Goal: Task Accomplishment & Management: Manage account settings

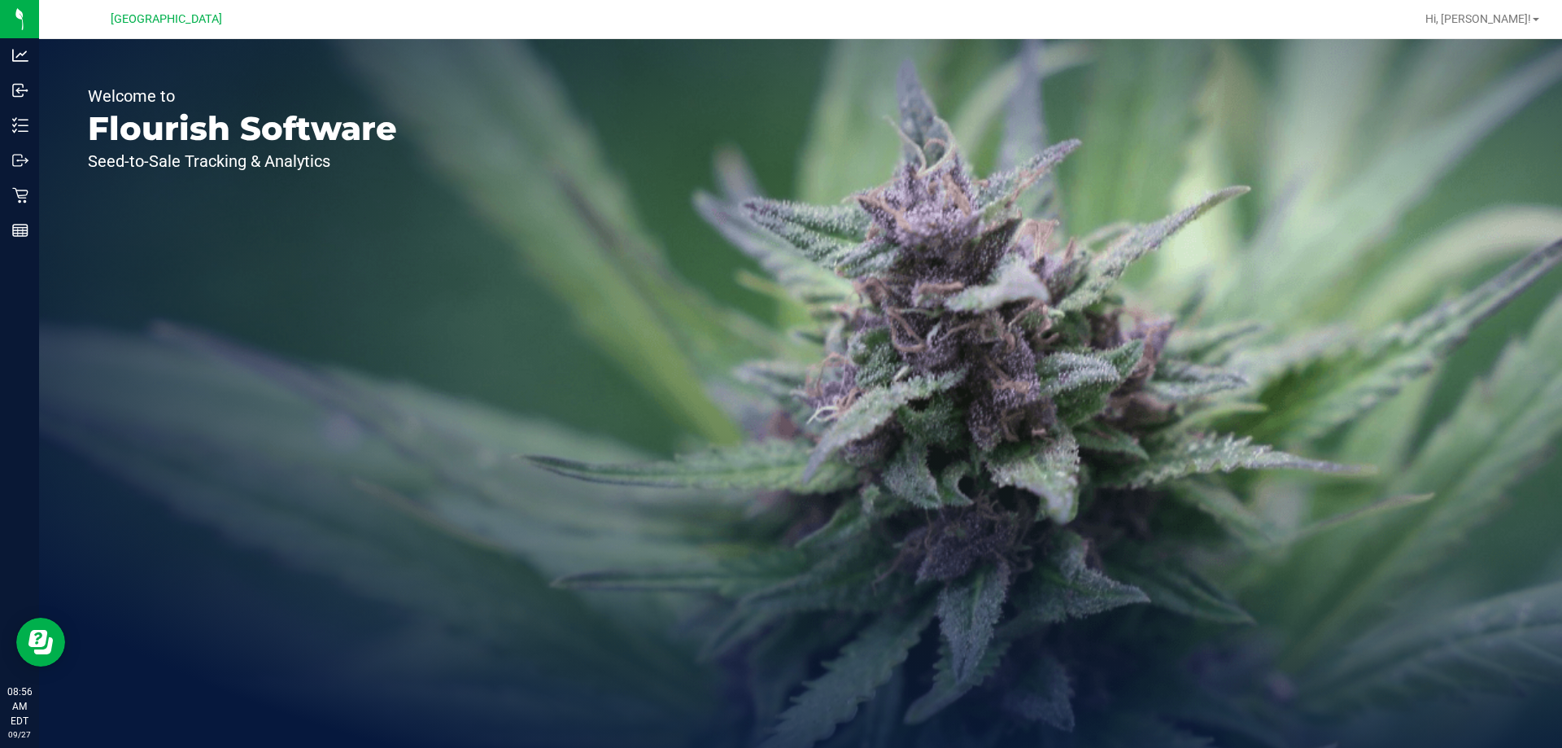
click at [1515, 10] on div "Hi, [PERSON_NAME]!" at bounding box center [1482, 19] width 127 height 28
click at [1515, 15] on span "Hi, [PERSON_NAME]!" at bounding box center [1479, 18] width 106 height 13
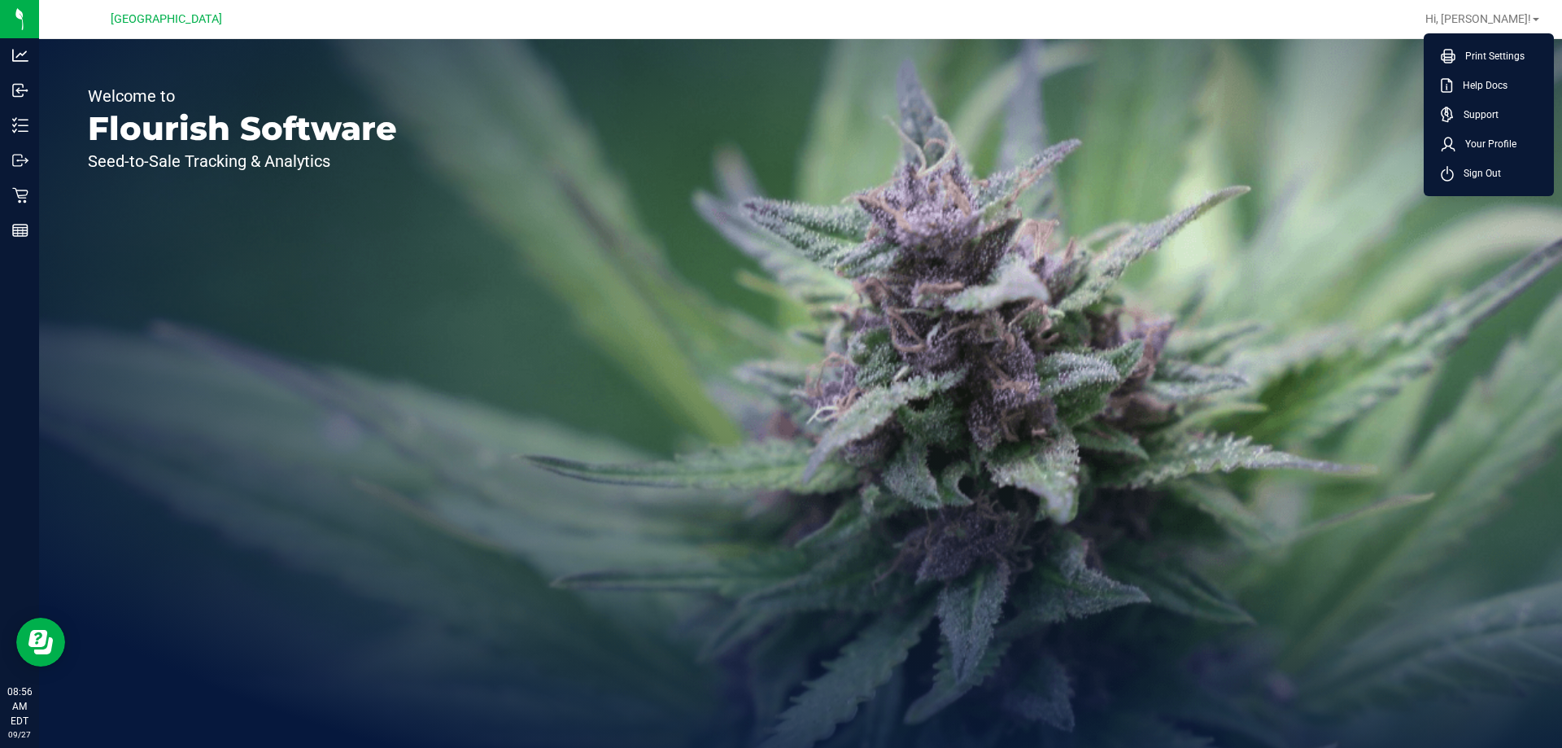
drag, startPoint x: 1092, startPoint y: 280, endPoint x: 357, endPoint y: 168, distance: 743.2
click at [1087, 273] on div "Welcome to Flourish Software Seed-to-Sale Tracking & Analytics" at bounding box center [800, 393] width 1523 height 709
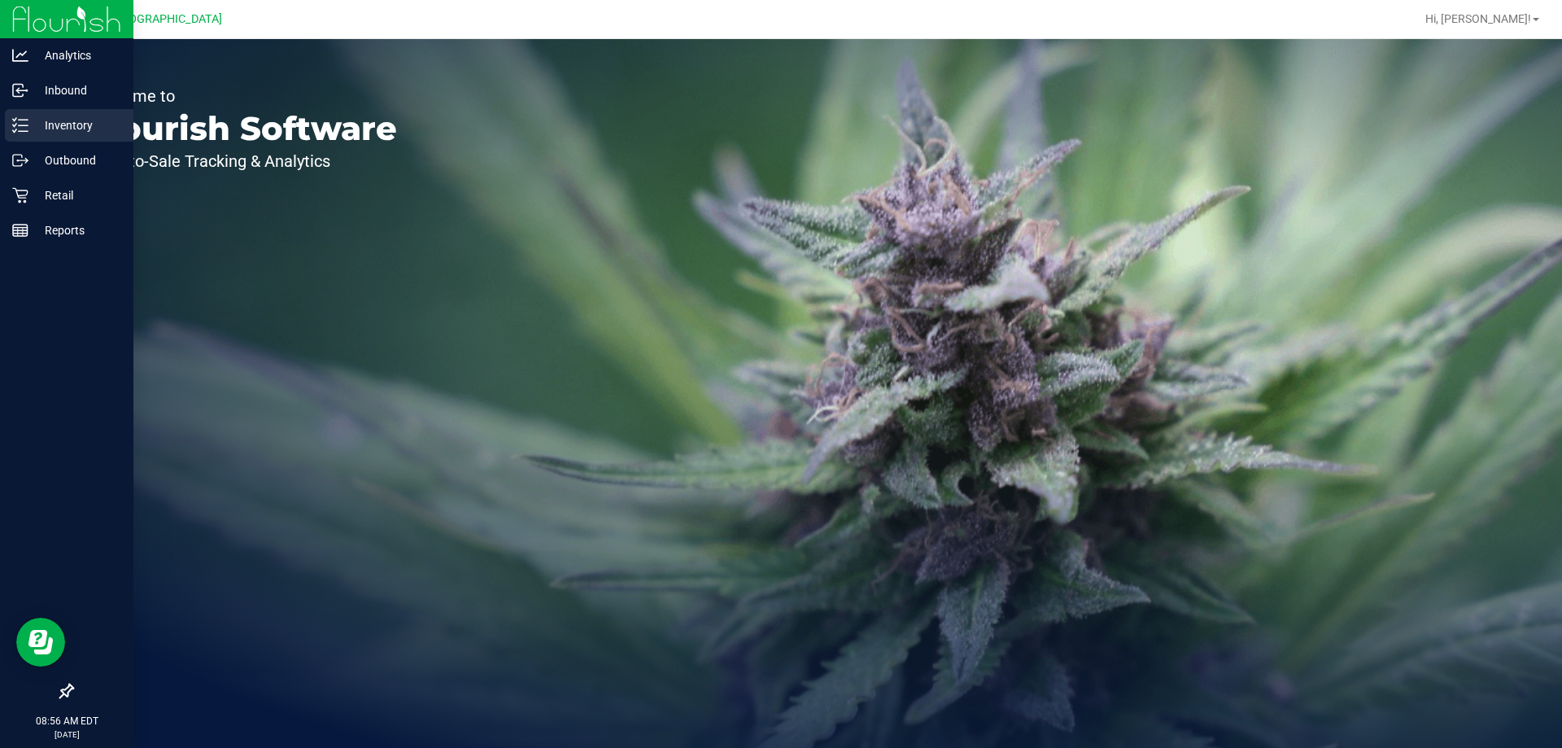
click at [30, 128] on p "Inventory" at bounding box center [77, 126] width 98 height 20
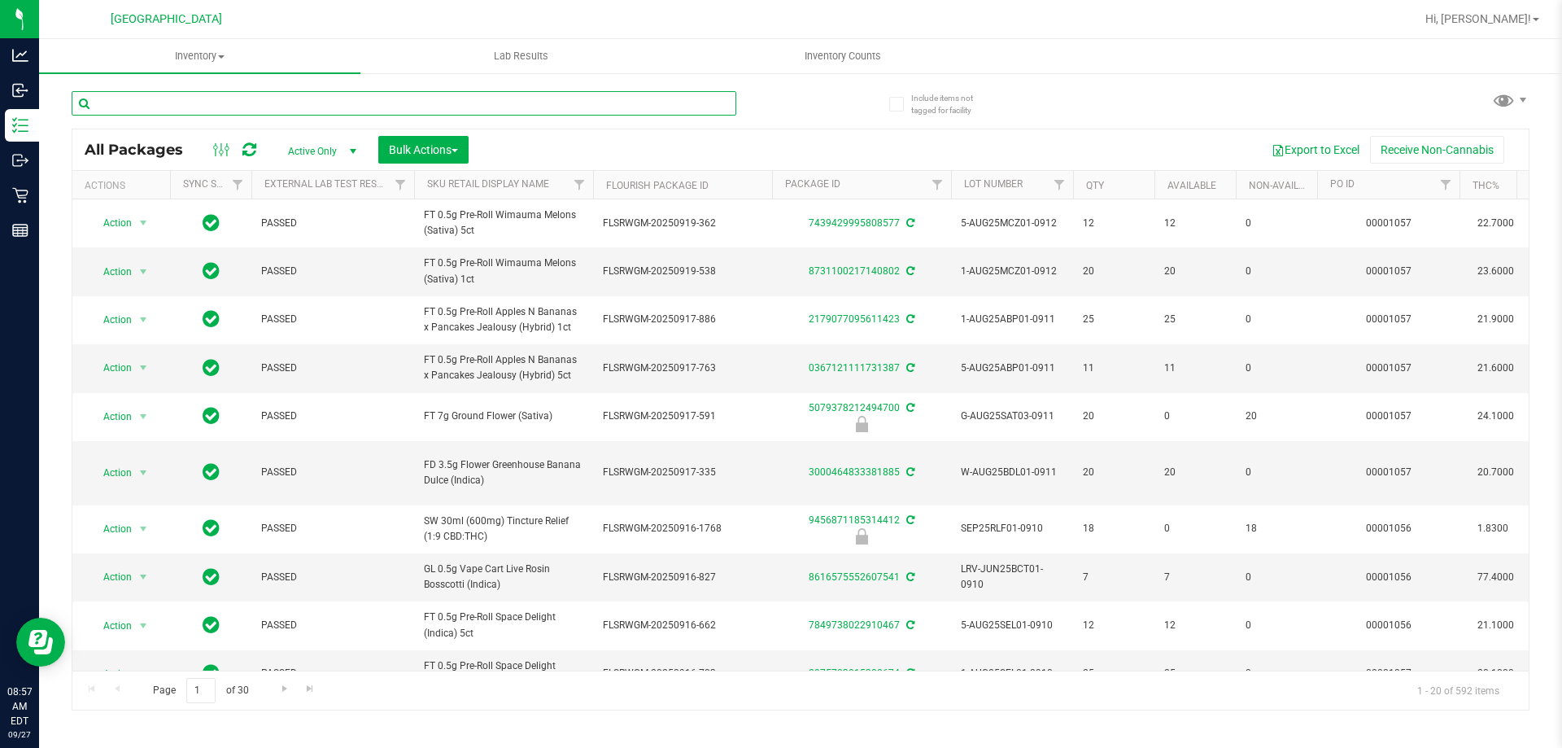
click at [223, 107] on input "text" at bounding box center [404, 103] width 665 height 24
click at [251, 98] on input "text" at bounding box center [404, 103] width 665 height 24
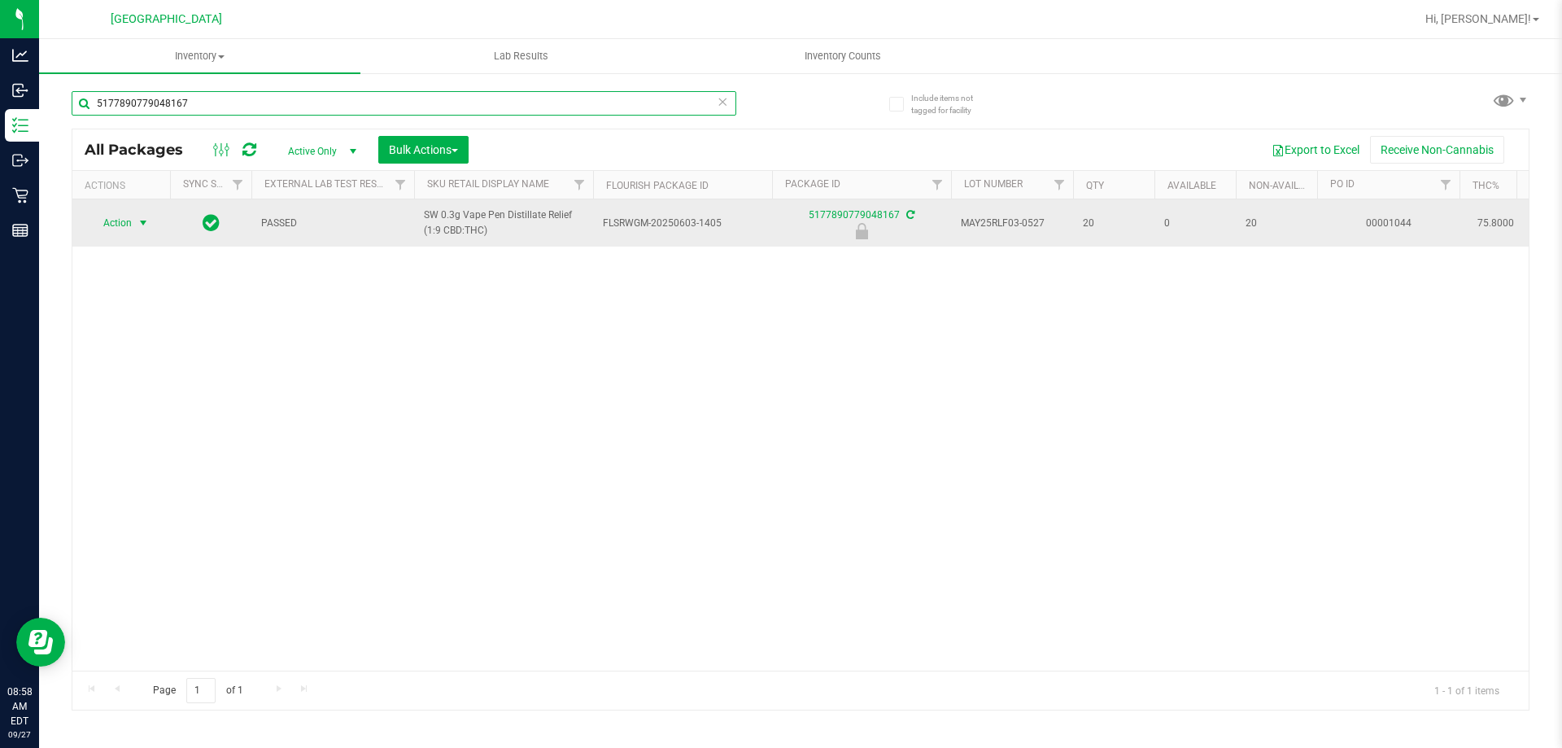
type input "5177890779048167"
click at [119, 221] on span "Action" at bounding box center [111, 223] width 44 height 23
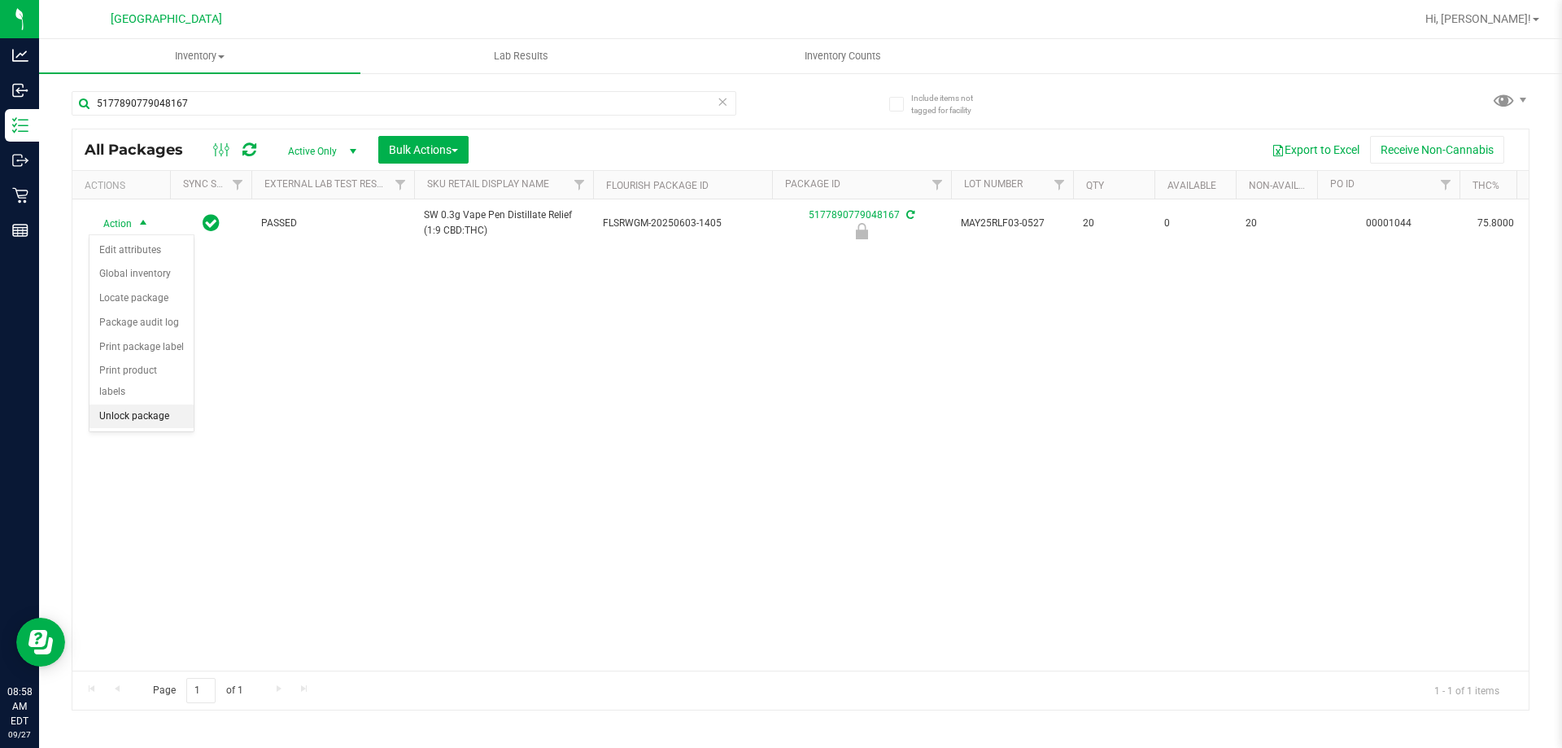
click at [131, 404] on li "Unlock package" at bounding box center [142, 416] width 104 height 24
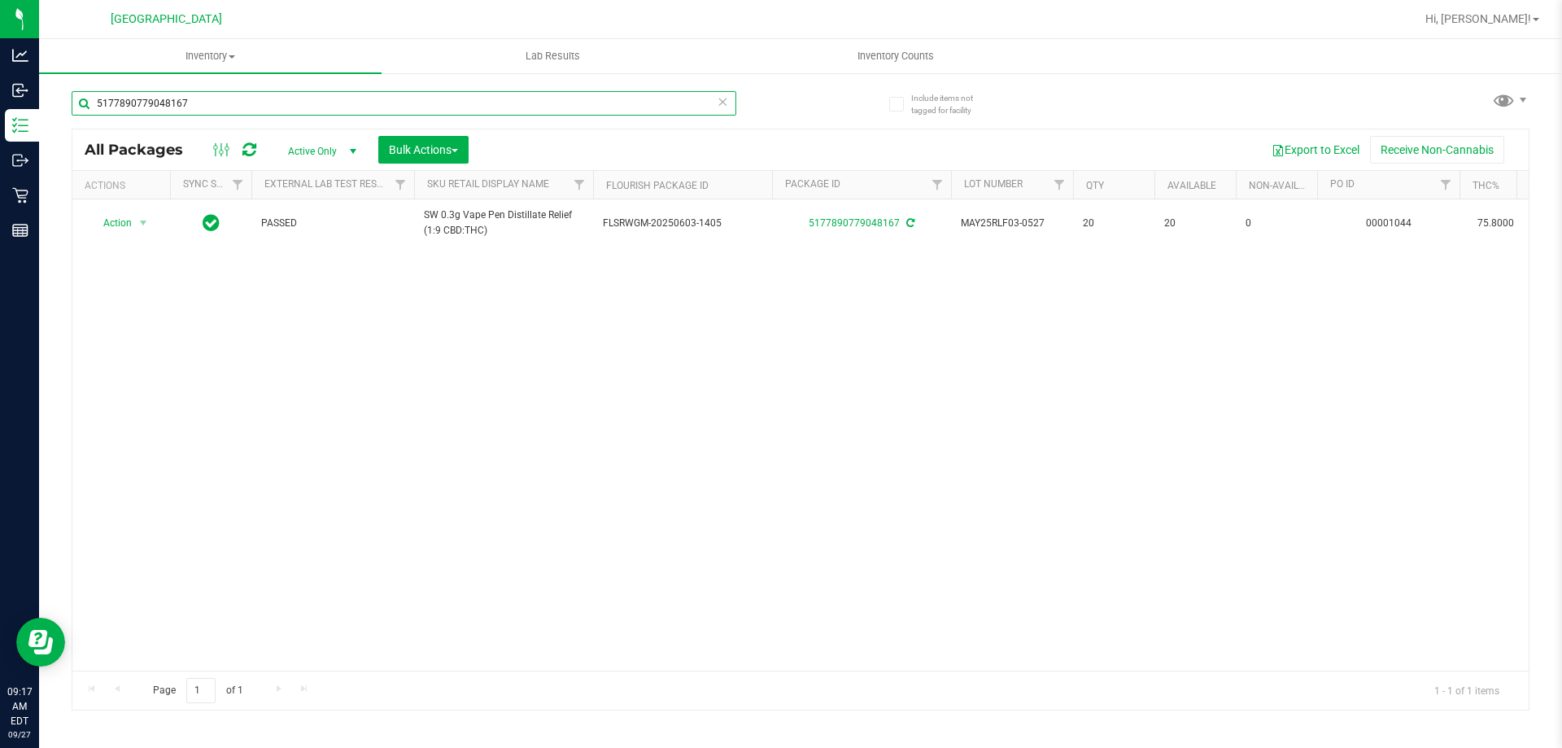
click at [279, 106] on input "5177890779048167" at bounding box center [404, 103] width 665 height 24
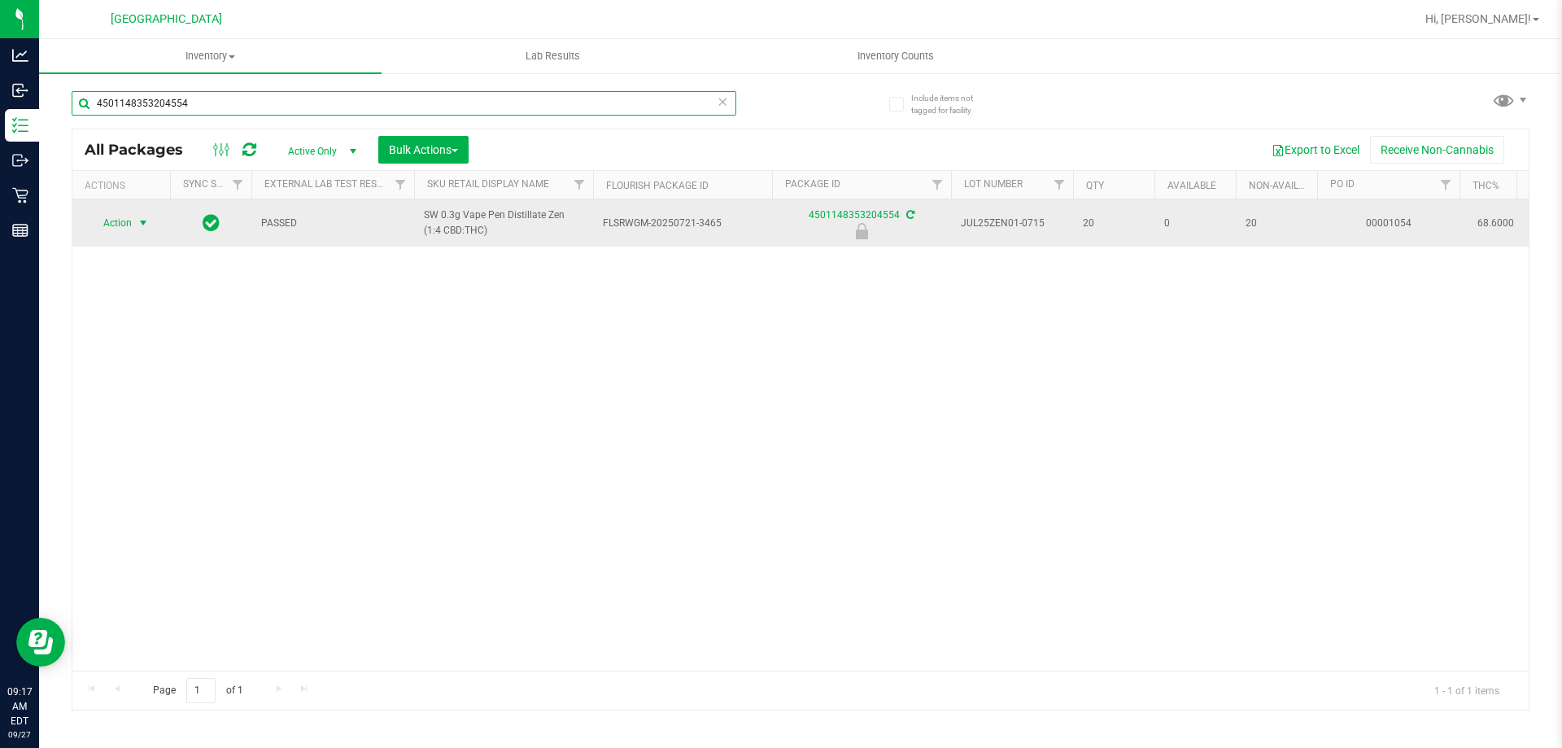
type input "4501148353204554"
click at [129, 226] on span "Action" at bounding box center [111, 223] width 44 height 23
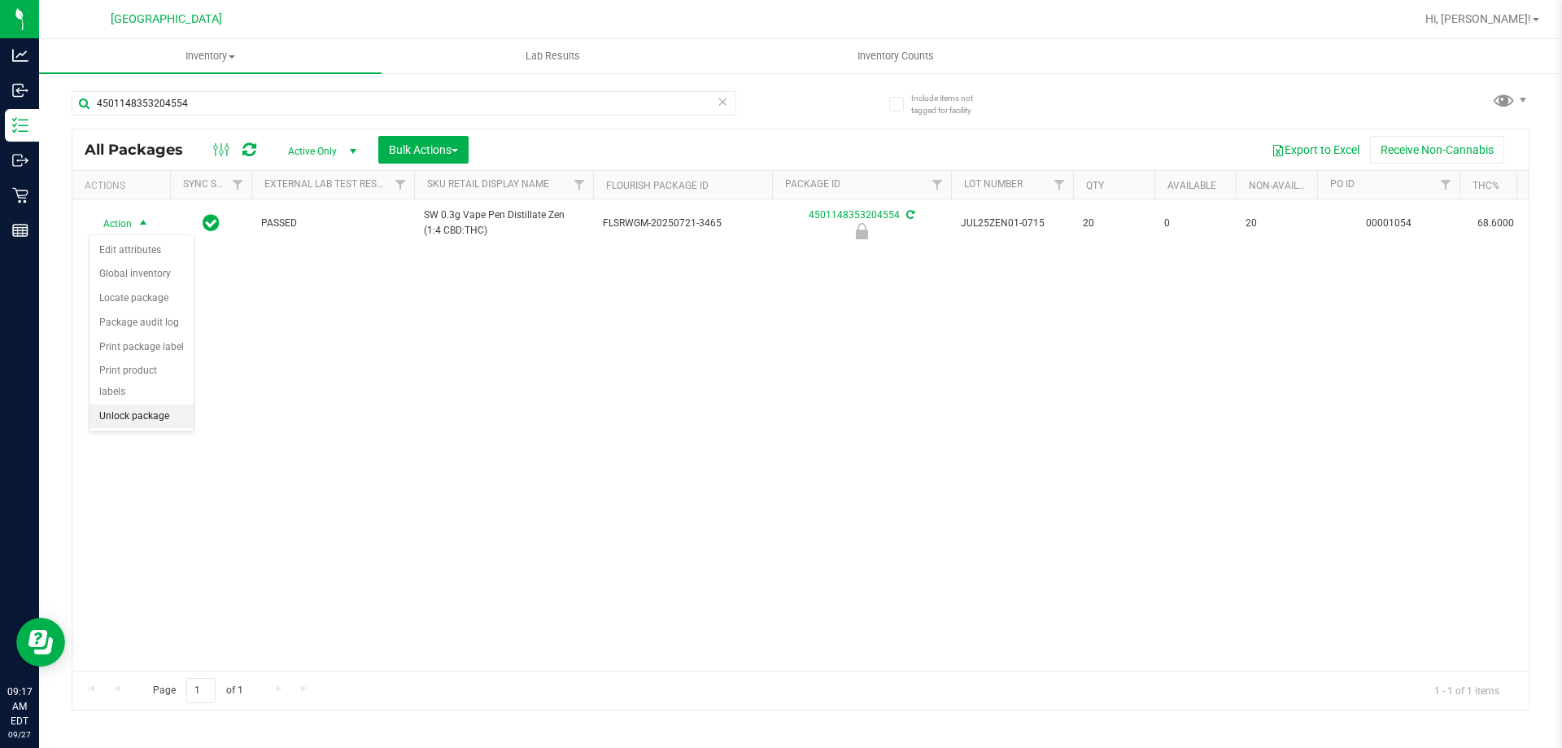
click at [133, 404] on li "Unlock package" at bounding box center [142, 416] width 104 height 24
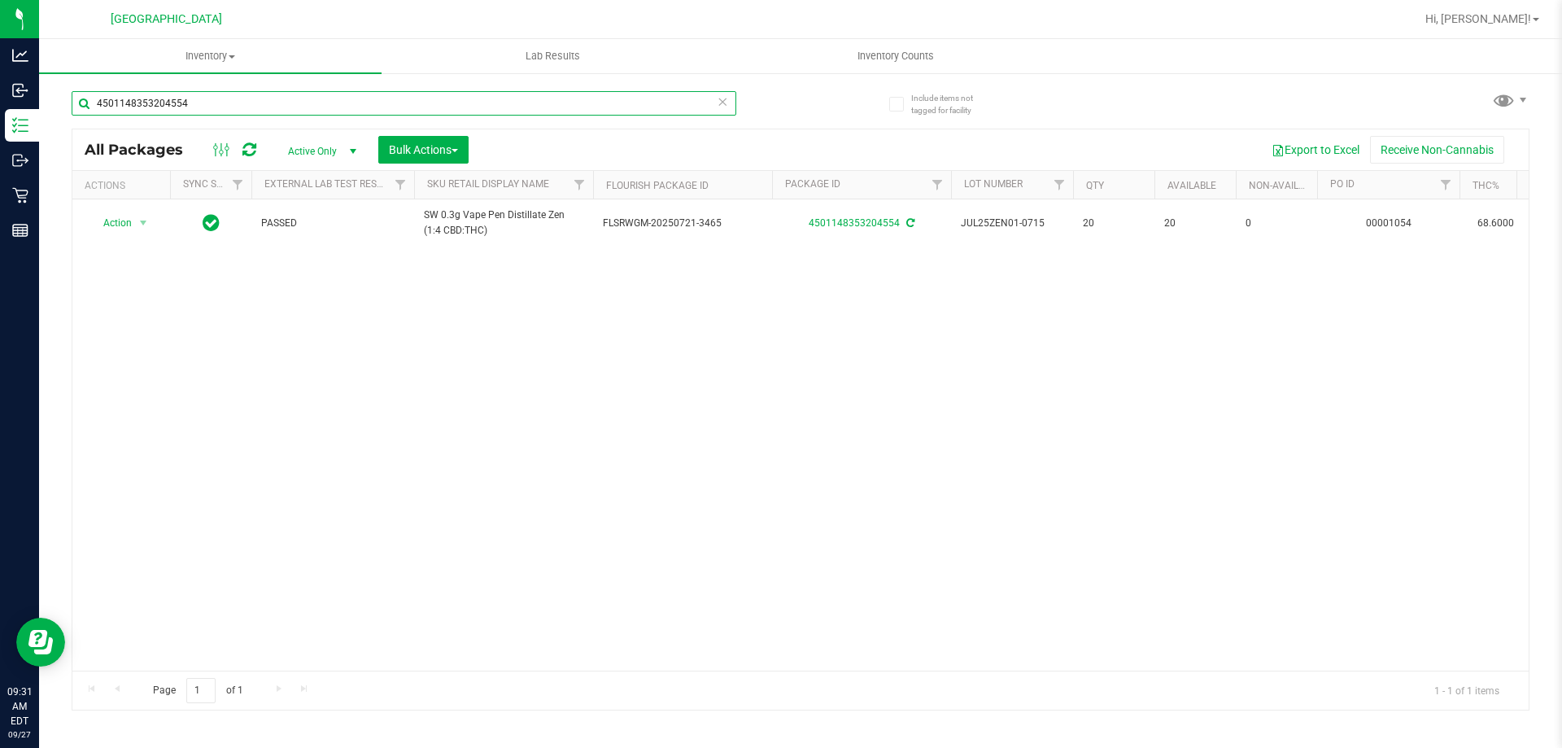
click at [306, 94] on input "4501148353204554" at bounding box center [404, 103] width 665 height 24
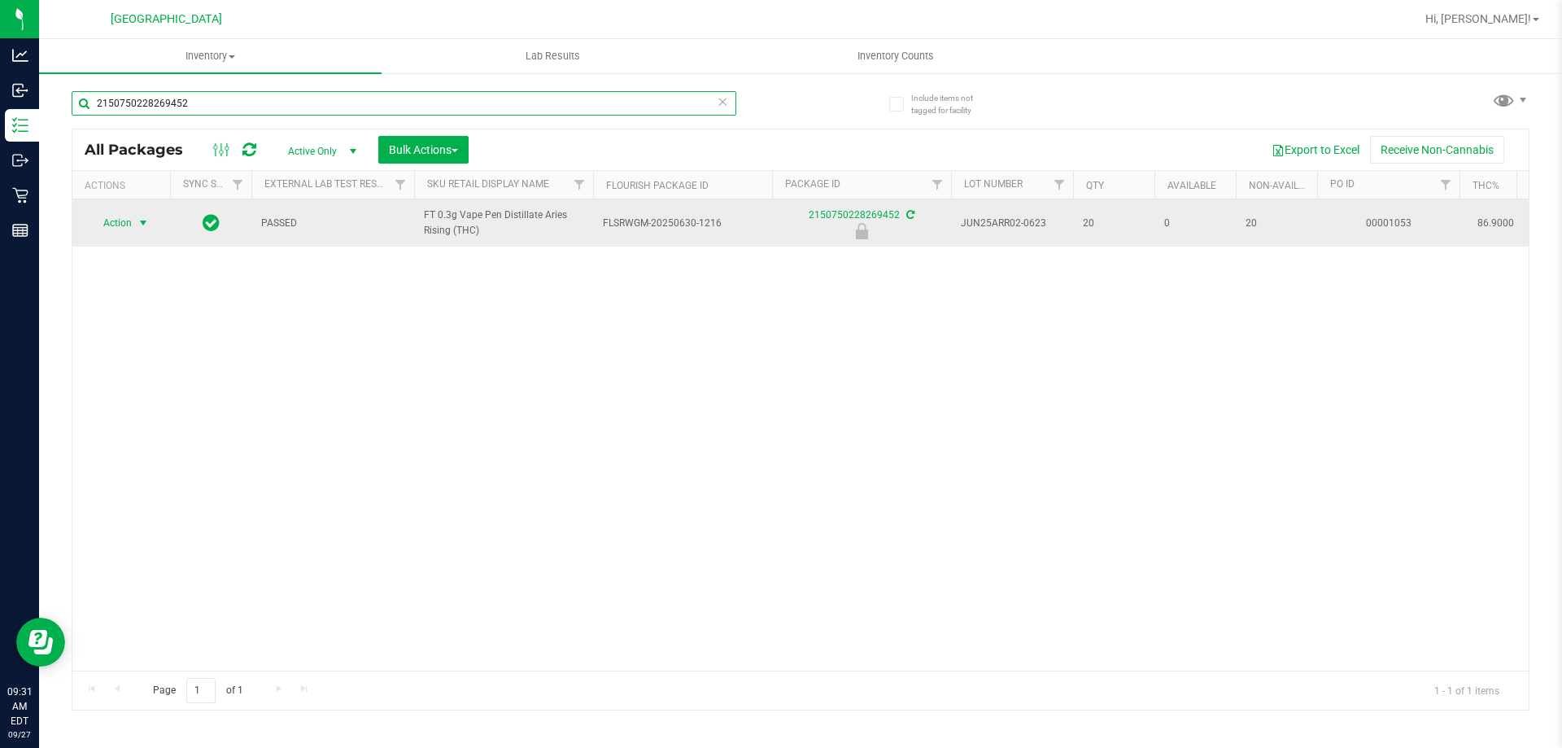
type input "2150750228269452"
click at [143, 224] on span "select" at bounding box center [143, 222] width 13 height 13
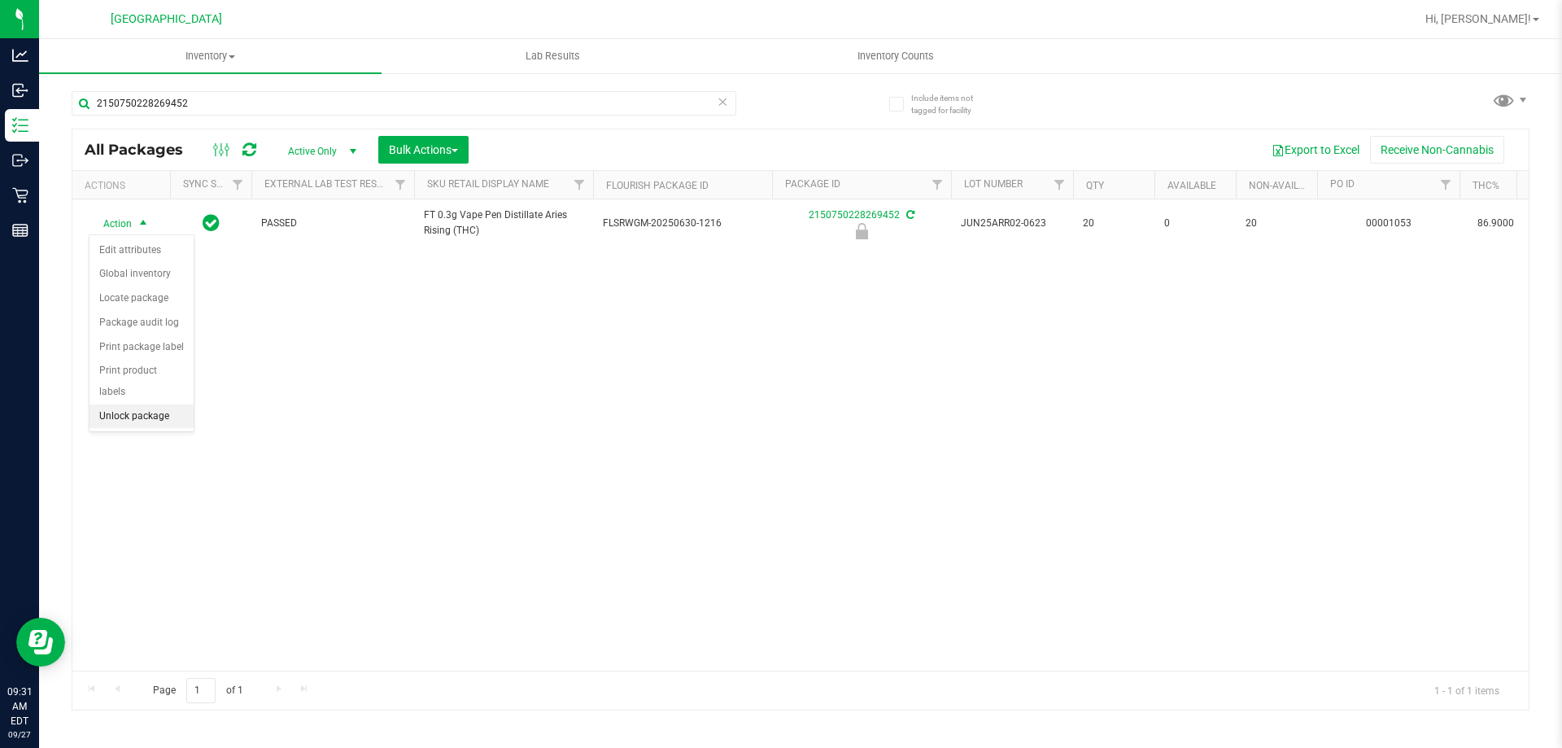
click at [138, 404] on li "Unlock package" at bounding box center [142, 416] width 104 height 24
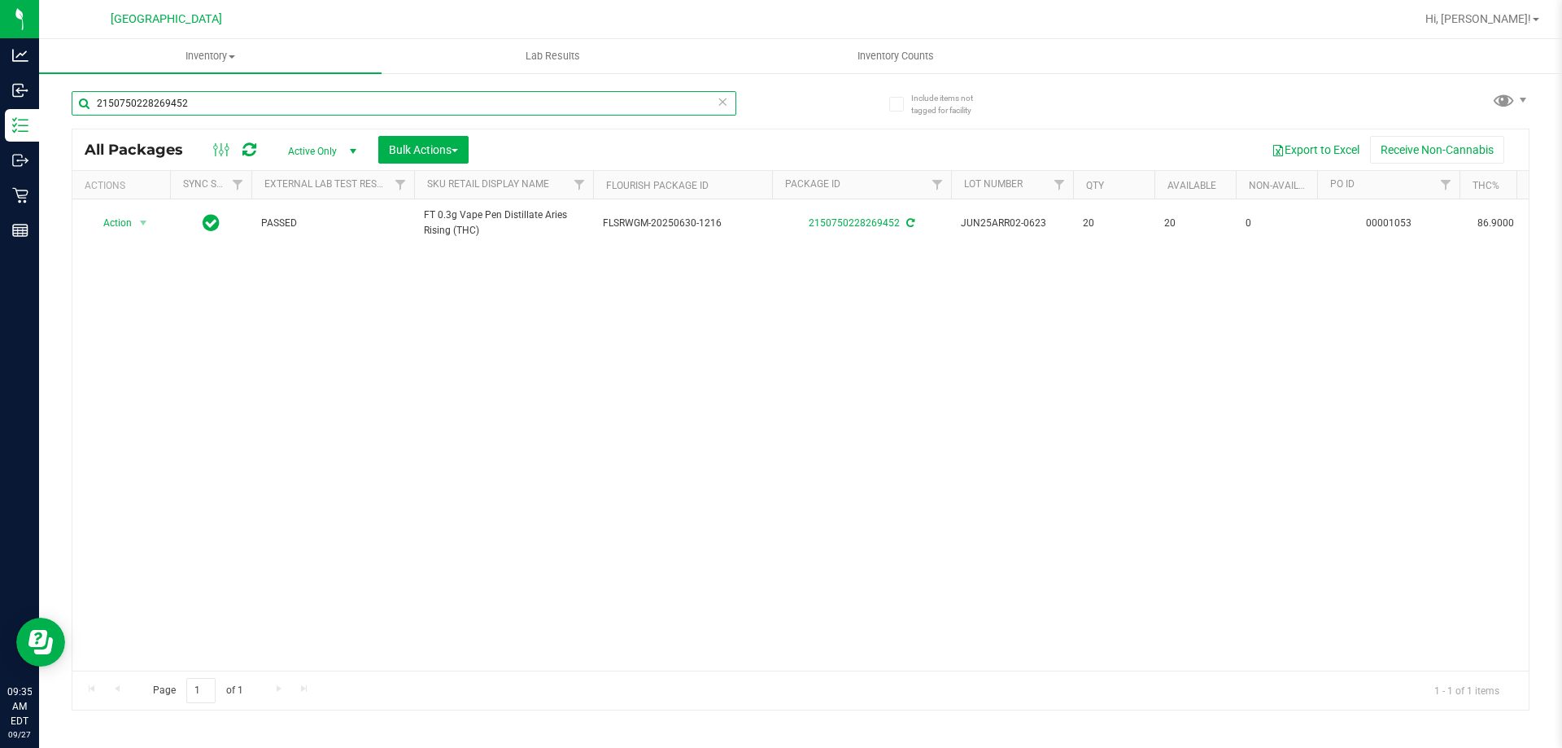
click at [236, 109] on input "2150750228269452" at bounding box center [404, 103] width 665 height 24
click at [522, 106] on input "9868345355220099" at bounding box center [404, 103] width 665 height 24
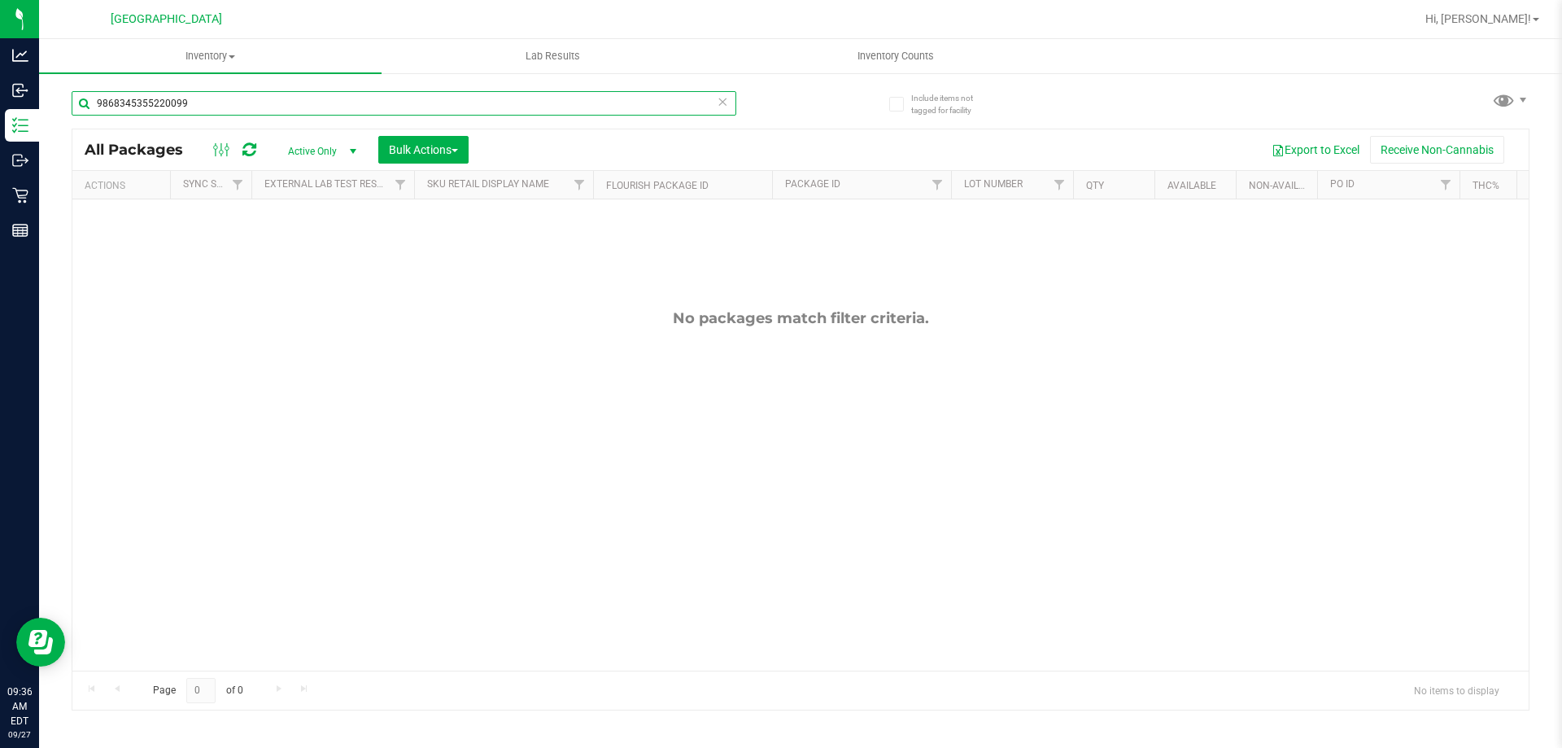
click at [522, 106] on input "9868345355220099" at bounding box center [404, 103] width 665 height 24
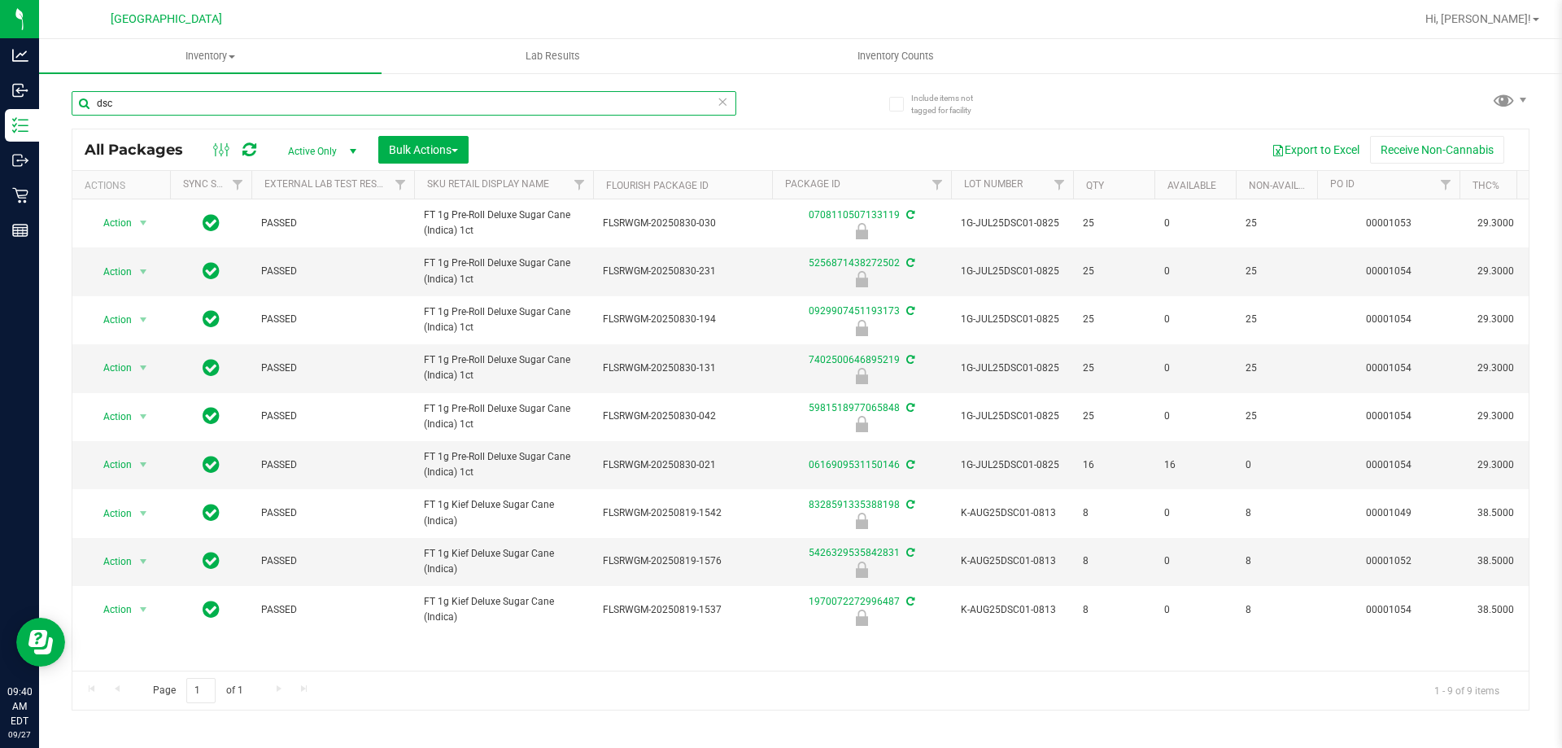
click at [296, 107] on input "dsc" at bounding box center [404, 103] width 665 height 24
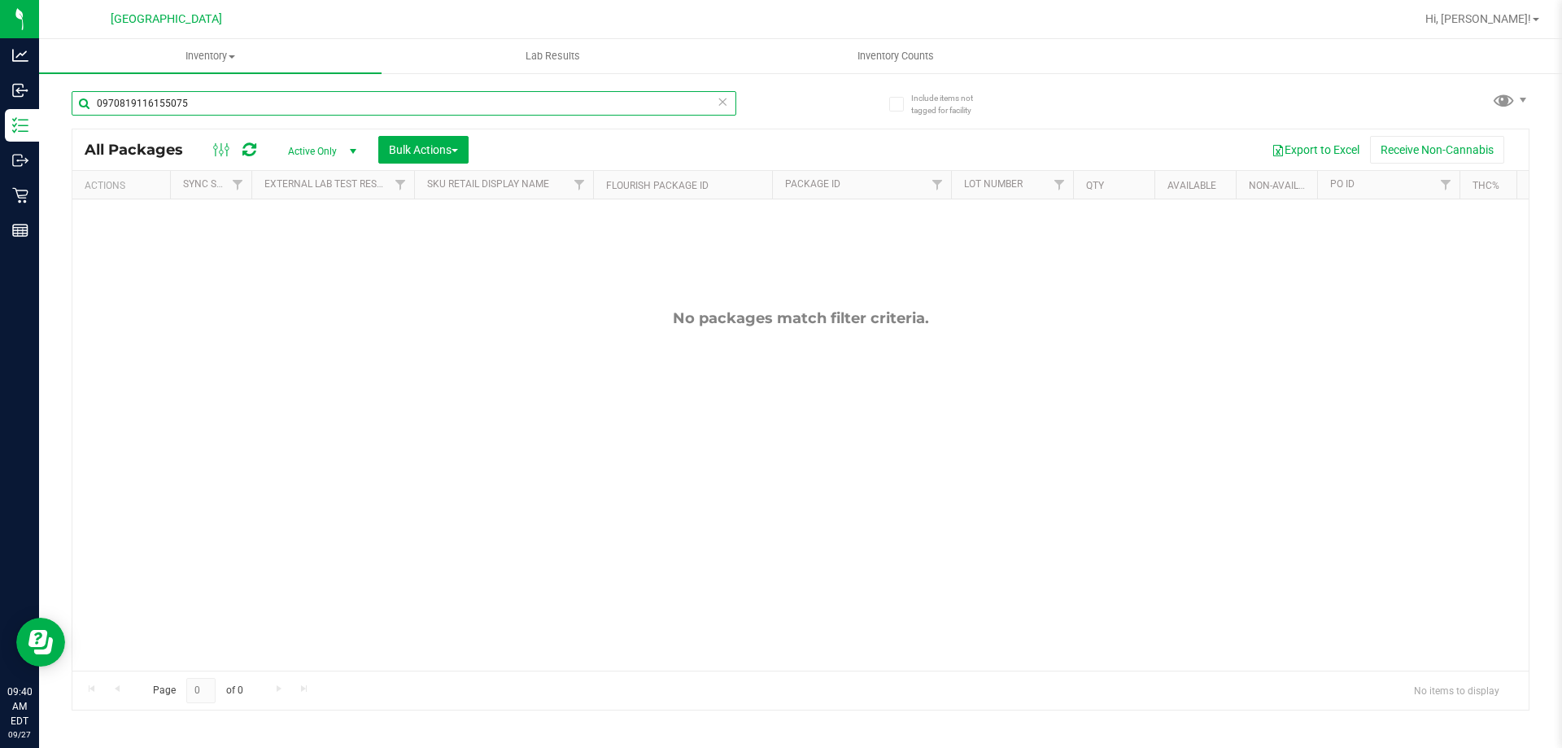
click at [296, 107] on input "0970819116155075" at bounding box center [404, 103] width 665 height 24
type input "fso"
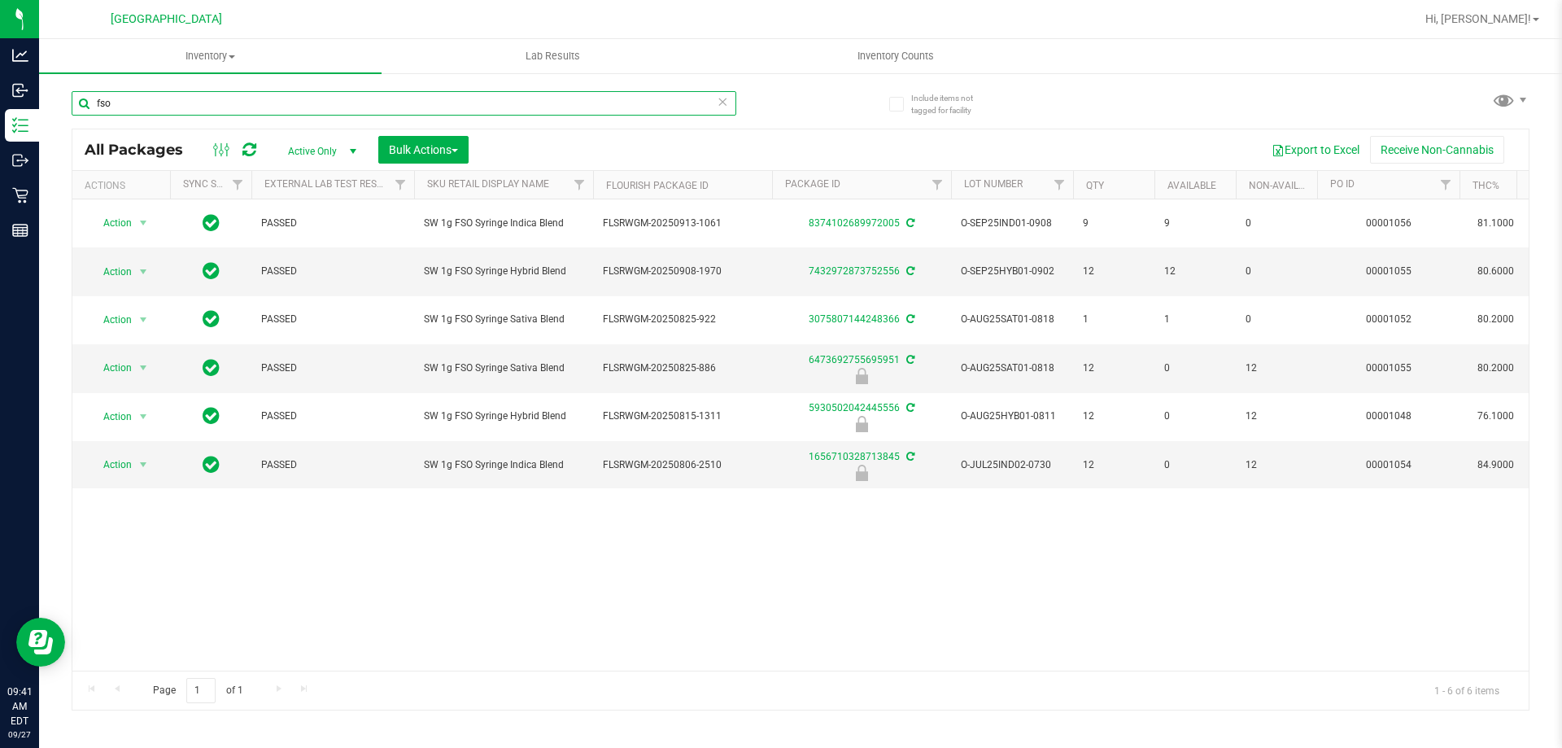
click at [265, 99] on input "fso" at bounding box center [404, 103] width 665 height 24
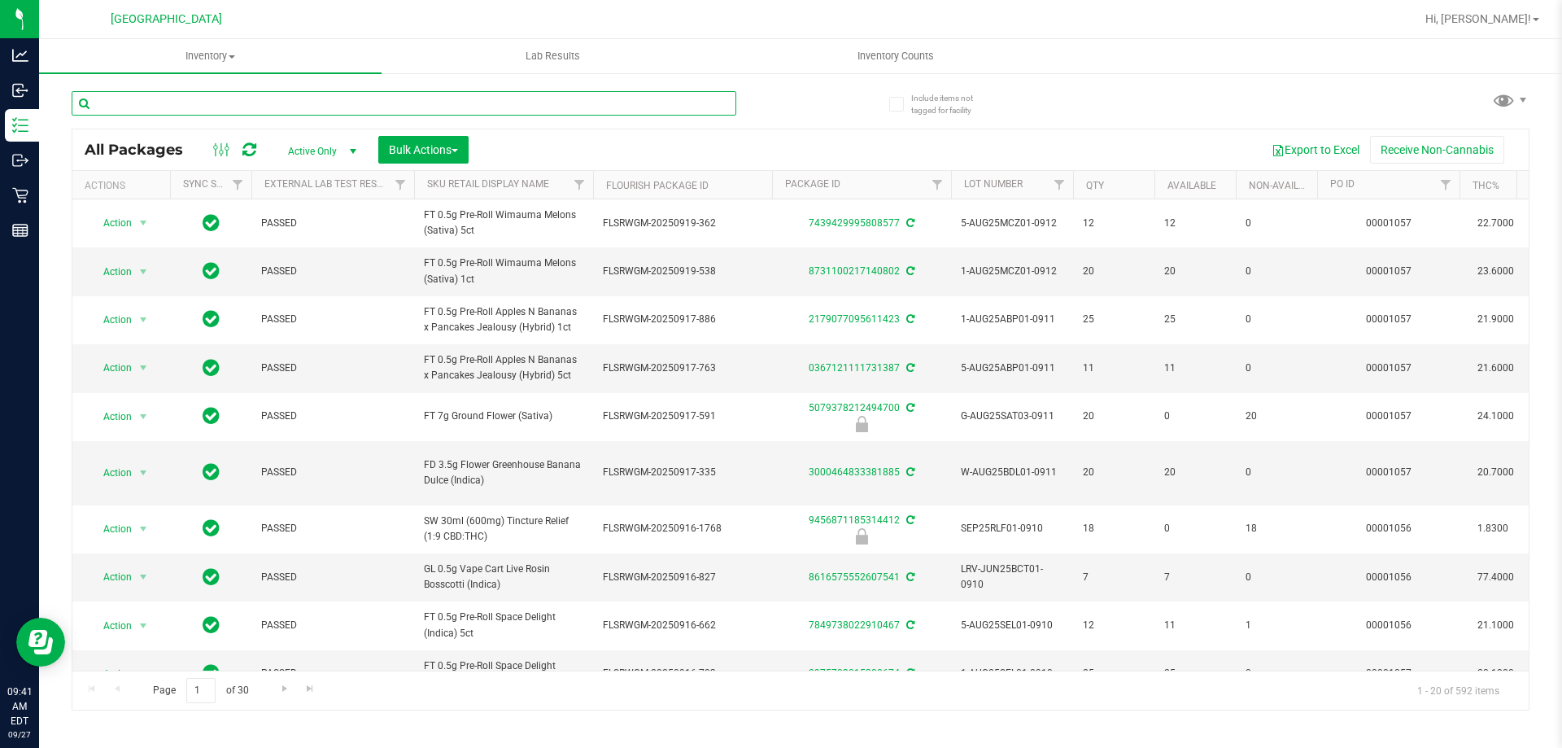
click at [265, 99] on input "text" at bounding box center [404, 103] width 665 height 24
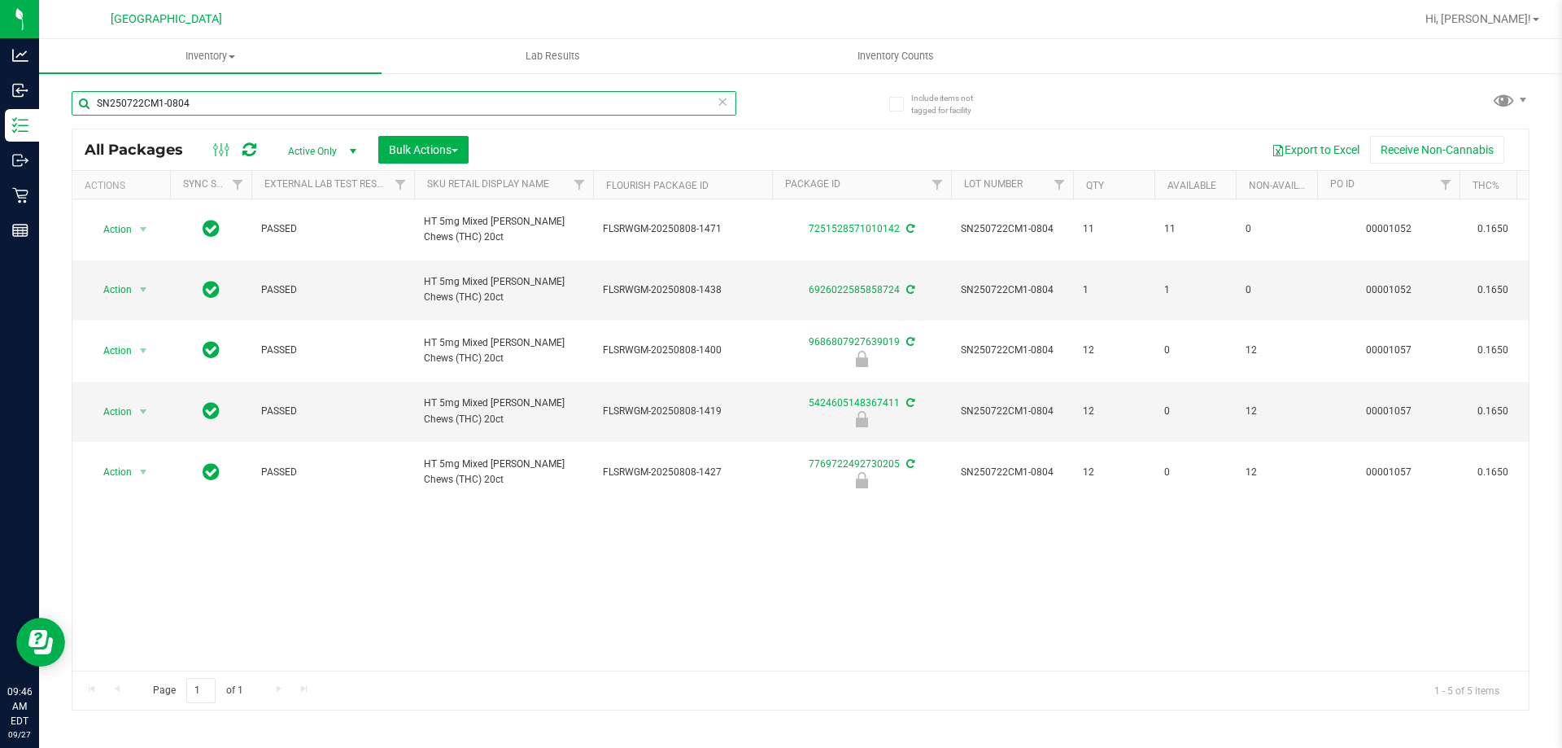
type input "SN250722CM1-0804"
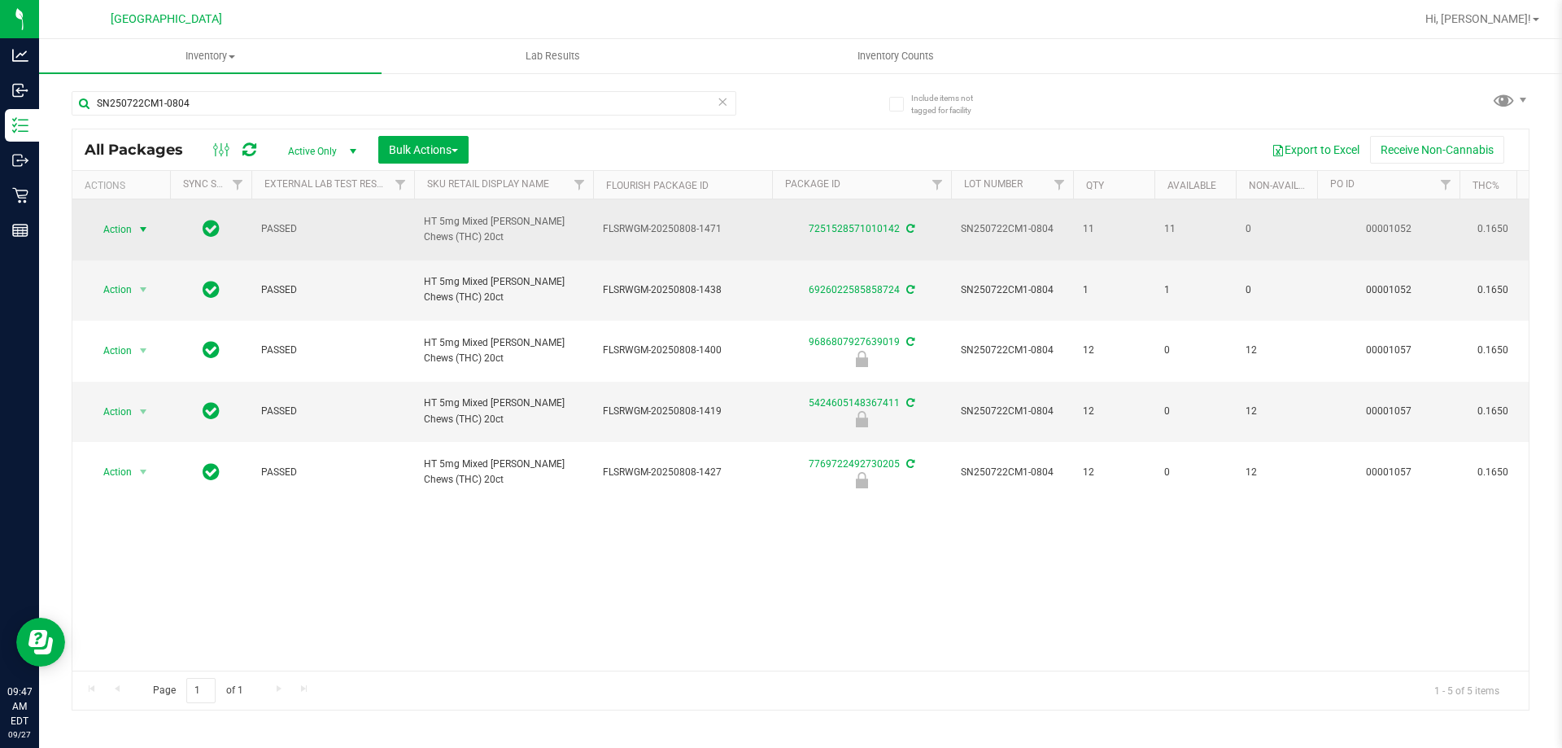
click at [120, 221] on span "Action" at bounding box center [111, 229] width 44 height 23
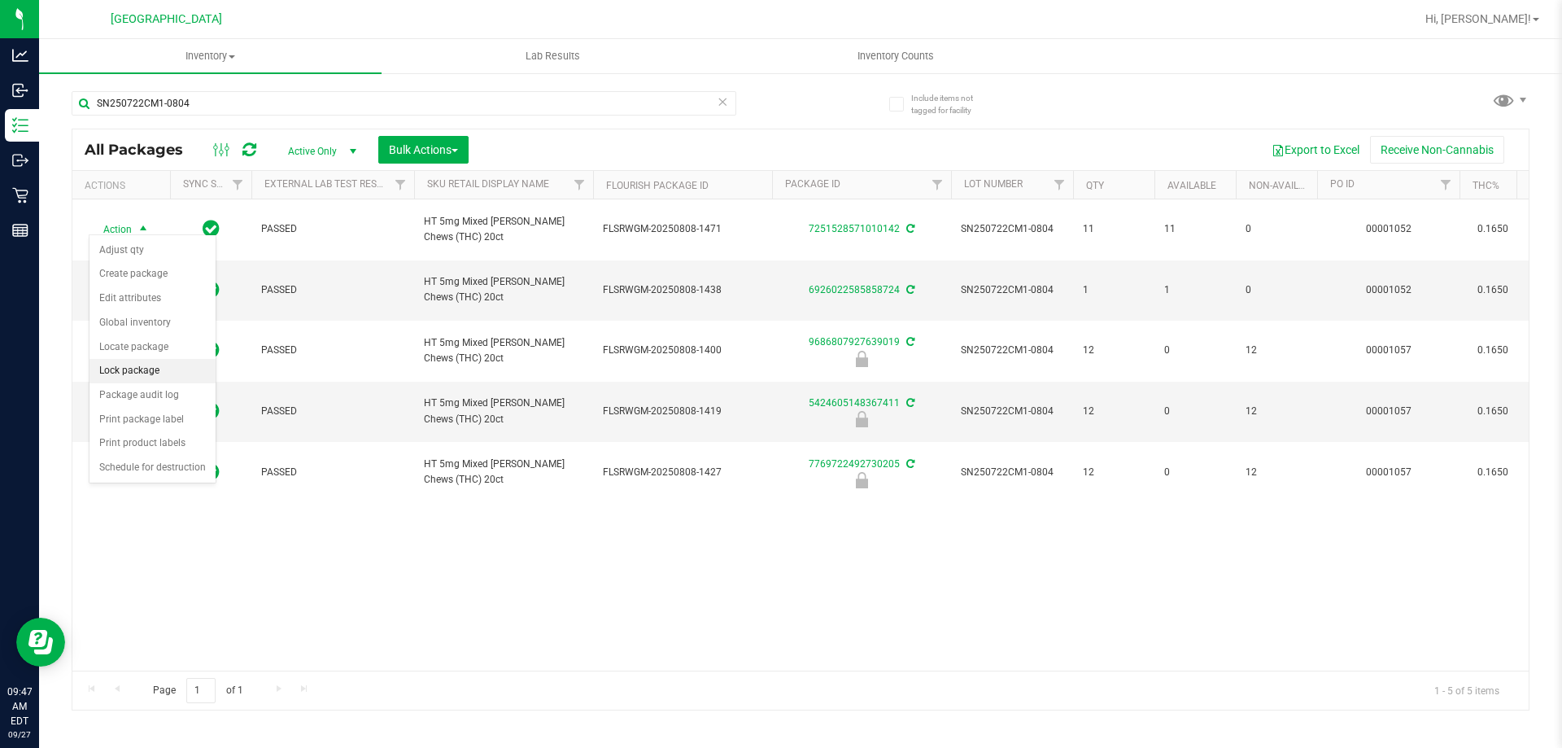
click at [186, 366] on li "Lock package" at bounding box center [153, 371] width 126 height 24
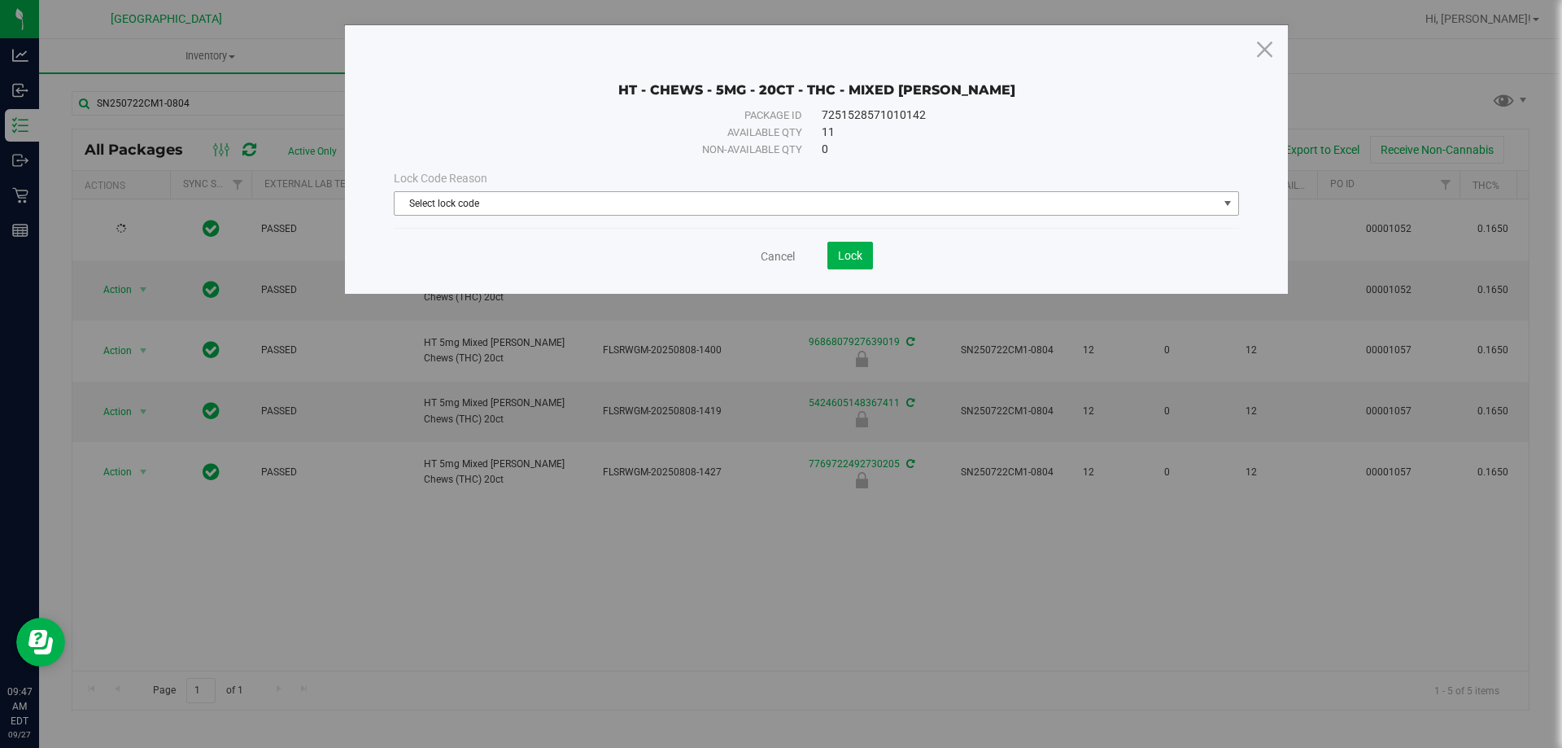
click at [1043, 203] on span "Select lock code" at bounding box center [806, 203] width 823 height 23
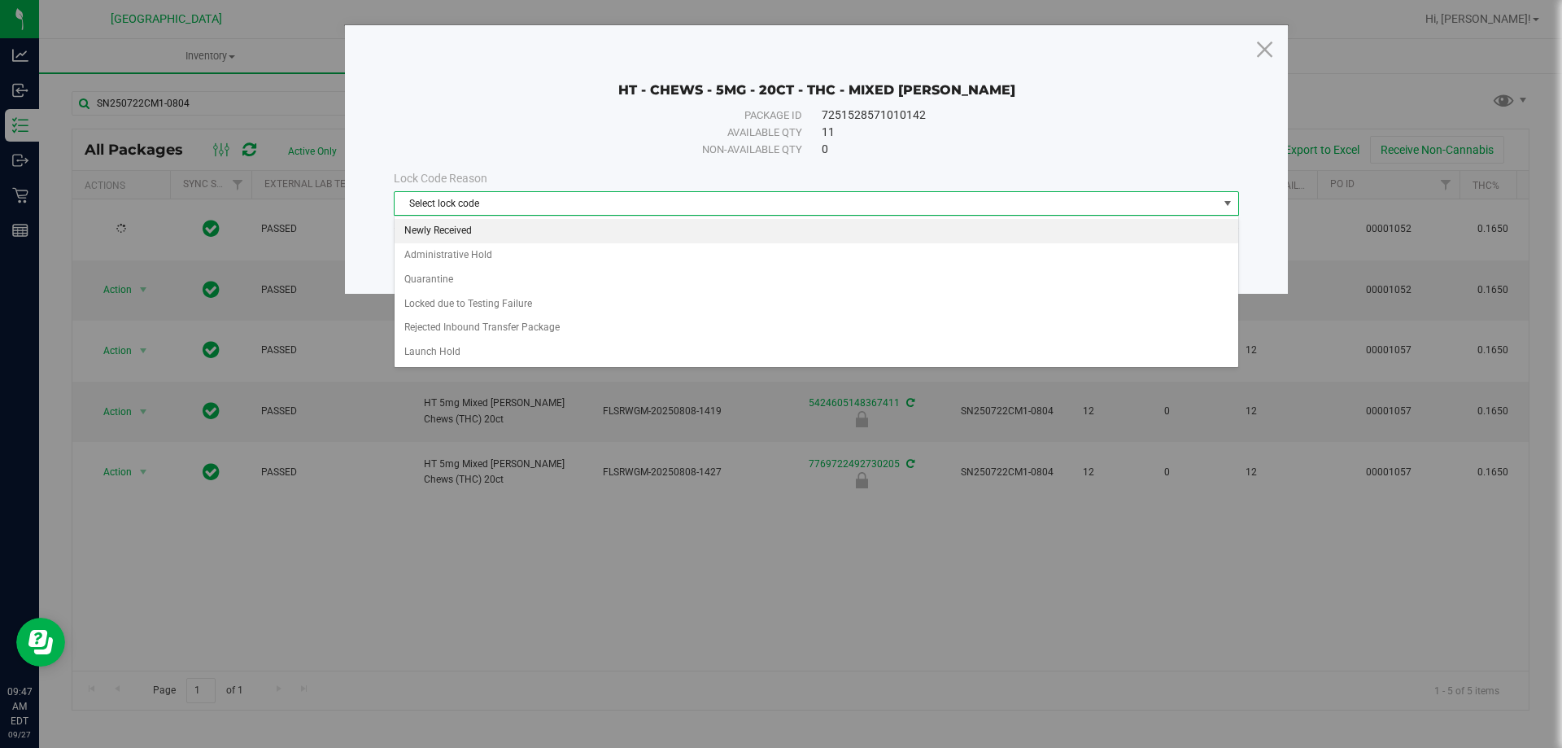
click at [528, 226] on li "Newly Received" at bounding box center [817, 231] width 844 height 24
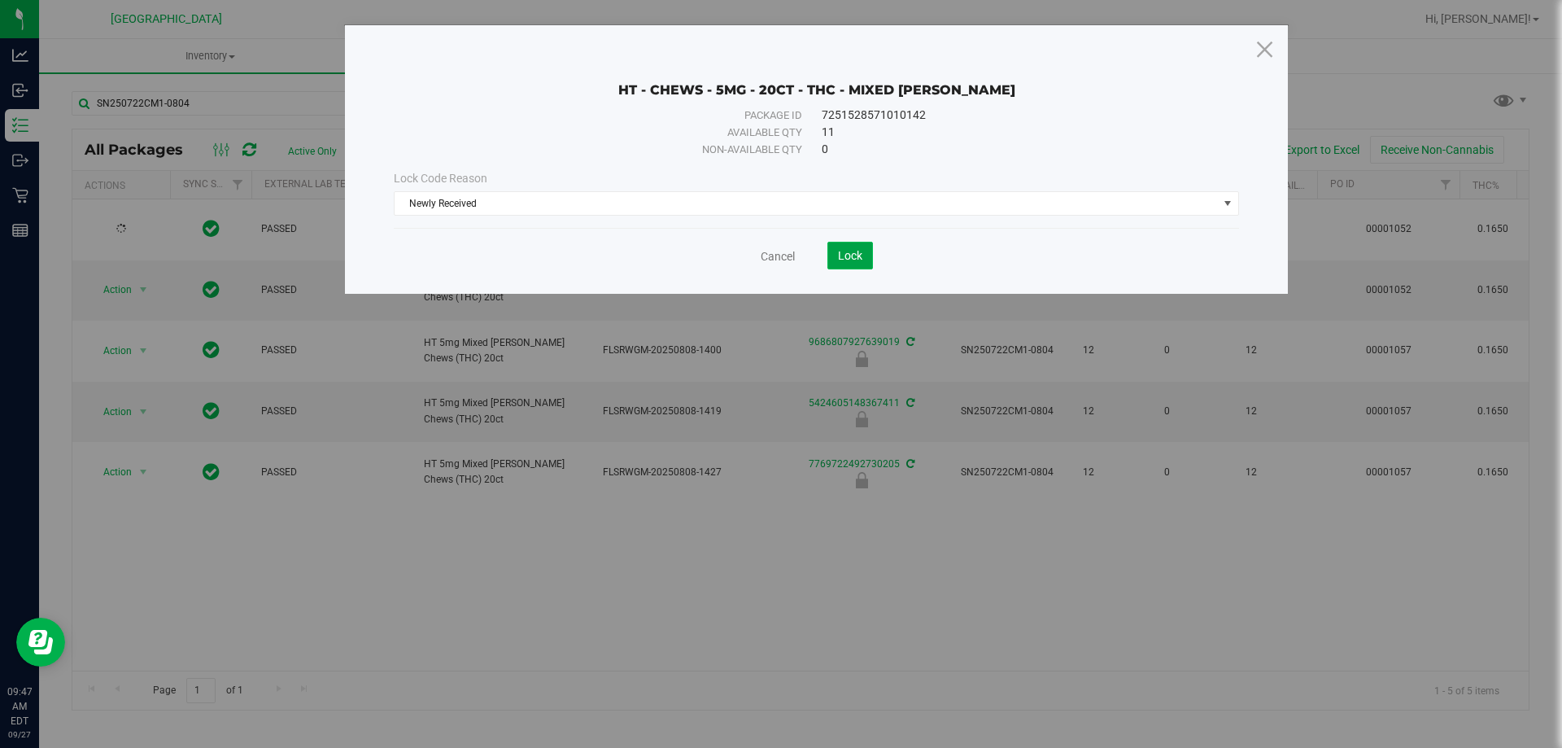
click at [836, 247] on button "Lock" at bounding box center [851, 256] width 46 height 28
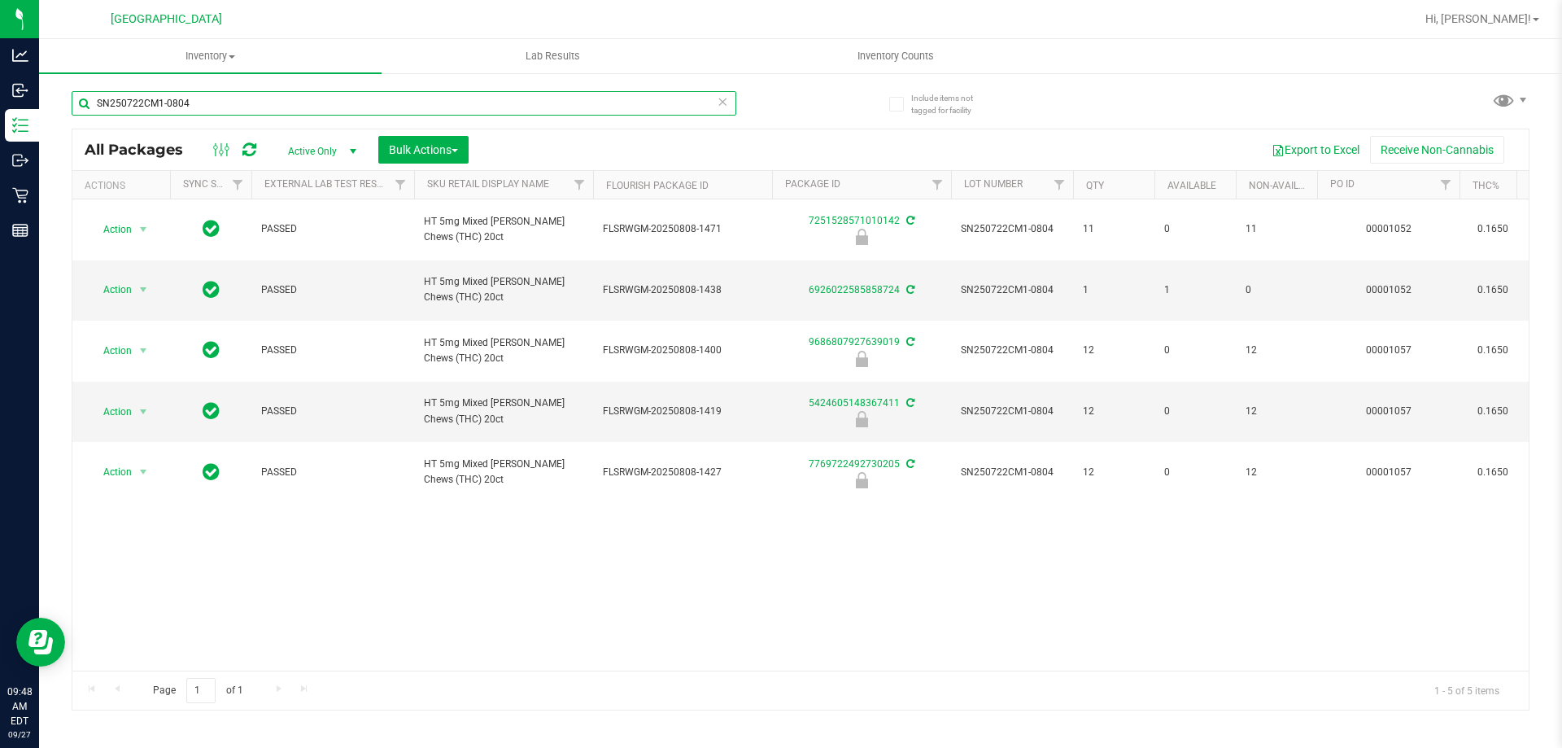
click at [232, 106] on input "SN250722CM1-0804" at bounding box center [404, 103] width 665 height 24
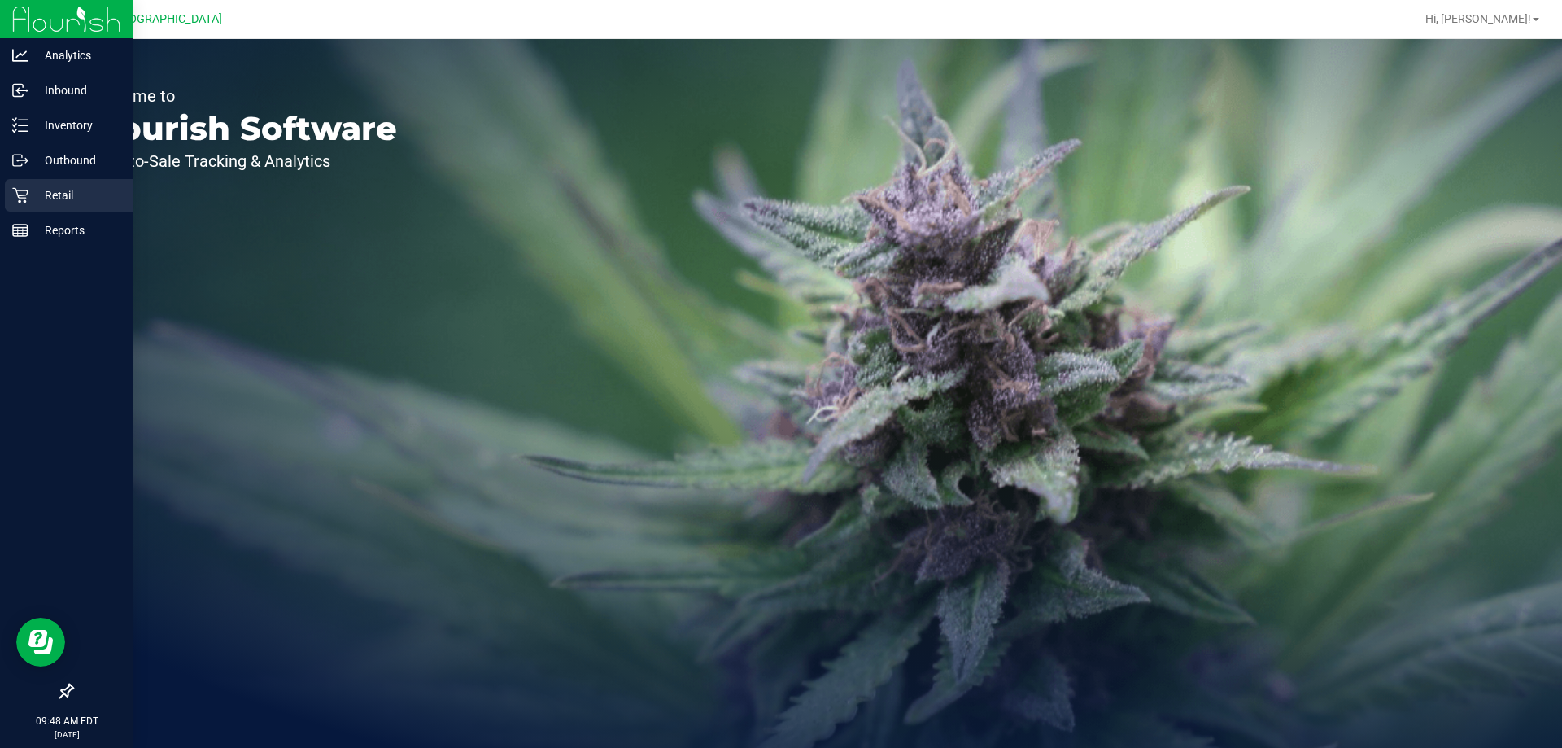
click at [33, 200] on p "Retail" at bounding box center [77, 196] width 98 height 20
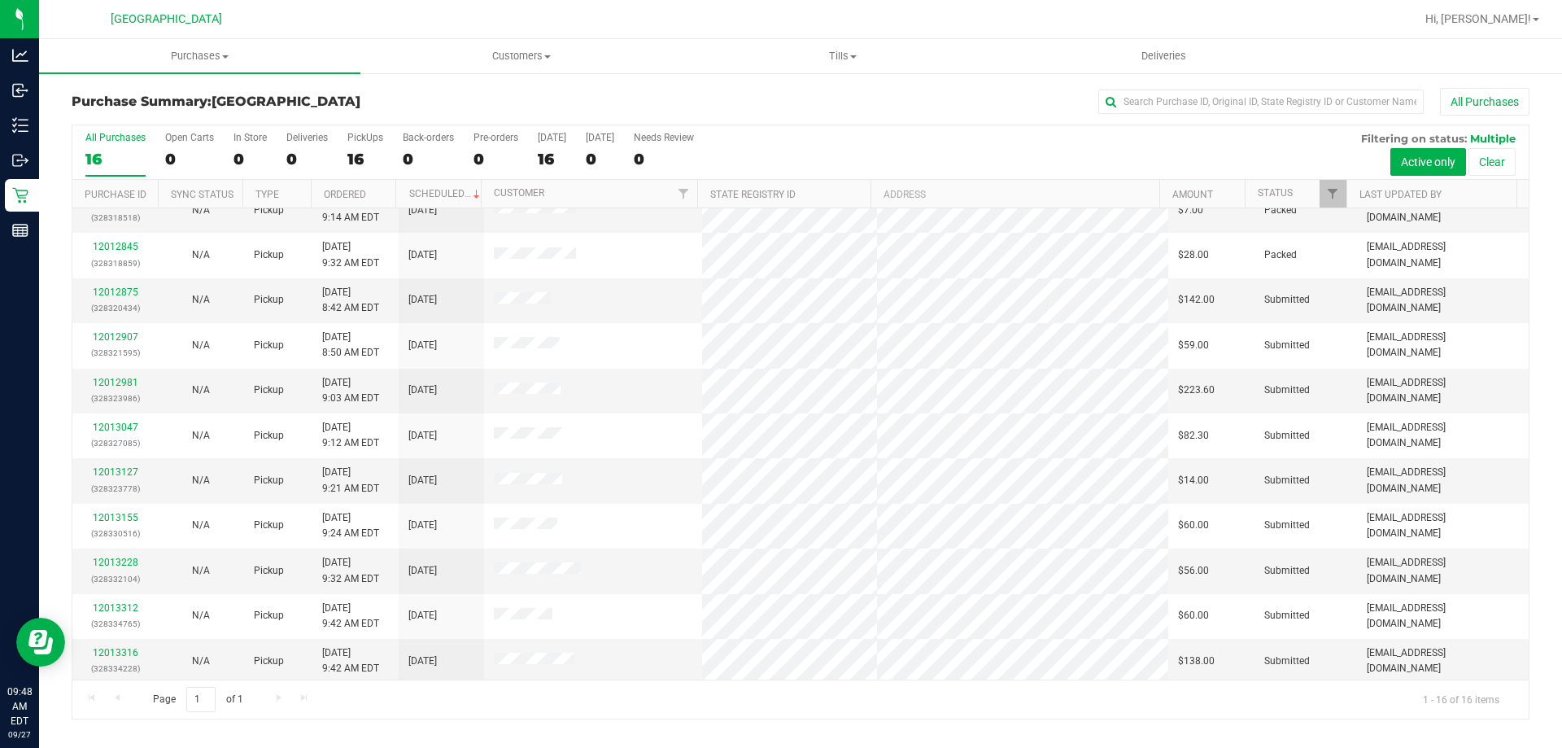
scroll to position [250, 0]
click at [1309, 184] on th "Status" at bounding box center [1296, 194] width 102 height 28
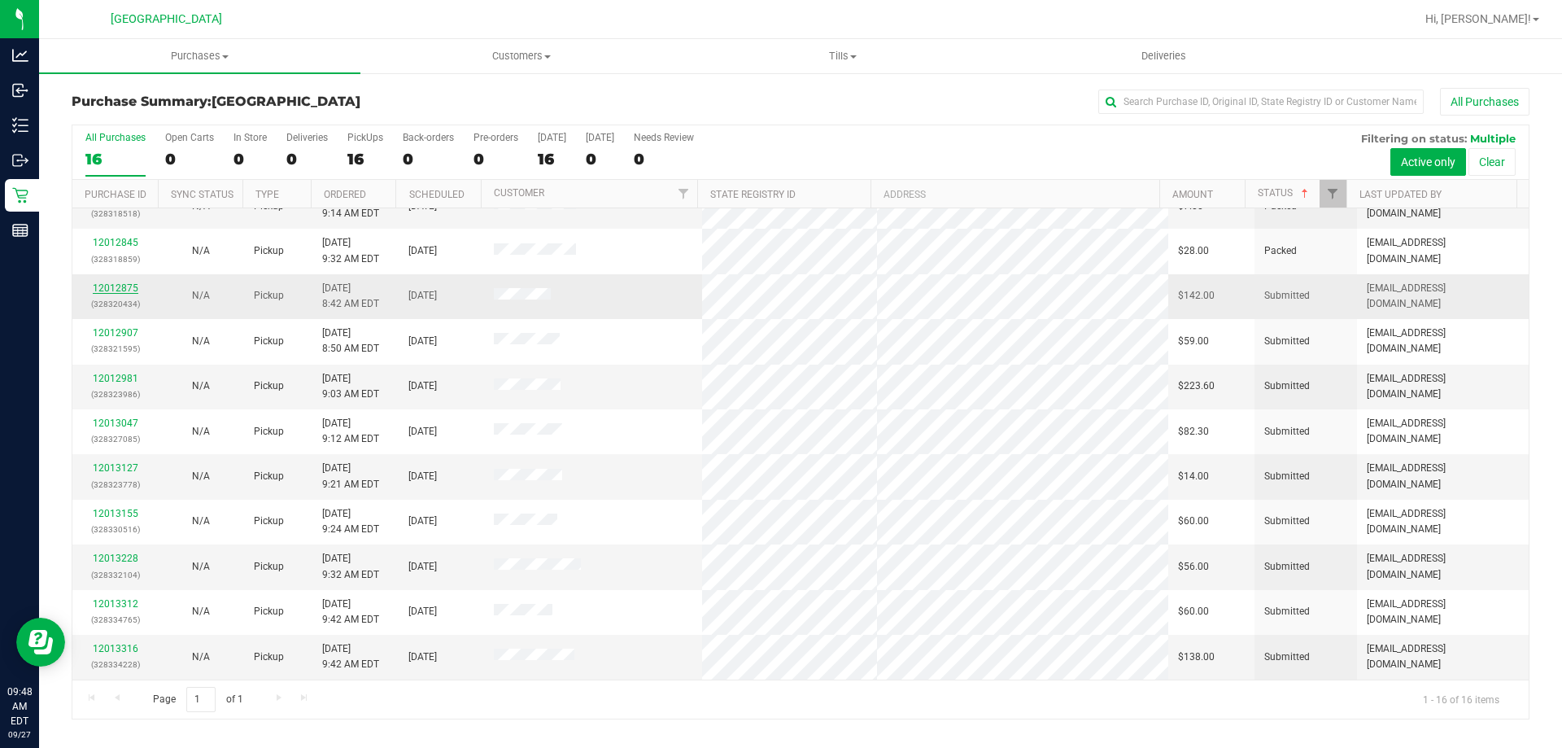
click at [108, 283] on link "12012875" at bounding box center [116, 287] width 46 height 11
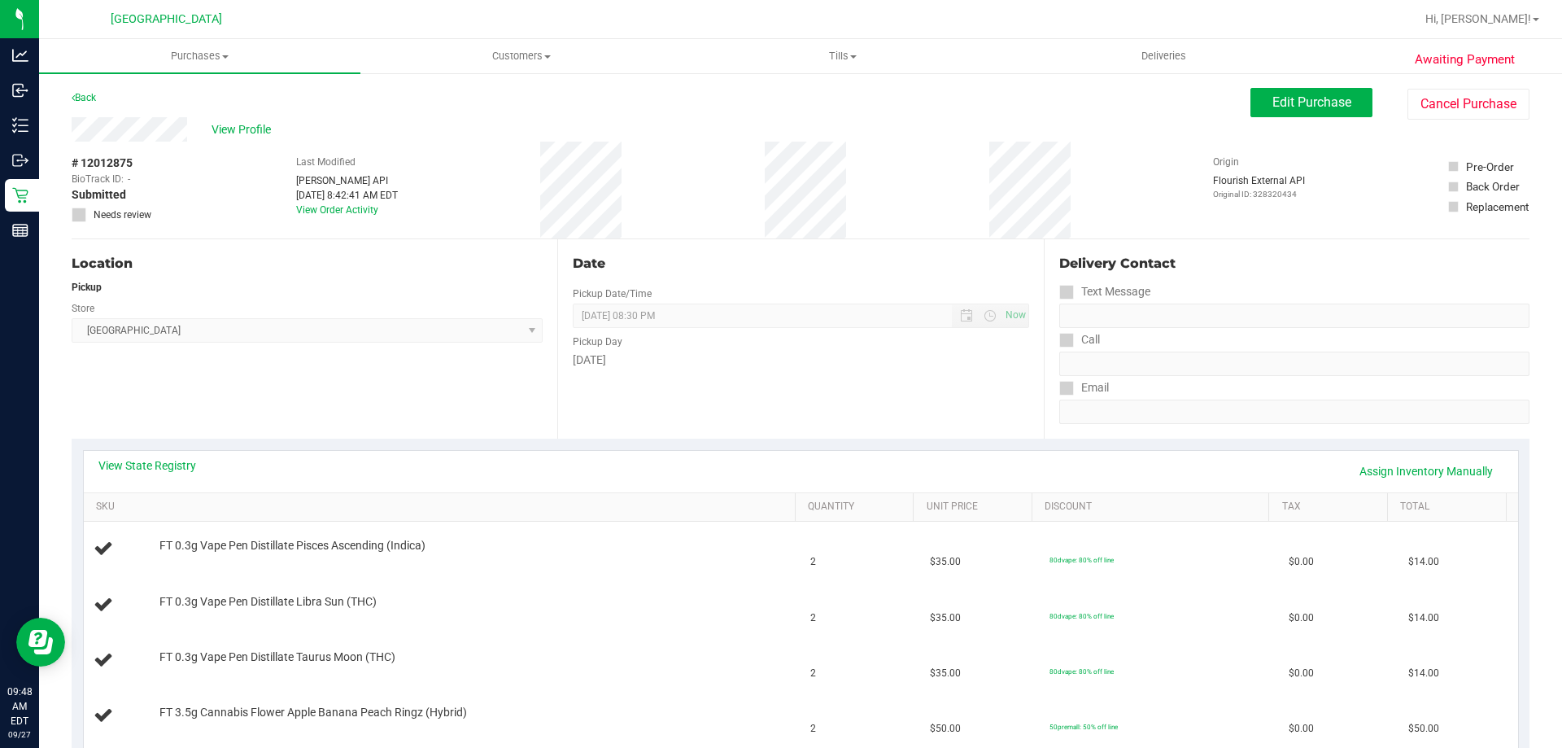
click at [363, 513] on th "SKU" at bounding box center [439, 507] width 711 height 29
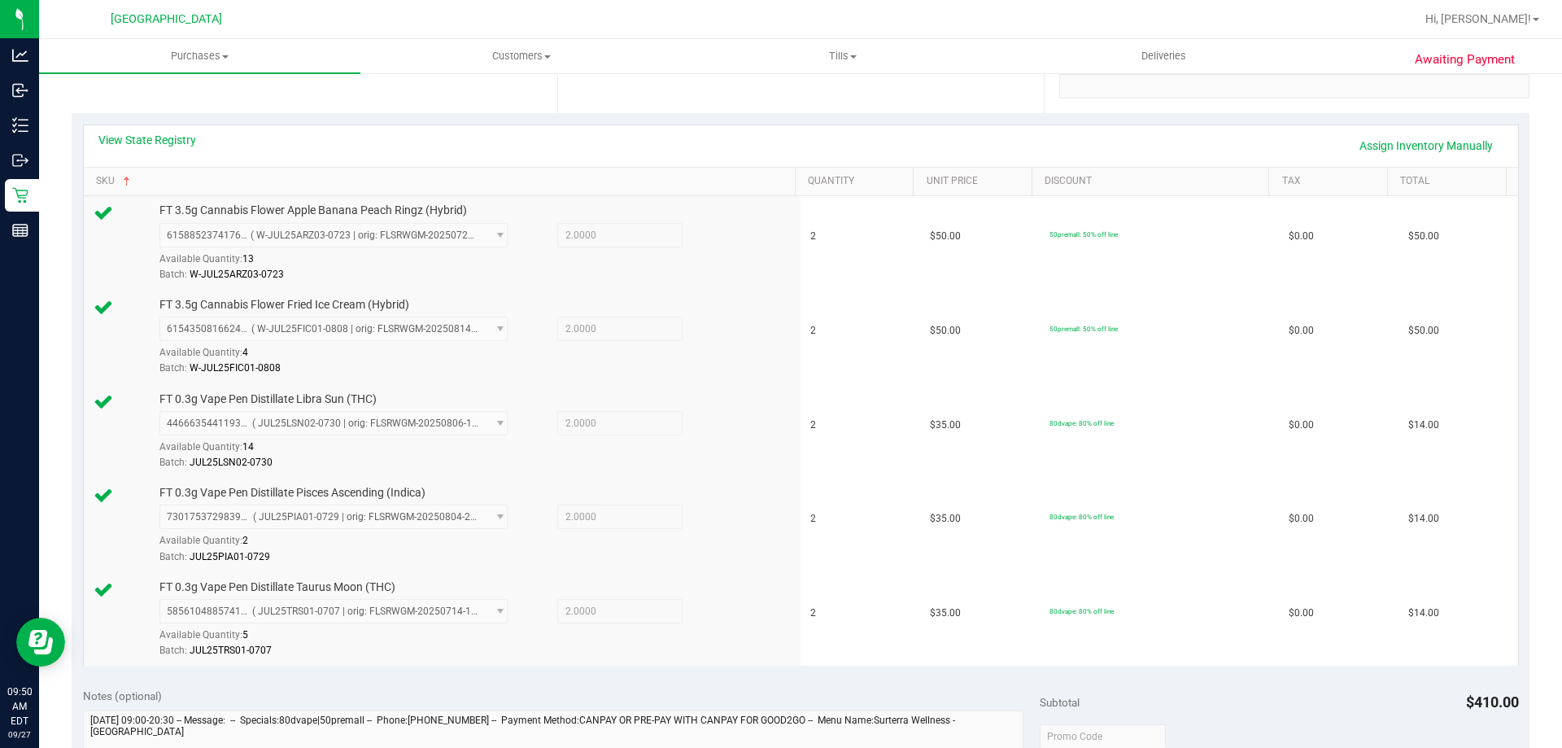
scroll to position [570, 0]
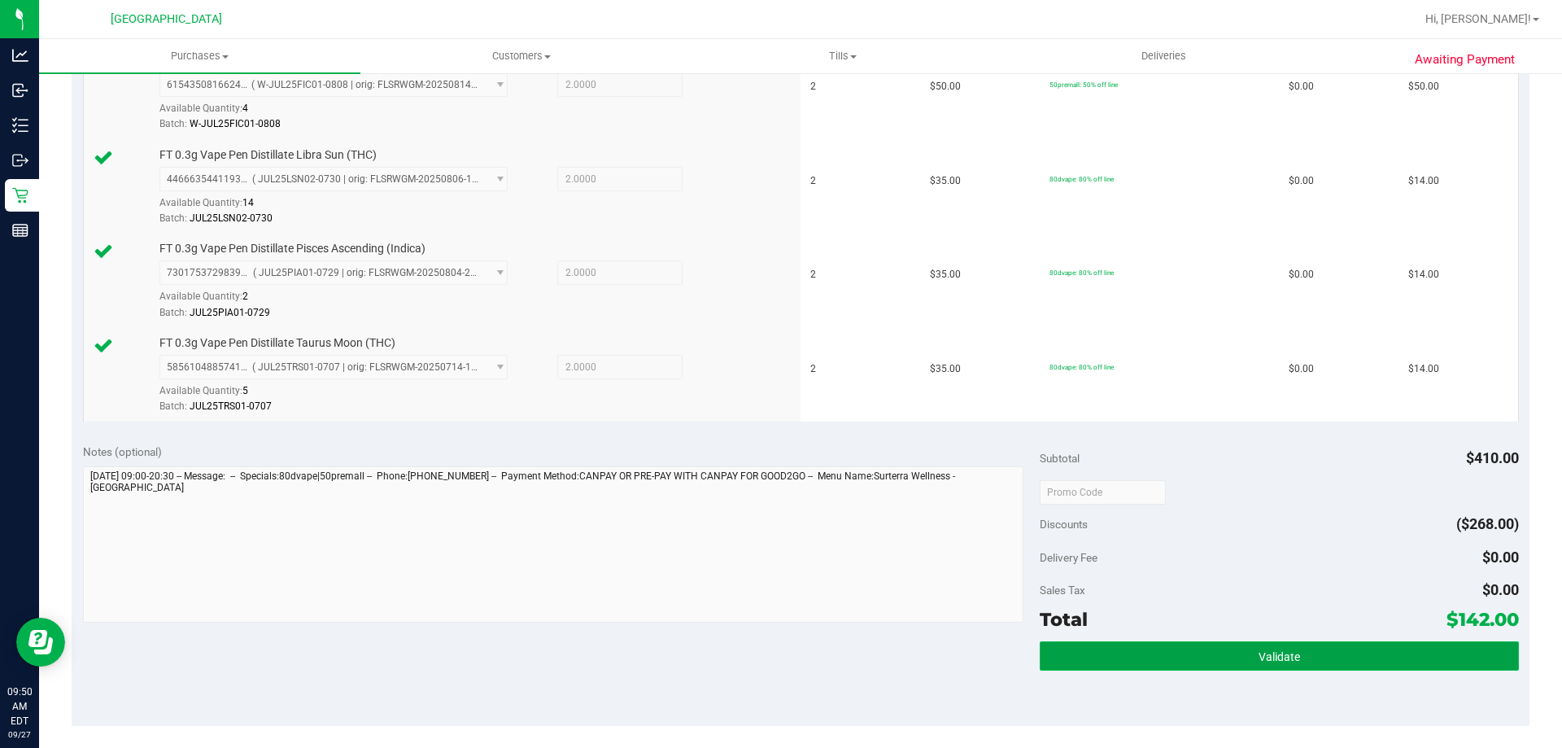
click at [1305, 643] on button "Validate" at bounding box center [1279, 655] width 478 height 29
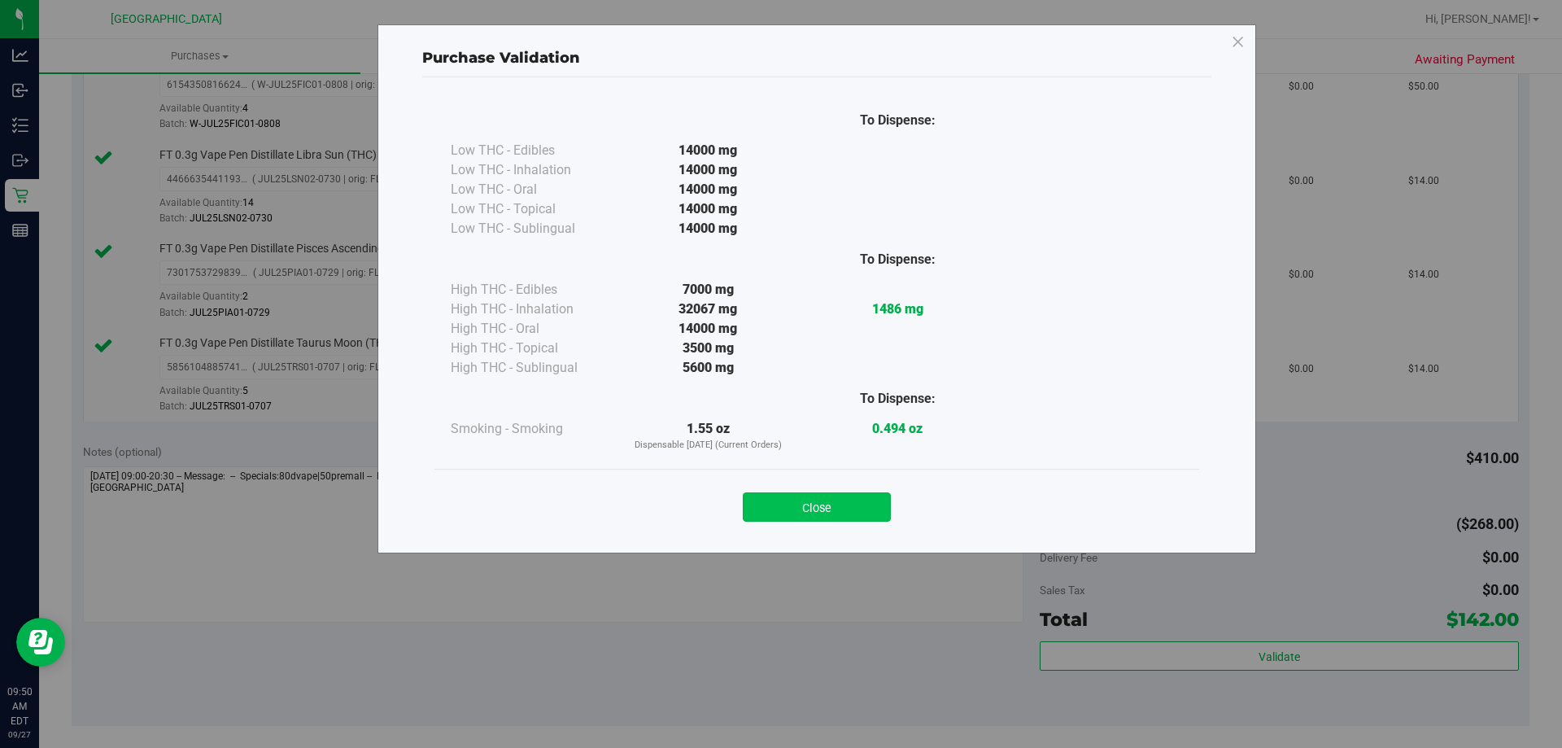
click at [849, 511] on button "Close" at bounding box center [817, 506] width 148 height 29
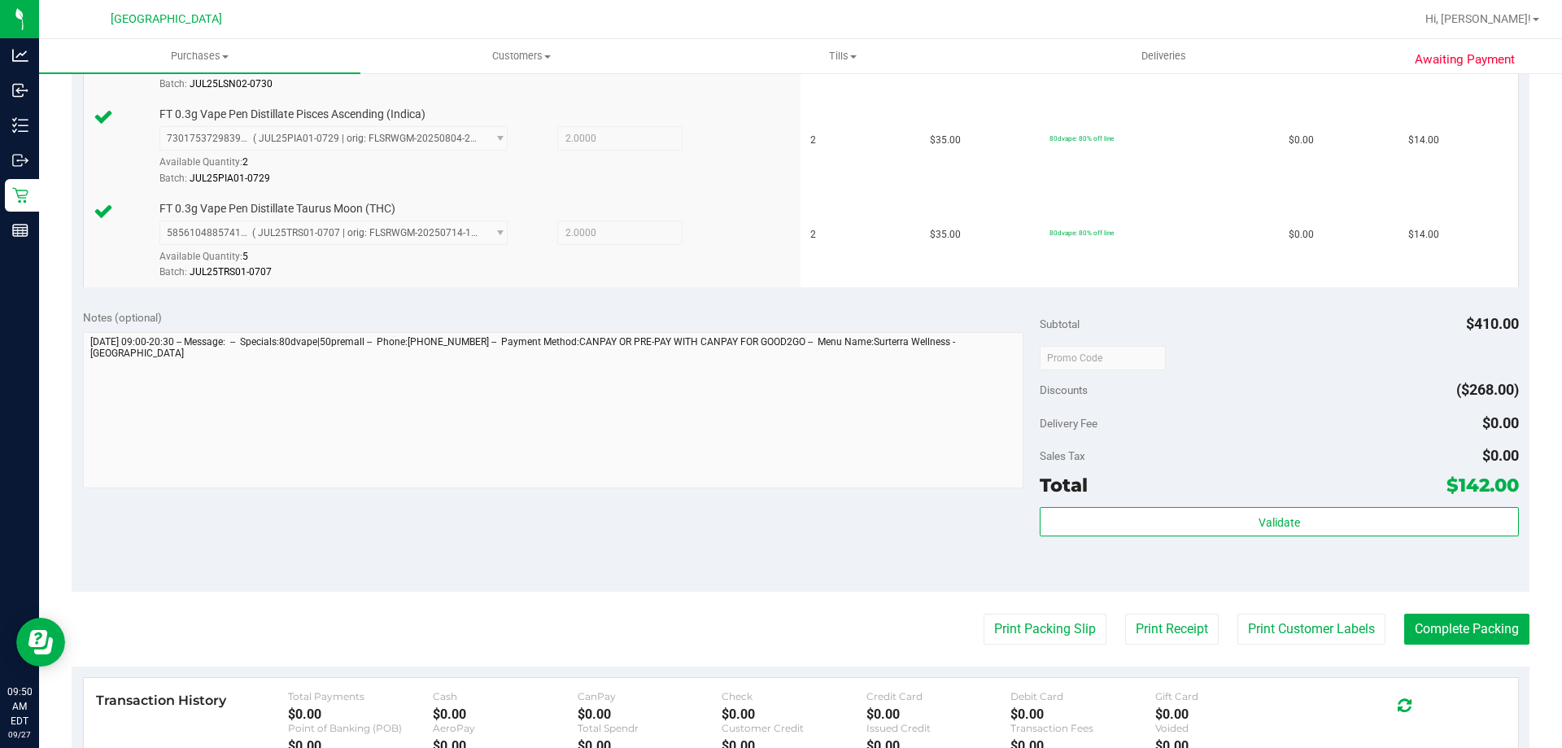
scroll to position [732, 0]
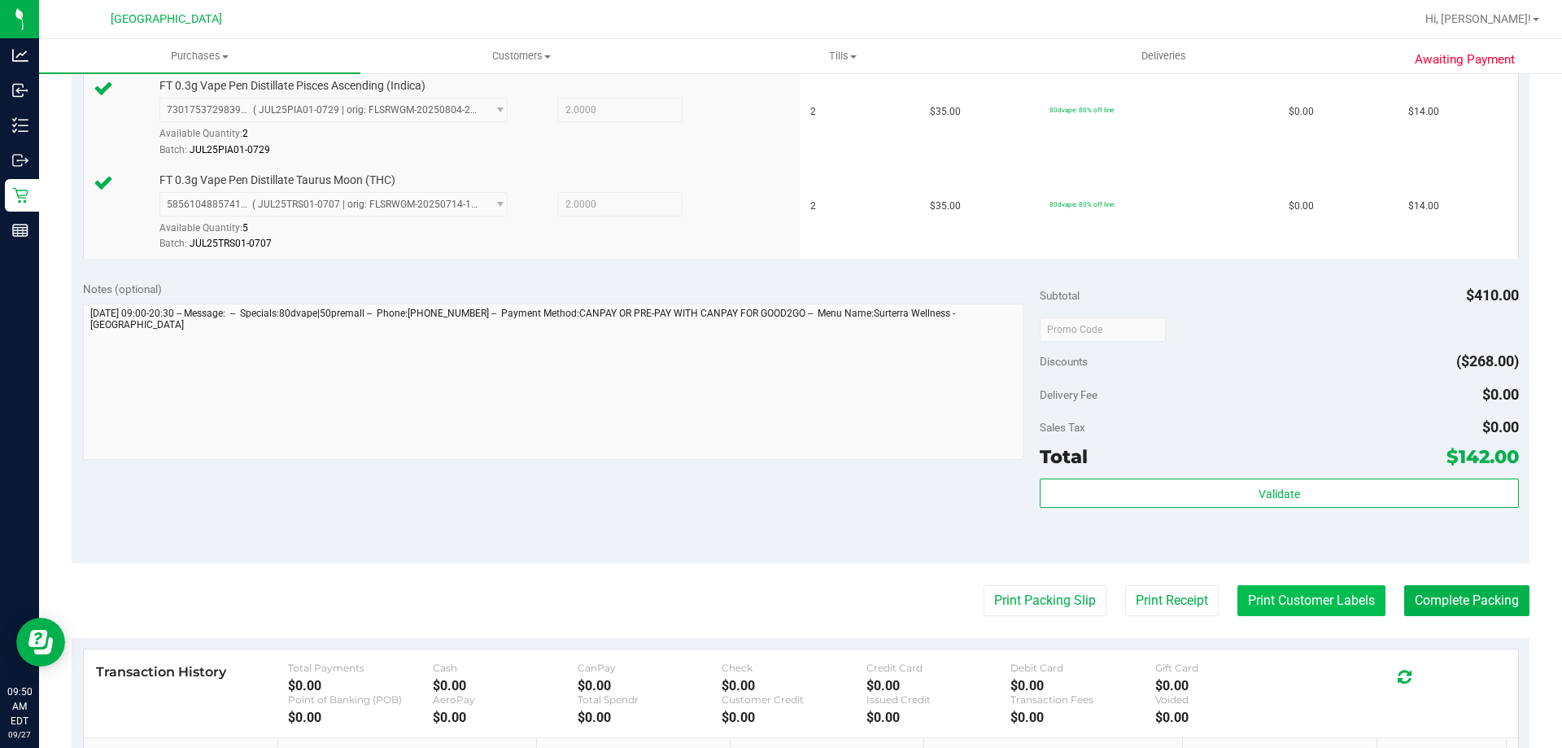
click at [1360, 607] on button "Print Customer Labels" at bounding box center [1312, 600] width 148 height 31
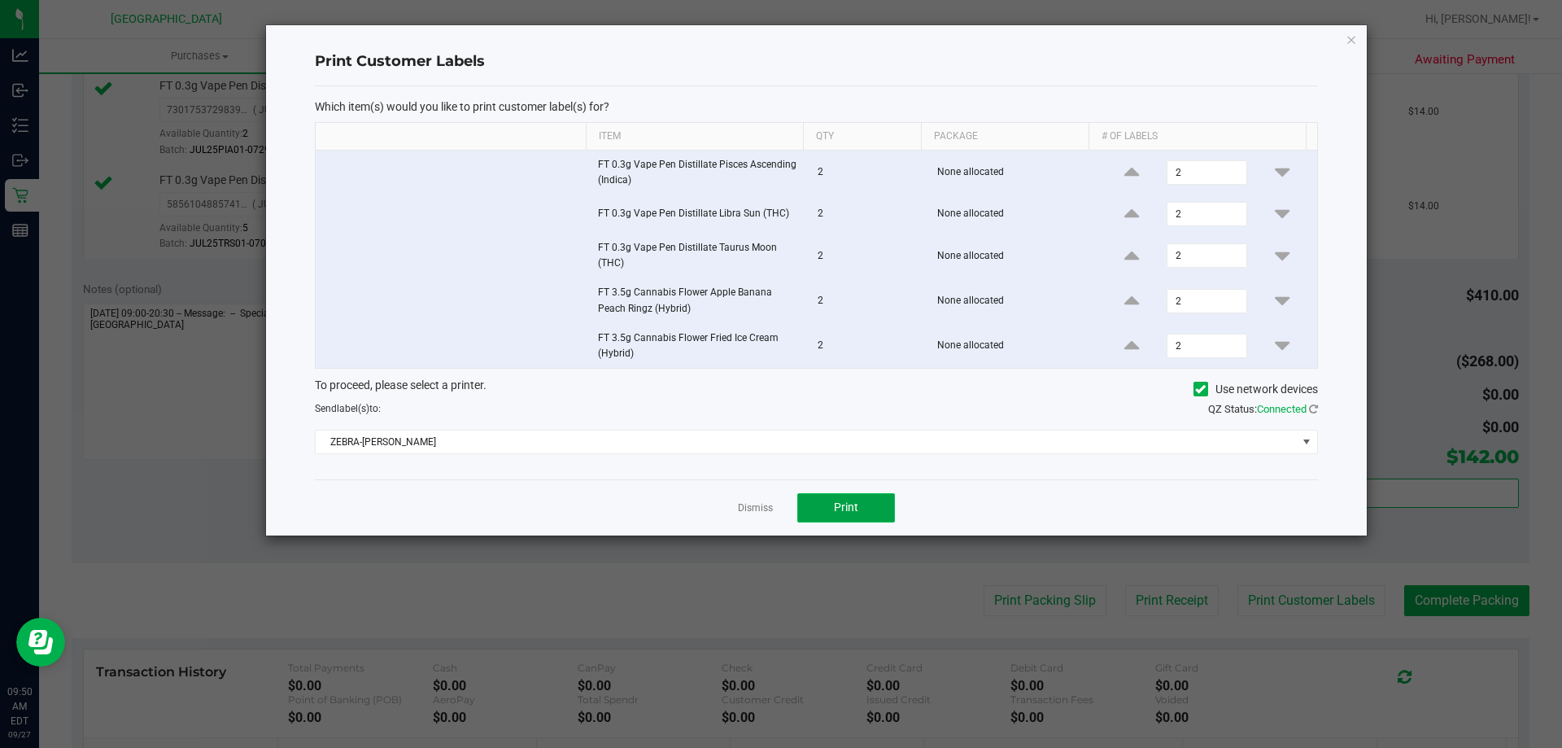
click at [857, 504] on span "Print" at bounding box center [846, 506] width 24 height 13
click at [760, 510] on link "Dismiss" at bounding box center [755, 508] width 35 height 14
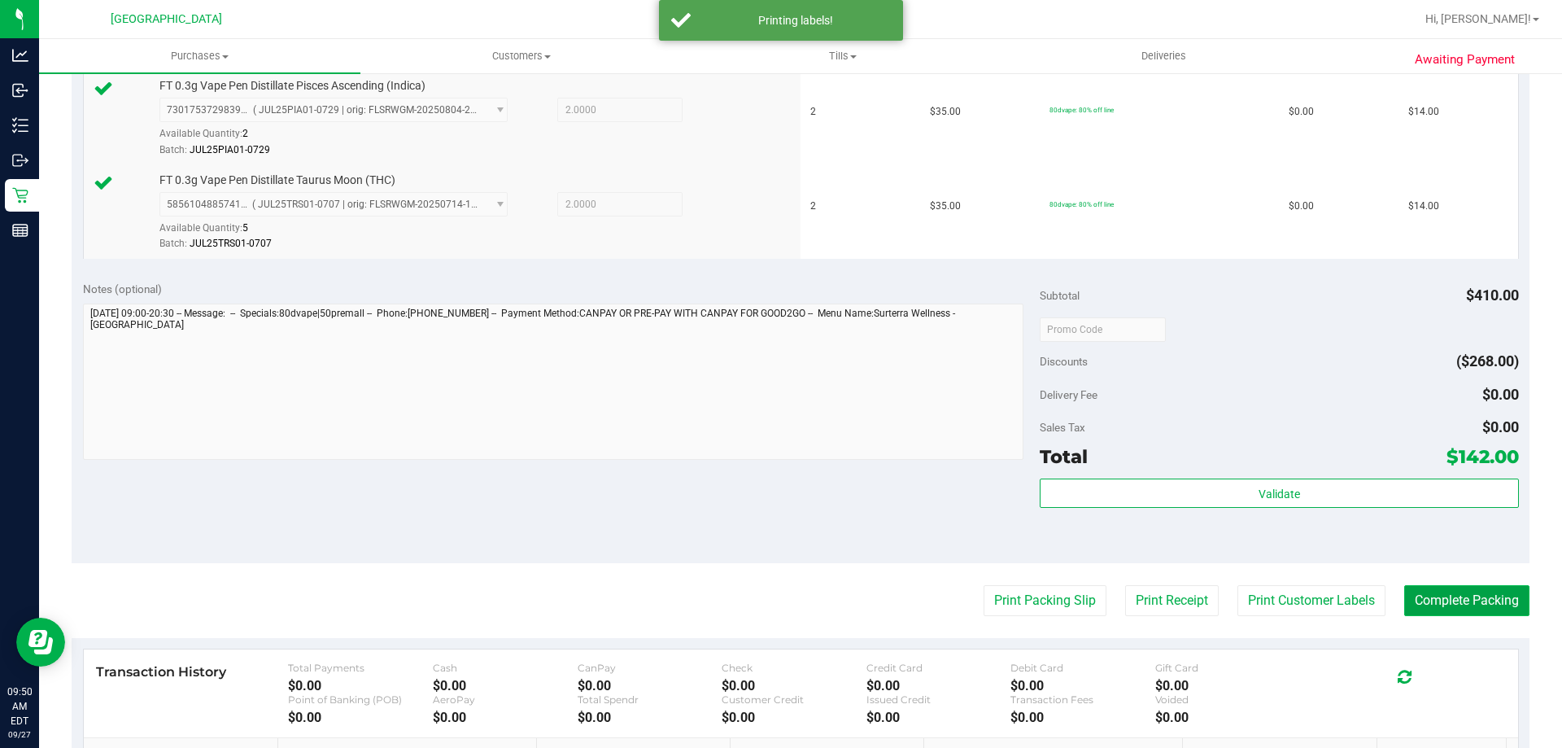
click at [1485, 607] on button "Complete Packing" at bounding box center [1466, 600] width 125 height 31
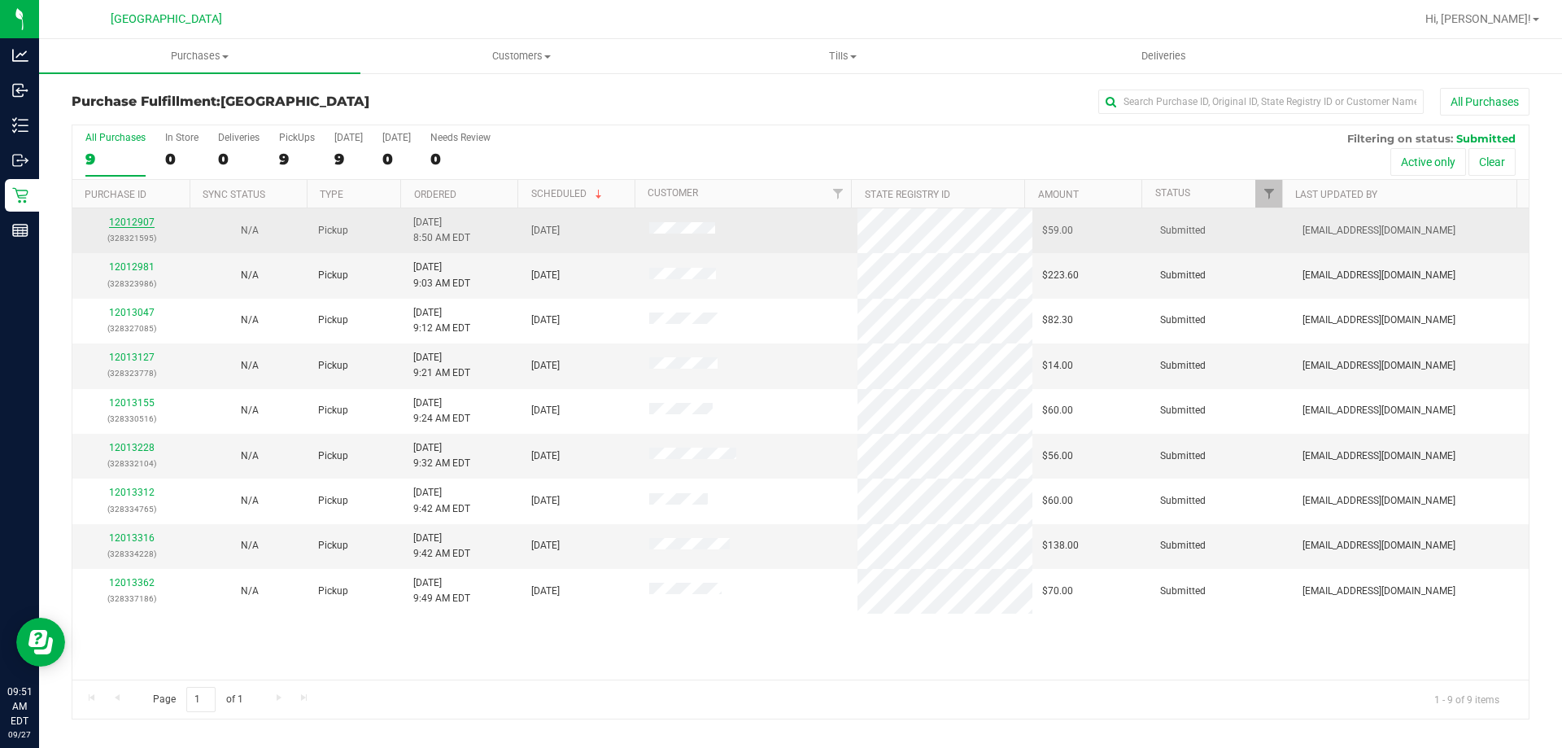
click at [114, 221] on link "12012907" at bounding box center [132, 221] width 46 height 11
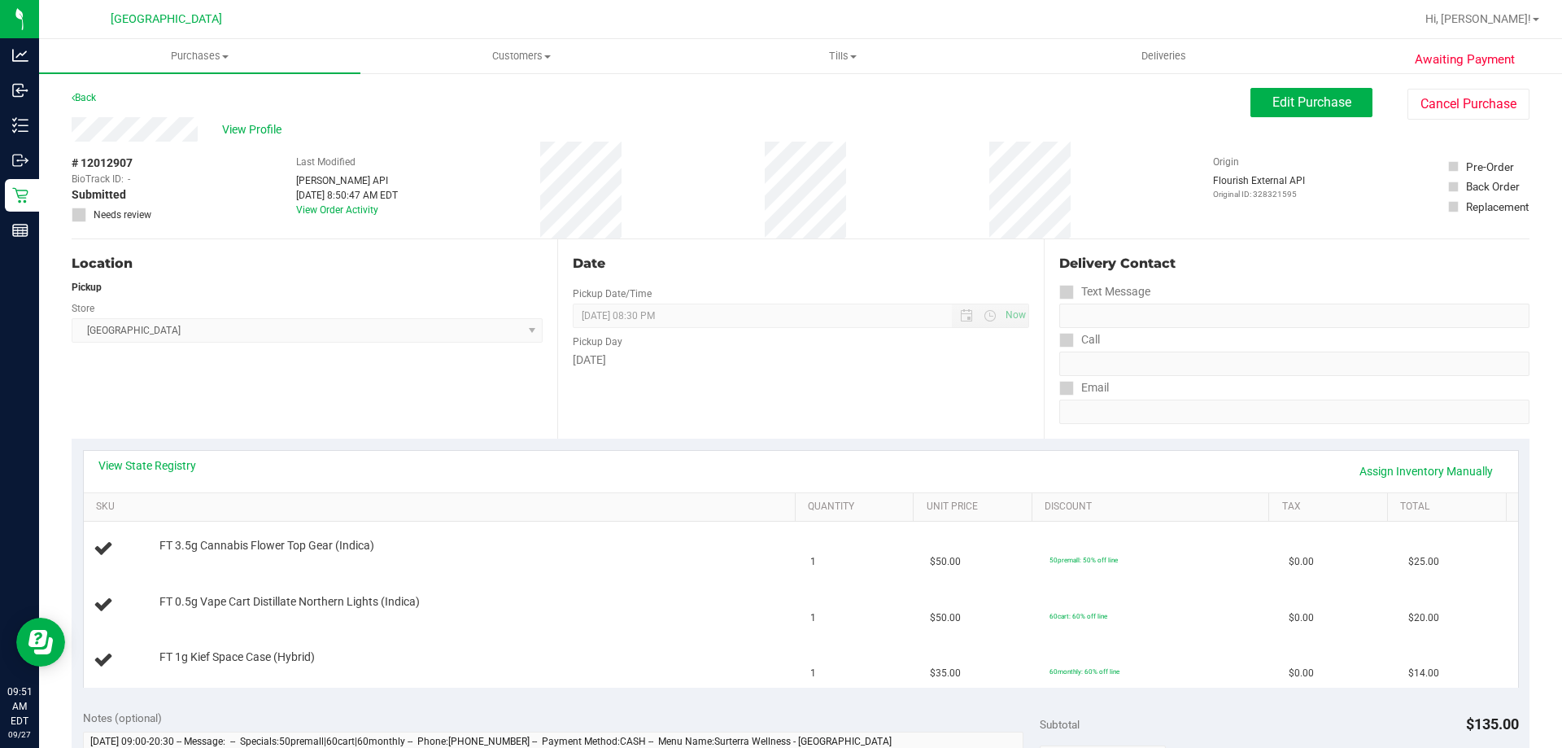
click at [356, 513] on th "SKU" at bounding box center [439, 507] width 711 height 29
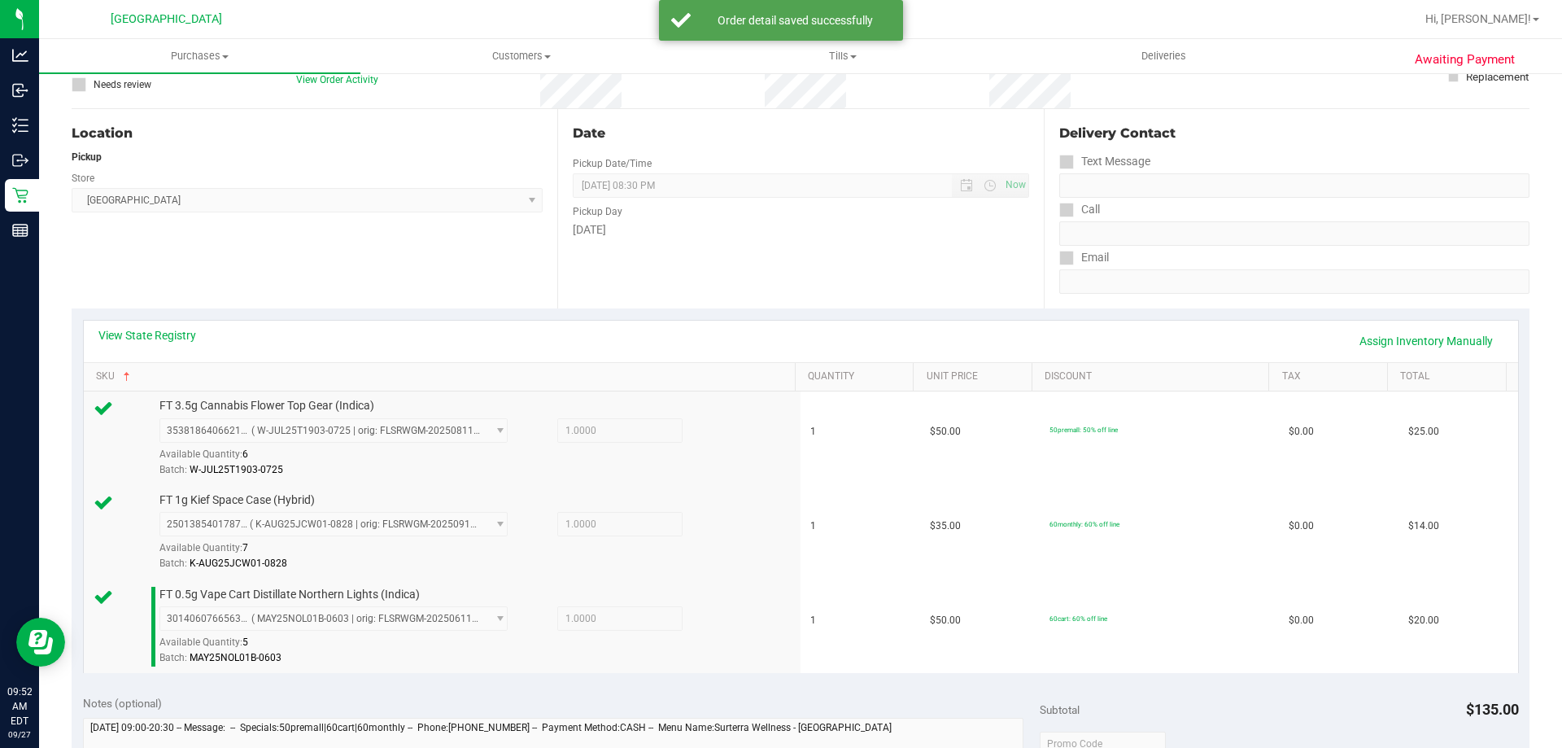
scroll to position [488, 0]
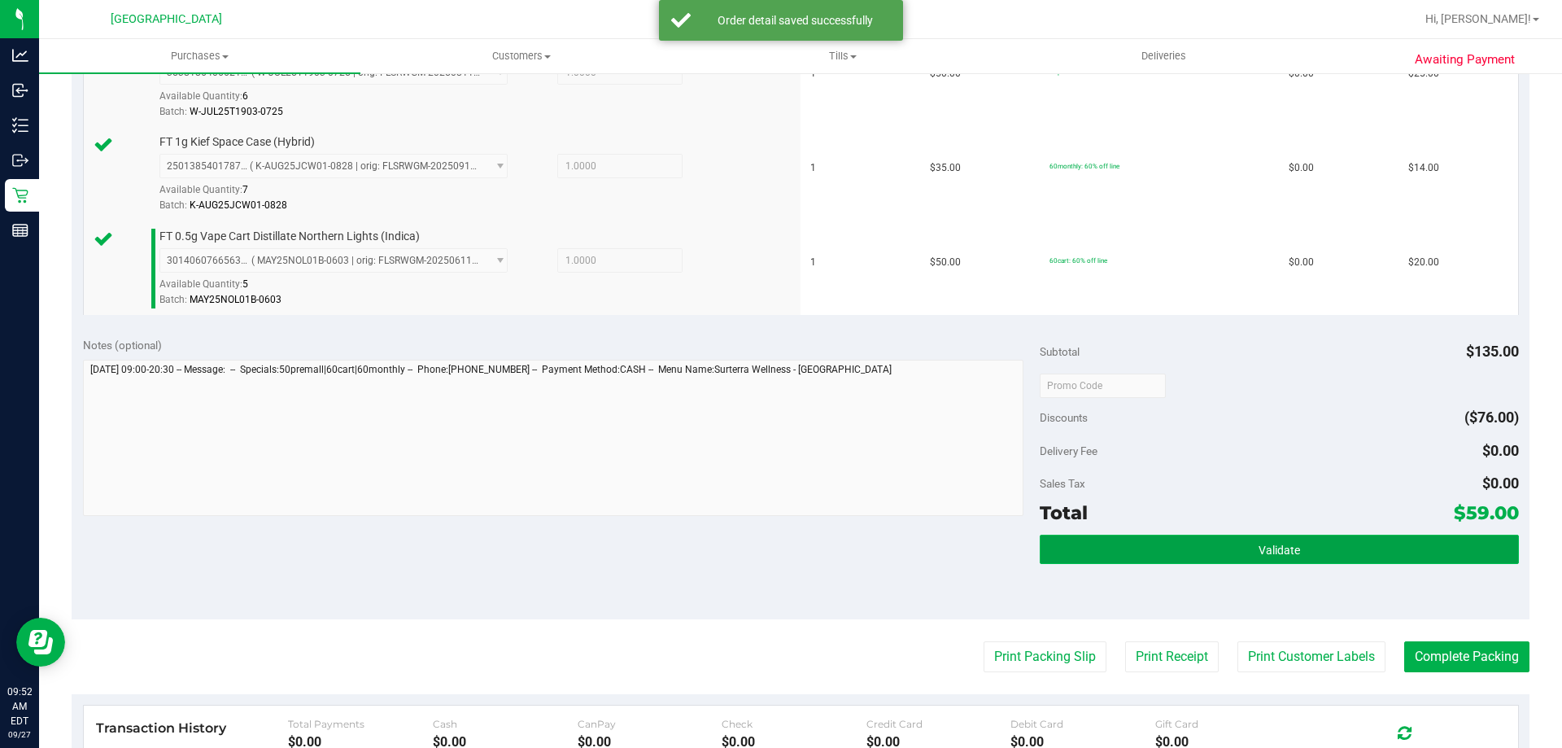
click at [1241, 561] on button "Validate" at bounding box center [1279, 549] width 478 height 29
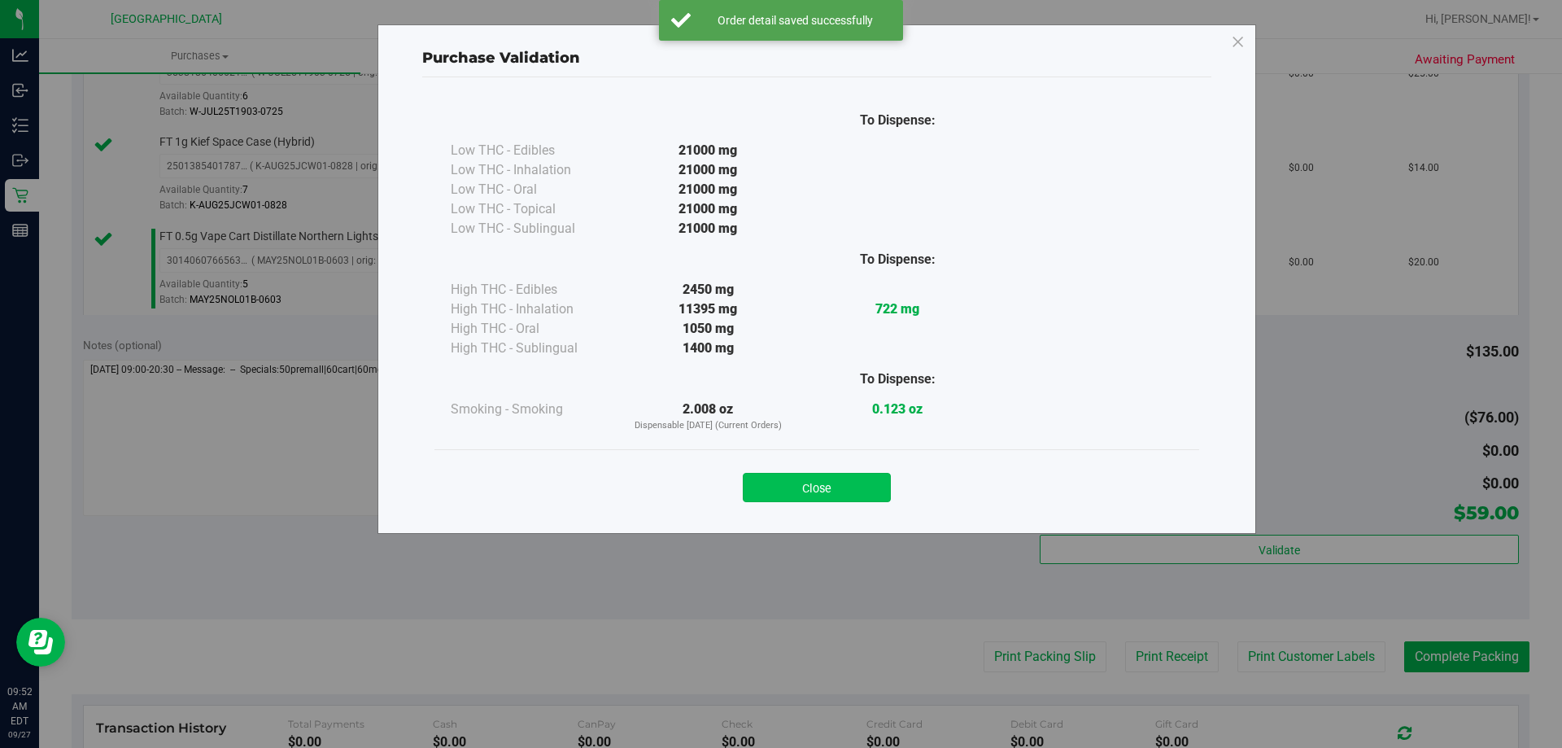
click at [796, 491] on button "Close" at bounding box center [817, 487] width 148 height 29
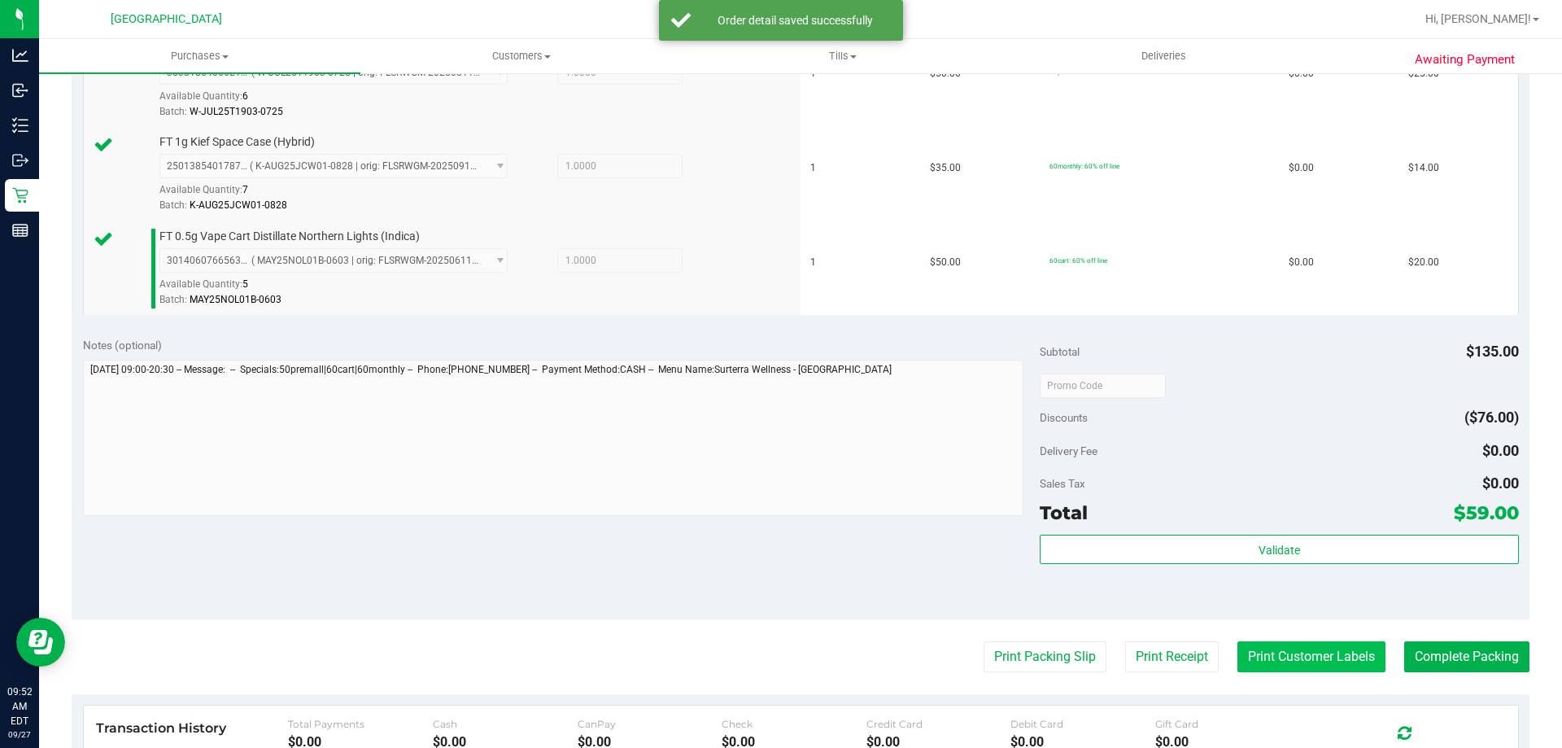
click at [1275, 643] on button "Print Customer Labels" at bounding box center [1312, 656] width 148 height 31
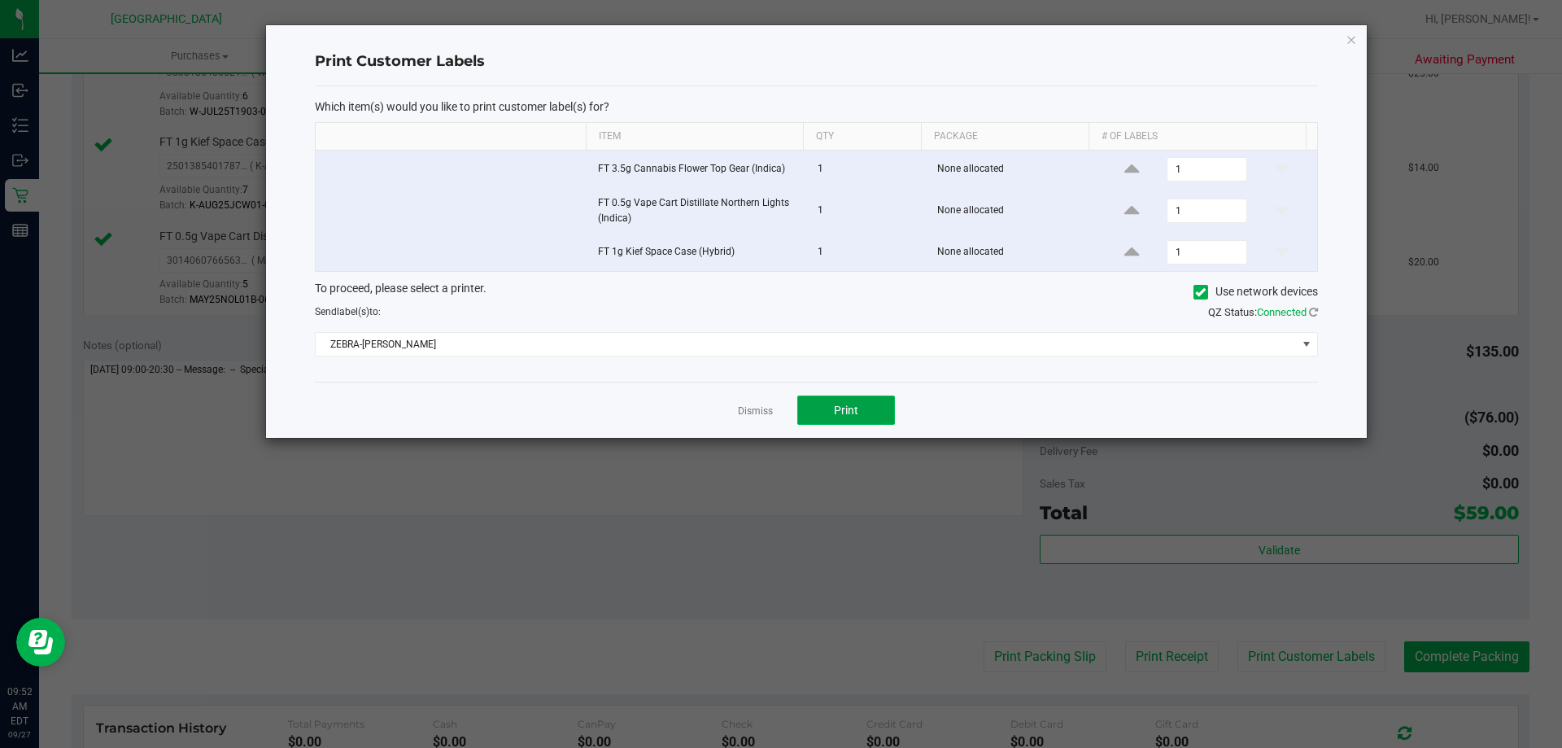
click at [859, 415] on button "Print" at bounding box center [846, 409] width 98 height 29
click at [763, 414] on link "Dismiss" at bounding box center [755, 411] width 35 height 14
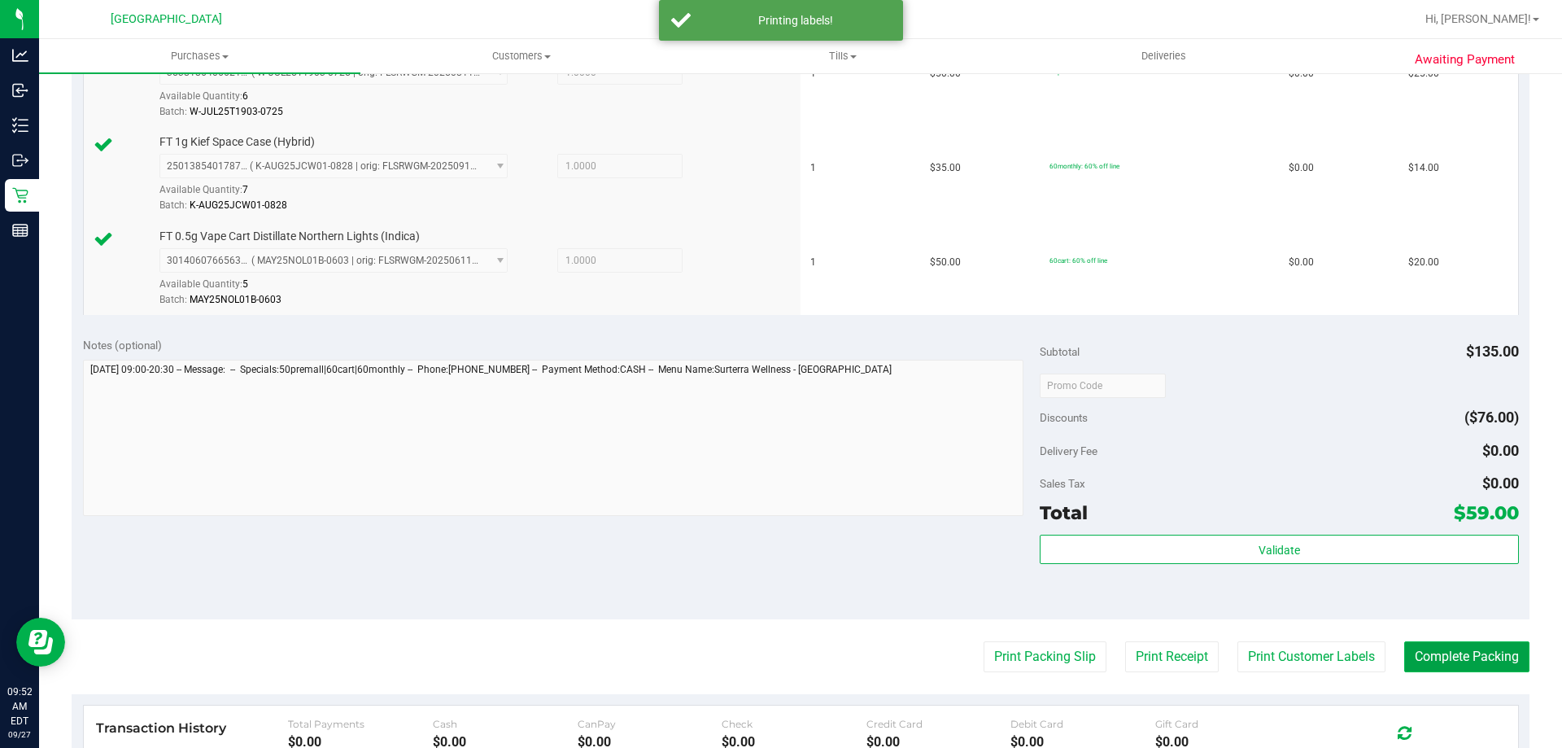
click at [1457, 659] on button "Complete Packing" at bounding box center [1466, 656] width 125 height 31
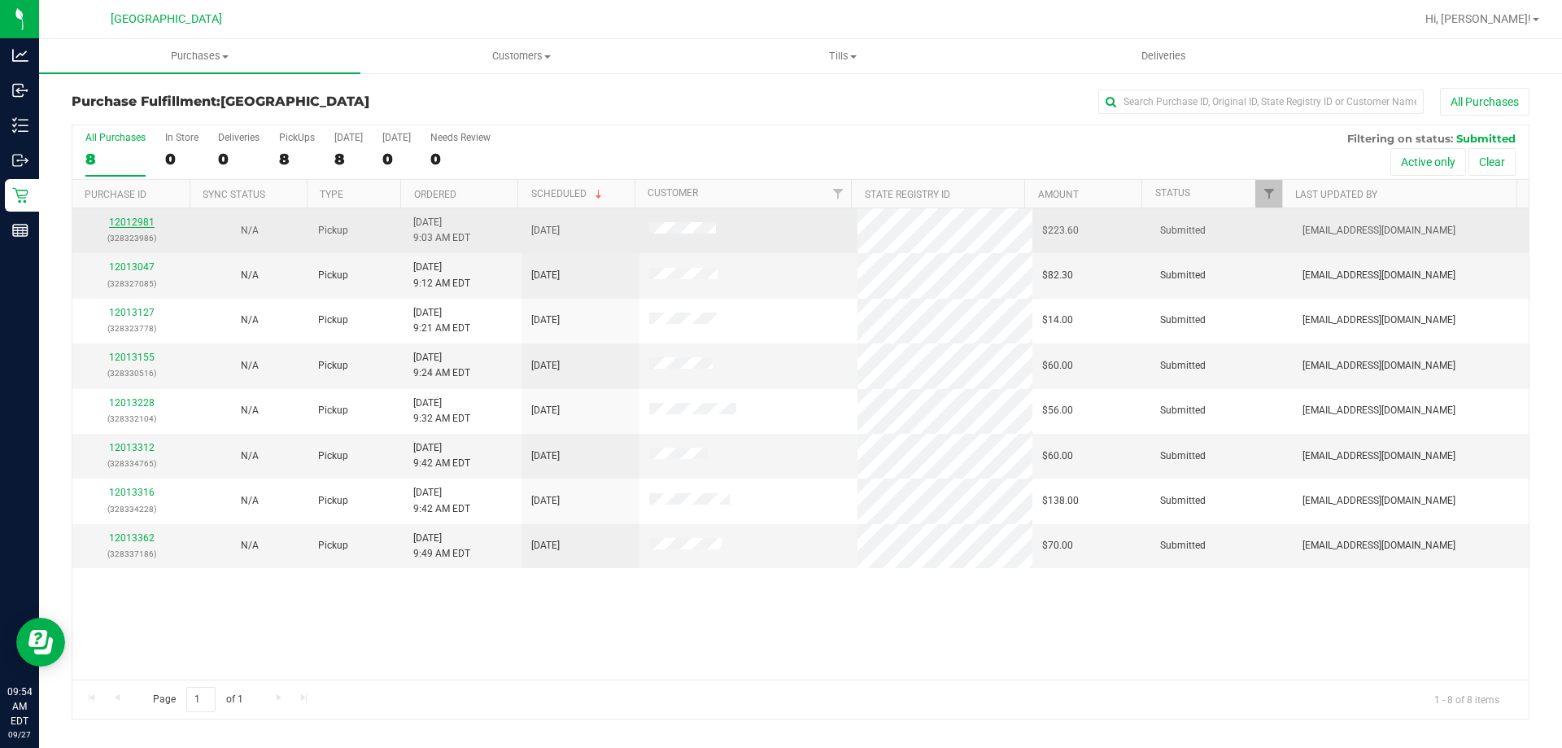
click at [127, 222] on link "12012981" at bounding box center [132, 221] width 46 height 11
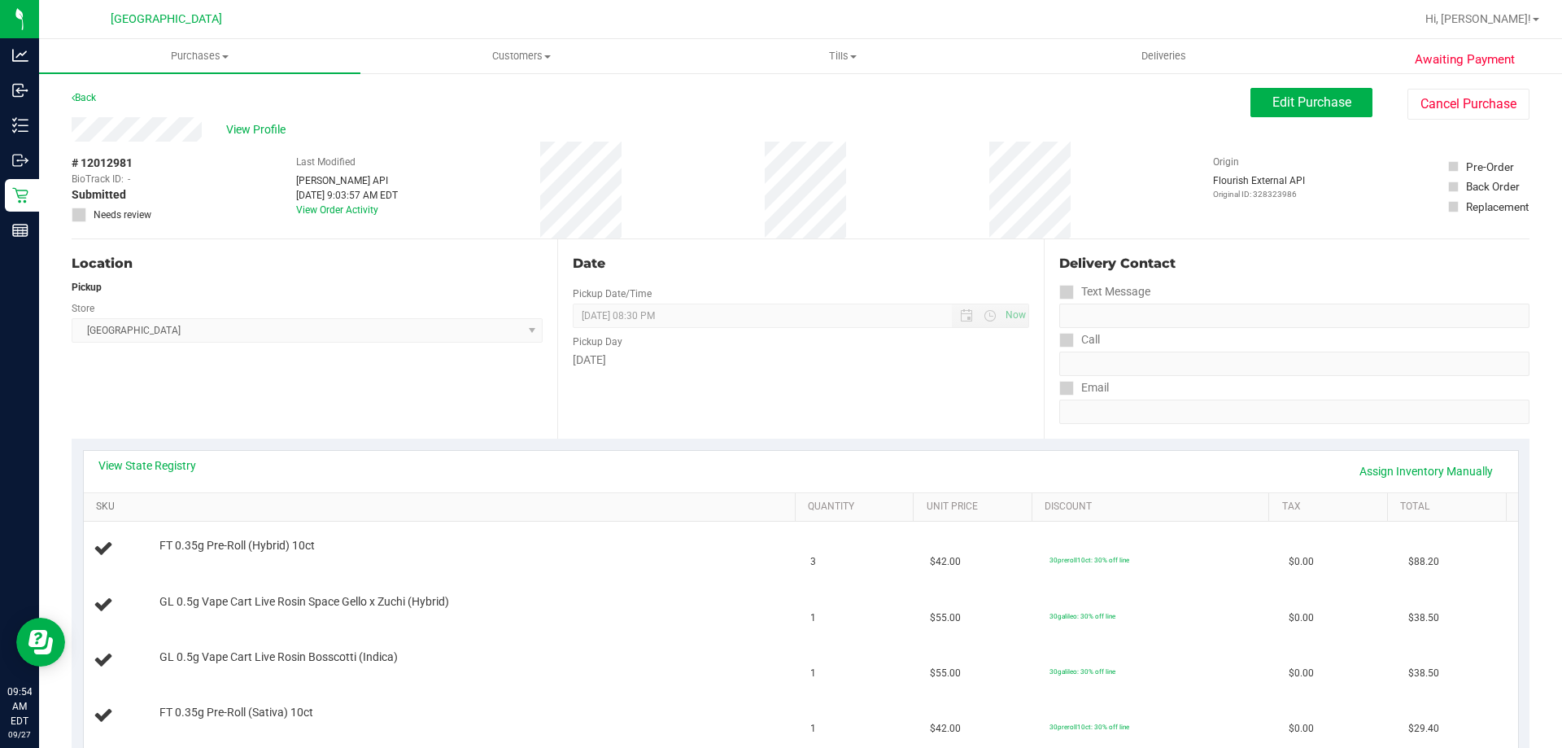
click at [351, 505] on link "SKU" at bounding box center [442, 506] width 692 height 13
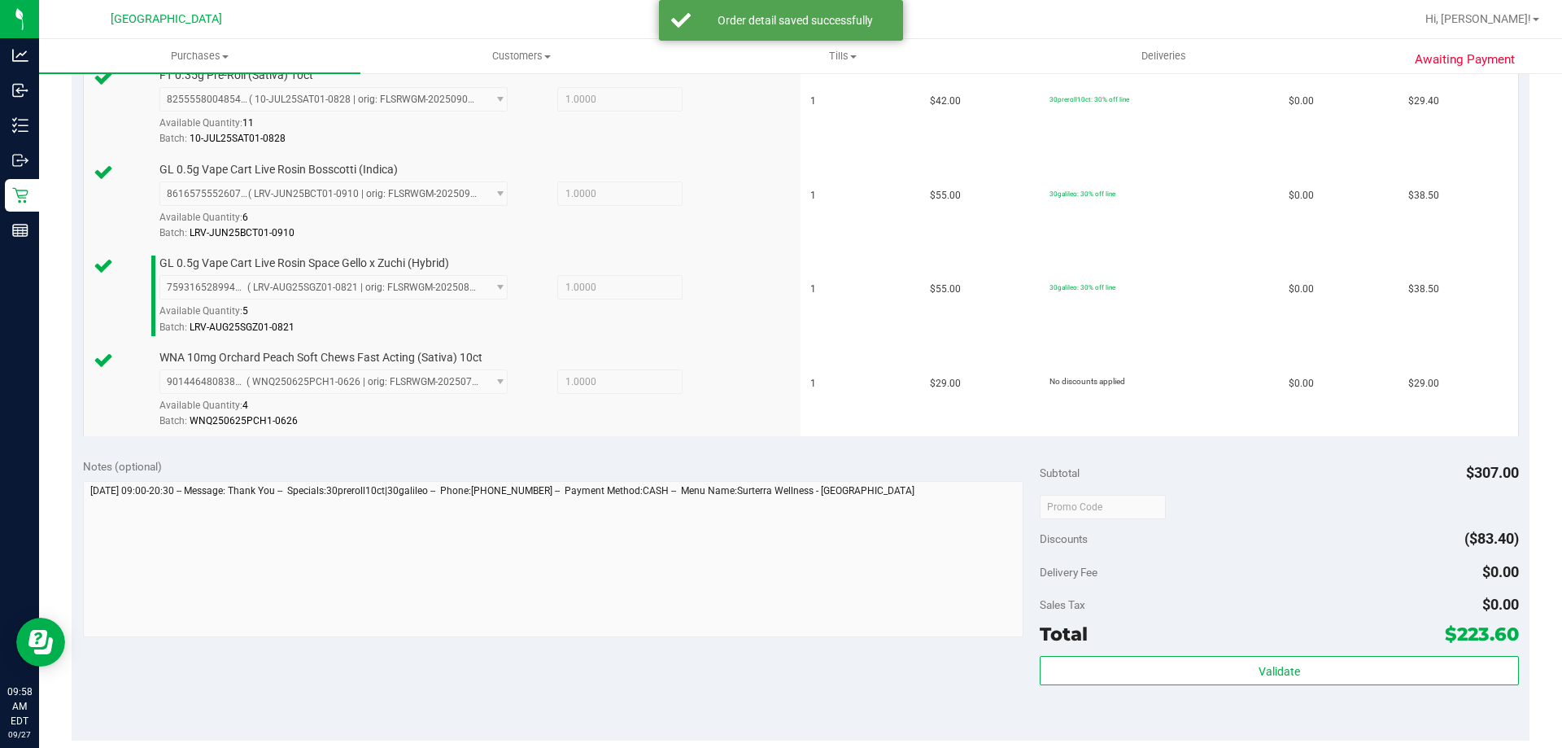
scroll to position [570, 0]
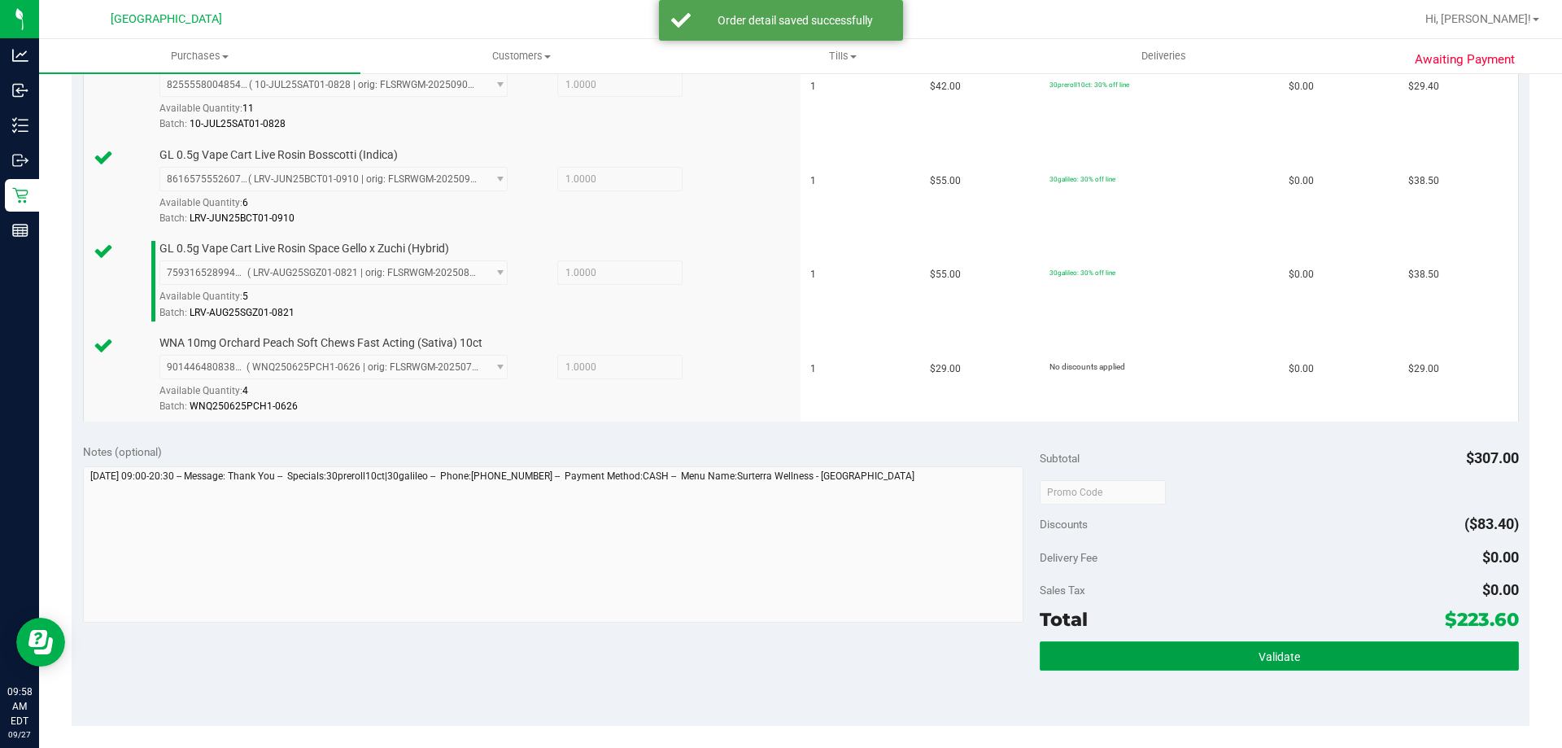
click at [1295, 661] on button "Validate" at bounding box center [1279, 655] width 478 height 29
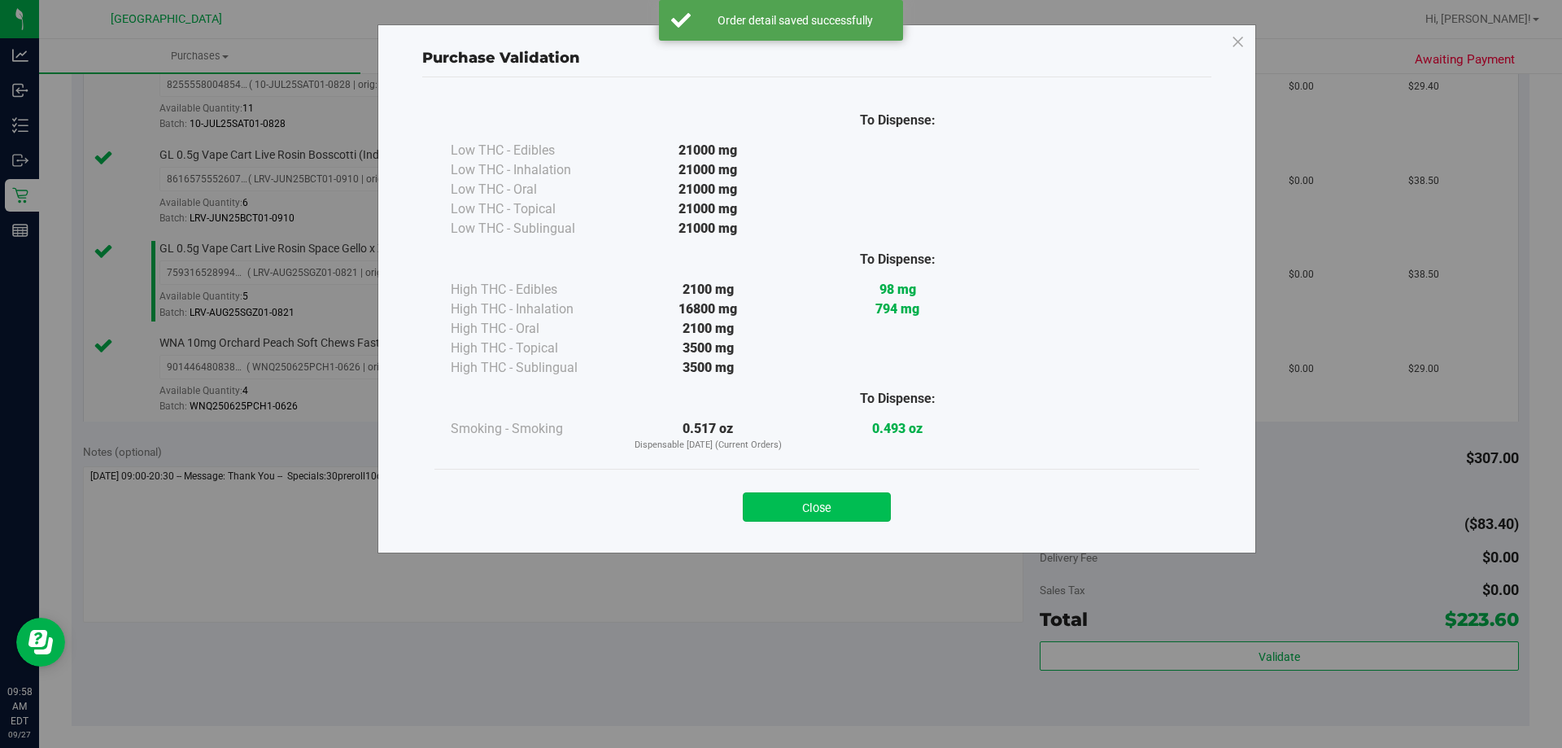
click at [848, 505] on button "Close" at bounding box center [817, 506] width 148 height 29
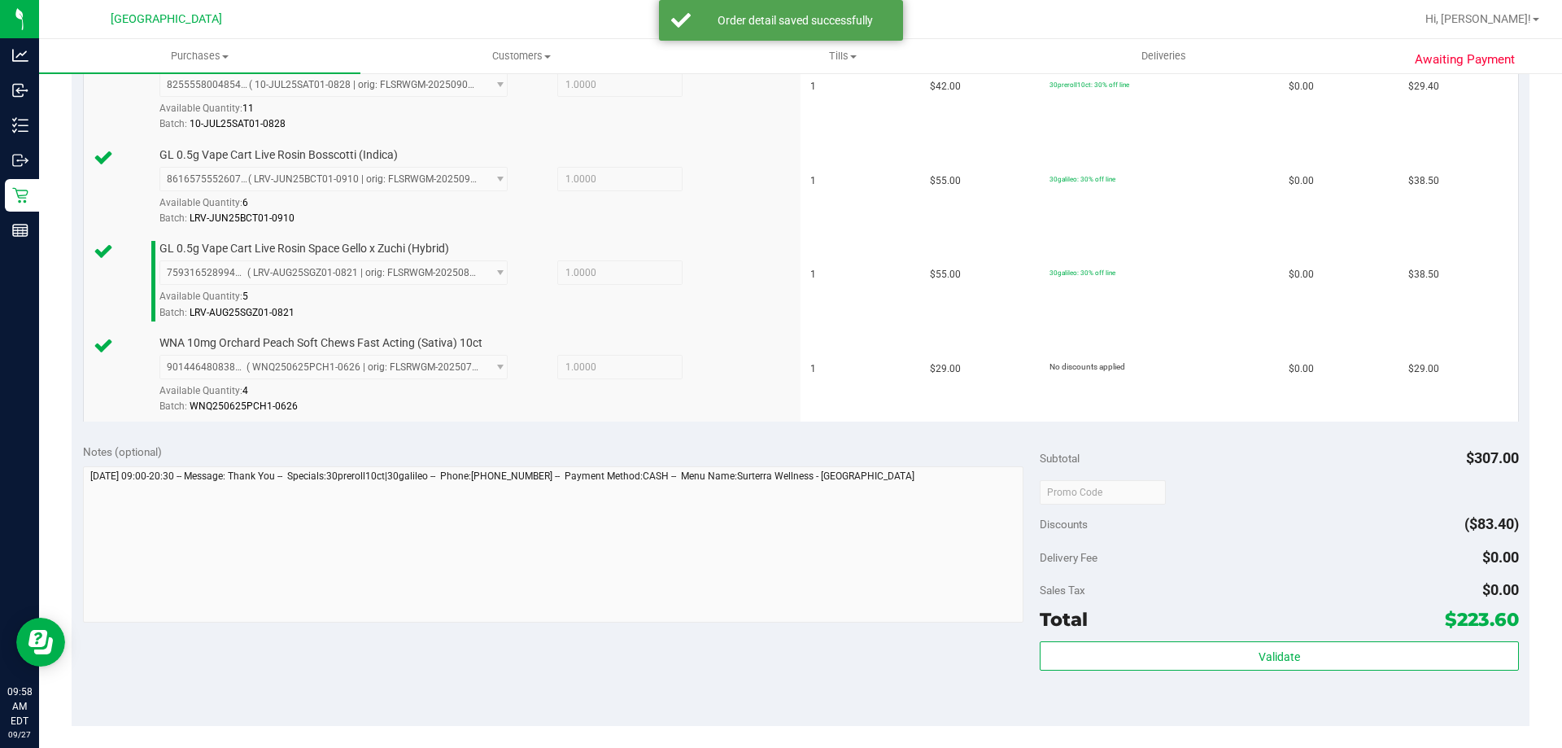
scroll to position [959, 0]
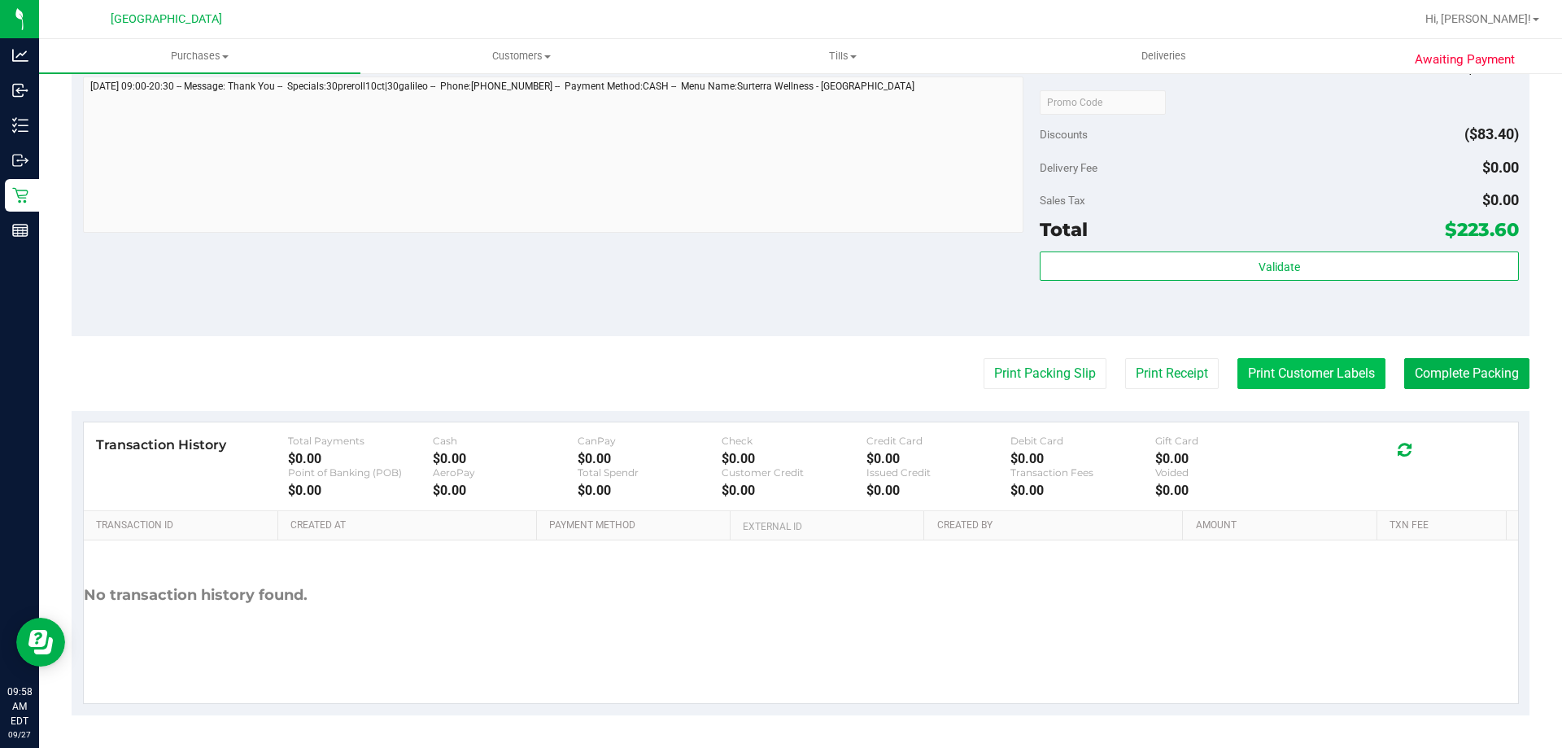
click at [1276, 362] on button "Print Customer Labels" at bounding box center [1312, 373] width 148 height 31
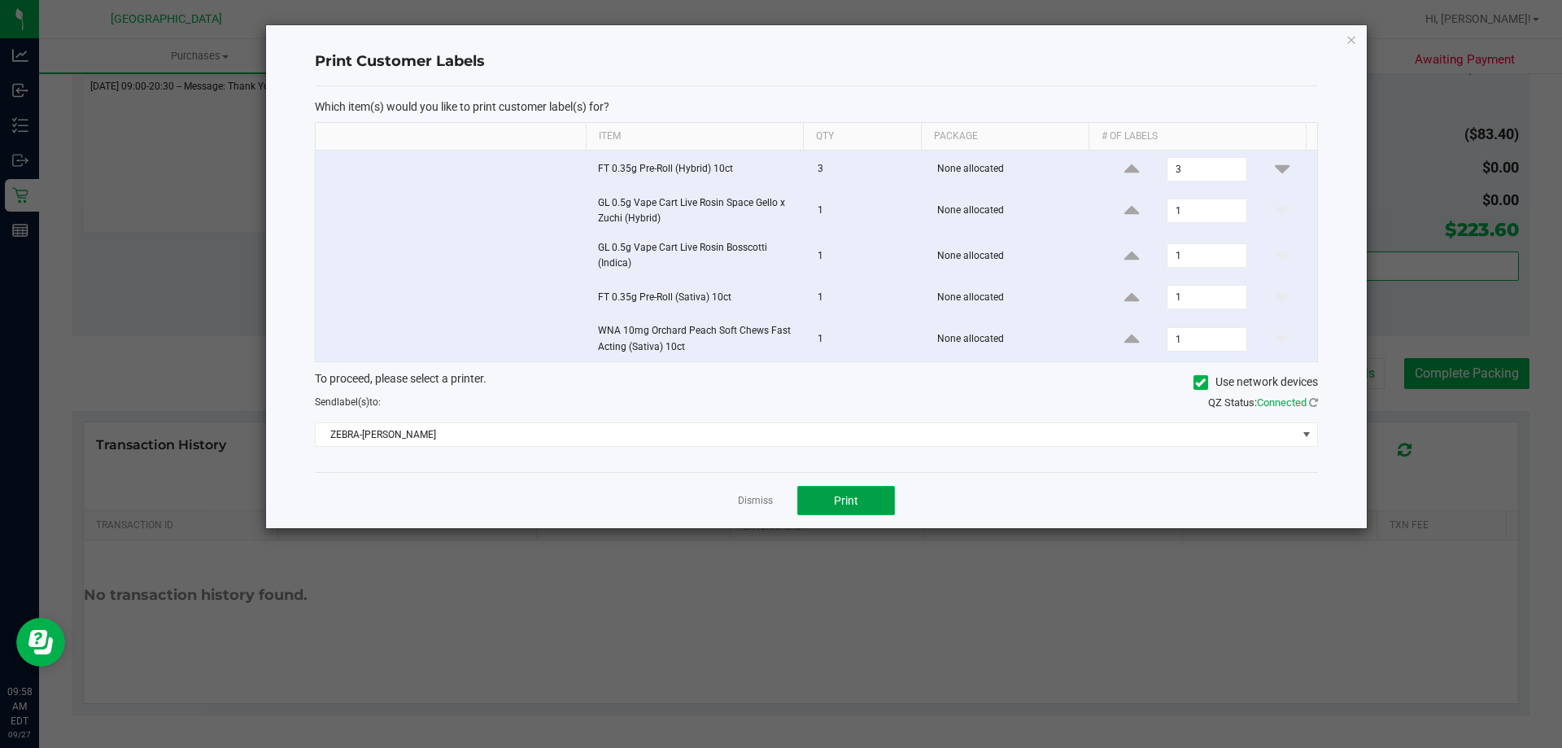
click at [858, 490] on button "Print" at bounding box center [846, 500] width 98 height 29
click at [763, 502] on link "Dismiss" at bounding box center [755, 501] width 35 height 14
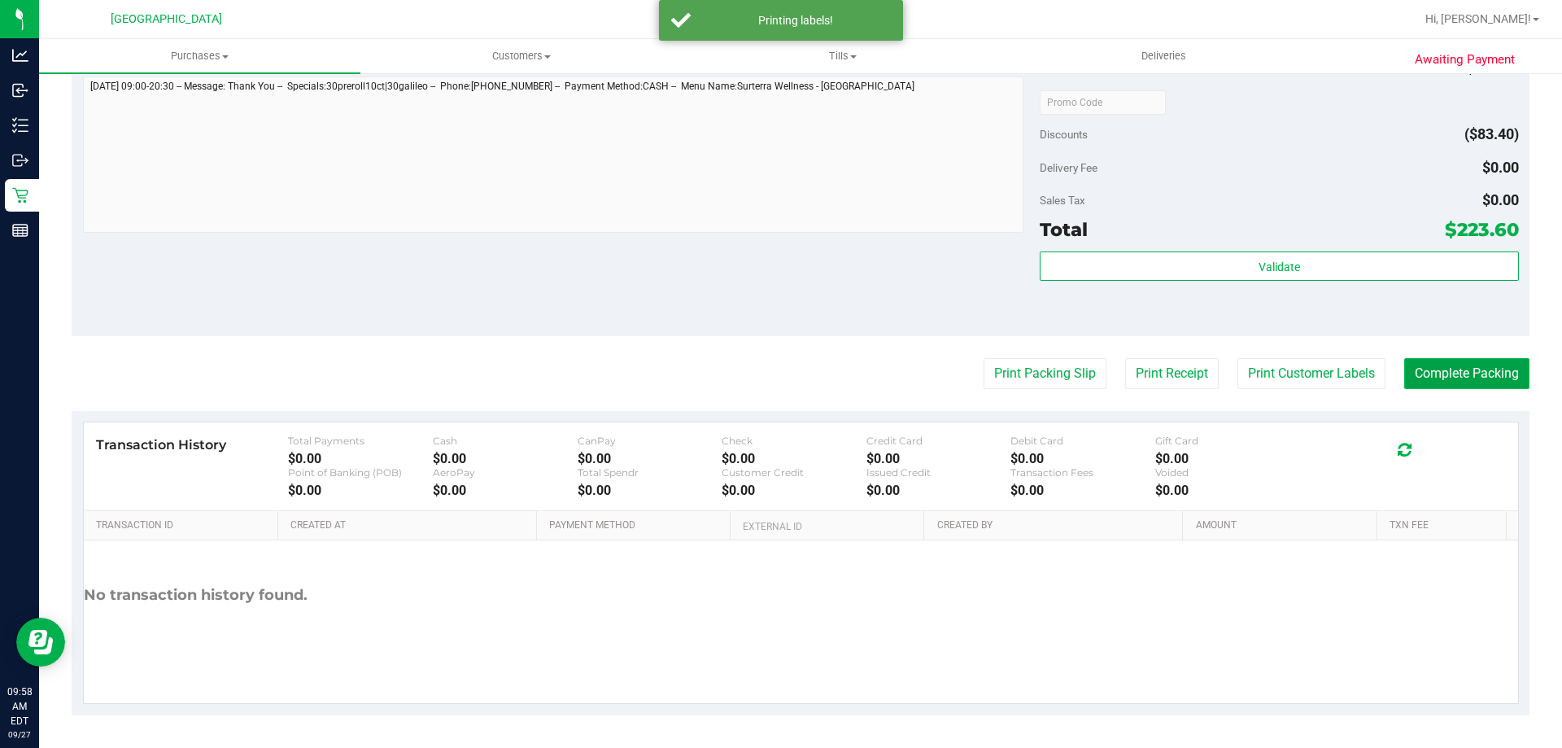
click at [1453, 365] on button "Complete Packing" at bounding box center [1466, 373] width 125 height 31
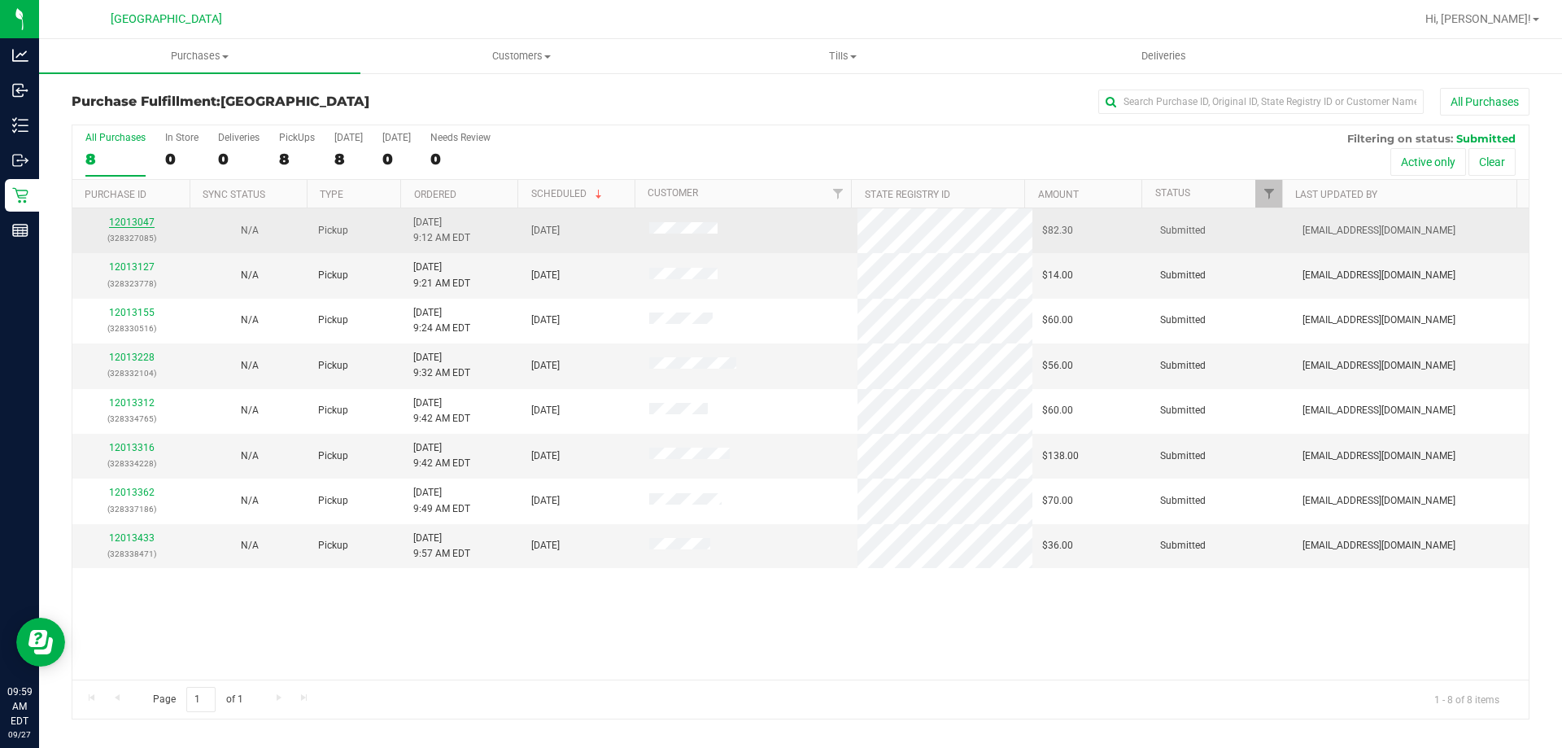
click at [140, 222] on link "12013047" at bounding box center [132, 221] width 46 height 11
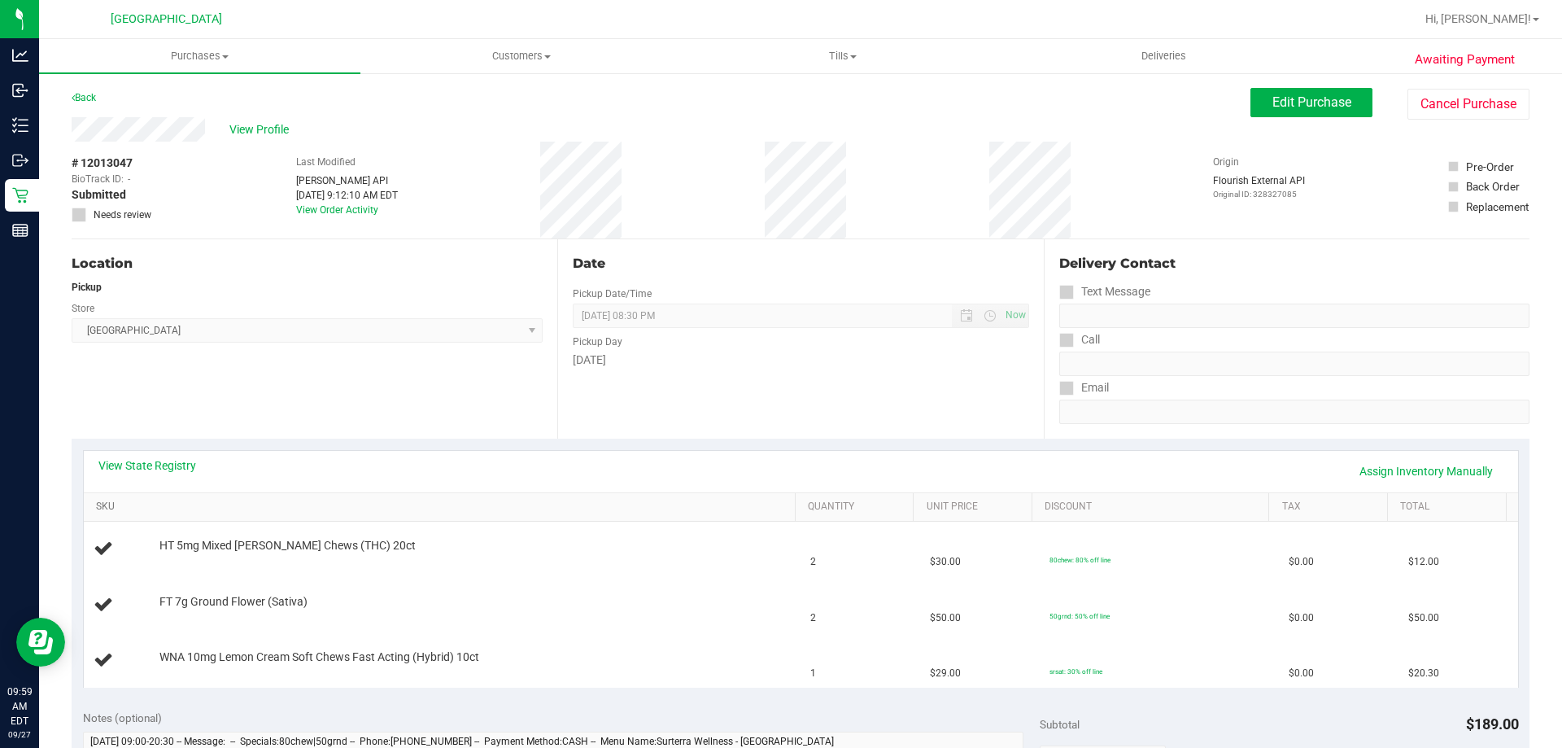
click at [186, 506] on link "SKU" at bounding box center [442, 506] width 692 height 13
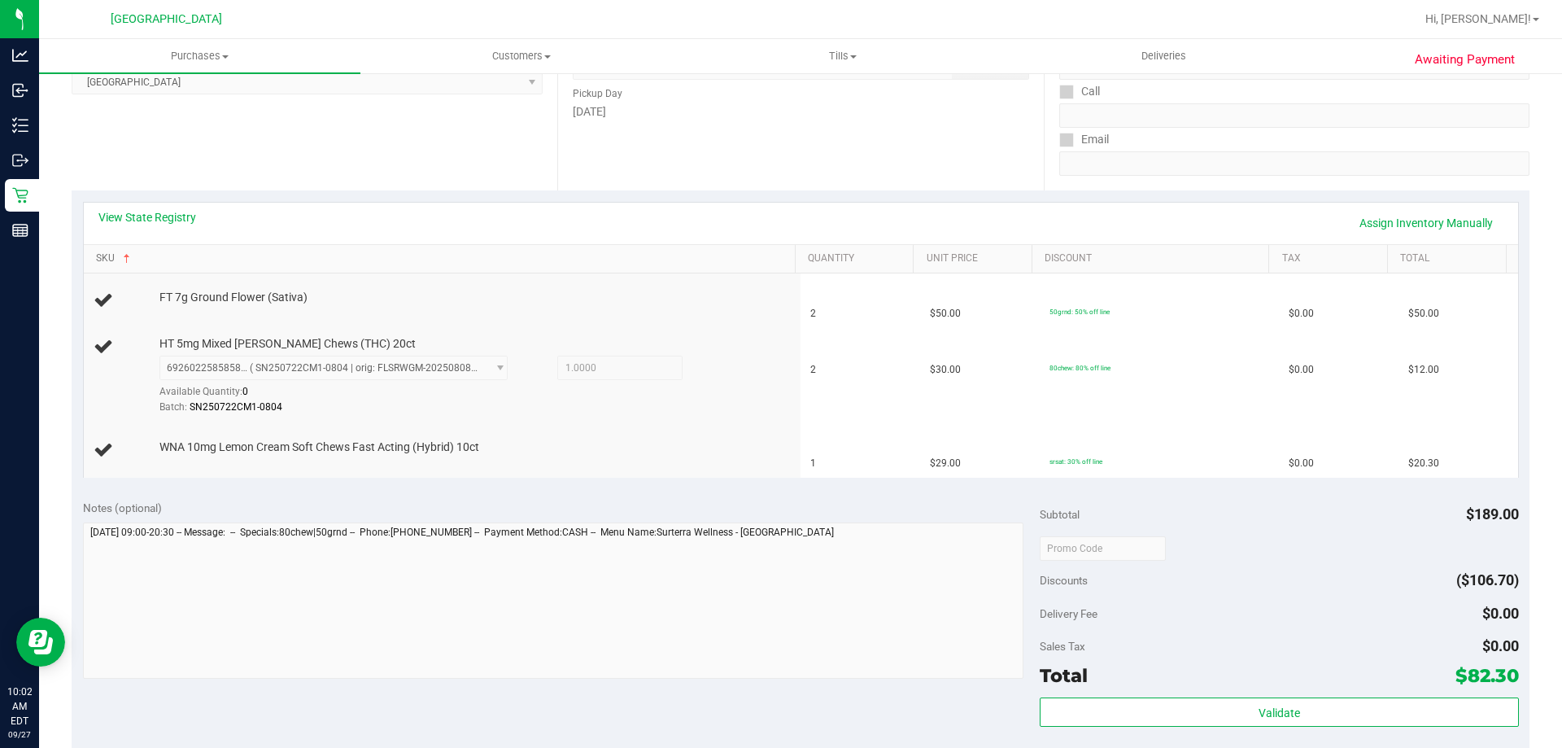
scroll to position [244, 0]
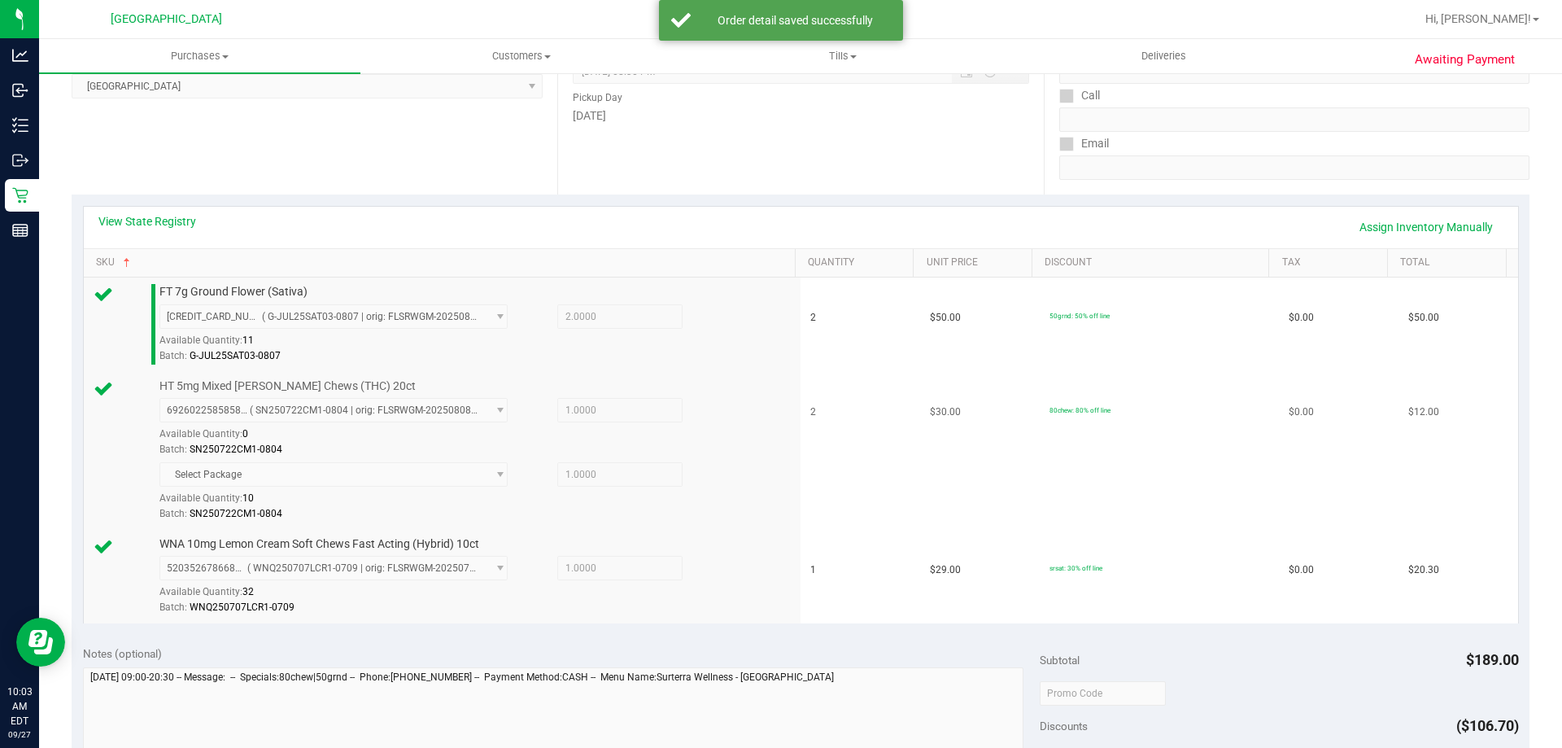
click at [866, 426] on td "2" at bounding box center [861, 451] width 120 height 158
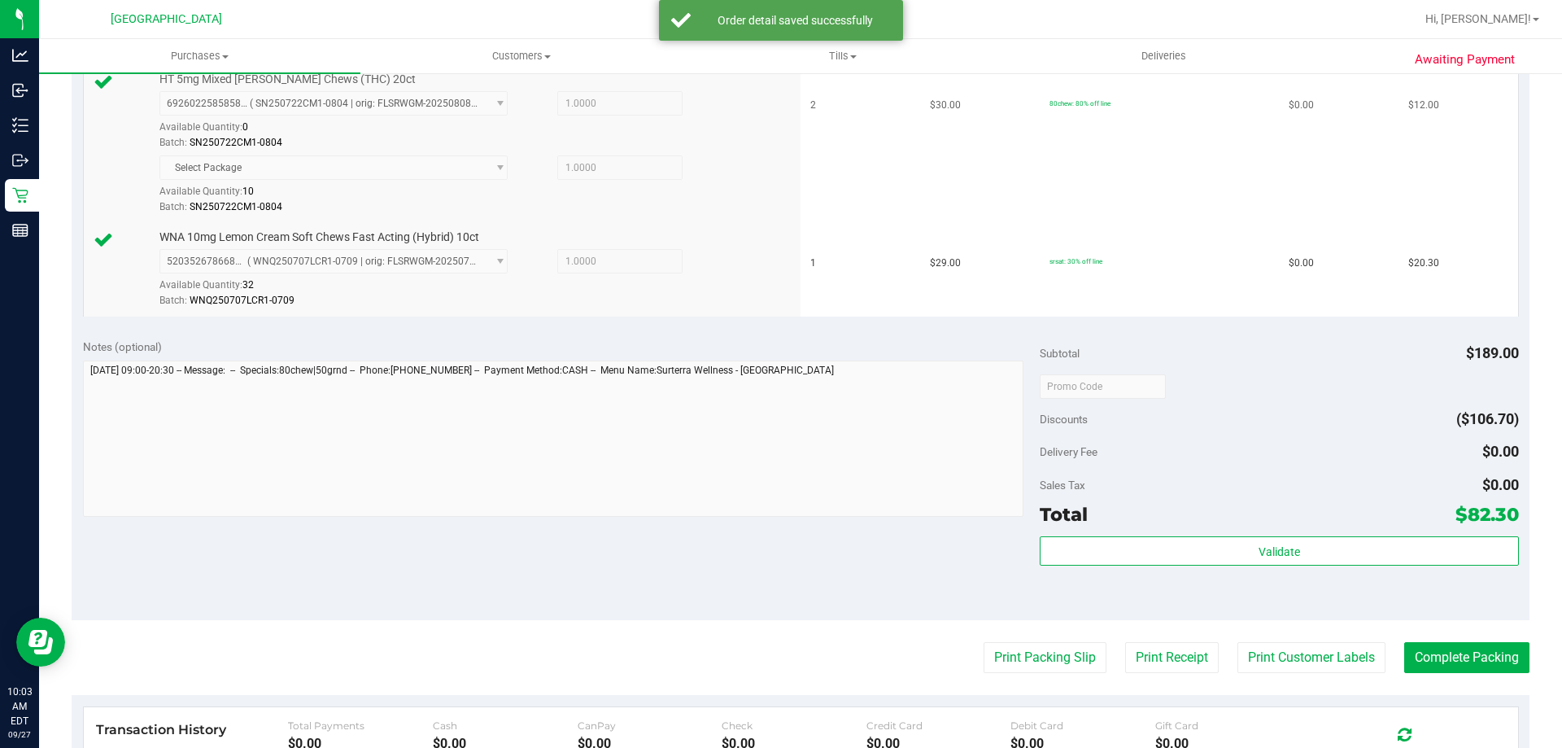
scroll to position [651, 0]
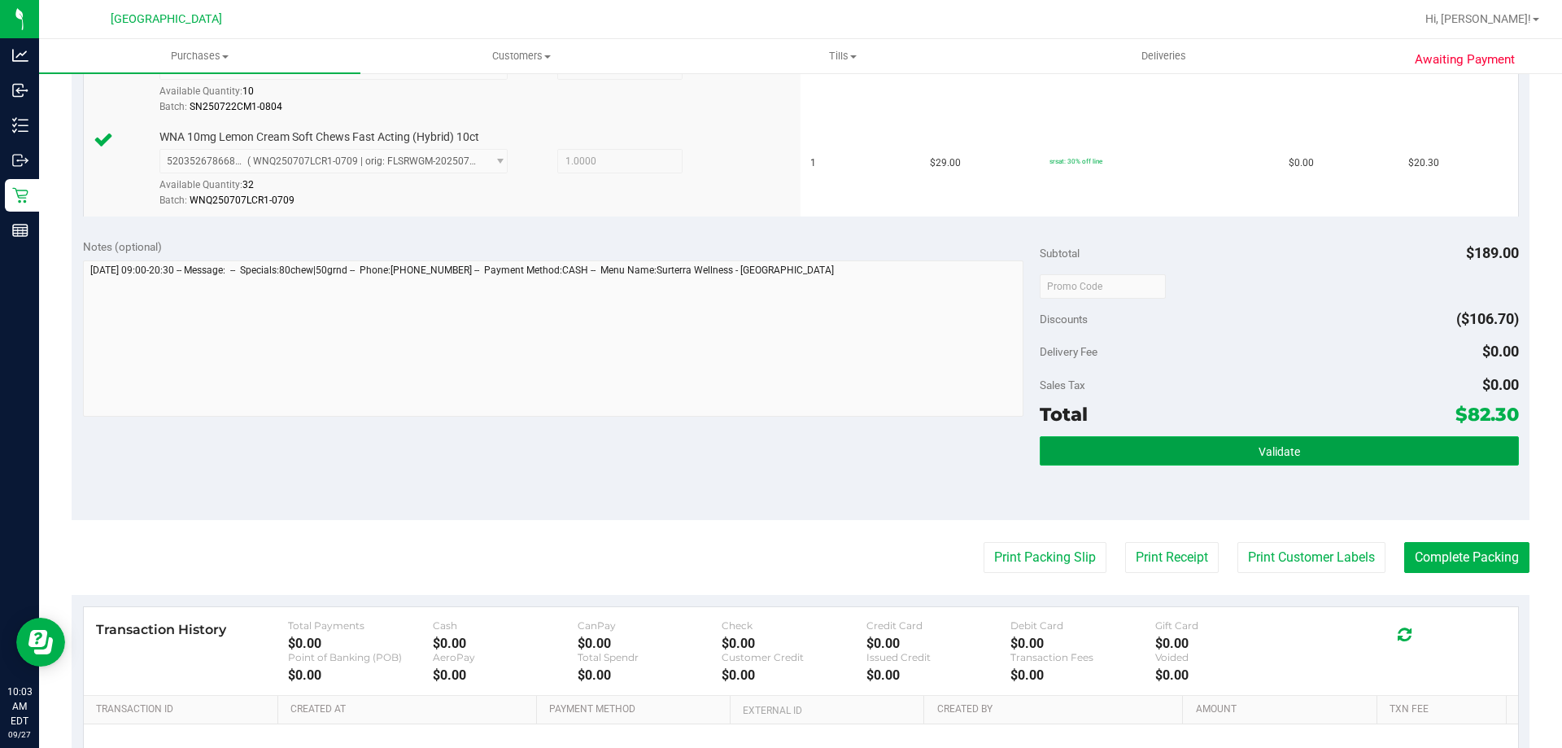
click at [1221, 457] on button "Validate" at bounding box center [1279, 450] width 478 height 29
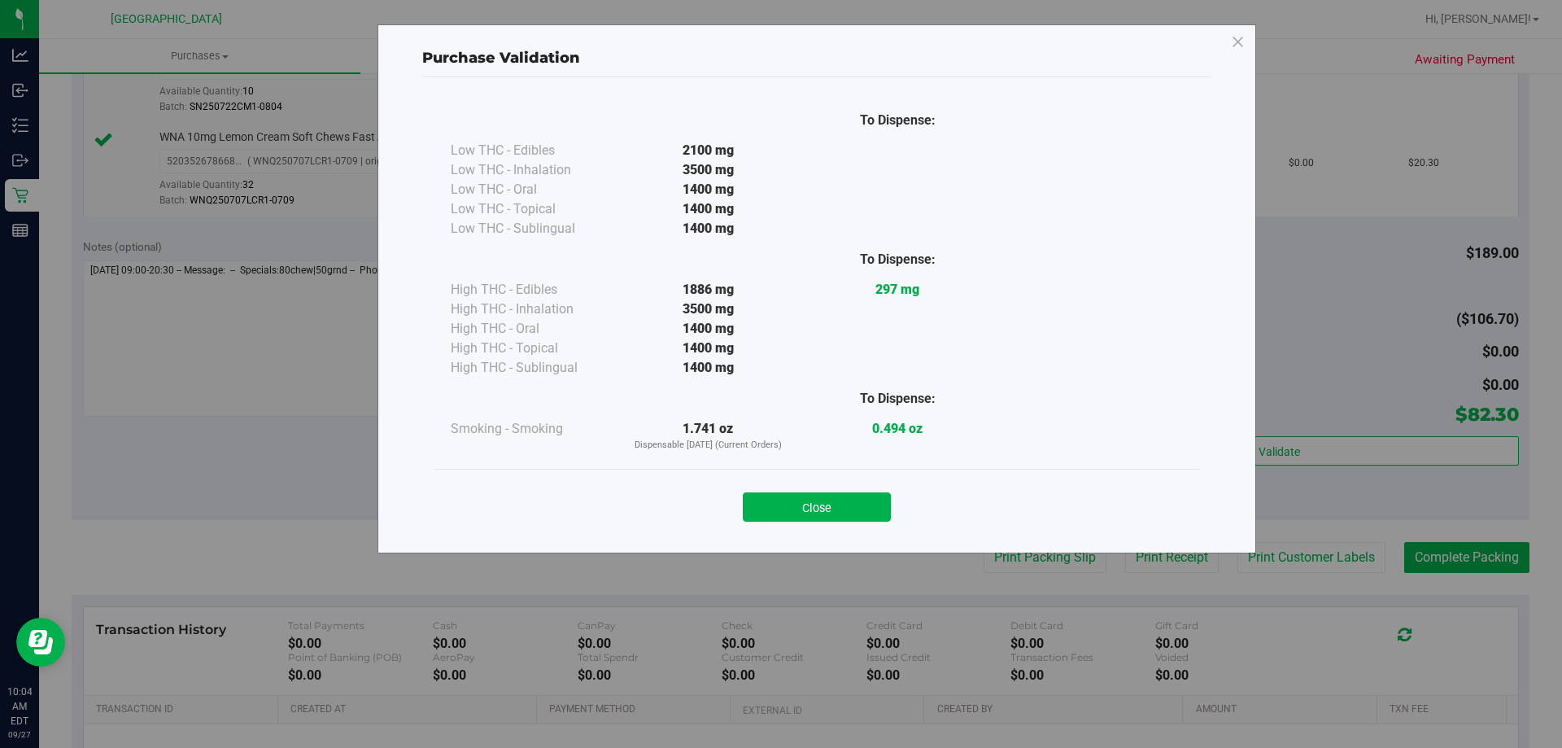
click at [821, 491] on div "Close" at bounding box center [817, 502] width 740 height 41
click at [828, 496] on button "Close" at bounding box center [817, 506] width 148 height 29
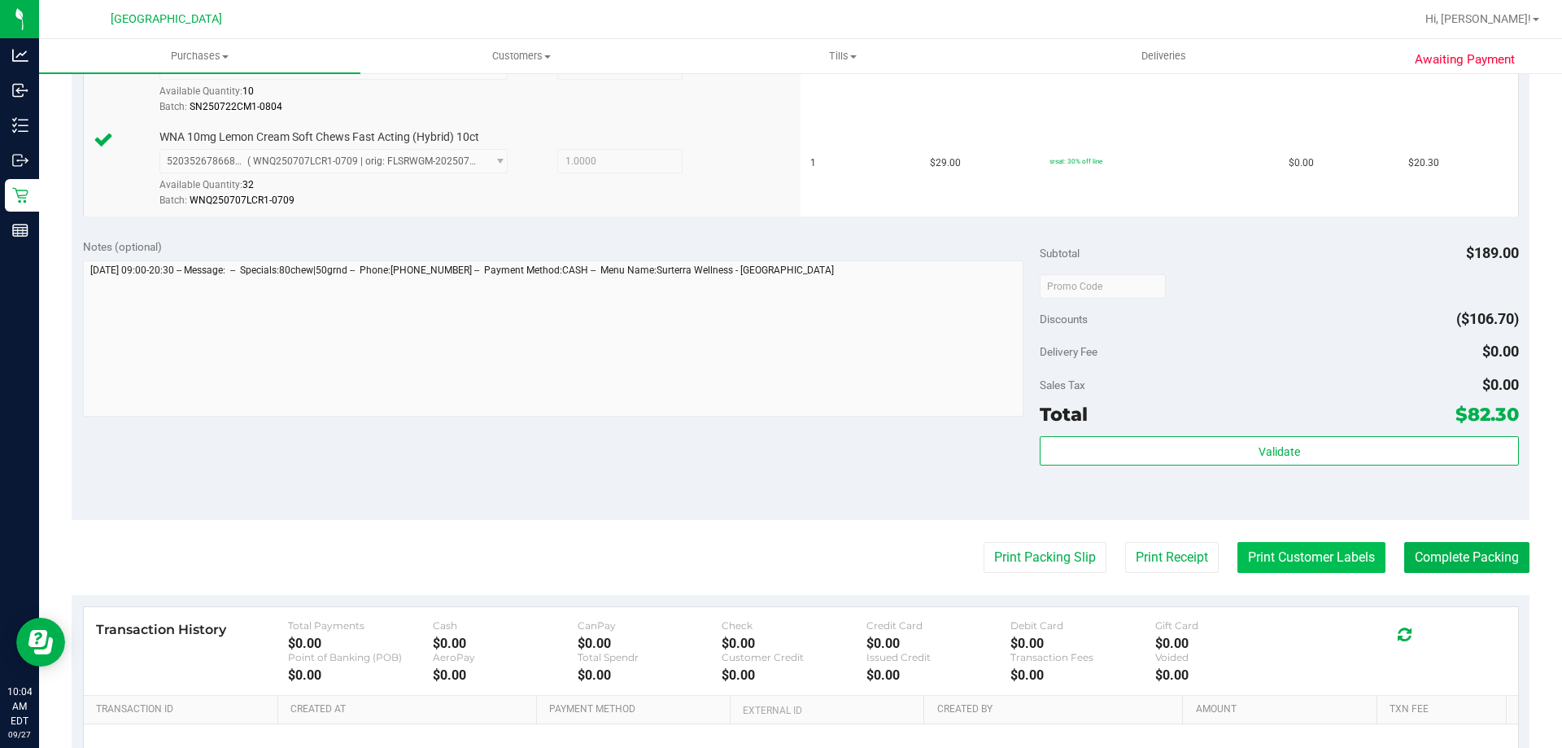
click at [1290, 548] on button "Print Customer Labels" at bounding box center [1312, 557] width 148 height 31
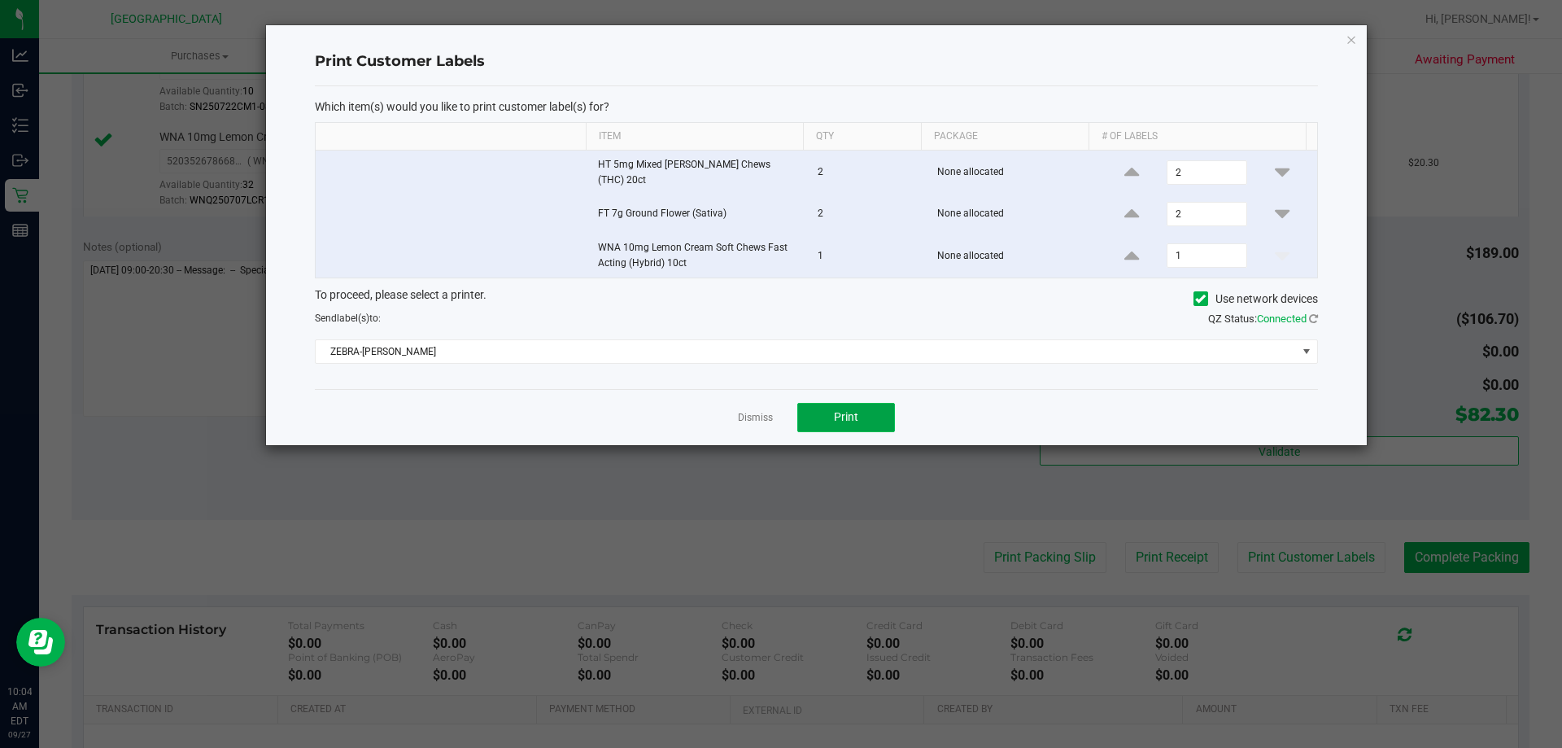
click at [834, 410] on span "Print" at bounding box center [846, 416] width 24 height 13
click at [750, 413] on link "Dismiss" at bounding box center [755, 418] width 35 height 14
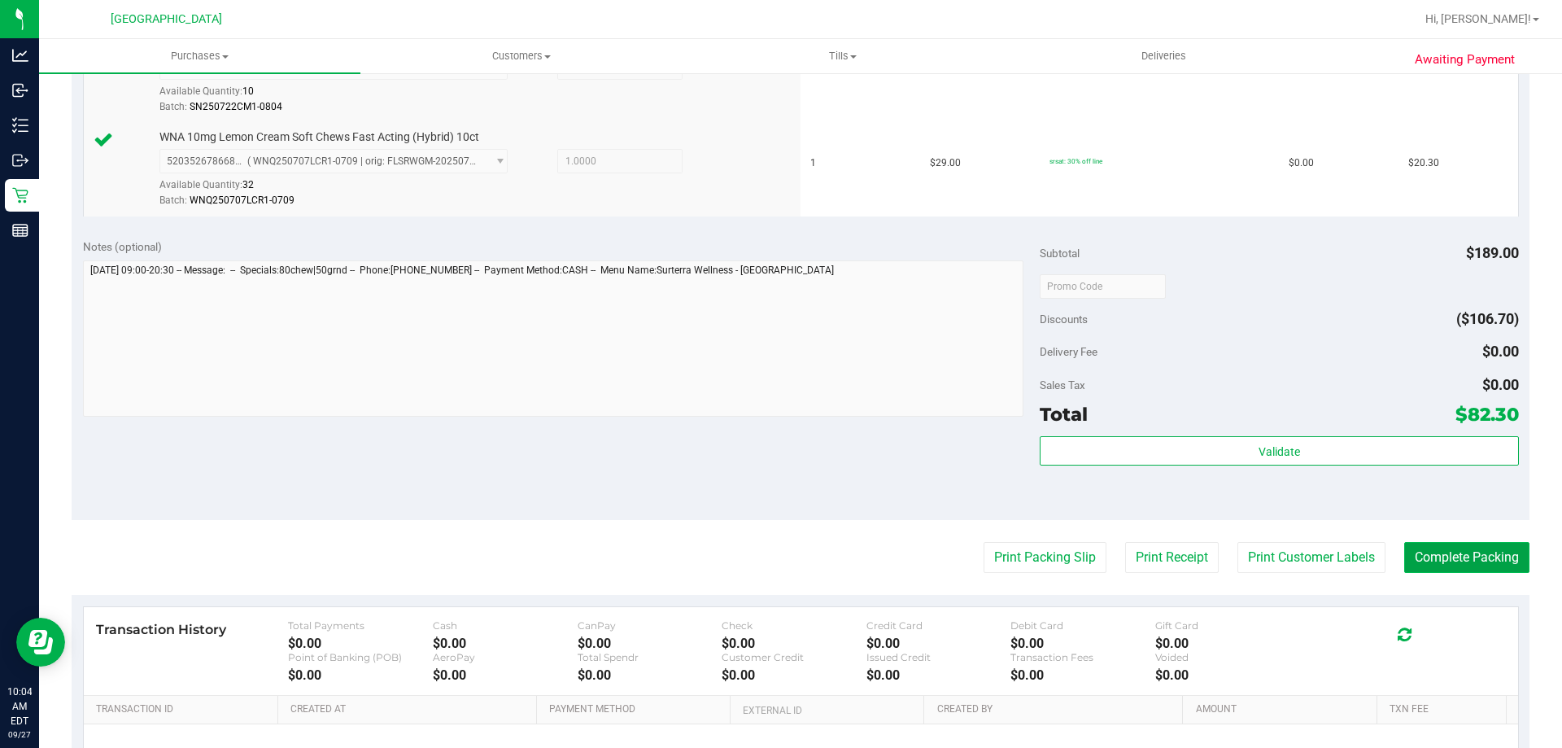
click at [1447, 549] on button "Complete Packing" at bounding box center [1466, 557] width 125 height 31
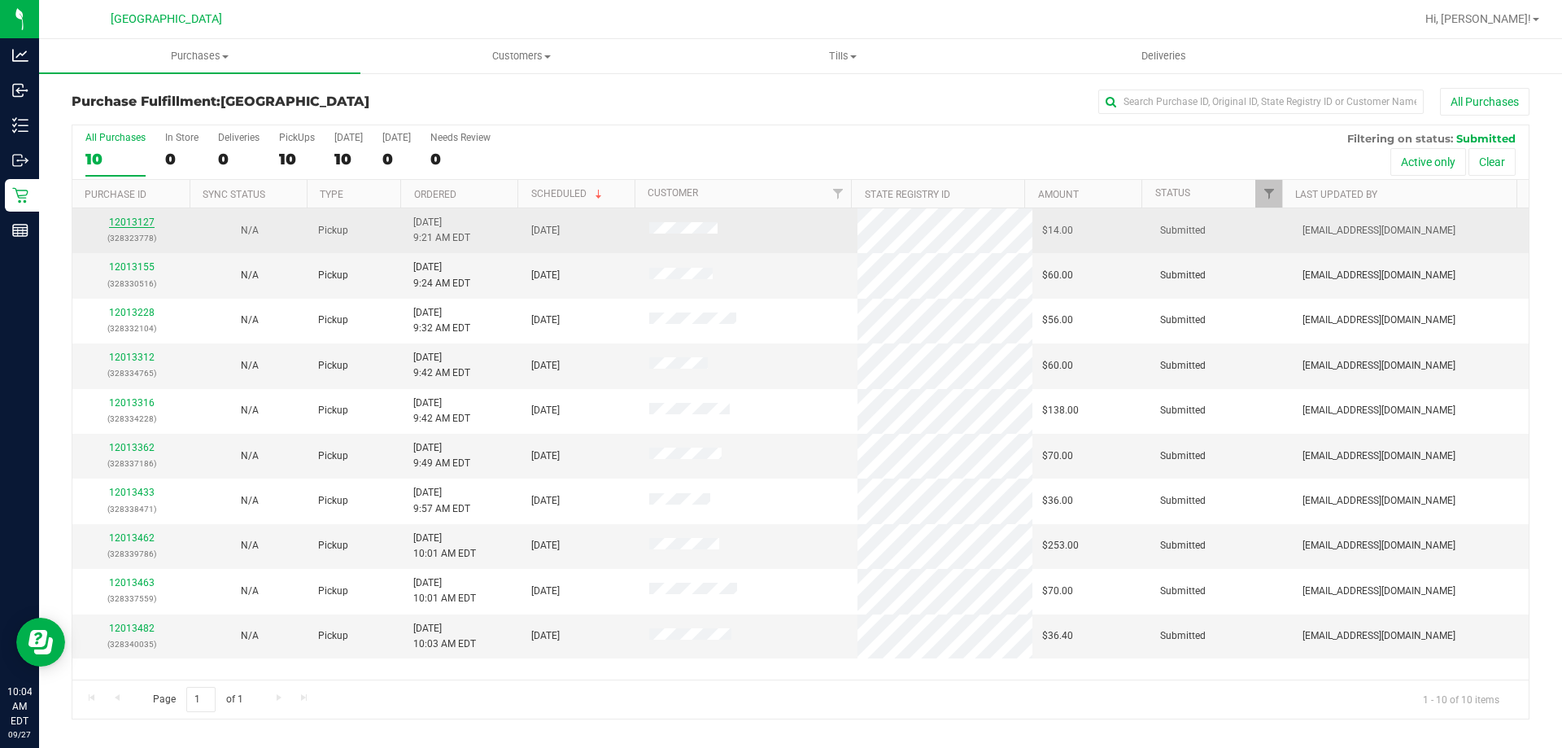
click at [118, 219] on link "12013127" at bounding box center [132, 221] width 46 height 11
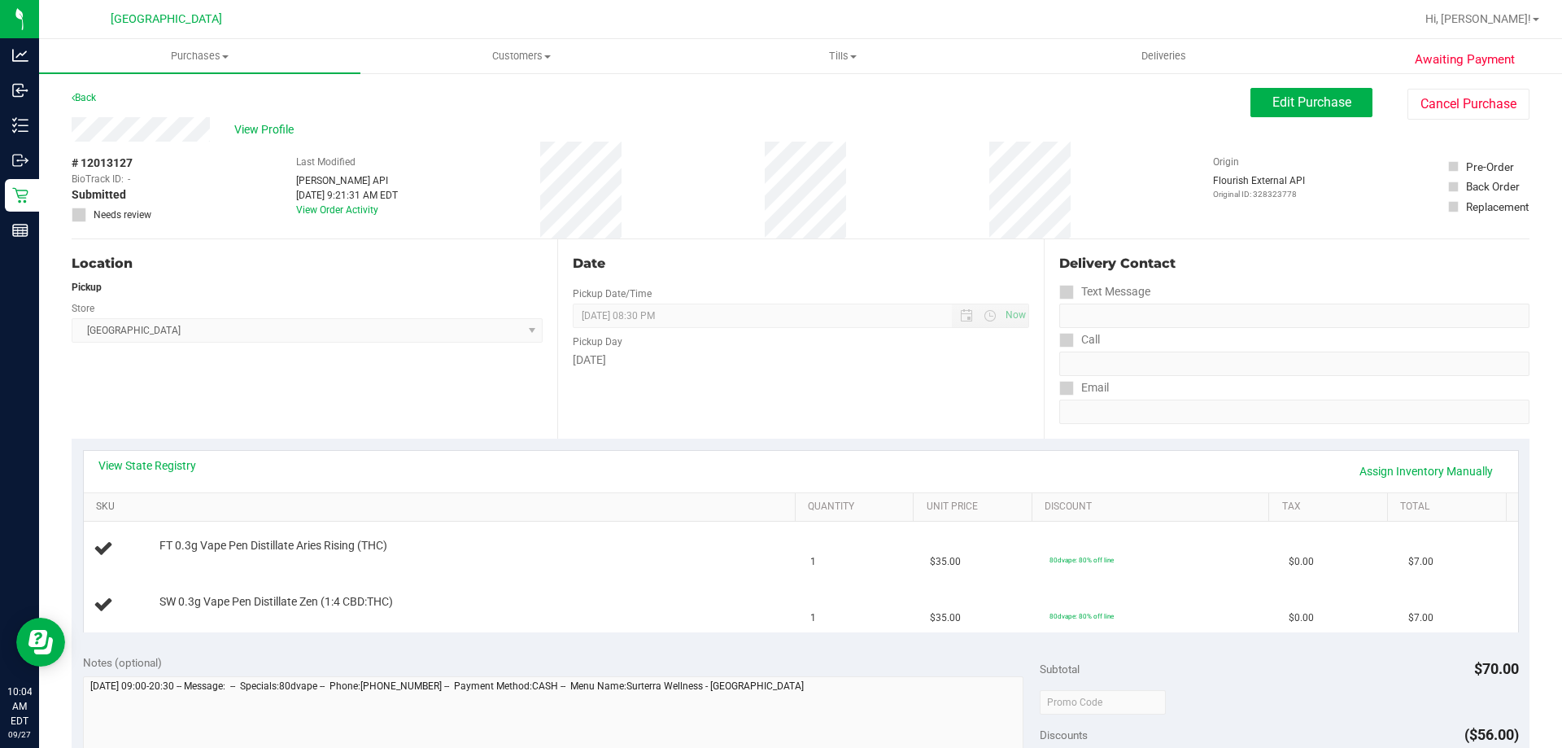
click at [296, 502] on link "SKU" at bounding box center [442, 506] width 692 height 13
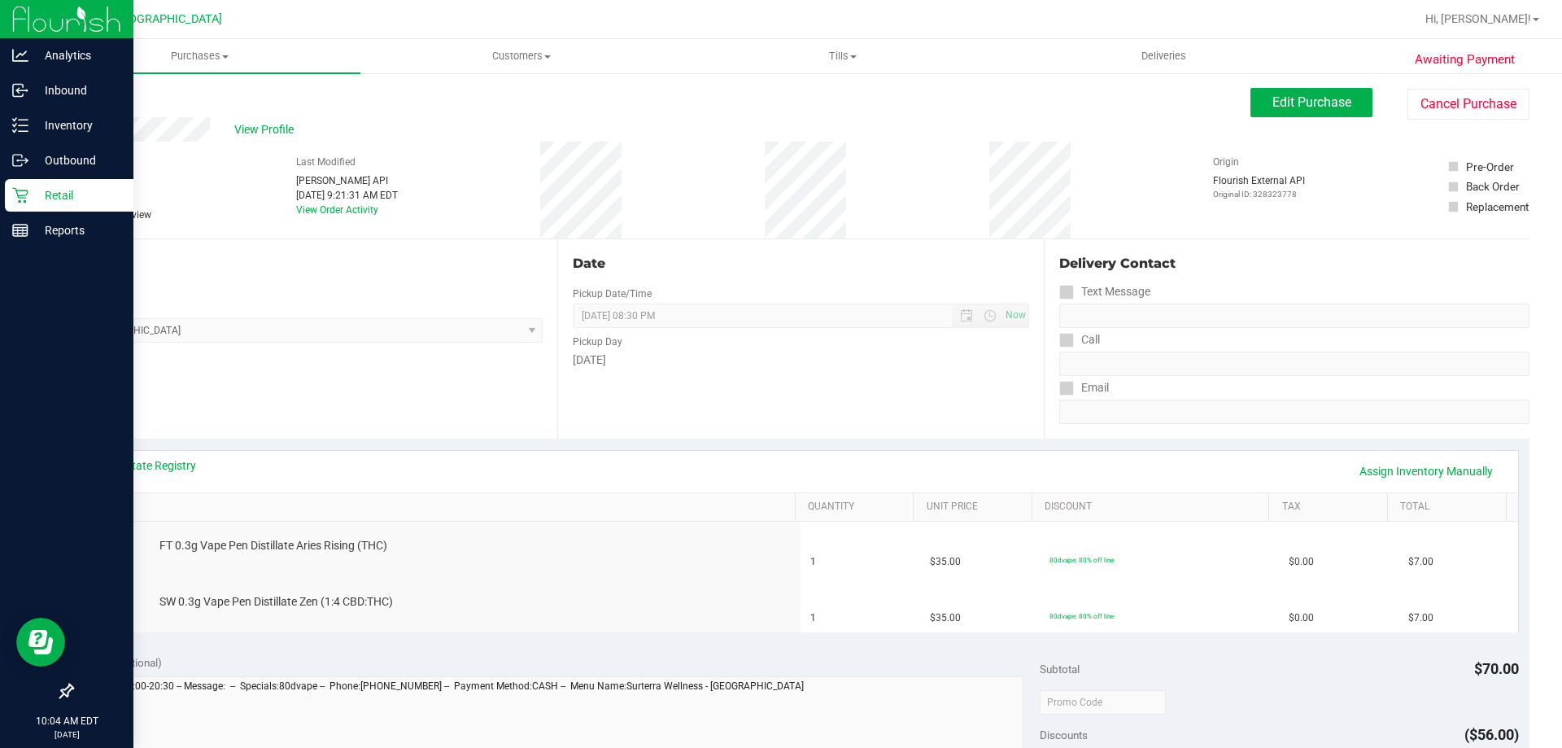
click at [46, 210] on div "Retail" at bounding box center [69, 195] width 129 height 33
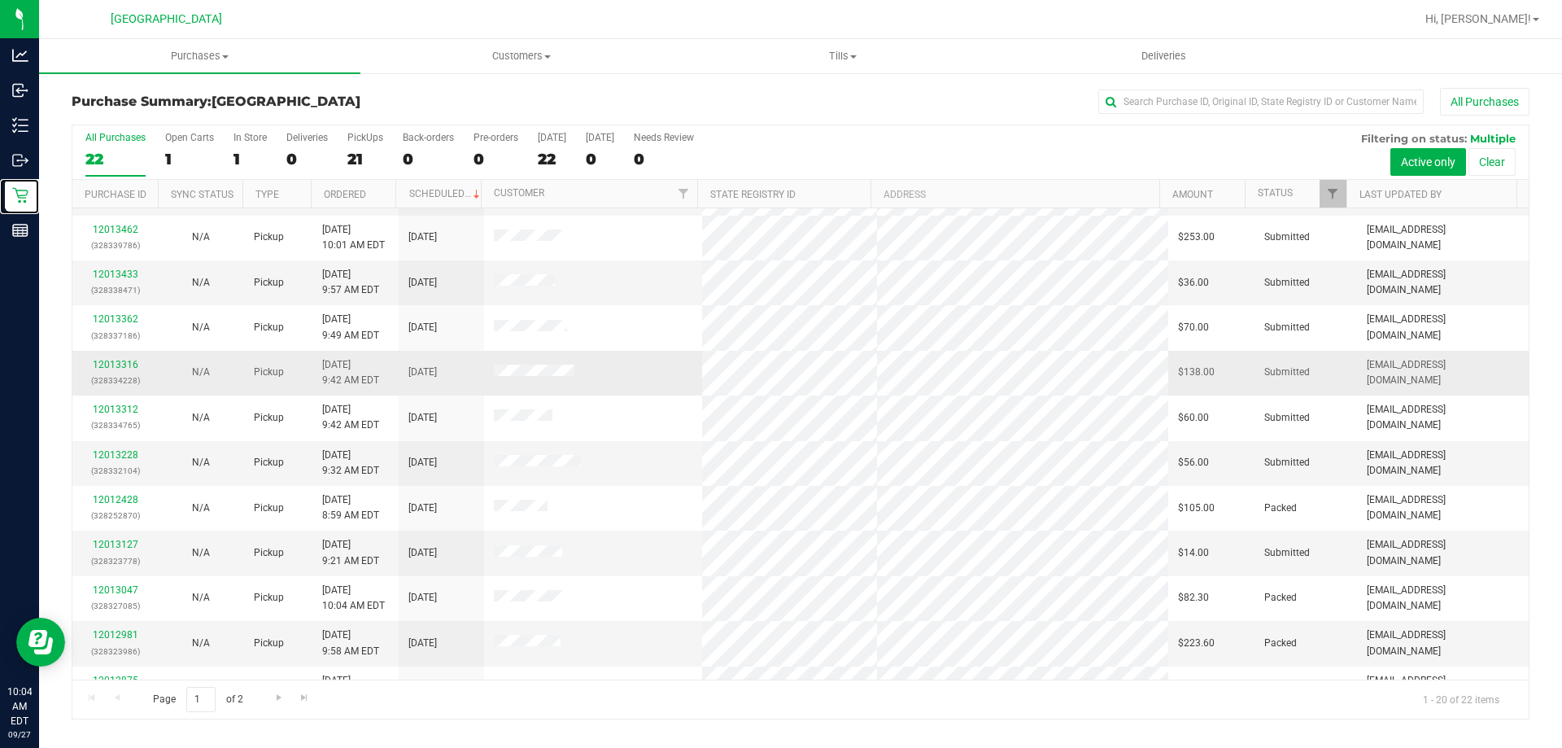
scroll to position [325, 0]
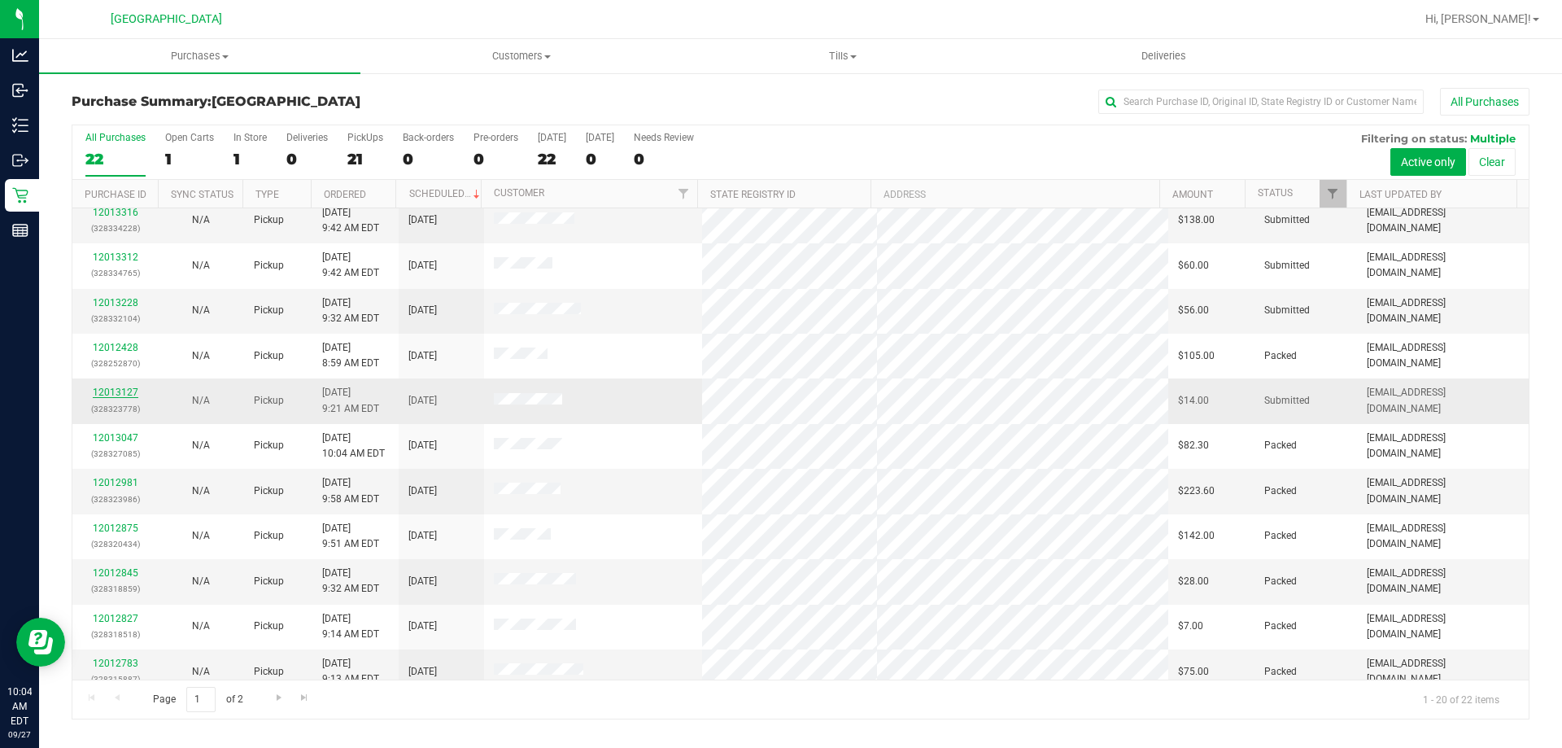
click at [111, 390] on link "12013127" at bounding box center [116, 392] width 46 height 11
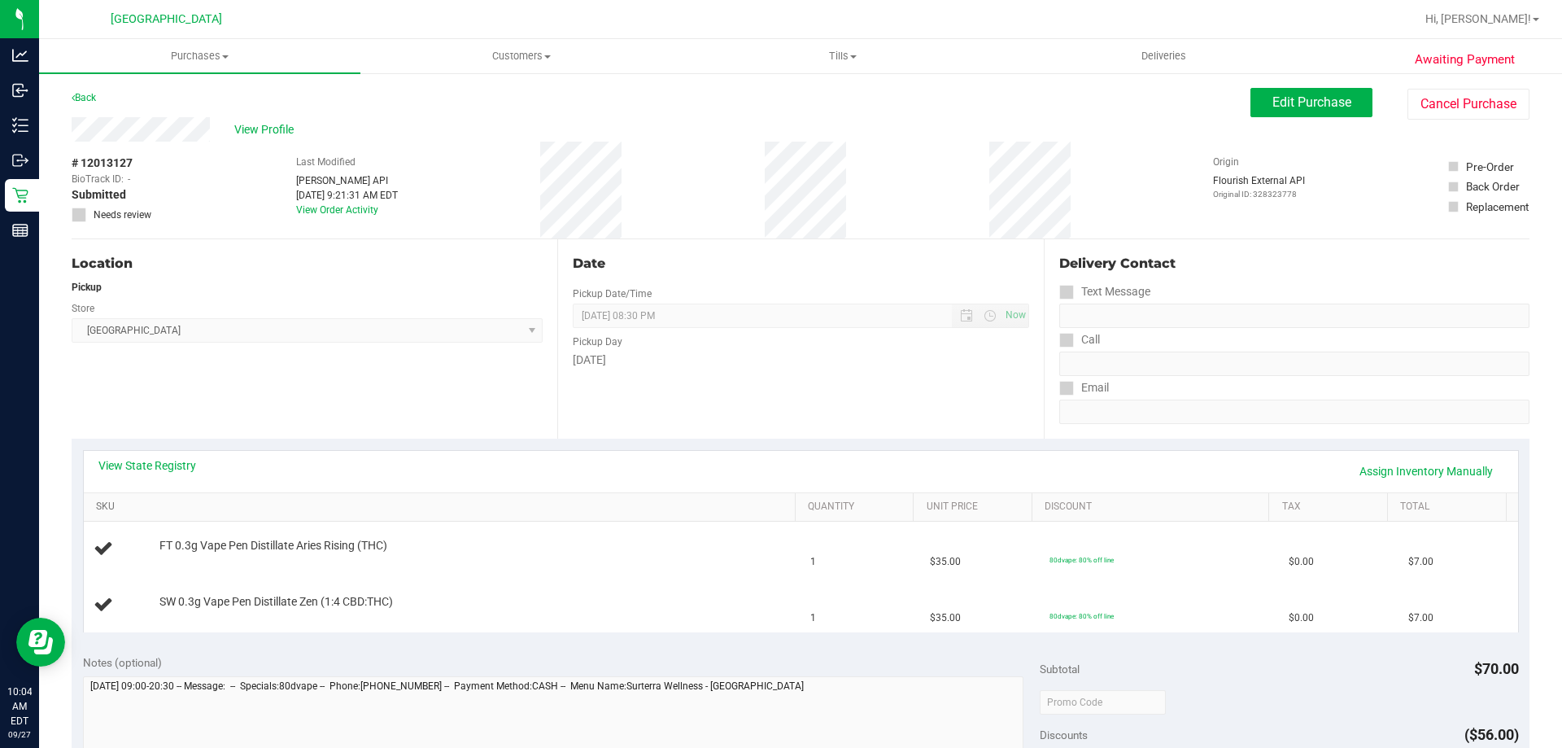
click at [368, 505] on link "SKU" at bounding box center [442, 506] width 692 height 13
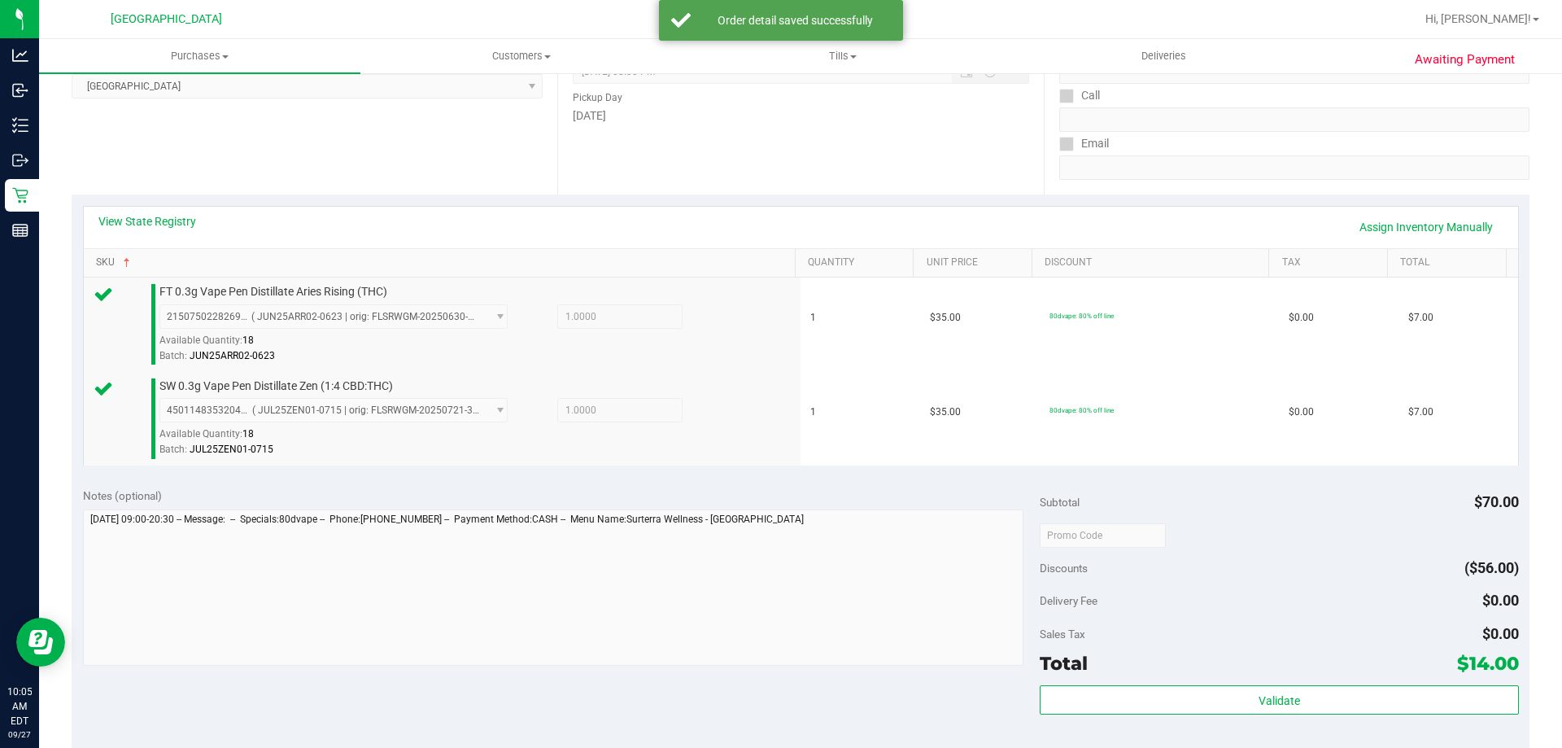
scroll to position [488, 0]
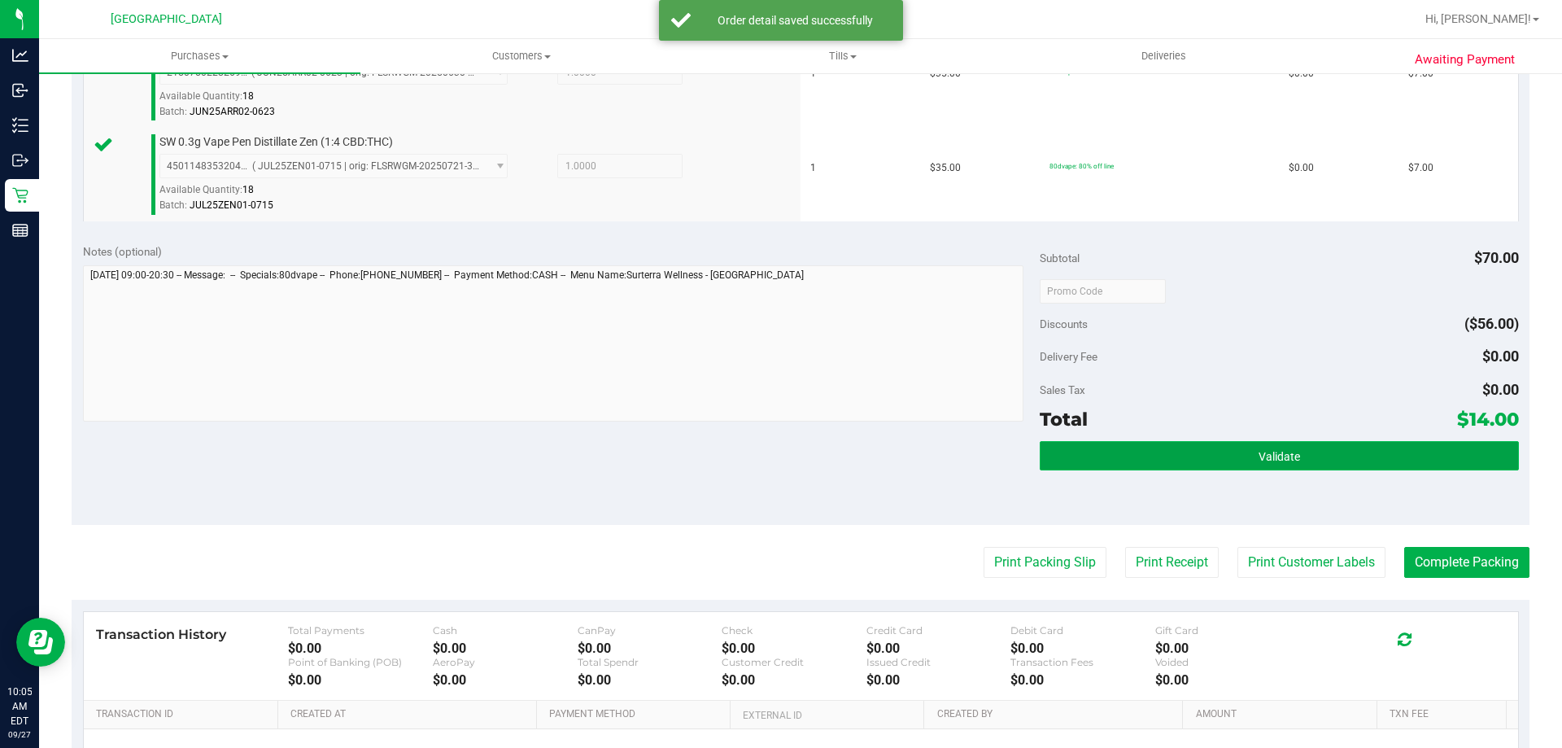
click at [1303, 469] on button "Validate" at bounding box center [1279, 455] width 478 height 29
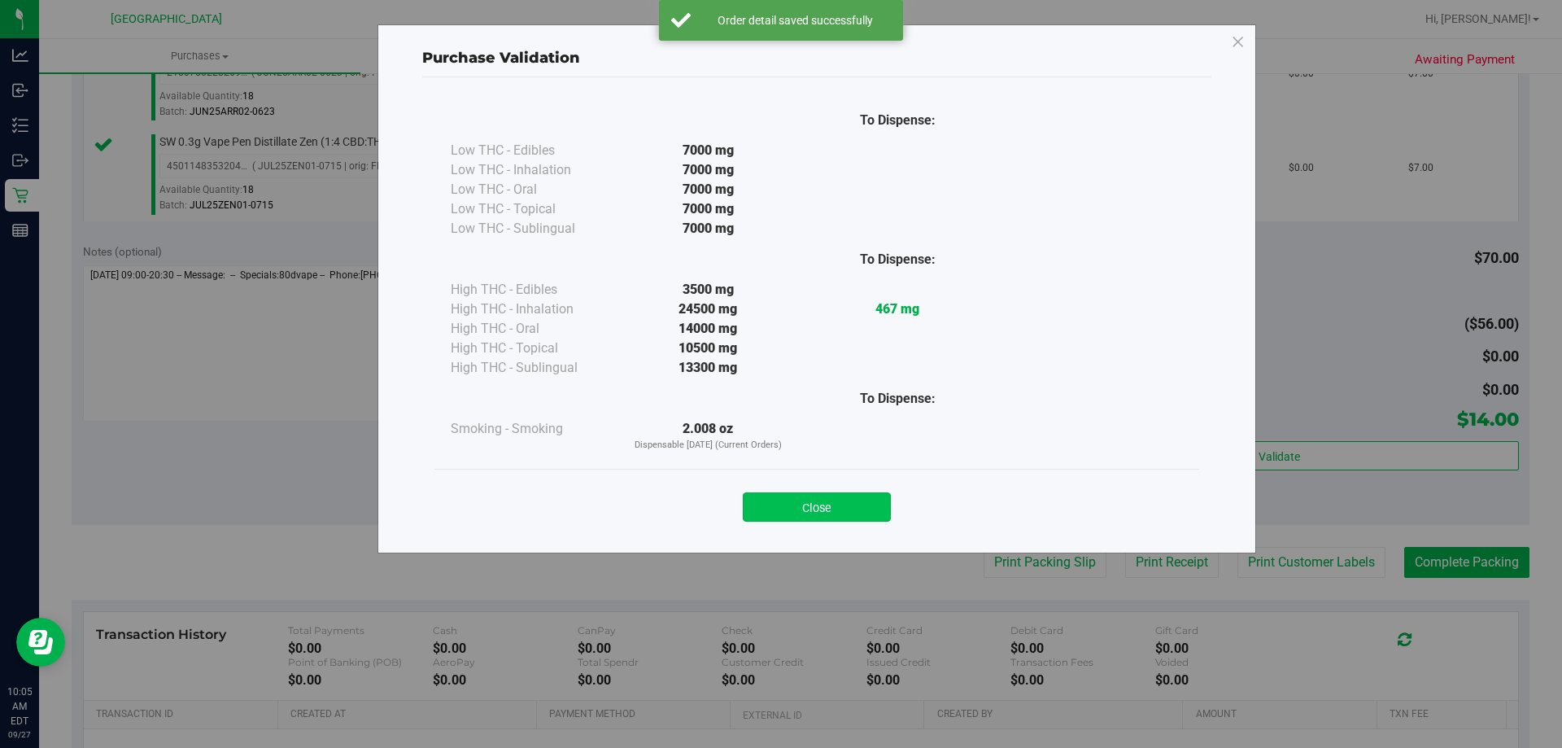
click at [839, 496] on button "Close" at bounding box center [817, 506] width 148 height 29
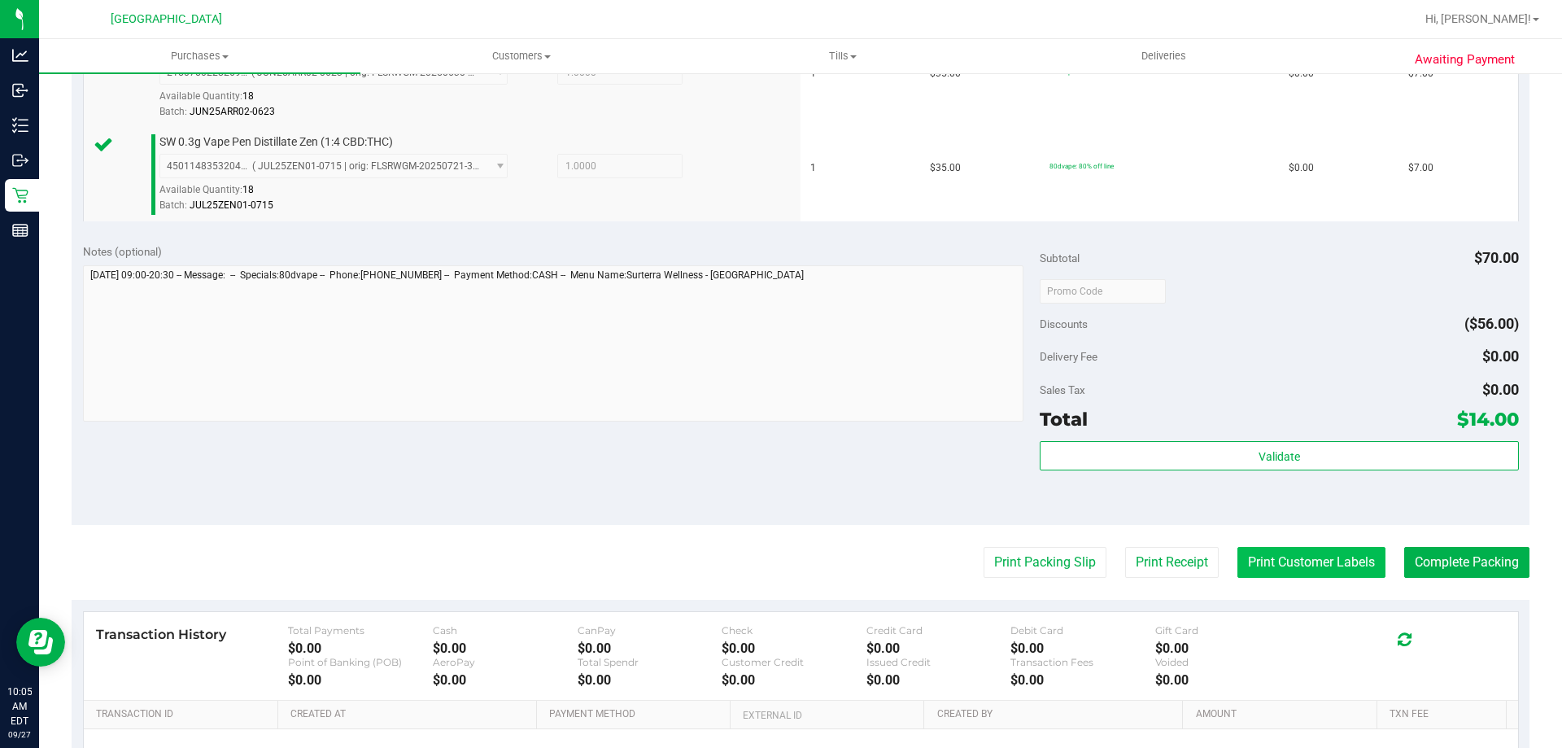
click at [1252, 554] on button "Print Customer Labels" at bounding box center [1312, 562] width 148 height 31
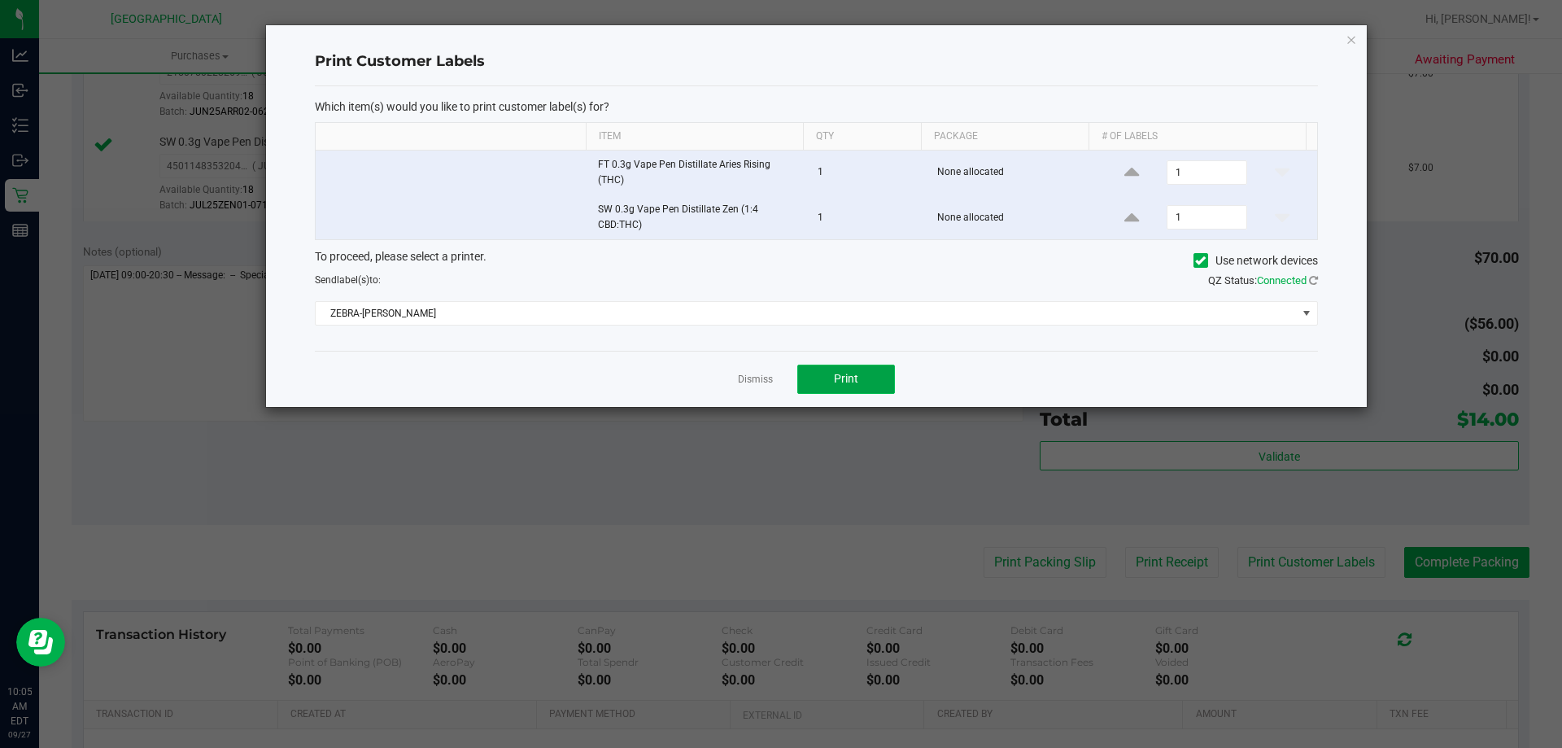
click at [845, 388] on button "Print" at bounding box center [846, 379] width 98 height 29
drag, startPoint x: 779, startPoint y: 382, endPoint x: 761, endPoint y: 381, distance: 17.9
click at [776, 382] on div "Dismiss Print" at bounding box center [816, 379] width 1003 height 56
click at [761, 381] on link "Dismiss" at bounding box center [755, 380] width 35 height 14
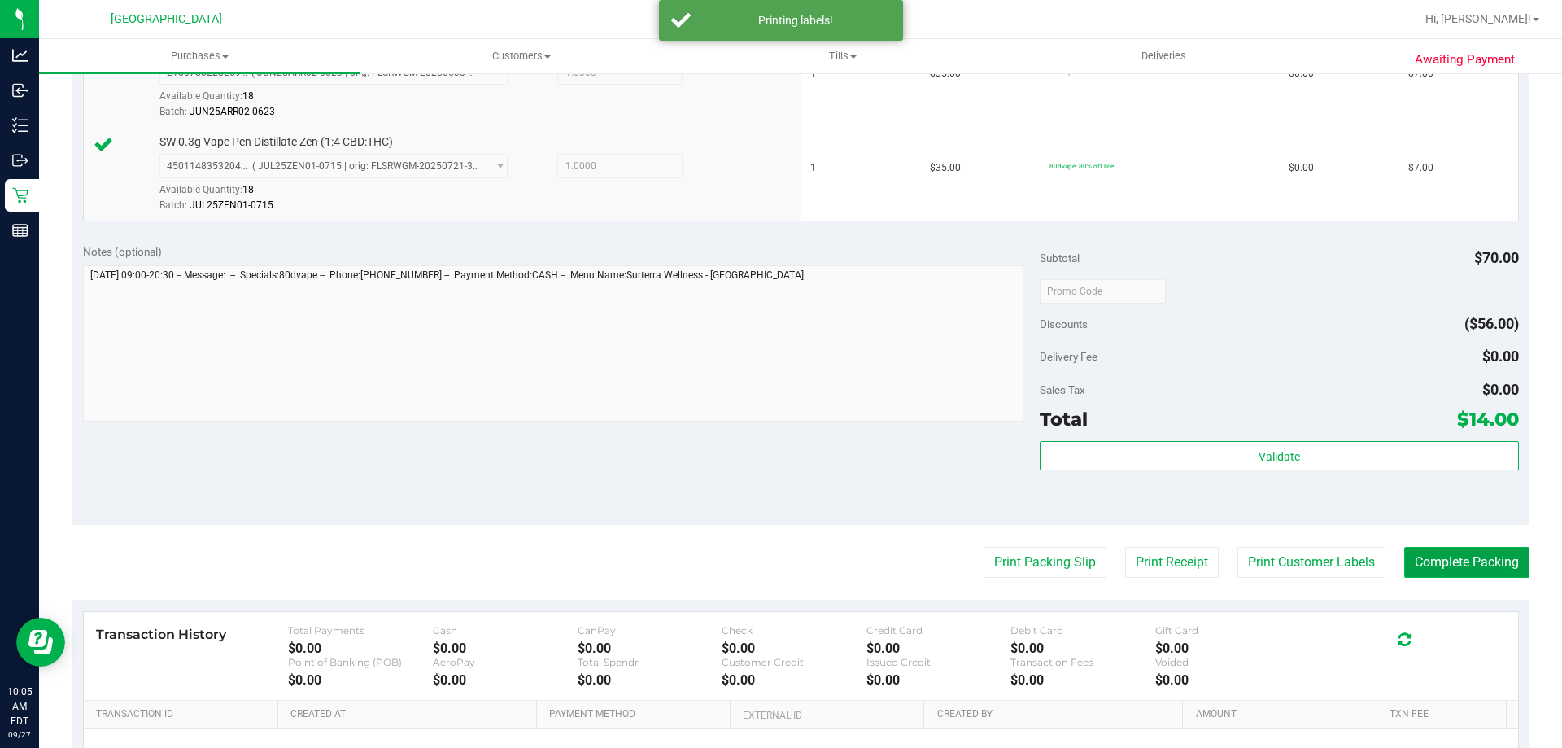
click at [1461, 565] on button "Complete Packing" at bounding box center [1466, 562] width 125 height 31
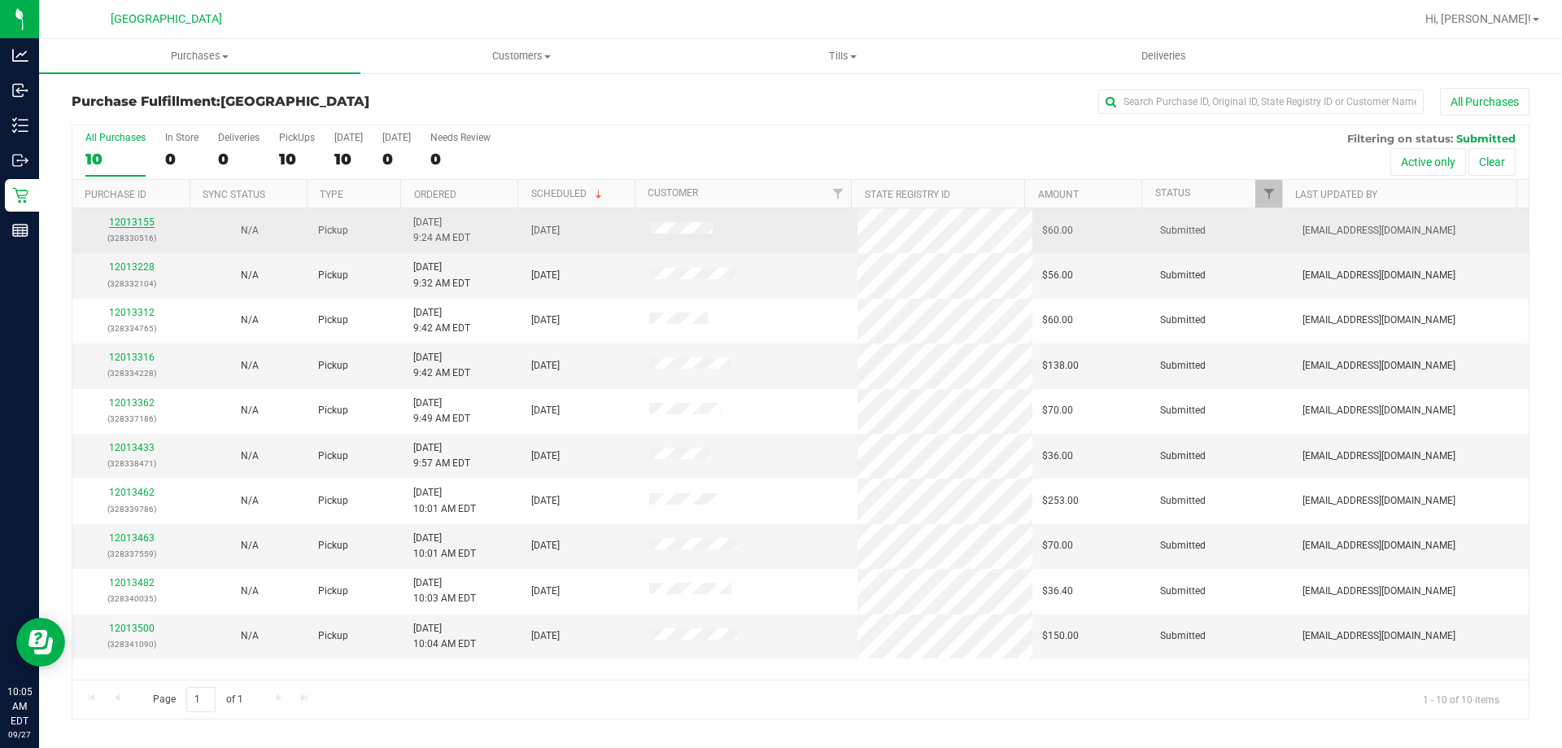
click at [142, 216] on link "12013155" at bounding box center [132, 221] width 46 height 11
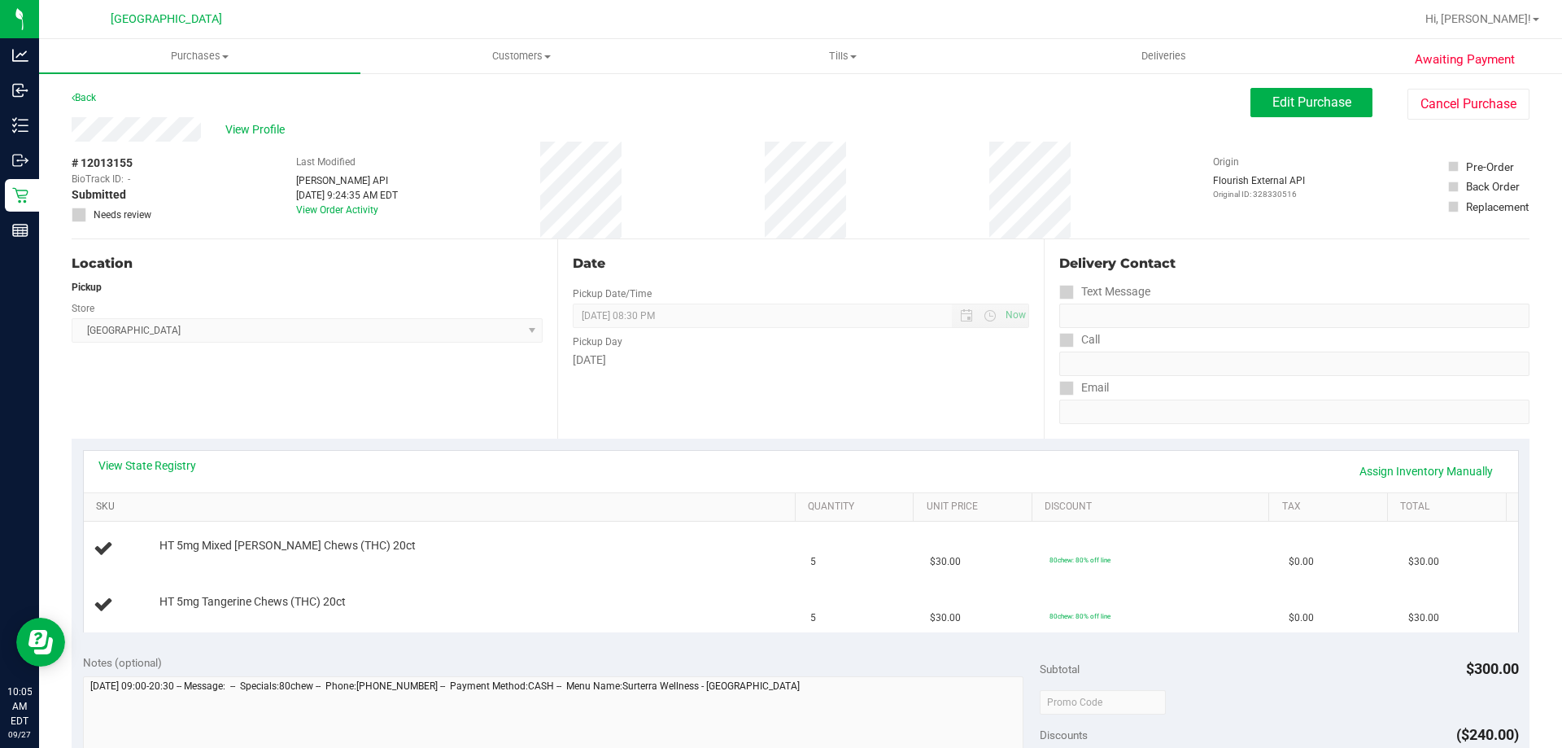
click at [273, 513] on link "SKU" at bounding box center [442, 506] width 692 height 13
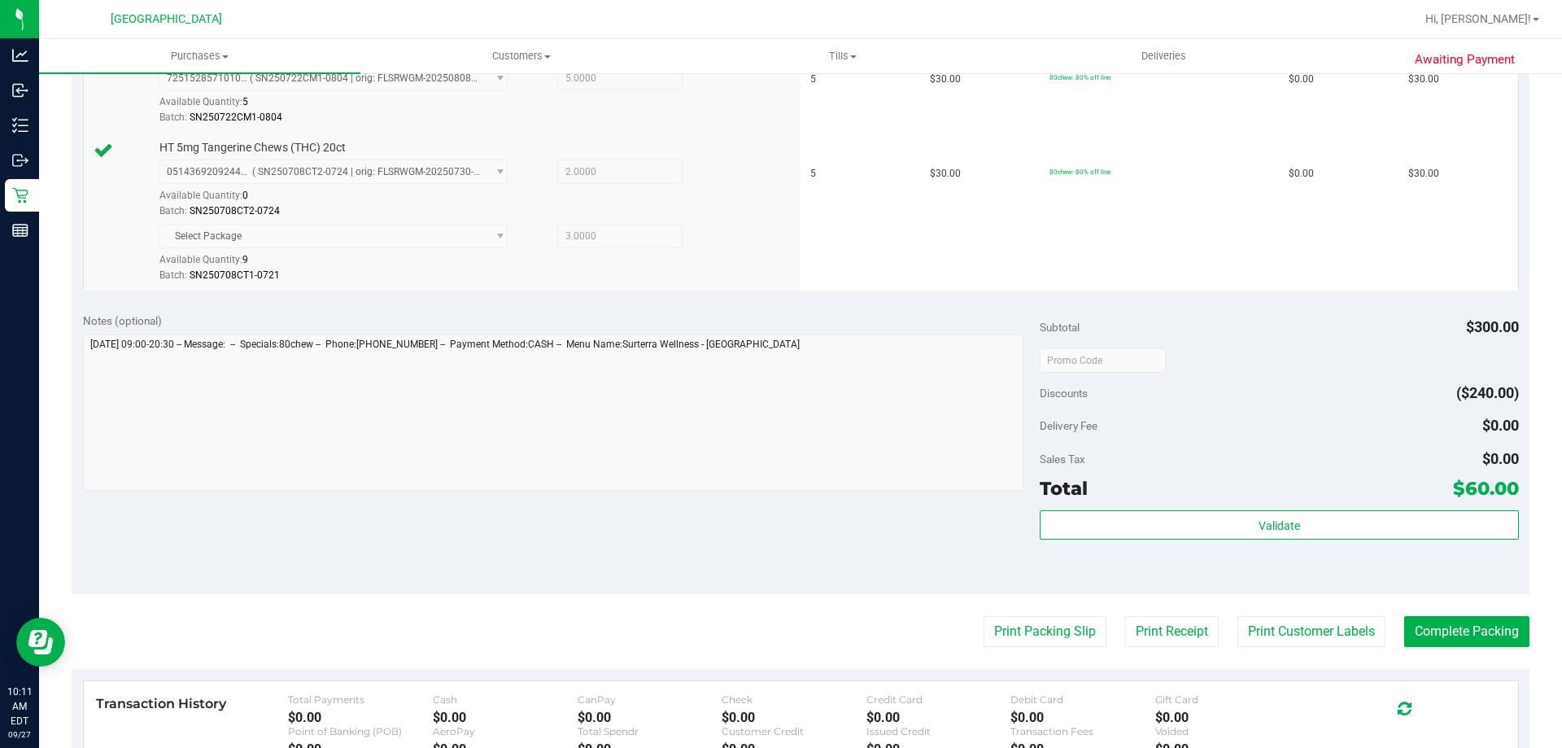
scroll to position [488, 0]
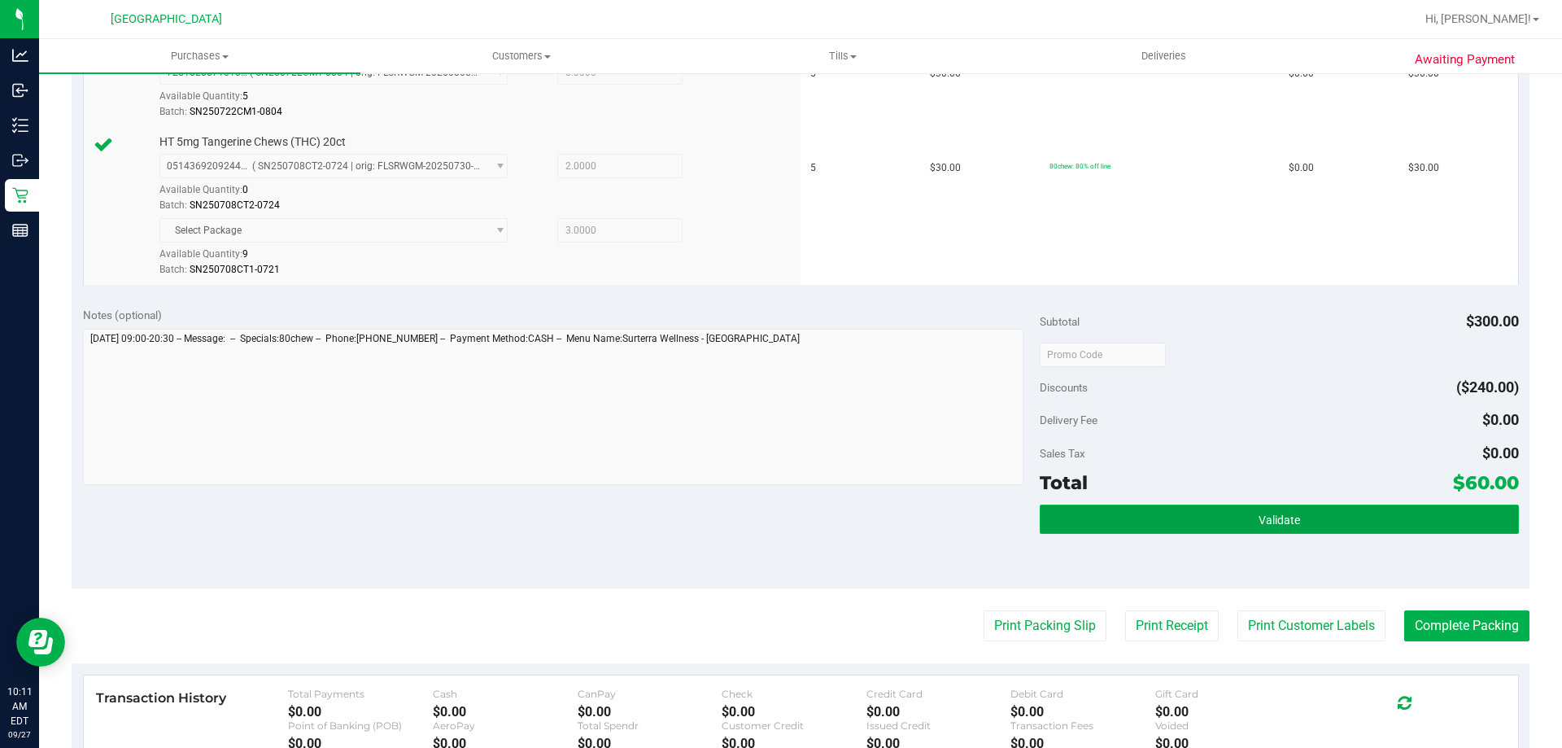
click at [1282, 508] on button "Validate" at bounding box center [1279, 519] width 478 height 29
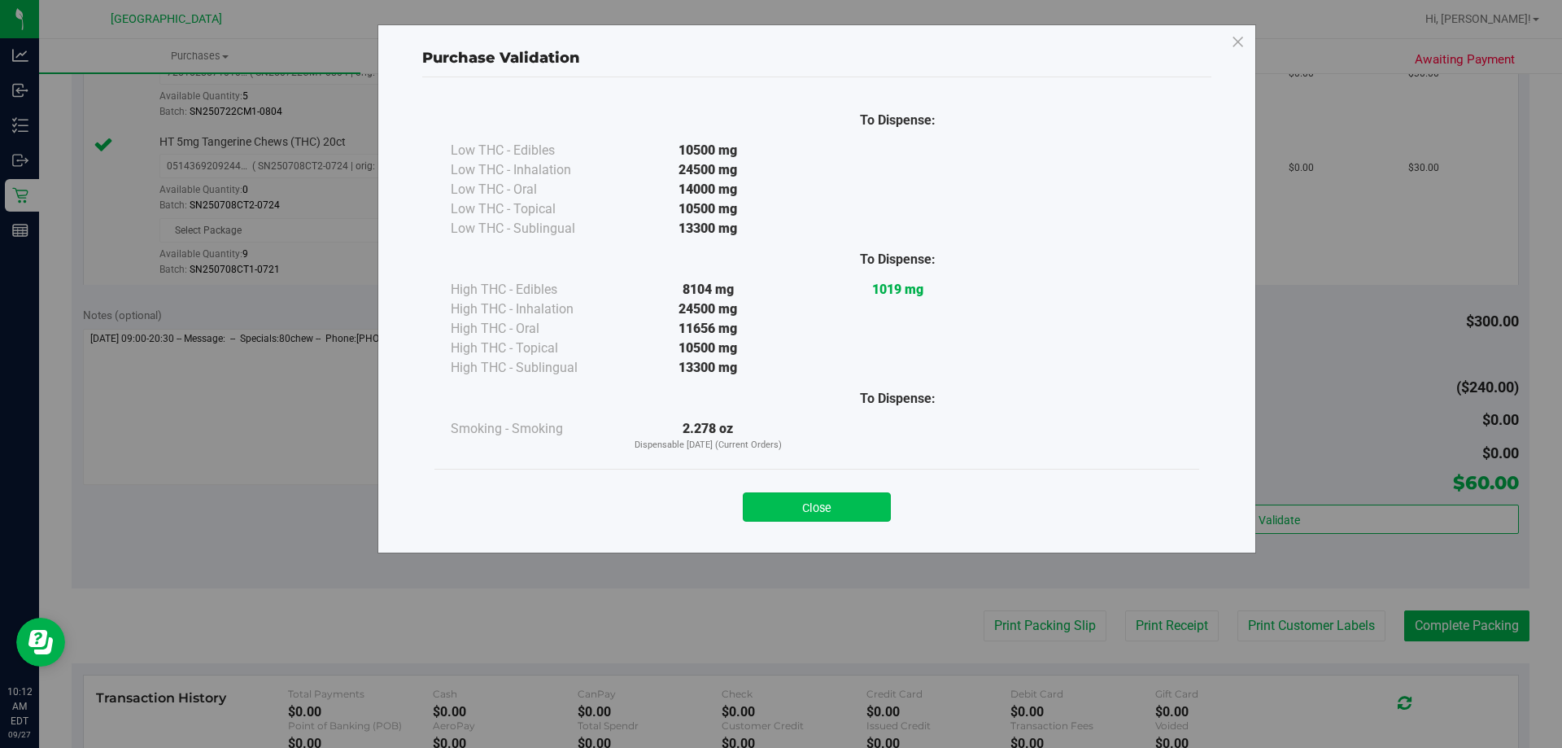
click at [885, 505] on button "Close" at bounding box center [817, 506] width 148 height 29
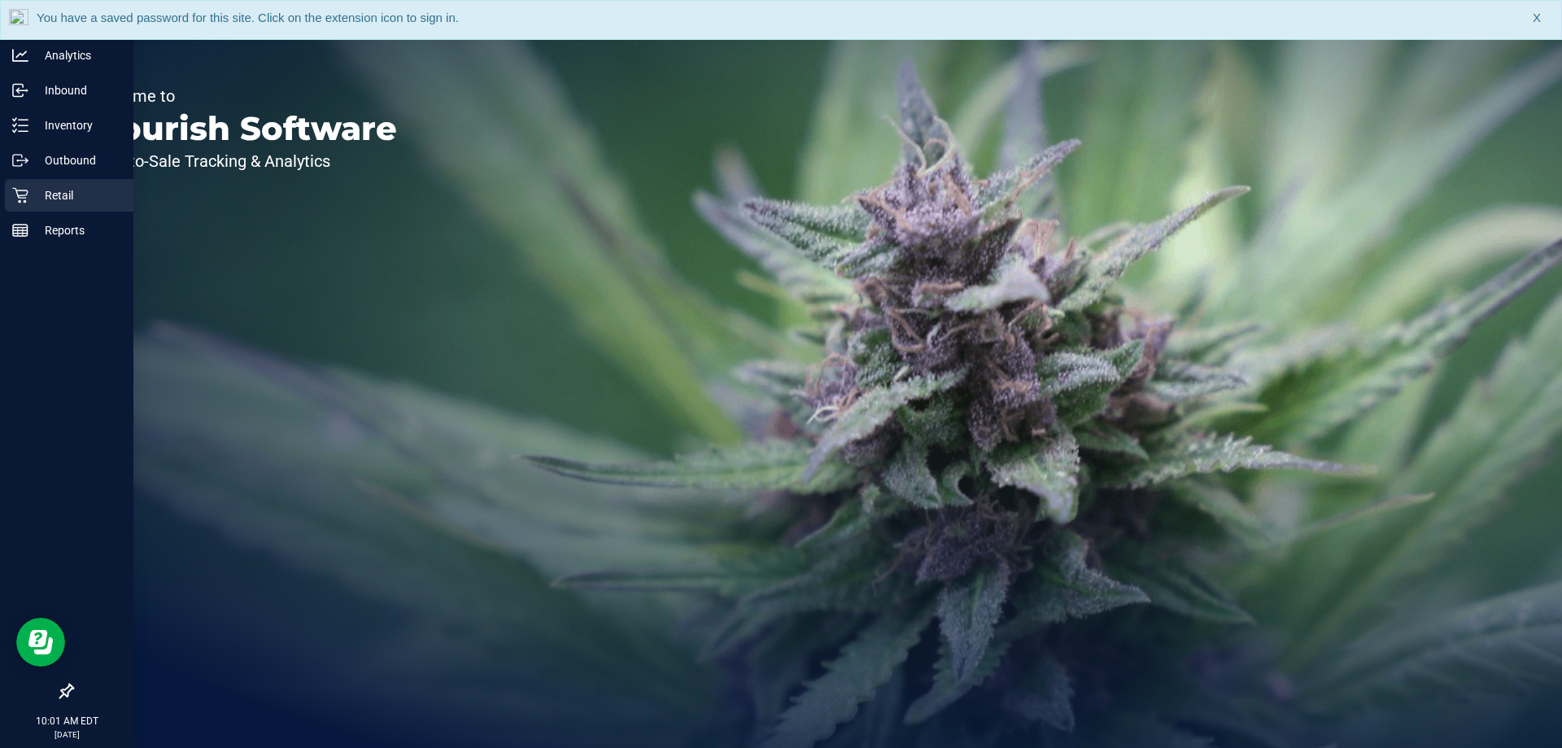
click at [62, 199] on p "Retail" at bounding box center [77, 196] width 98 height 20
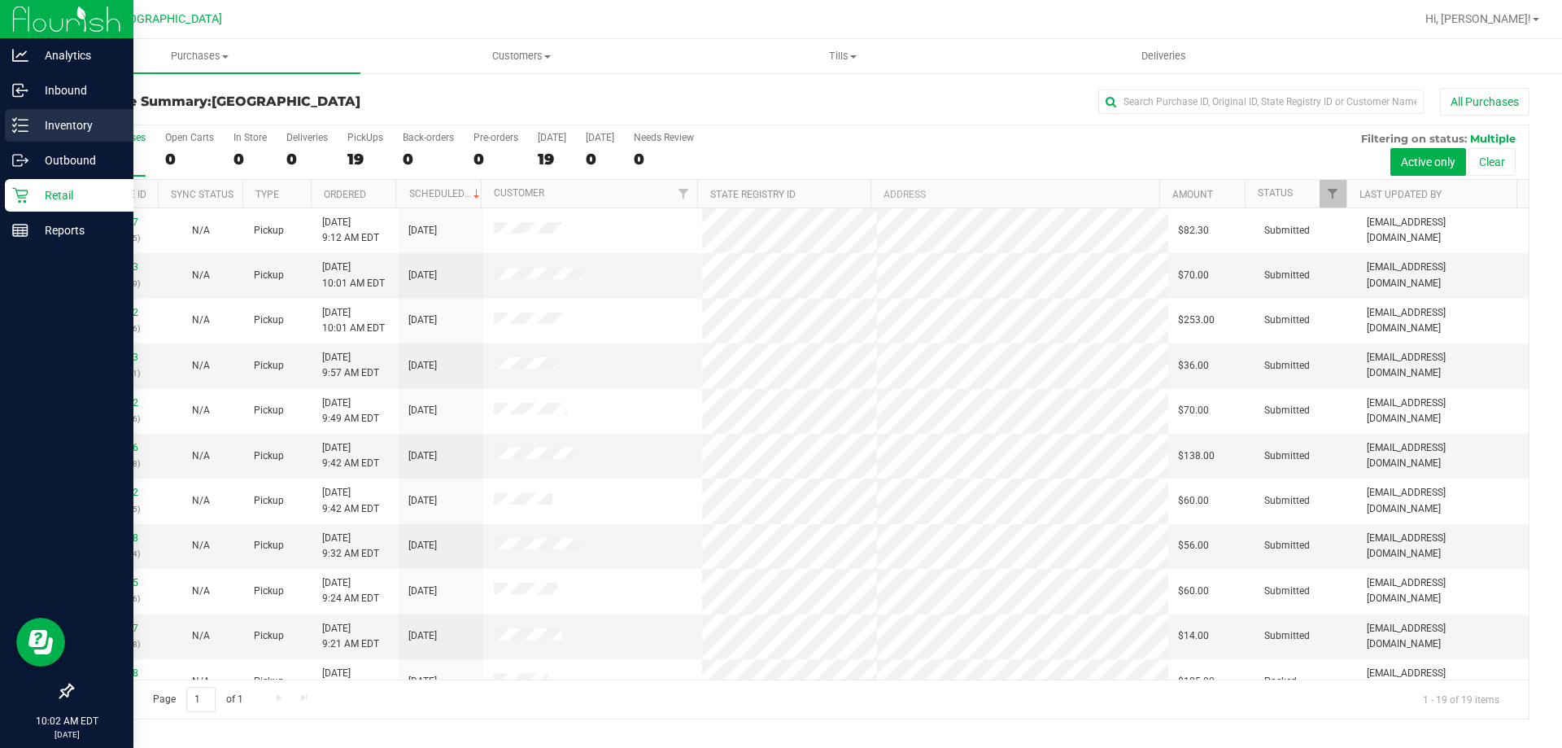
click at [20, 135] on div "Inventory" at bounding box center [69, 125] width 129 height 33
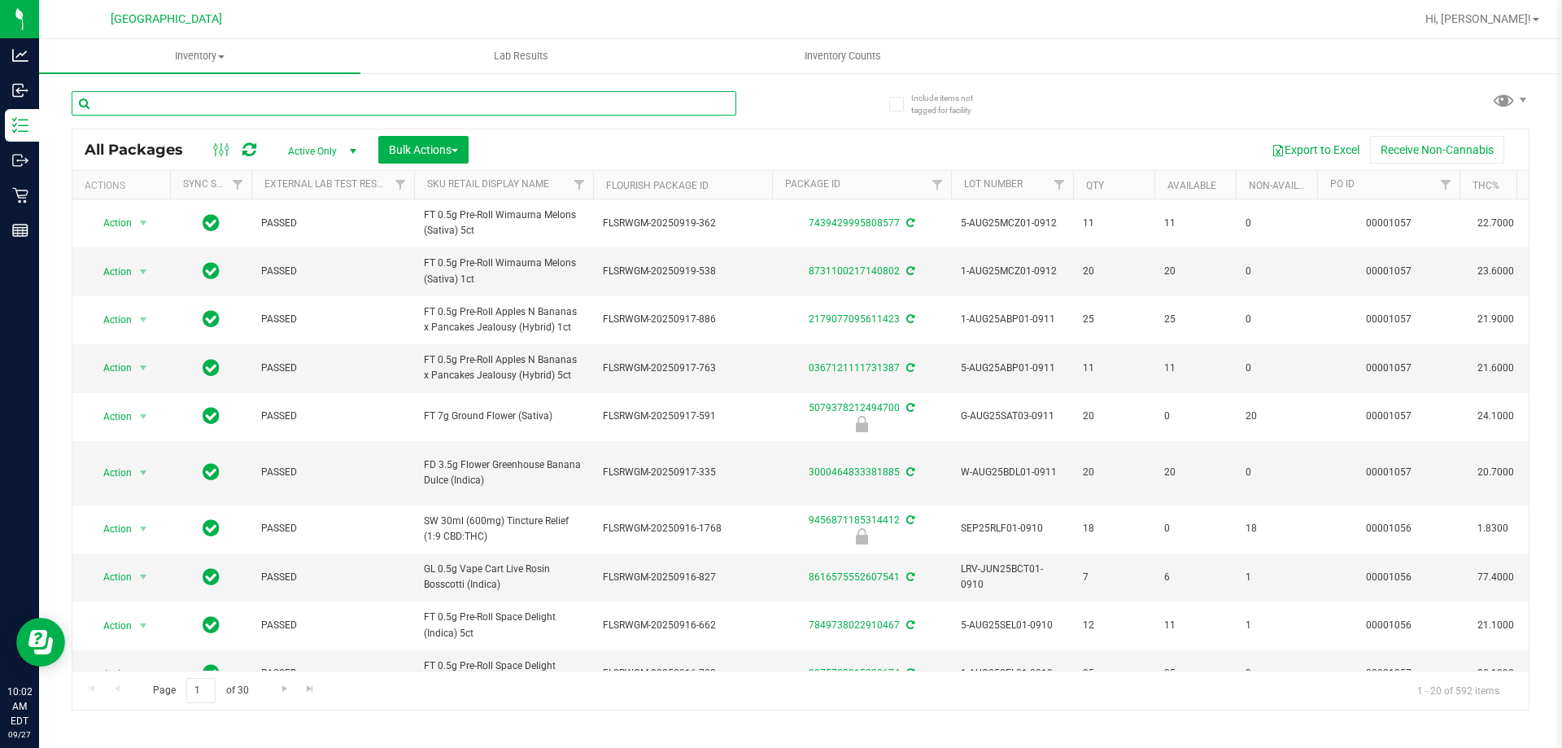
click at [253, 104] on input "text" at bounding box center [404, 103] width 665 height 24
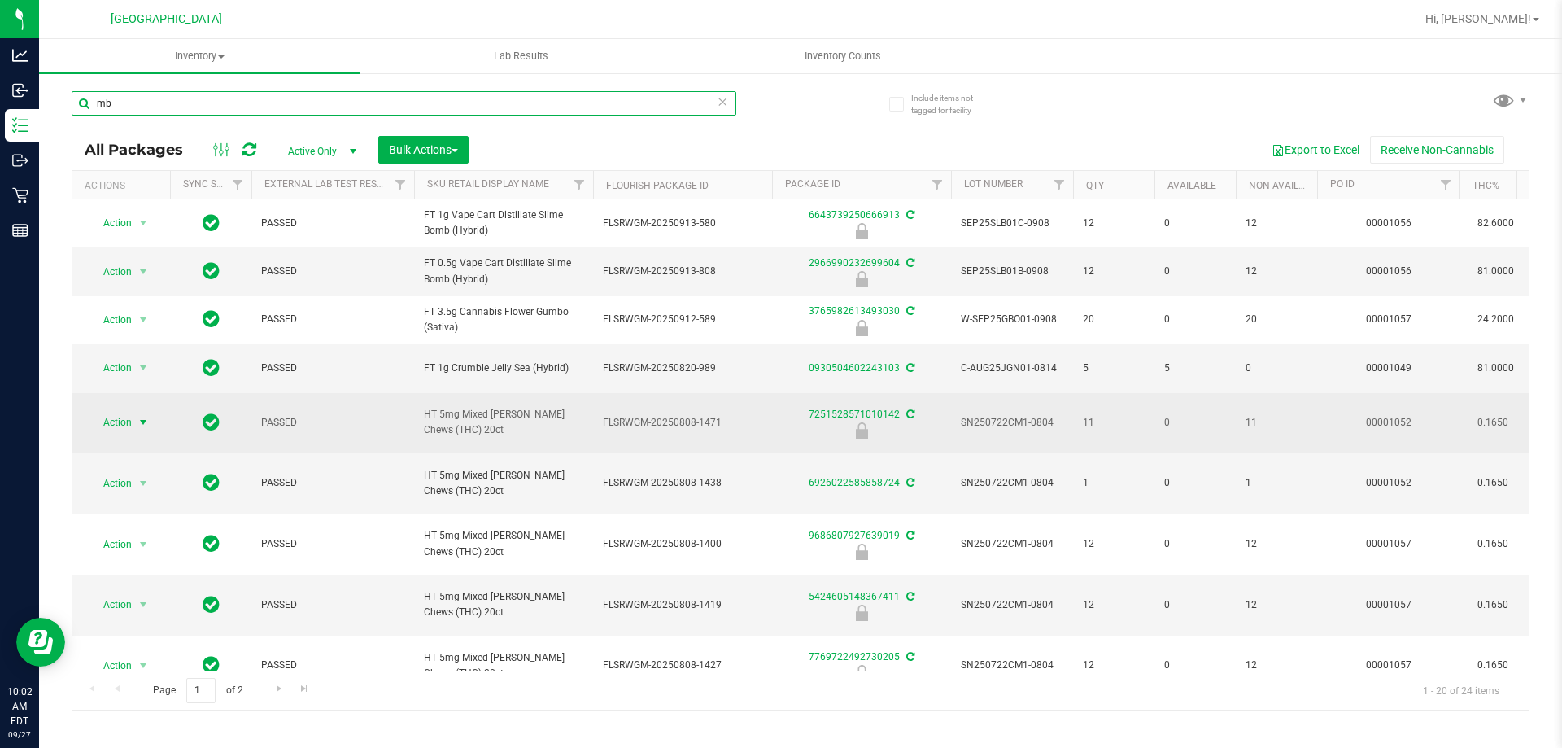
type input "mb"
click at [117, 417] on span "Action" at bounding box center [111, 422] width 44 height 23
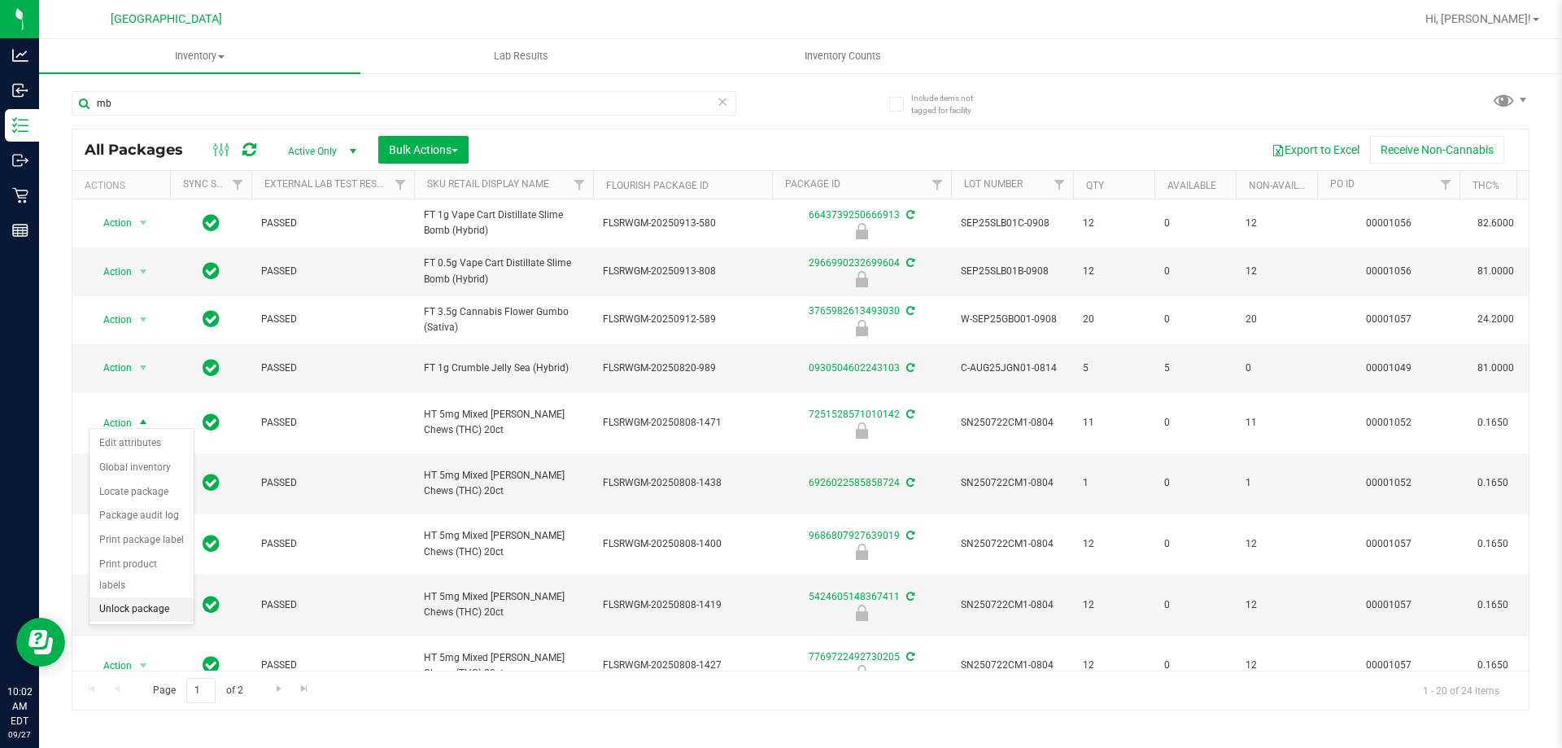
click at [155, 597] on li "Unlock package" at bounding box center [142, 609] width 104 height 24
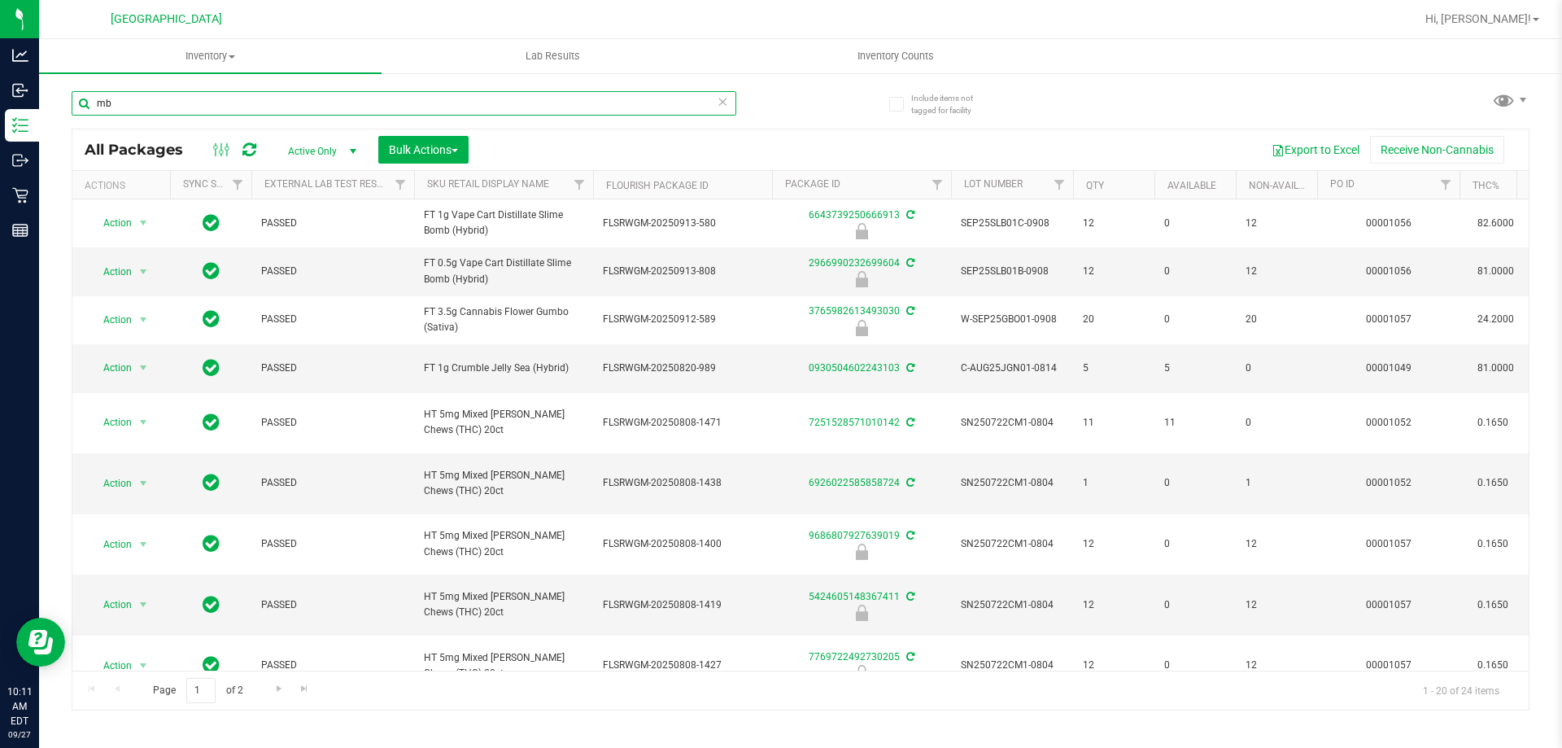
click at [329, 110] on input "mb" at bounding box center [404, 103] width 665 height 24
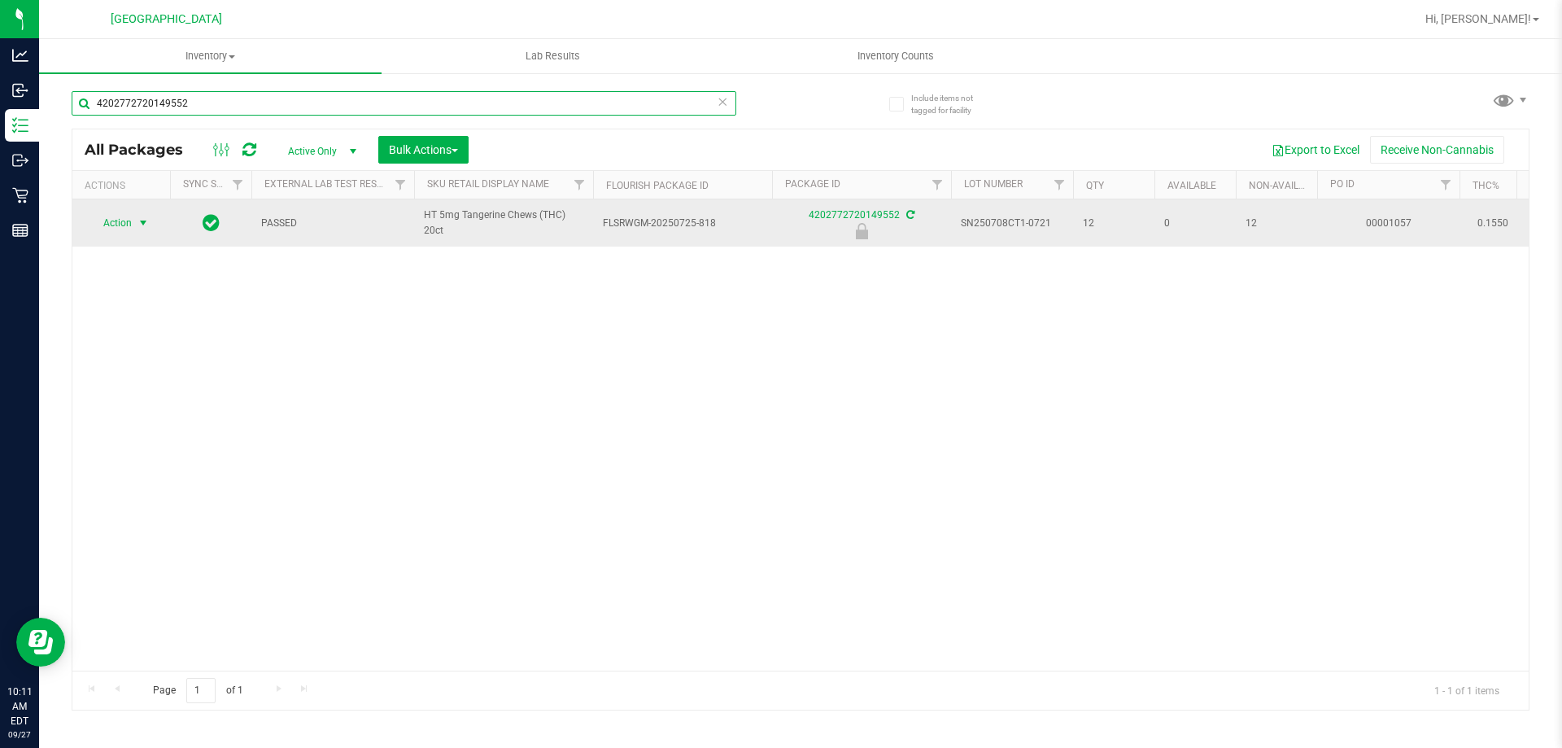
type input "4202772720149552"
click at [146, 220] on span "select" at bounding box center [143, 222] width 13 height 13
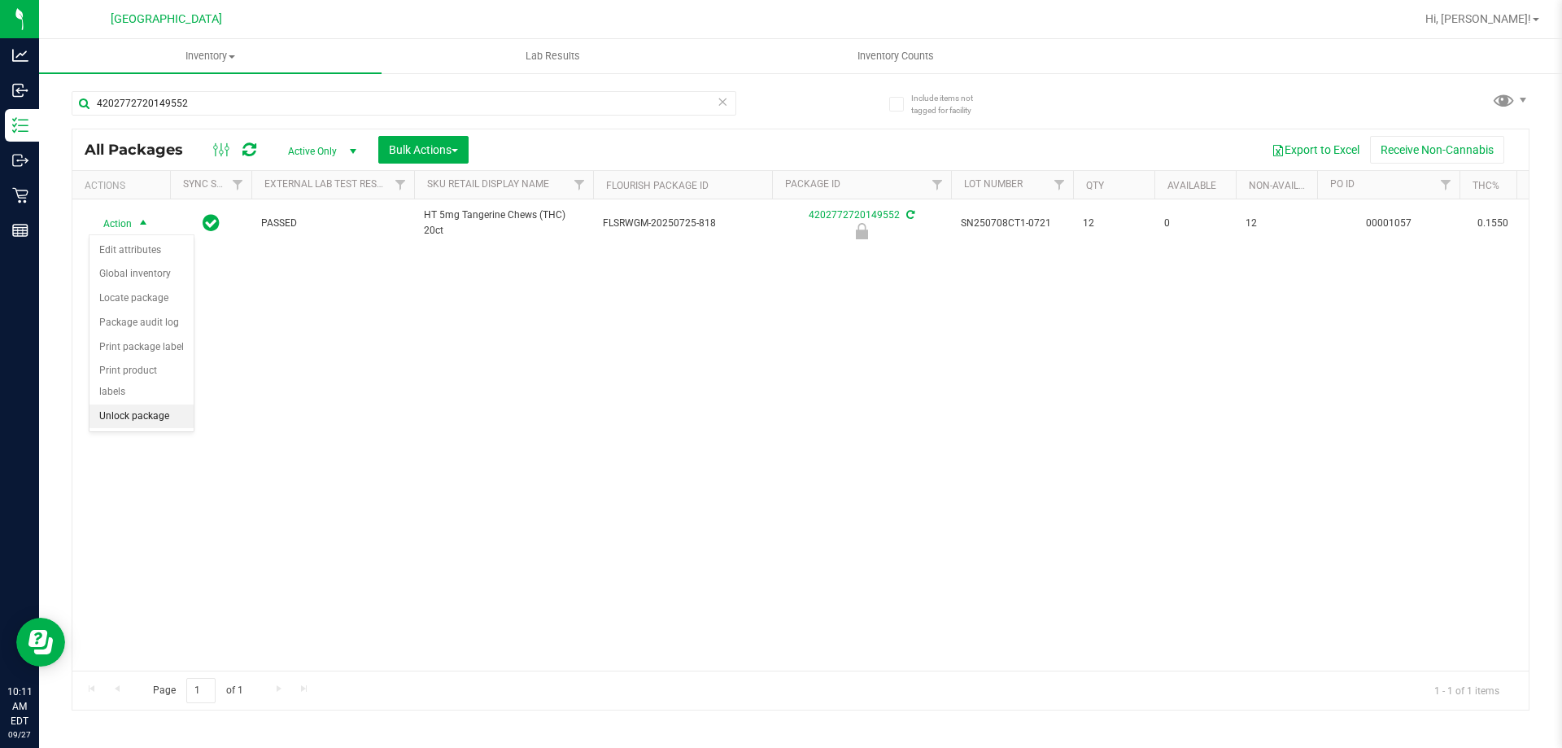
click at [134, 404] on li "Unlock package" at bounding box center [142, 416] width 104 height 24
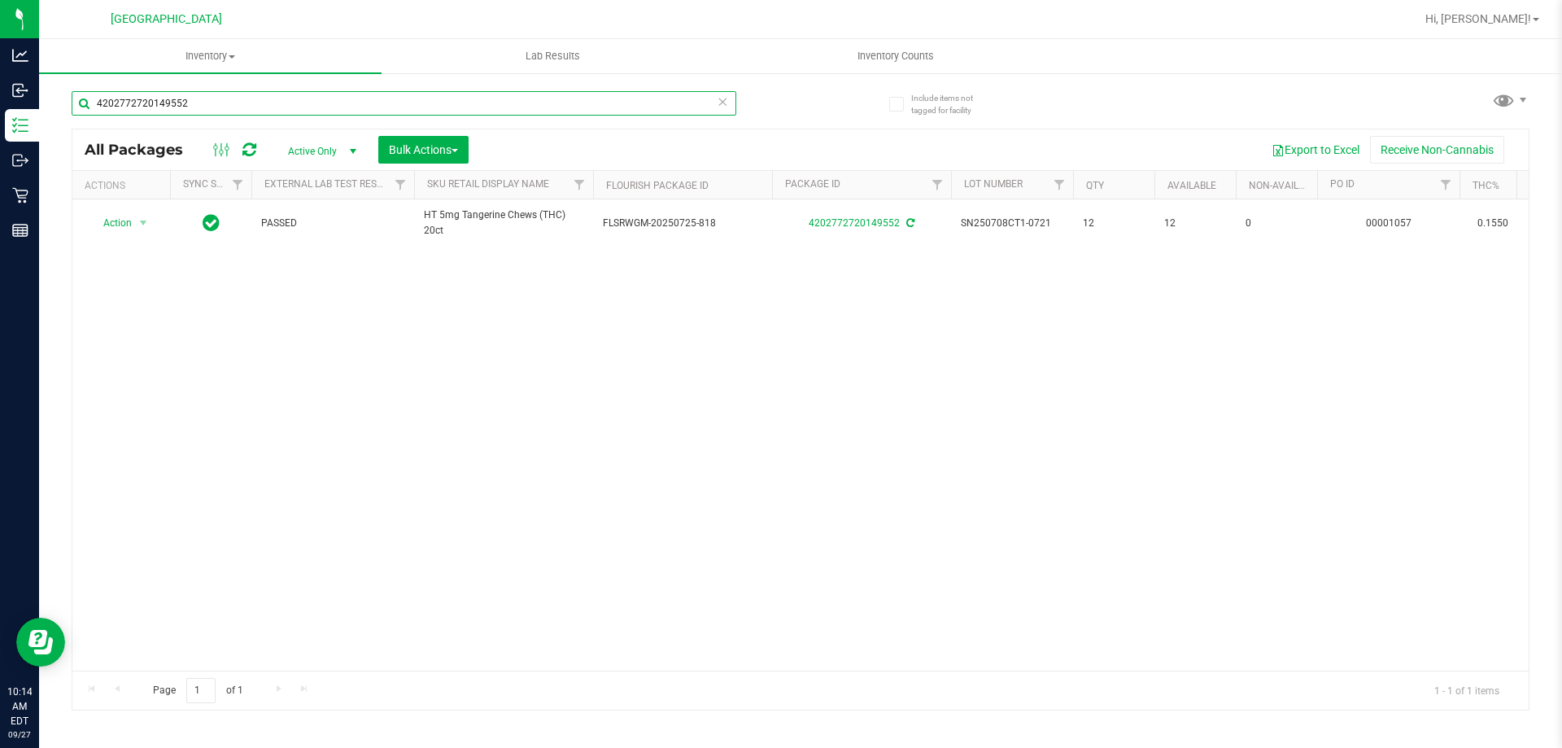
click at [244, 109] on input "4202772720149552" at bounding box center [404, 103] width 665 height 24
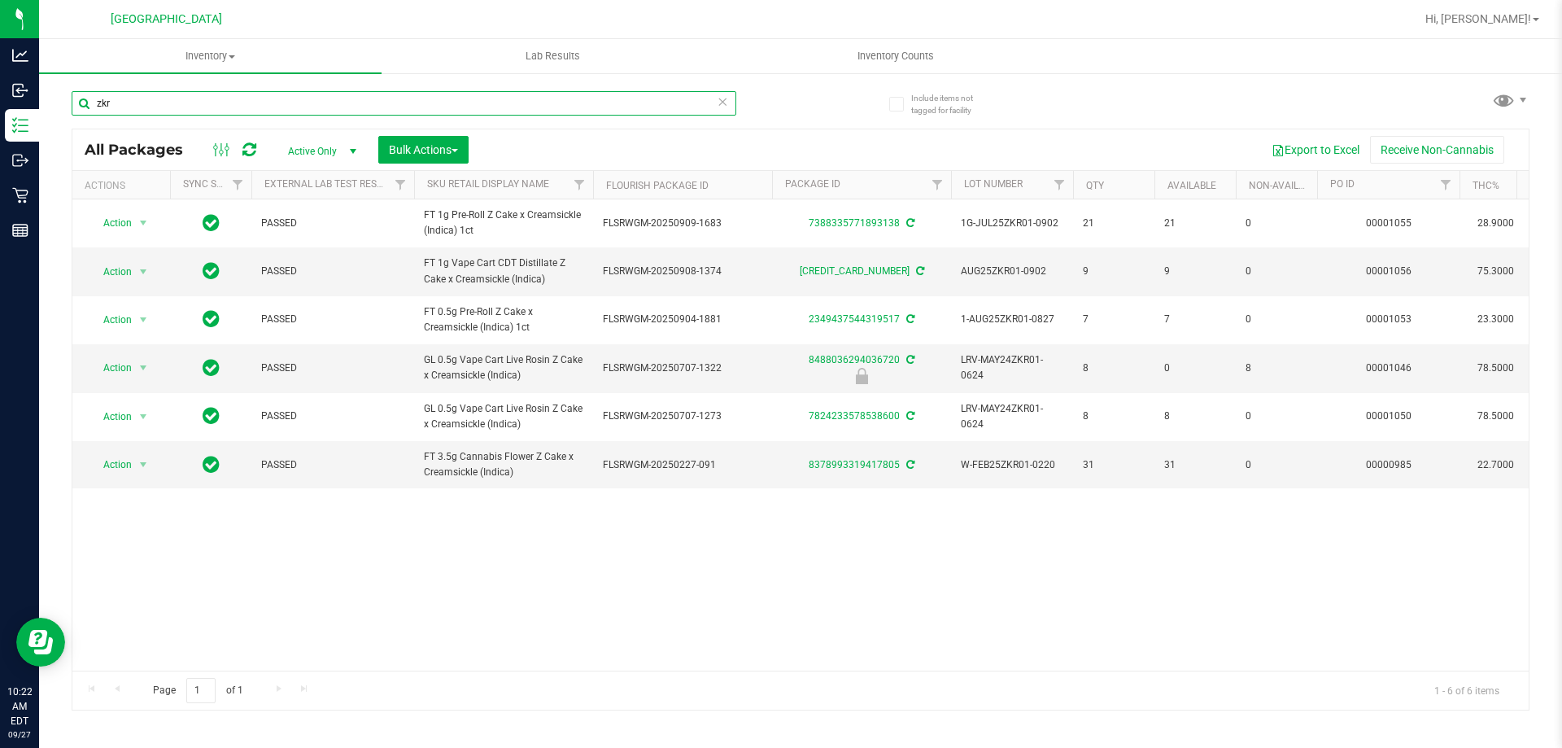
click at [321, 103] on input "zkr" at bounding box center [404, 103] width 665 height 24
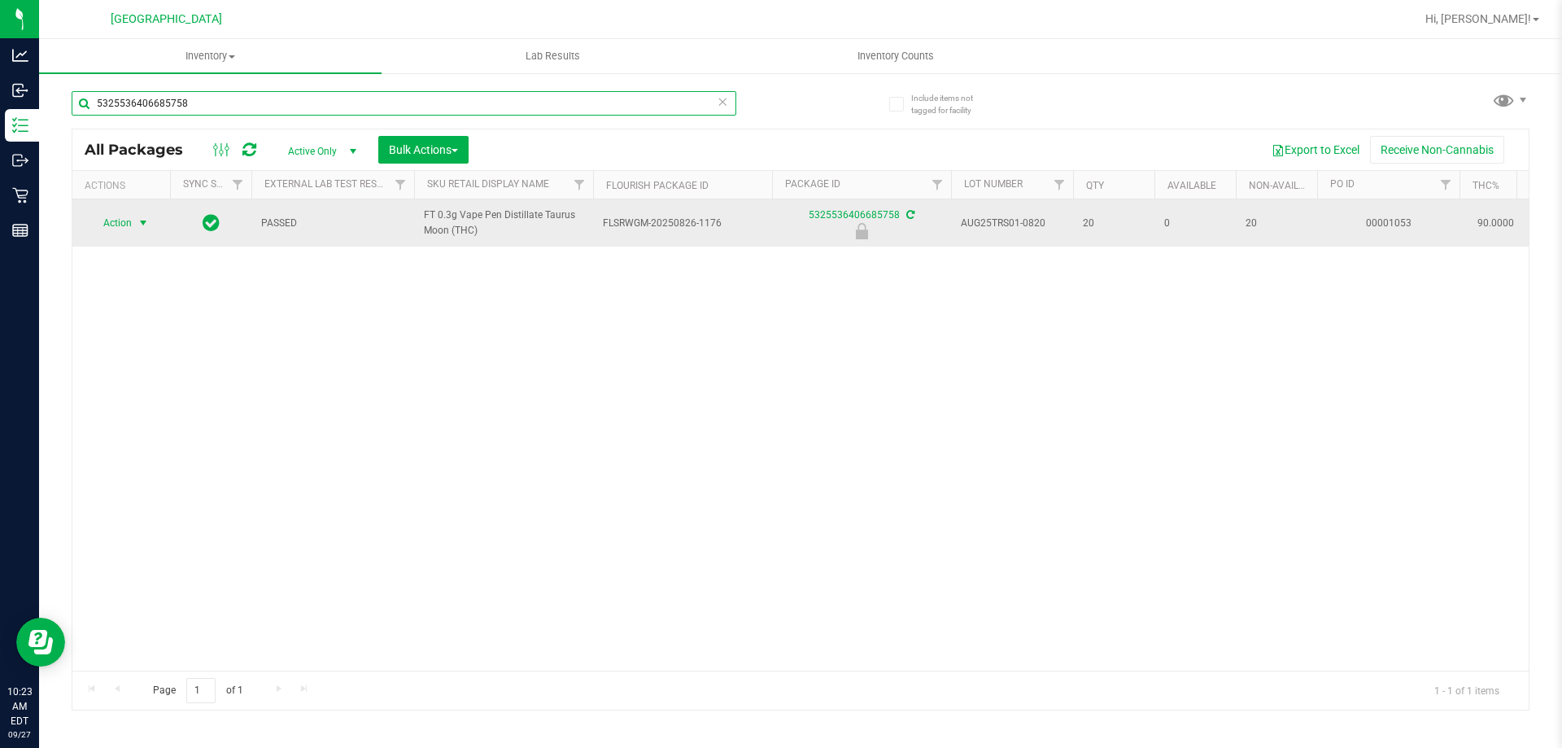
type input "5325536406685758"
click at [100, 221] on span "Action" at bounding box center [111, 223] width 44 height 23
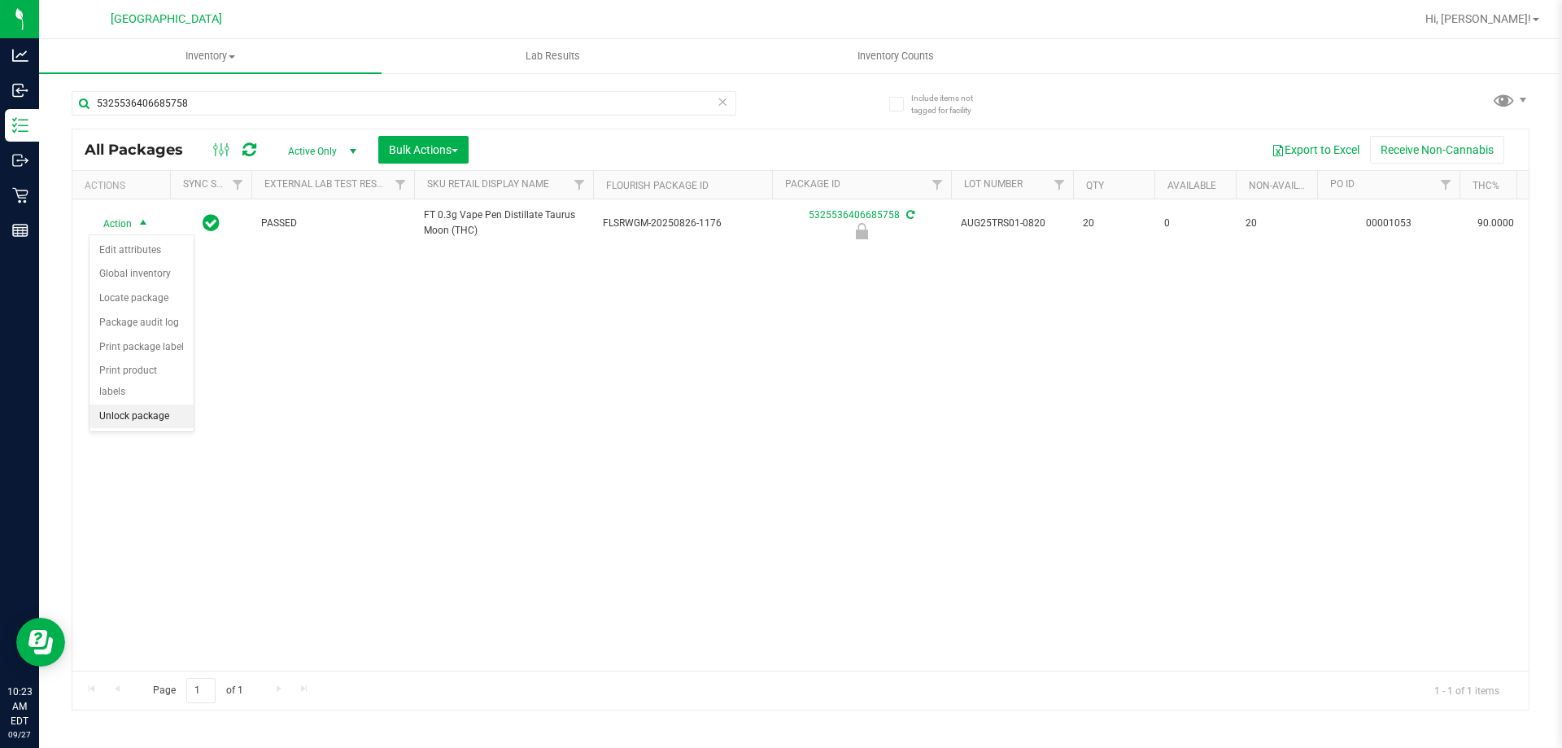
drag, startPoint x: 175, startPoint y: 389, endPoint x: 169, endPoint y: 395, distance: 8.6
click at [169, 404] on li "Unlock package" at bounding box center [142, 416] width 104 height 24
click at [186, 116] on div "5325536406685758" at bounding box center [404, 109] width 665 height 37
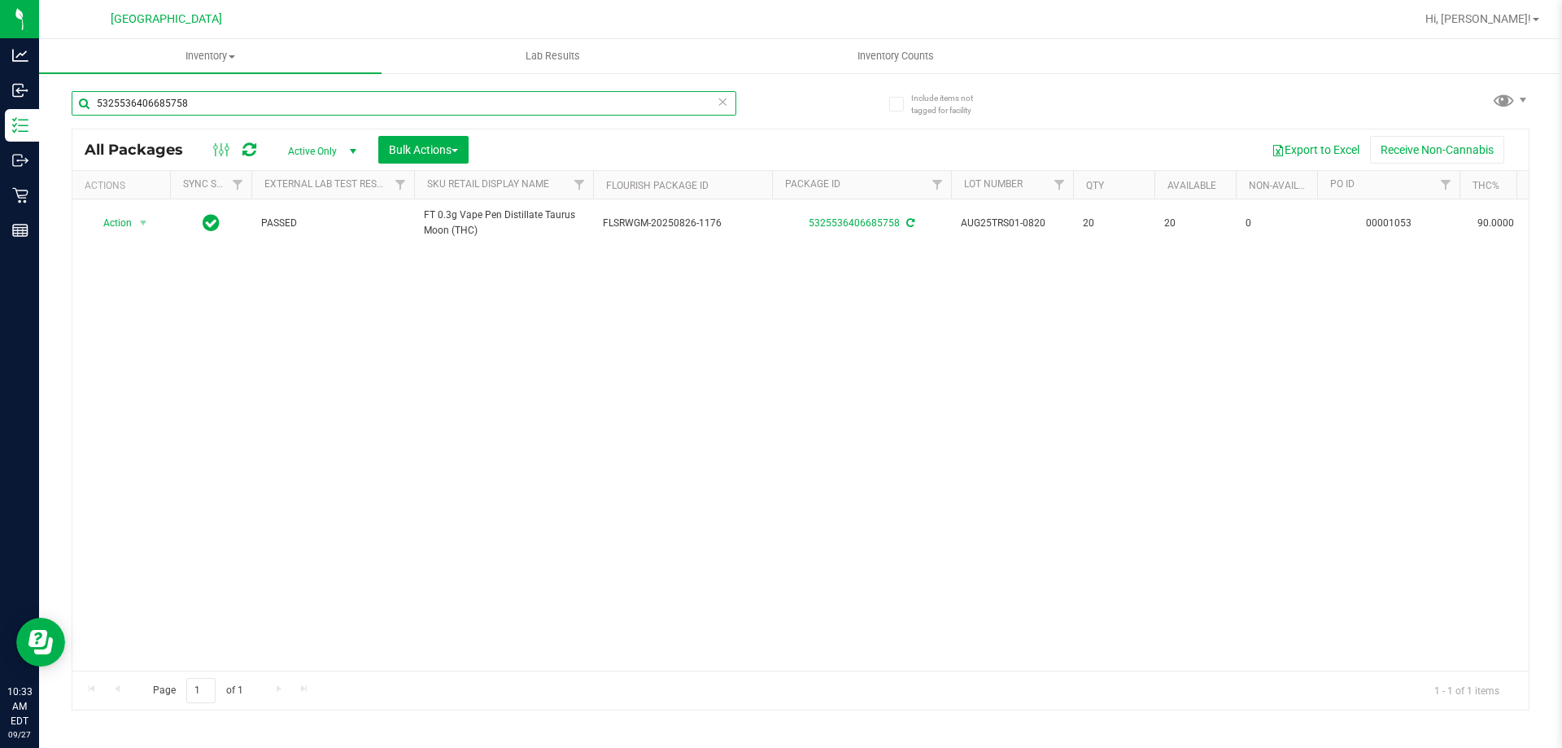
click at [192, 111] on input "5325536406685758" at bounding box center [404, 103] width 665 height 24
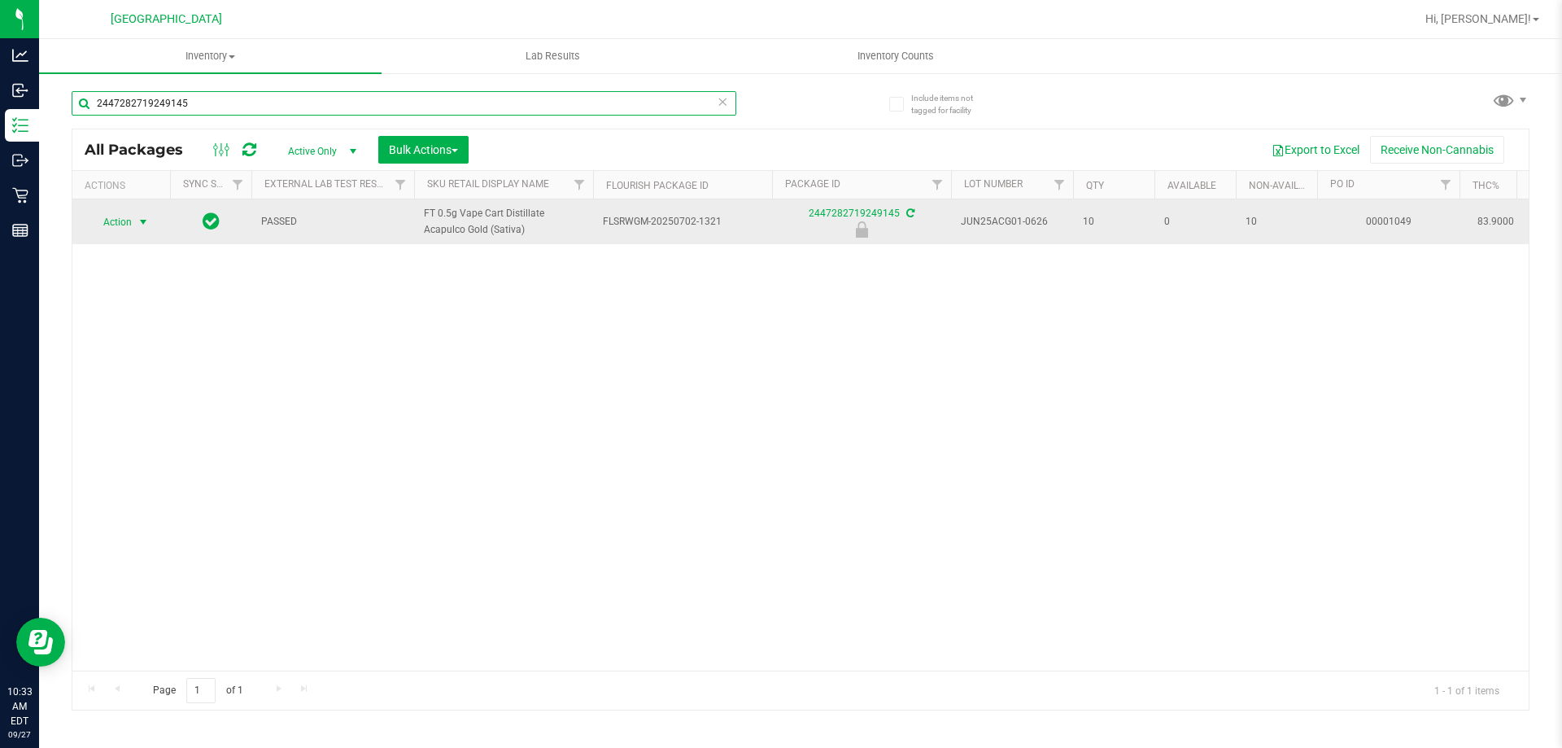
type input "2447282719249145"
click at [125, 225] on span "Action" at bounding box center [111, 222] width 44 height 23
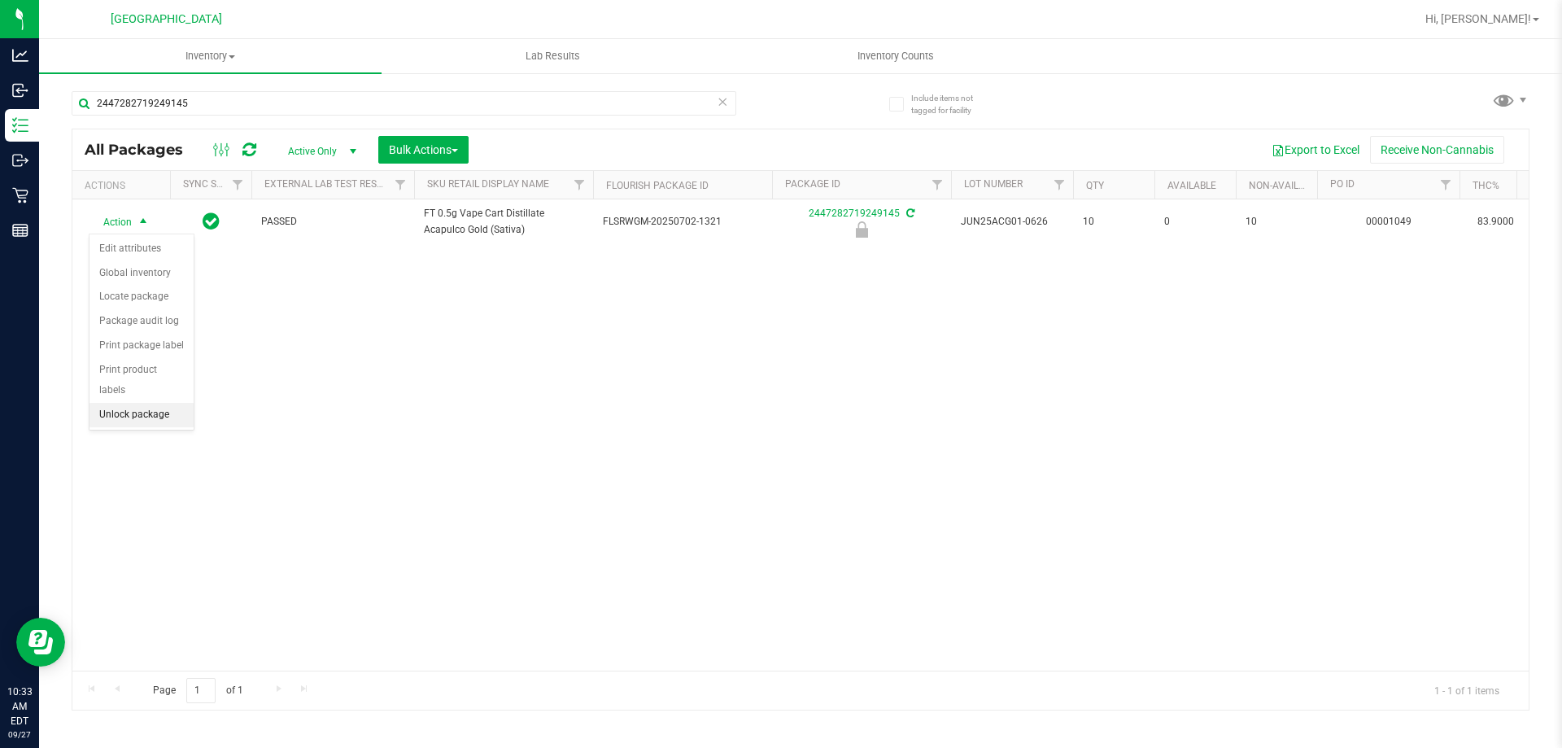
click at [129, 403] on li "Unlock package" at bounding box center [142, 415] width 104 height 24
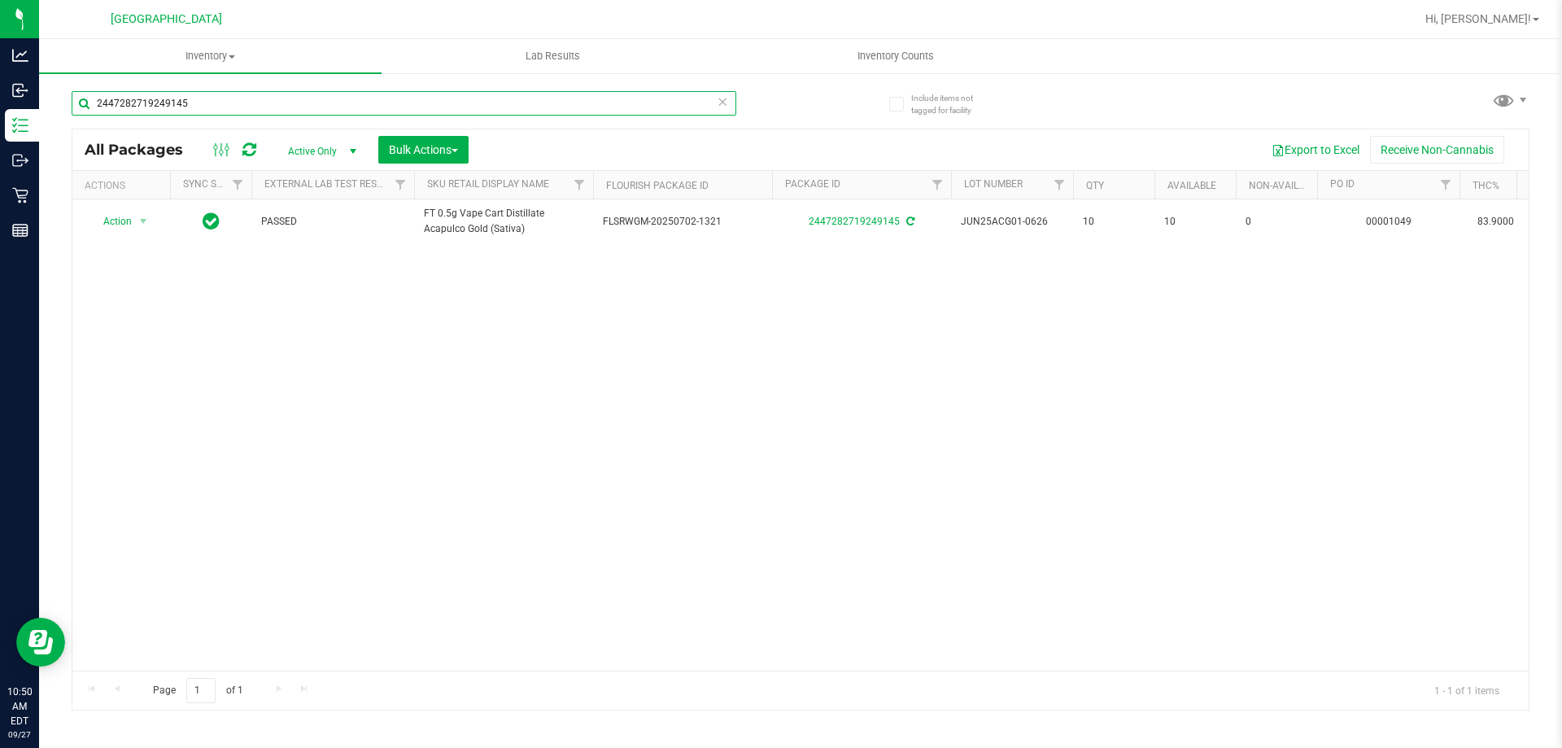
click at [237, 104] on input "2447282719249145" at bounding box center [404, 103] width 665 height 24
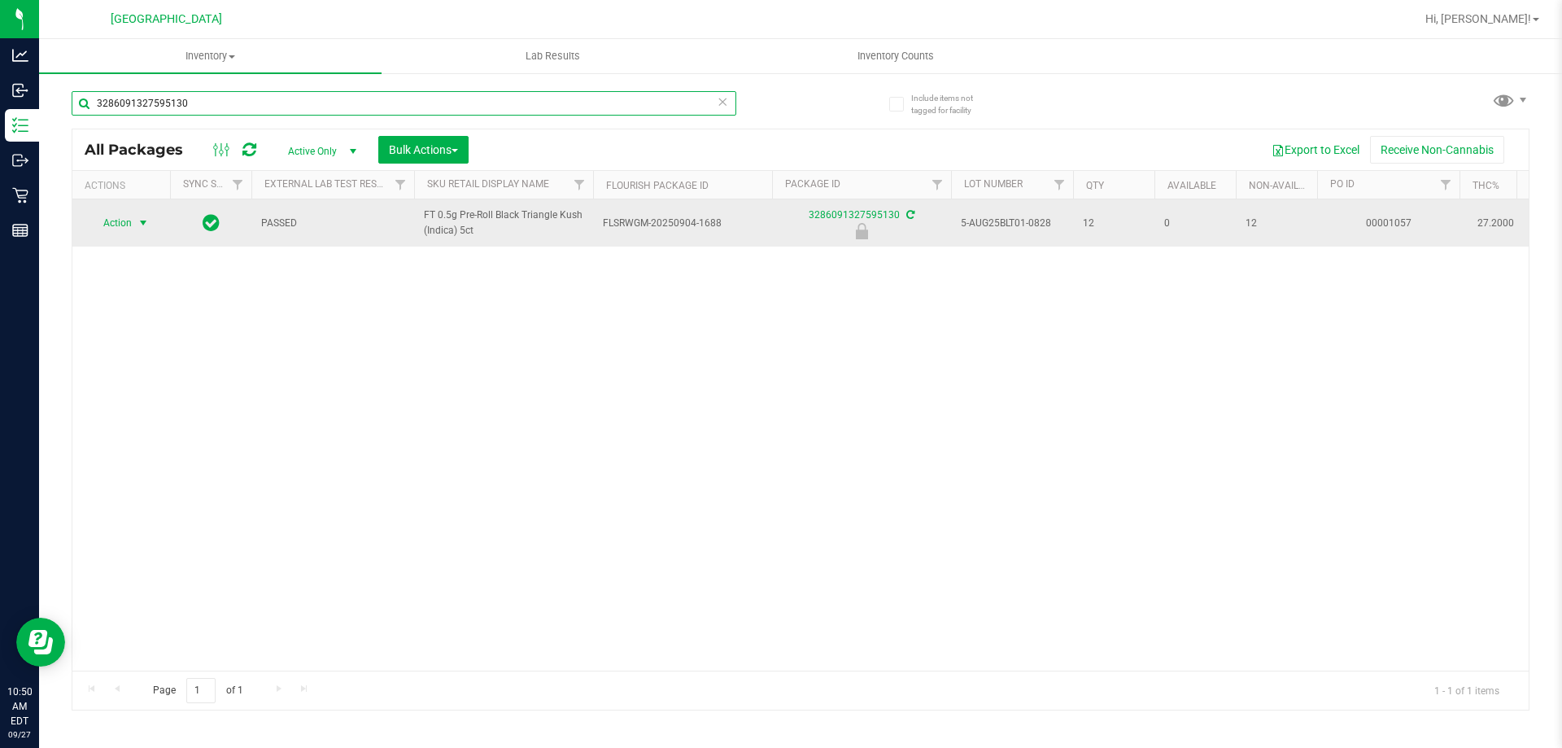
type input "3286091327595130"
click at [137, 218] on span "select" at bounding box center [143, 222] width 13 height 13
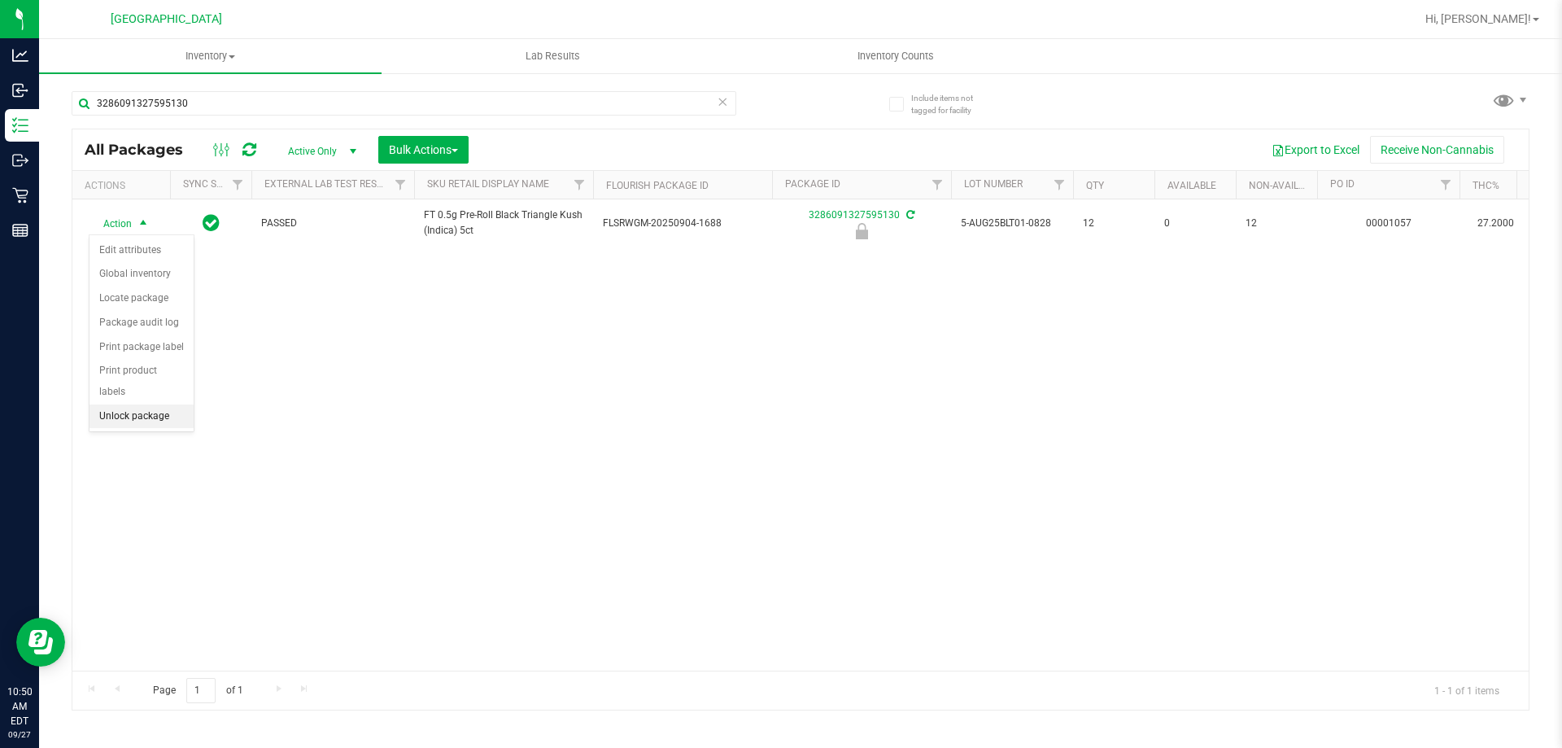
click at [146, 404] on li "Unlock package" at bounding box center [142, 416] width 104 height 24
click at [211, 90] on div "3286091327595130" at bounding box center [436, 102] width 729 height 52
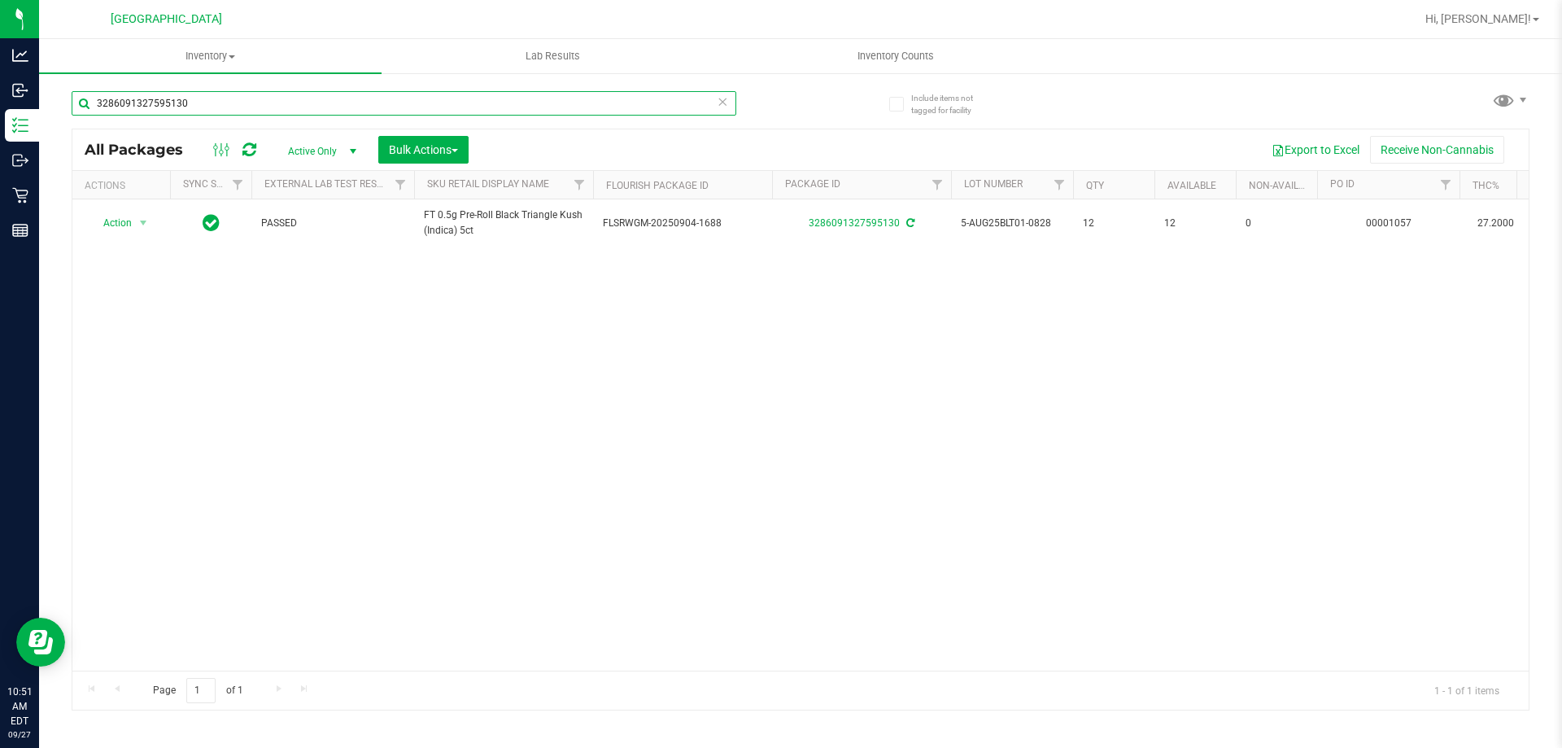
click at [212, 103] on input "3286091327595130" at bounding box center [404, 103] width 665 height 24
type input "bdt"
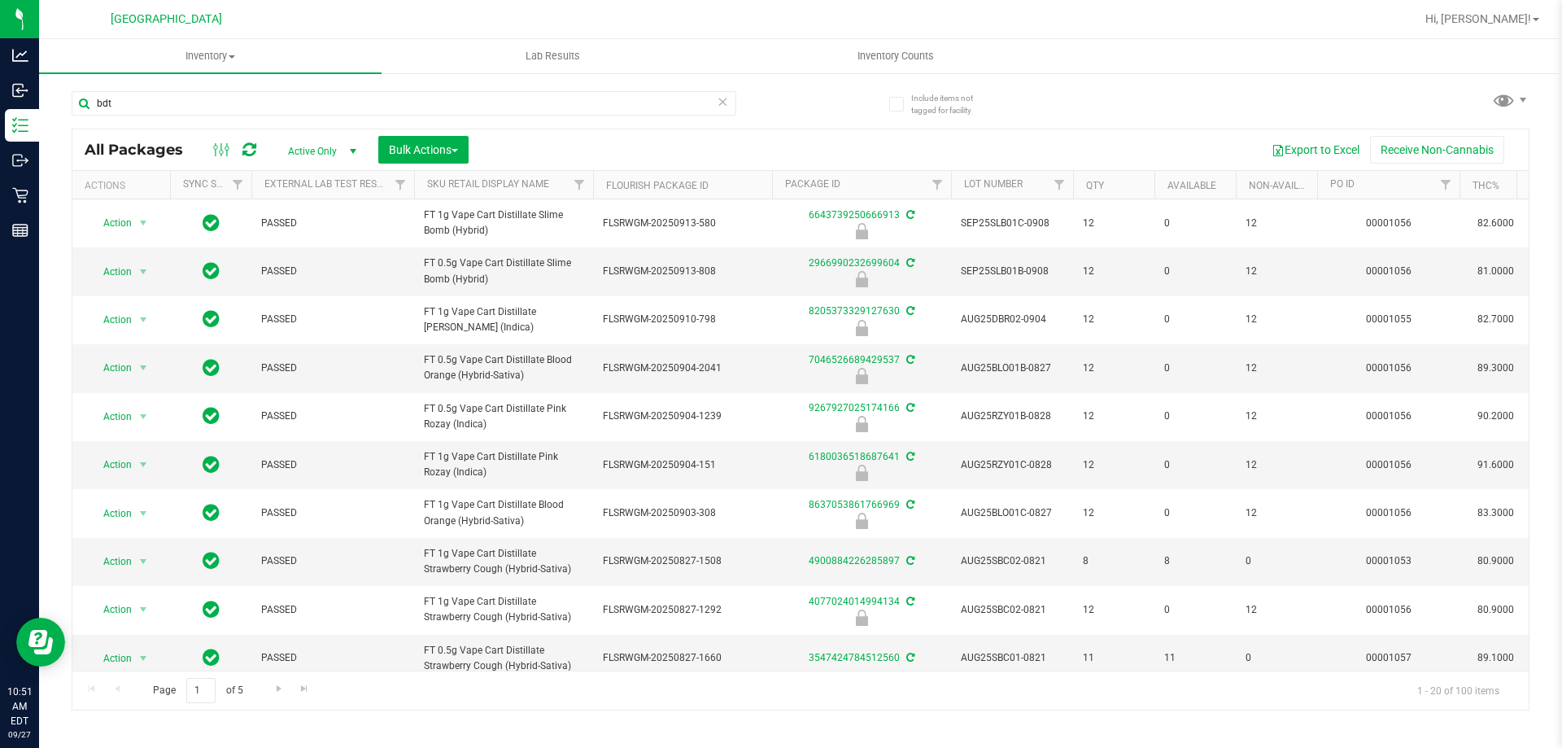
click at [561, 192] on th "Sku Retail Display Name" at bounding box center [503, 185] width 179 height 28
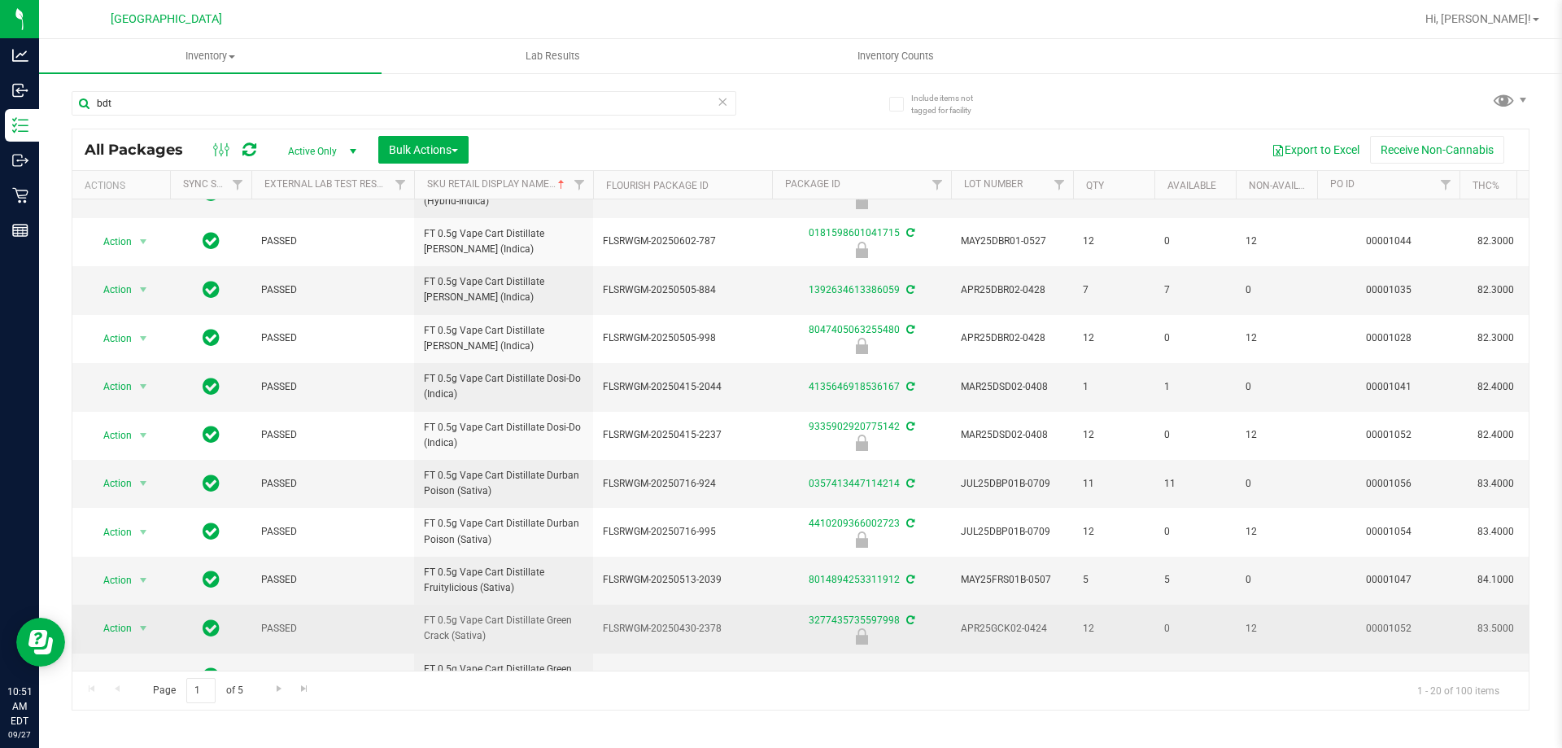
scroll to position [501, 0]
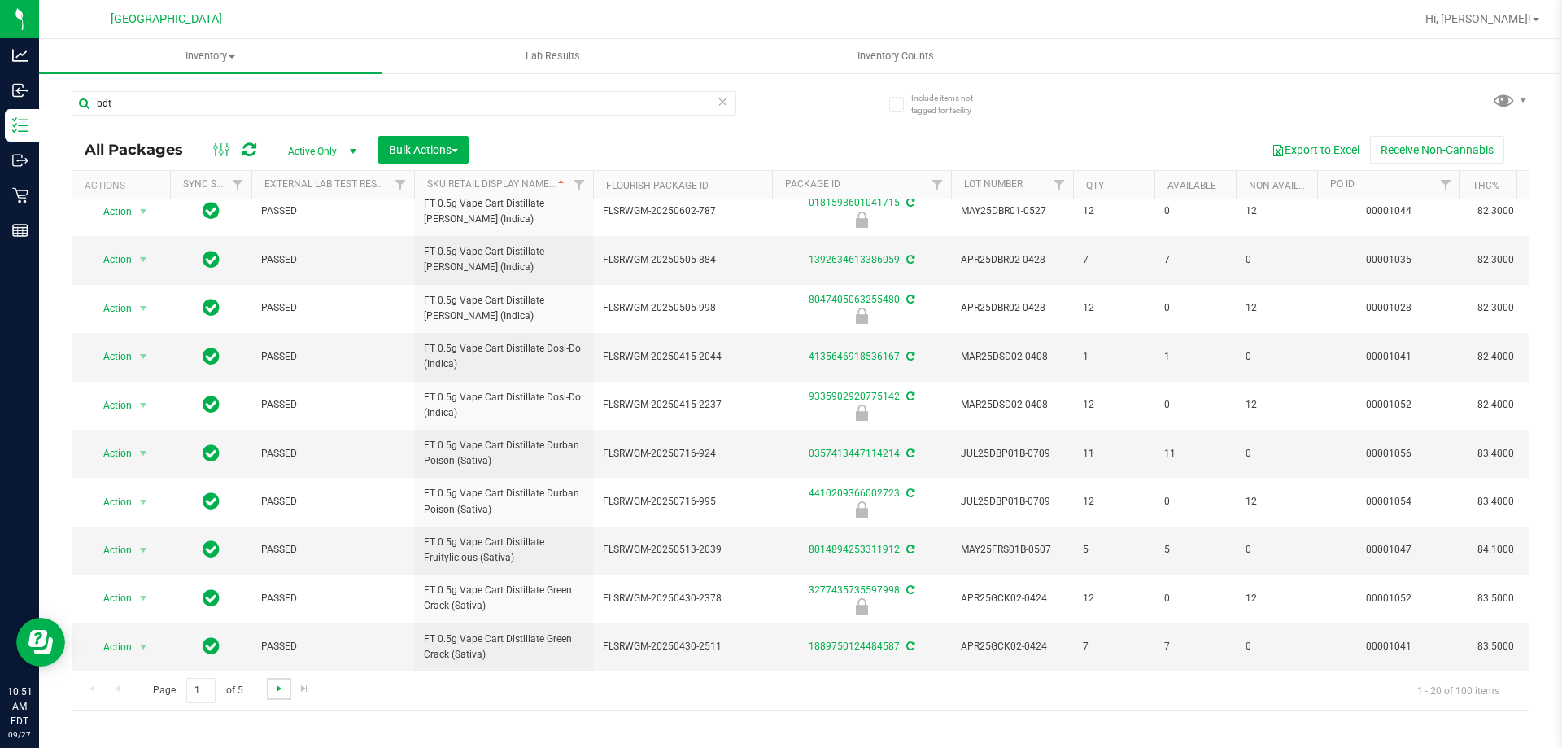
click at [281, 692] on span "Go to the next page" at bounding box center [279, 688] width 13 height 13
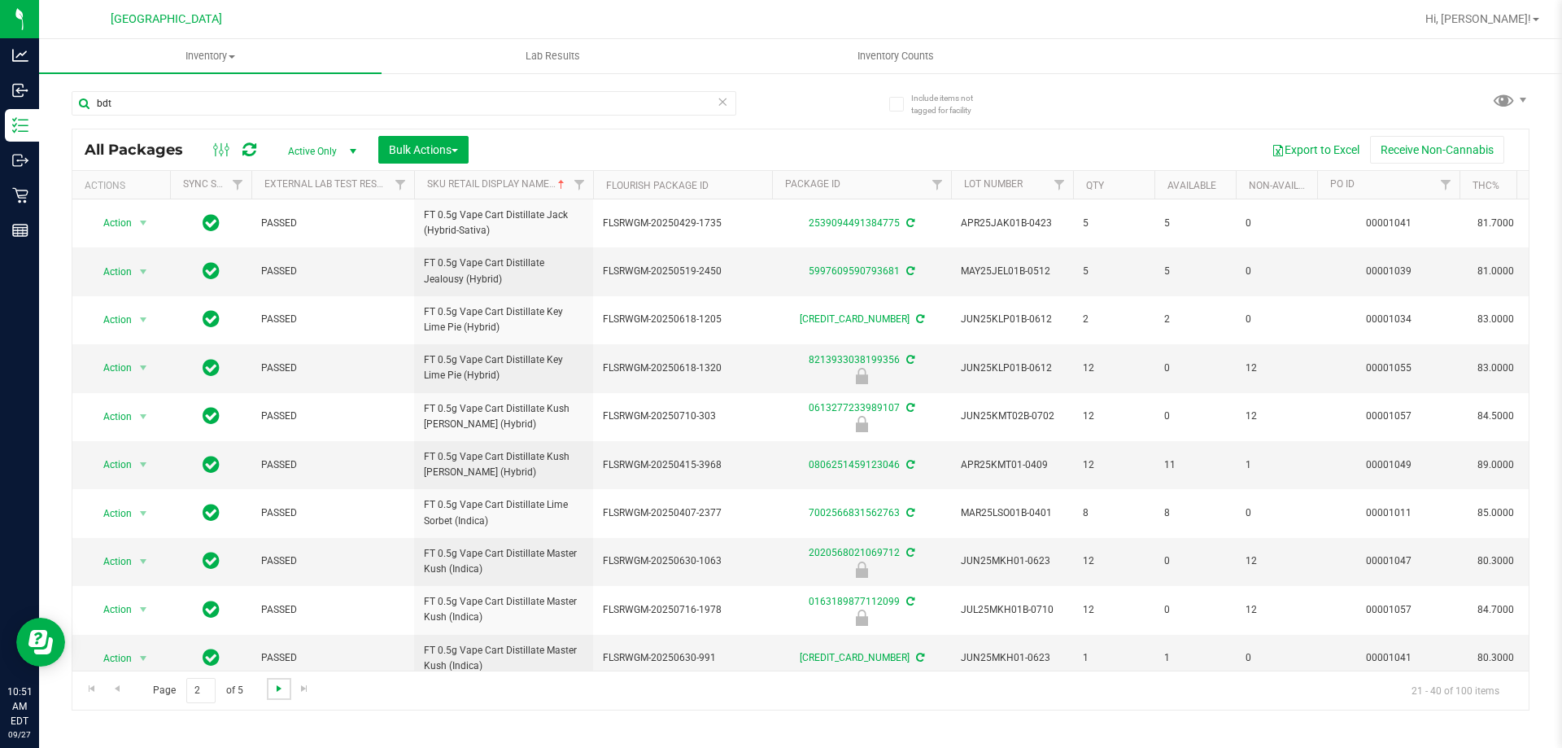
click at [281, 692] on span "Go to the next page" at bounding box center [279, 688] width 13 height 13
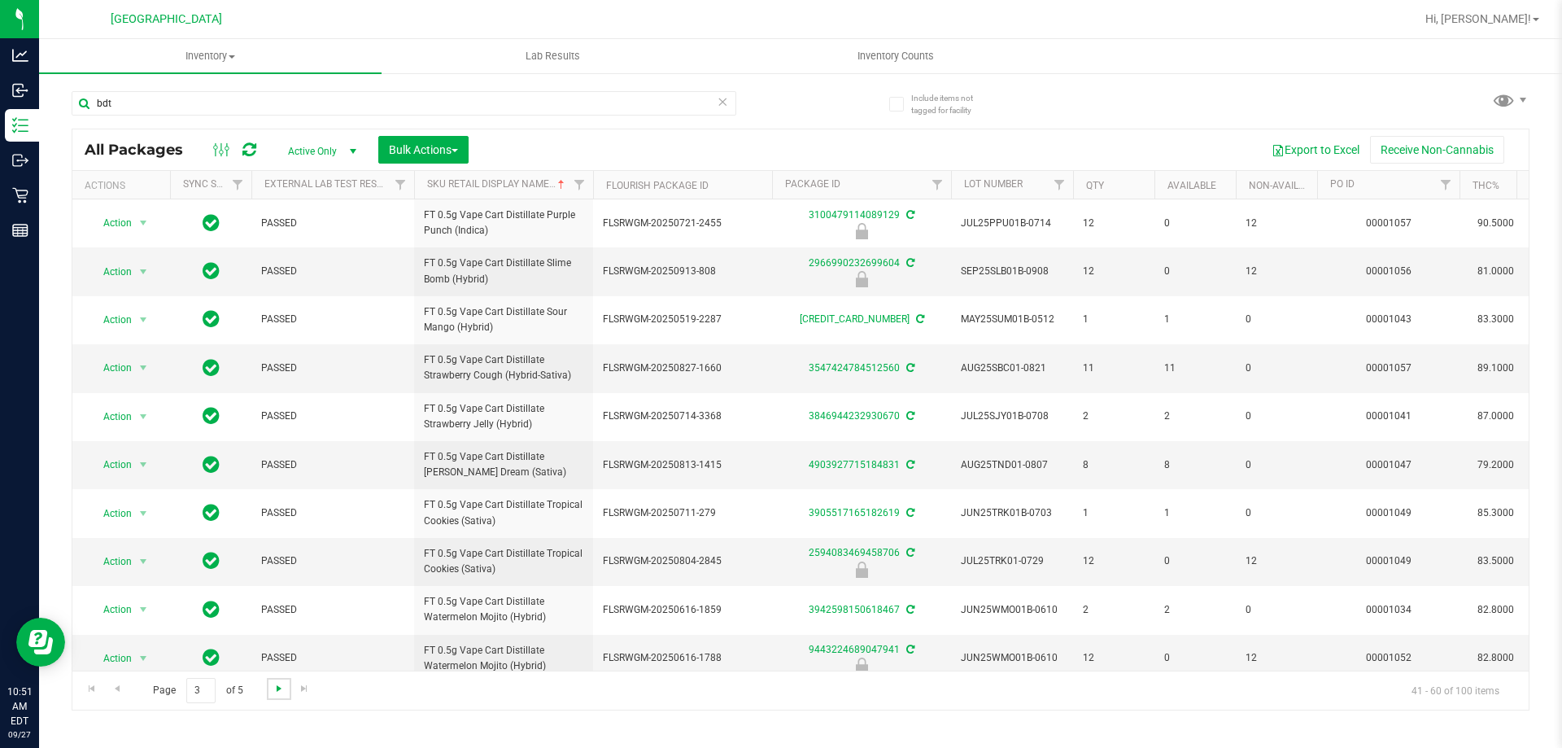
click at [281, 692] on span "Go to the next page" at bounding box center [279, 688] width 13 height 13
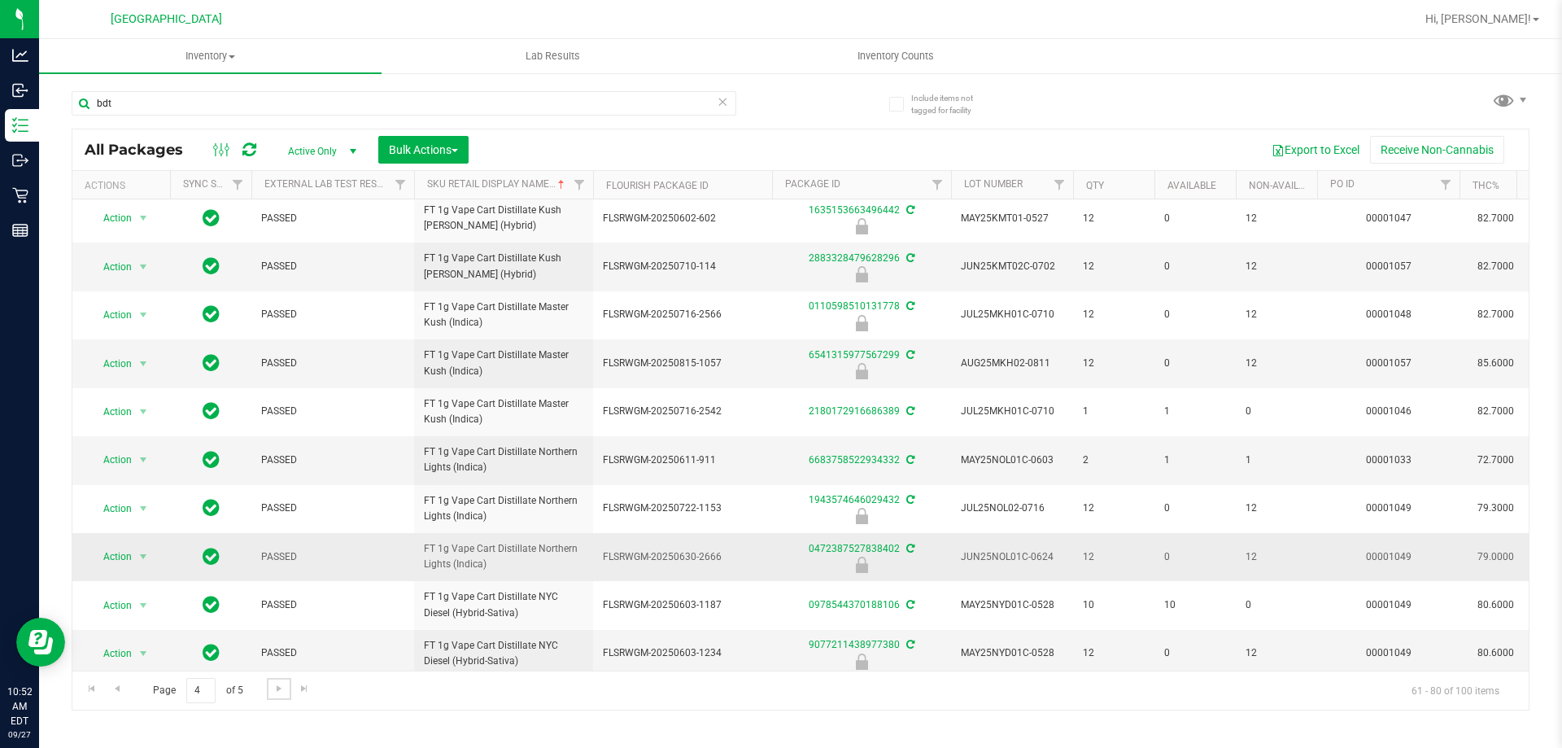
scroll to position [507, 0]
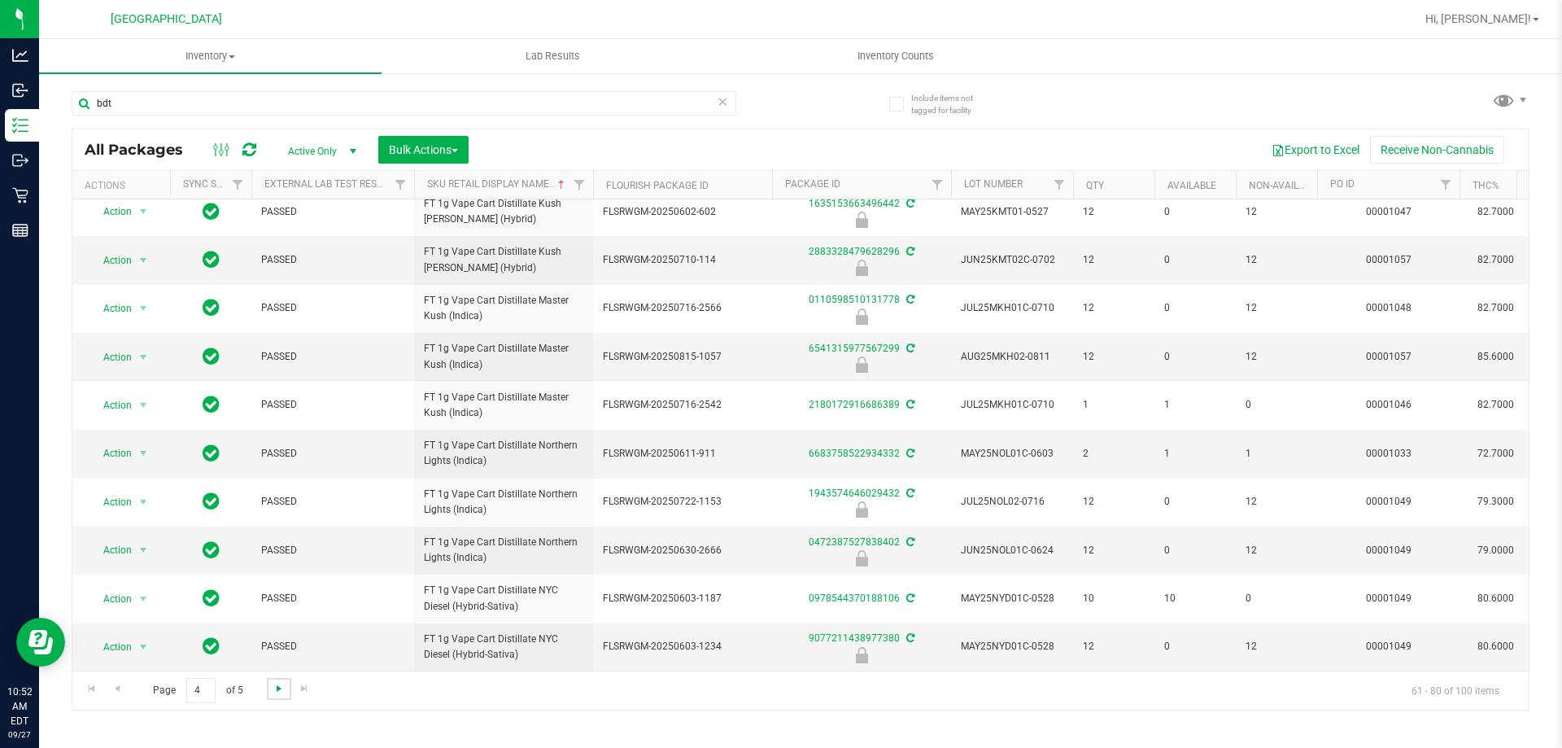
click at [284, 693] on link "Go to the next page" at bounding box center [279, 689] width 24 height 22
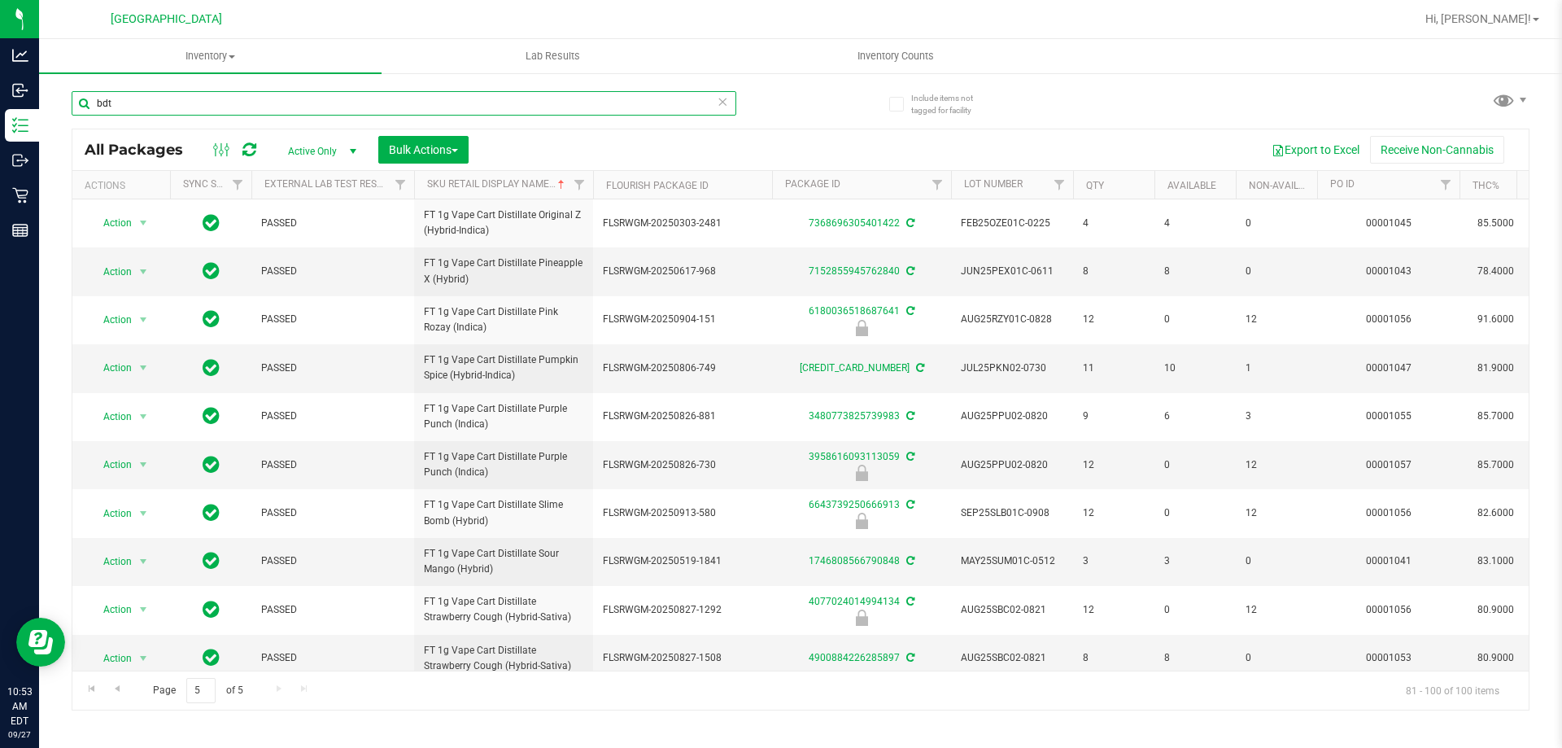
click at [225, 106] on input "bdt" at bounding box center [404, 103] width 665 height 24
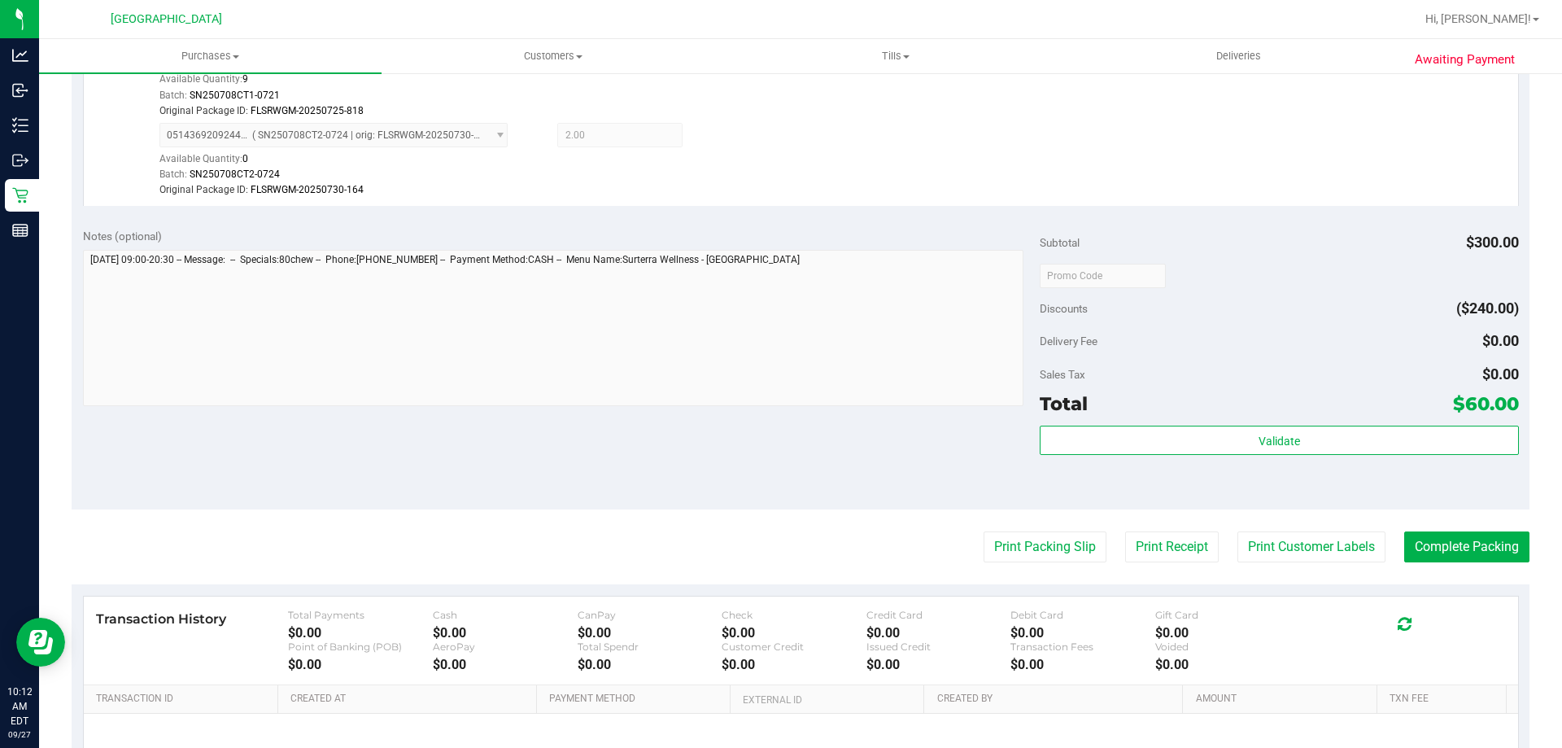
scroll to position [788, 0]
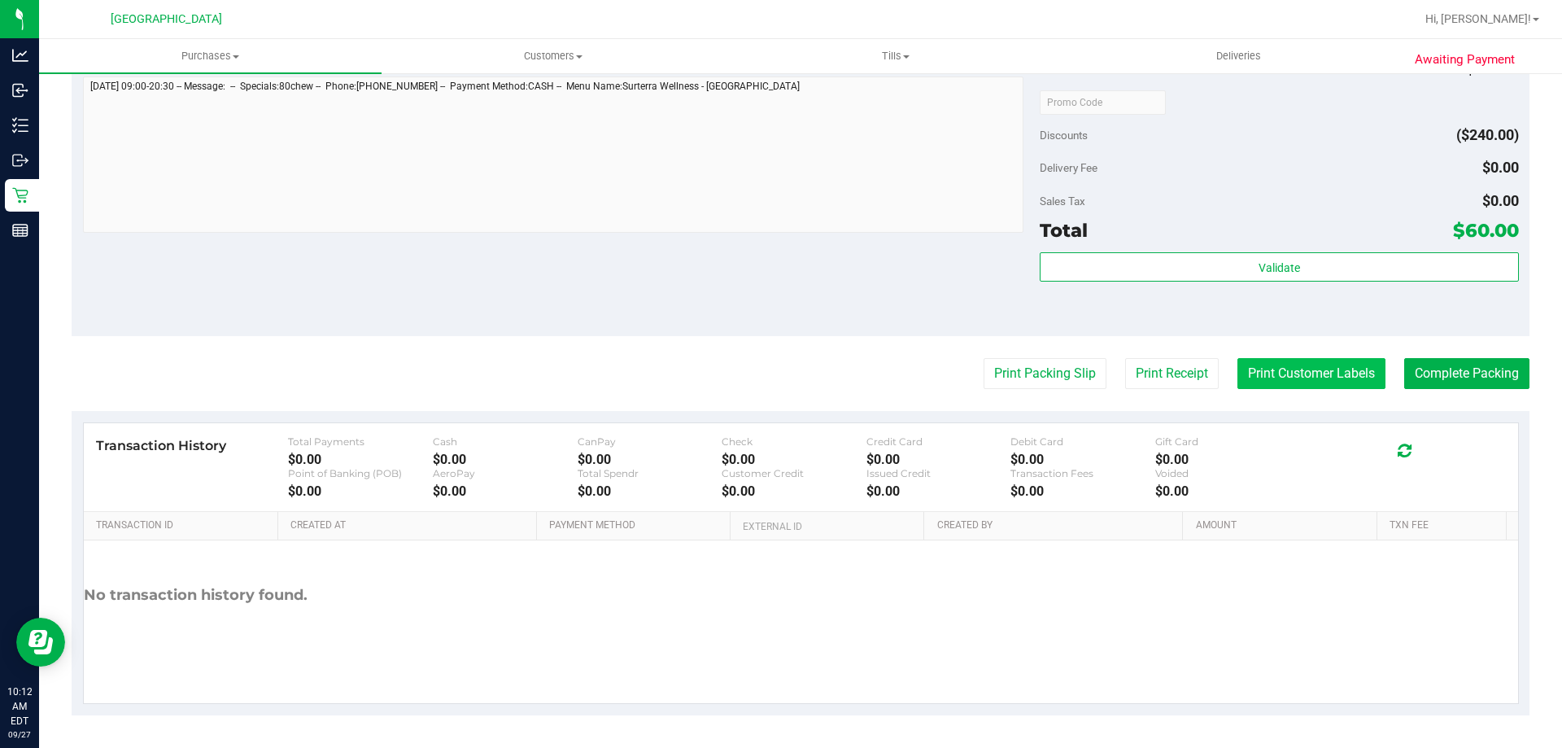
click at [1313, 381] on button "Print Customer Labels" at bounding box center [1312, 373] width 148 height 31
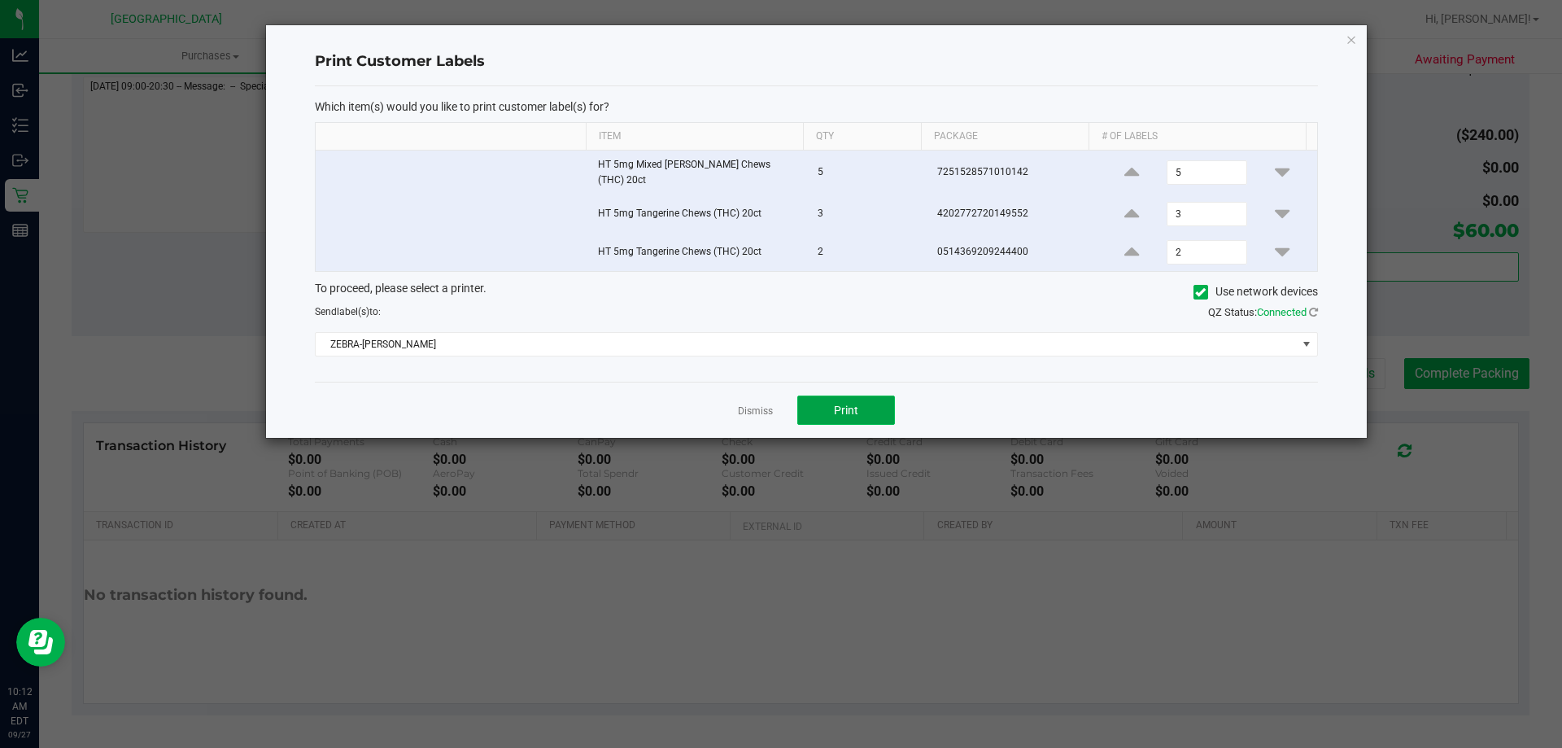
click at [828, 412] on button "Print" at bounding box center [846, 409] width 98 height 29
click at [767, 404] on link "Dismiss" at bounding box center [755, 411] width 35 height 14
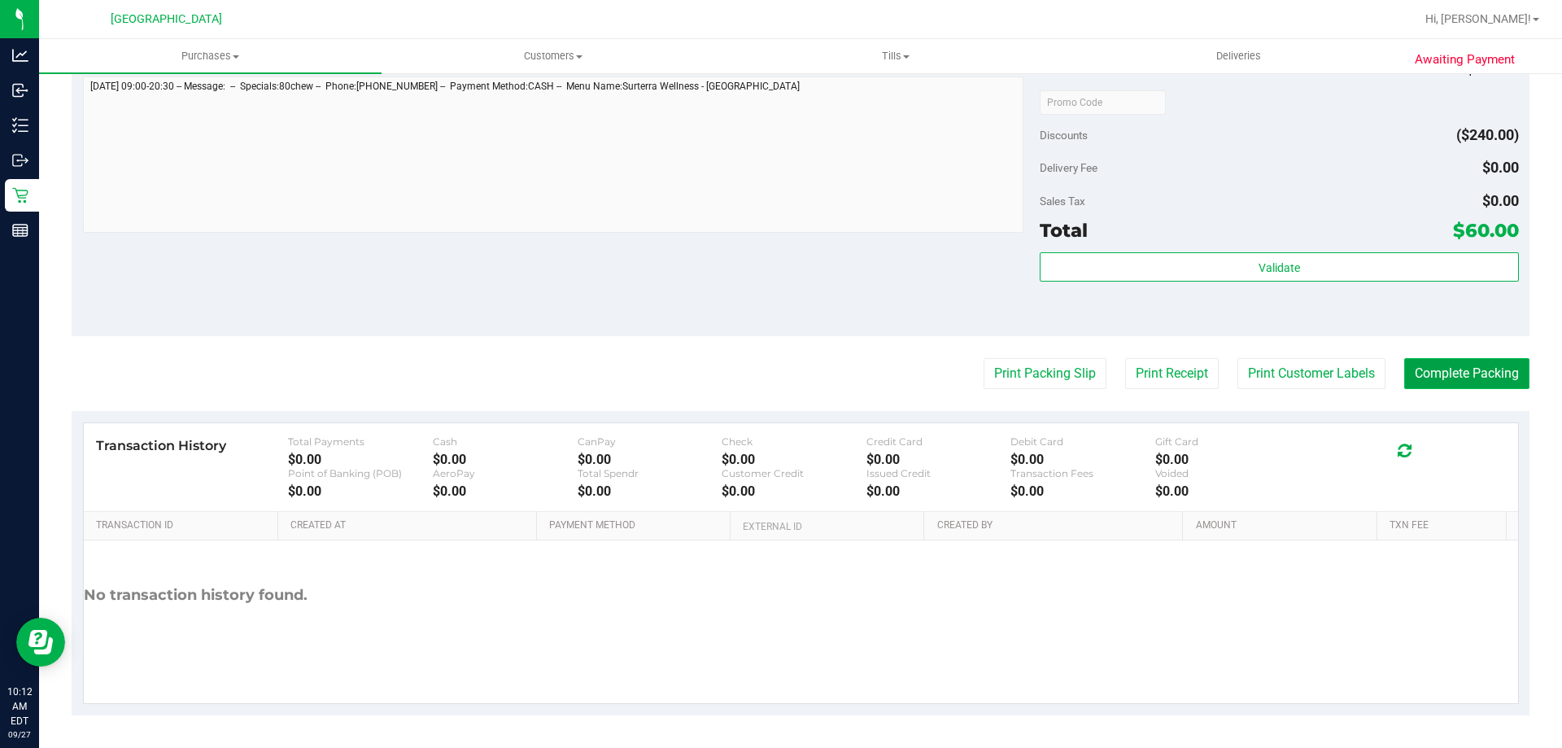
click at [1423, 375] on button "Complete Packing" at bounding box center [1466, 373] width 125 height 31
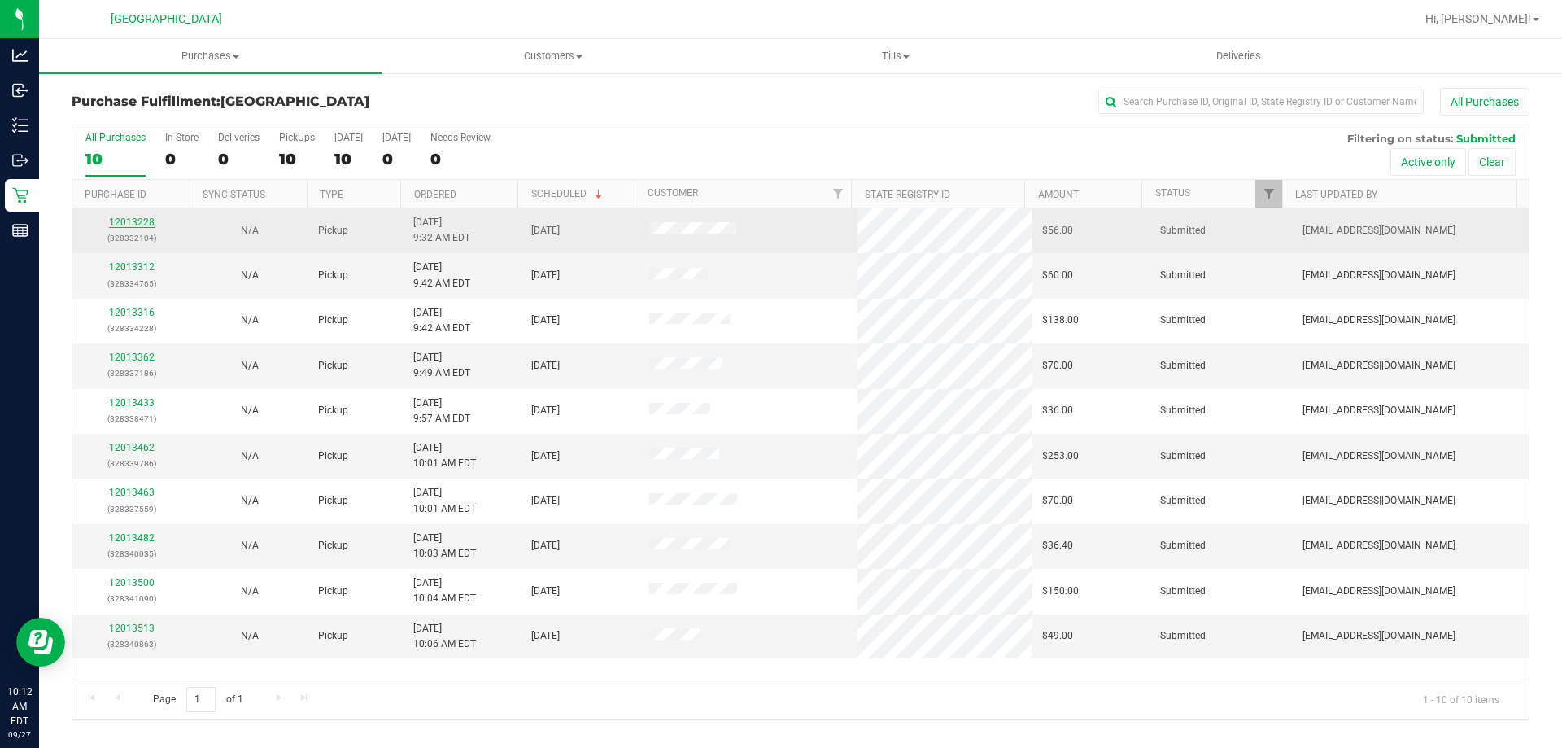
click at [141, 218] on link "12013228" at bounding box center [132, 221] width 46 height 11
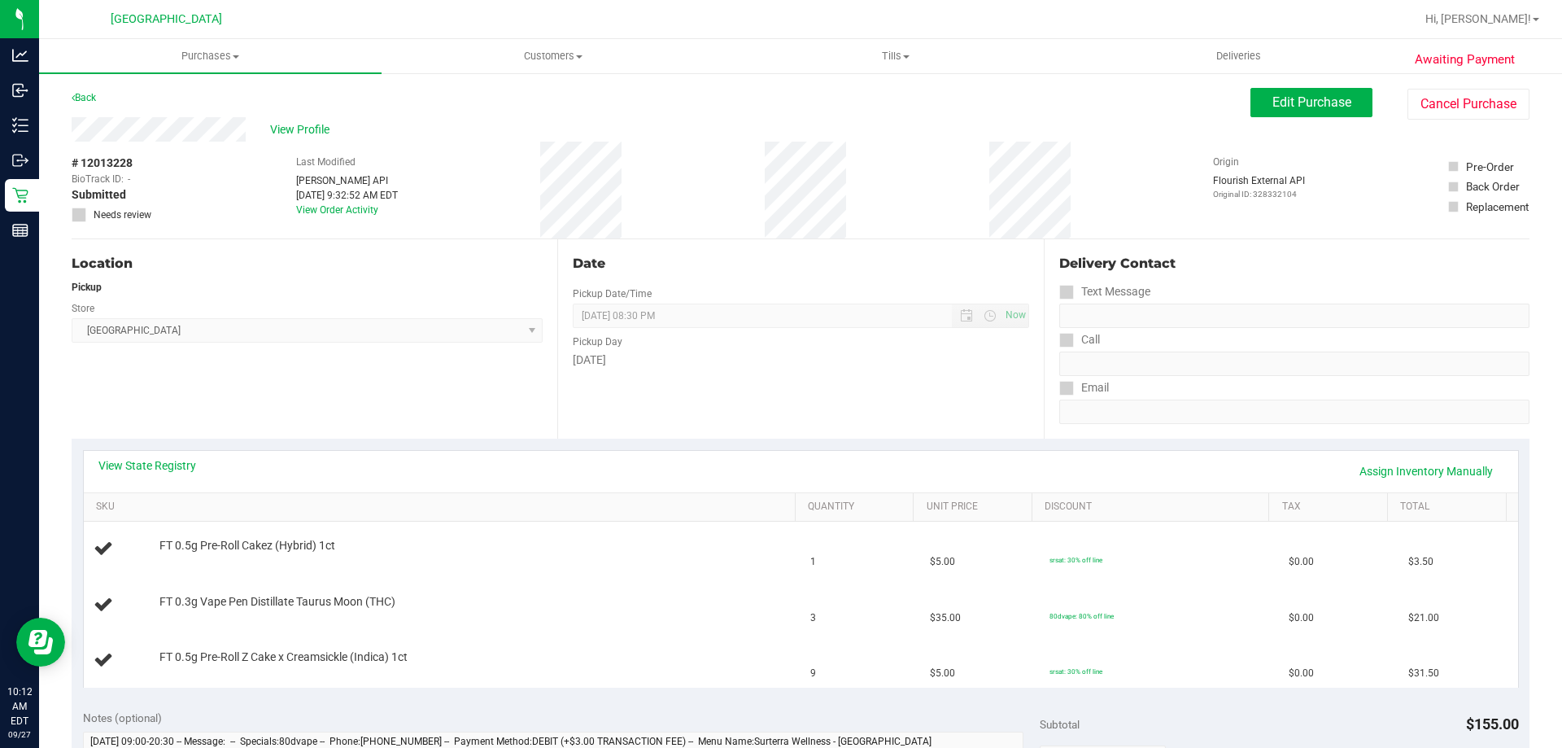
click at [314, 521] on th "SKU" at bounding box center [439, 507] width 711 height 29
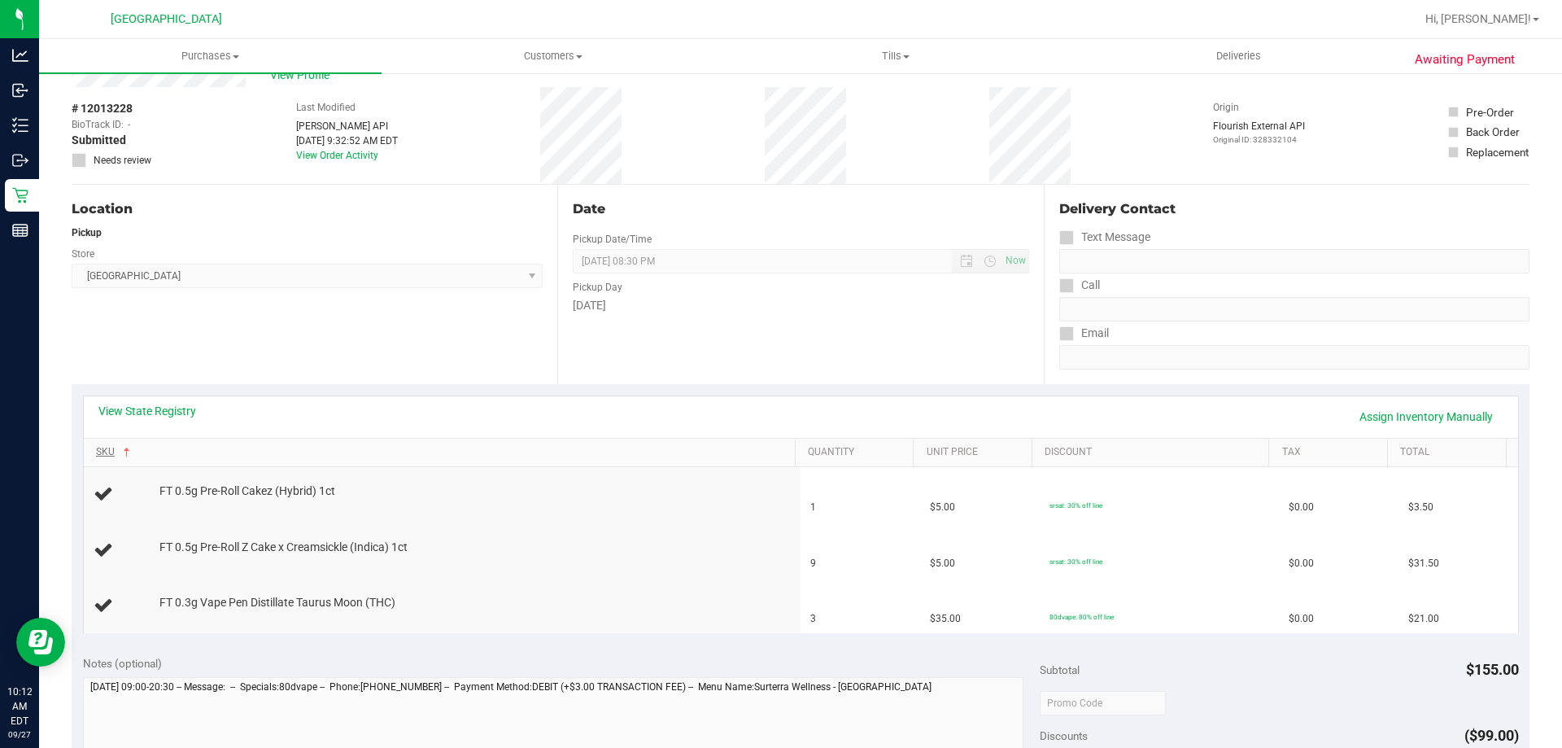
scroll to position [81, 0]
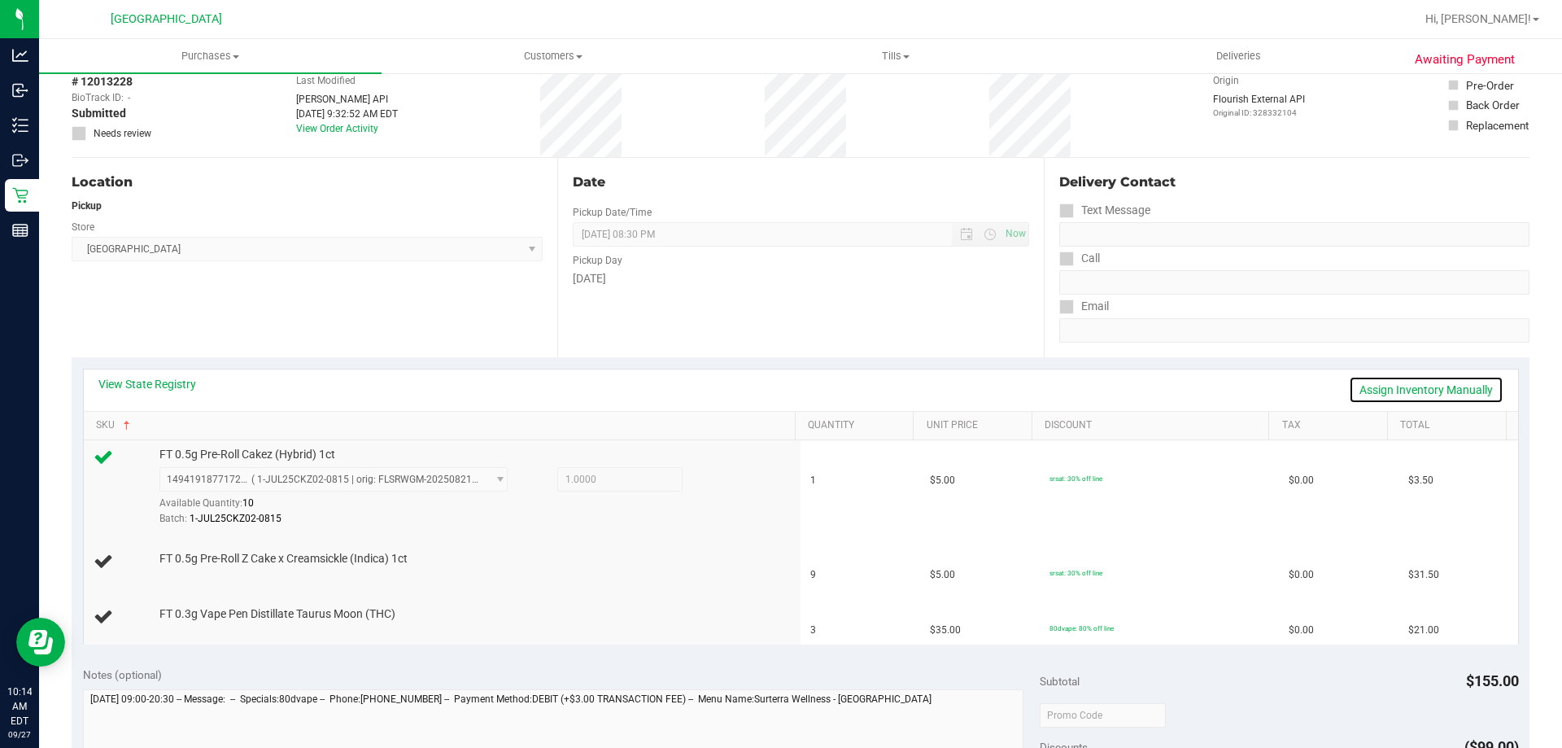
click at [1458, 393] on link "Assign Inventory Manually" at bounding box center [1426, 390] width 155 height 28
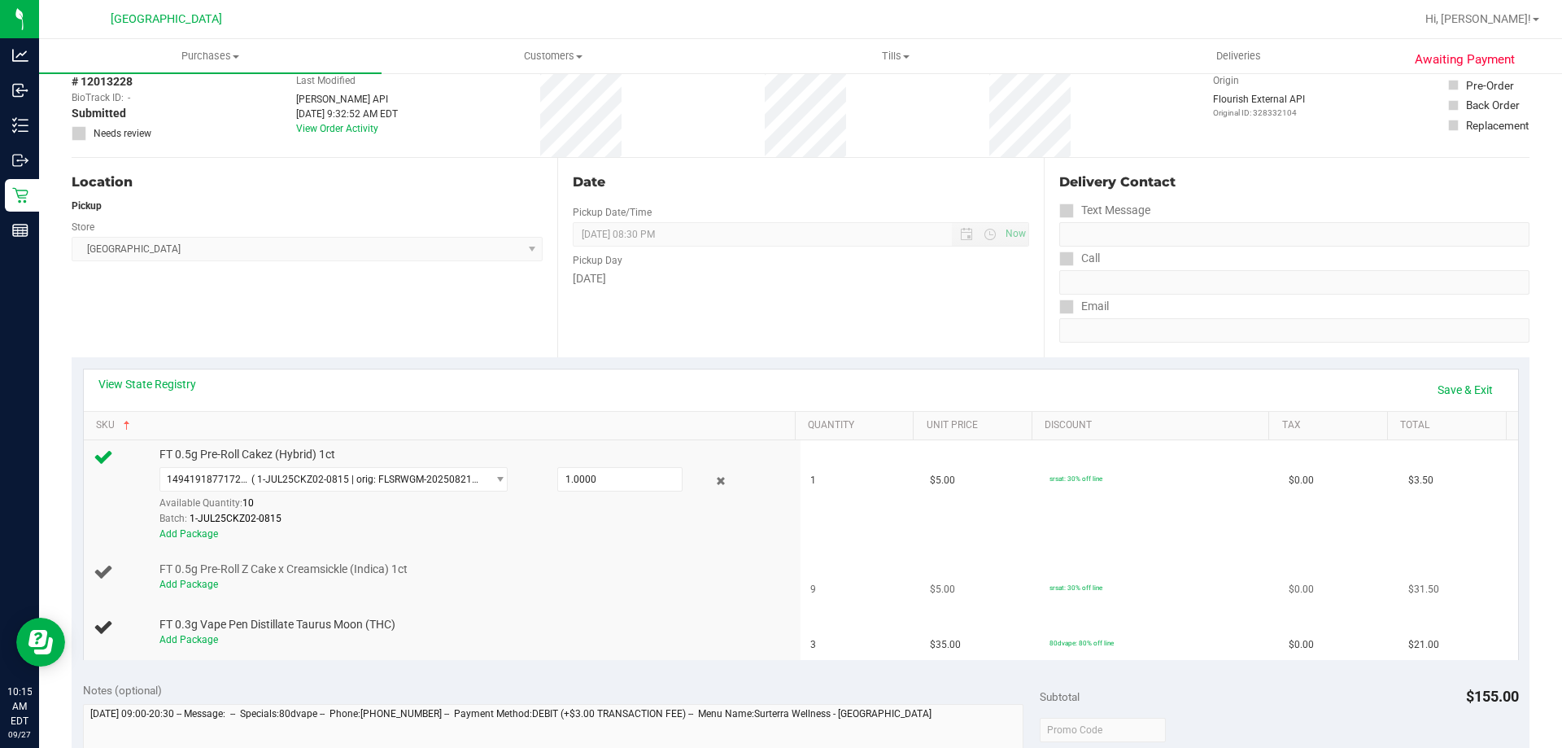
click at [365, 580] on div "Add Package" at bounding box center [473, 584] width 628 height 15
click at [1464, 385] on link "Save & Exit" at bounding box center [1465, 390] width 76 height 28
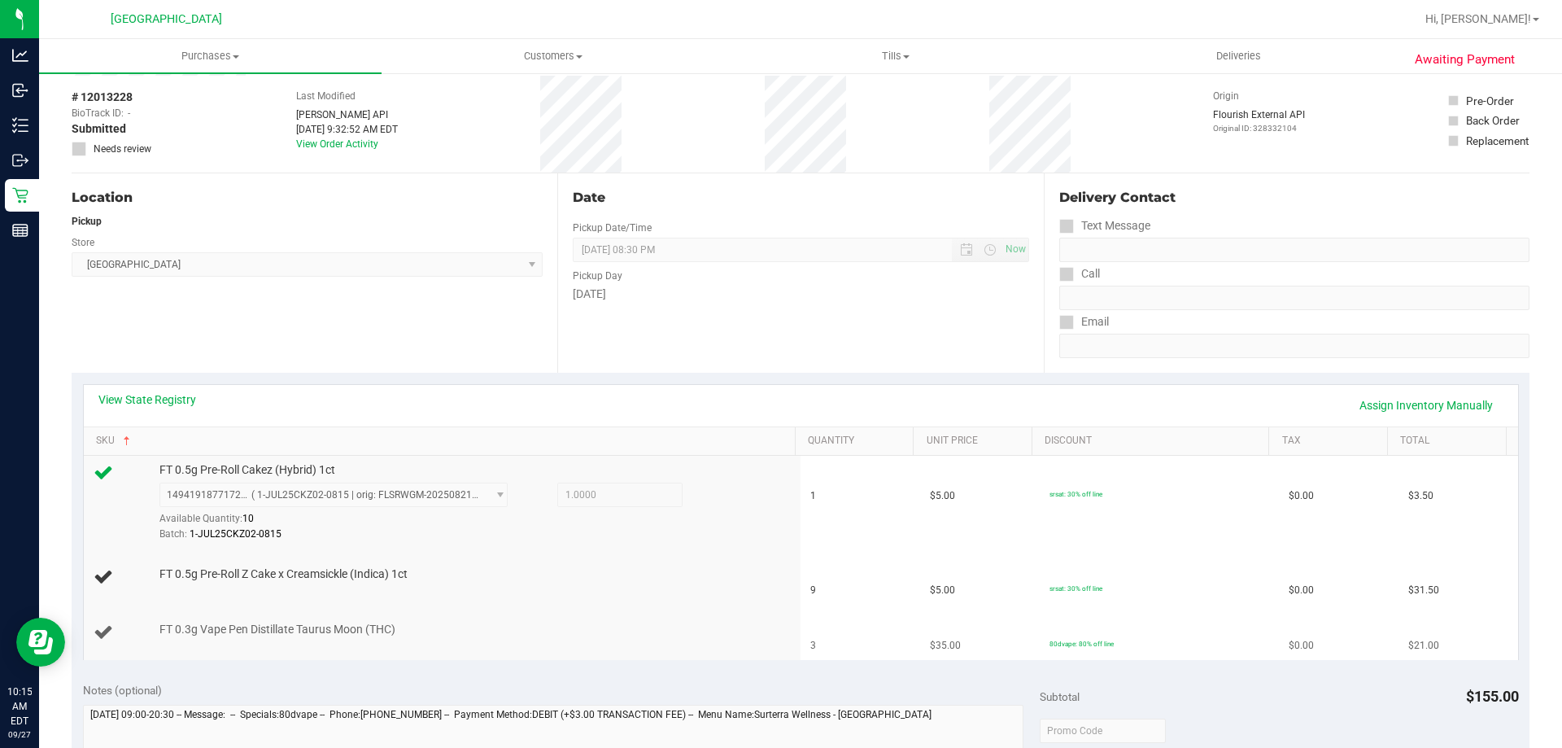
scroll to position [0, 0]
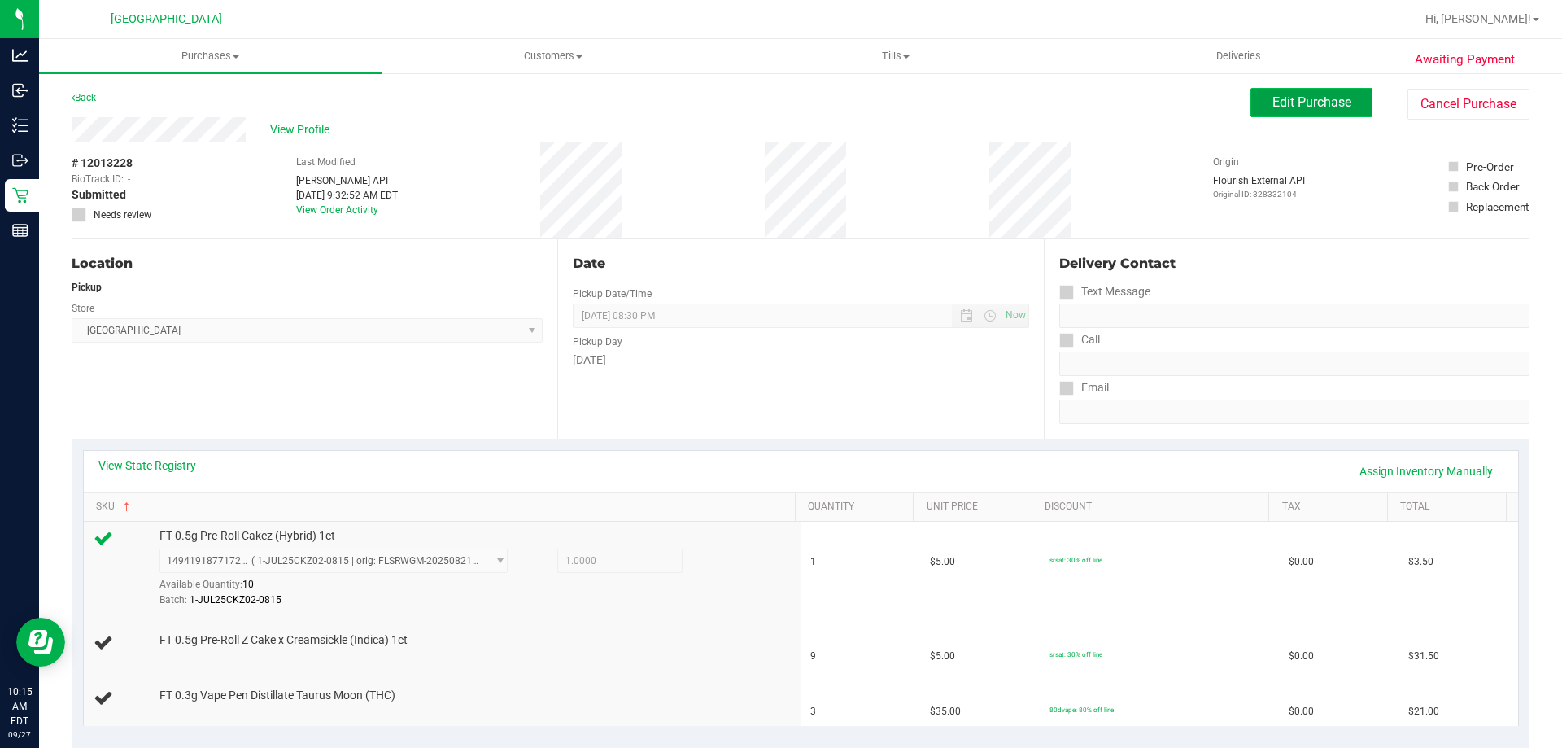
click at [1322, 114] on button "Edit Purchase" at bounding box center [1312, 102] width 122 height 29
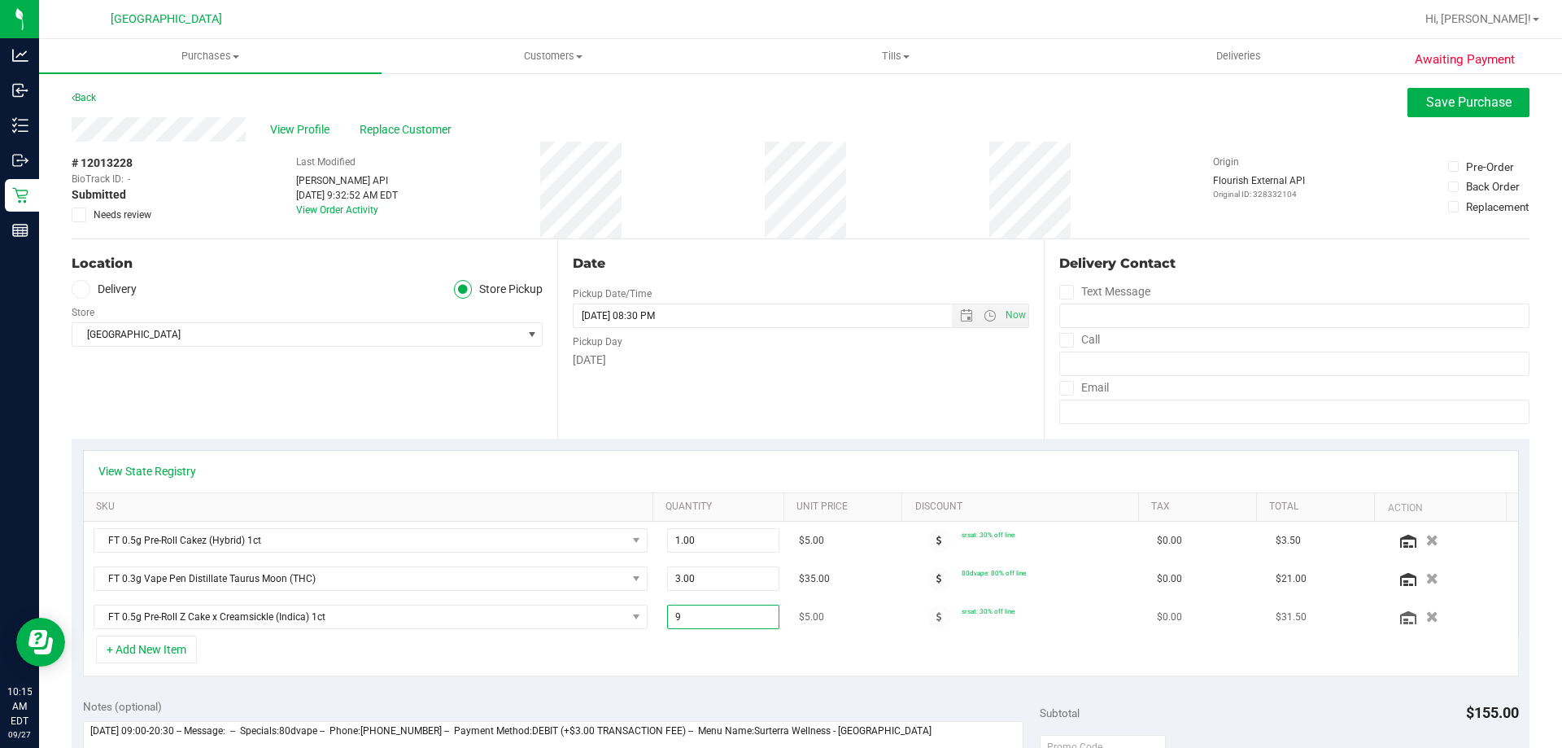
click at [723, 618] on span "9.00 9" at bounding box center [723, 617] width 113 height 24
click at [723, 618] on input "9" at bounding box center [723, 616] width 111 height 23
type input "7"
type input "7.00"
click at [712, 639] on div "+ Add New Item" at bounding box center [801, 656] width 1436 height 41
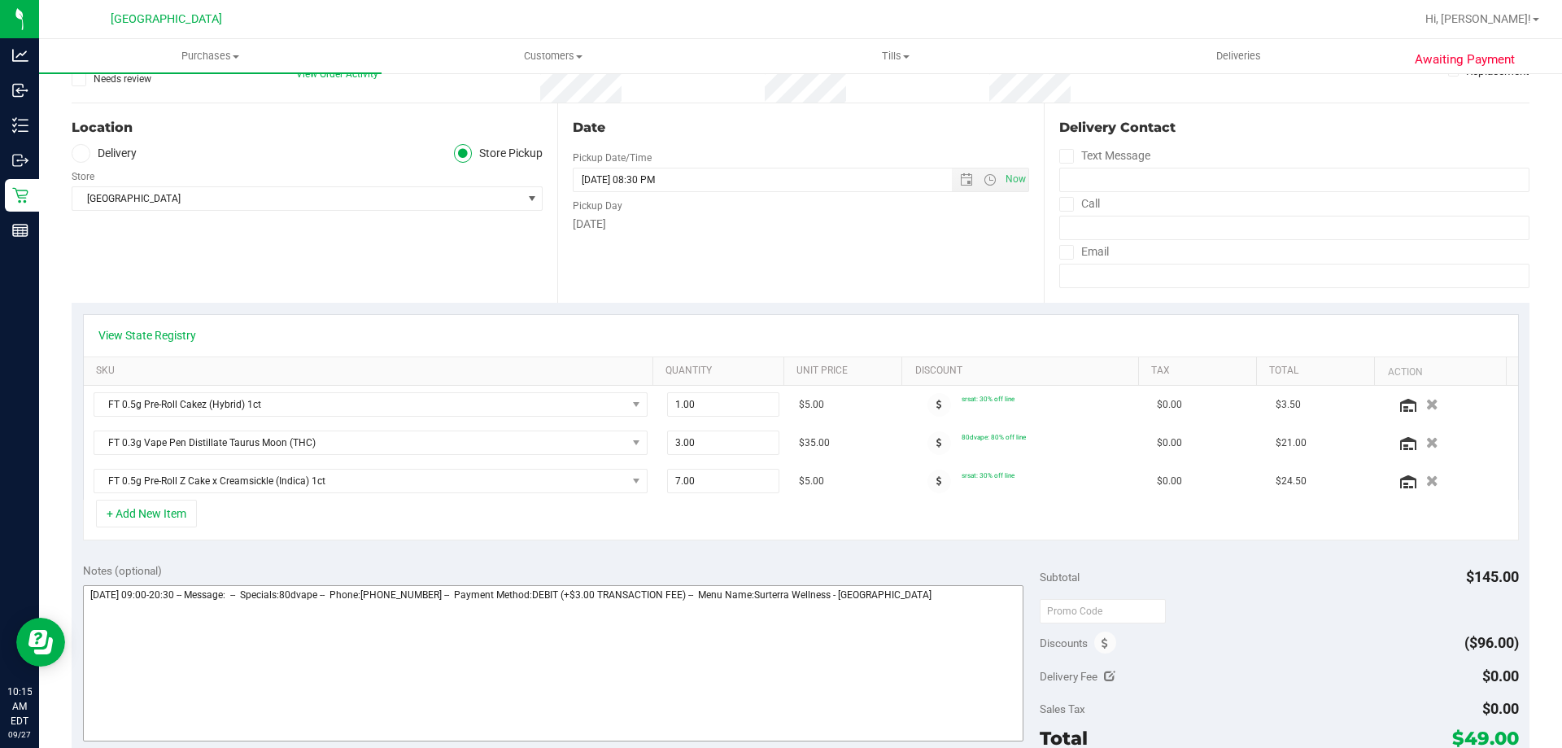
scroll to position [163, 0]
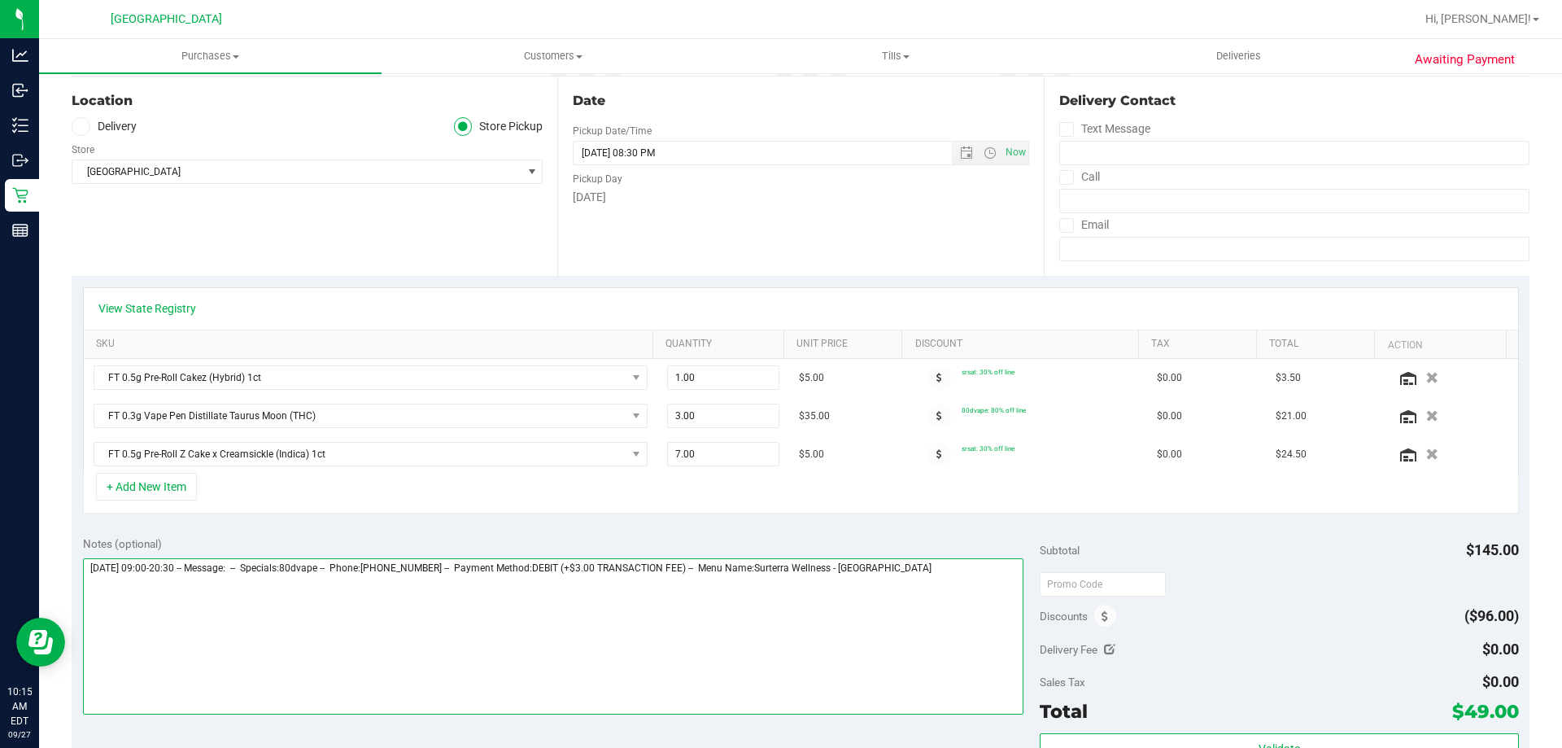
click at [90, 574] on textarea at bounding box center [553, 636] width 941 height 156
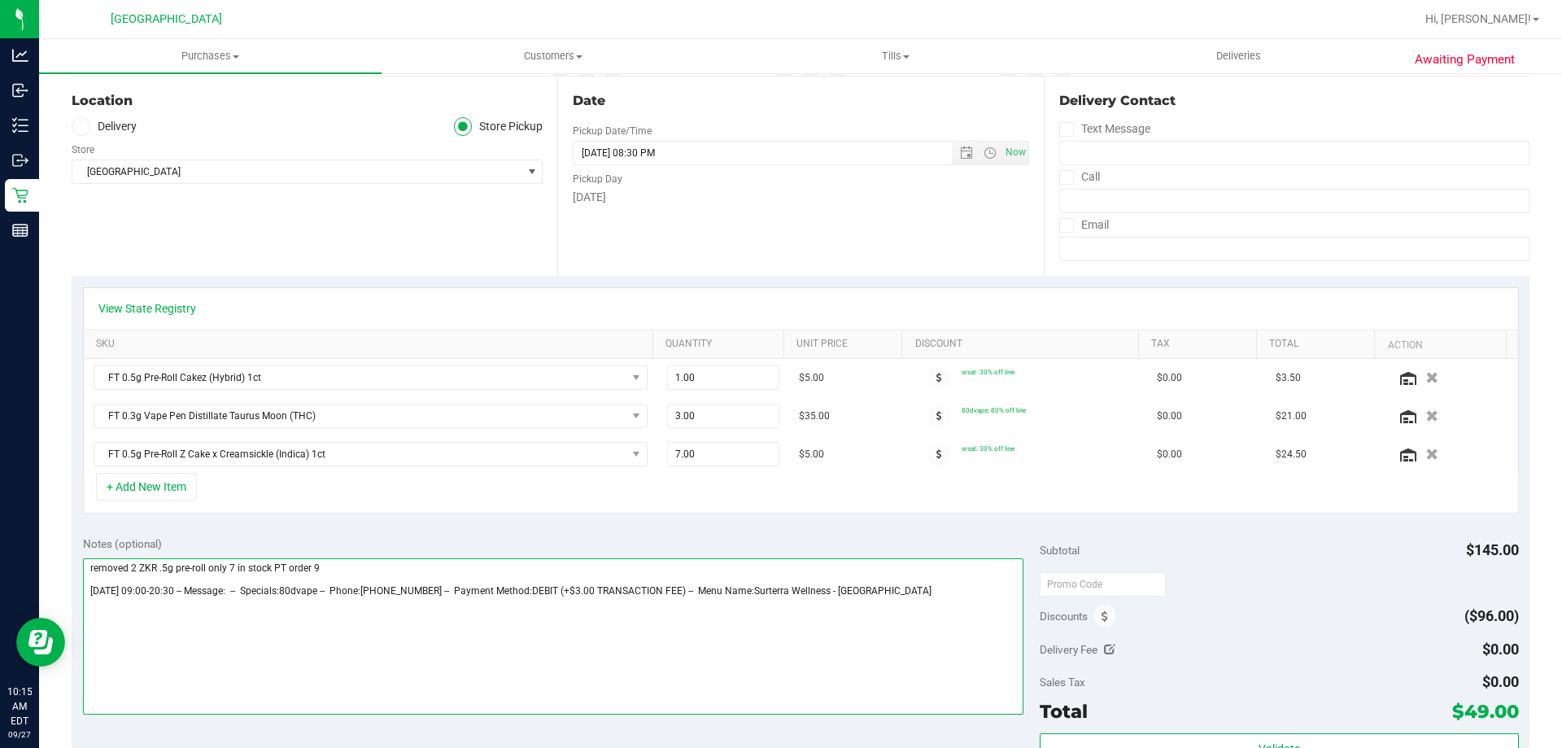
click at [93, 570] on textarea at bounding box center [553, 636] width 941 height 156
click at [353, 565] on textarea at bounding box center [553, 636] width 941 height 156
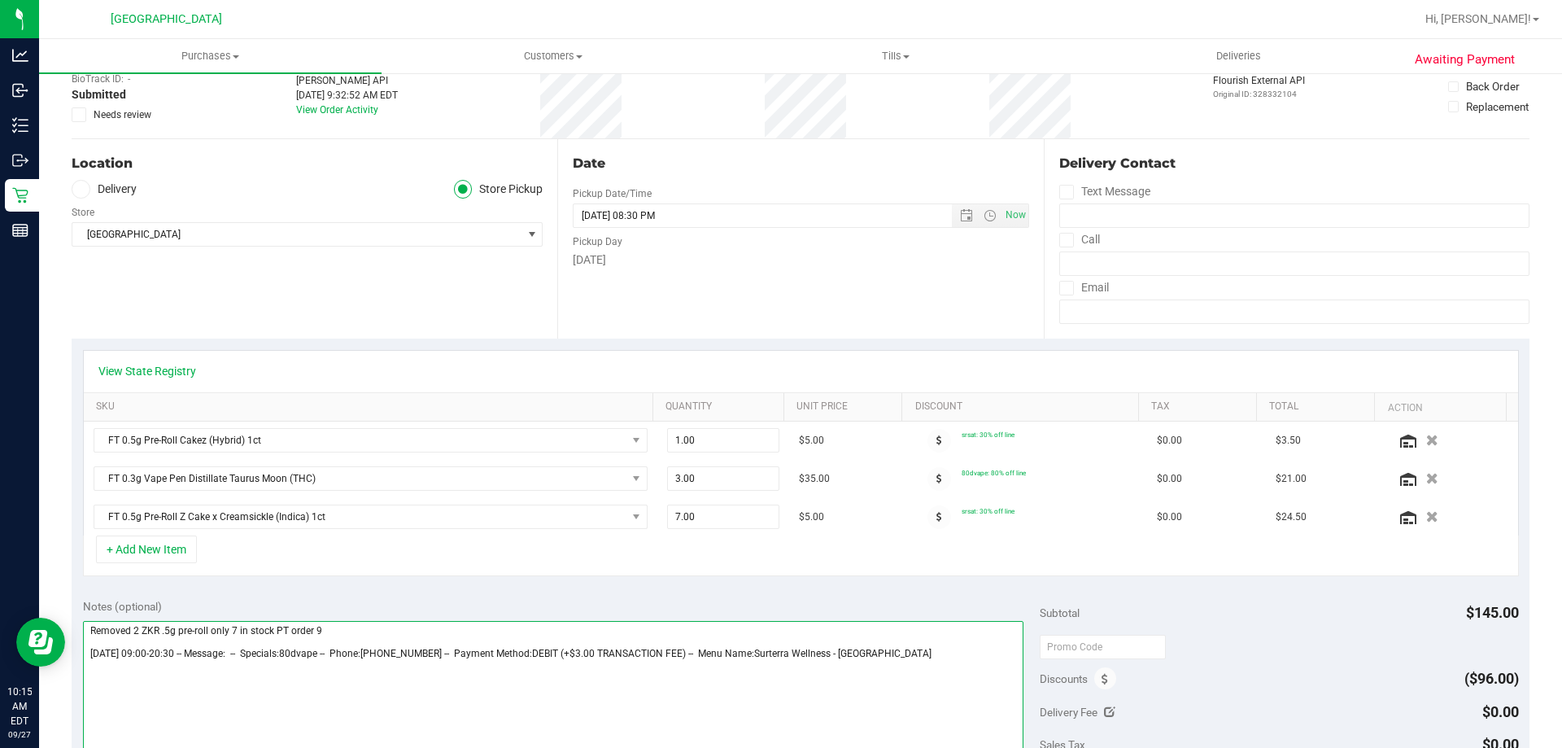
scroll to position [0, 0]
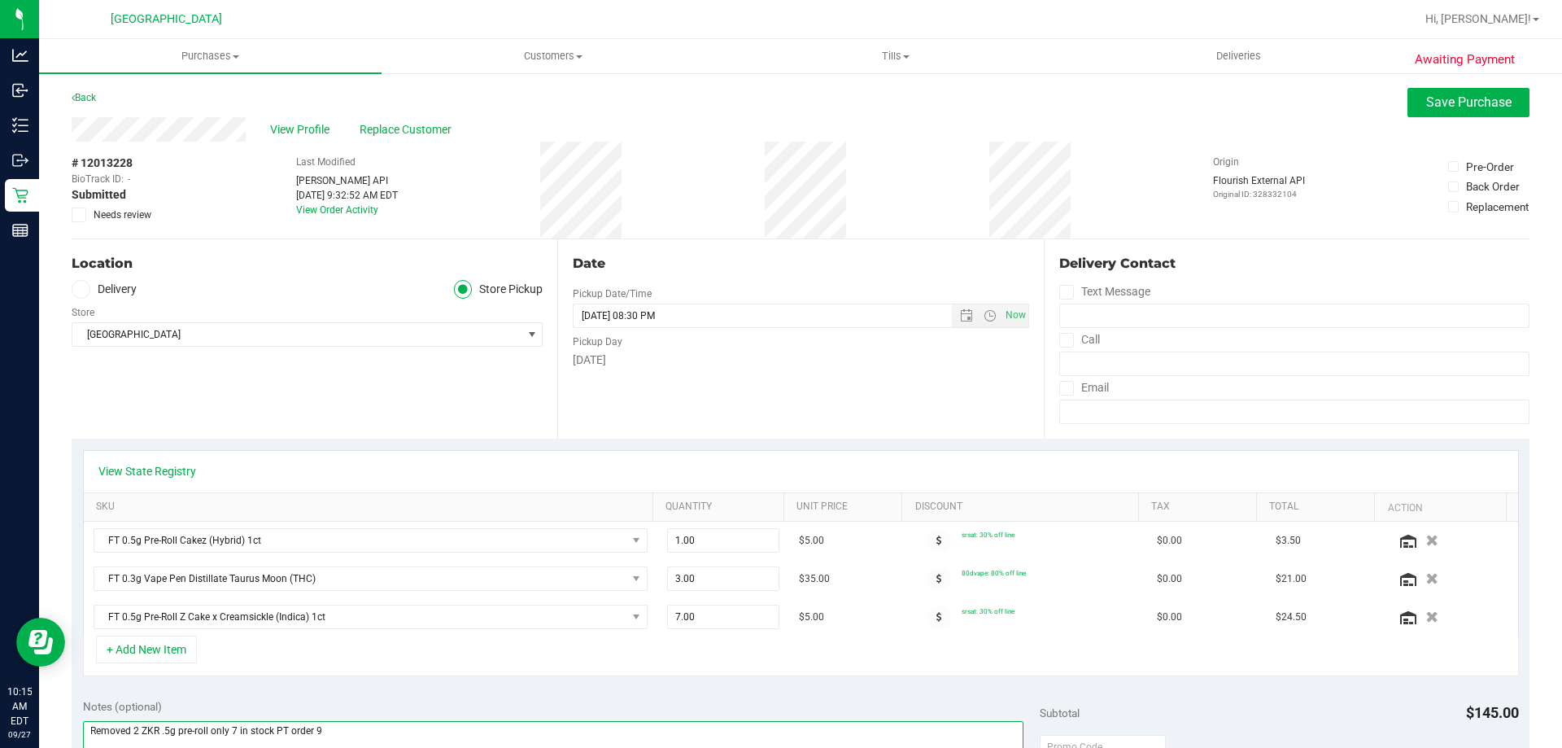
type textarea "Removed 2 ZKR .5g pre-roll only 7 in stock PT order 9 Saturday 09/27/2025 09:00…"
click at [76, 215] on icon at bounding box center [79, 215] width 11 height 0
click at [0, 0] on input "Needs review" at bounding box center [0, 0] width 0 height 0
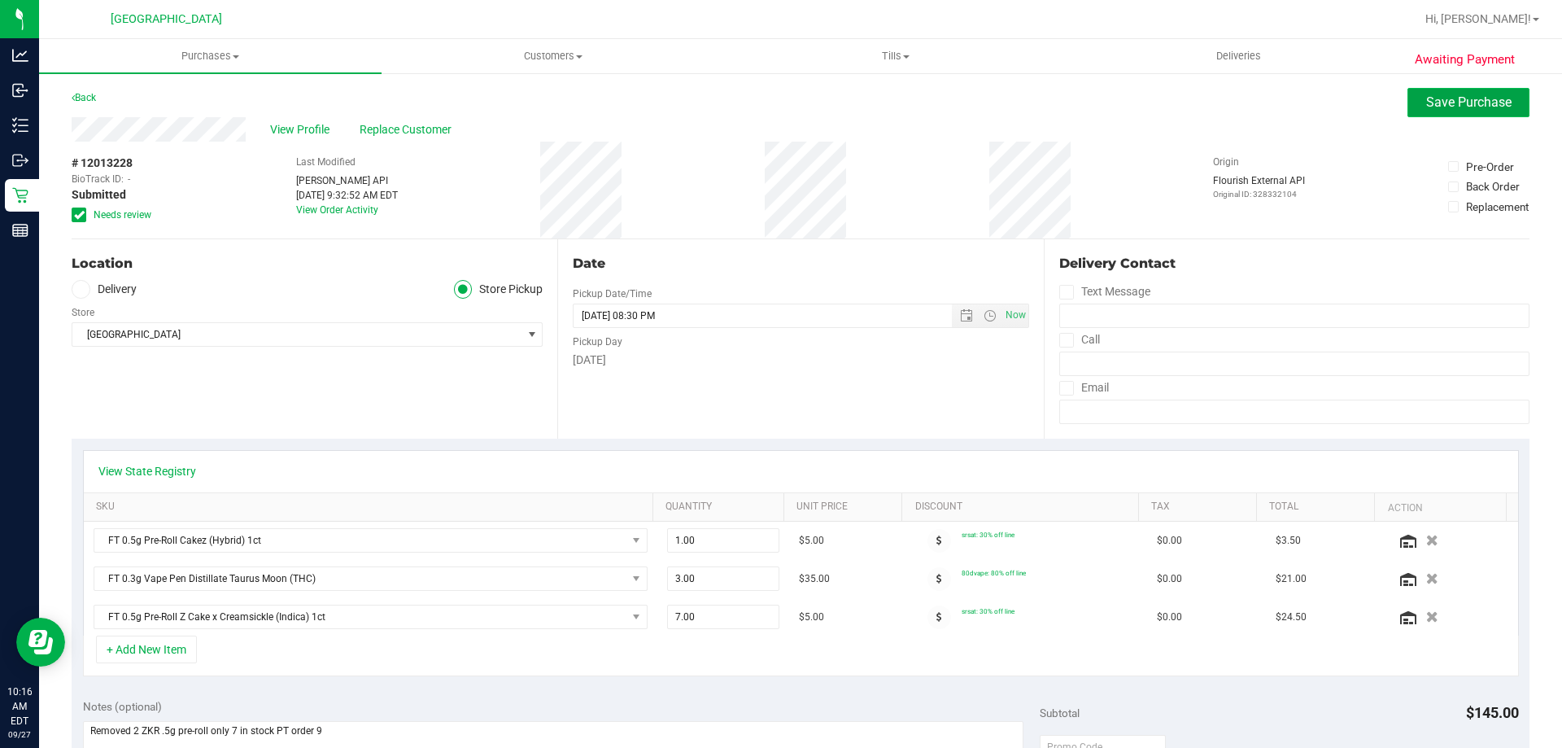
click at [1426, 105] on span "Save Purchase" at bounding box center [1468, 101] width 85 height 15
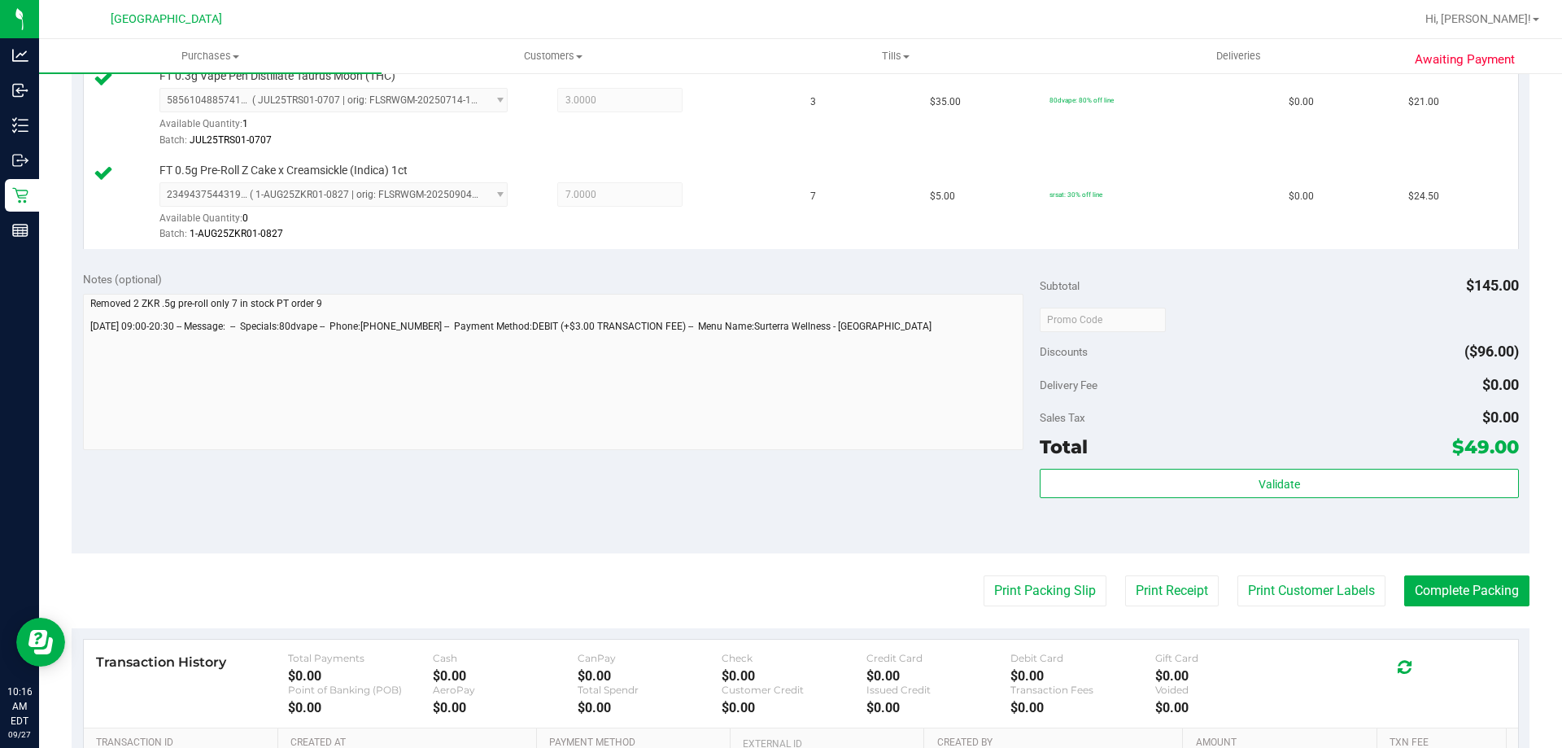
scroll to position [732, 0]
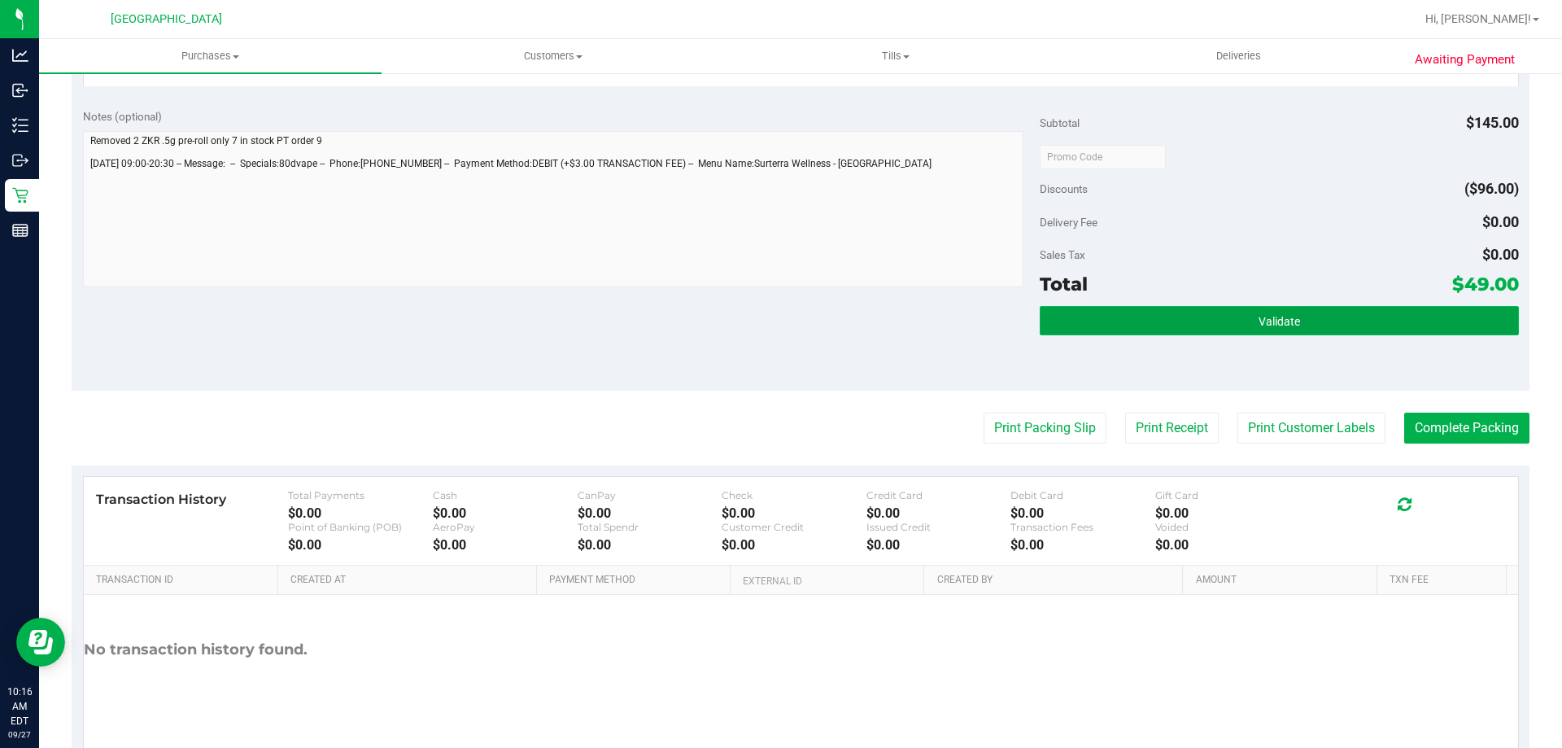
click at [1316, 331] on button "Validate" at bounding box center [1279, 320] width 478 height 29
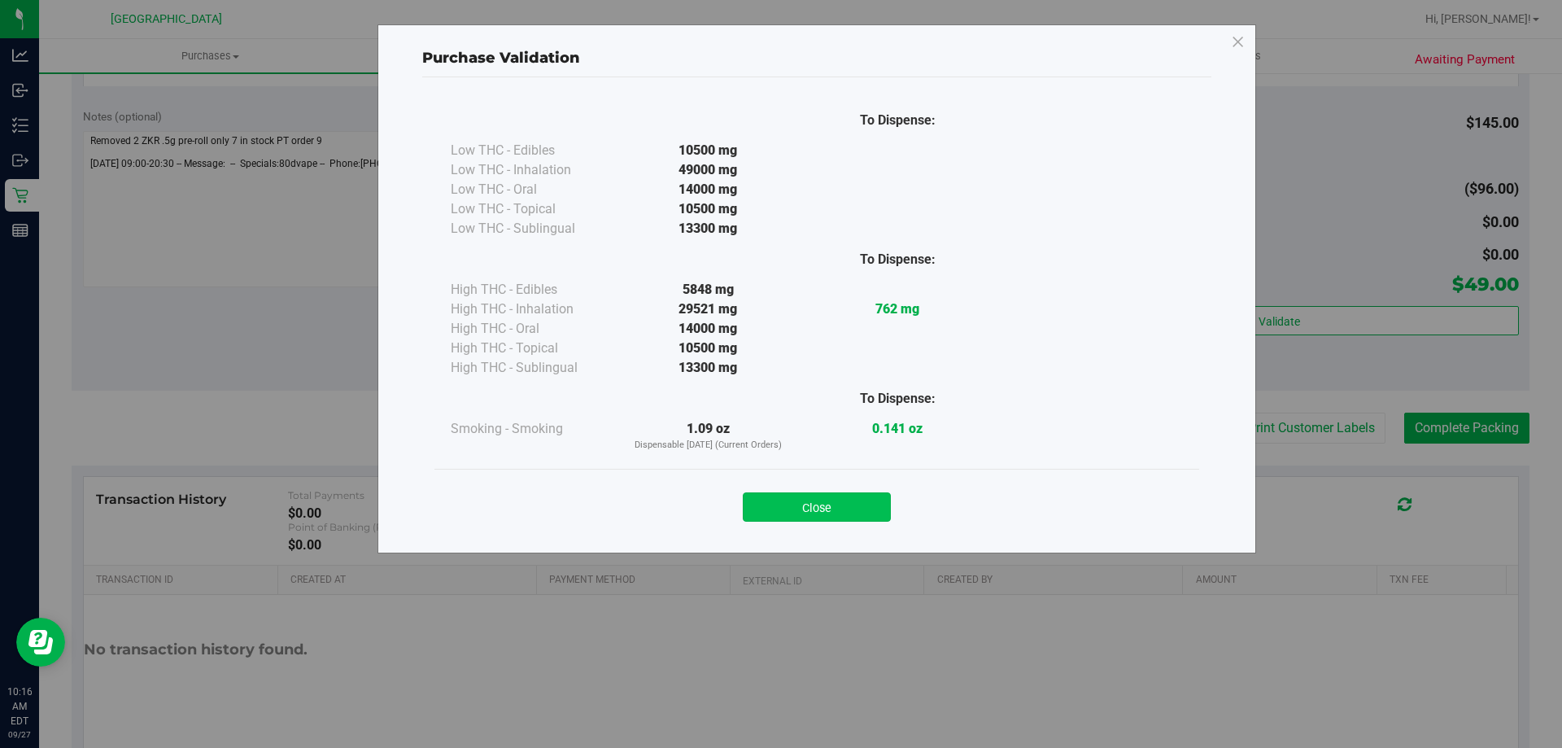
click at [823, 513] on button "Close" at bounding box center [817, 506] width 148 height 29
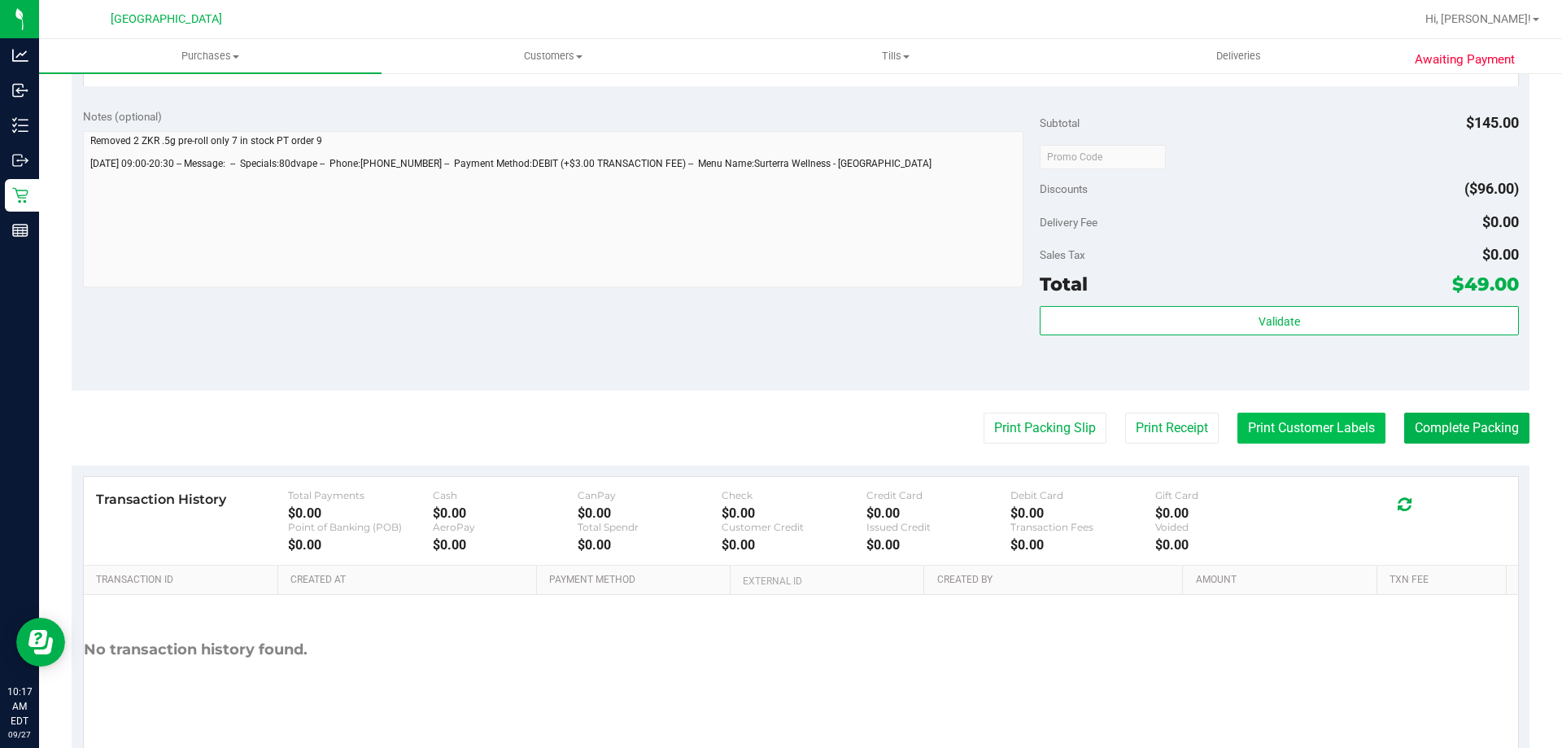
click at [1332, 418] on button "Print Customer Labels" at bounding box center [1312, 428] width 148 height 31
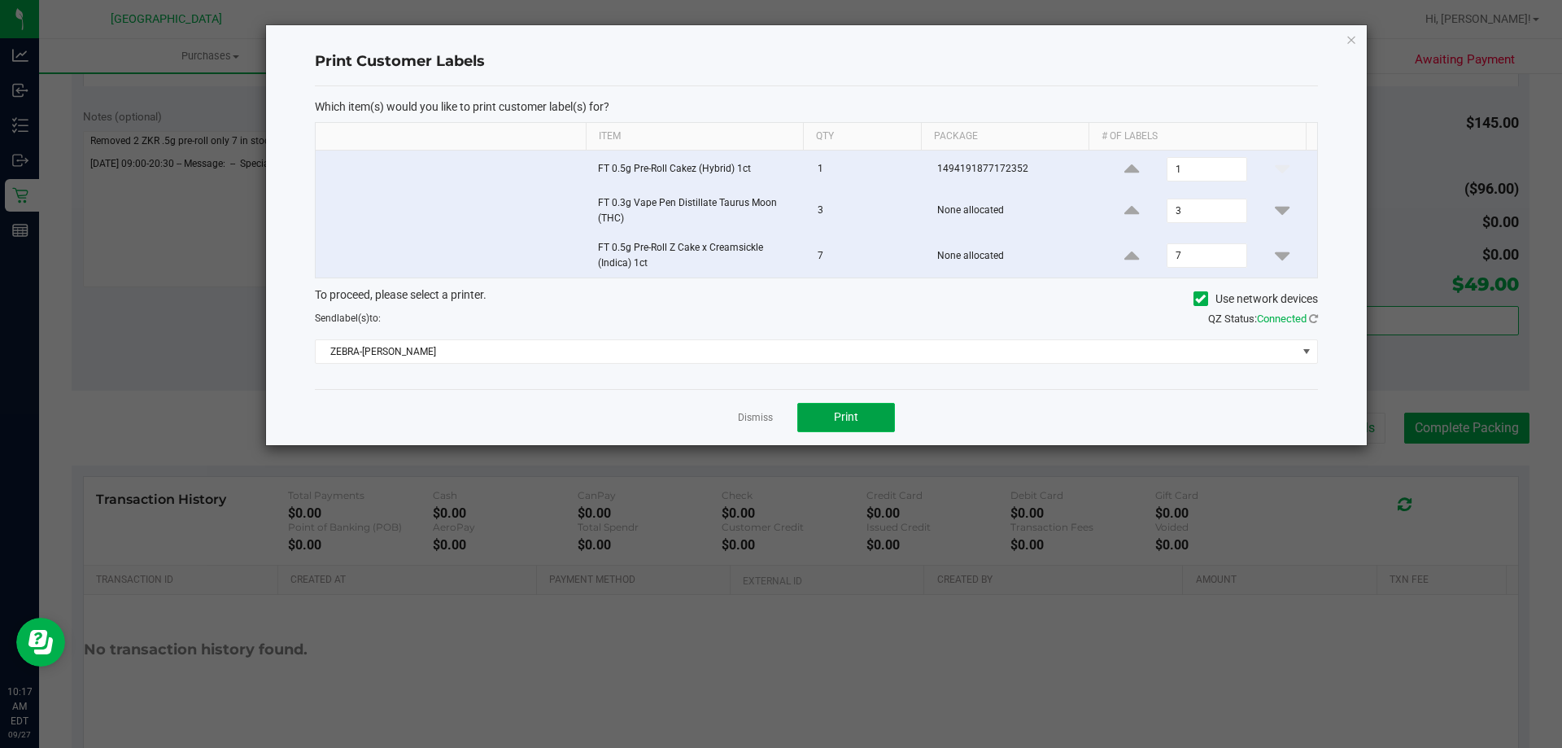
click at [865, 406] on button "Print" at bounding box center [846, 417] width 98 height 29
click at [760, 417] on link "Dismiss" at bounding box center [755, 418] width 35 height 14
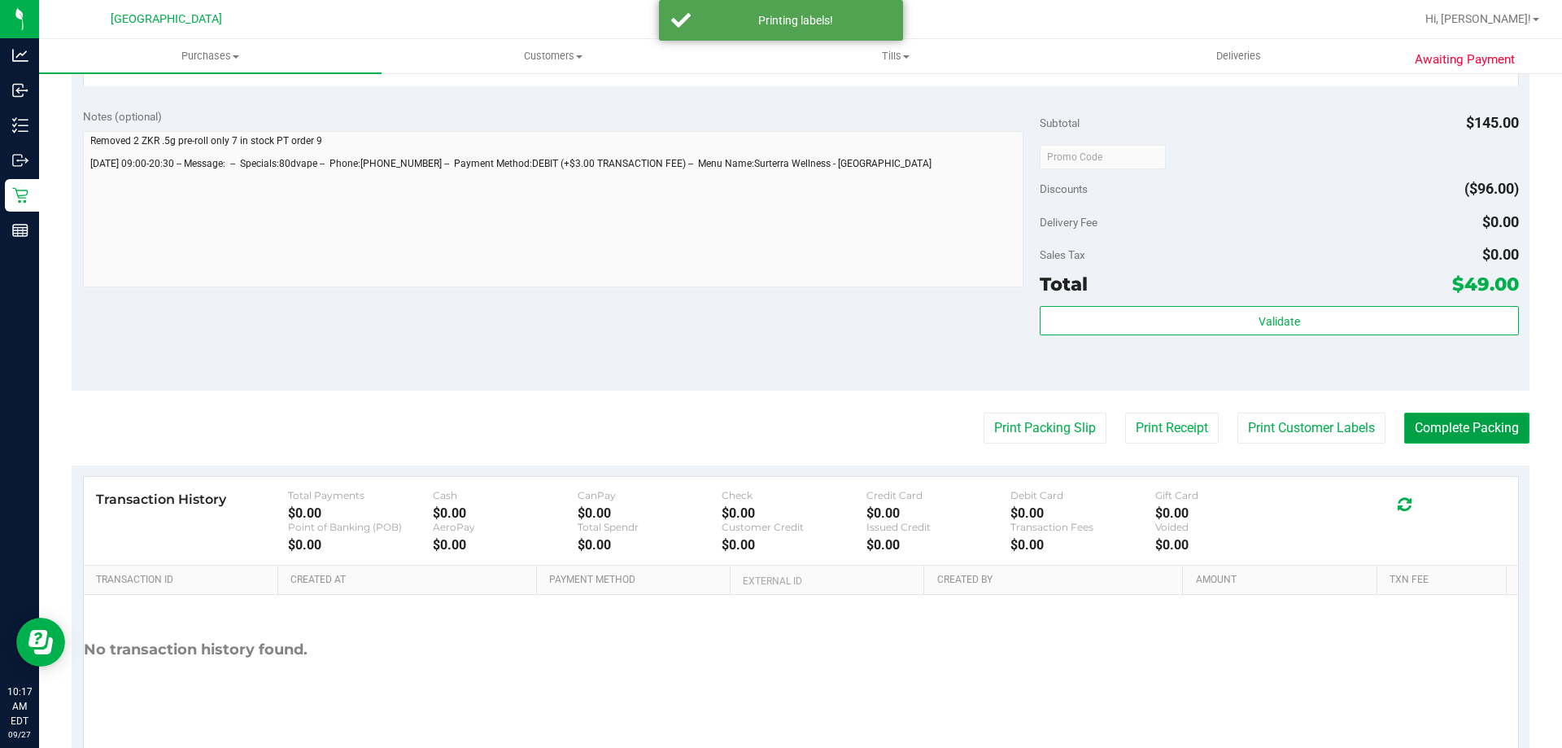
click at [1417, 425] on button "Complete Packing" at bounding box center [1466, 428] width 125 height 31
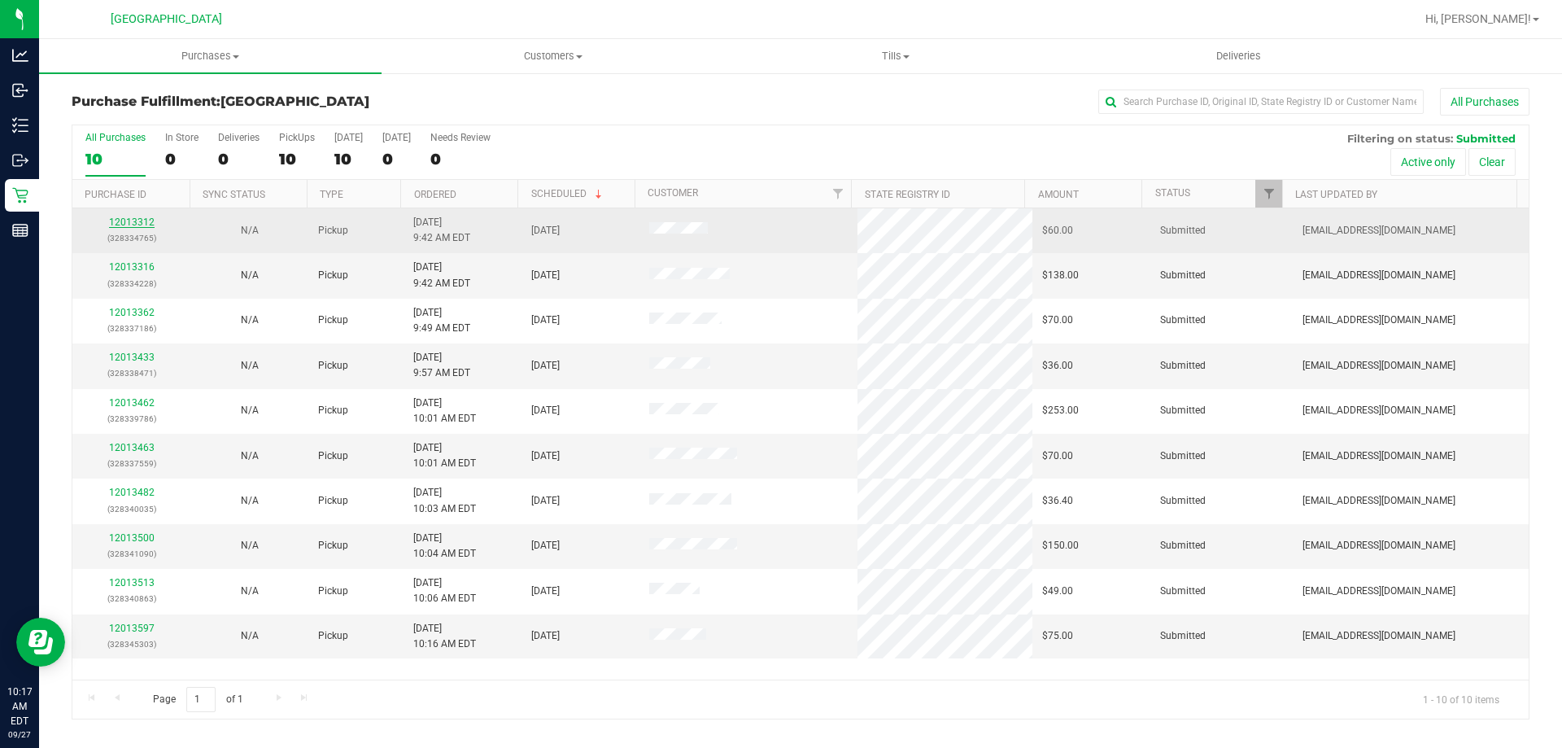
click at [138, 219] on link "12013312" at bounding box center [132, 221] width 46 height 11
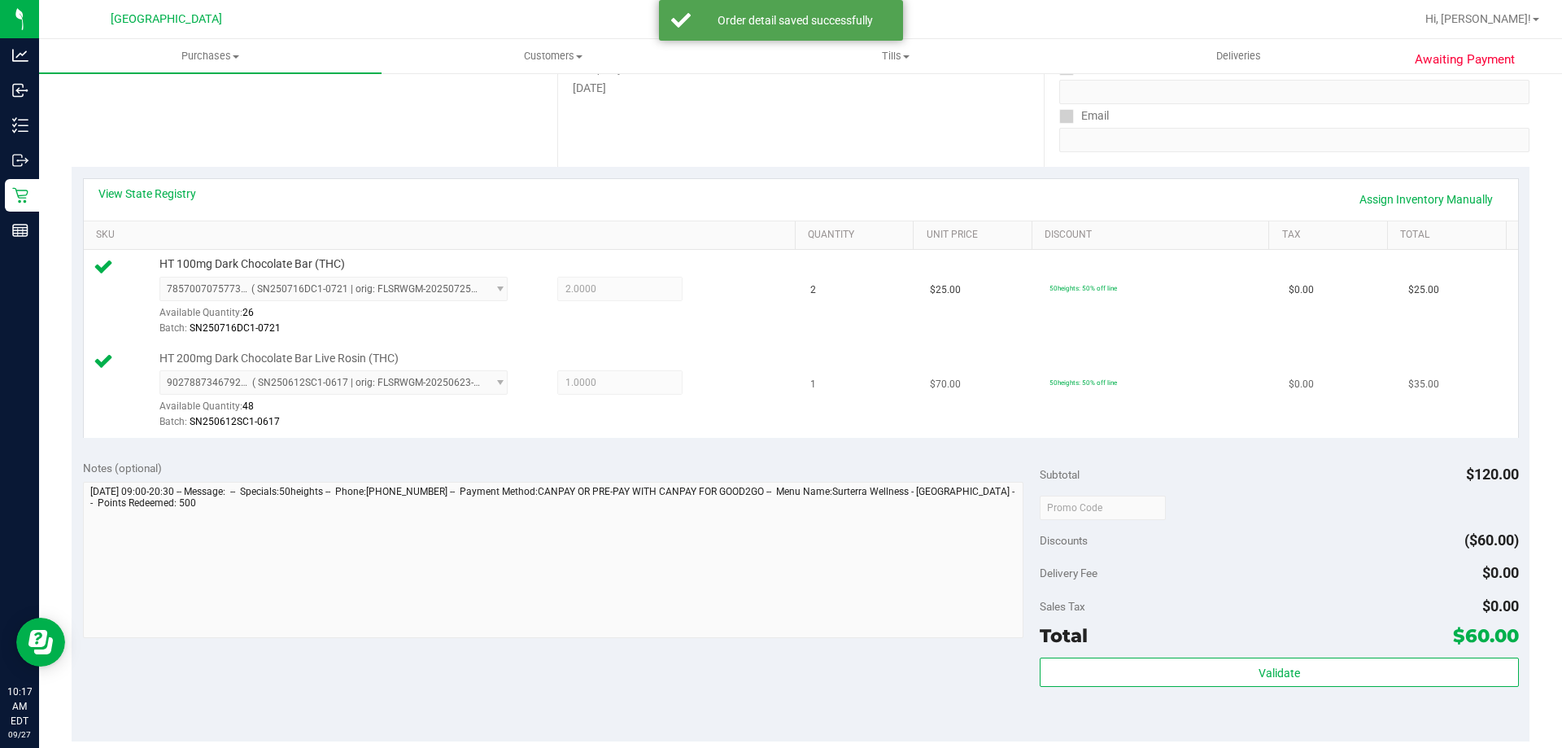
scroll to position [325, 0]
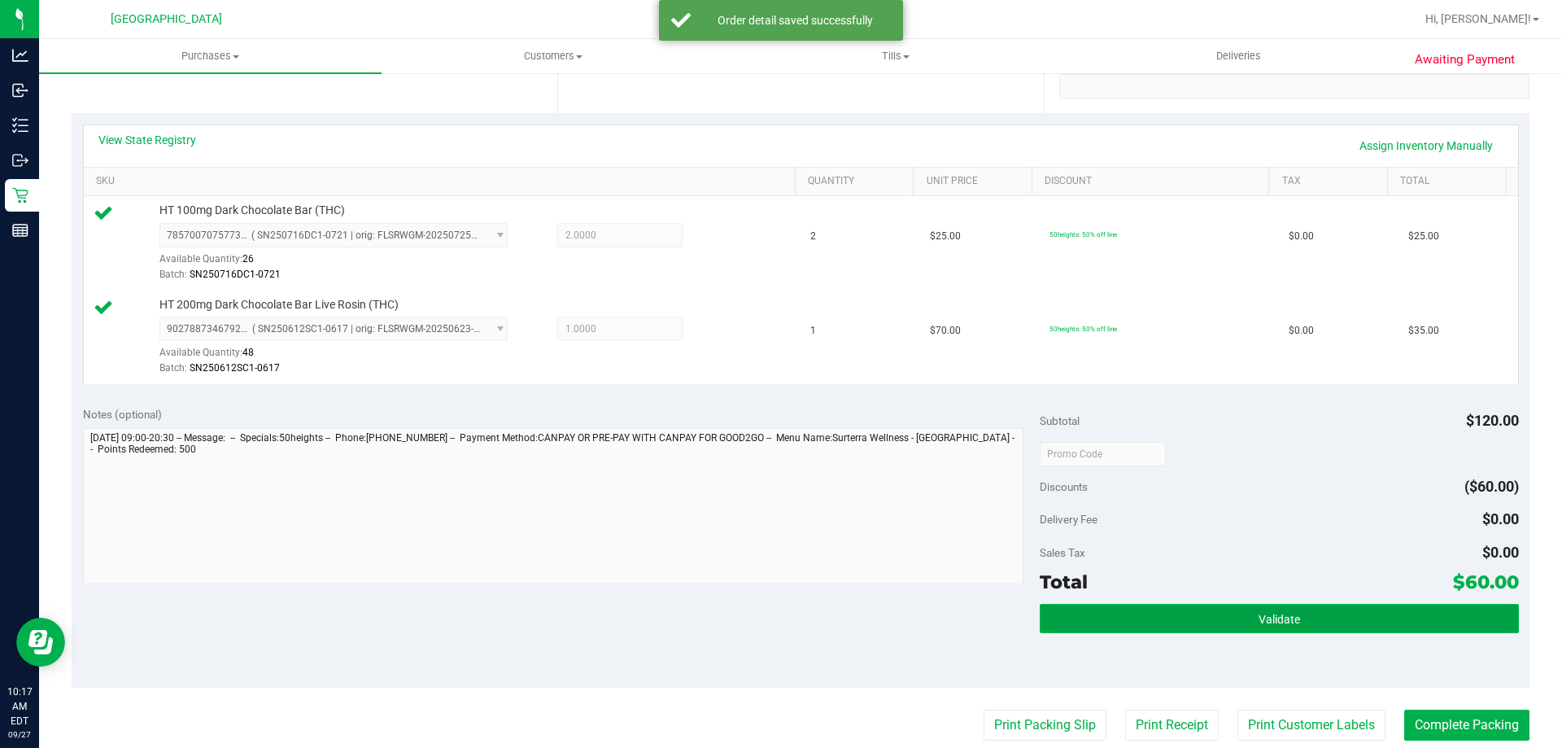
click at [1260, 618] on span "Validate" at bounding box center [1279, 619] width 41 height 13
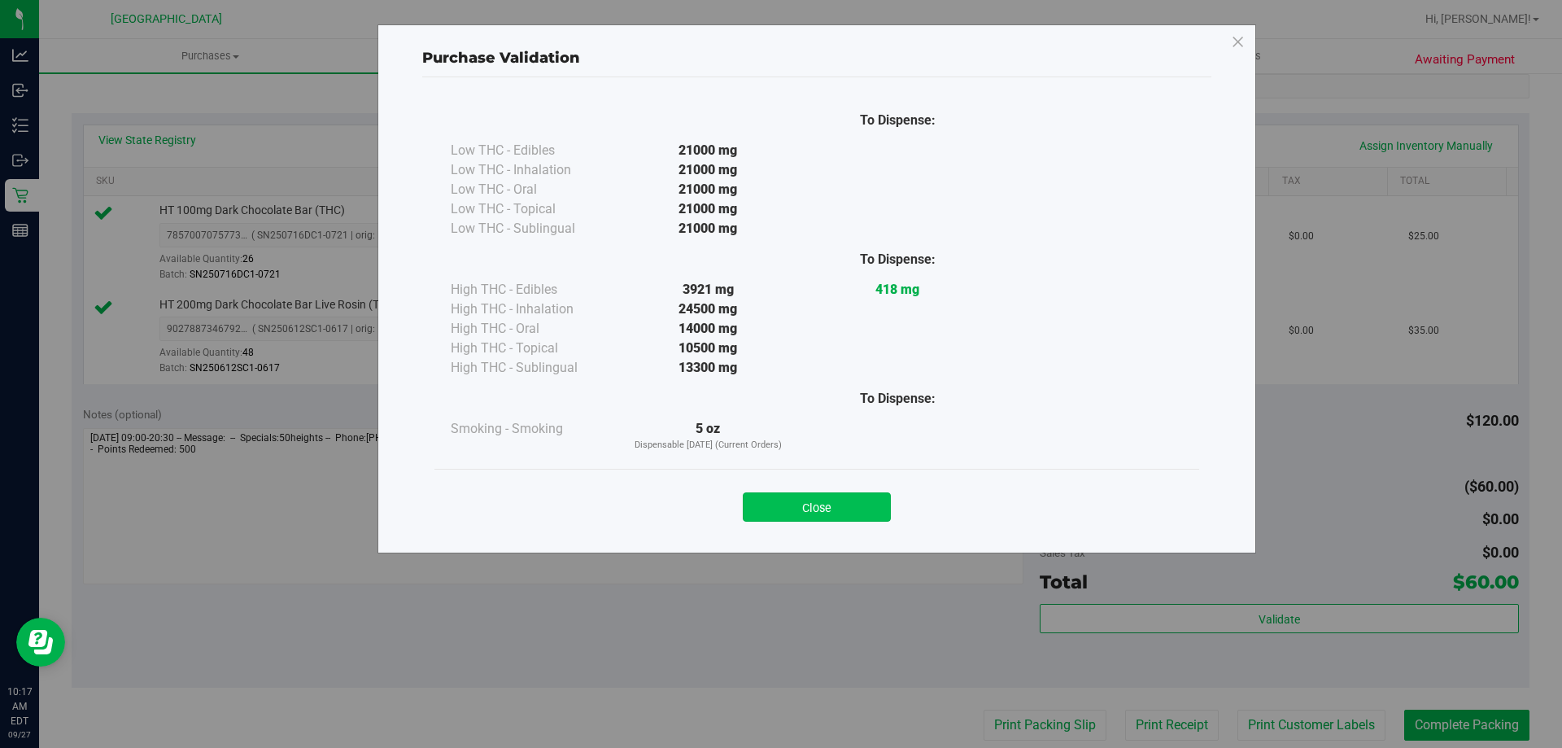
click at [791, 497] on button "Close" at bounding box center [817, 506] width 148 height 29
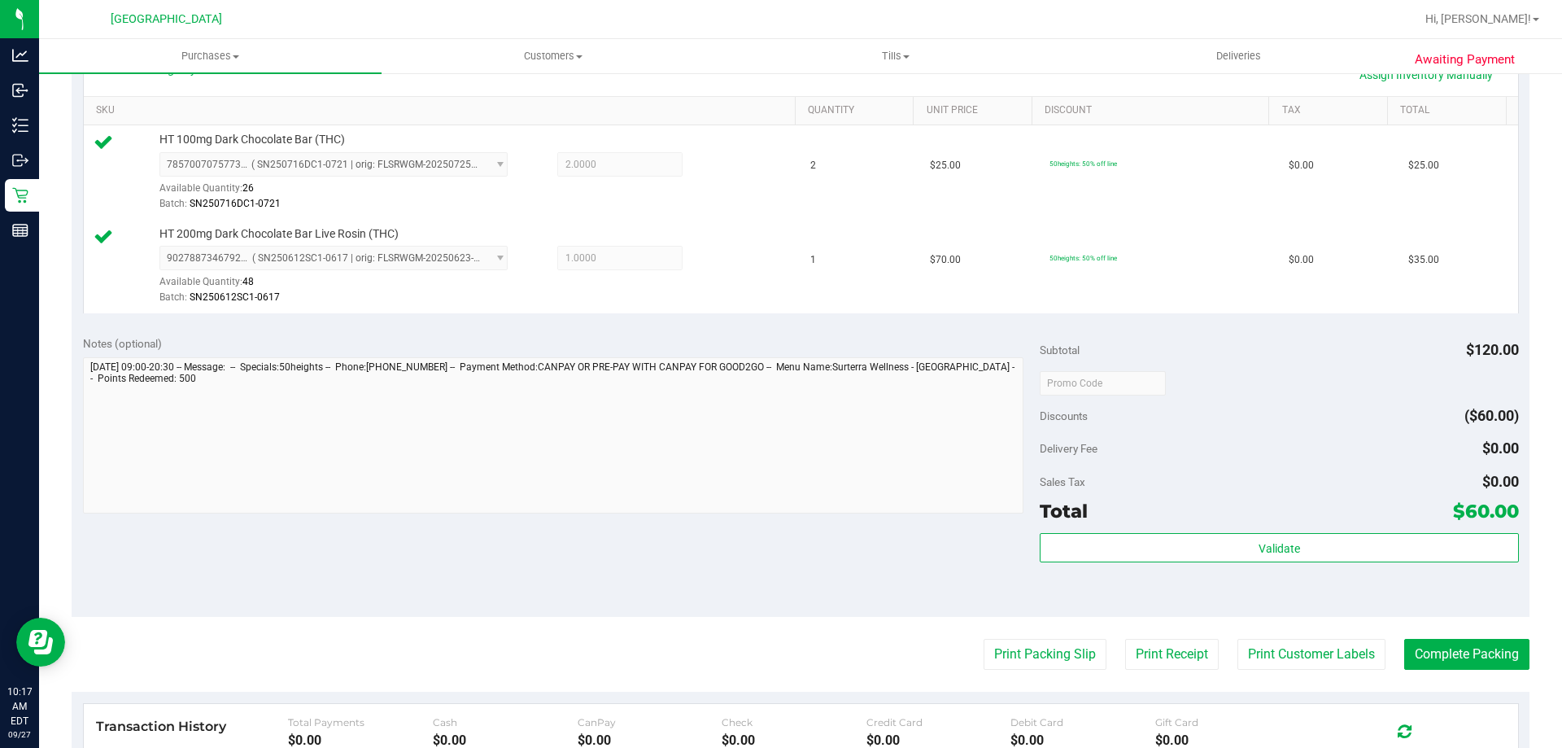
scroll to position [570, 0]
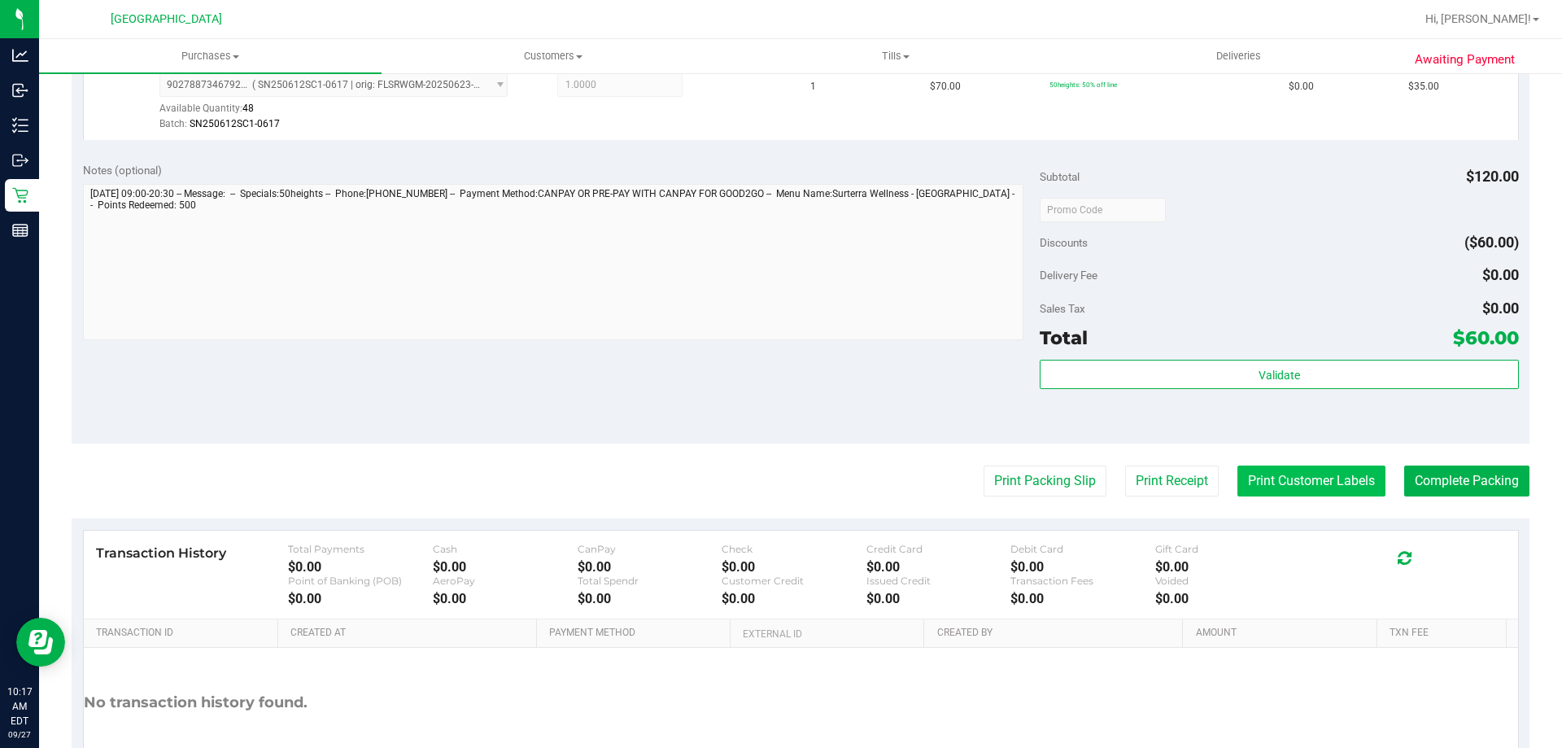
click at [1343, 477] on button "Print Customer Labels" at bounding box center [1312, 480] width 148 height 31
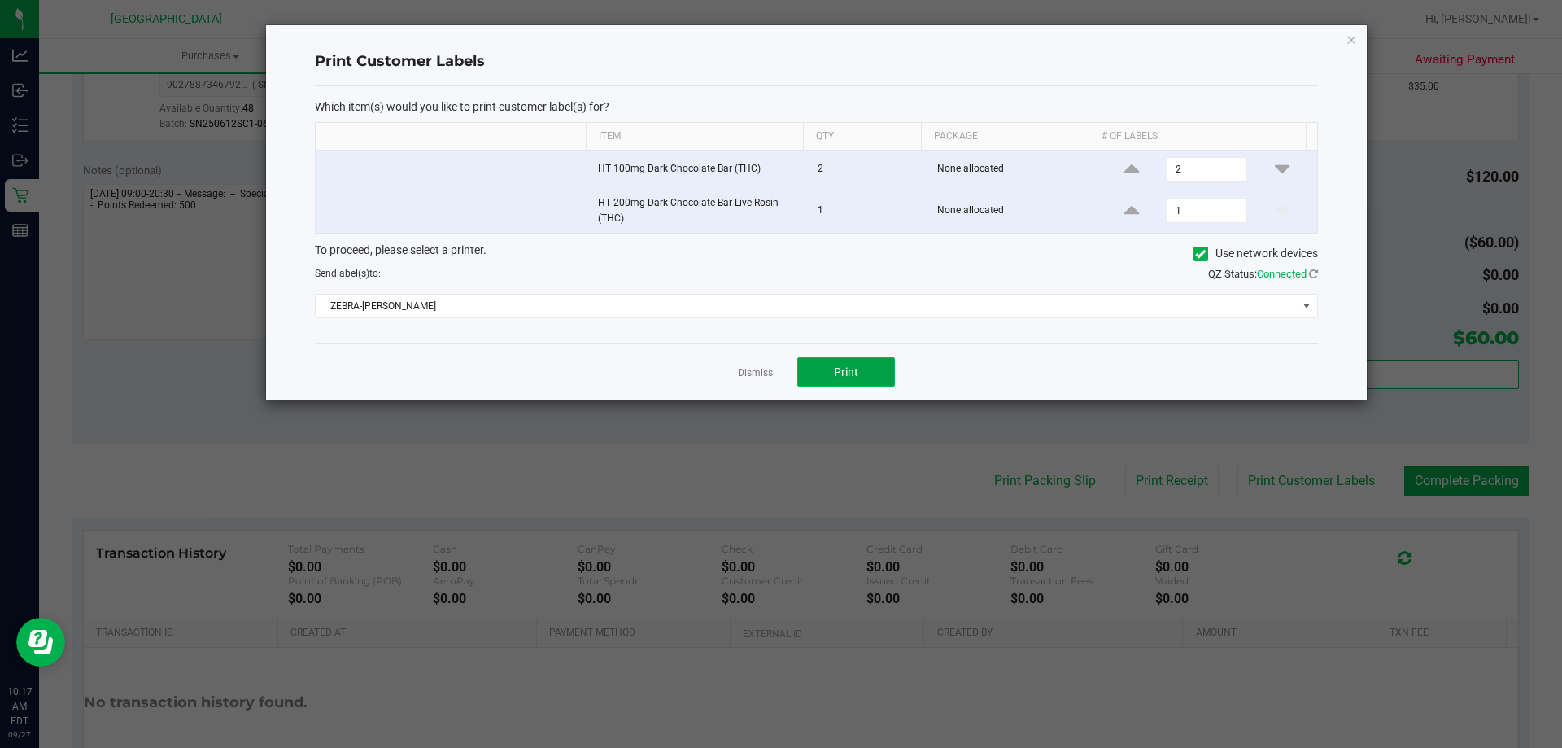
click at [841, 378] on span "Print" at bounding box center [846, 371] width 24 height 13
click at [749, 373] on link "Dismiss" at bounding box center [755, 373] width 35 height 14
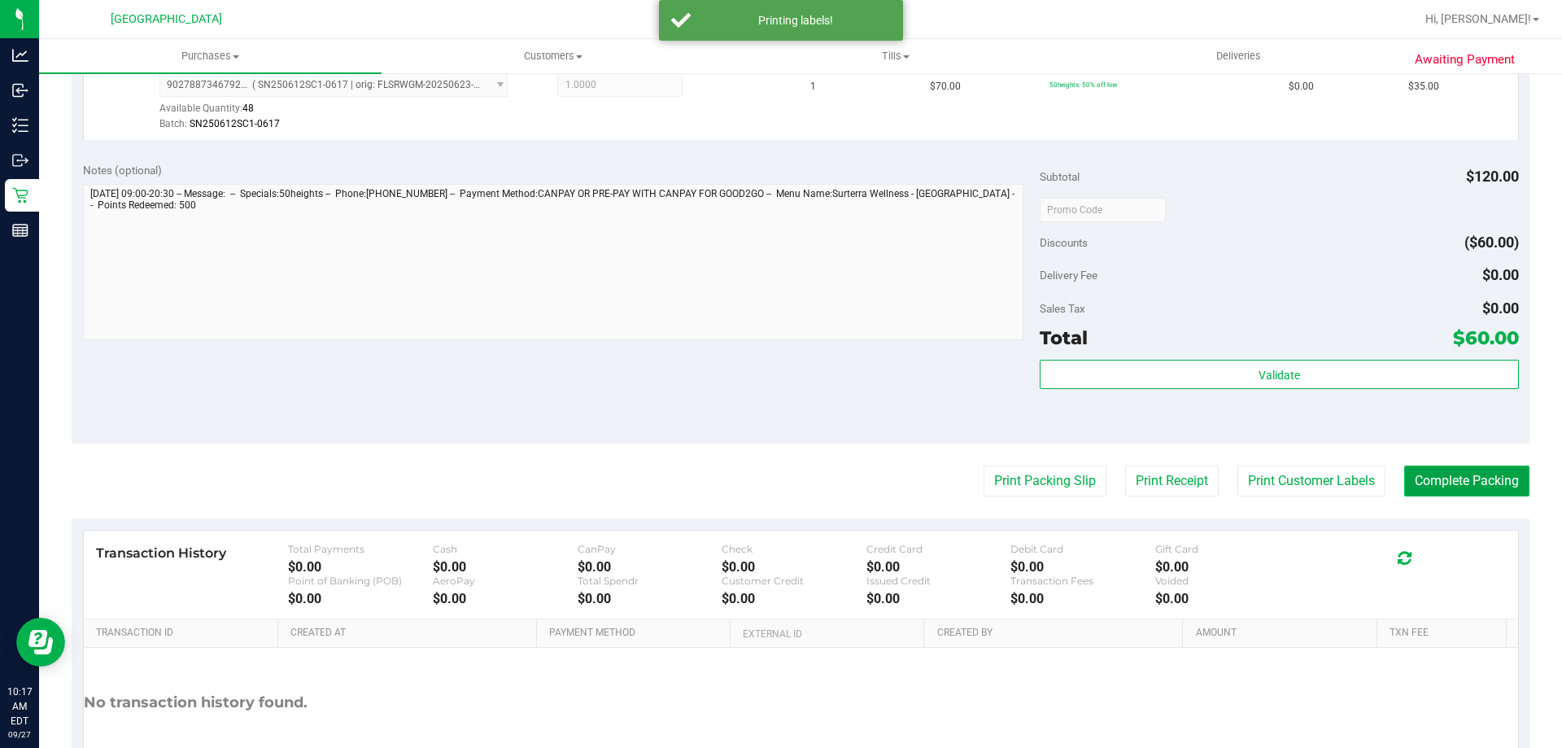
click at [1460, 474] on button "Complete Packing" at bounding box center [1466, 480] width 125 height 31
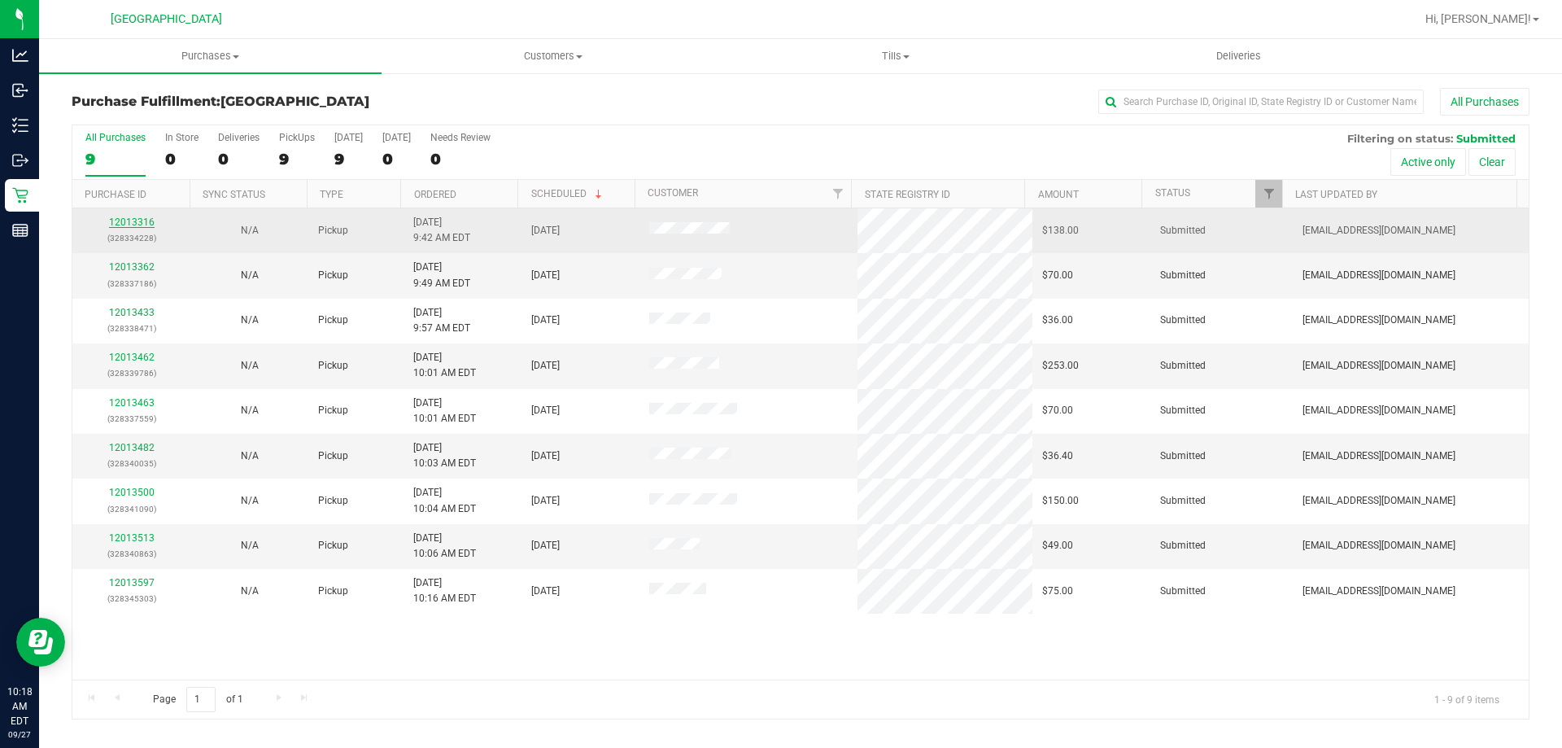
click at [146, 220] on link "12013316" at bounding box center [132, 221] width 46 height 11
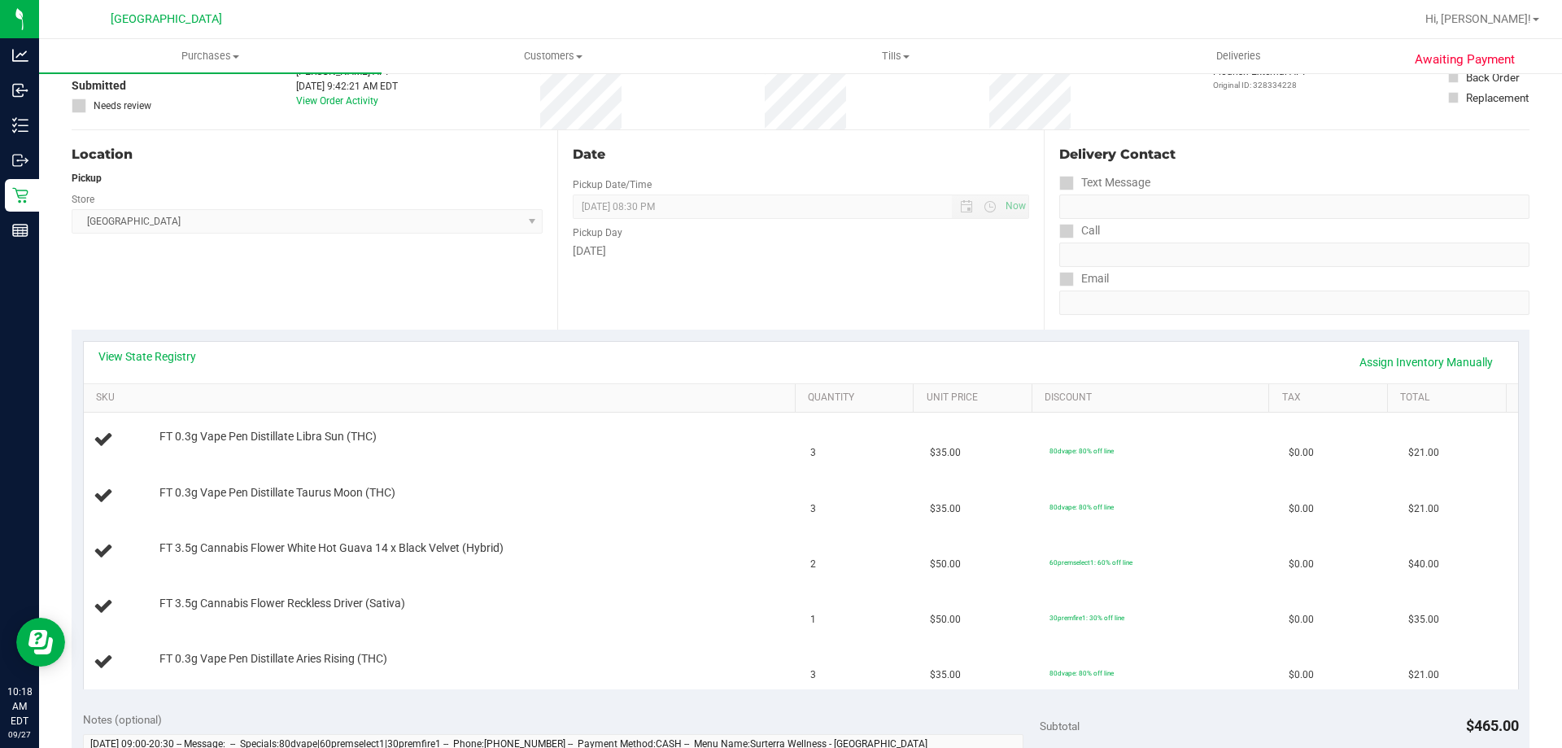
scroll to position [325, 0]
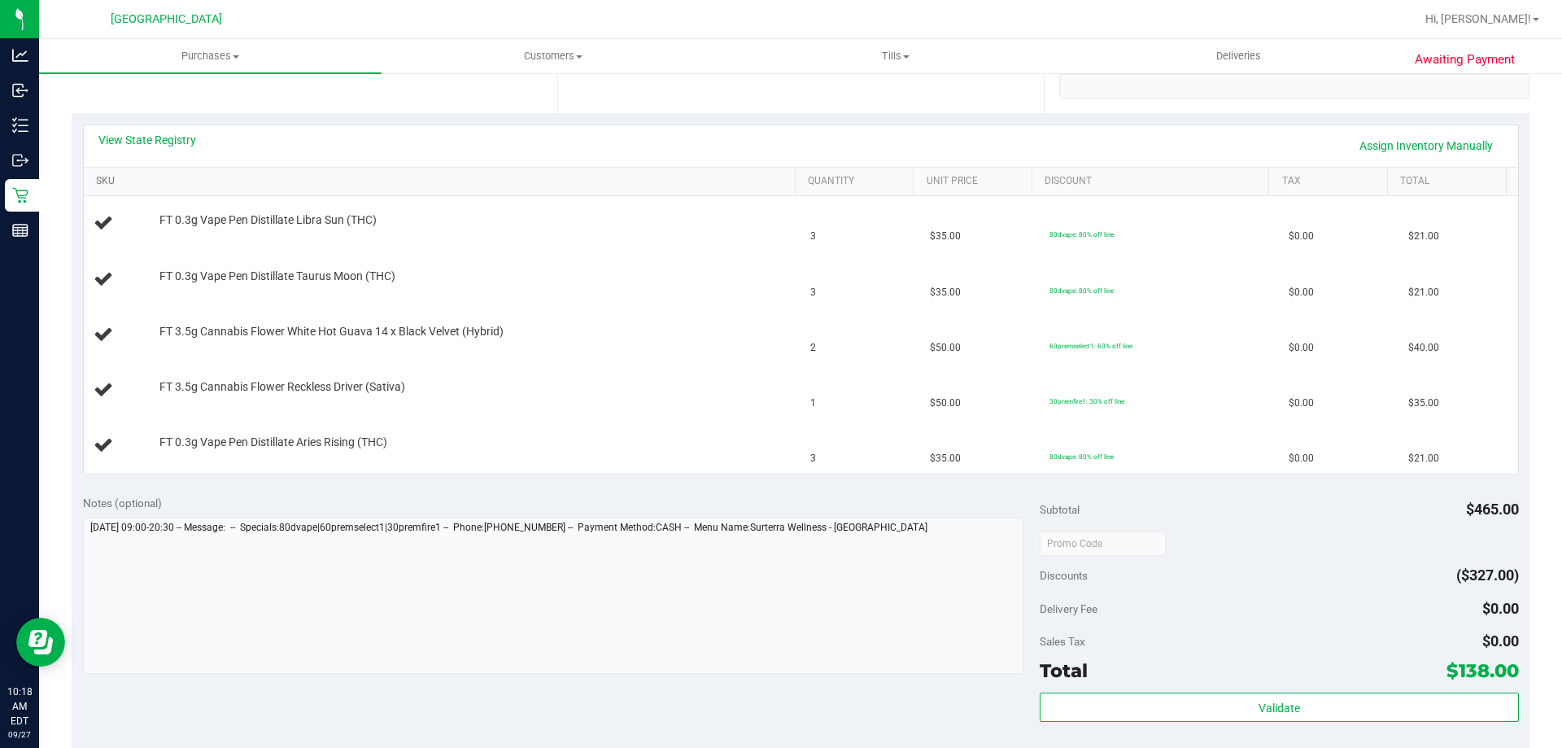
click at [194, 186] on link "SKU" at bounding box center [442, 181] width 692 height 13
click at [497, 465] on td "FT 0.3g Vape Pen Distillate Taurus Moon (THC)" at bounding box center [443, 445] width 718 height 55
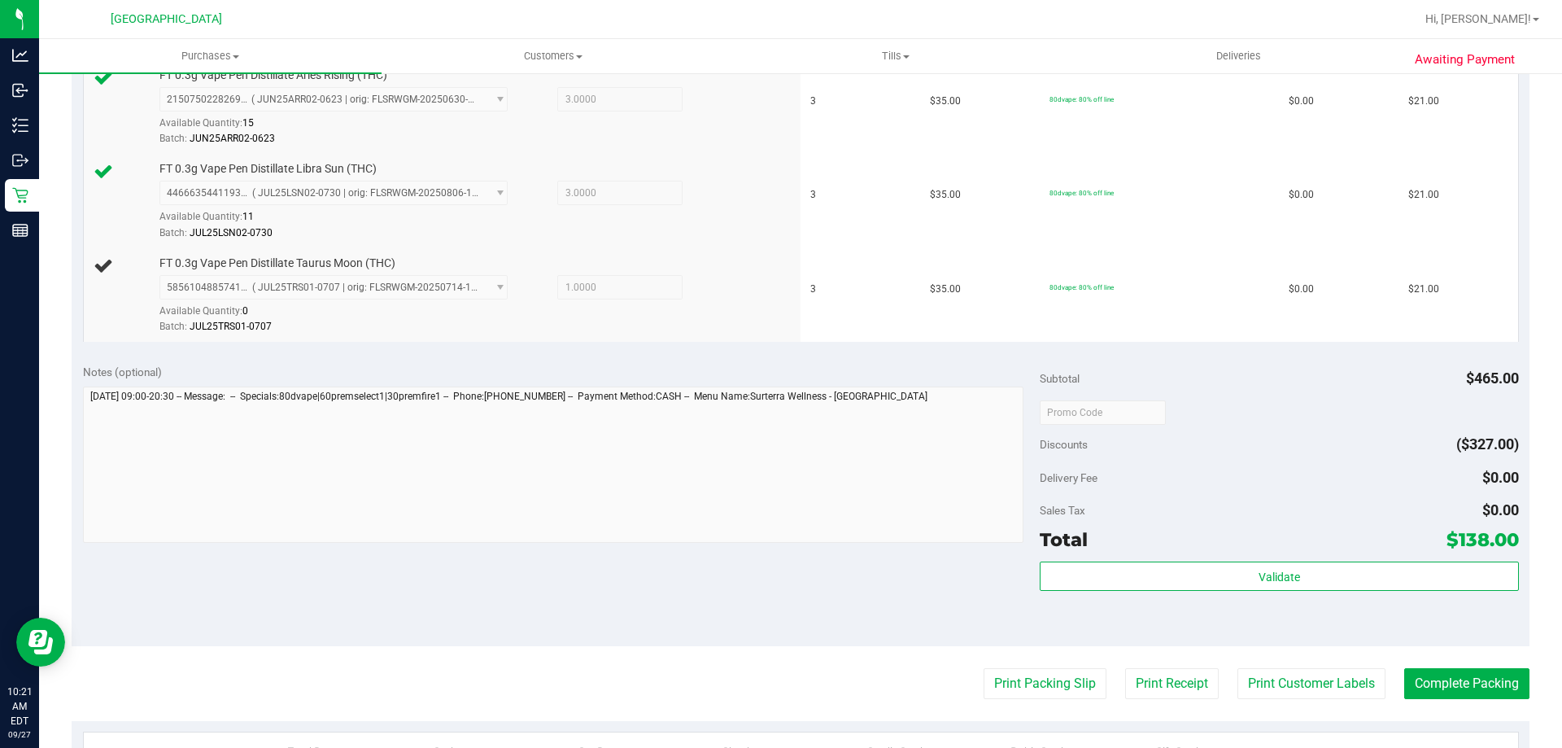
scroll to position [651, 0]
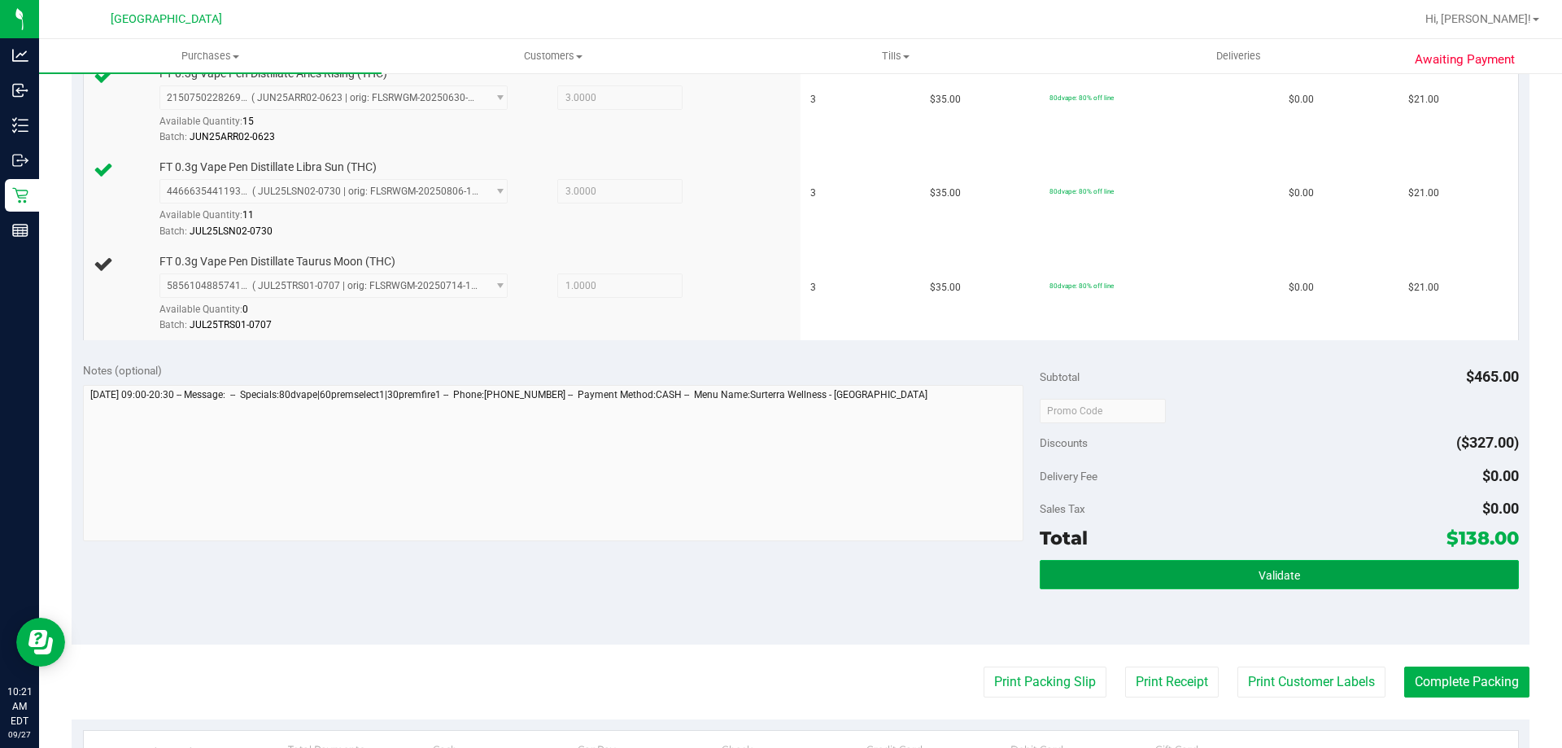
click at [1330, 579] on button "Validate" at bounding box center [1279, 574] width 478 height 29
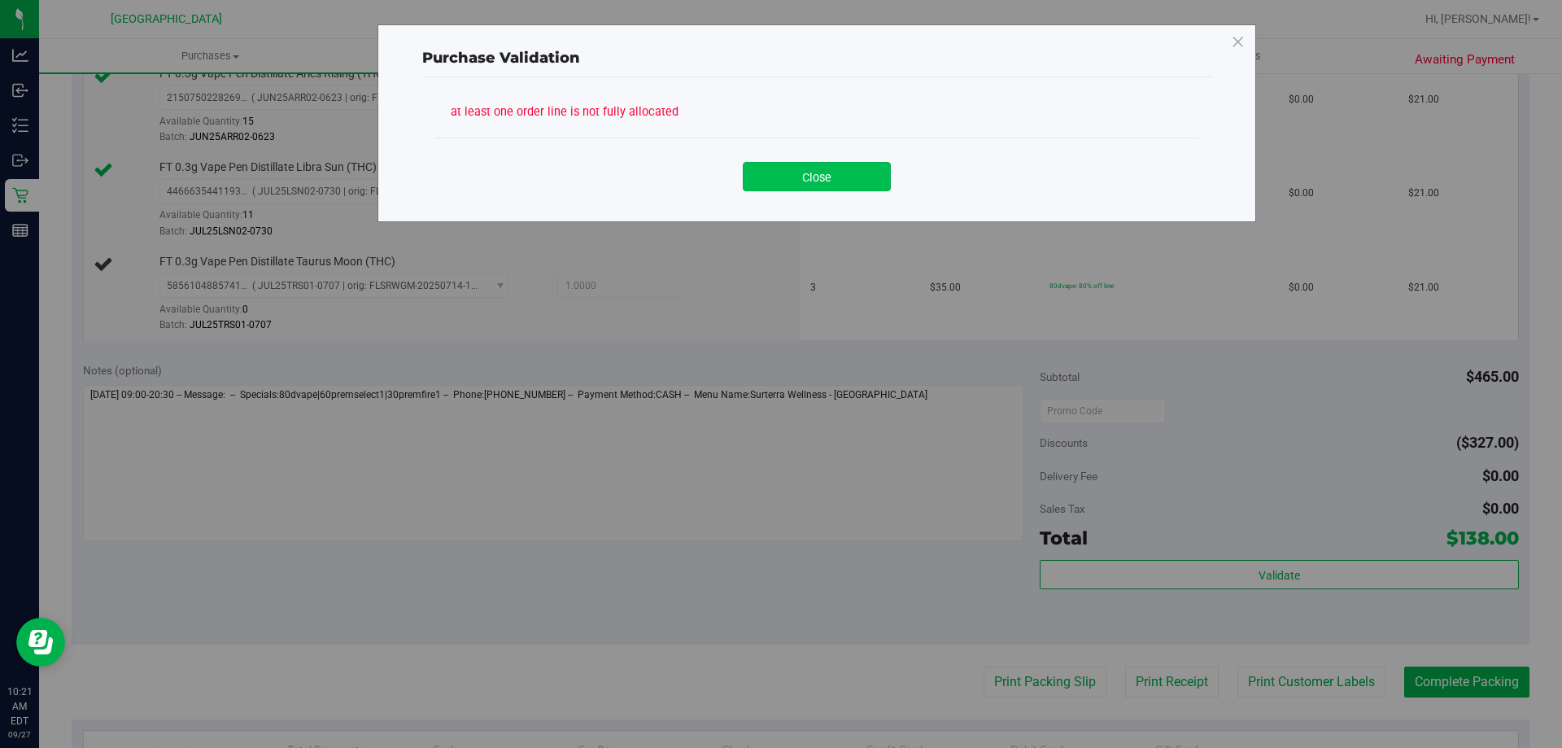
click at [812, 181] on button "Close" at bounding box center [817, 176] width 148 height 29
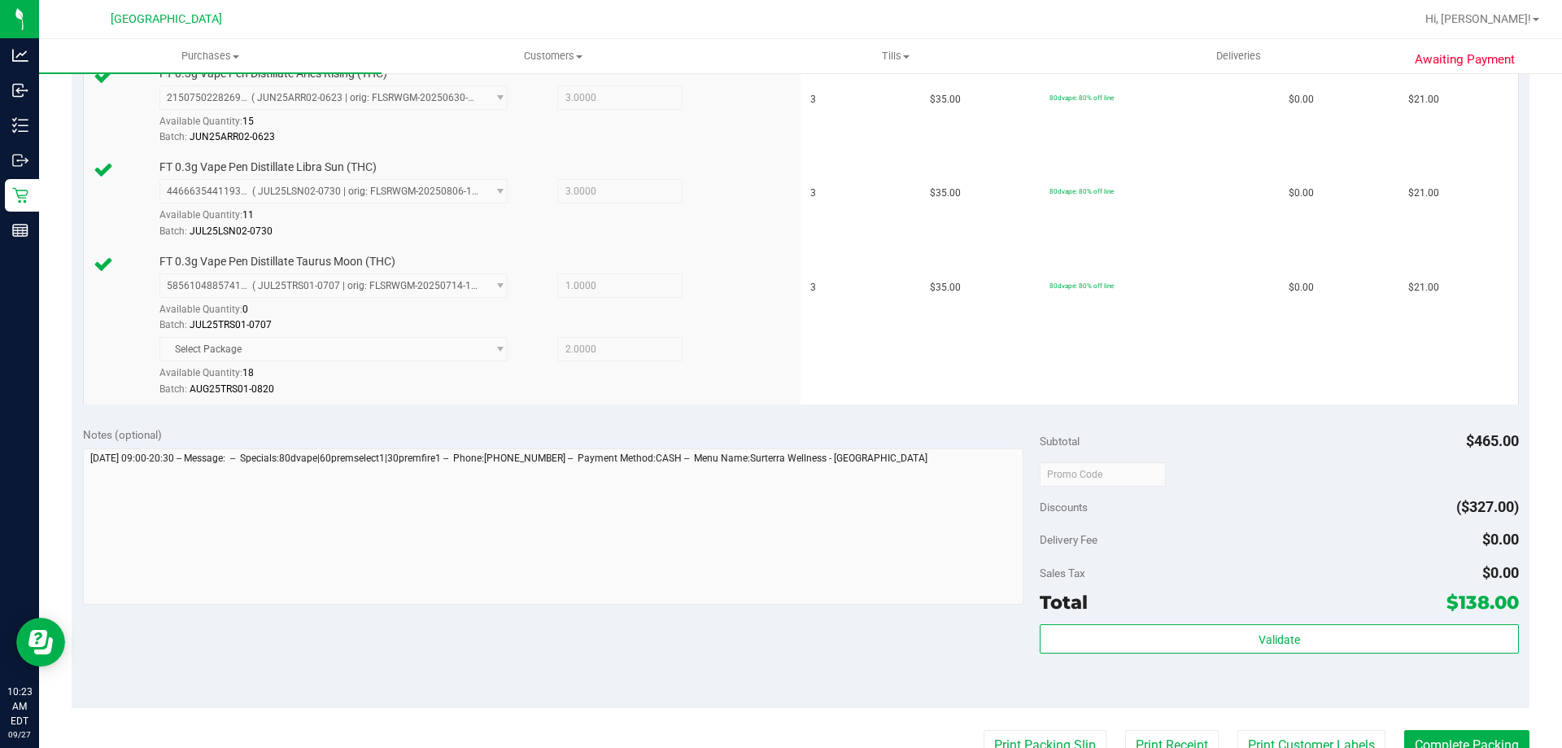
scroll to position [1023, 0]
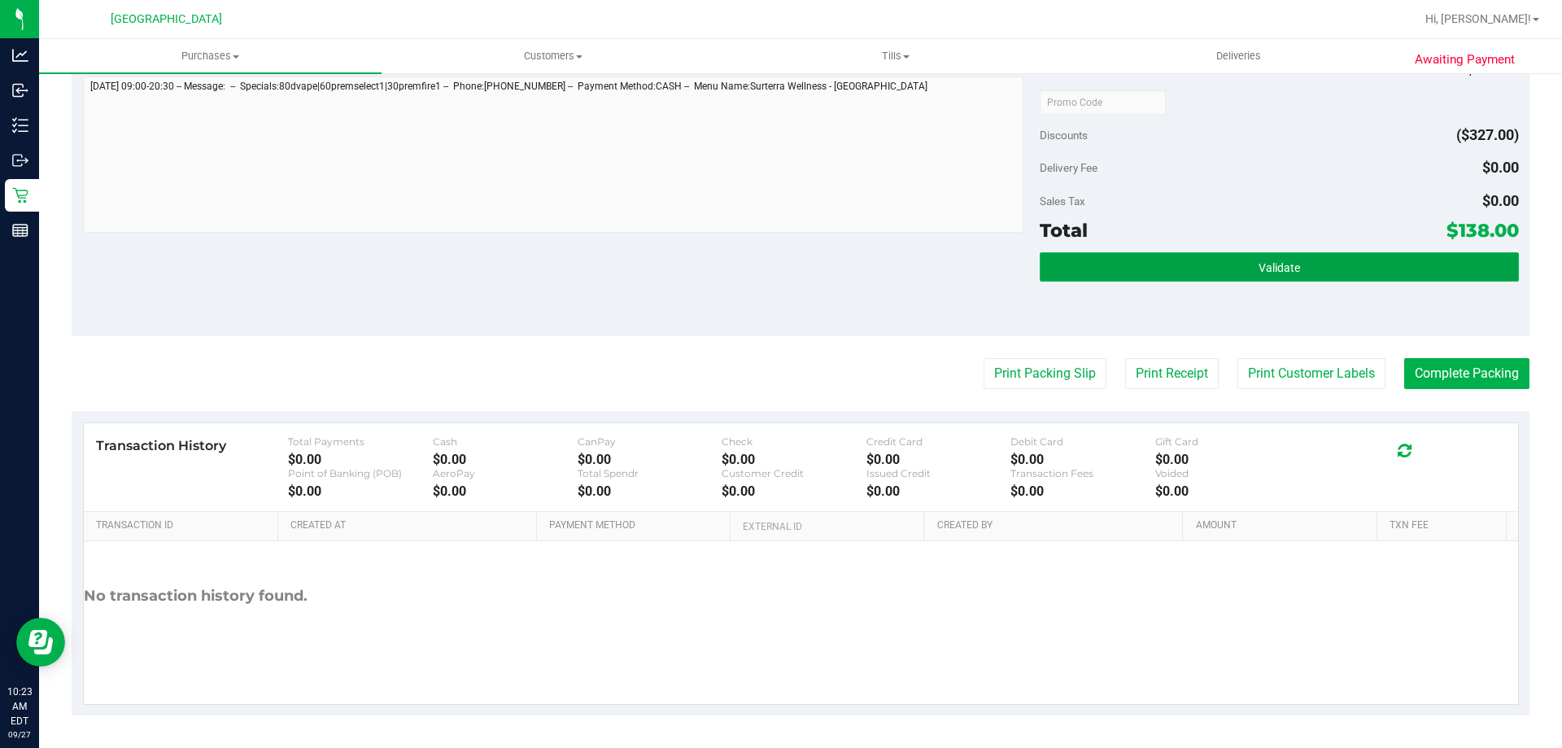
click at [1238, 252] on button "Validate" at bounding box center [1279, 266] width 478 height 29
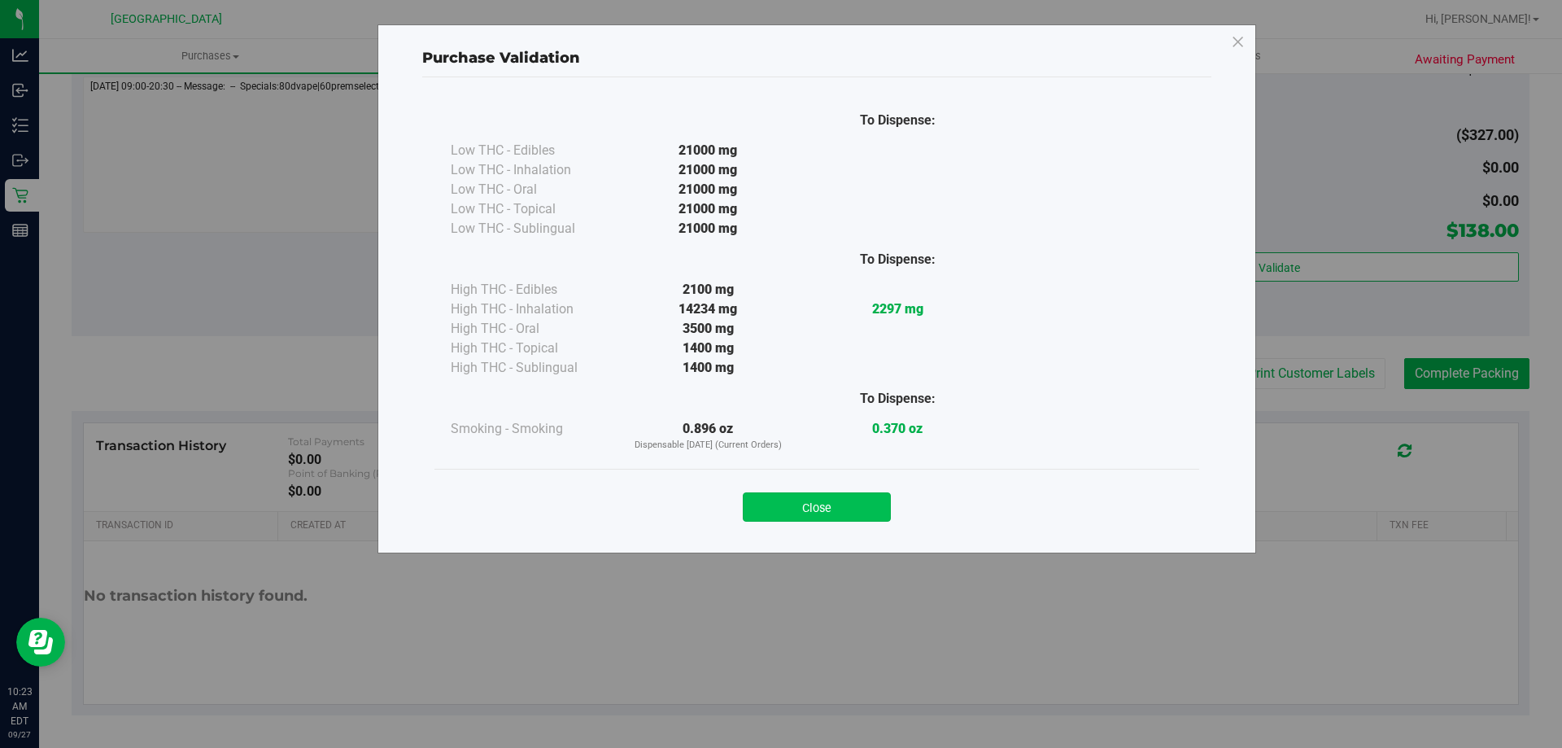
click at [810, 509] on button "Close" at bounding box center [817, 506] width 148 height 29
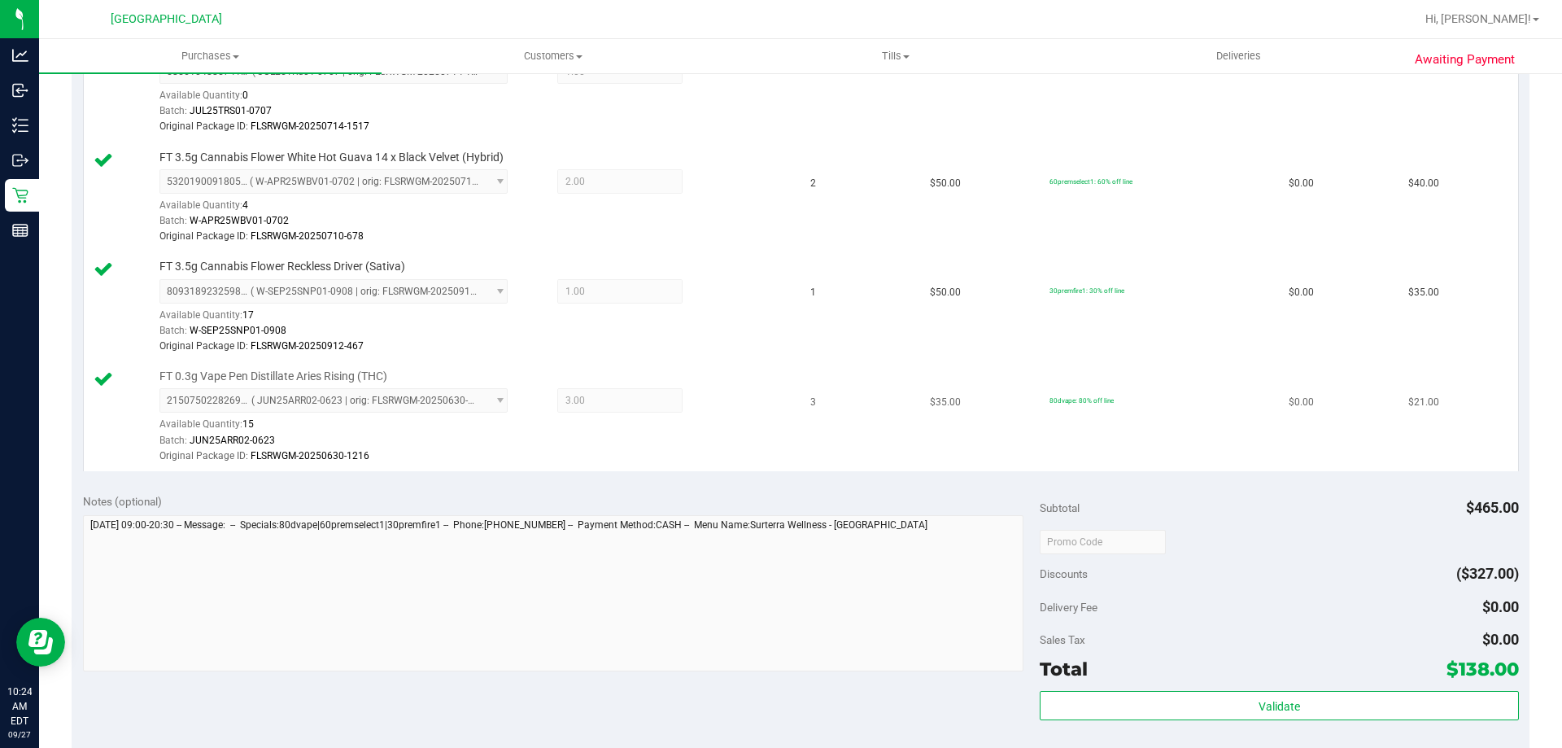
scroll to position [814, 0]
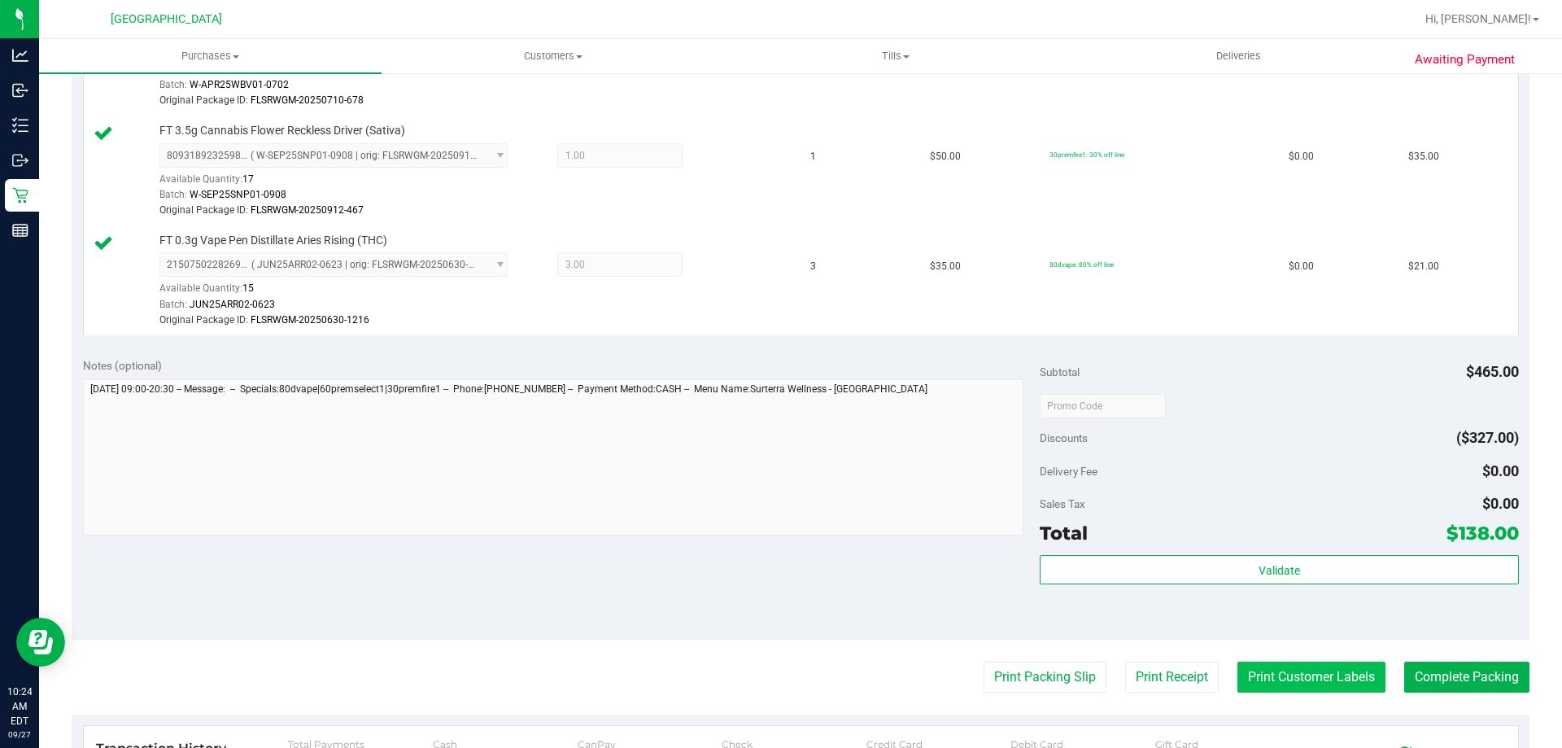
click at [1332, 662] on button "Print Customer Labels" at bounding box center [1312, 677] width 148 height 31
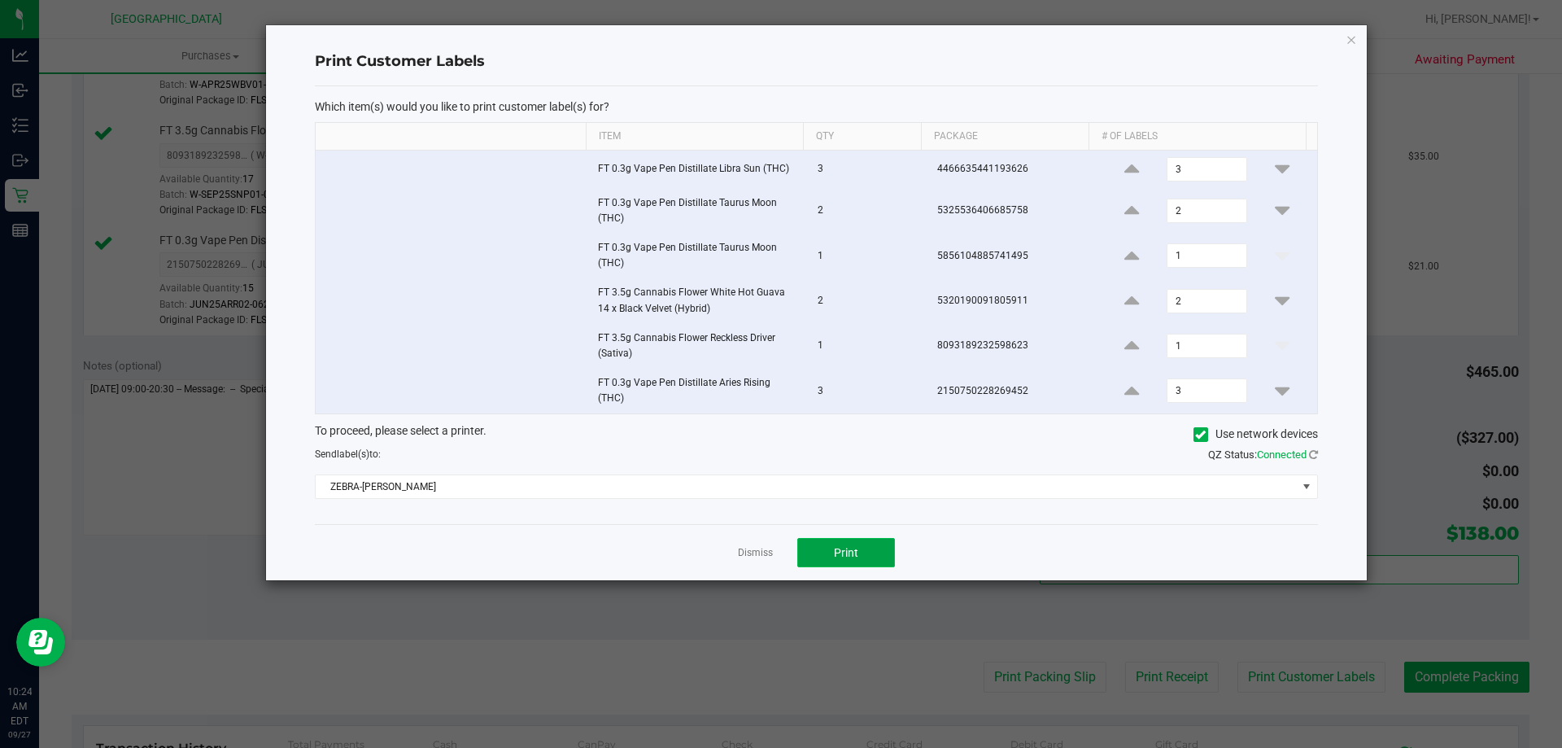
click at [878, 546] on button "Print" at bounding box center [846, 552] width 98 height 29
click at [767, 548] on link "Dismiss" at bounding box center [755, 553] width 35 height 14
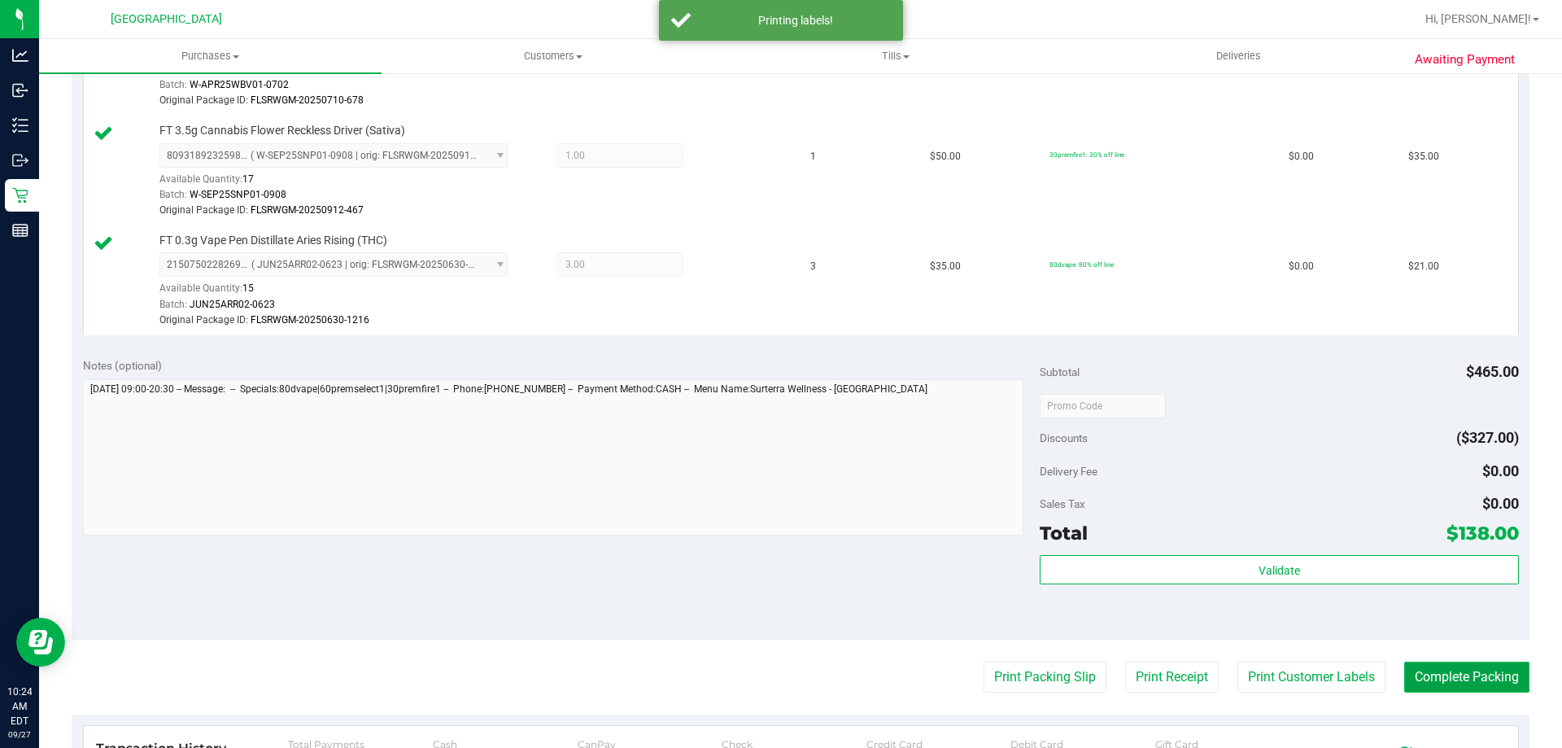
click at [1452, 666] on button "Complete Packing" at bounding box center [1466, 677] width 125 height 31
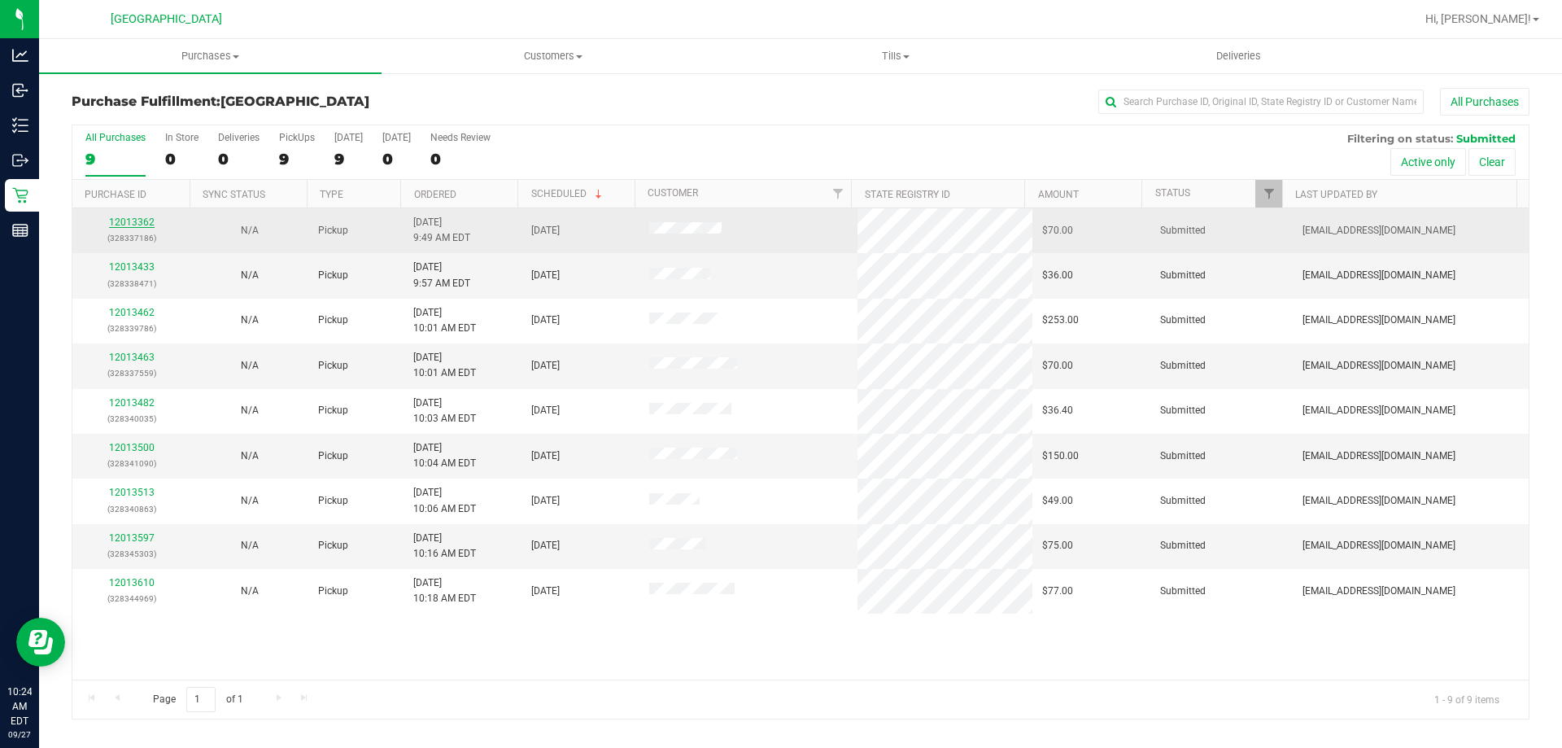
click at [144, 217] on link "12013362" at bounding box center [132, 221] width 46 height 11
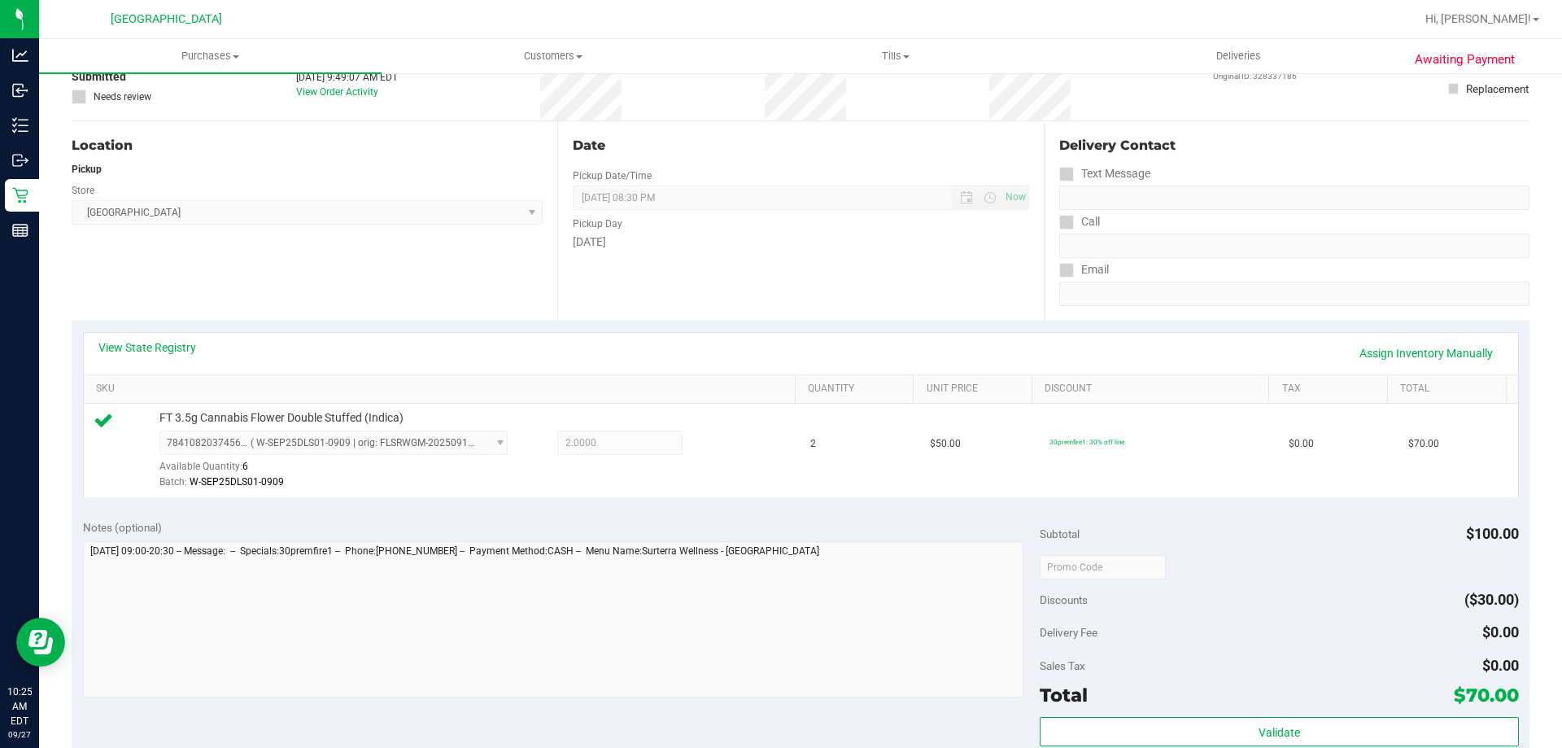
scroll to position [325, 0]
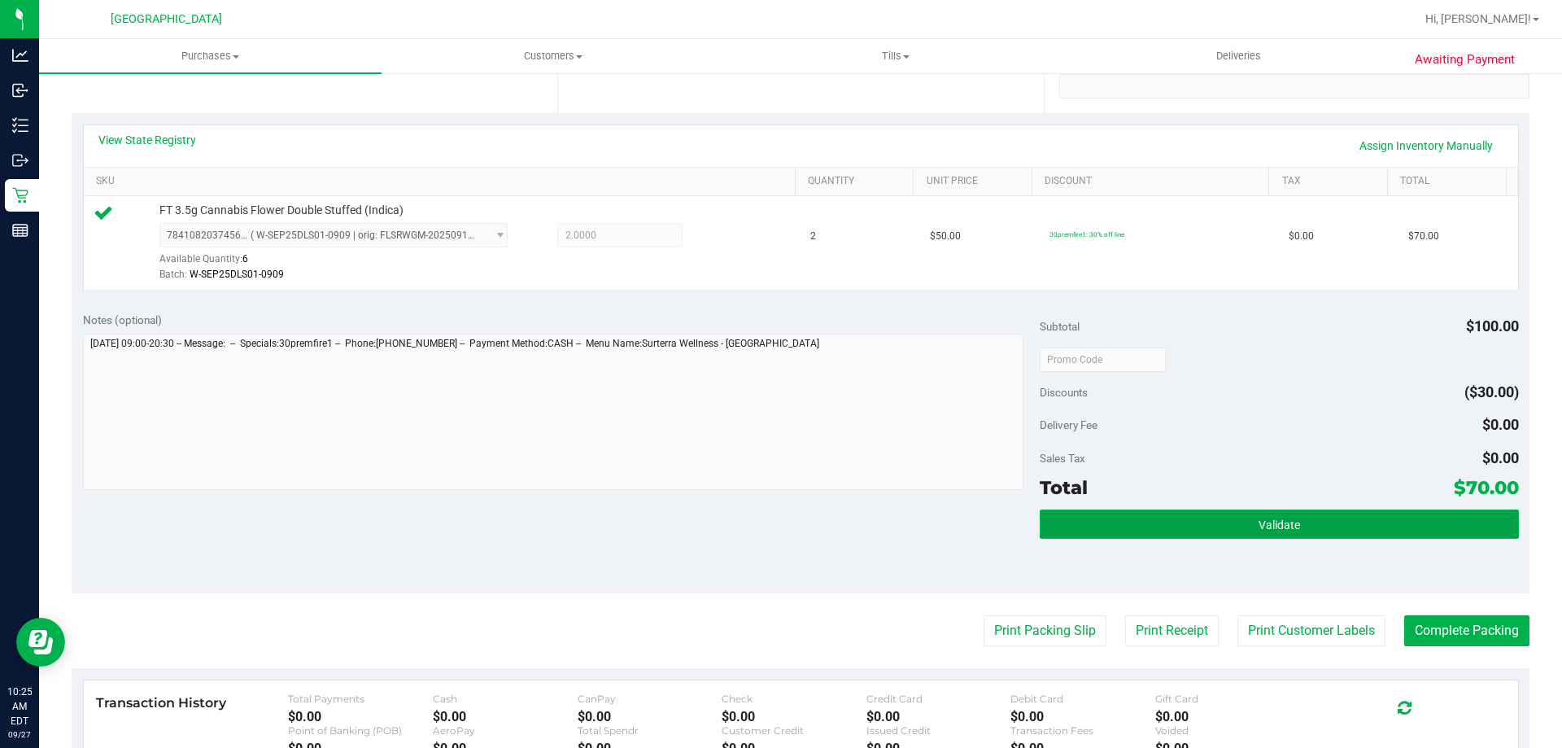
click at [1182, 518] on button "Validate" at bounding box center [1279, 523] width 478 height 29
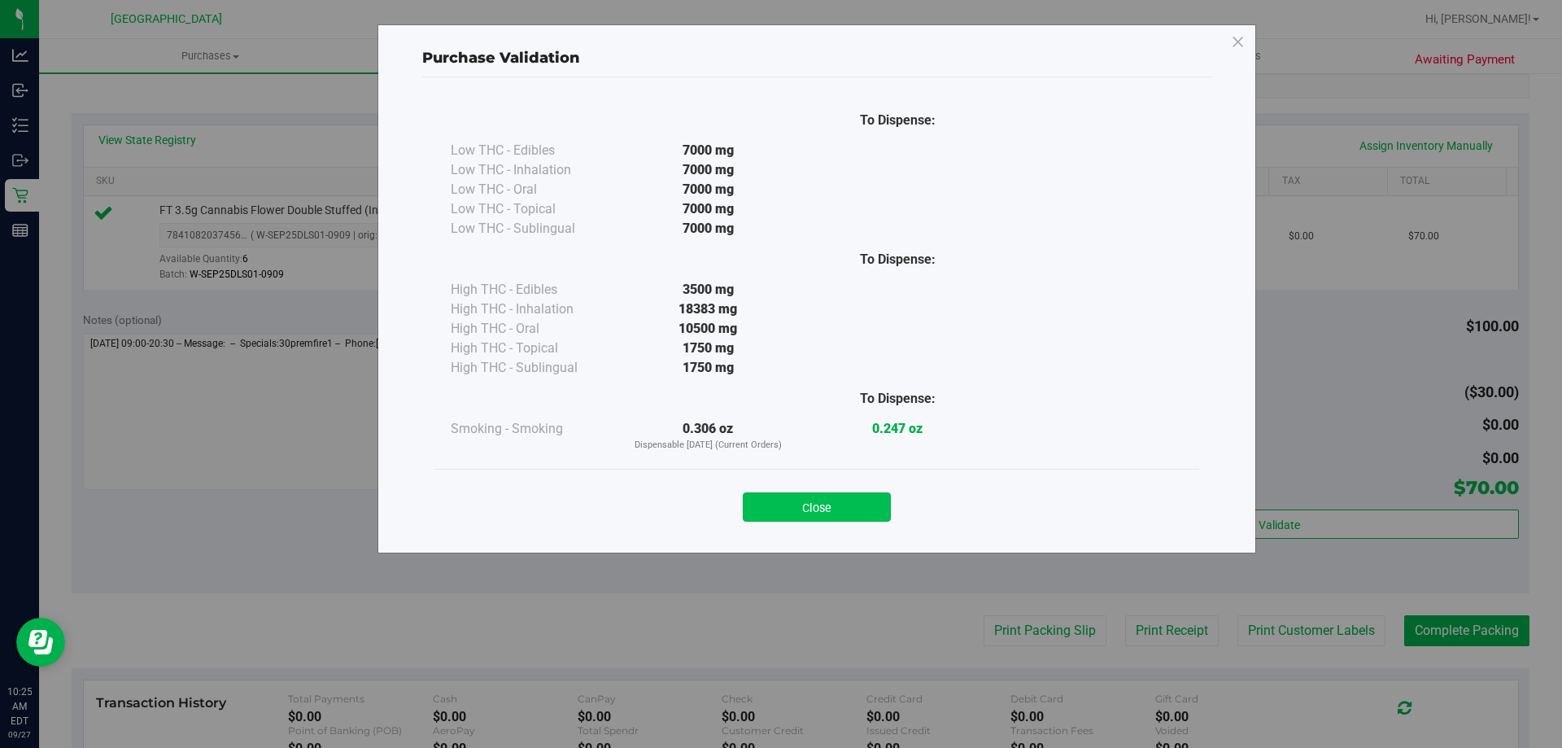
click at [836, 506] on button "Close" at bounding box center [817, 506] width 148 height 29
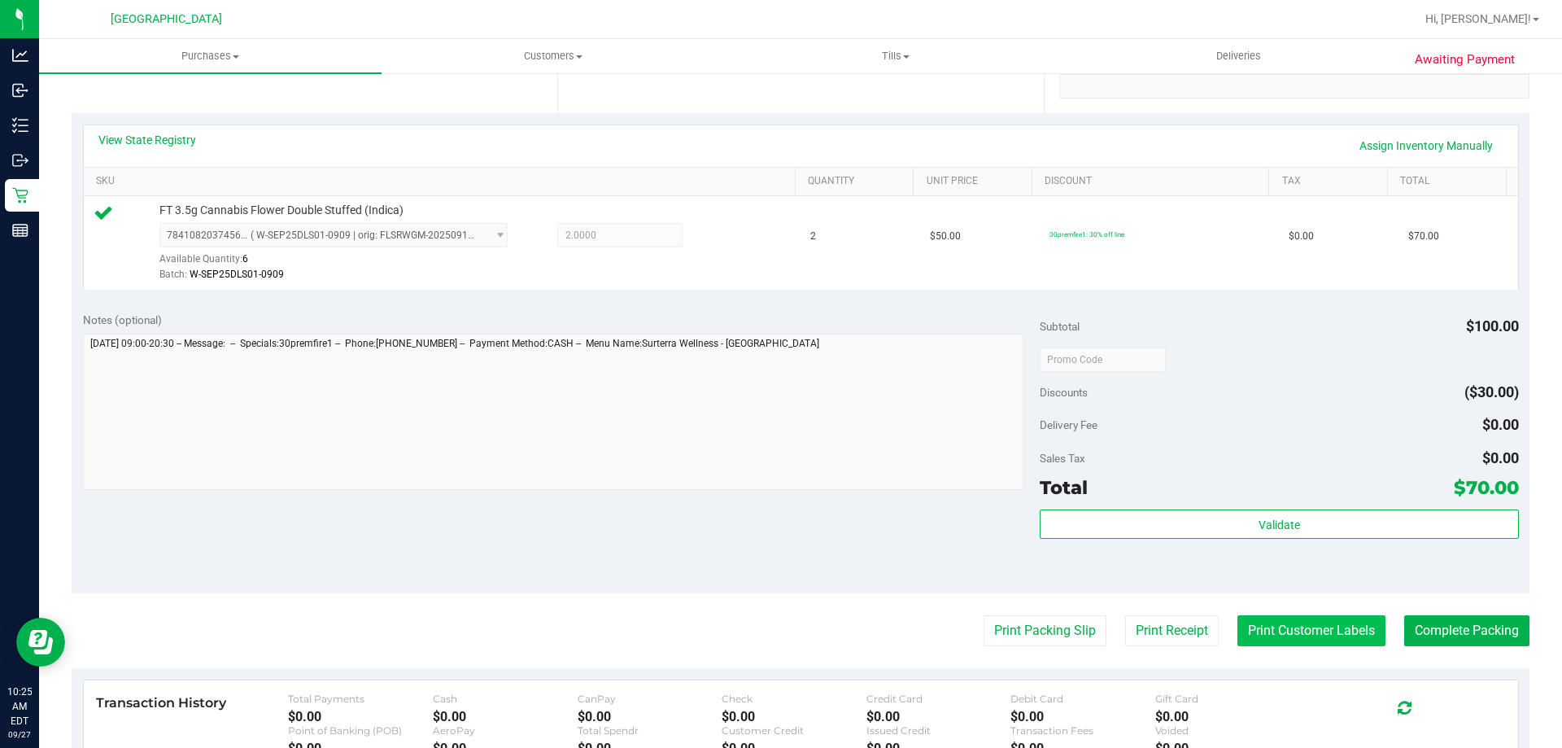
click at [1309, 622] on button "Print Customer Labels" at bounding box center [1312, 630] width 148 height 31
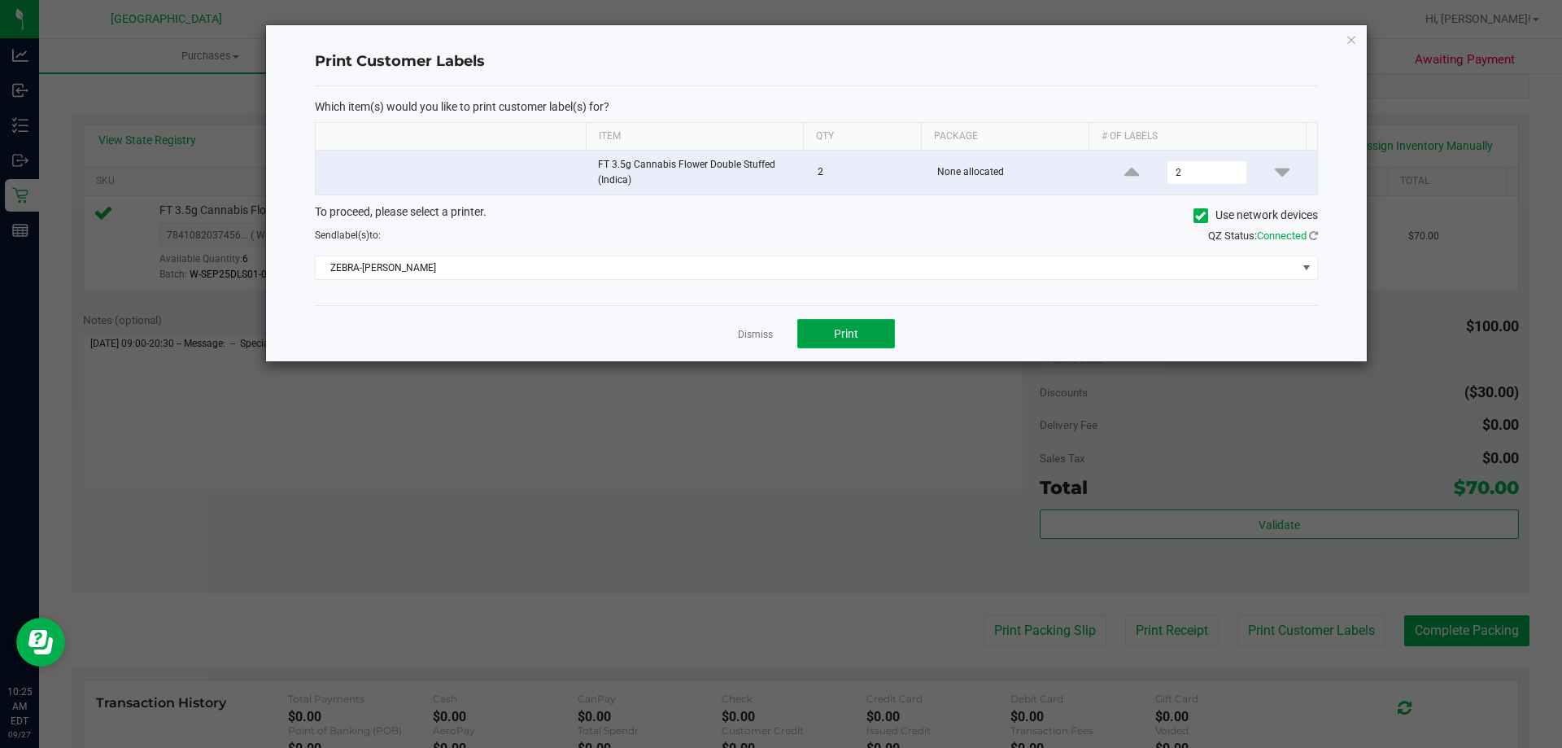
click at [871, 330] on button "Print" at bounding box center [846, 333] width 98 height 29
click at [759, 332] on link "Dismiss" at bounding box center [755, 335] width 35 height 14
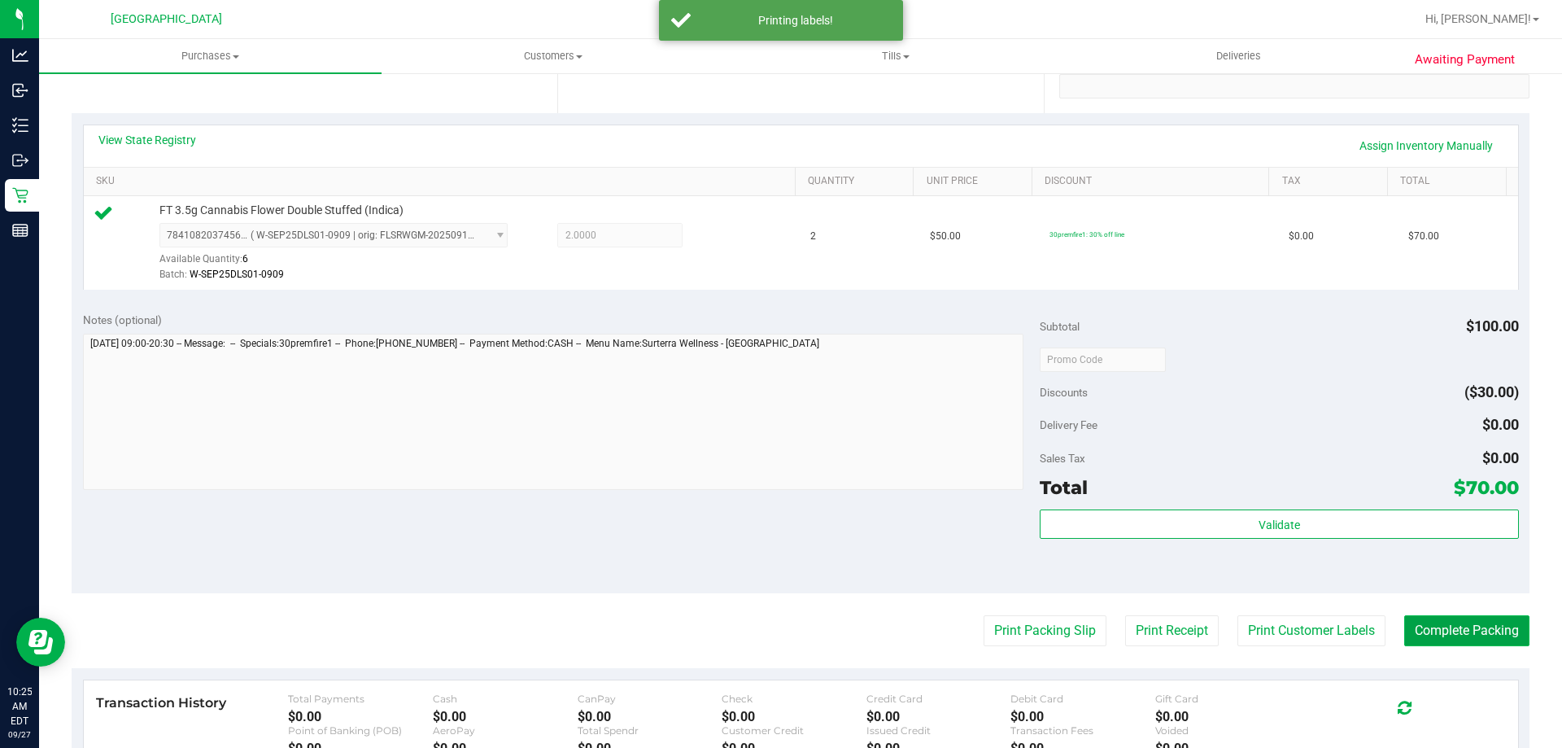
click at [1416, 630] on button "Complete Packing" at bounding box center [1466, 630] width 125 height 31
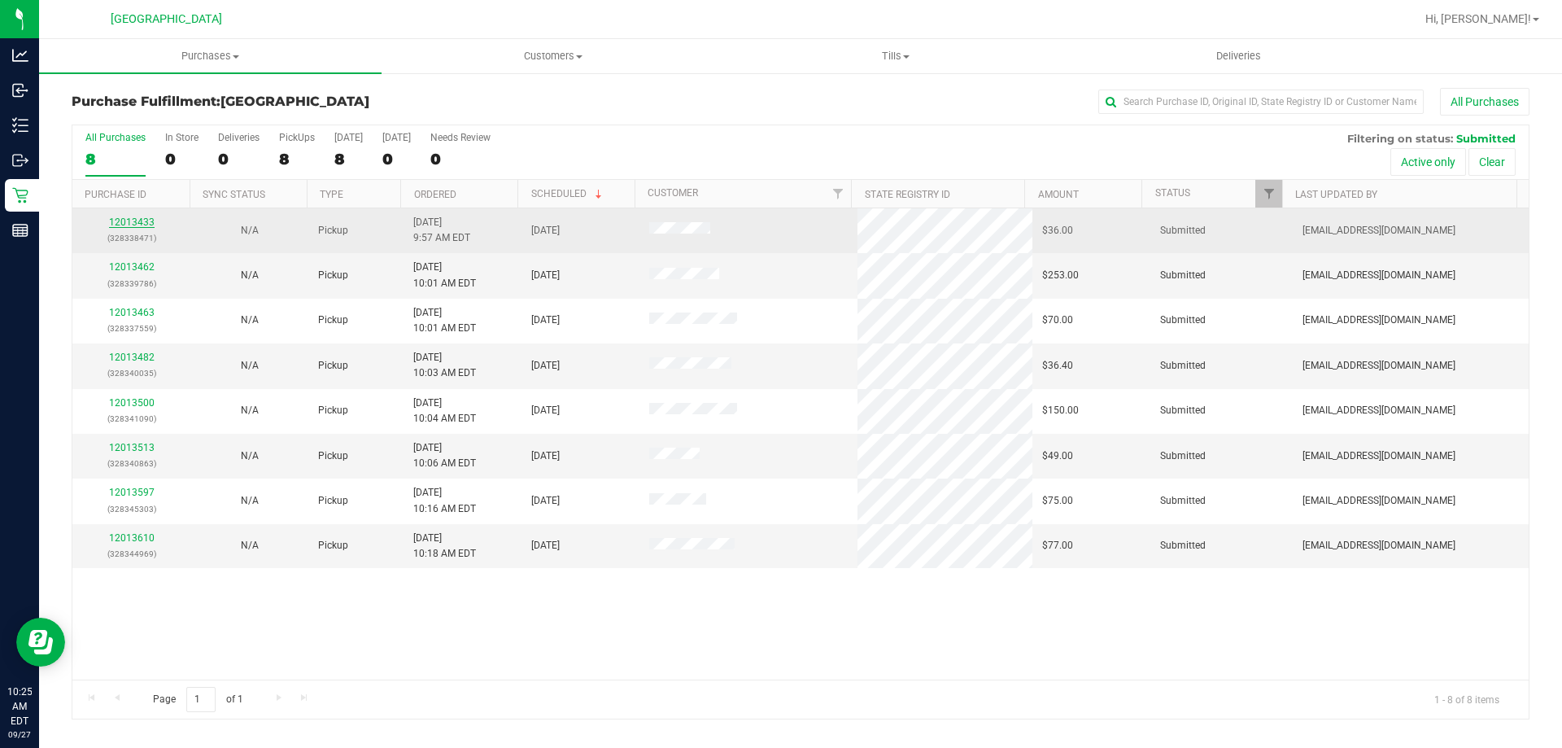
click at [147, 225] on link "12013433" at bounding box center [132, 221] width 46 height 11
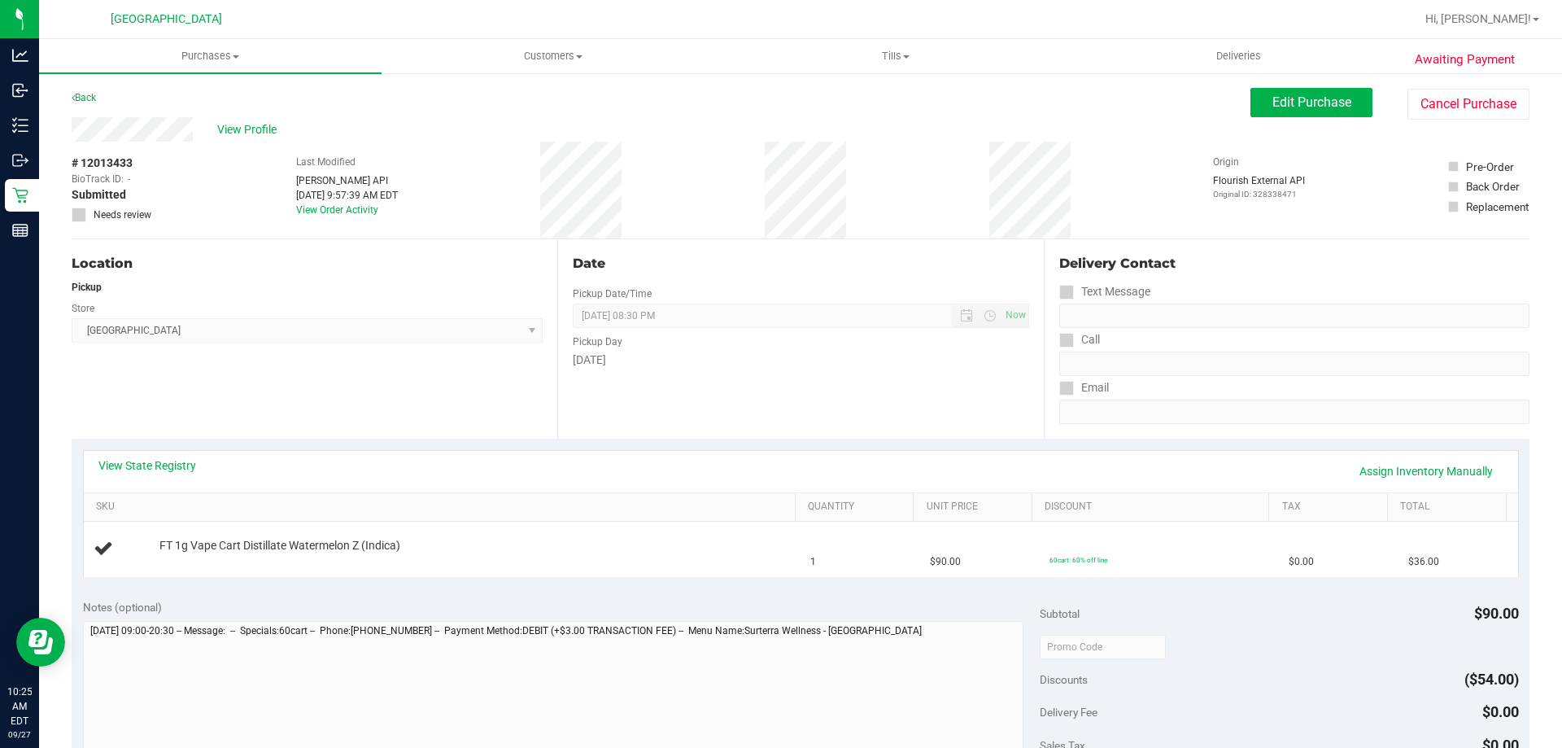
click at [286, 491] on div "View State Registry Assign Inventory Manually" at bounding box center [801, 471] width 1435 height 41
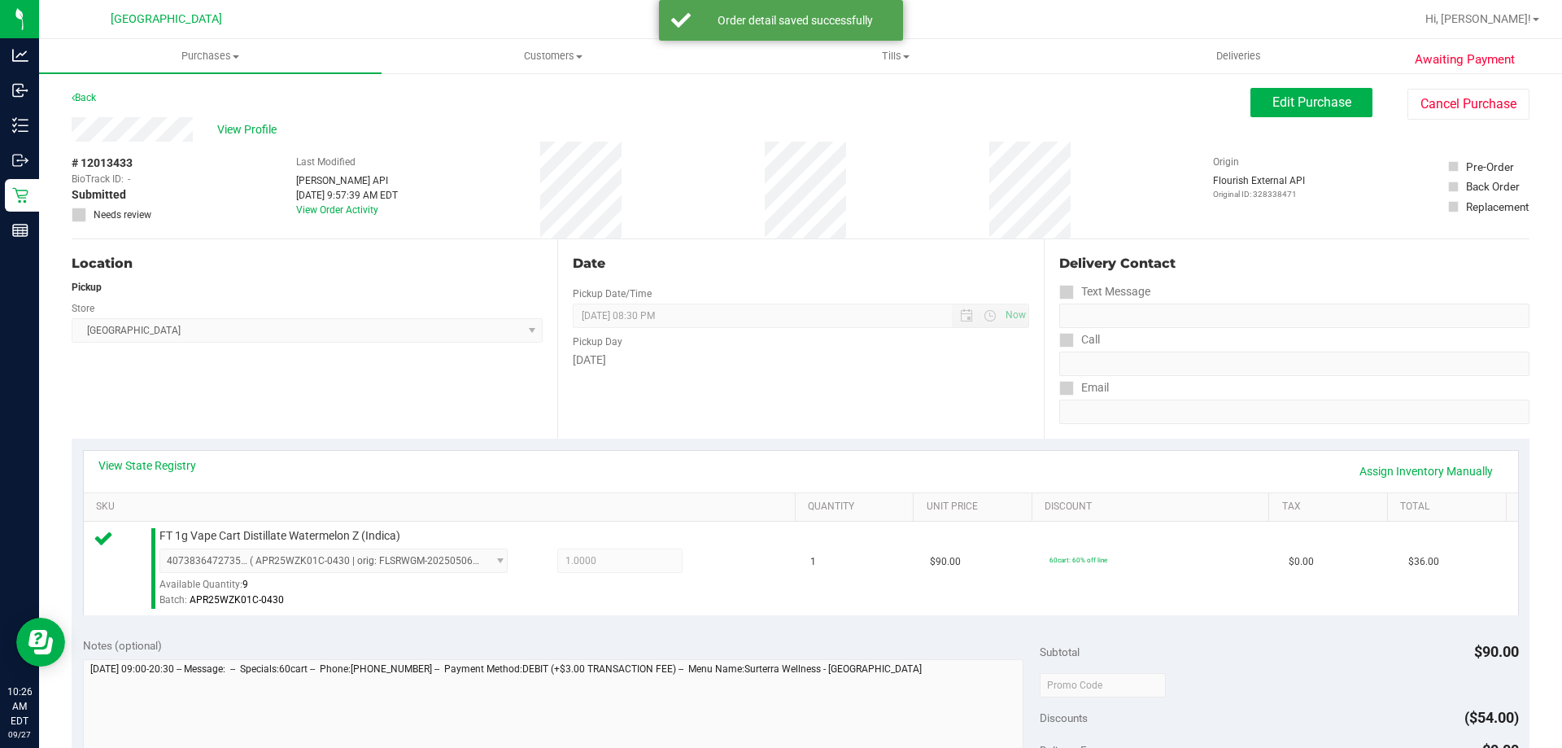
scroll to position [325, 0]
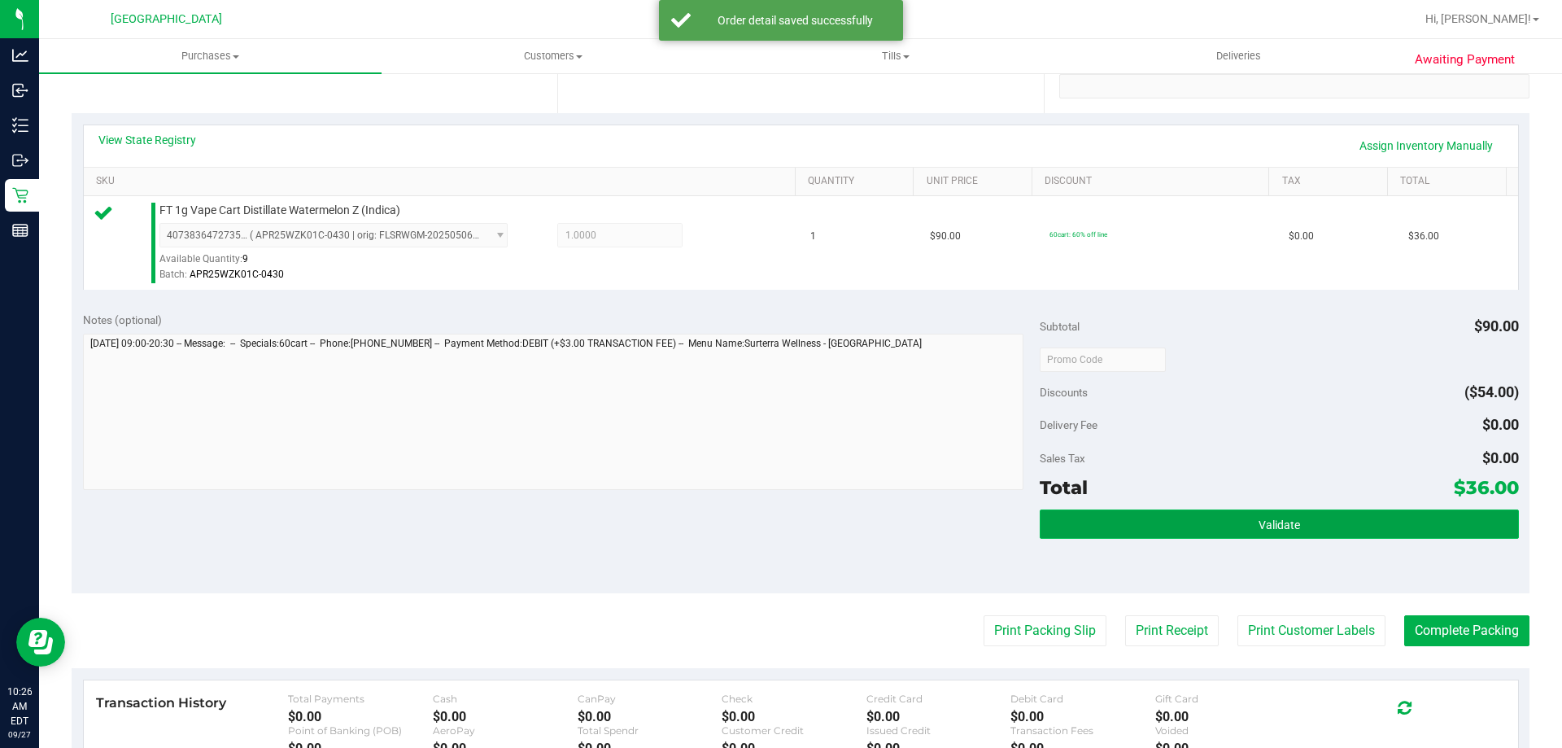
click at [1138, 509] on button "Validate" at bounding box center [1279, 523] width 478 height 29
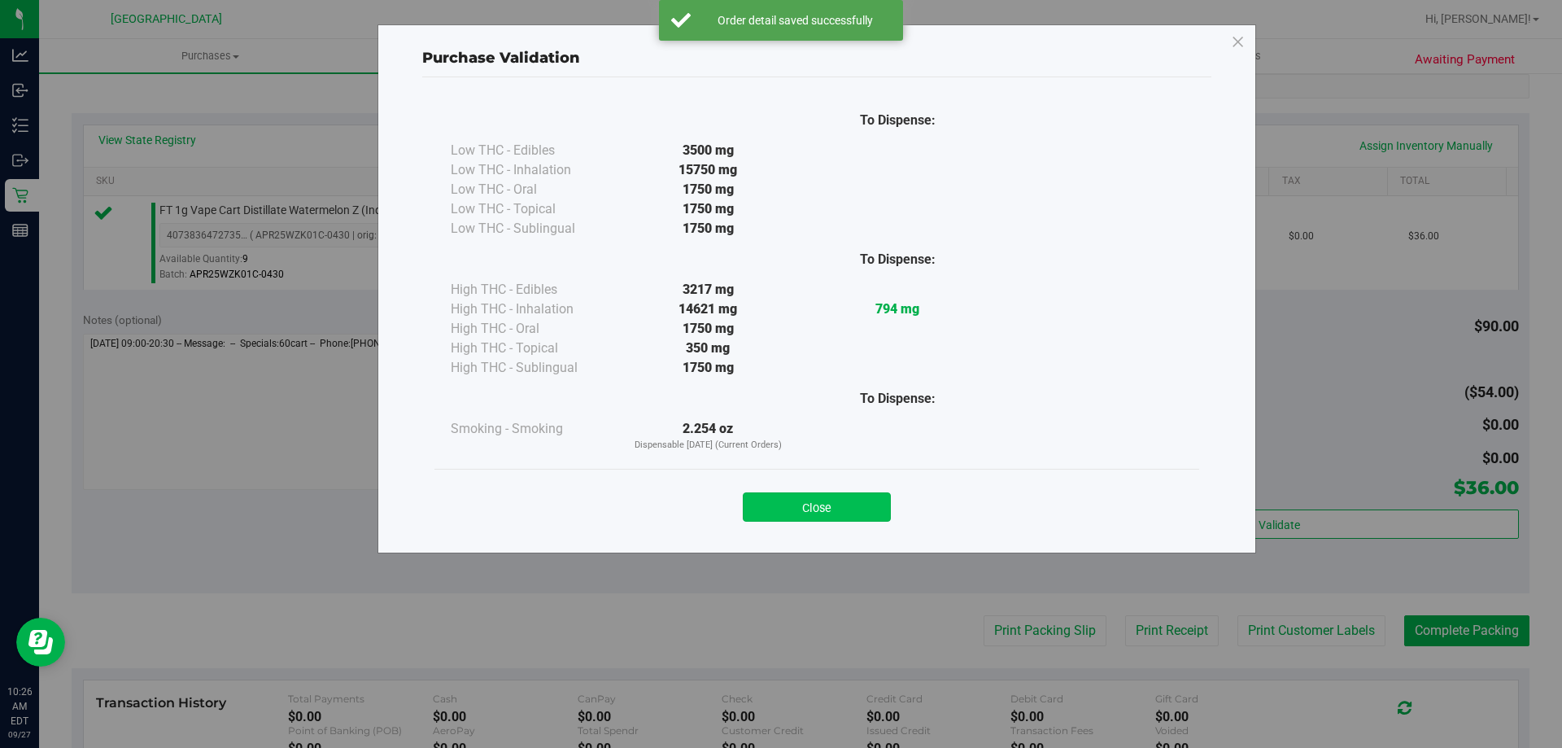
click at [792, 509] on button "Close" at bounding box center [817, 506] width 148 height 29
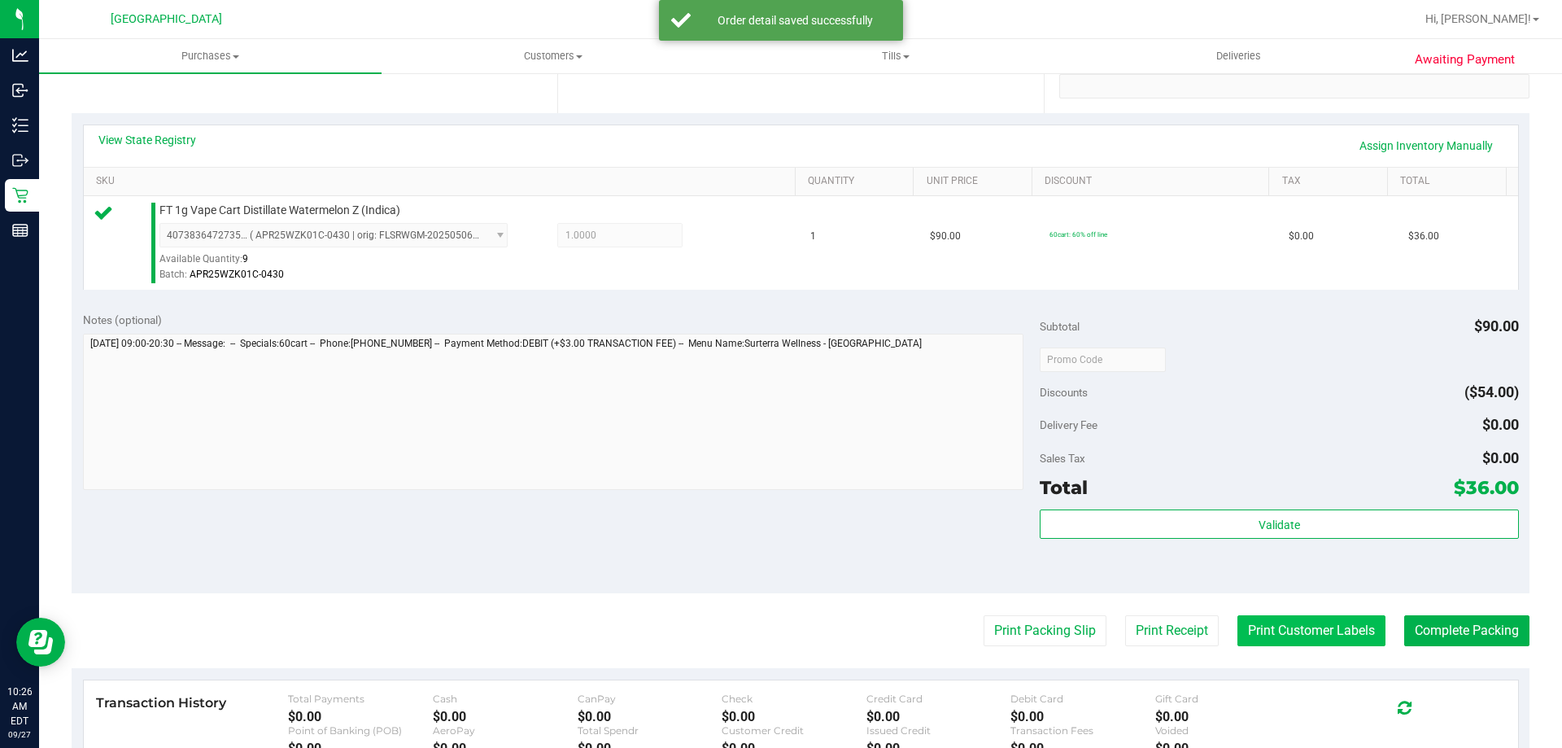
click at [1361, 631] on button "Print Customer Labels" at bounding box center [1312, 630] width 148 height 31
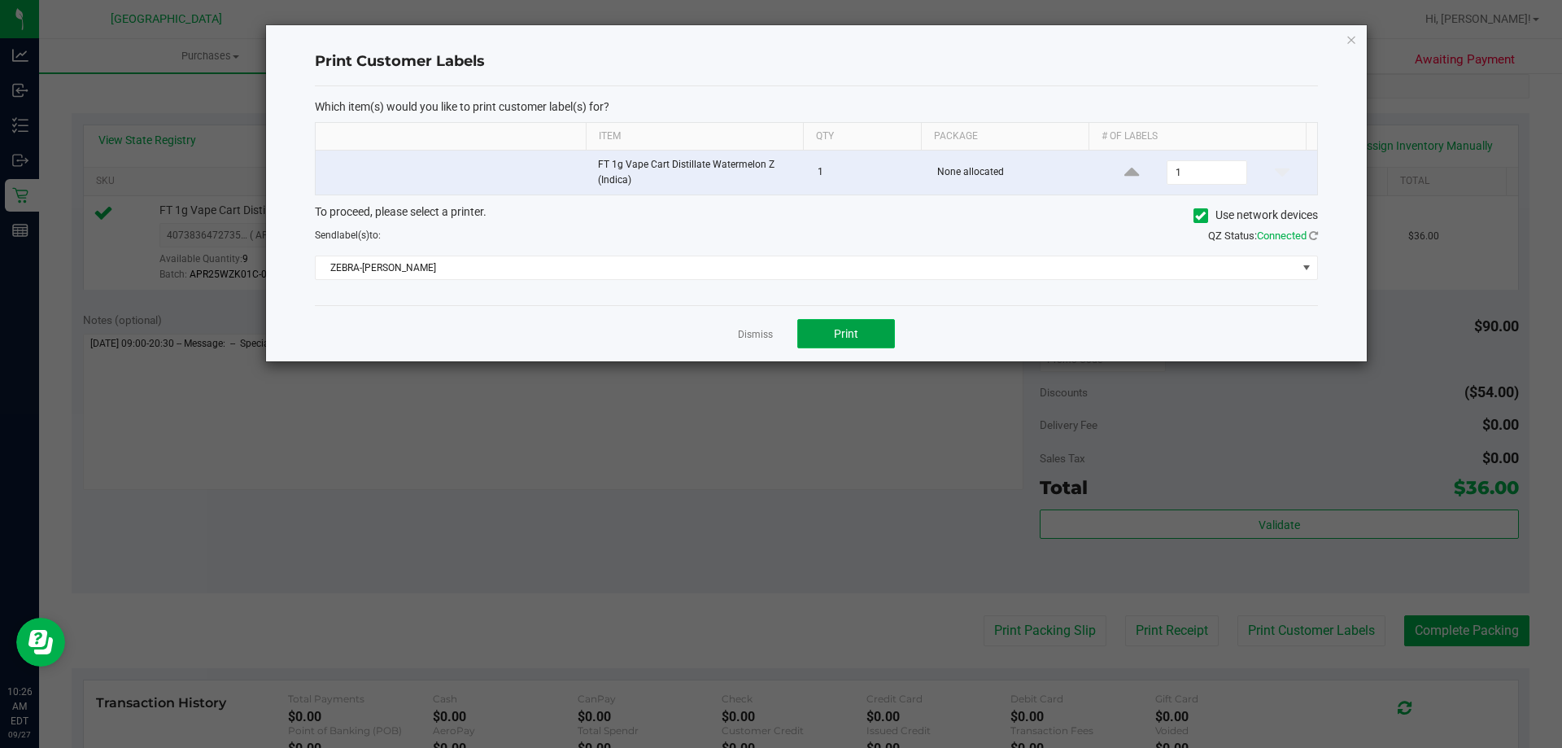
click at [863, 331] on button "Print" at bounding box center [846, 333] width 98 height 29
click at [753, 334] on link "Dismiss" at bounding box center [755, 335] width 35 height 14
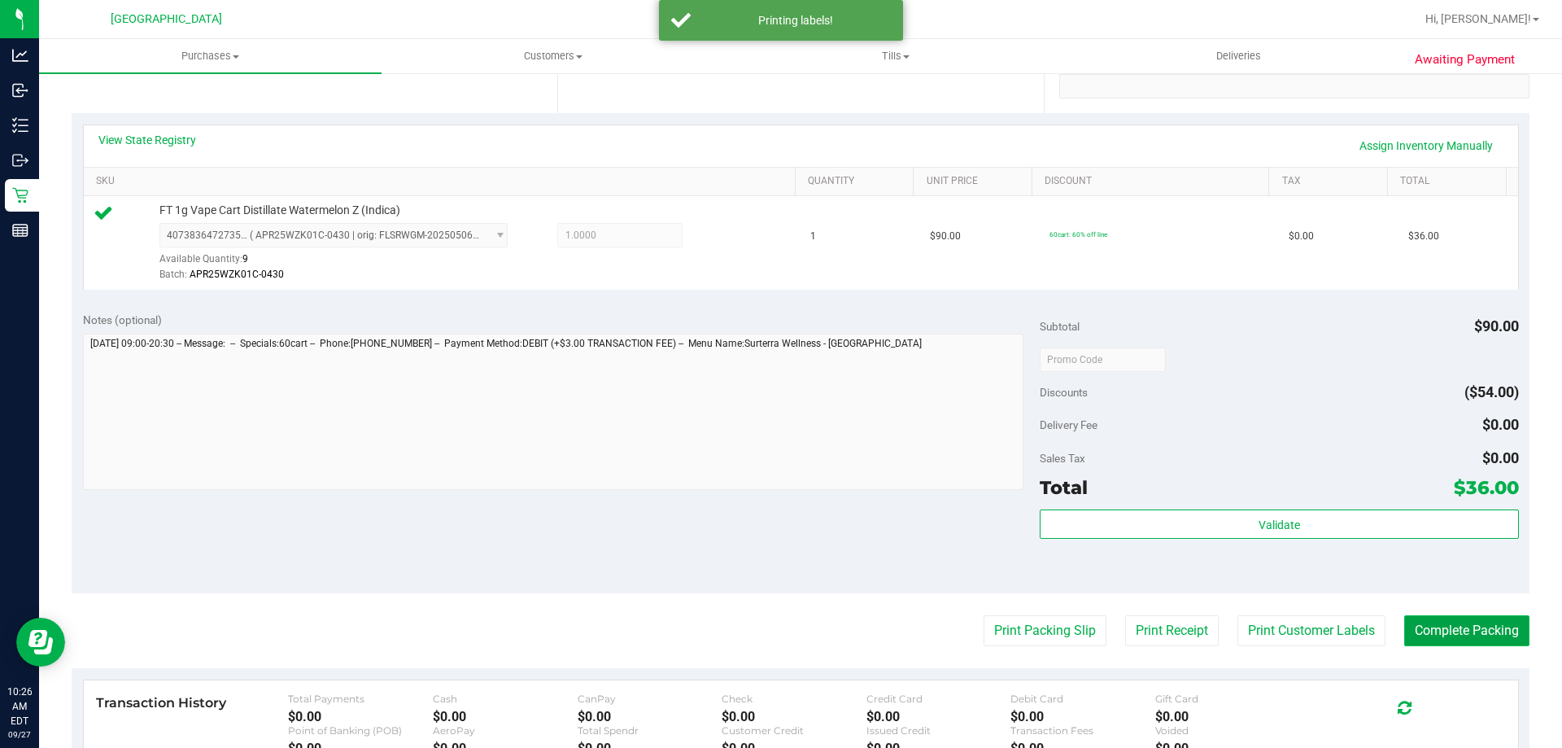
click at [1413, 619] on button "Complete Packing" at bounding box center [1466, 630] width 125 height 31
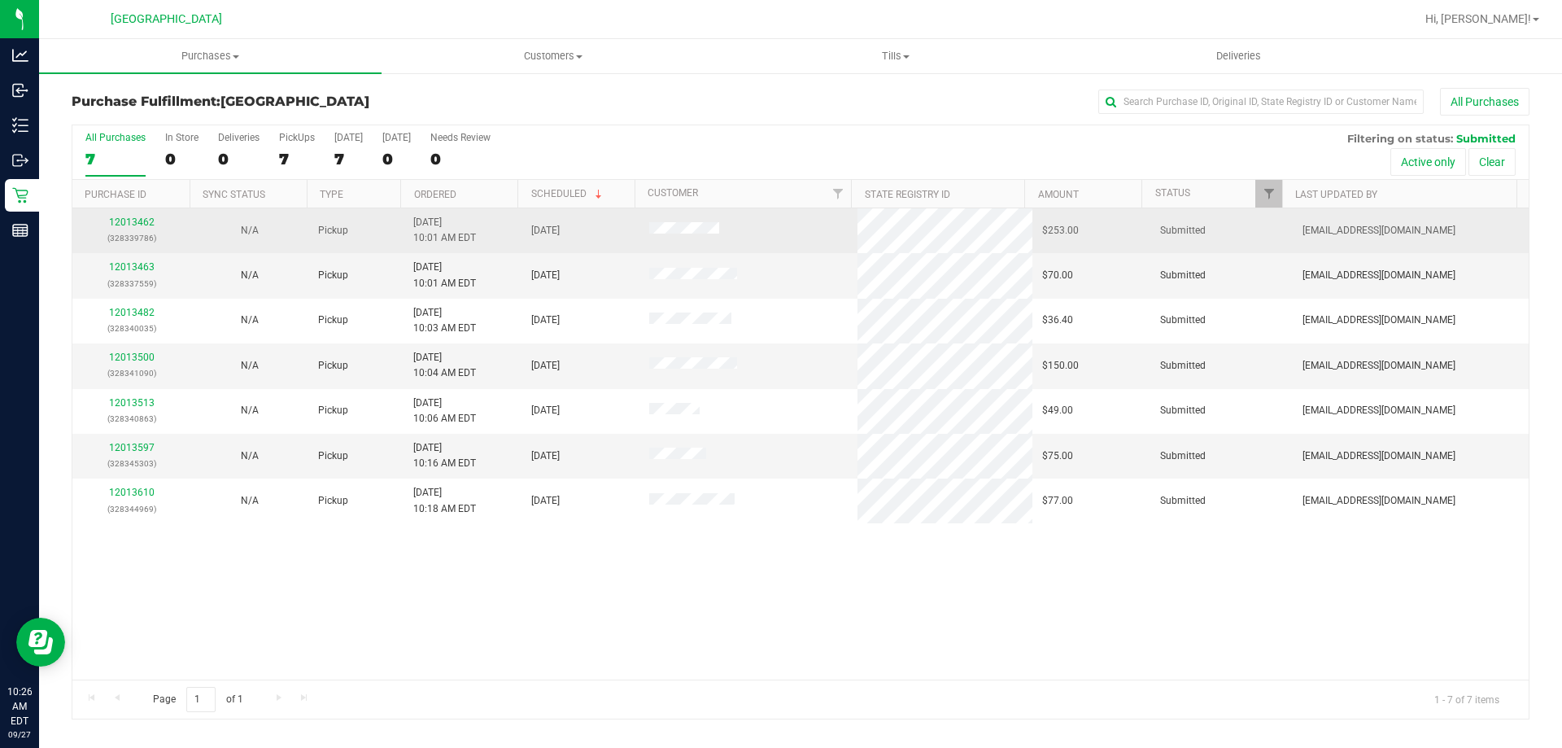
click at [128, 215] on div "12013462 (328339786)" at bounding box center [131, 230] width 98 height 31
click at [128, 221] on link "12013462" at bounding box center [132, 221] width 46 height 11
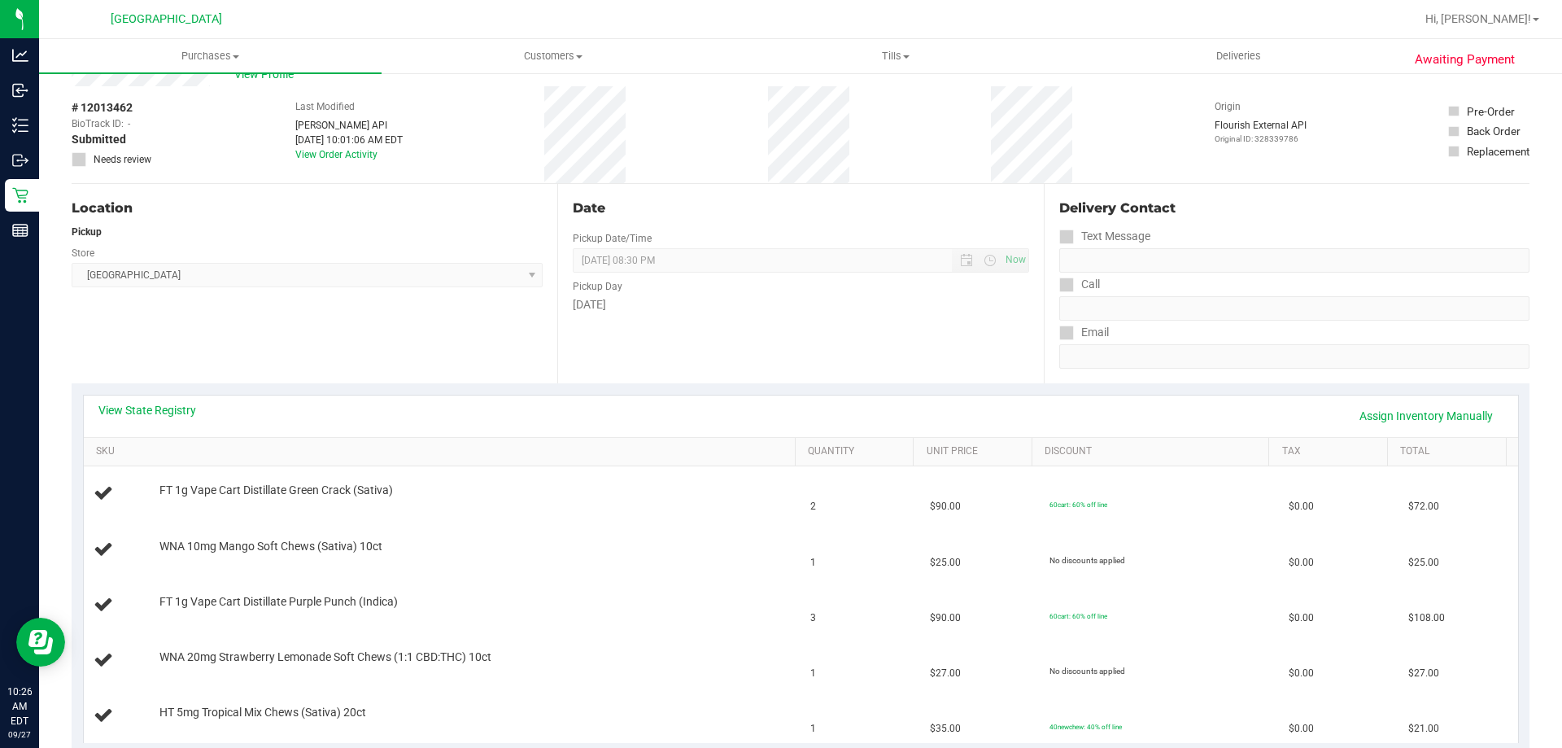
scroll to position [81, 0]
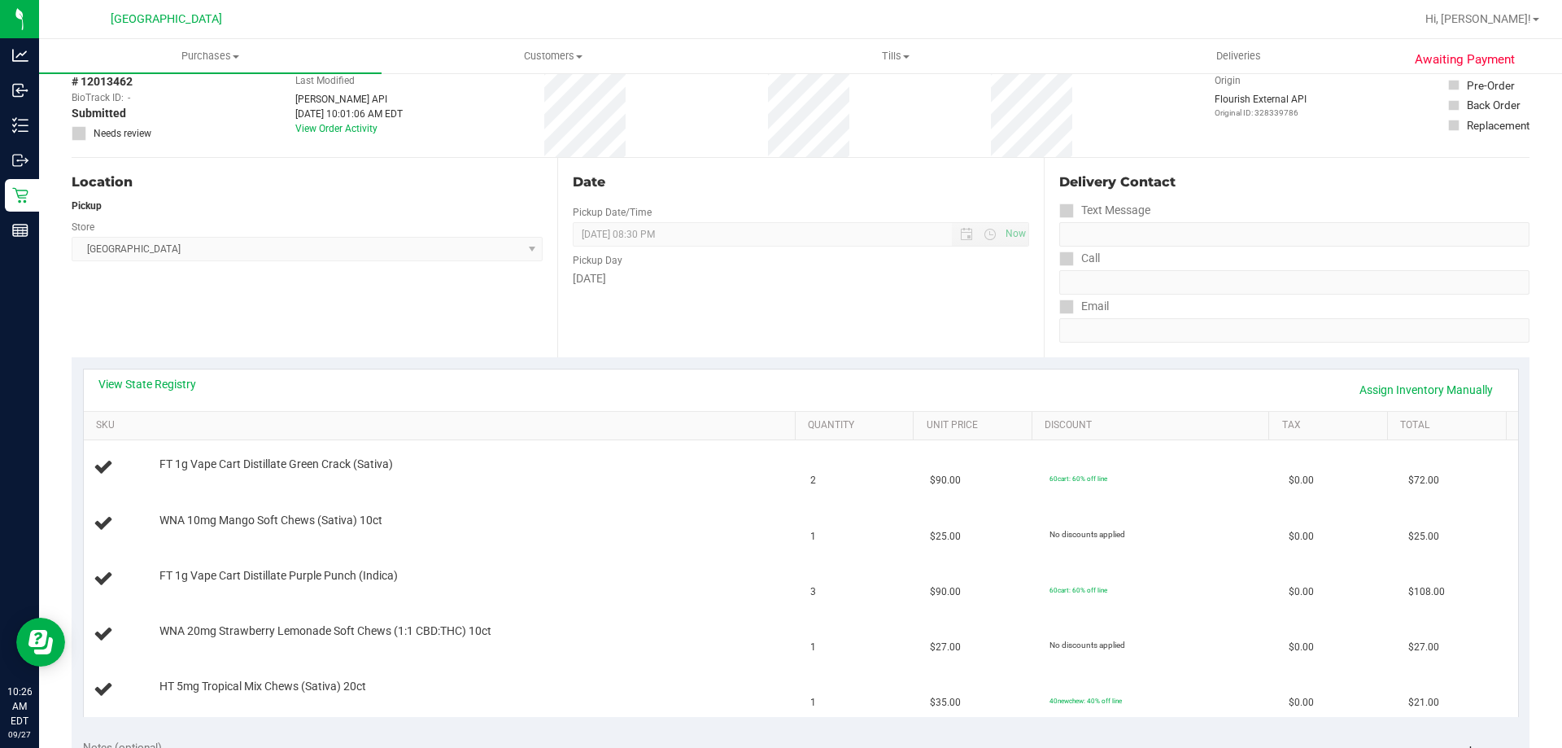
click at [284, 417] on th "SKU" at bounding box center [439, 426] width 711 height 29
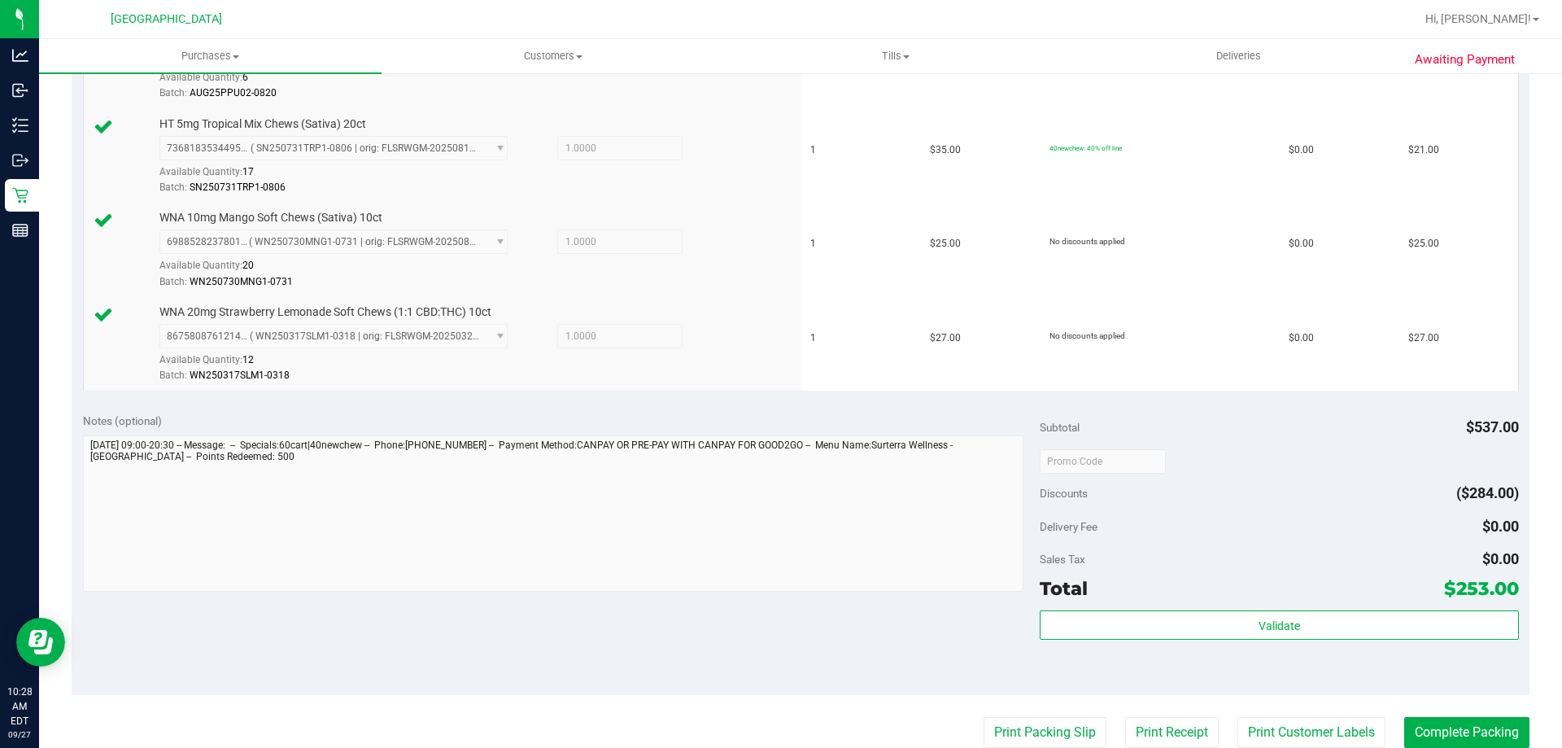
scroll to position [651, 0]
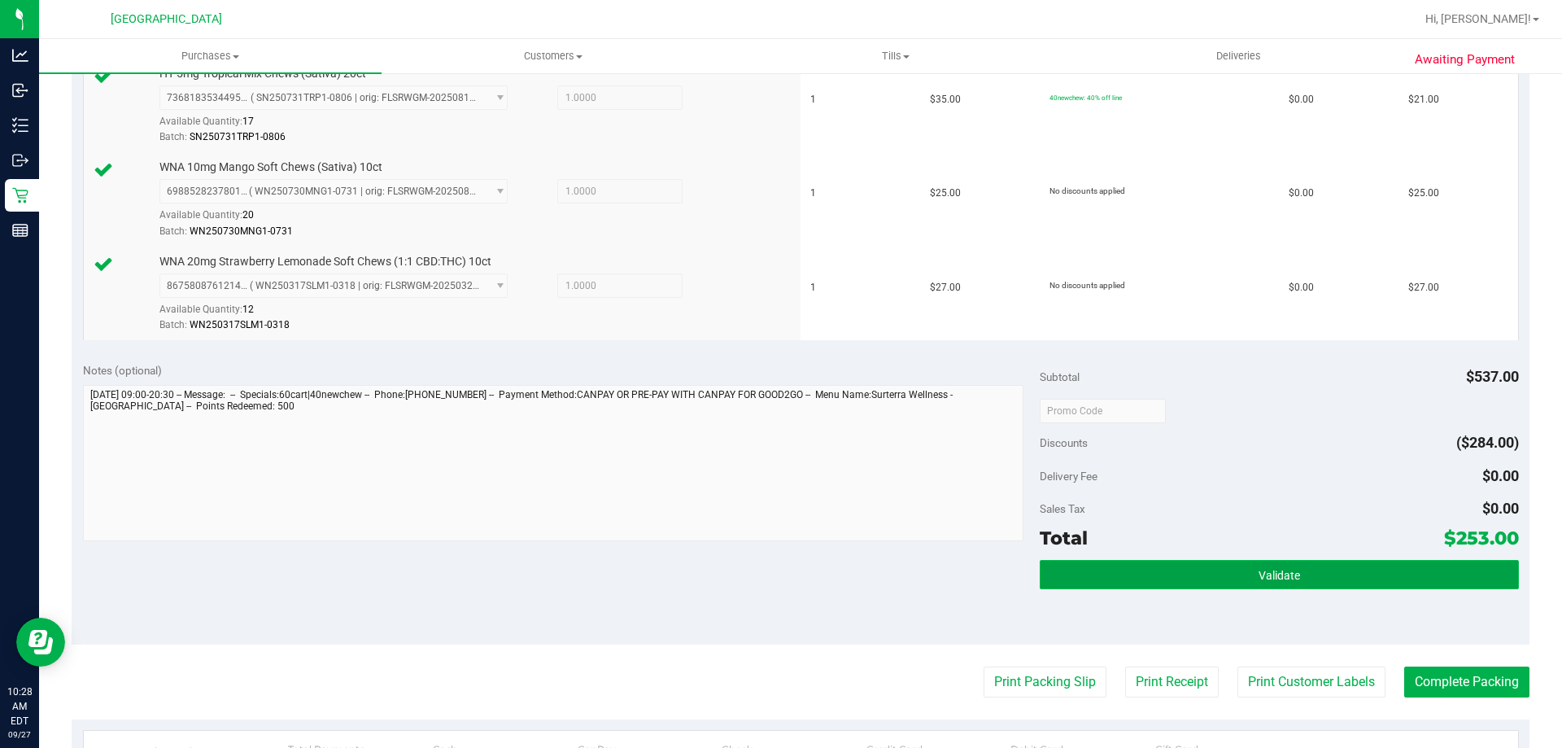
click at [1214, 582] on button "Validate" at bounding box center [1279, 574] width 478 height 29
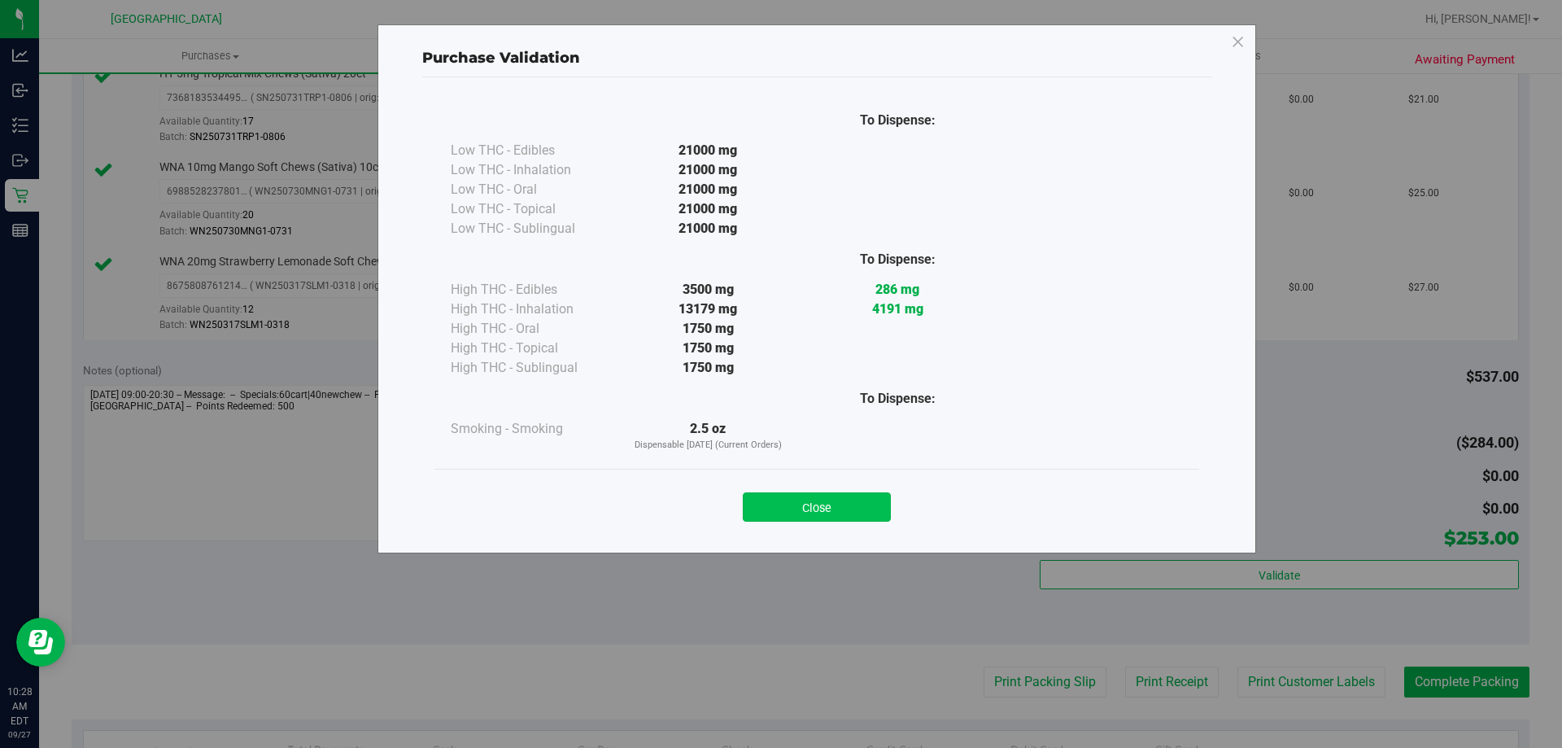
click at [782, 503] on button "Close" at bounding box center [817, 506] width 148 height 29
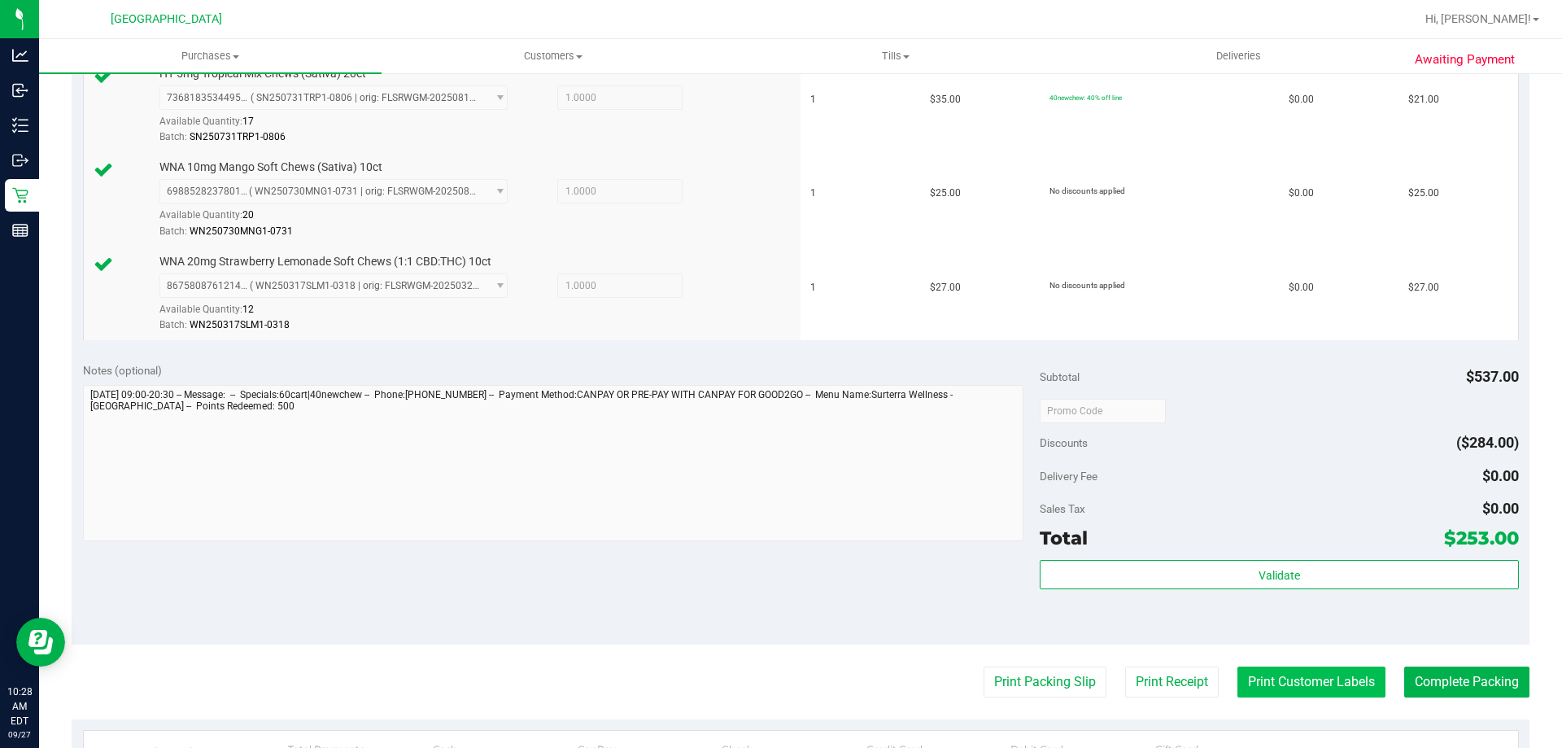
click at [1265, 674] on button "Print Customer Labels" at bounding box center [1312, 681] width 148 height 31
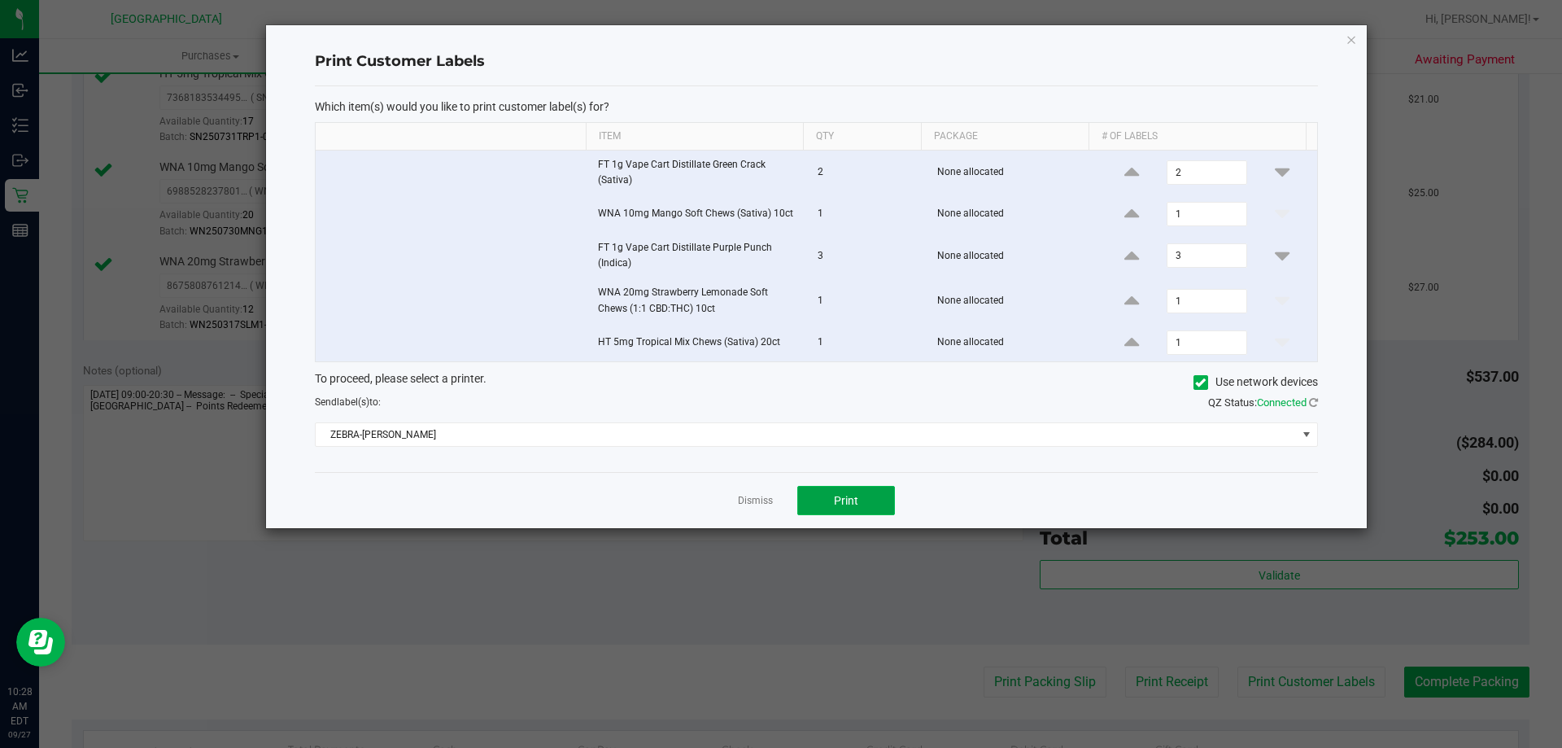
click at [834, 491] on button "Print" at bounding box center [846, 500] width 98 height 29
click at [758, 503] on link "Dismiss" at bounding box center [755, 501] width 35 height 14
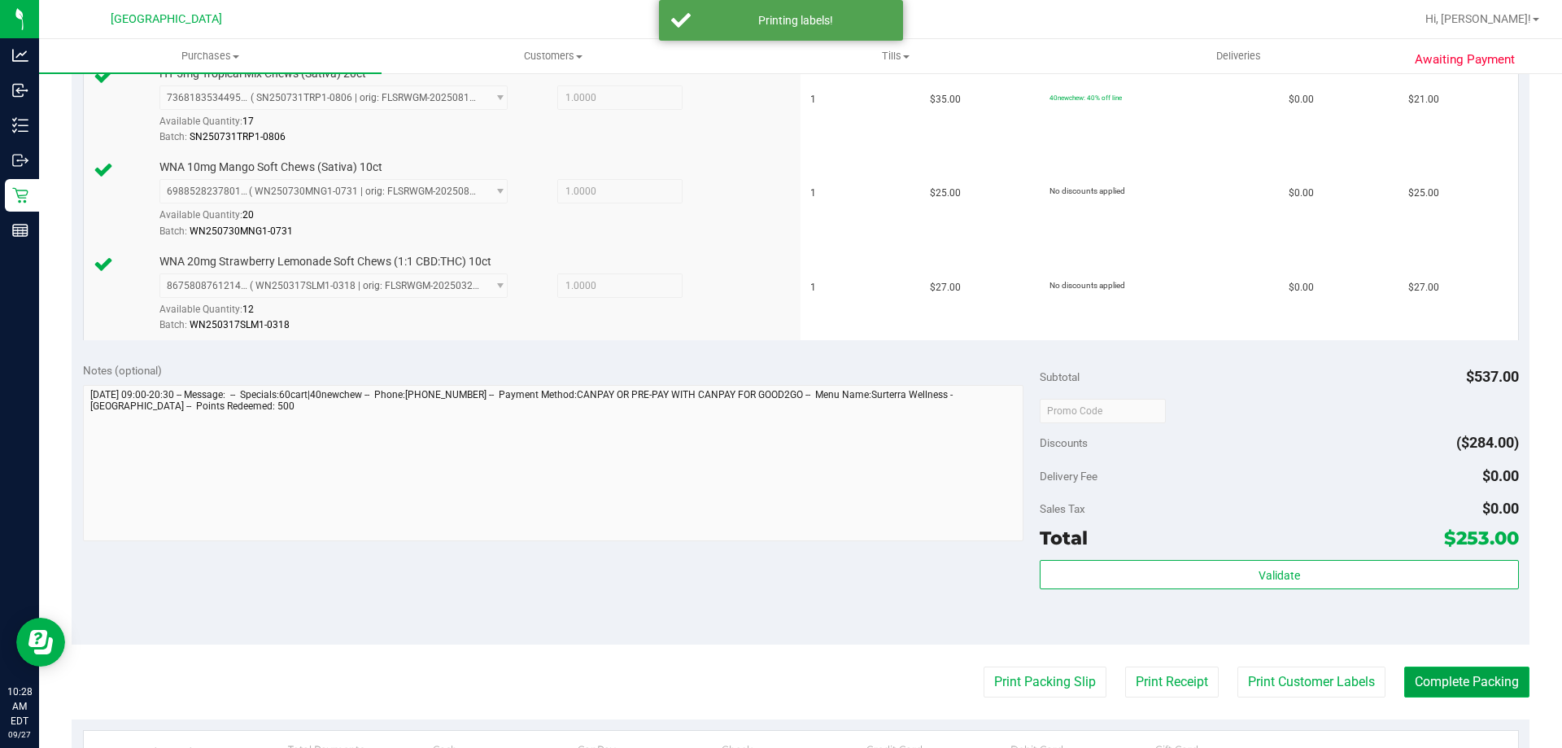
click at [1476, 690] on button "Complete Packing" at bounding box center [1466, 681] width 125 height 31
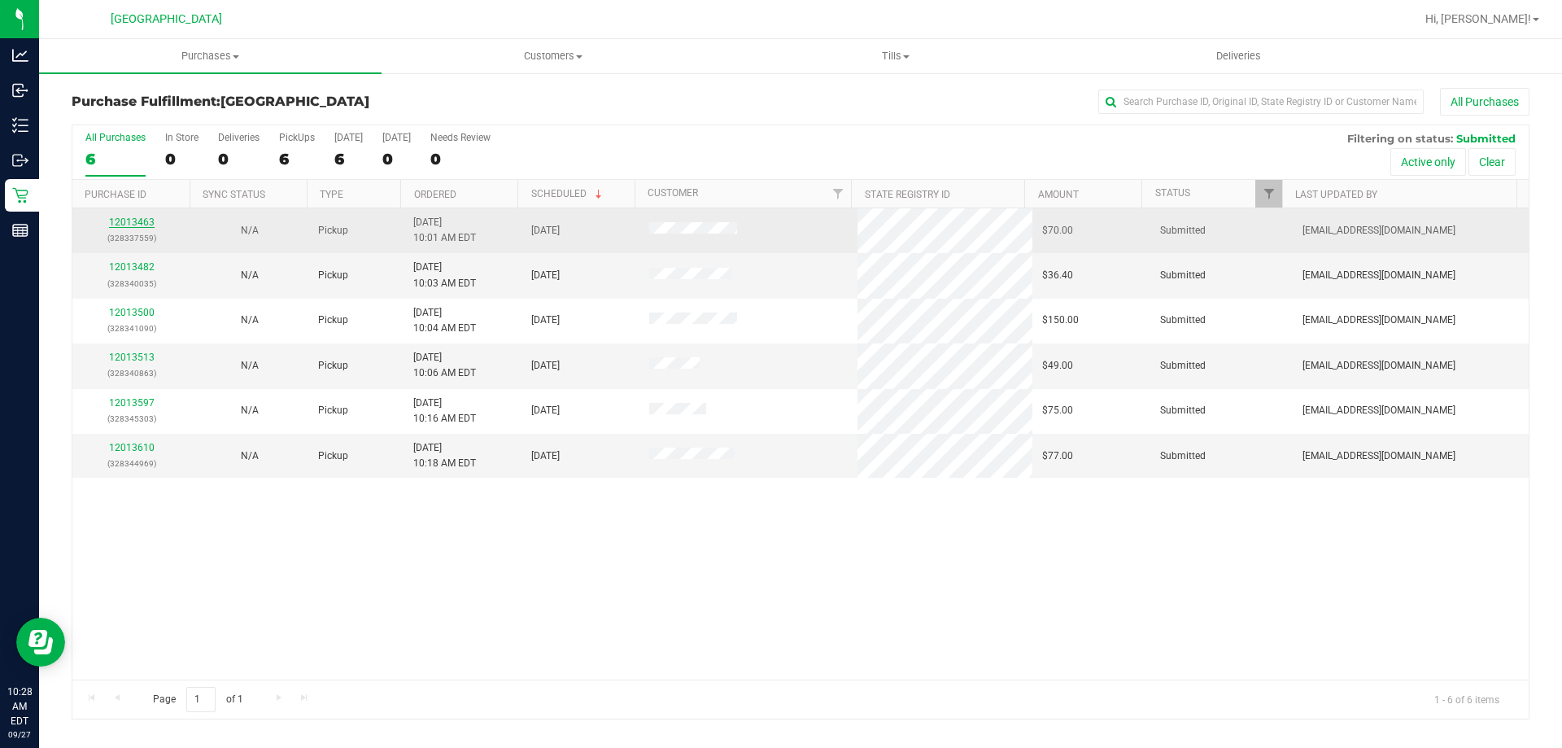
click at [149, 220] on link "12013463" at bounding box center [132, 221] width 46 height 11
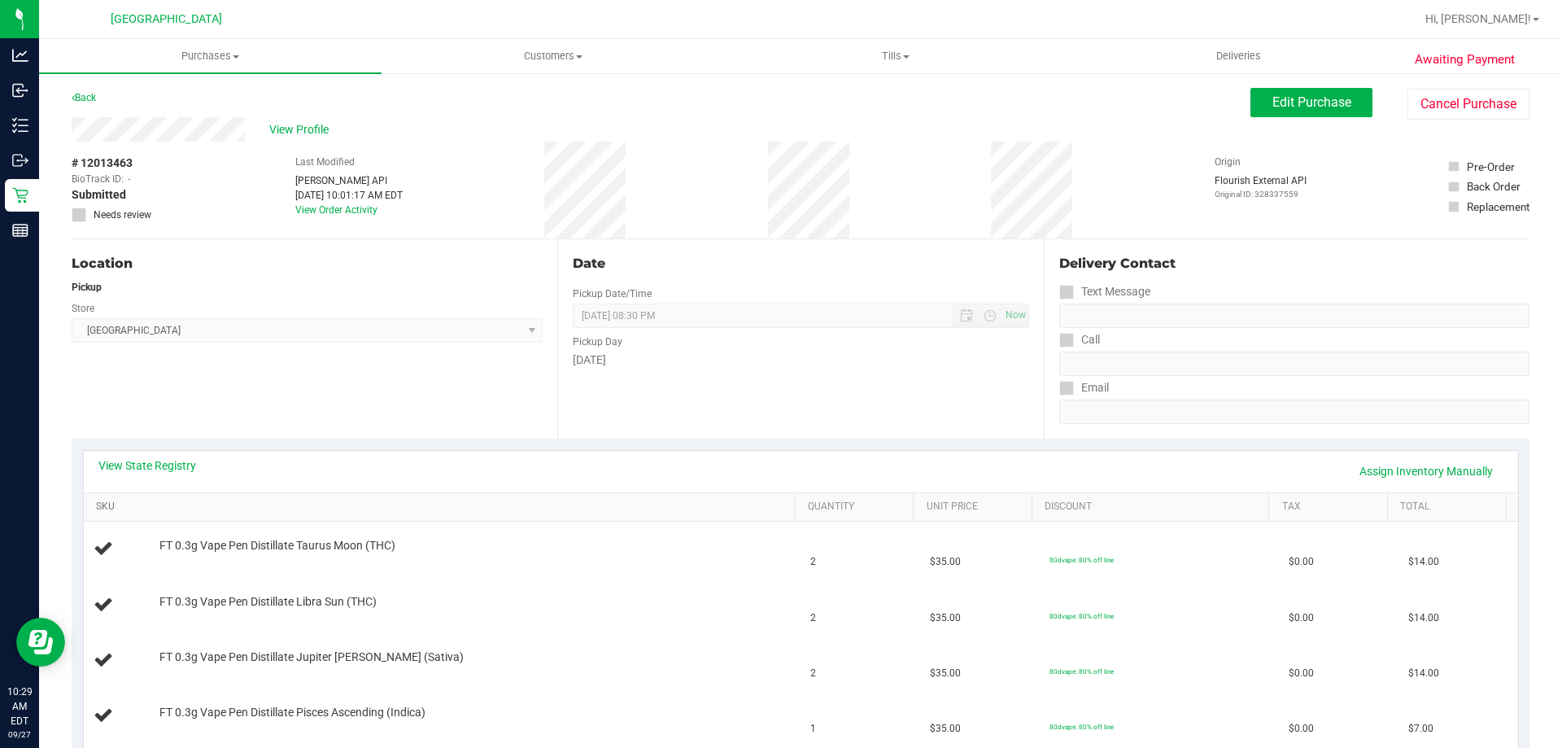
click at [417, 509] on link "SKU" at bounding box center [442, 506] width 692 height 13
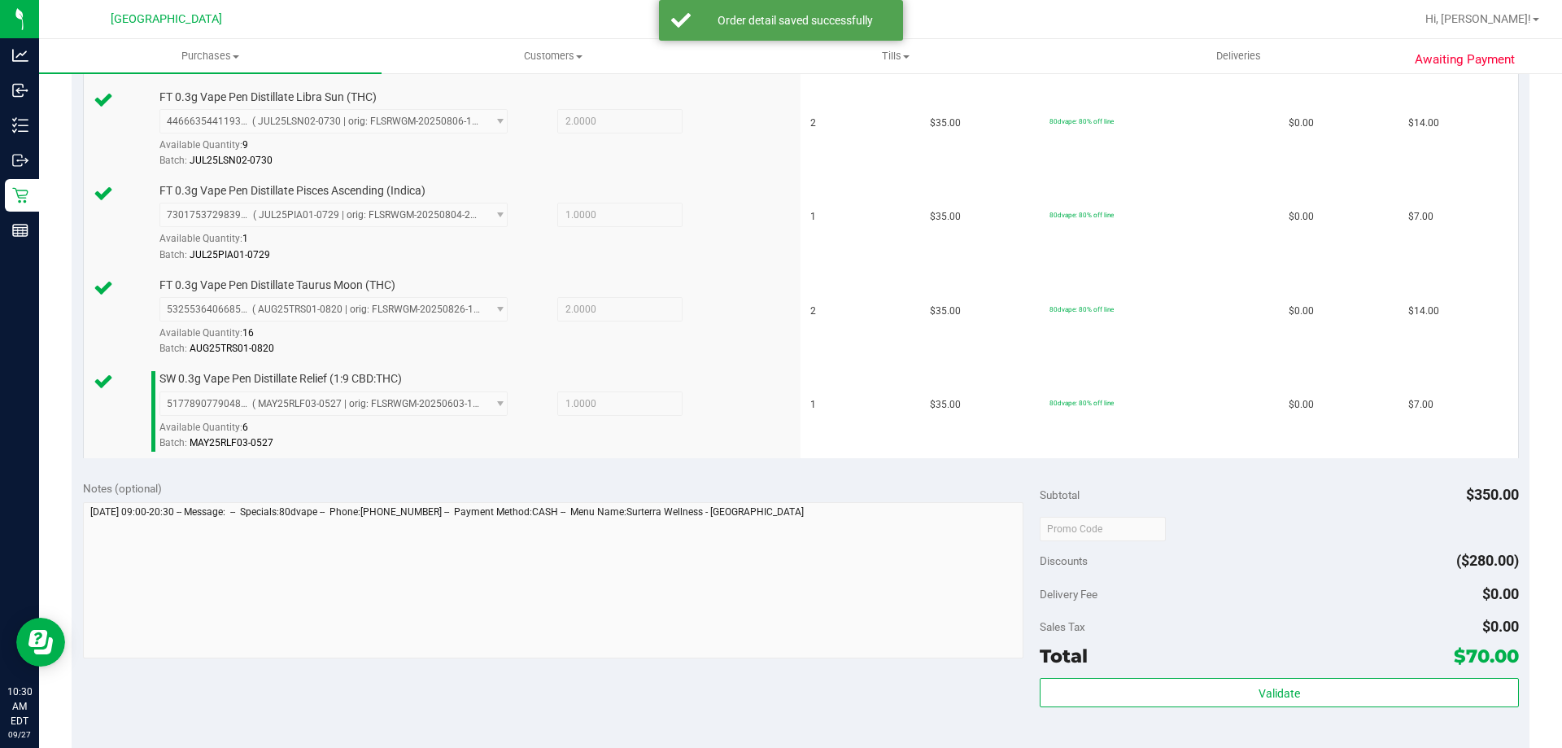
scroll to position [651, 0]
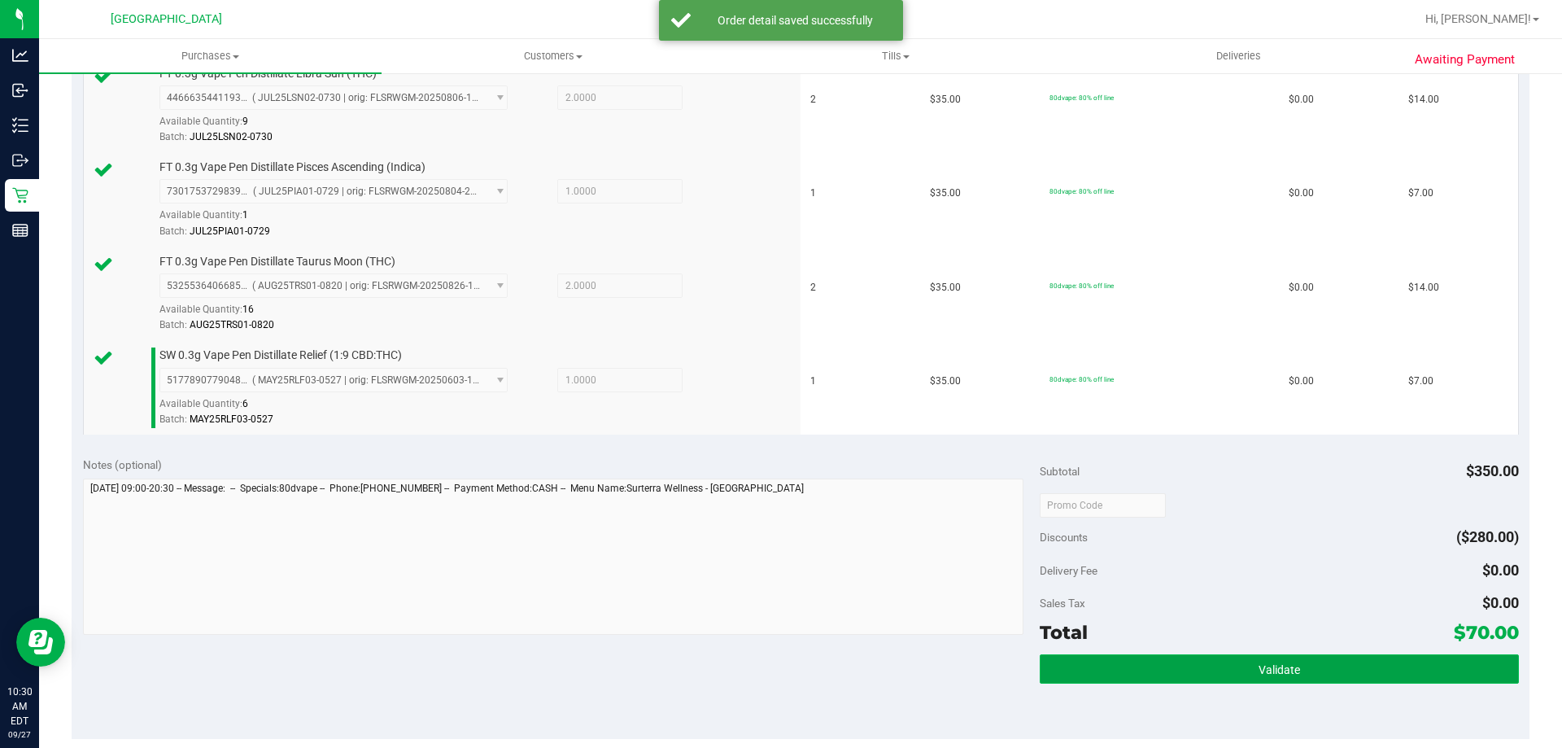
click at [1189, 659] on button "Validate" at bounding box center [1279, 668] width 478 height 29
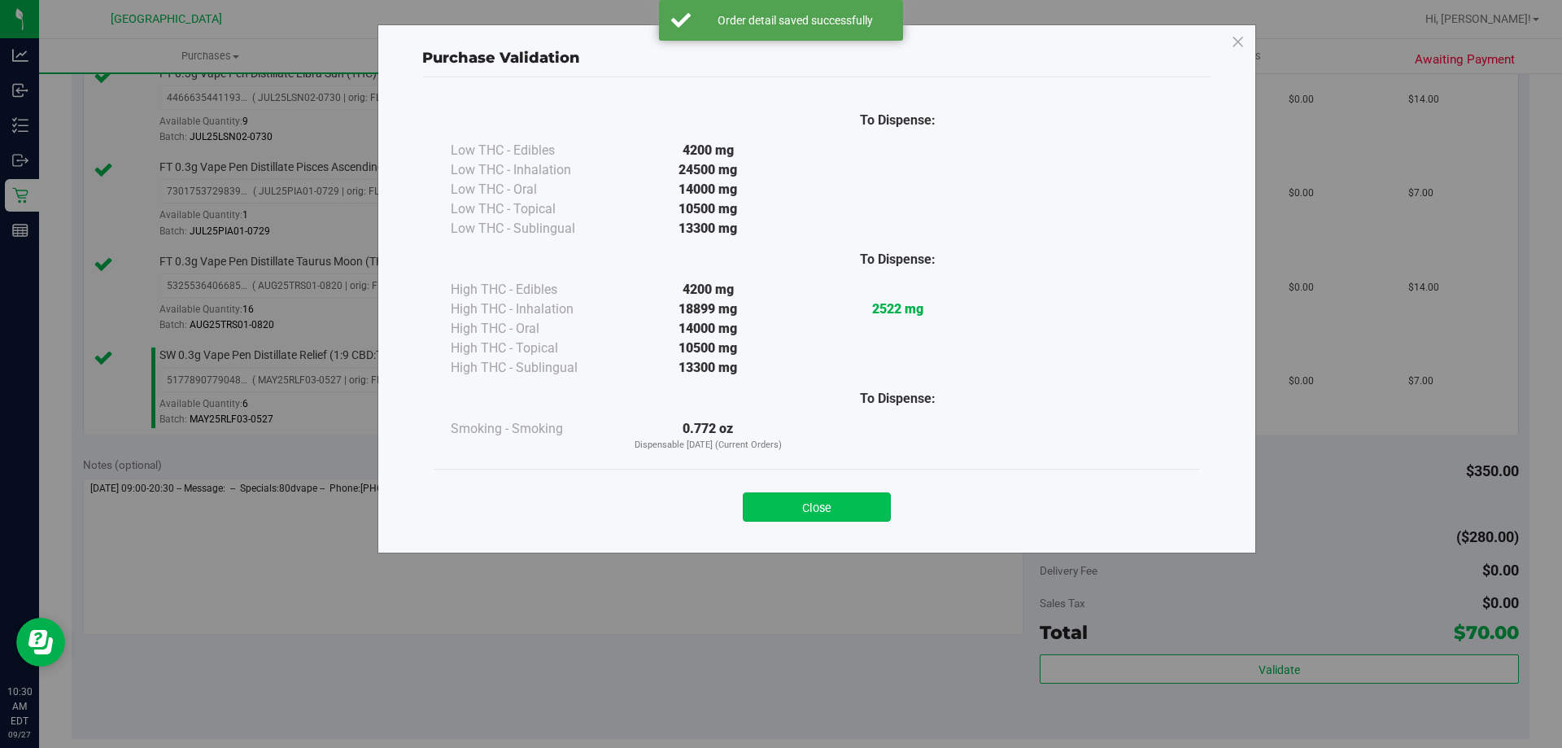
click at [820, 505] on button "Close" at bounding box center [817, 506] width 148 height 29
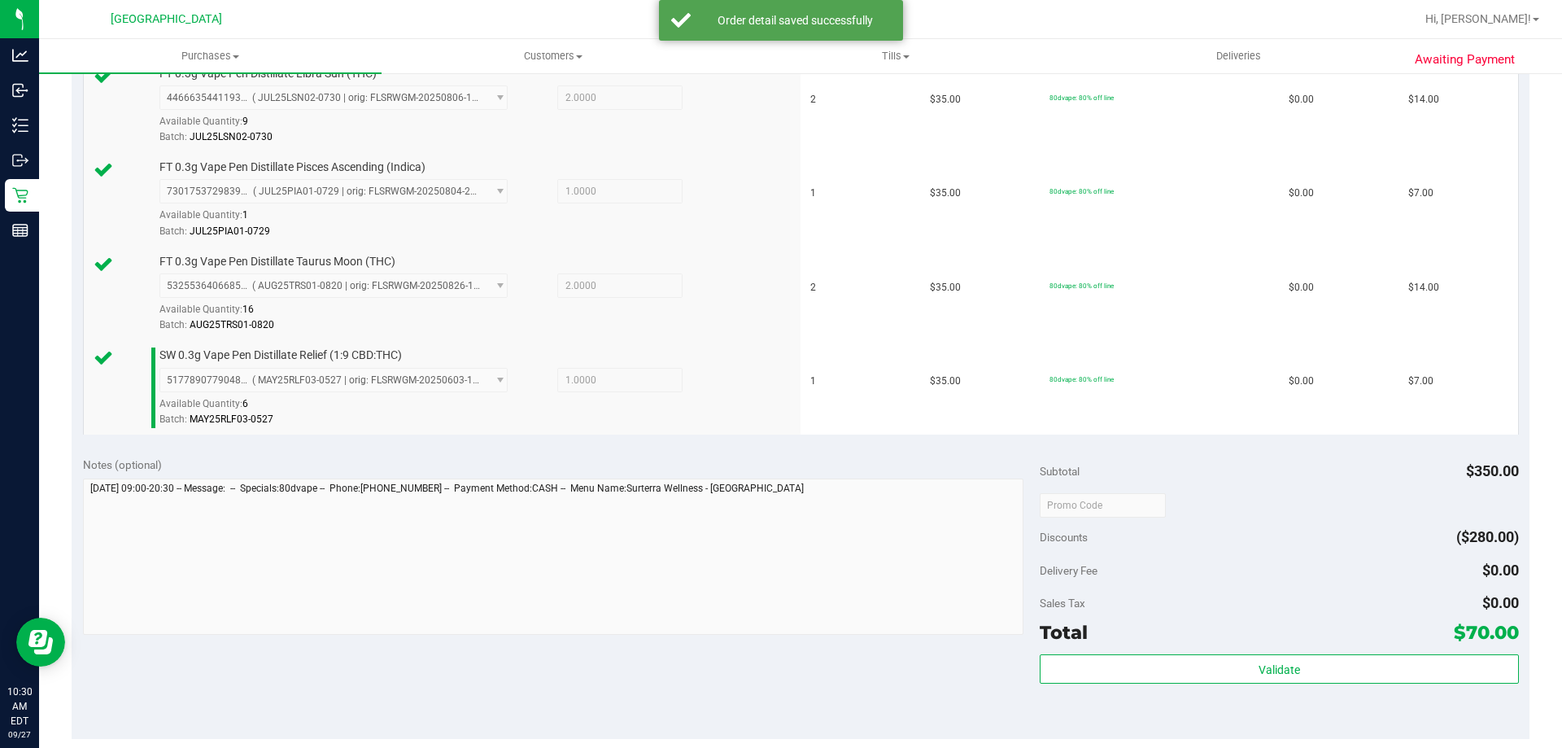
scroll to position [976, 0]
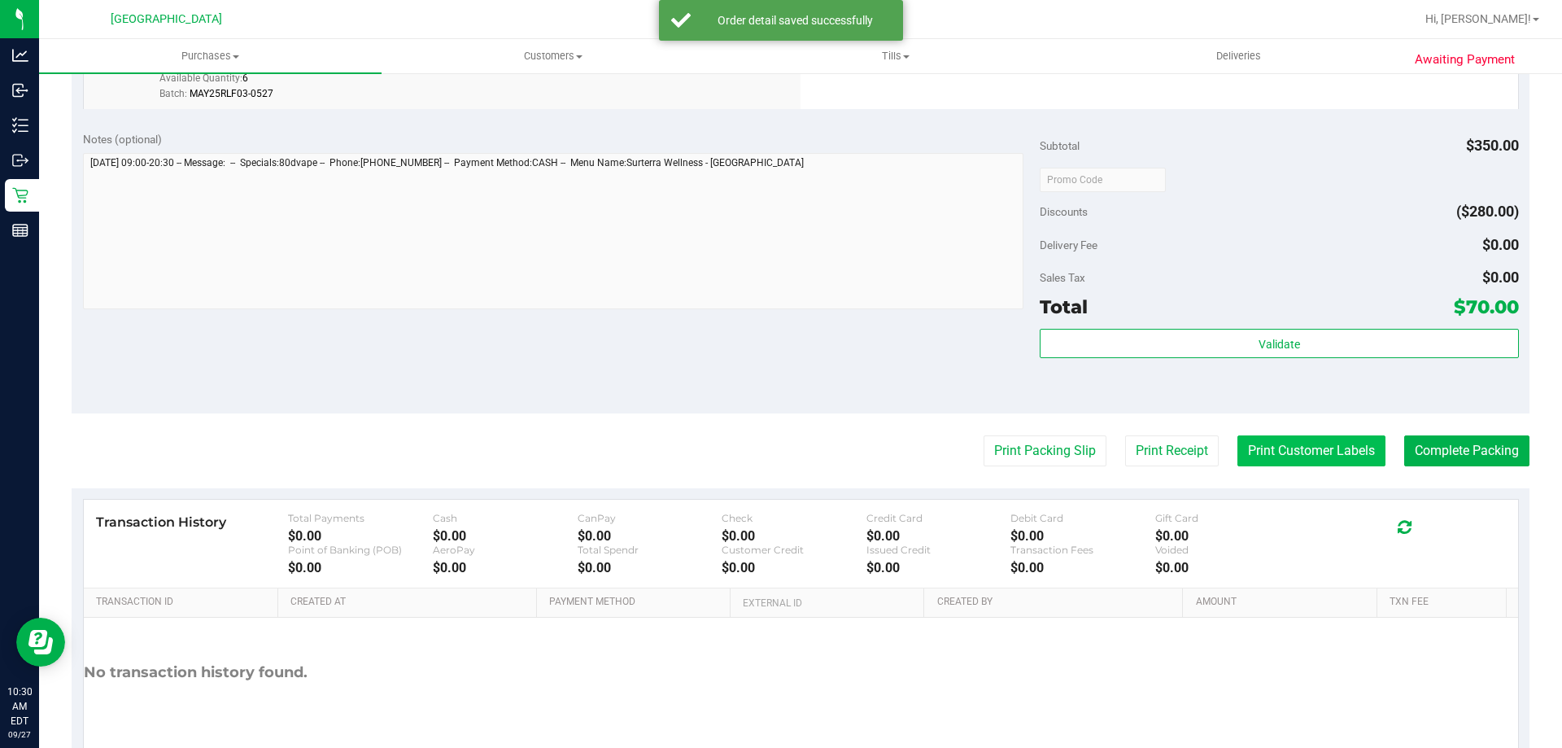
click at [1303, 445] on button "Print Customer Labels" at bounding box center [1312, 450] width 148 height 31
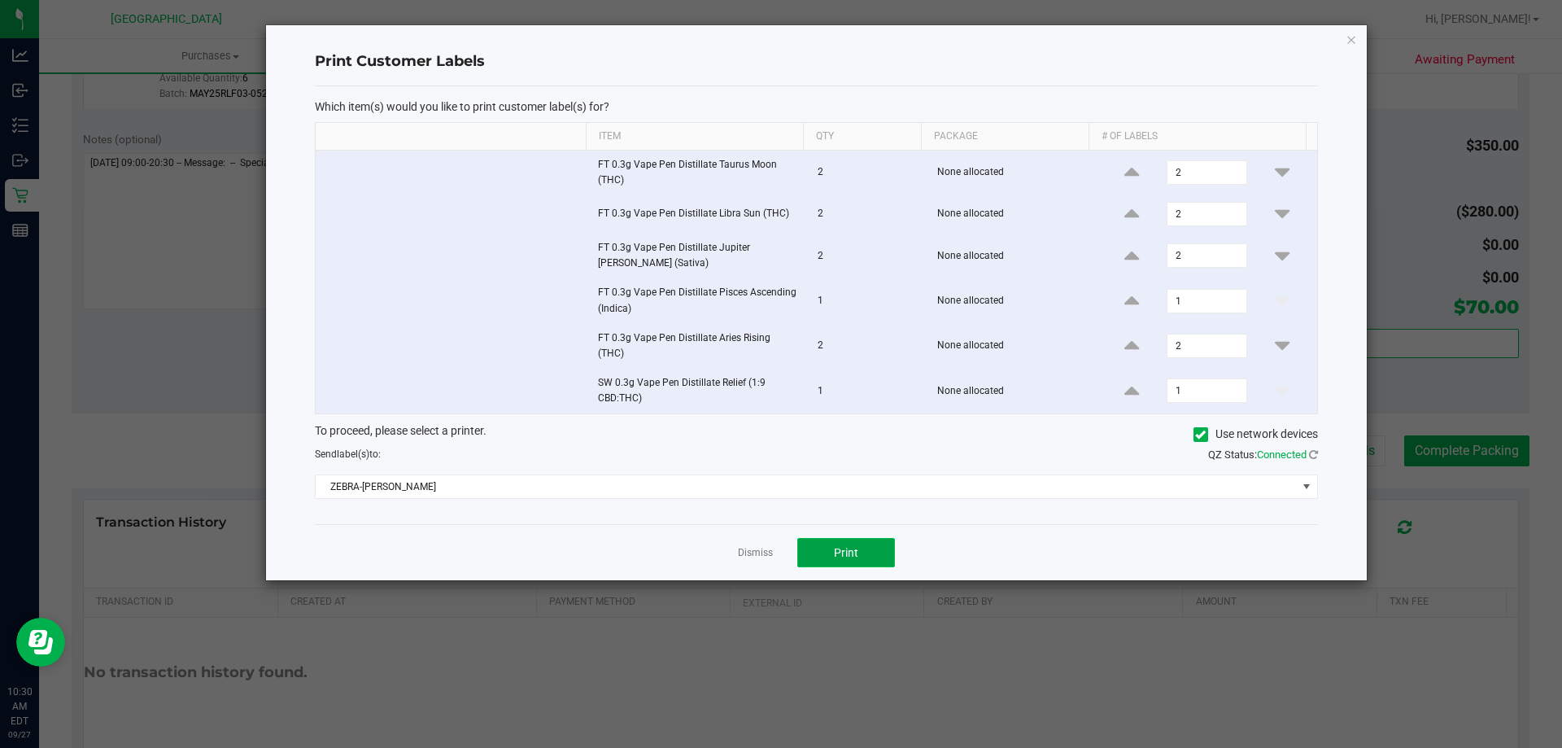
click at [872, 548] on button "Print" at bounding box center [846, 552] width 98 height 29
click at [758, 547] on link "Dismiss" at bounding box center [755, 553] width 35 height 14
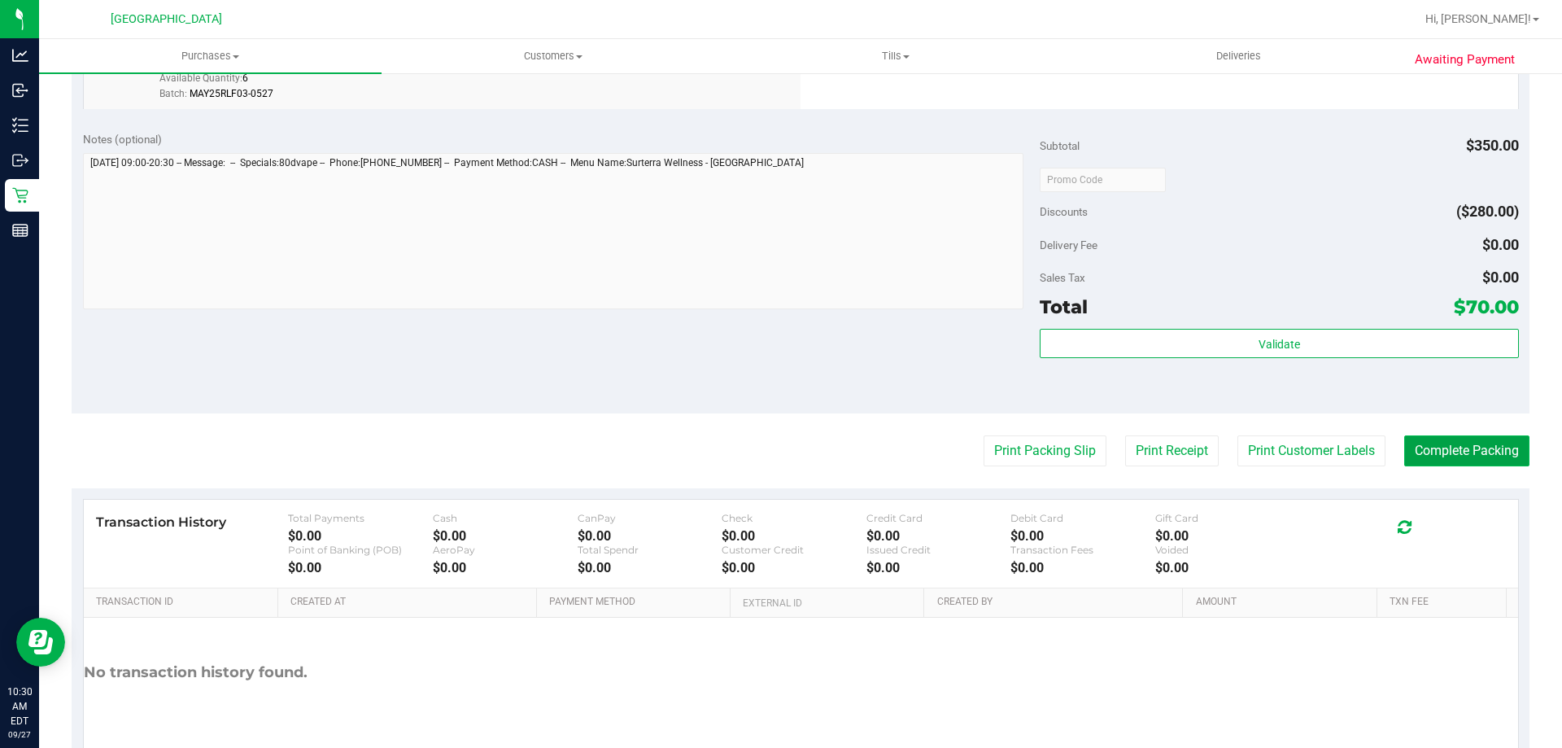
click at [1435, 445] on button "Complete Packing" at bounding box center [1466, 450] width 125 height 31
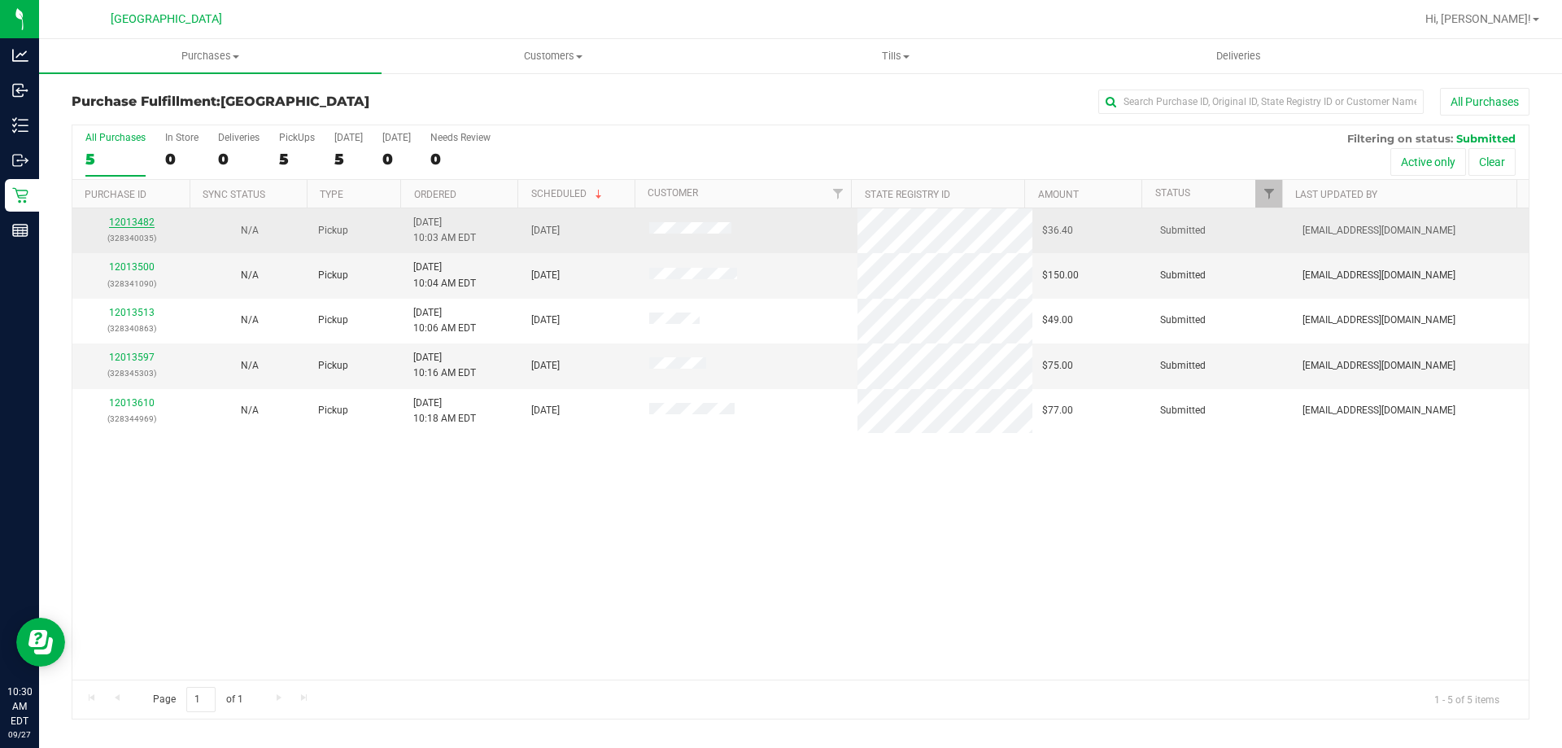
click at [127, 225] on link "12013482" at bounding box center [132, 221] width 46 height 11
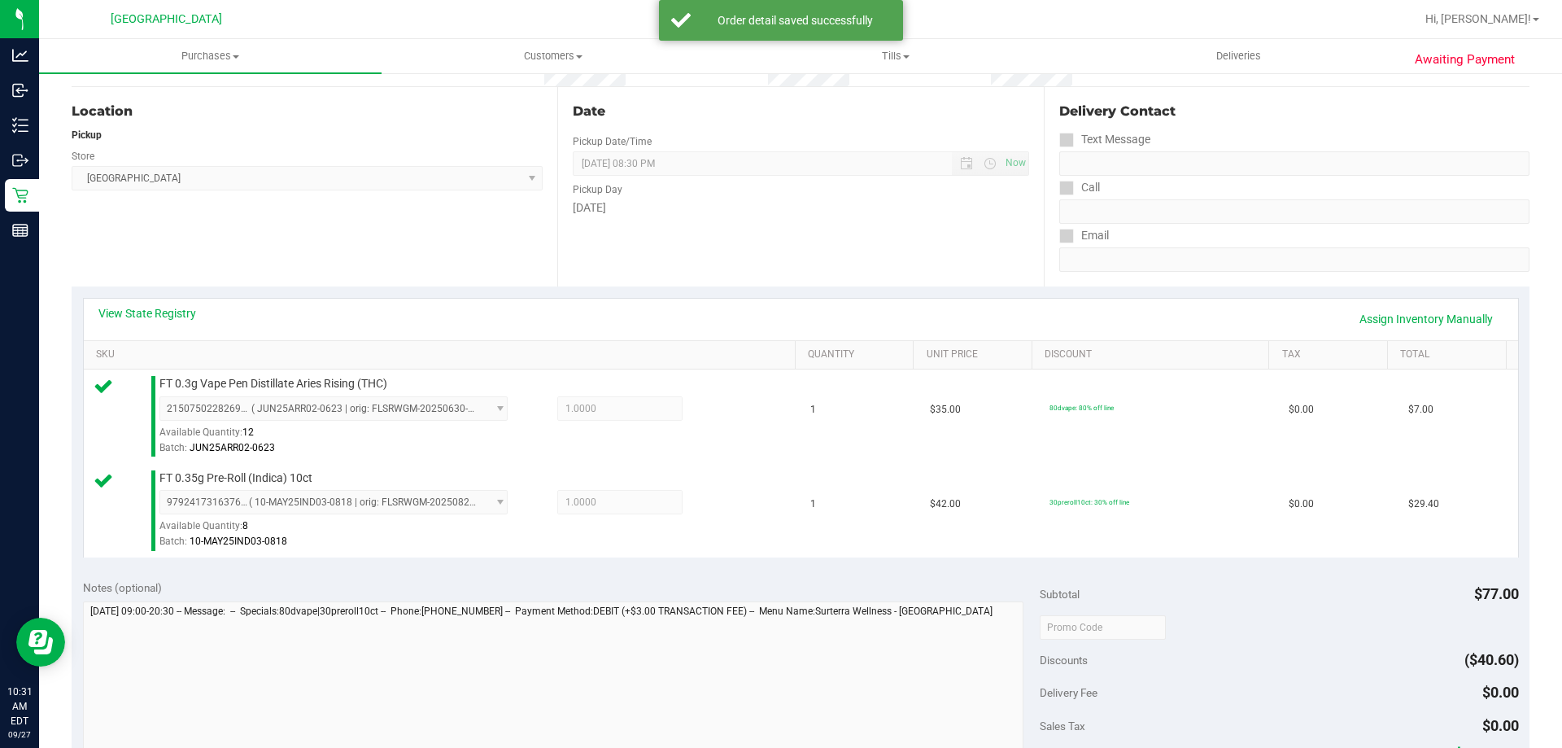
scroll to position [325, 0]
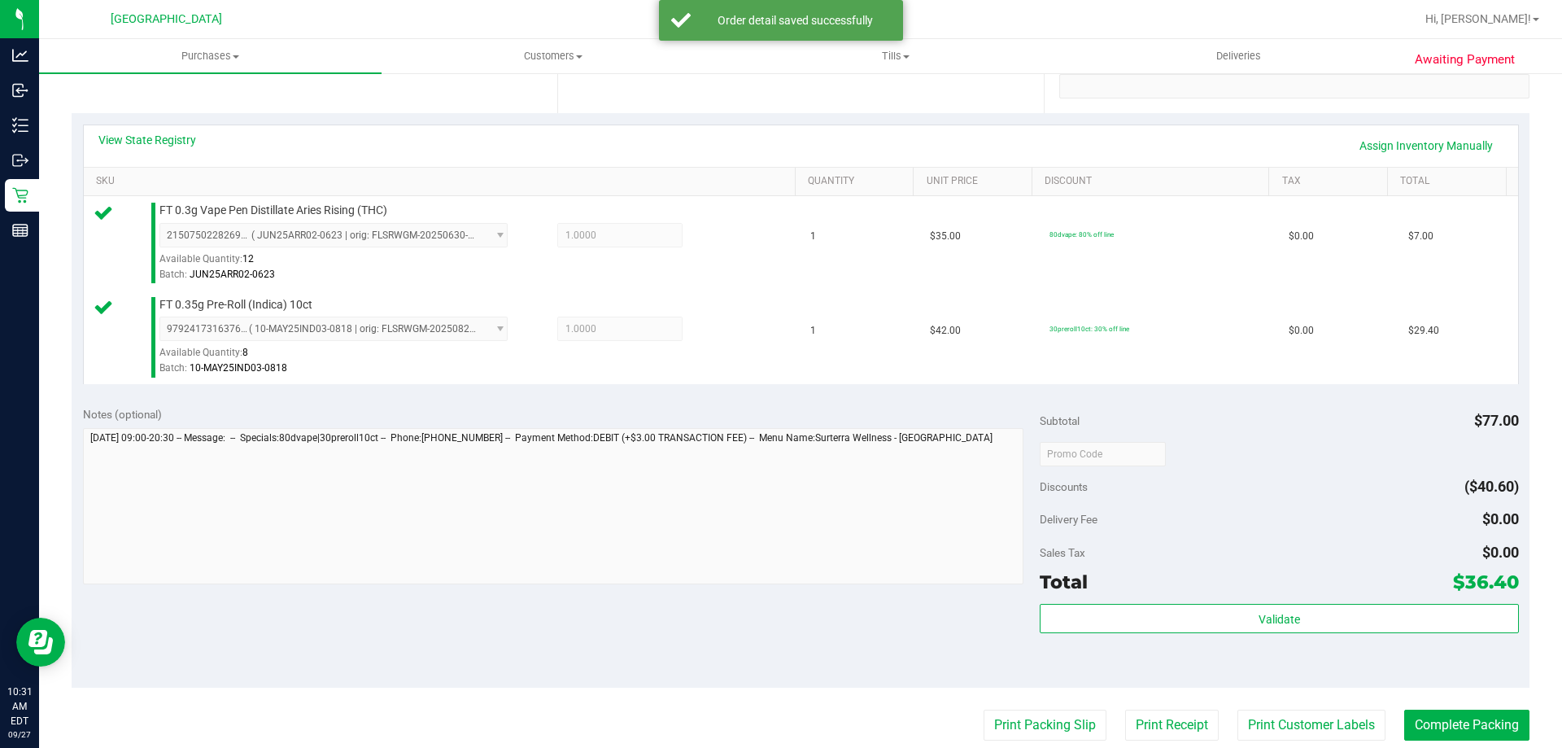
click at [1242, 634] on div "Validate" at bounding box center [1279, 640] width 478 height 73
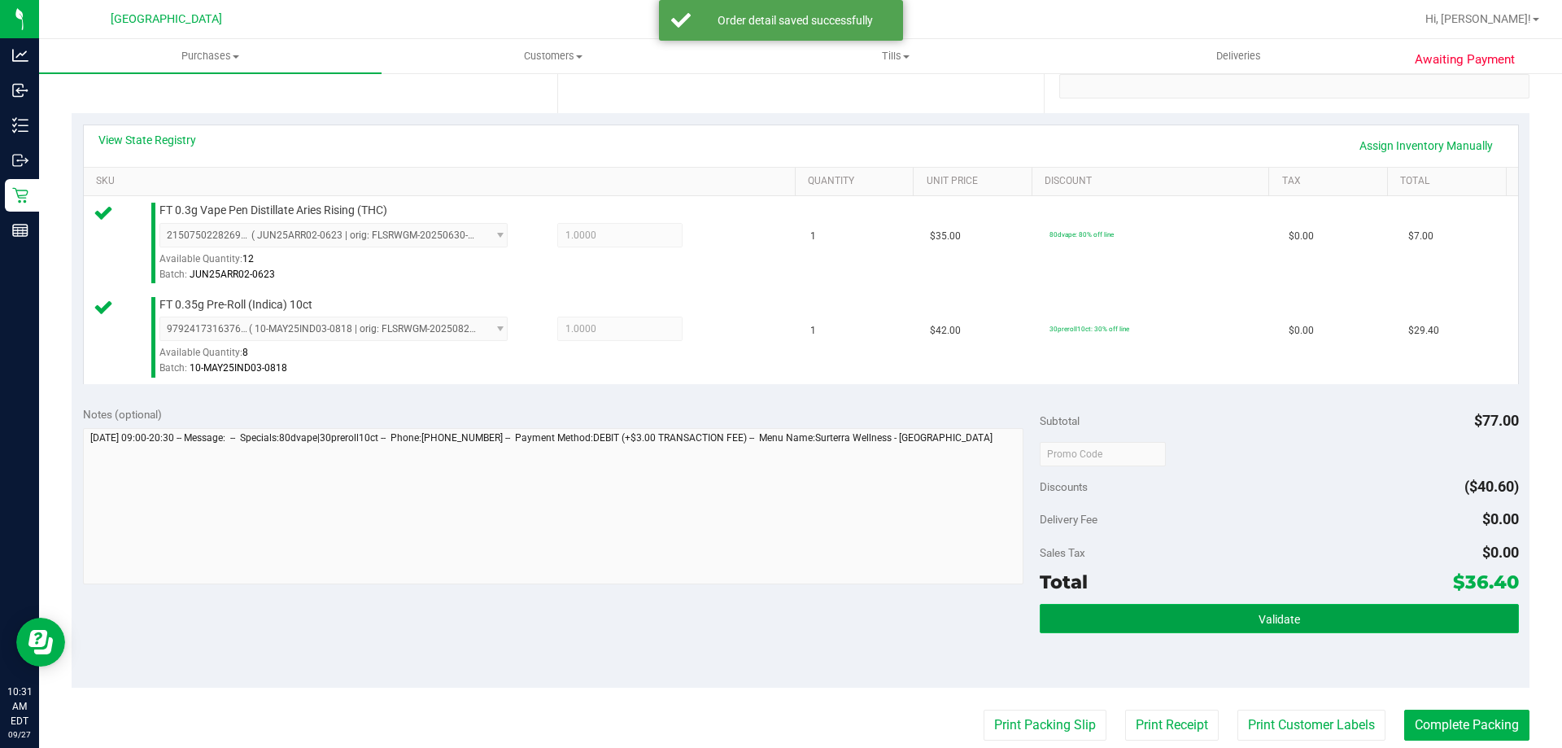
click at [1246, 623] on button "Validate" at bounding box center [1279, 618] width 478 height 29
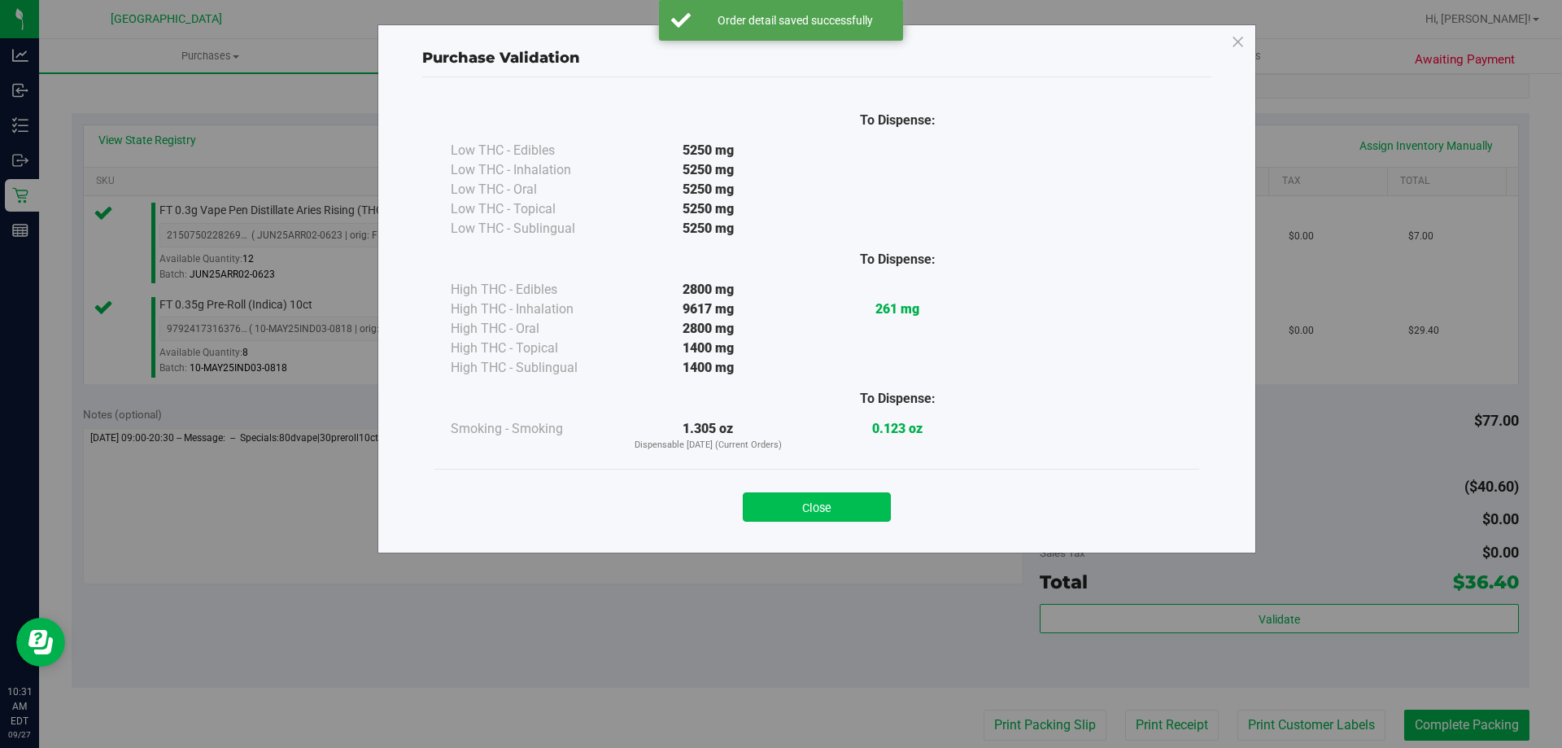
click at [770, 503] on button "Close" at bounding box center [817, 506] width 148 height 29
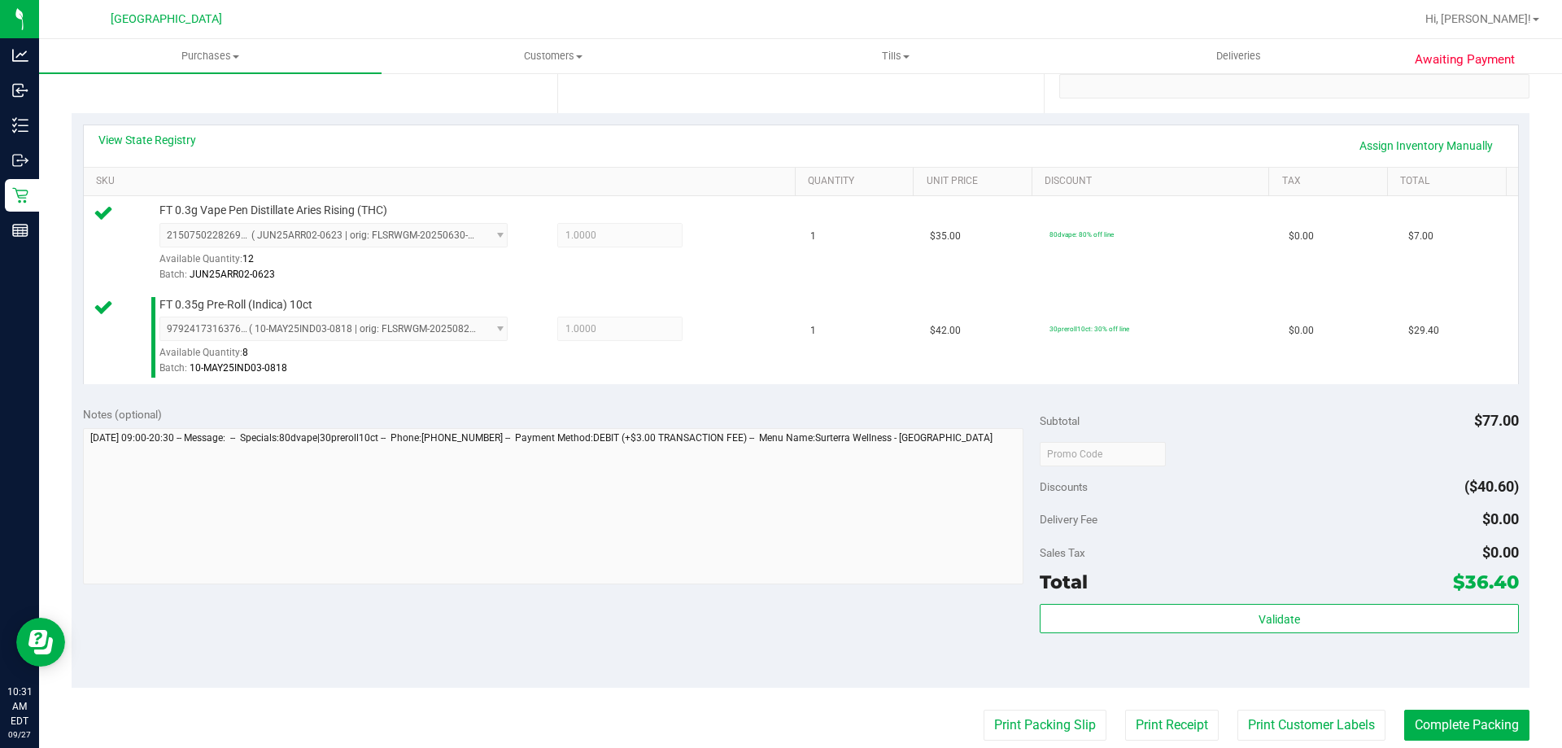
click at [1311, 708] on purchase-details "Back Edit Purchase Cancel Purchase View Profile # 12013482 BioTrack ID: - Submi…" at bounding box center [801, 414] width 1458 height 1304
click at [1312, 715] on button "Print Customer Labels" at bounding box center [1312, 725] width 148 height 31
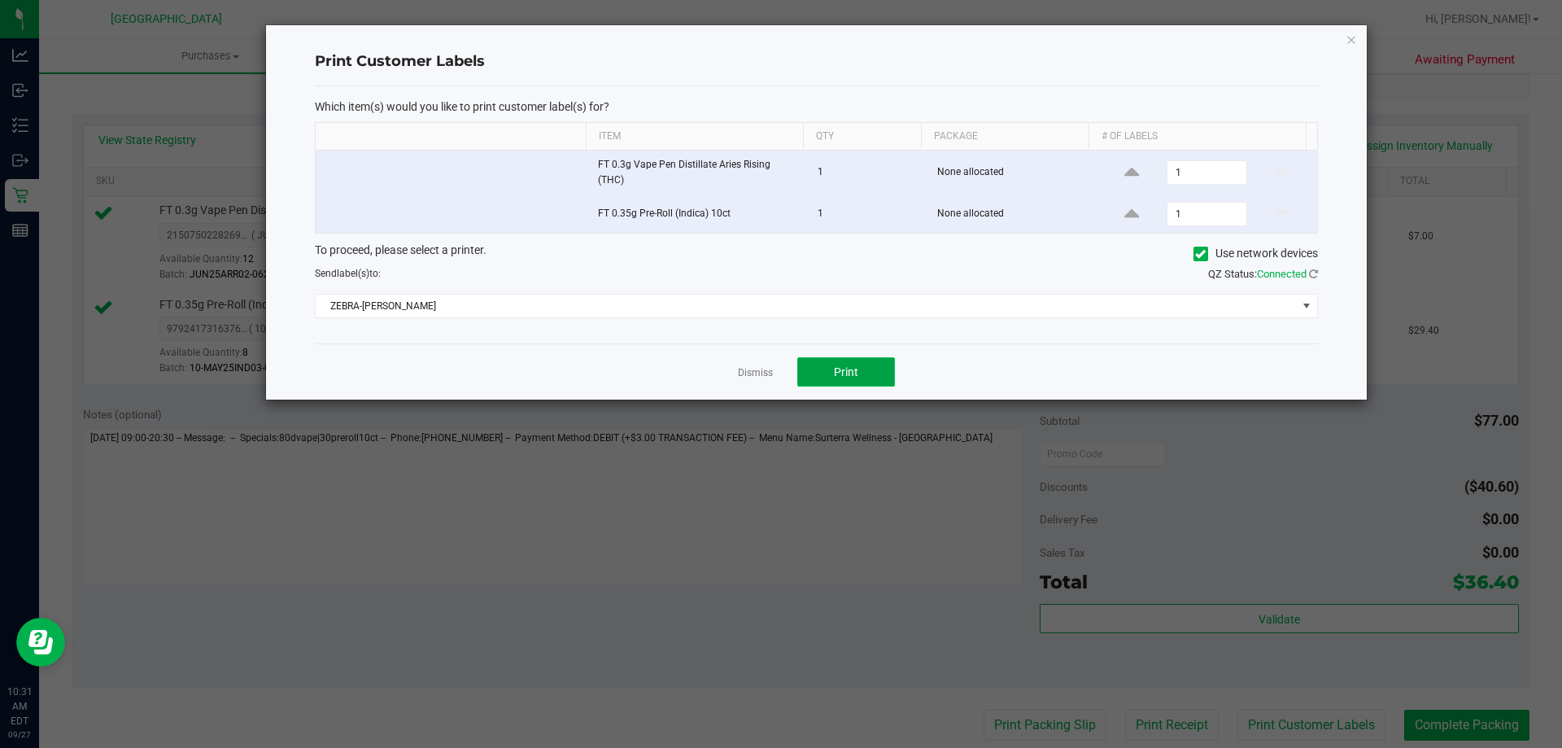
click at [851, 372] on span "Print" at bounding box center [846, 371] width 24 height 13
click at [765, 367] on link "Dismiss" at bounding box center [755, 373] width 35 height 14
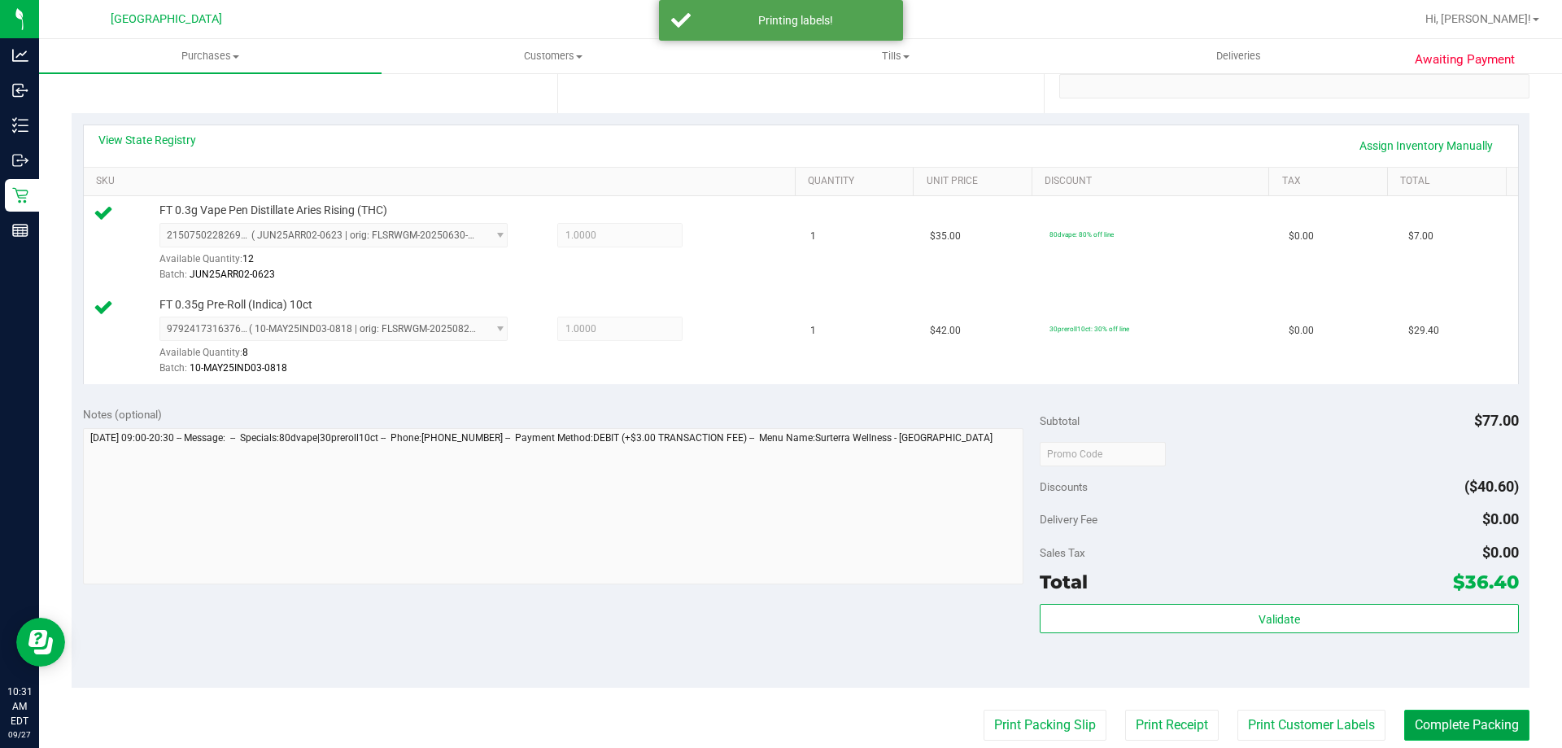
click at [1458, 721] on button "Complete Packing" at bounding box center [1466, 725] width 125 height 31
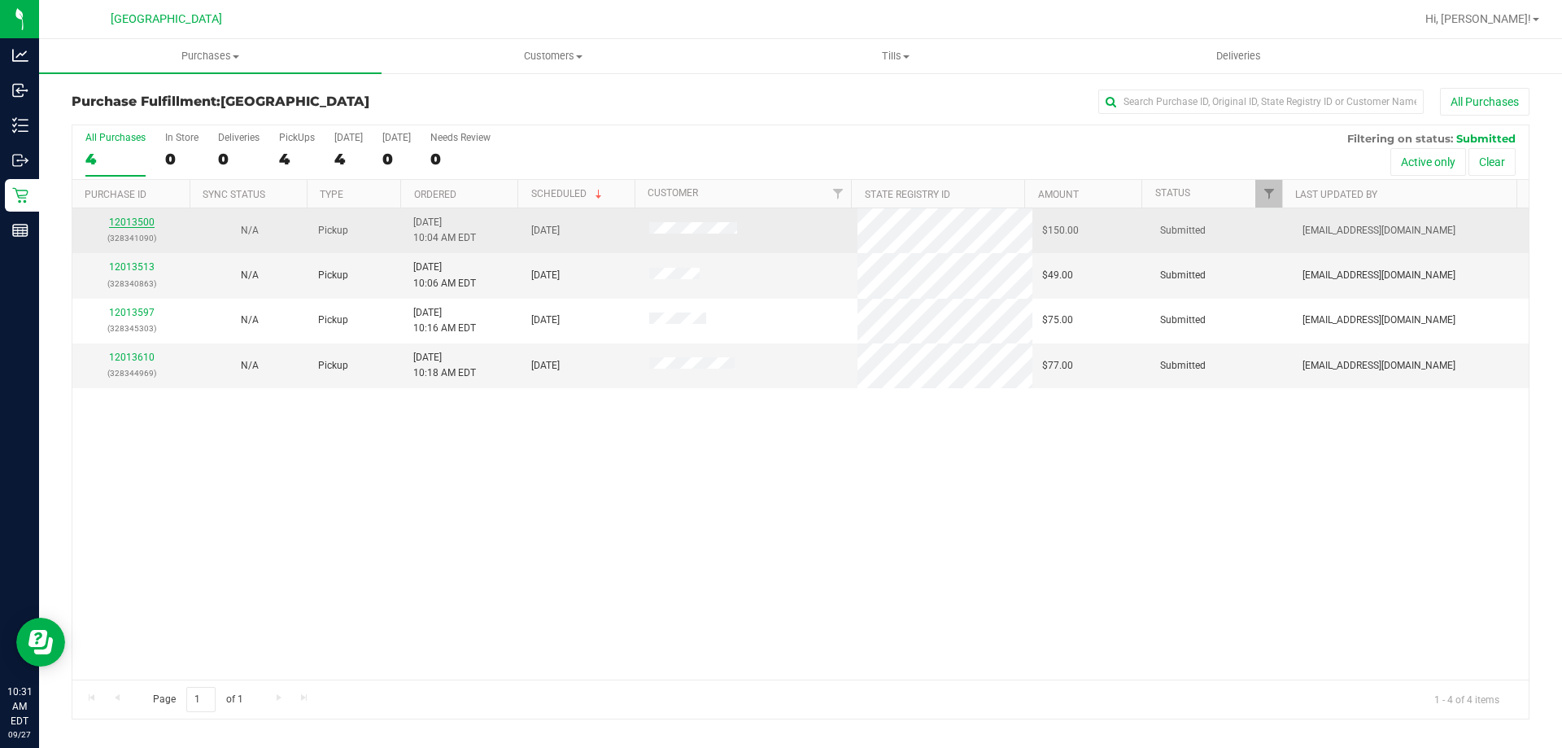
click at [125, 216] on td "12013500 (328341090)" at bounding box center [131, 230] width 118 height 45
click at [125, 220] on link "12013500" at bounding box center [132, 221] width 46 height 11
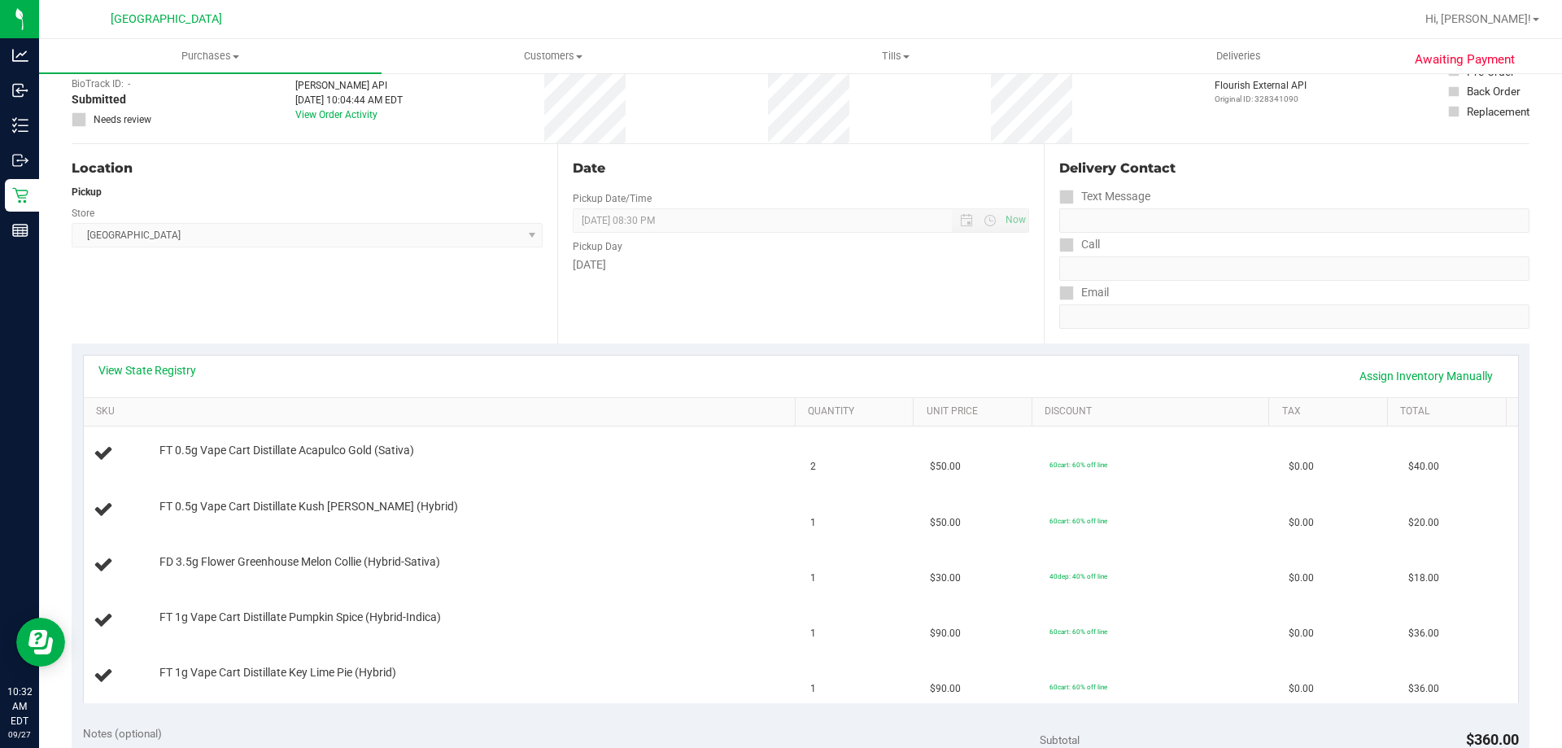
scroll to position [325, 0]
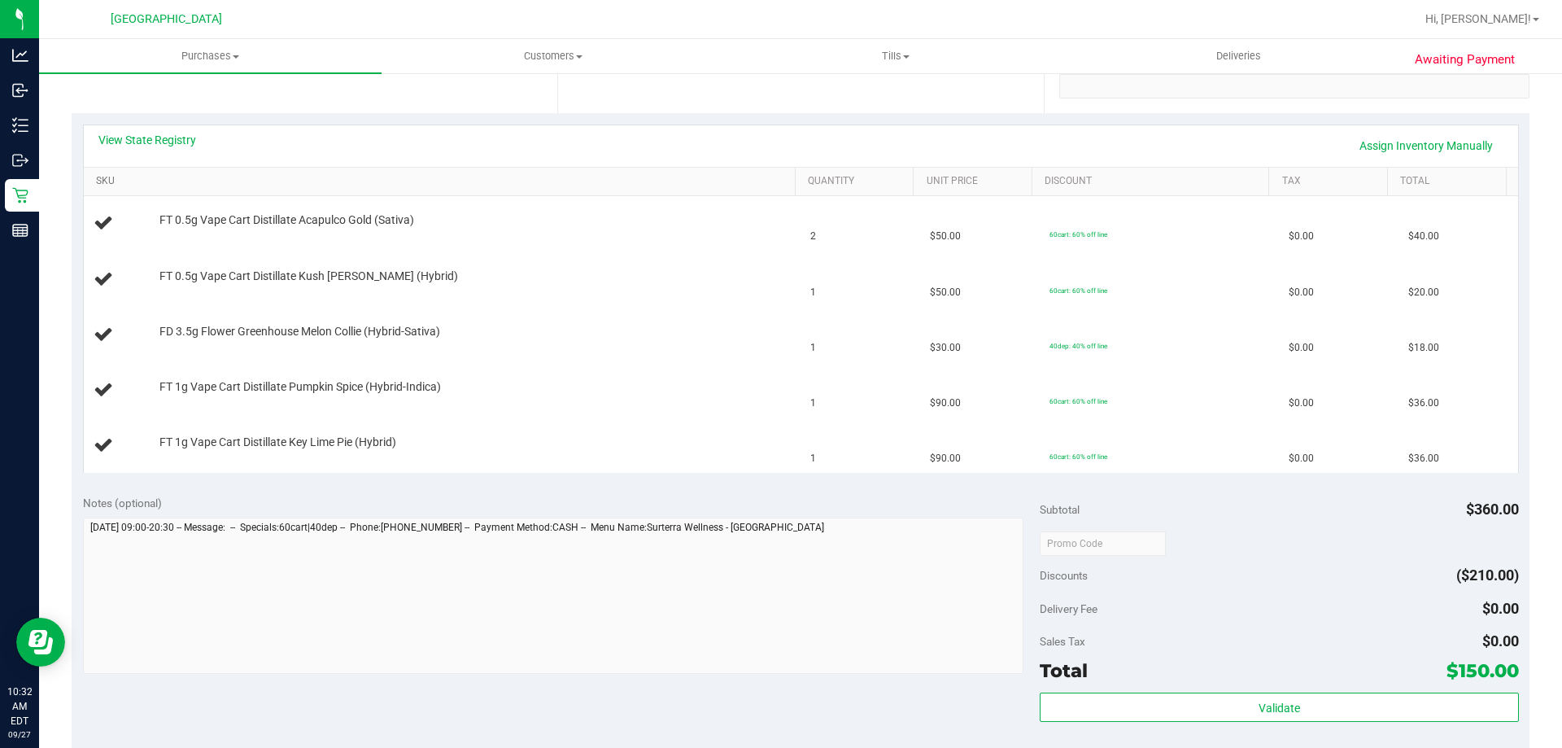
click at [202, 175] on link "SKU" at bounding box center [442, 181] width 692 height 13
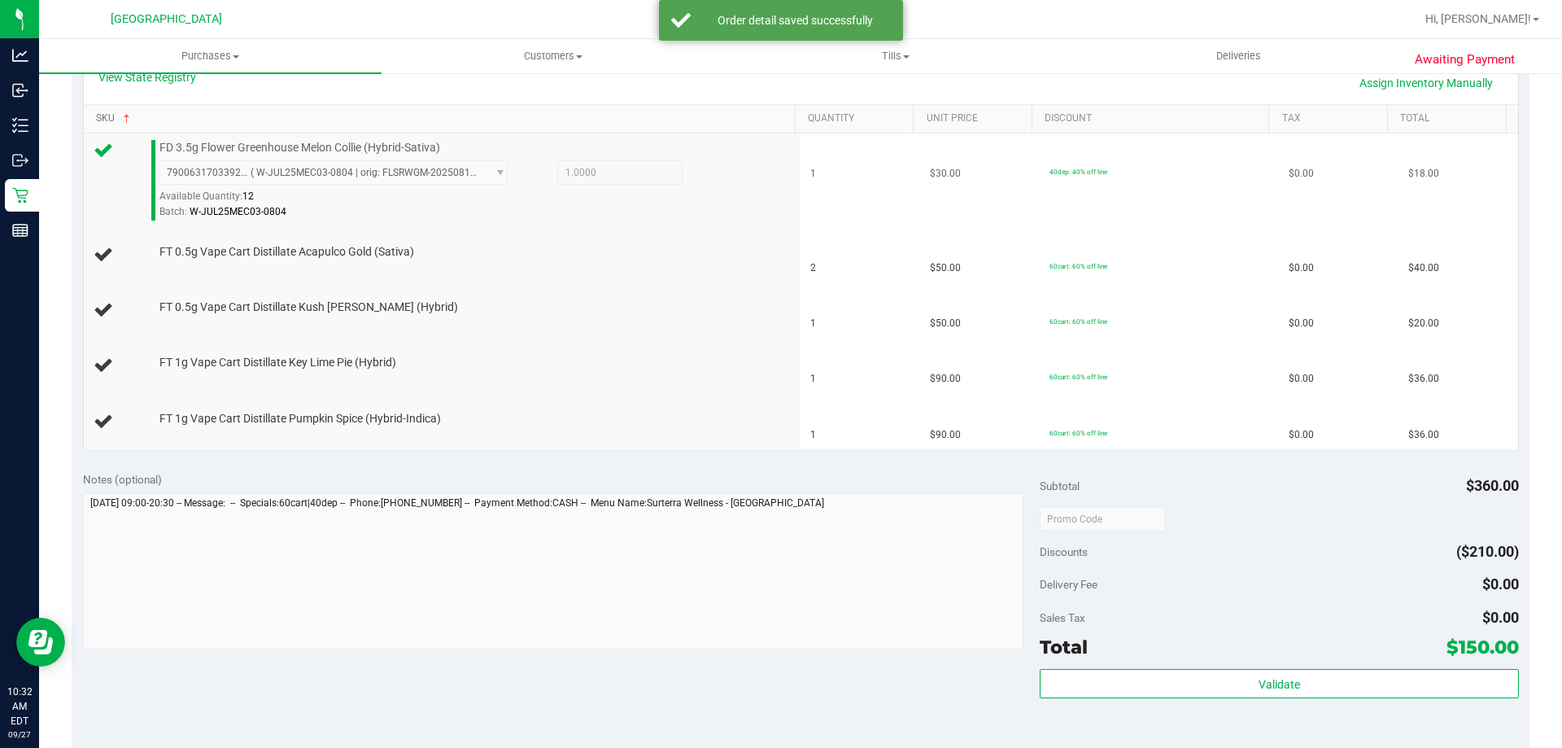
scroll to position [407, 0]
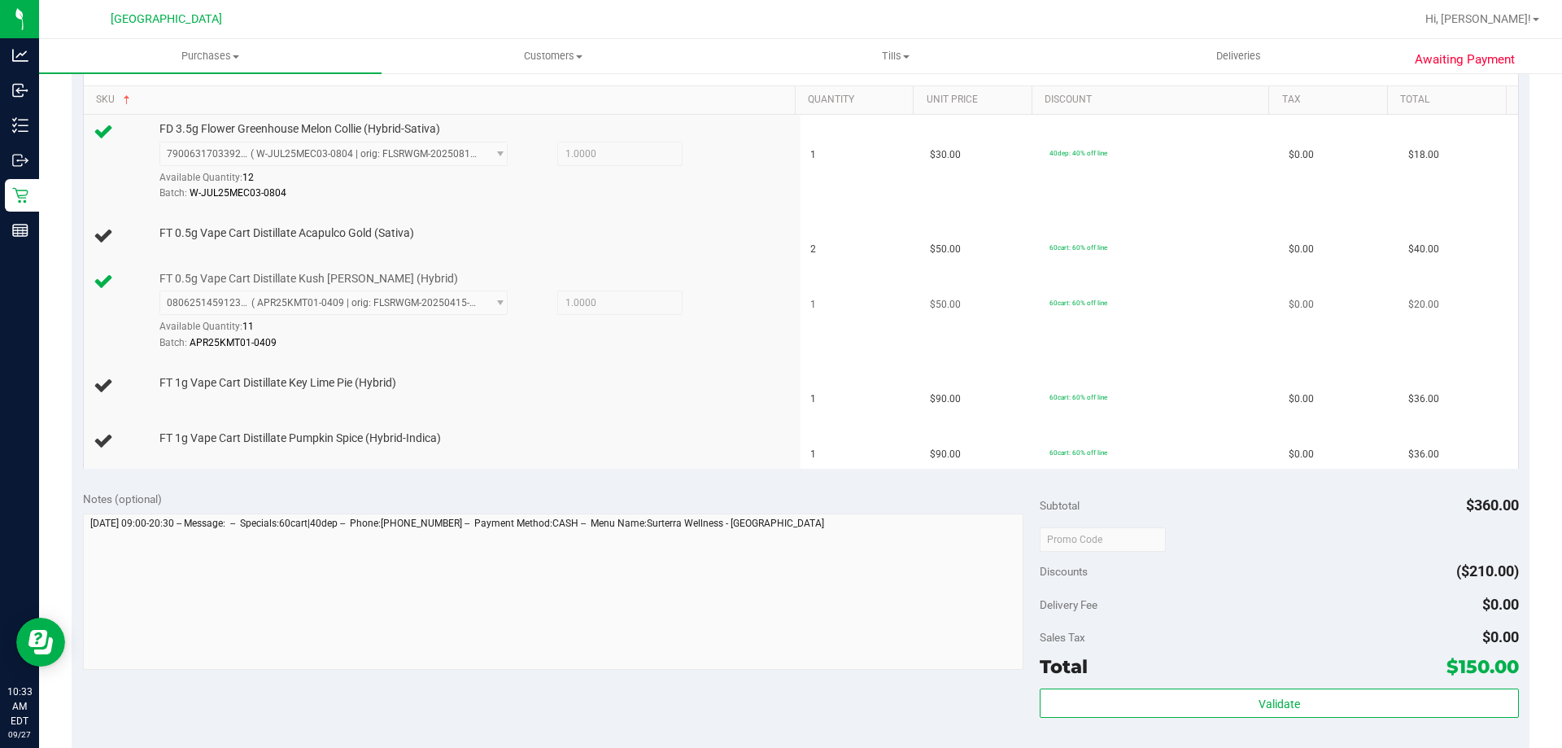
click at [599, 345] on div "Batch: APR25KMT01-0409" at bounding box center [473, 342] width 628 height 15
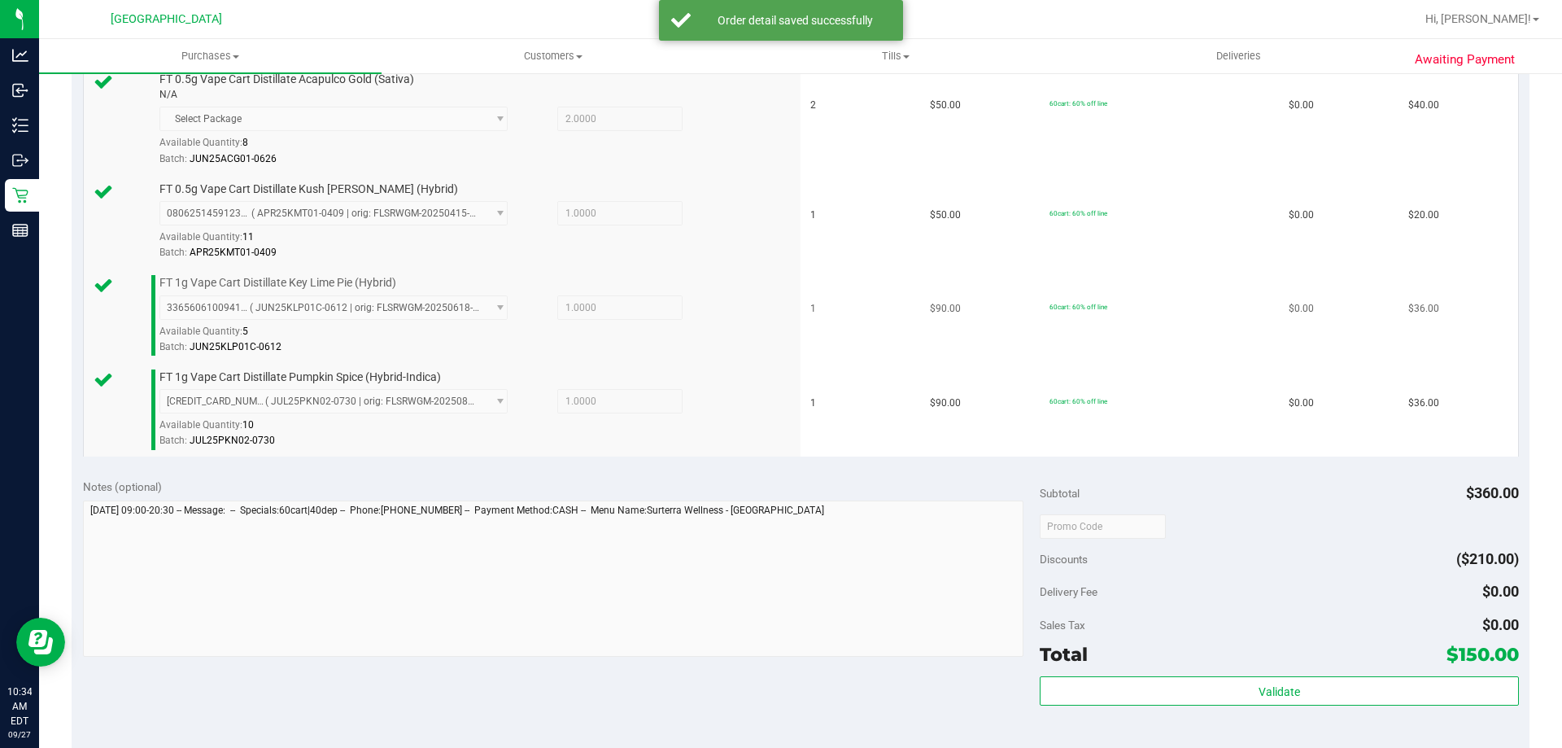
scroll to position [732, 0]
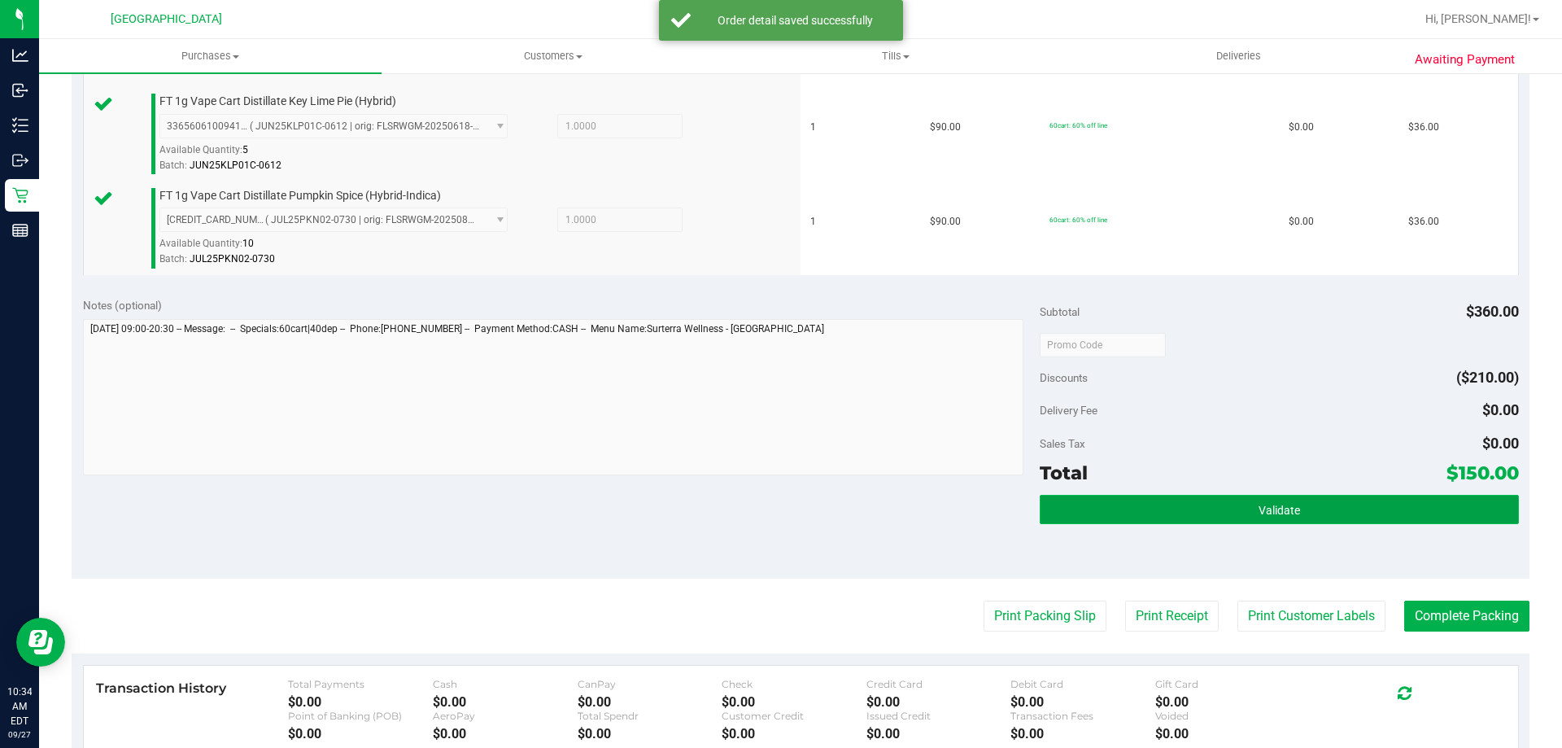
click at [1129, 511] on button "Validate" at bounding box center [1279, 509] width 478 height 29
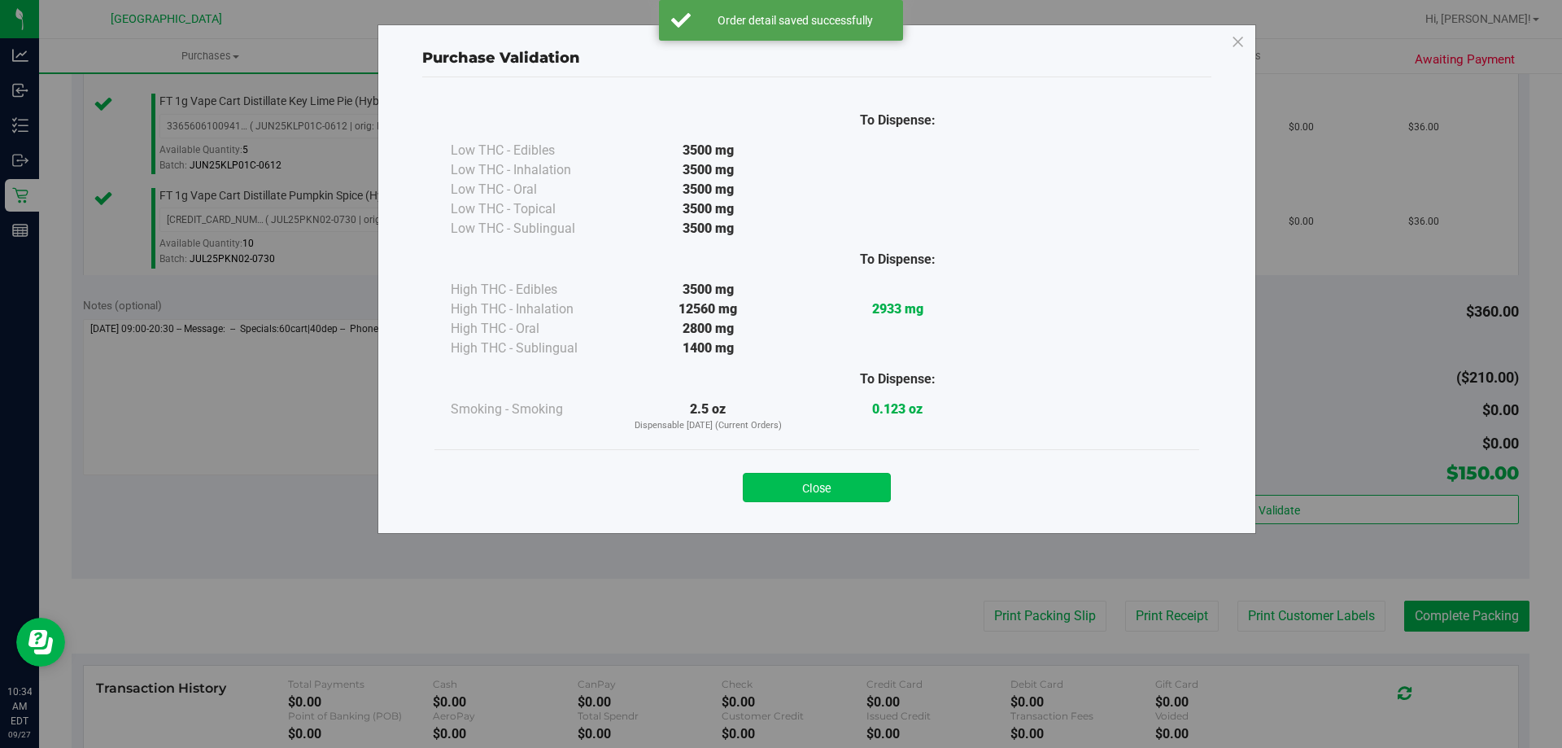
click at [880, 492] on button "Close" at bounding box center [817, 487] width 148 height 29
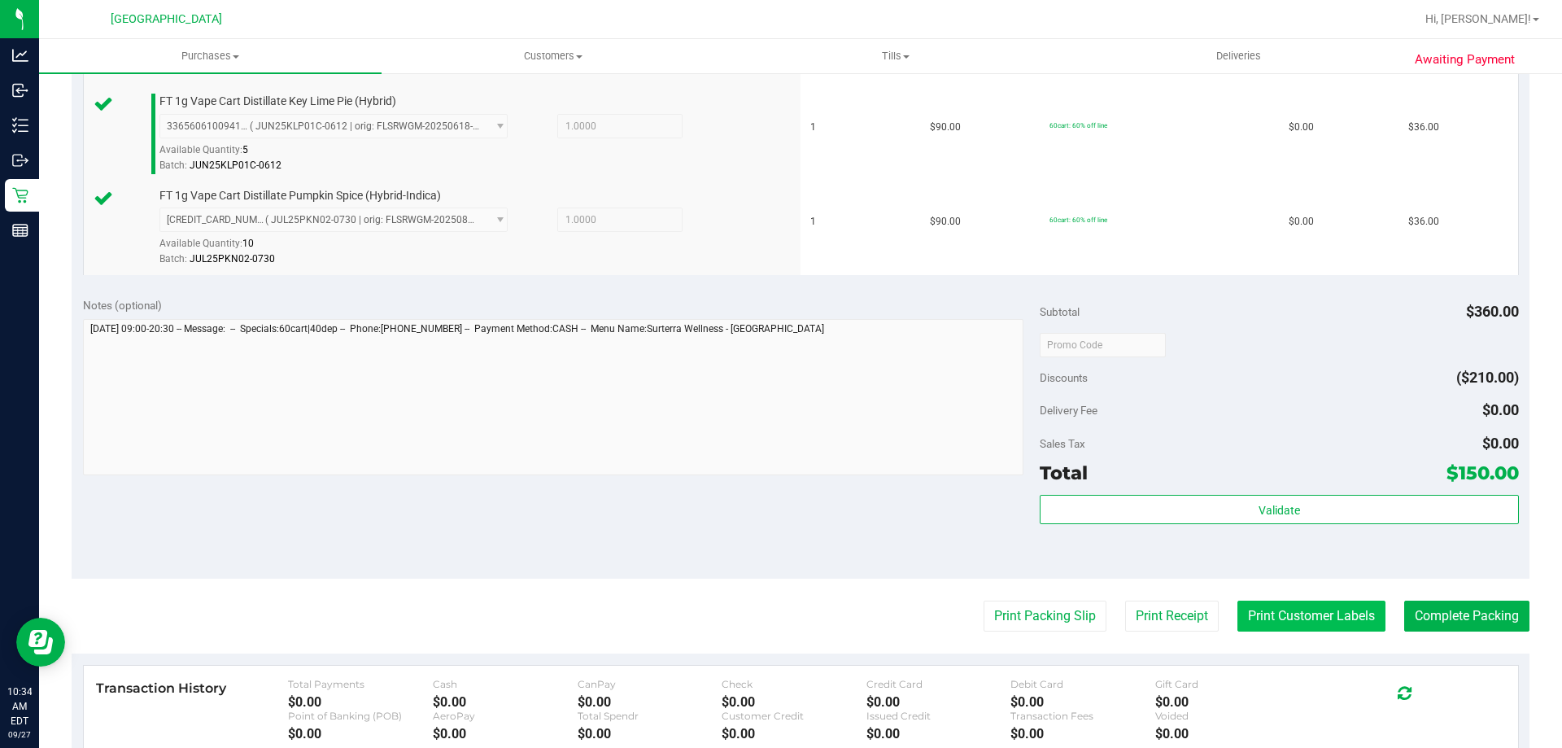
click at [1326, 625] on button "Print Customer Labels" at bounding box center [1312, 616] width 148 height 31
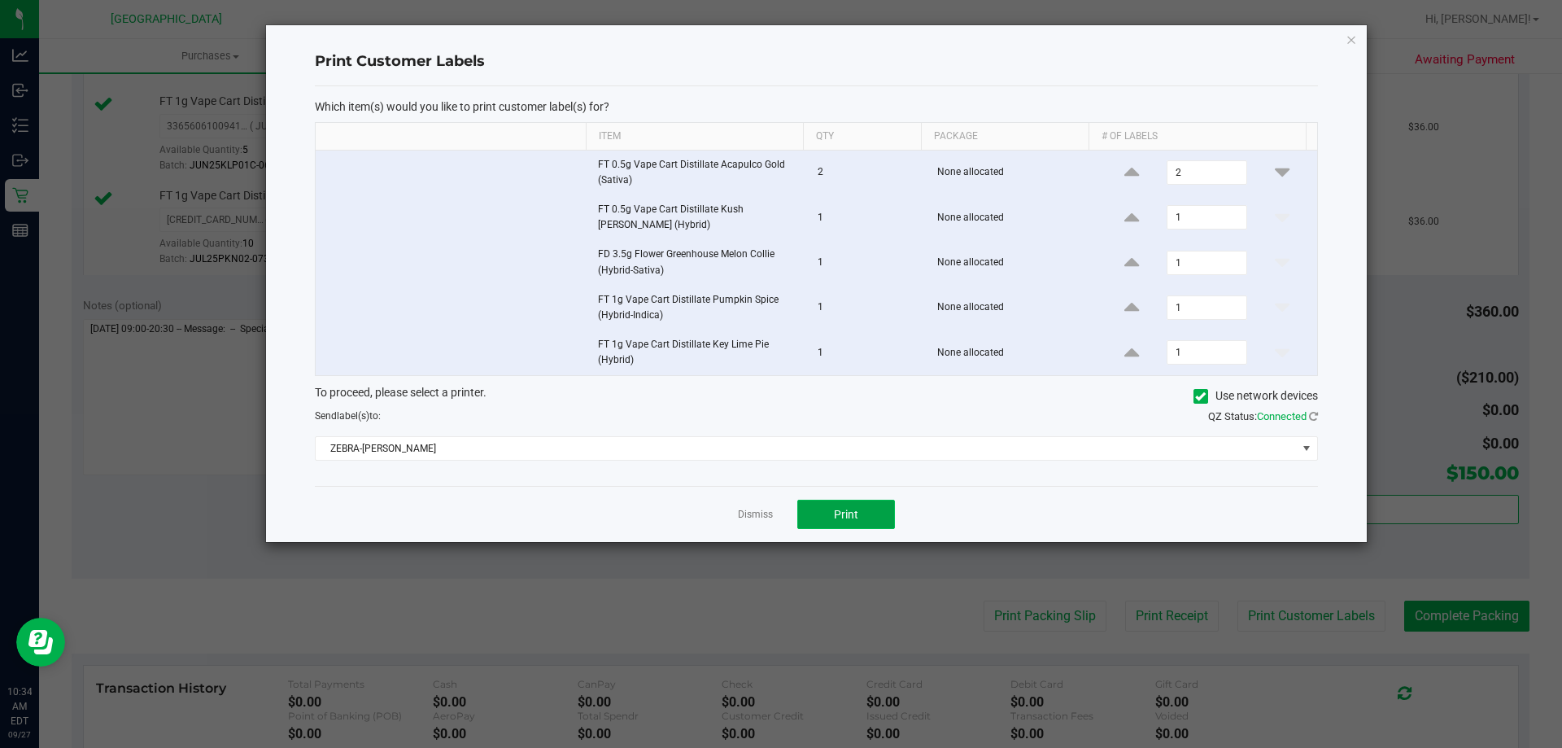
click at [856, 505] on button "Print" at bounding box center [846, 514] width 98 height 29
click at [764, 510] on link "Dismiss" at bounding box center [755, 515] width 35 height 14
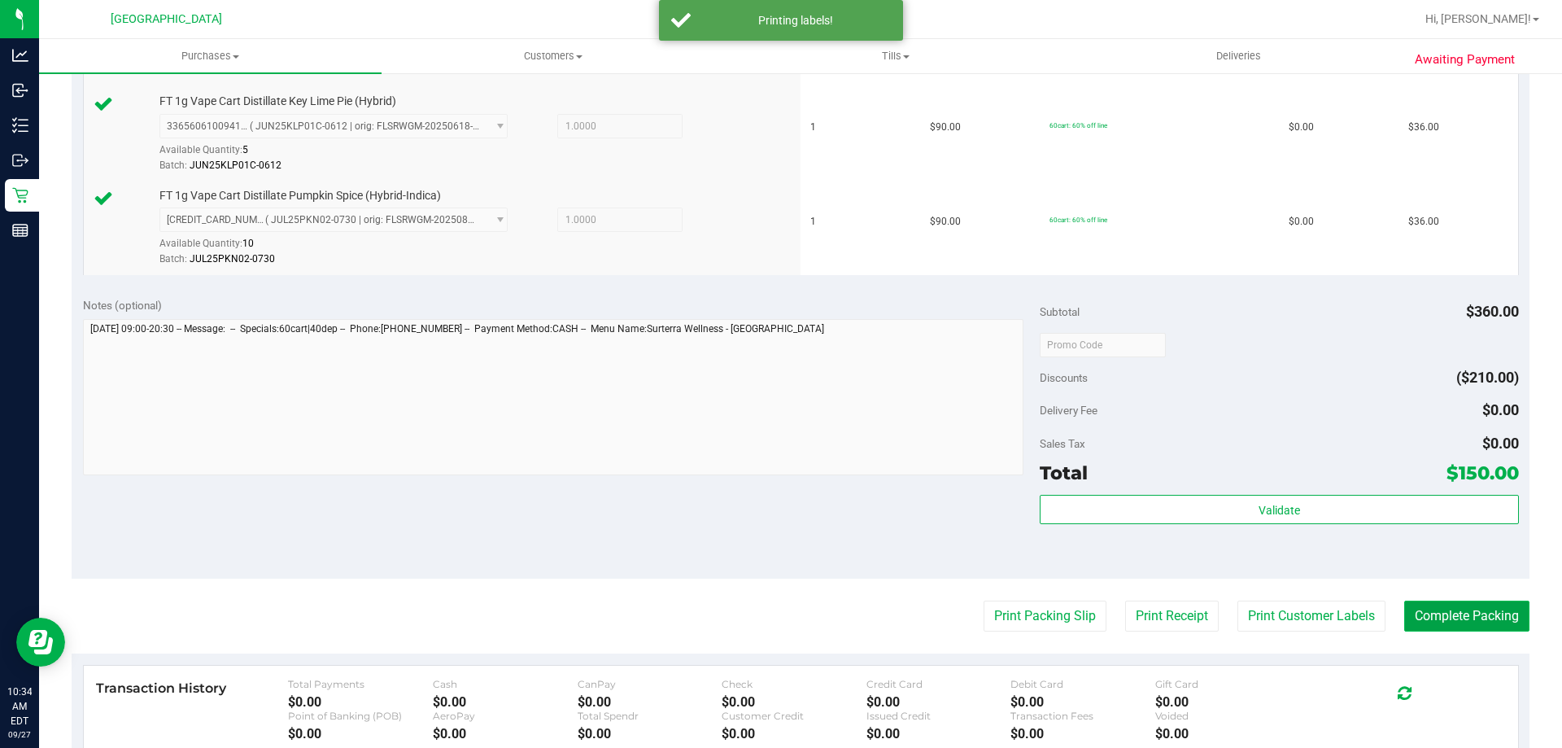
click at [1474, 609] on button "Complete Packing" at bounding box center [1466, 616] width 125 height 31
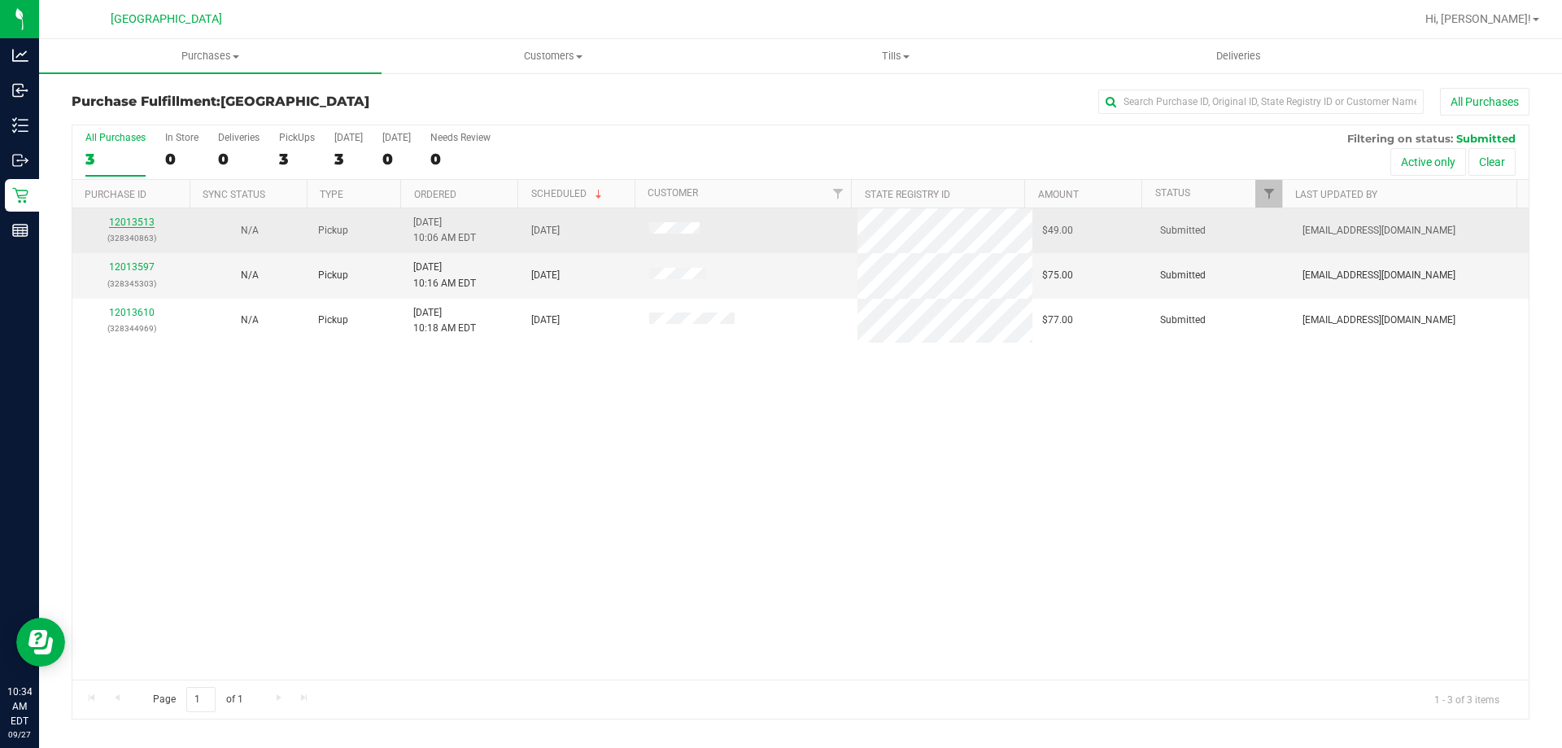
click at [131, 220] on link "12013513" at bounding box center [132, 221] width 46 height 11
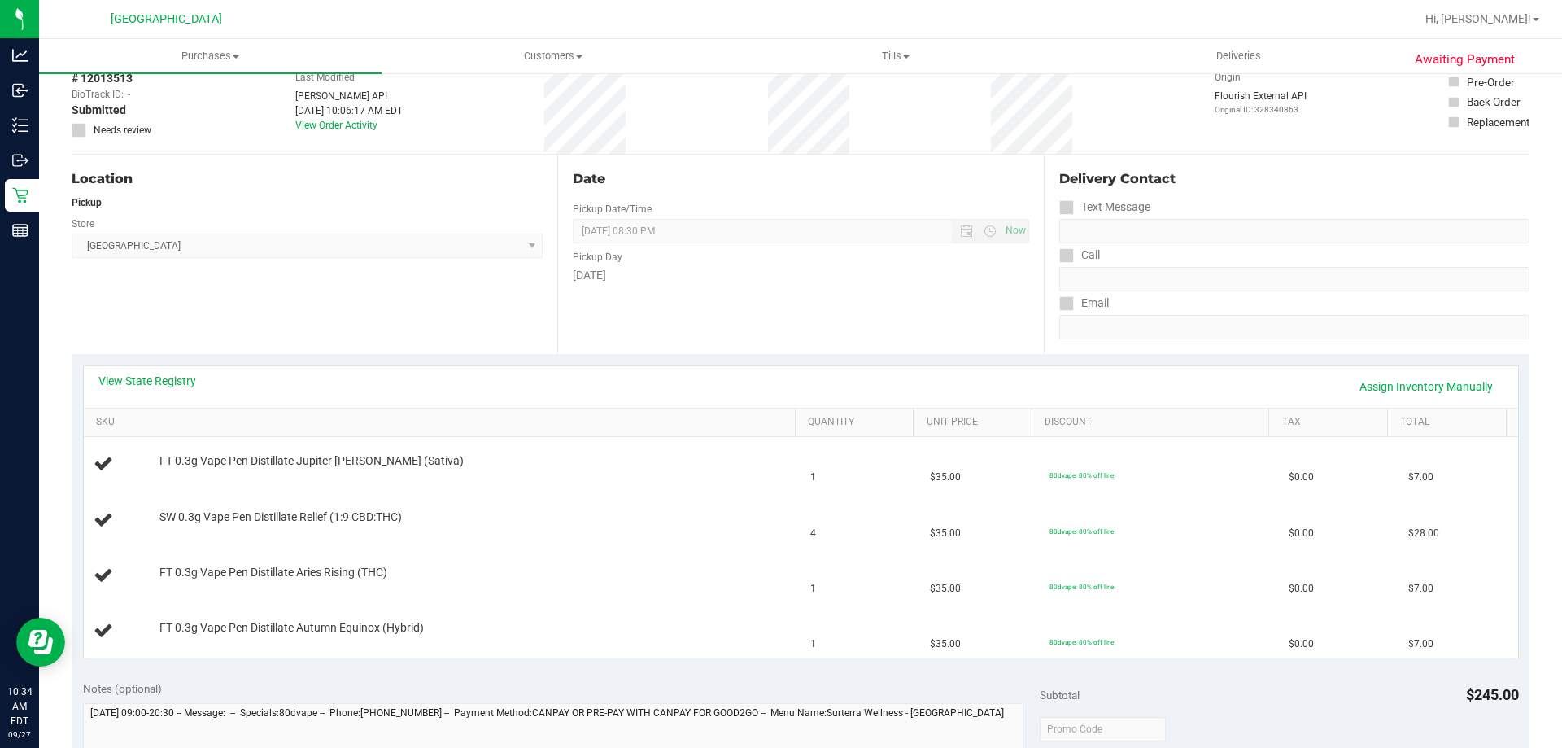
scroll to position [244, 0]
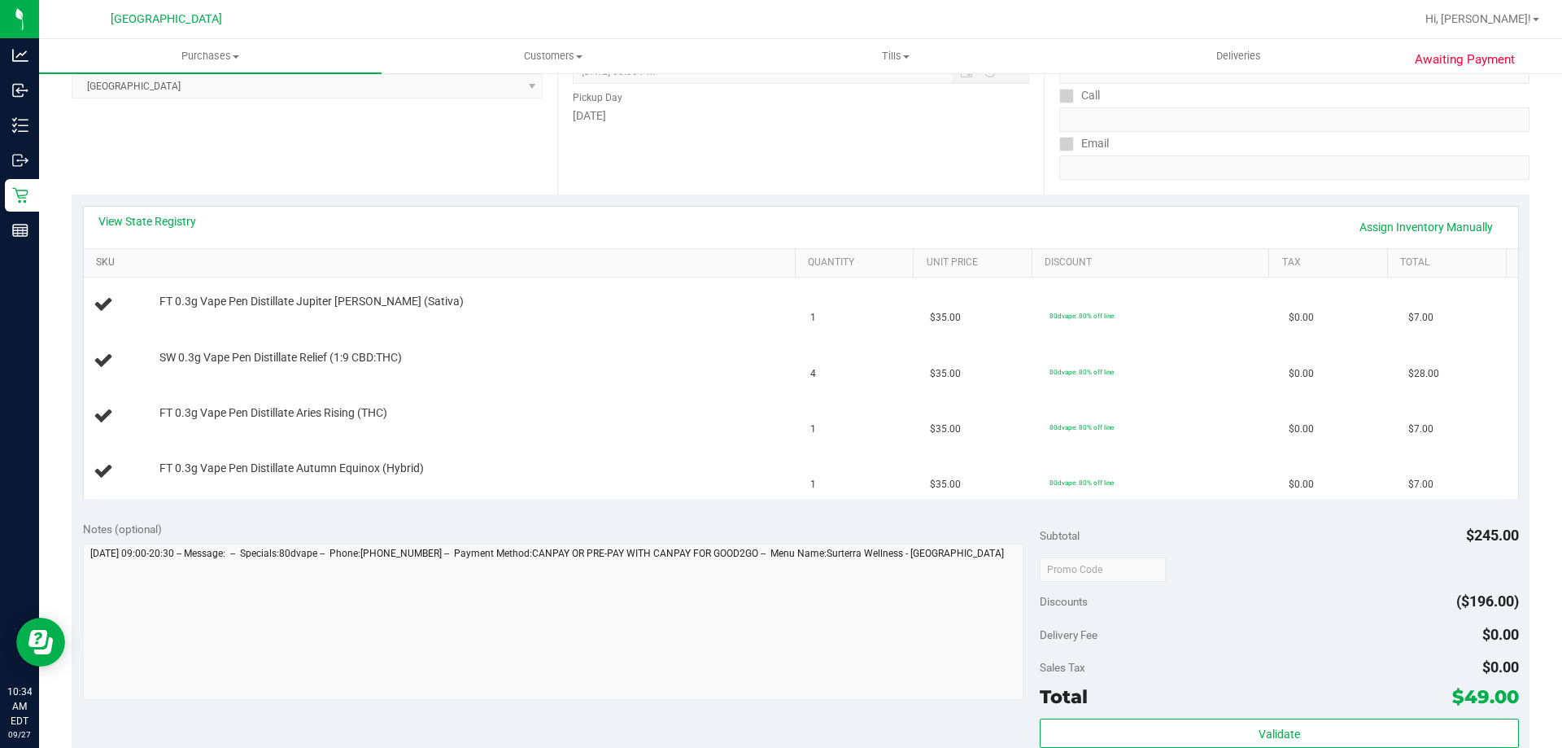
click at [260, 267] on link "SKU" at bounding box center [442, 262] width 692 height 13
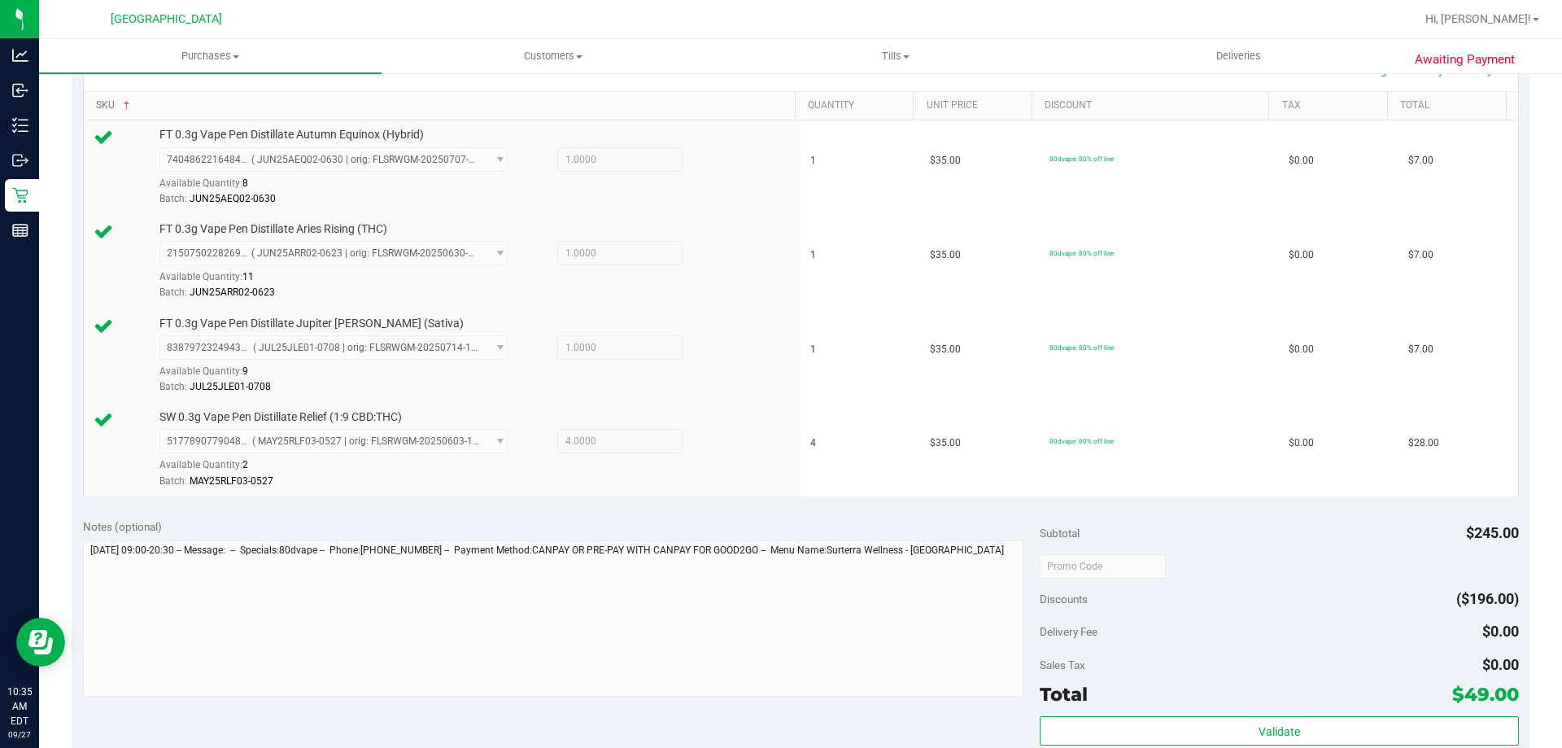
scroll to position [488, 0]
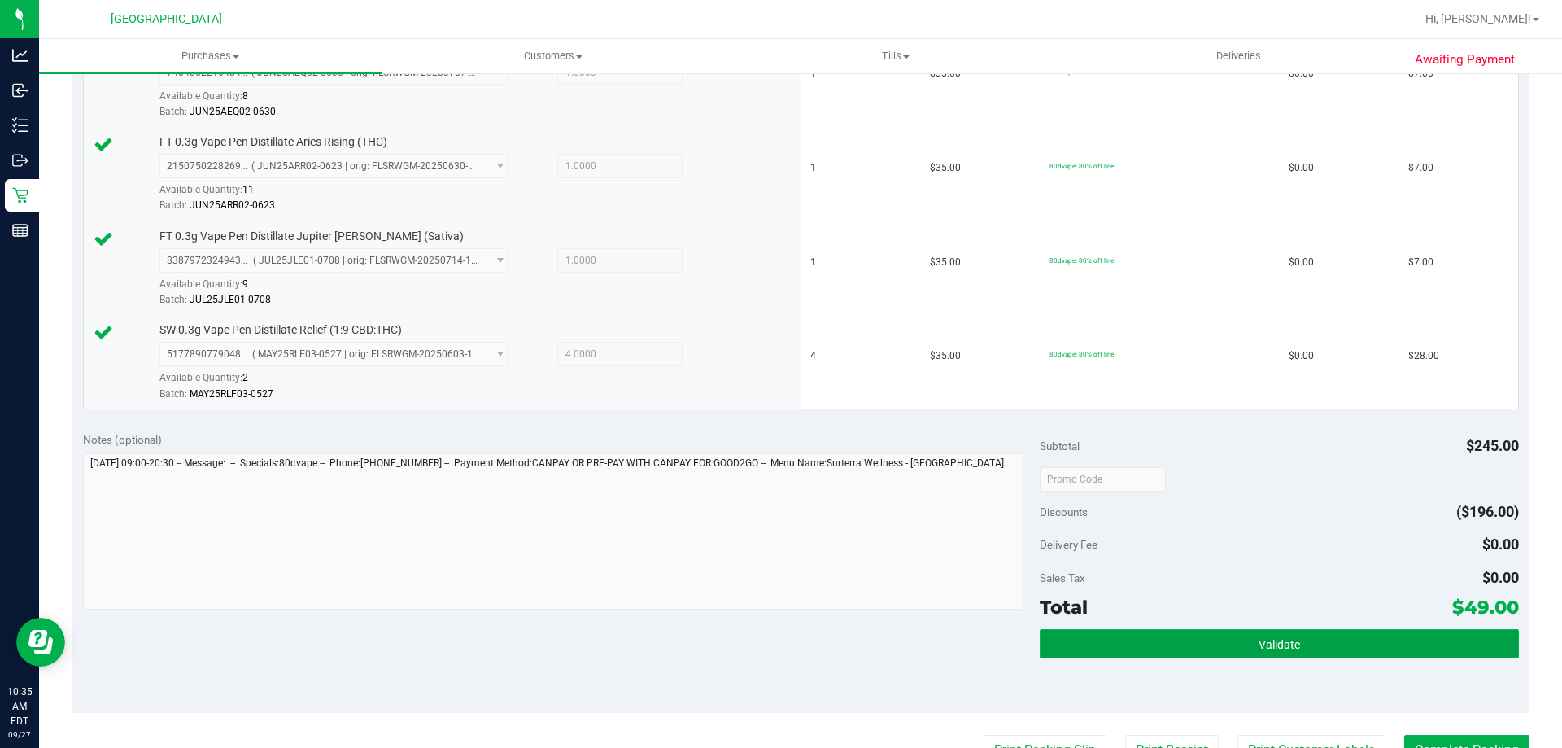
click at [1301, 640] on button "Validate" at bounding box center [1279, 643] width 478 height 29
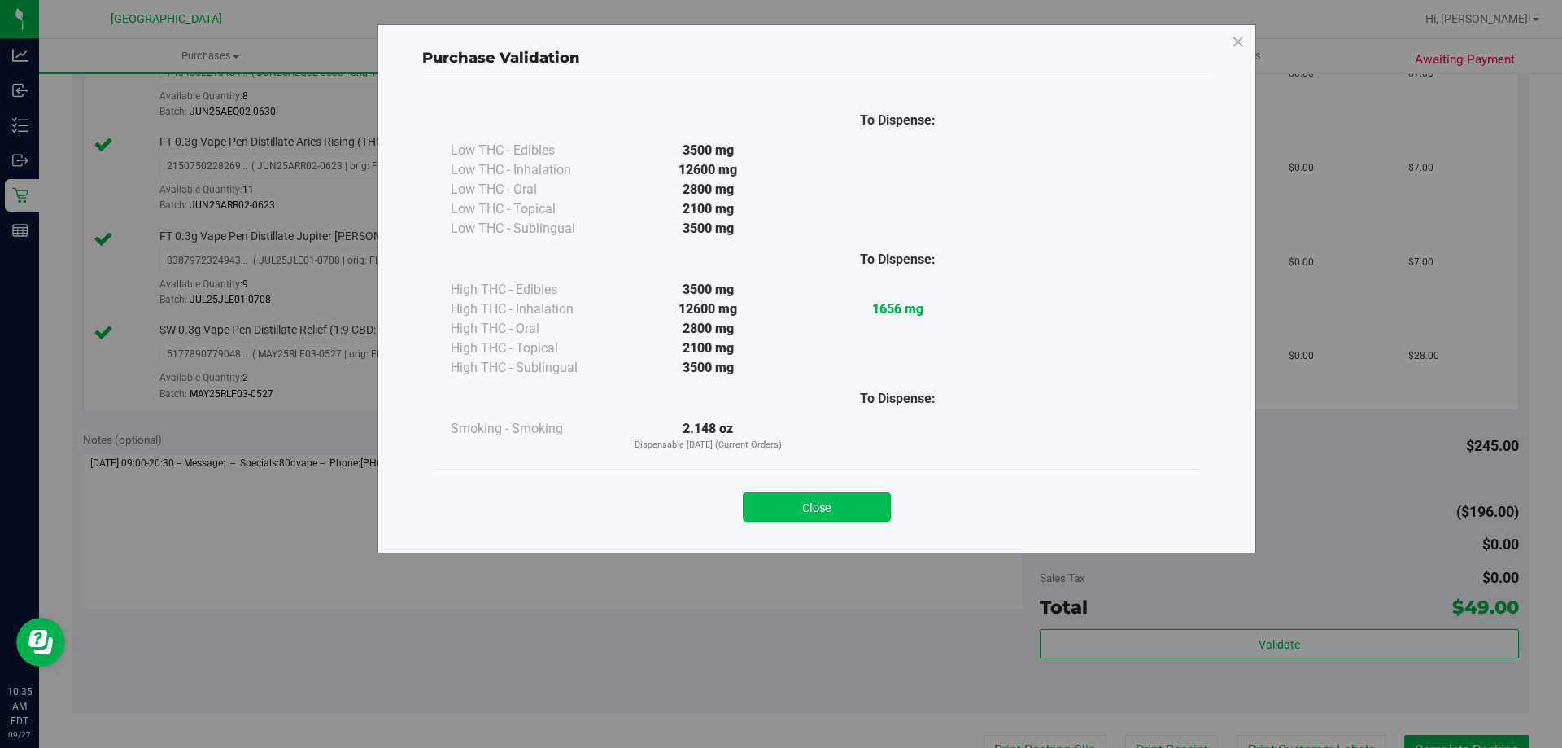
click at [817, 518] on button "Close" at bounding box center [817, 506] width 148 height 29
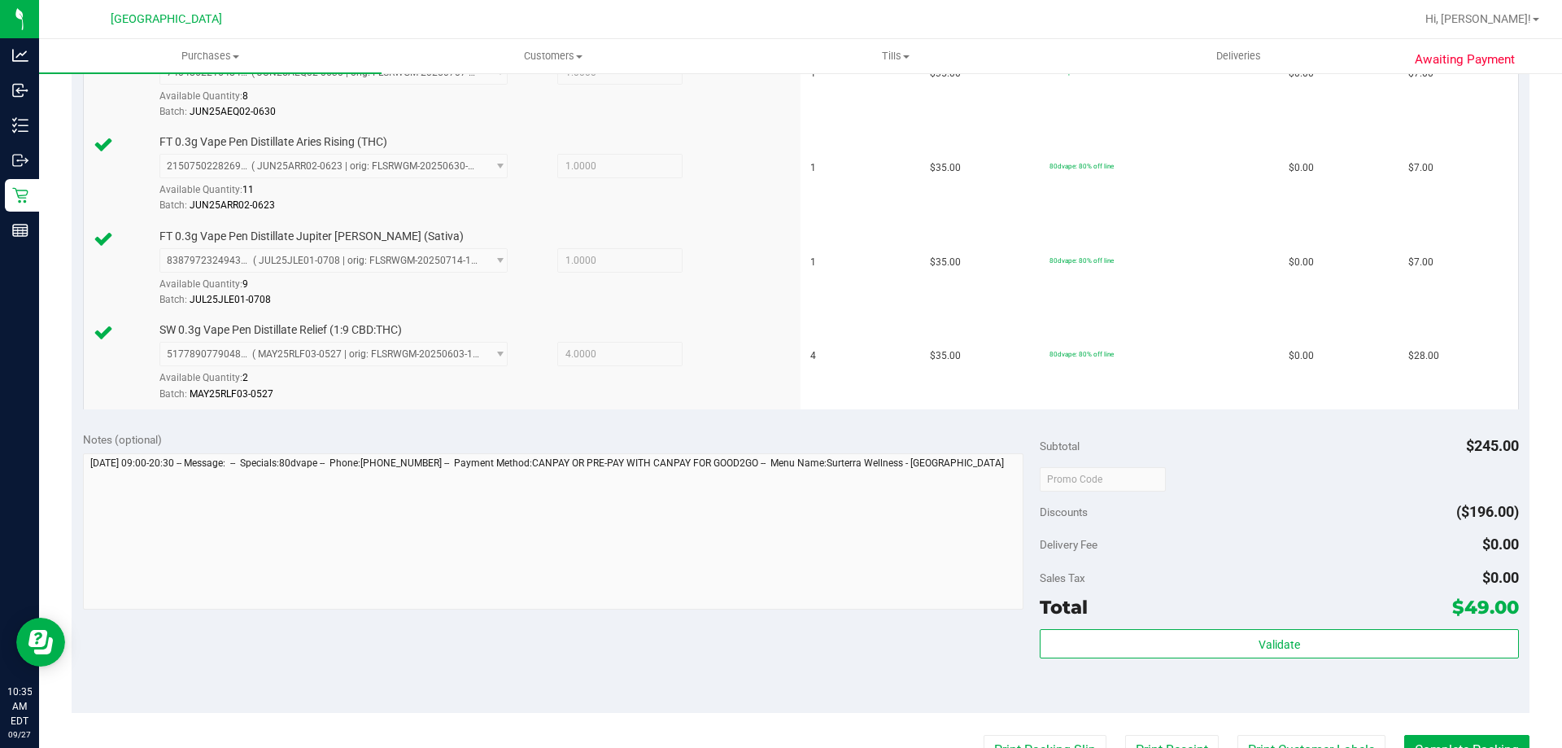
scroll to position [814, 0]
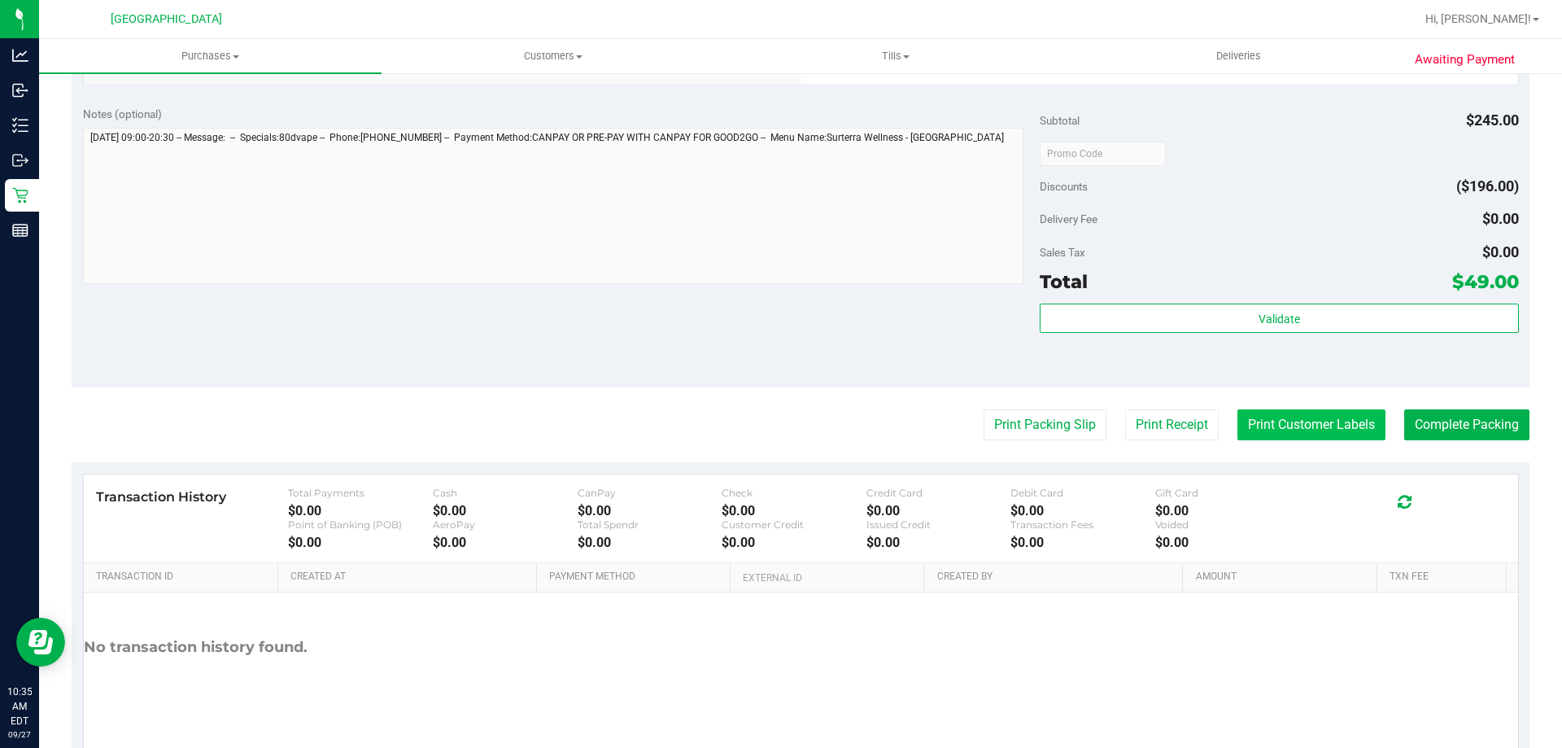
click at [1292, 433] on button "Print Customer Labels" at bounding box center [1312, 424] width 148 height 31
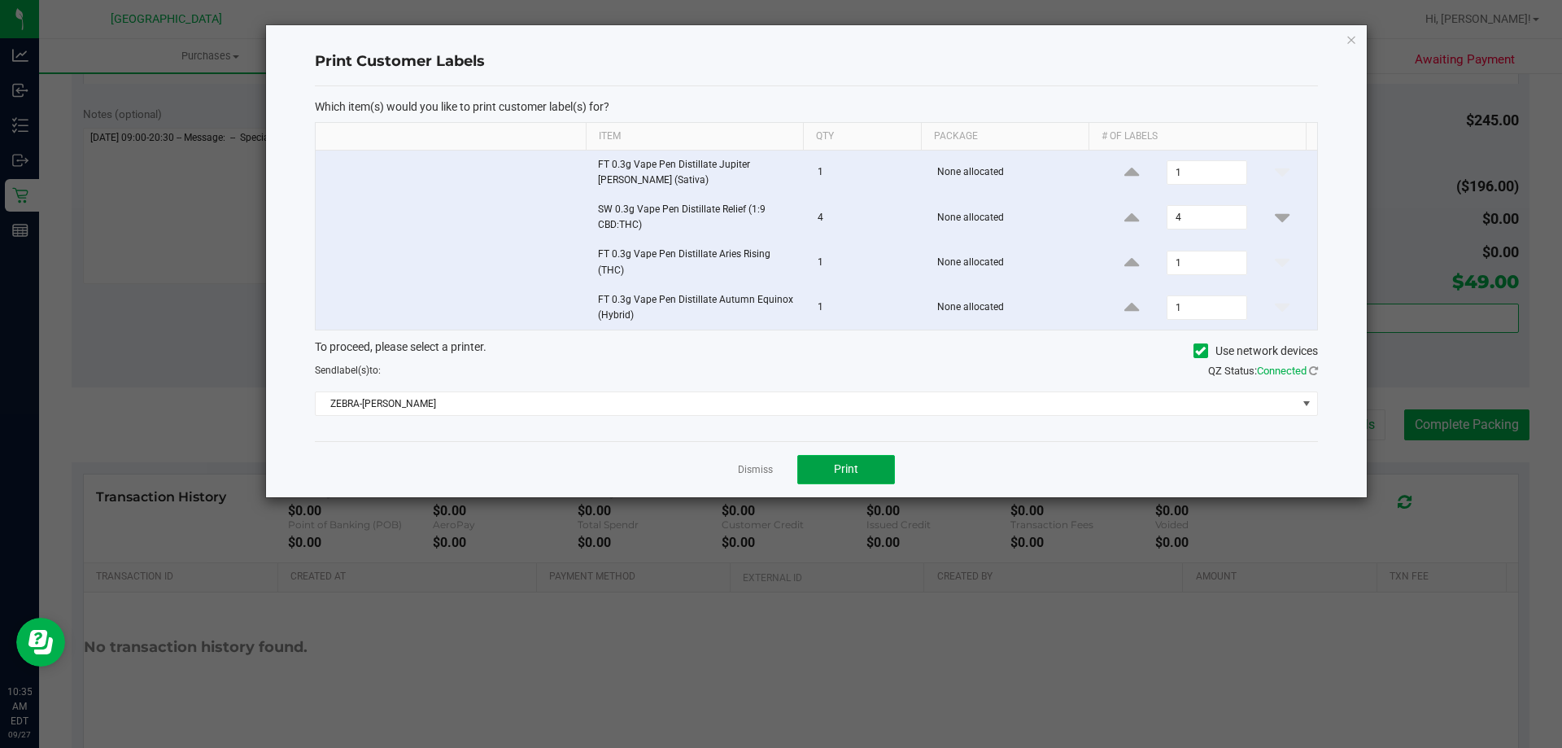
click at [834, 462] on span "Print" at bounding box center [846, 468] width 24 height 13
click at [753, 463] on link "Dismiss" at bounding box center [755, 470] width 35 height 14
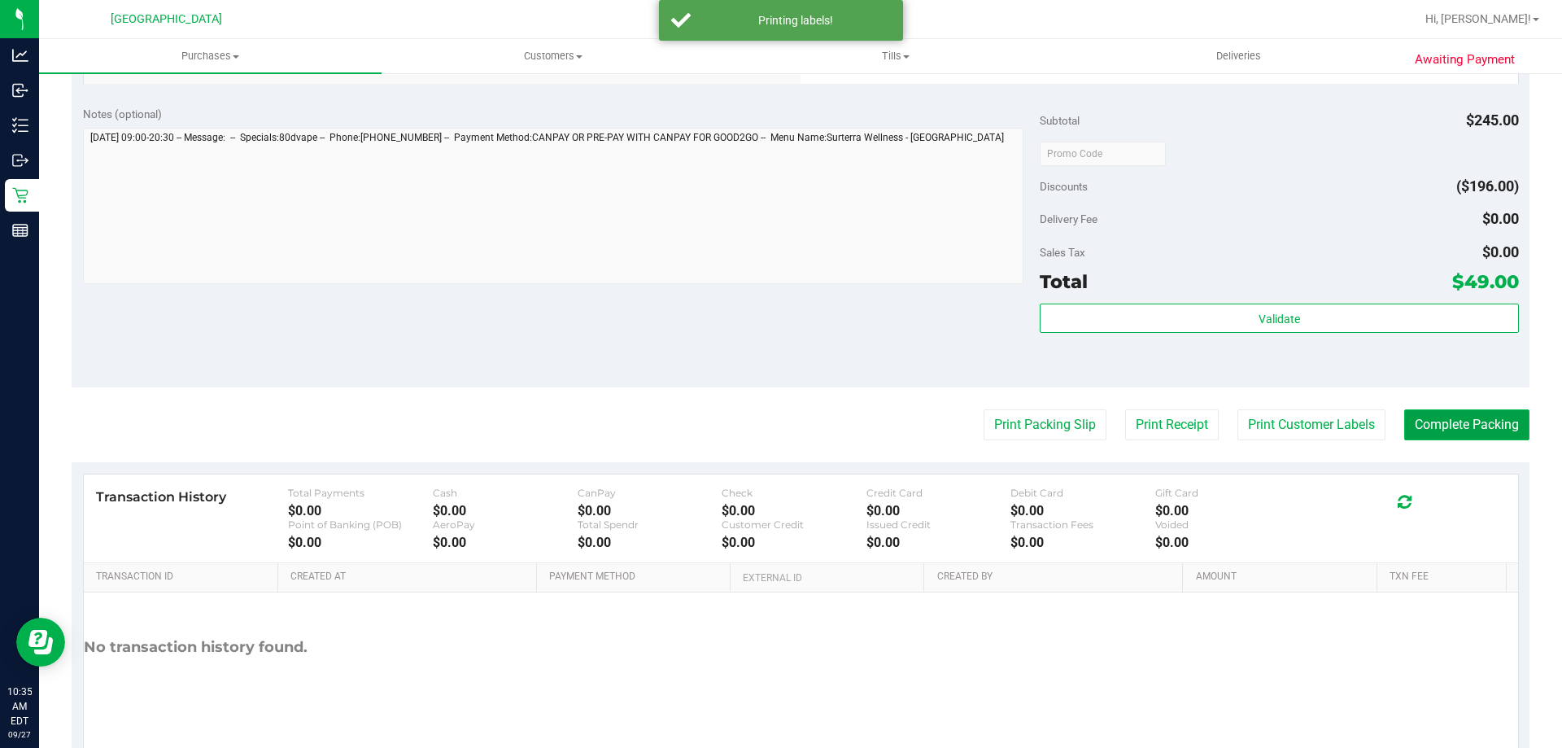
click at [1404, 427] on button "Complete Packing" at bounding box center [1466, 424] width 125 height 31
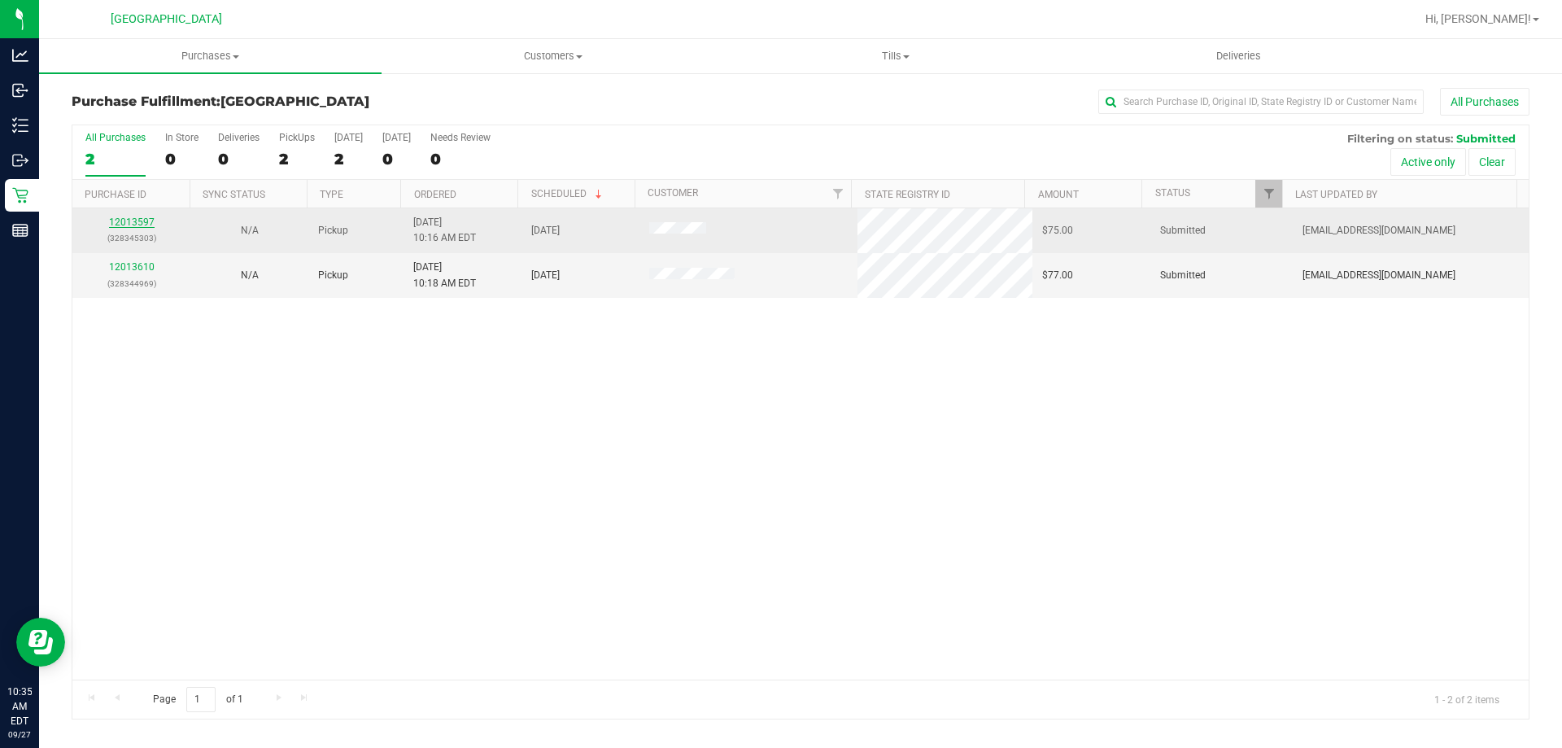
click at [144, 217] on link "12013597" at bounding box center [132, 221] width 46 height 11
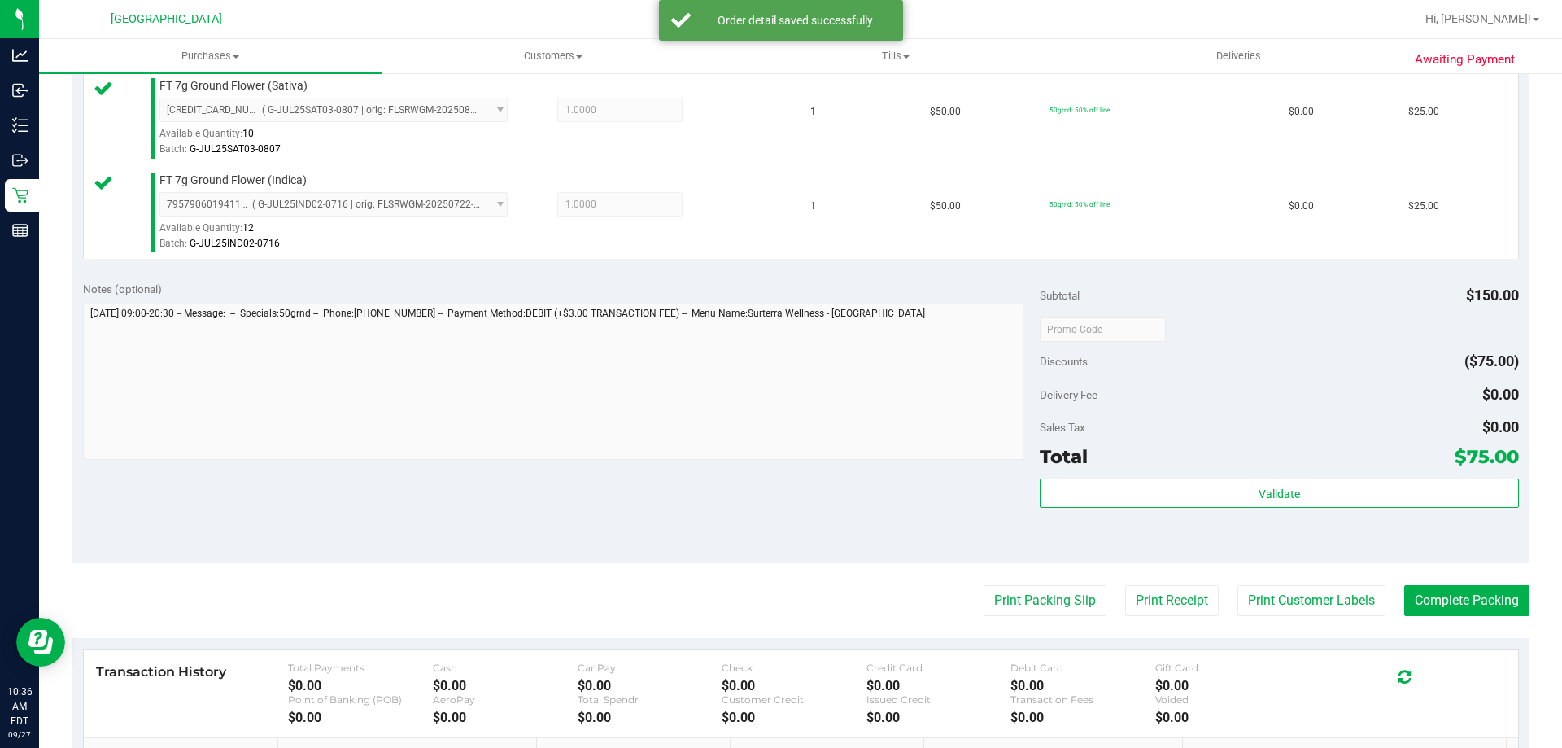
scroll to position [651, 0]
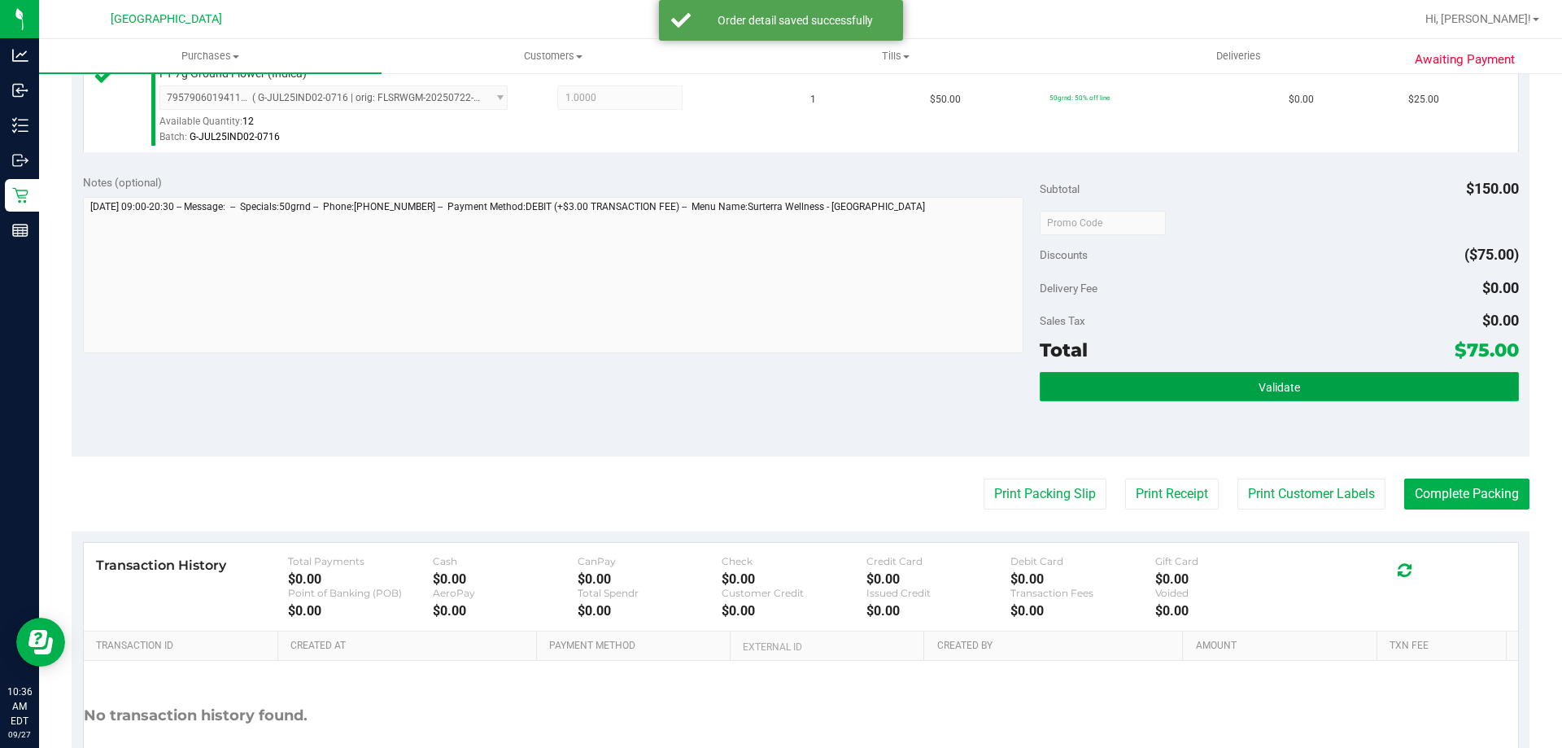
click at [1277, 390] on span "Validate" at bounding box center [1279, 387] width 41 height 13
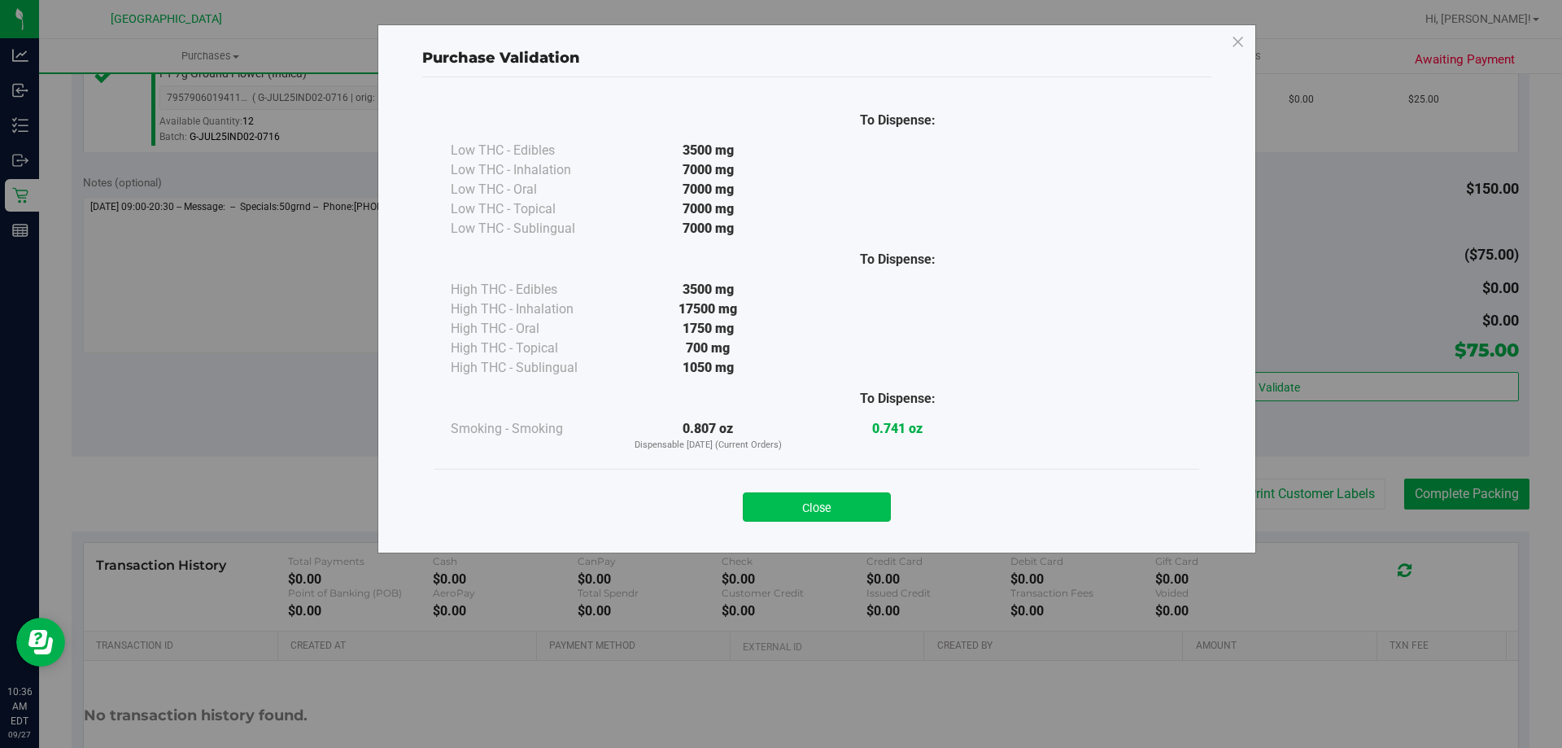
click at [873, 518] on button "Close" at bounding box center [817, 506] width 148 height 29
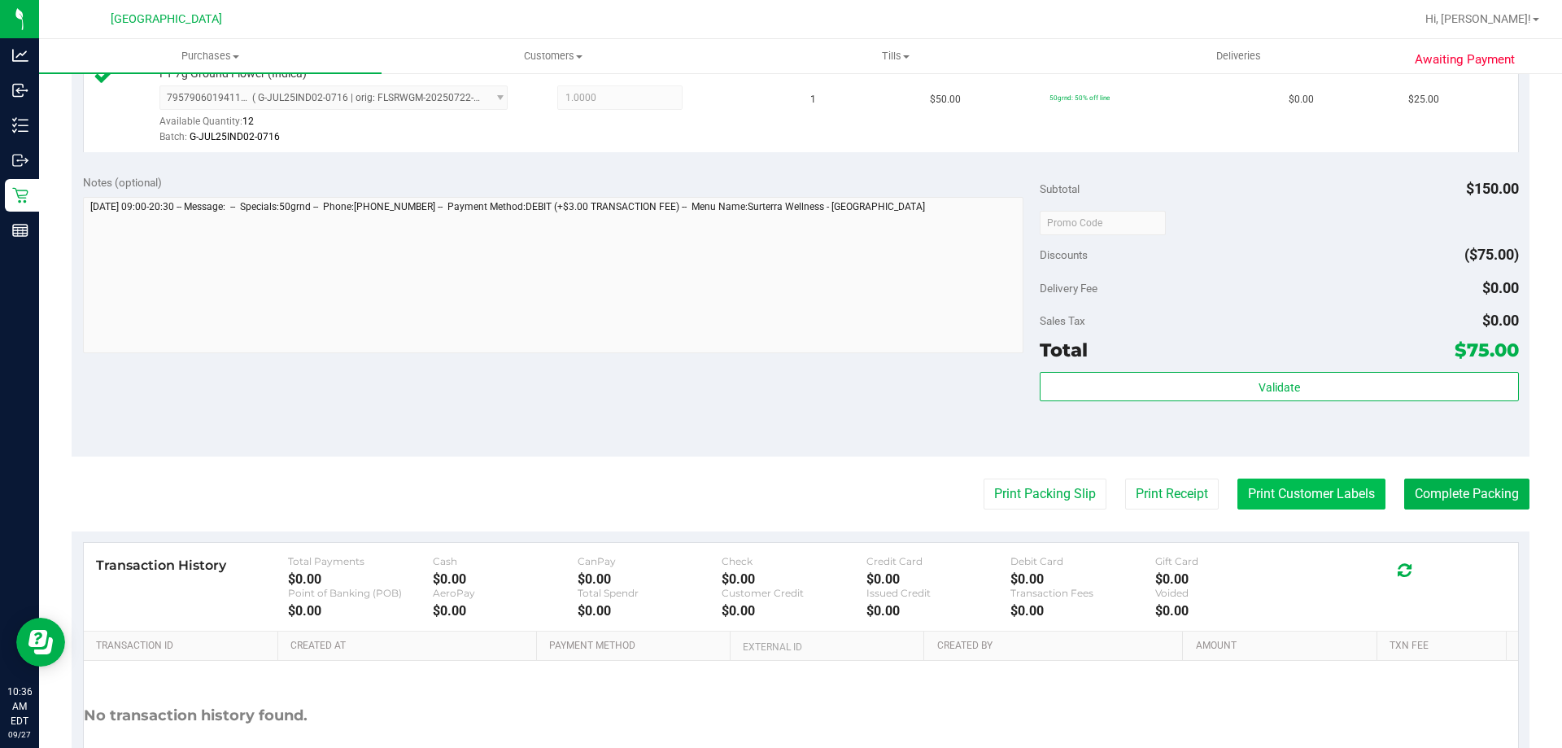
click at [1343, 505] on button "Print Customer Labels" at bounding box center [1312, 493] width 148 height 31
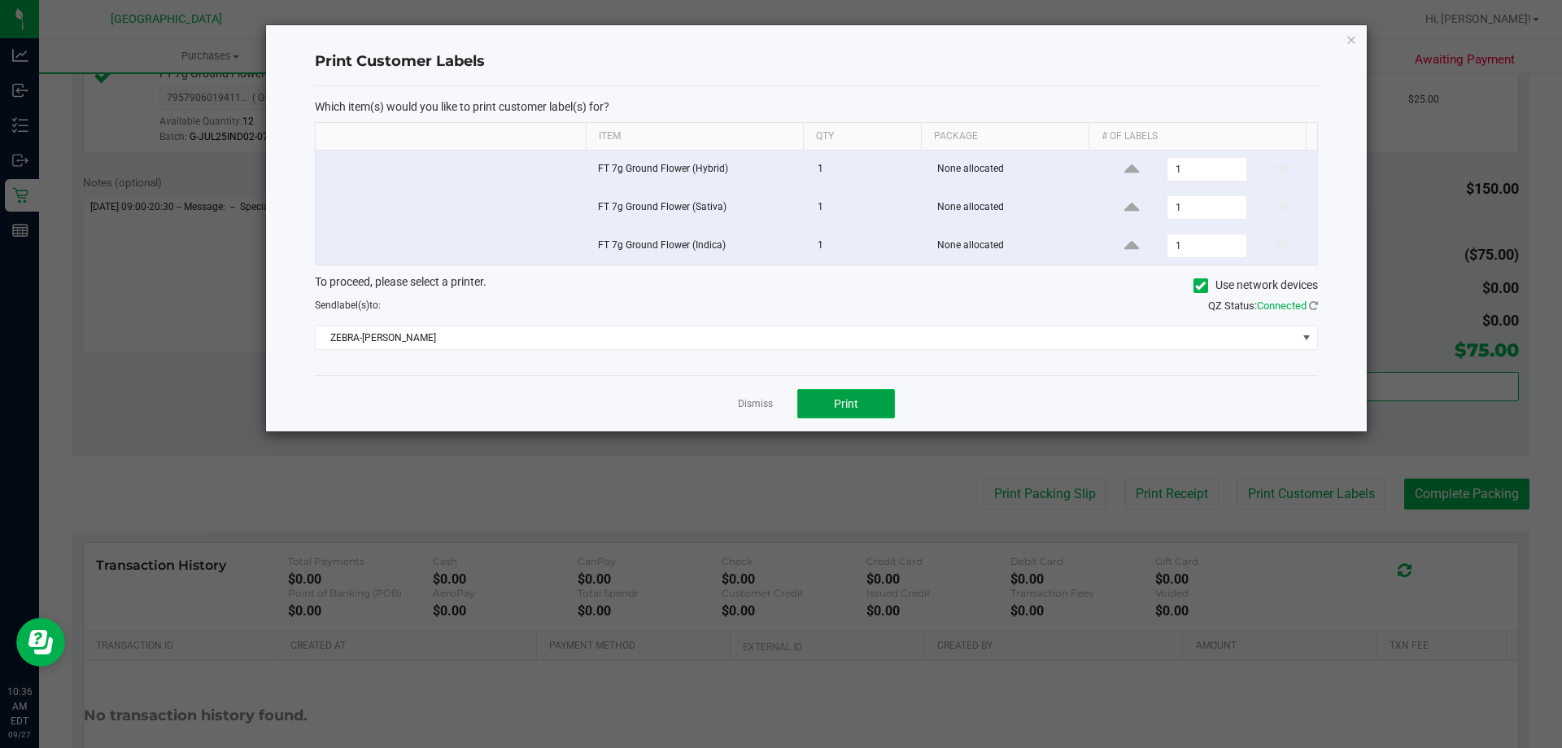
click at [837, 413] on button "Print" at bounding box center [846, 403] width 98 height 29
click at [754, 409] on link "Dismiss" at bounding box center [755, 404] width 35 height 14
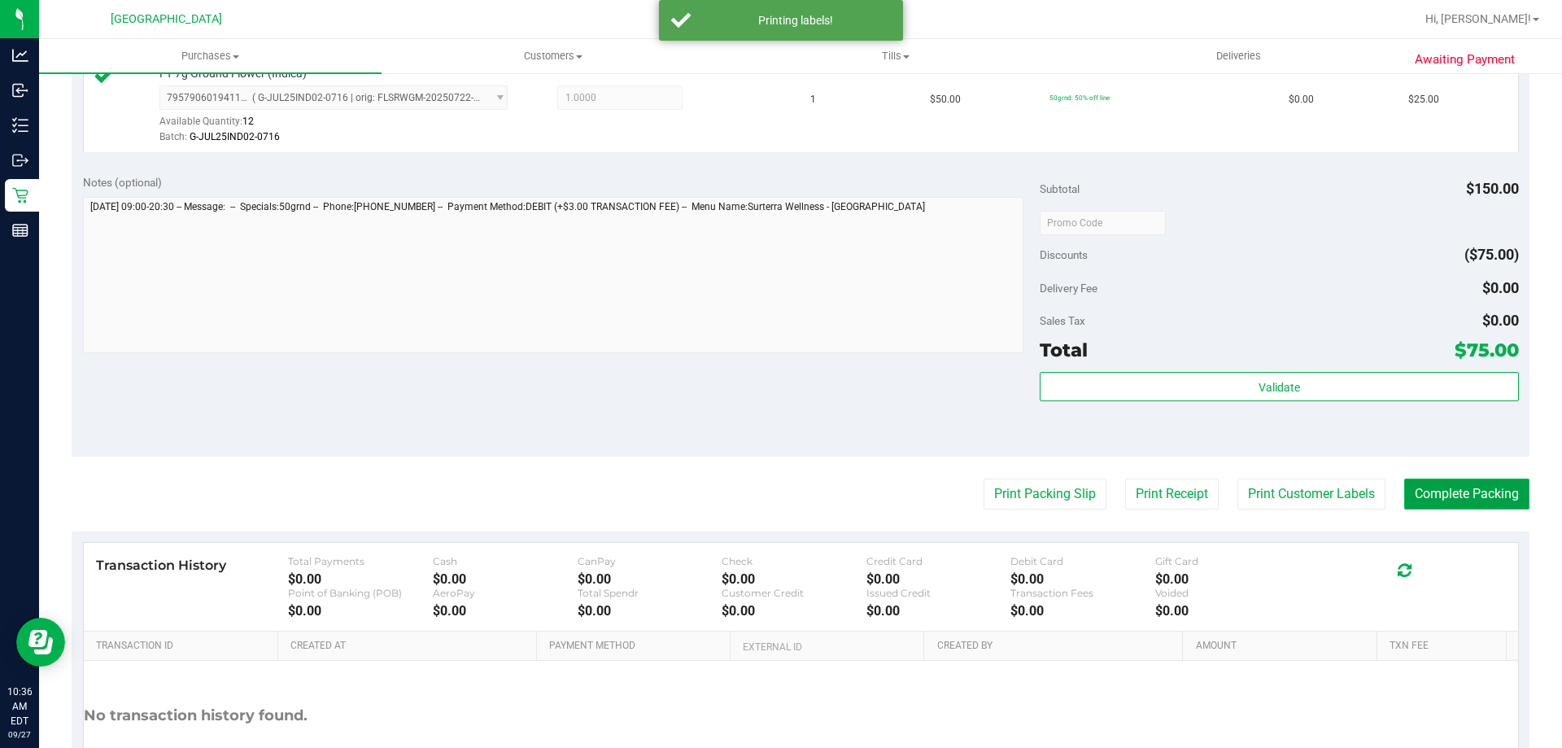
click at [1472, 490] on button "Complete Packing" at bounding box center [1466, 493] width 125 height 31
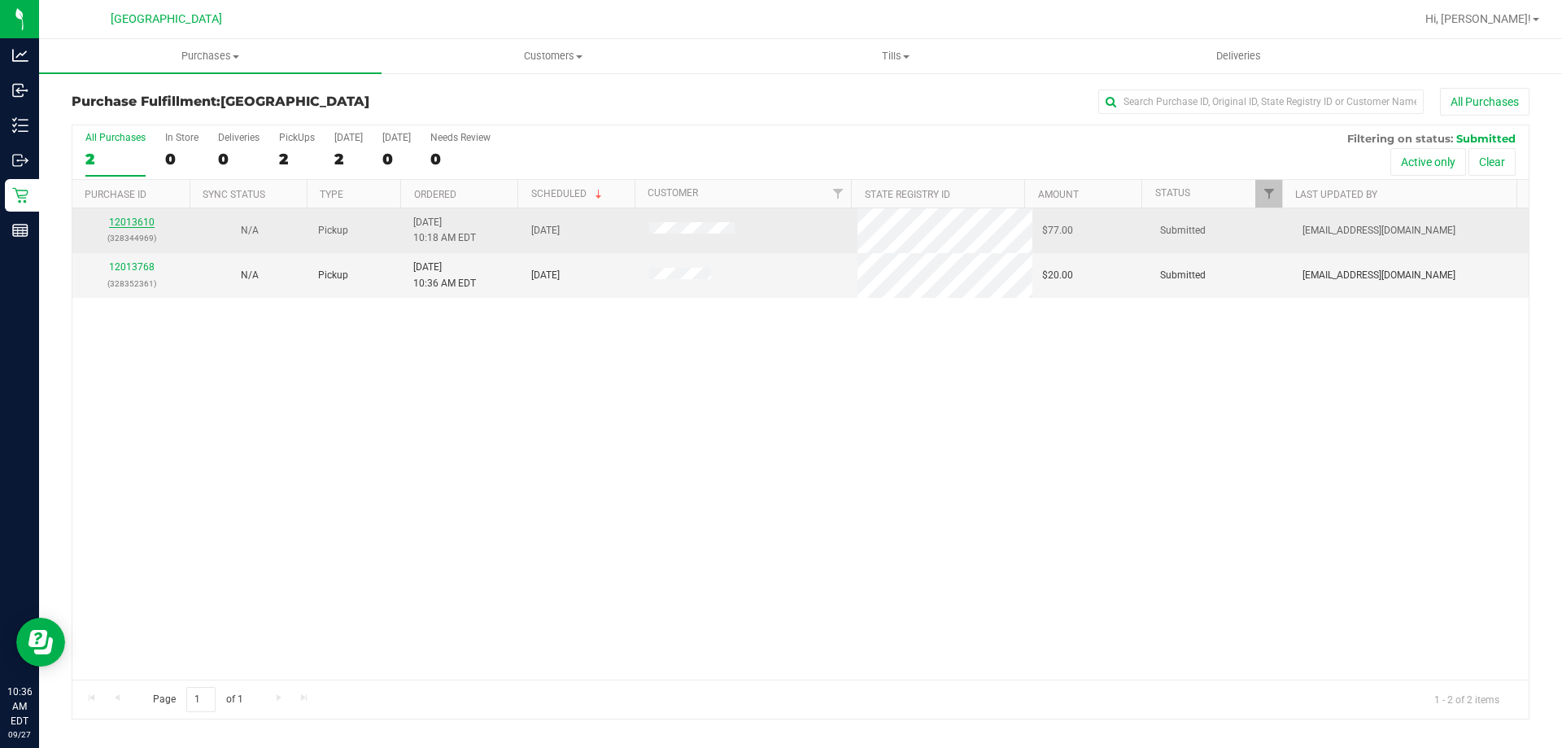
click at [116, 219] on link "12013610" at bounding box center [132, 221] width 46 height 11
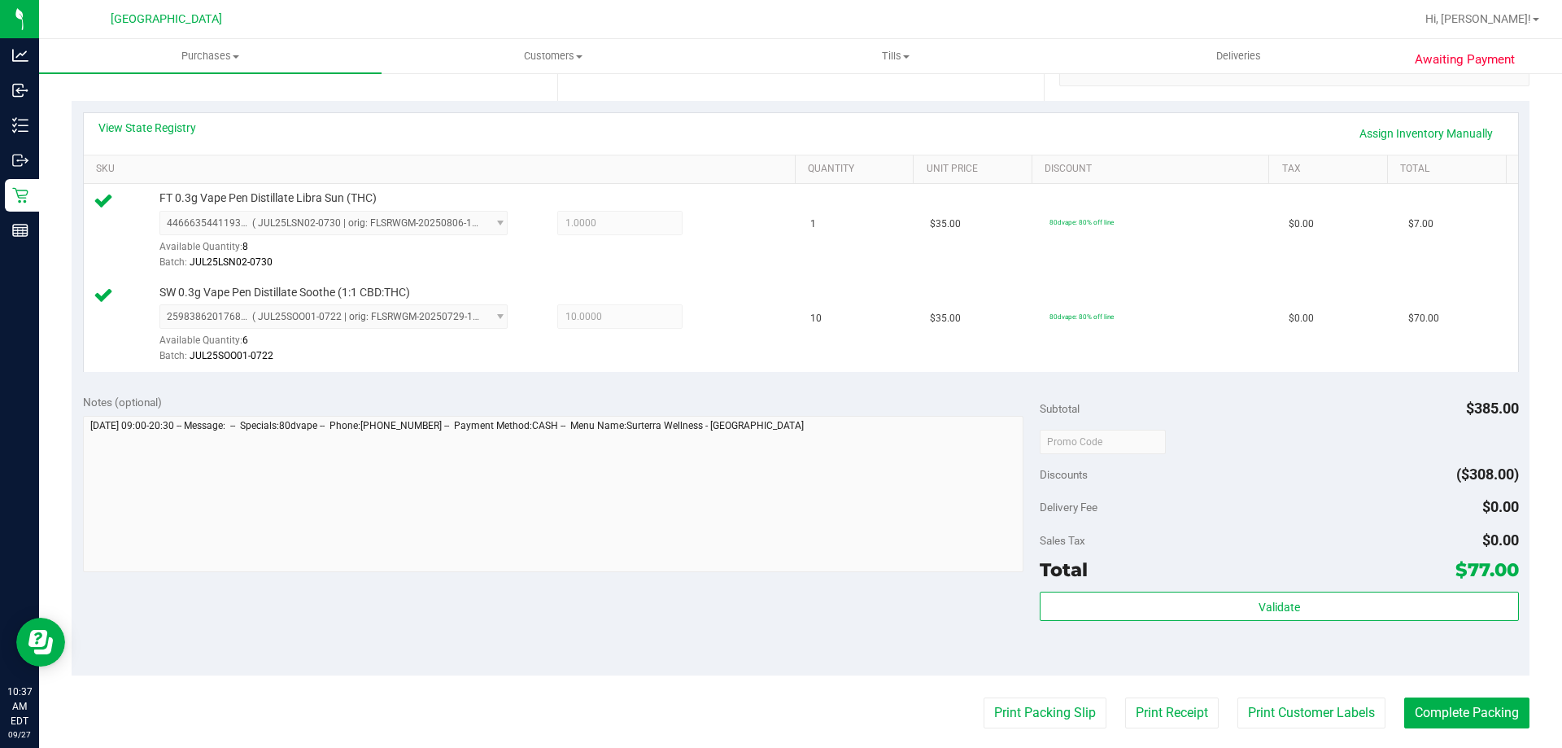
scroll to position [488, 0]
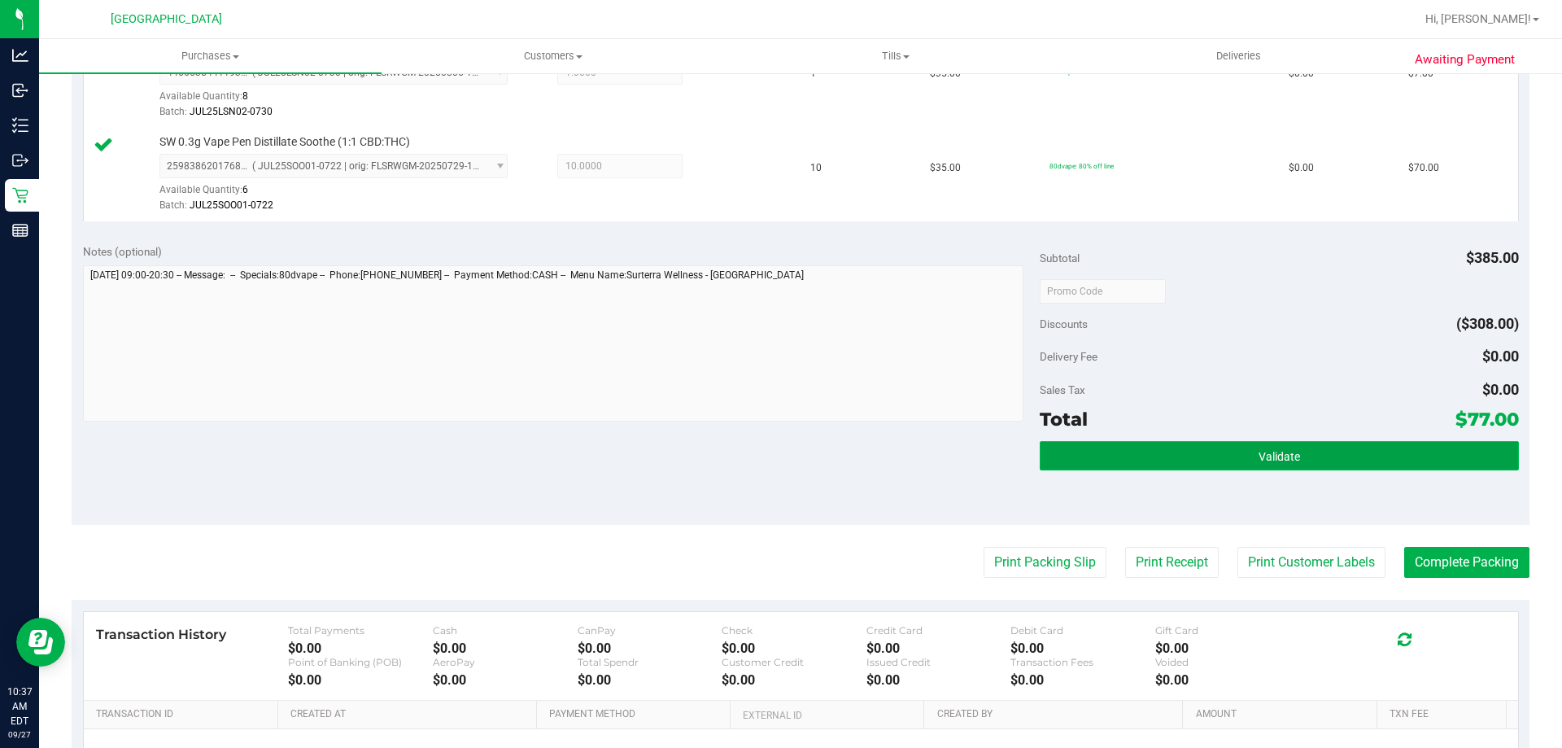
click at [1321, 459] on button "Validate" at bounding box center [1279, 455] width 478 height 29
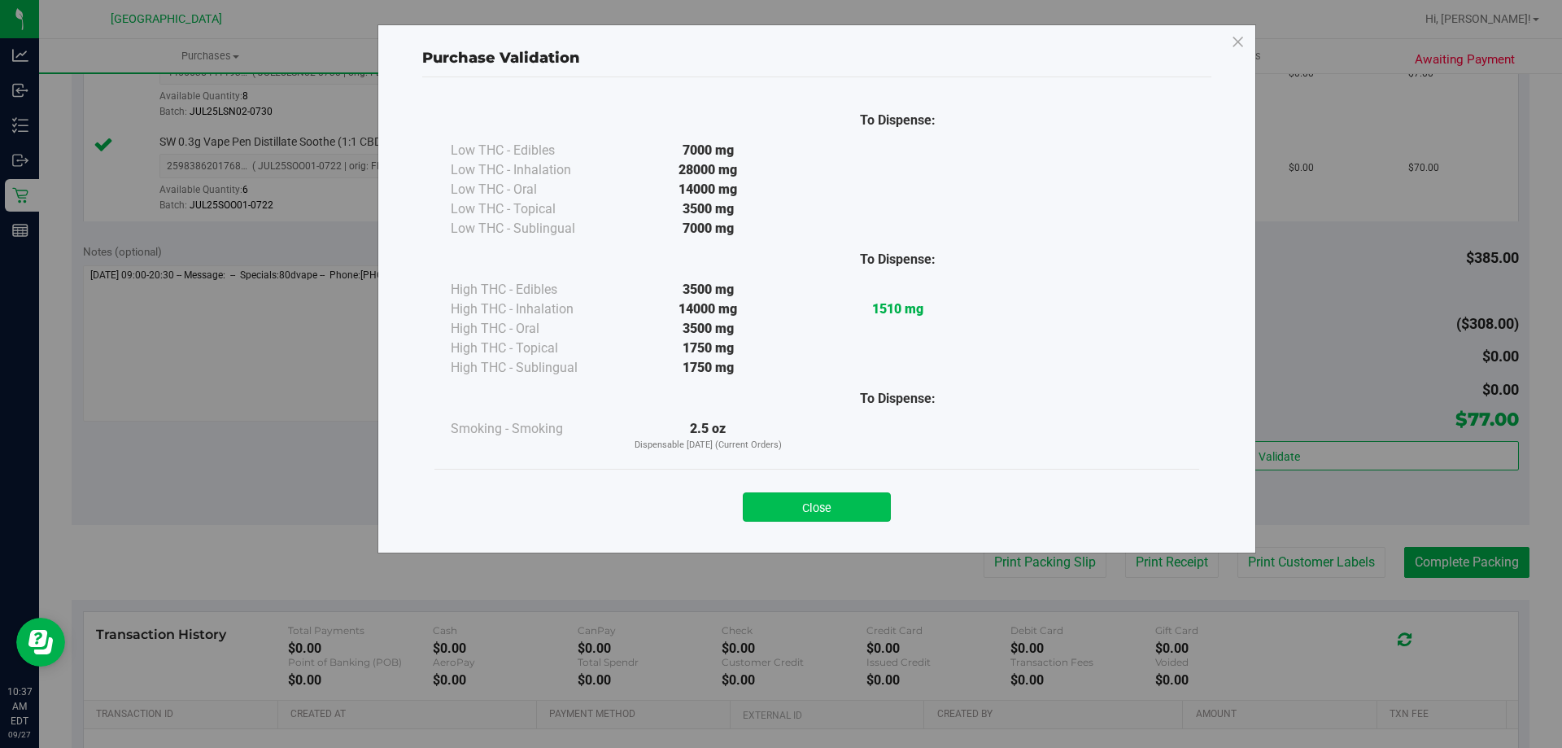
click at [770, 500] on button "Close" at bounding box center [817, 506] width 148 height 29
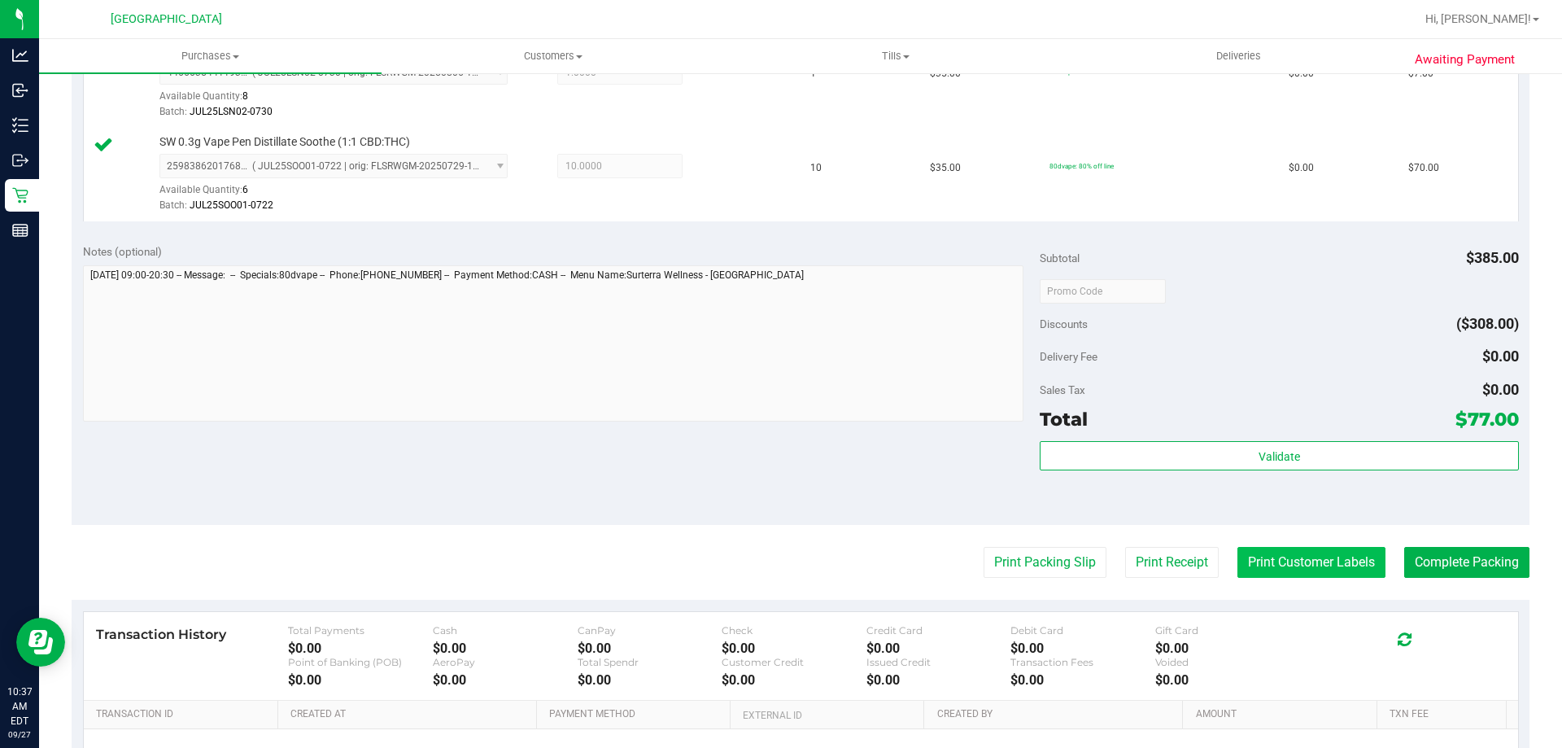
click at [1339, 560] on button "Print Customer Labels" at bounding box center [1312, 562] width 148 height 31
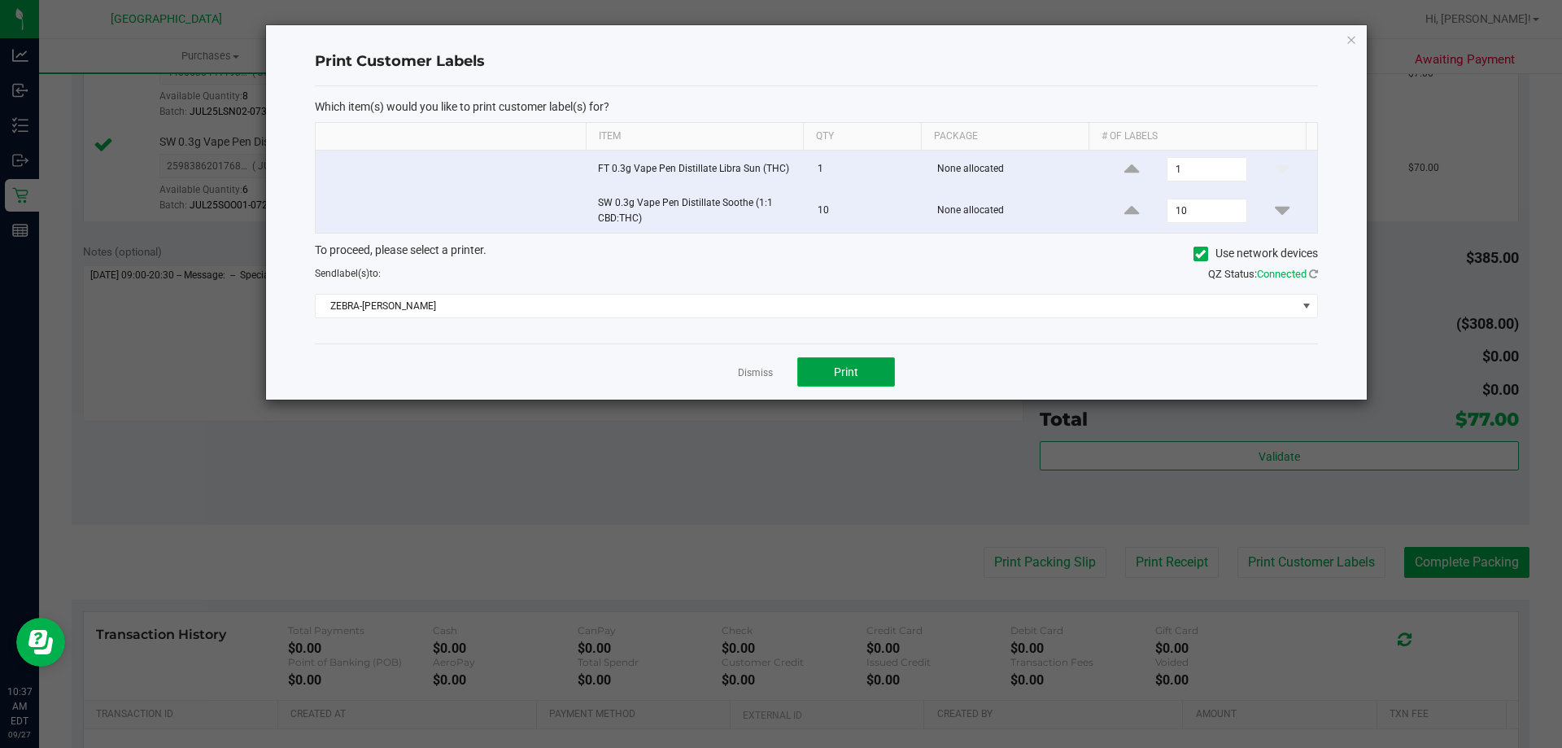
click at [846, 373] on span "Print" at bounding box center [846, 371] width 24 height 13
click at [767, 373] on link "Dismiss" at bounding box center [755, 373] width 35 height 14
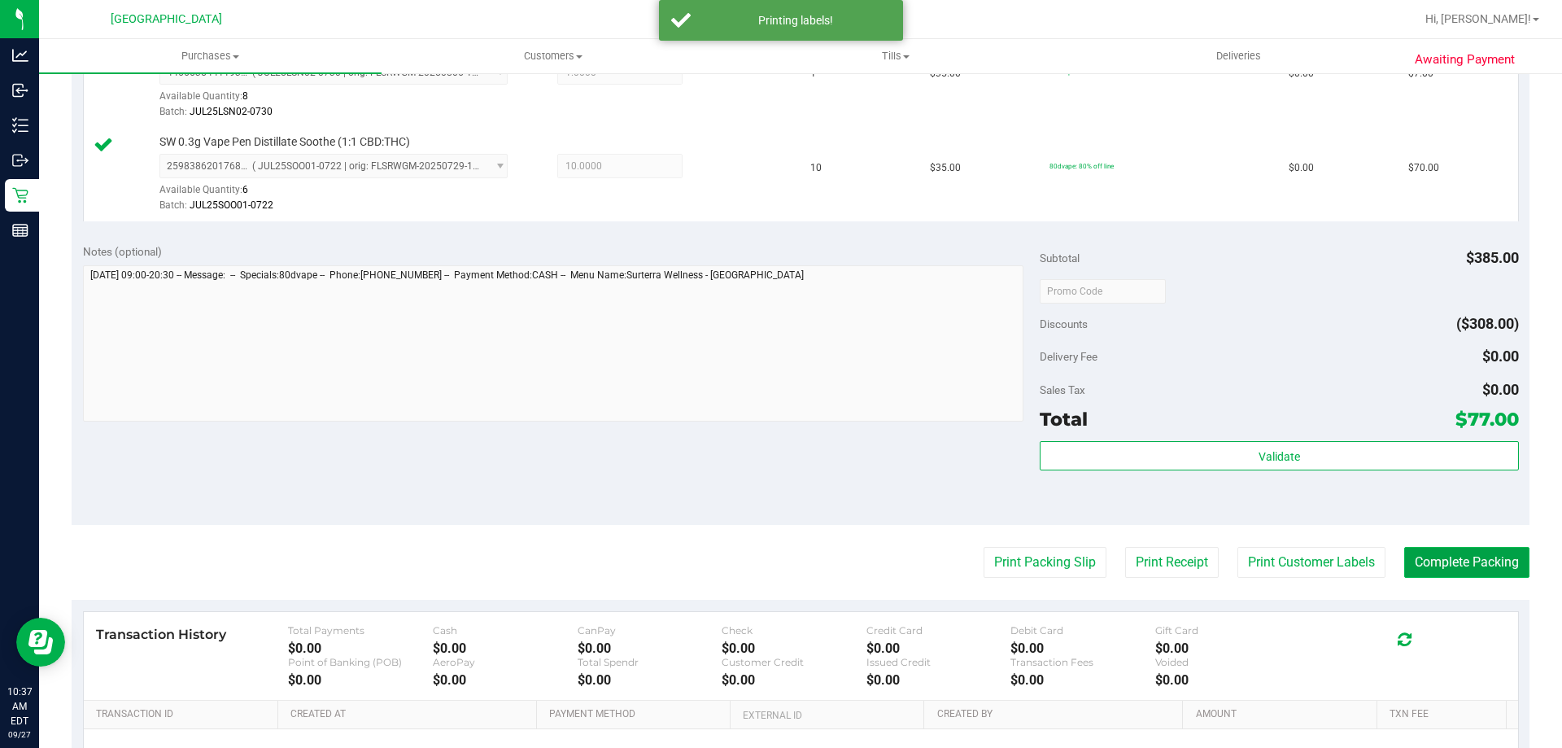
click at [1510, 567] on button "Complete Packing" at bounding box center [1466, 562] width 125 height 31
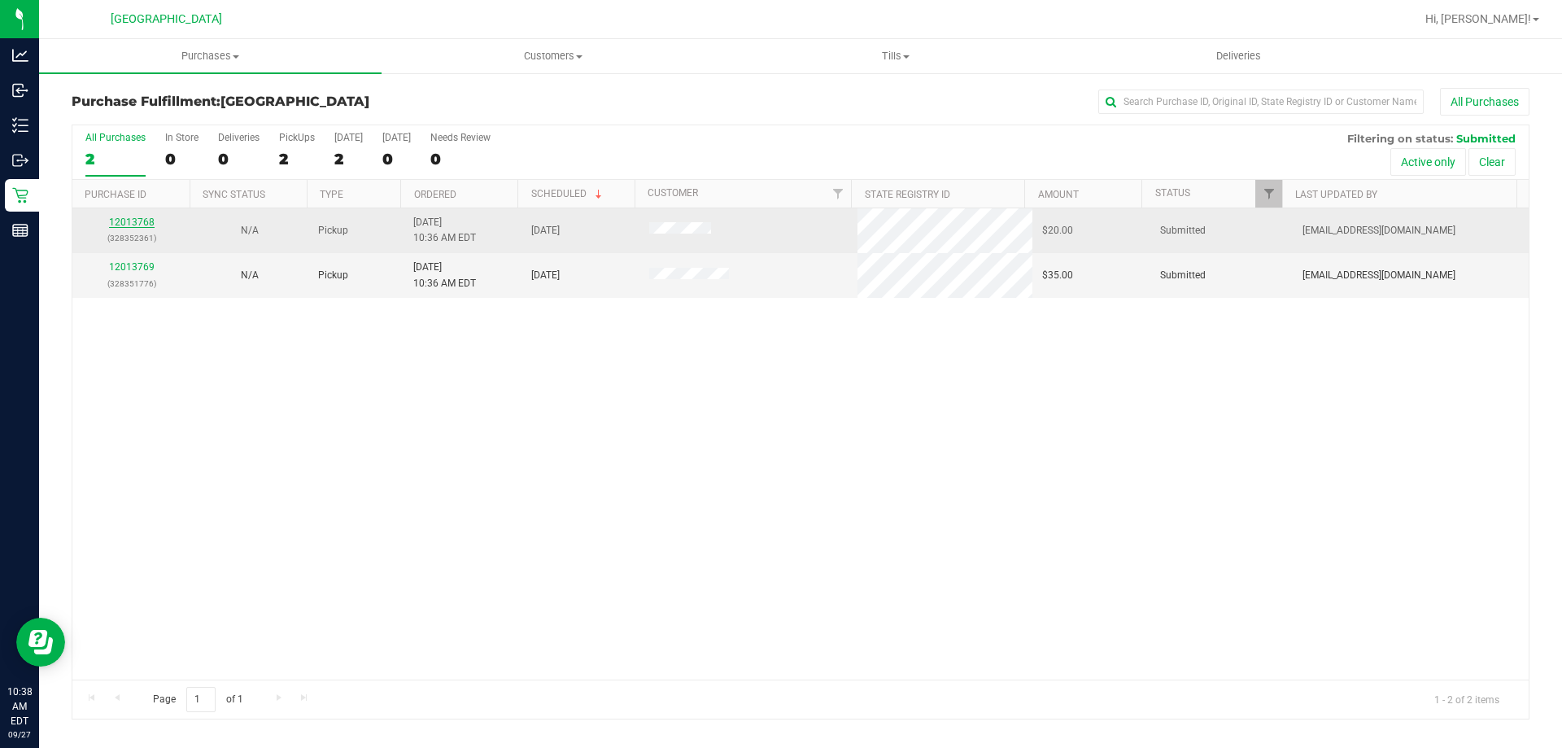
click at [145, 224] on link "12013768" at bounding box center [132, 221] width 46 height 11
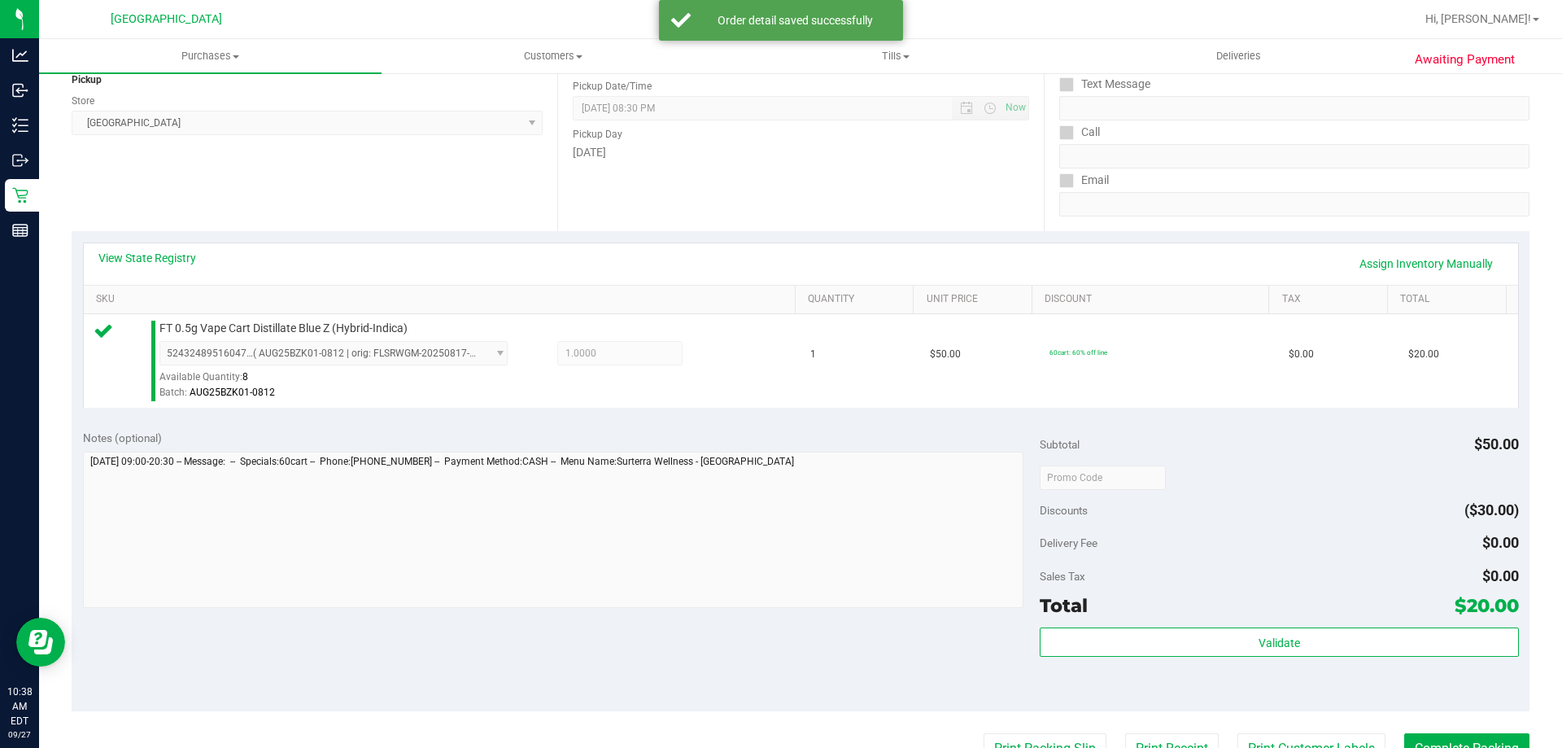
scroll to position [244, 0]
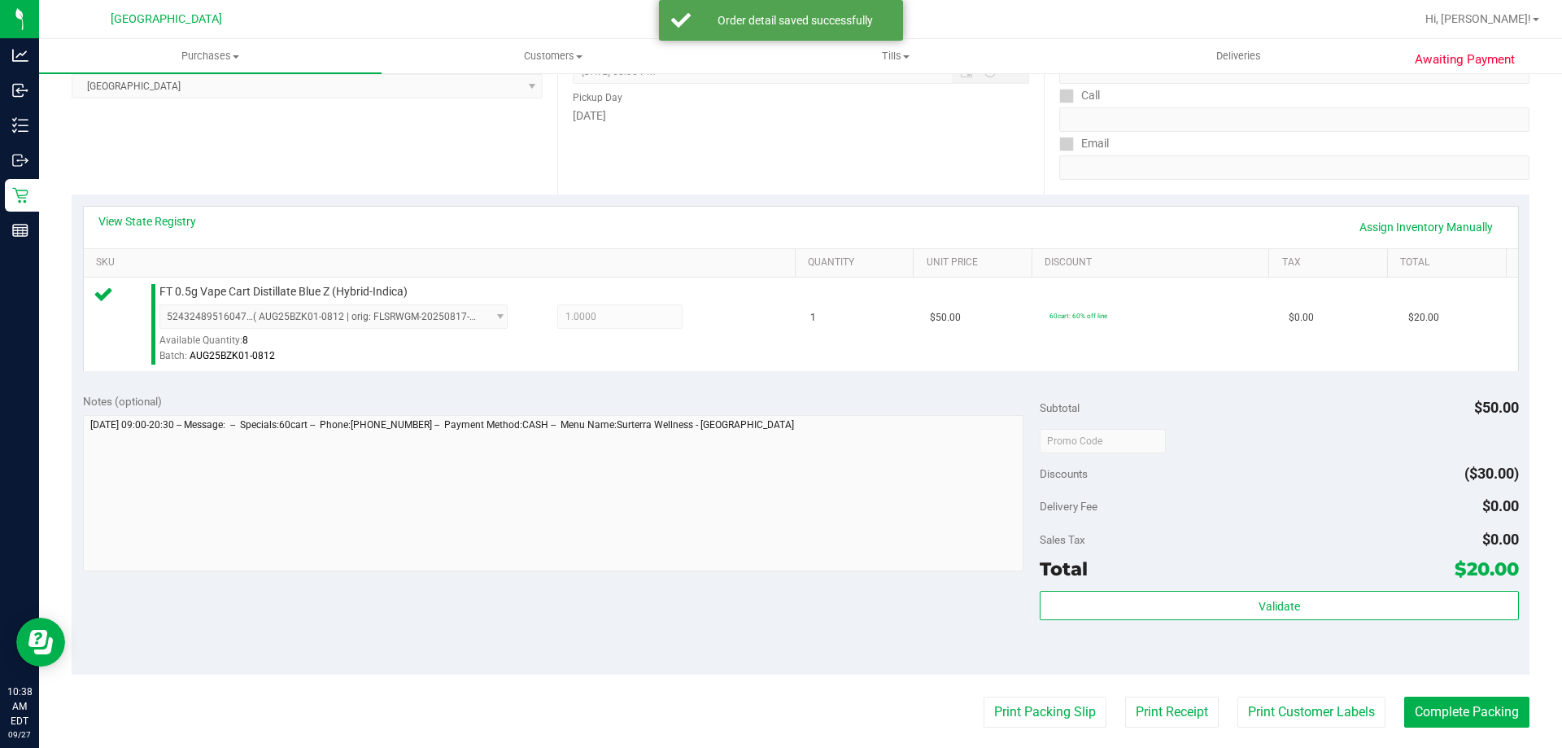
click at [1320, 620] on div "Validate" at bounding box center [1279, 606] width 478 height 31
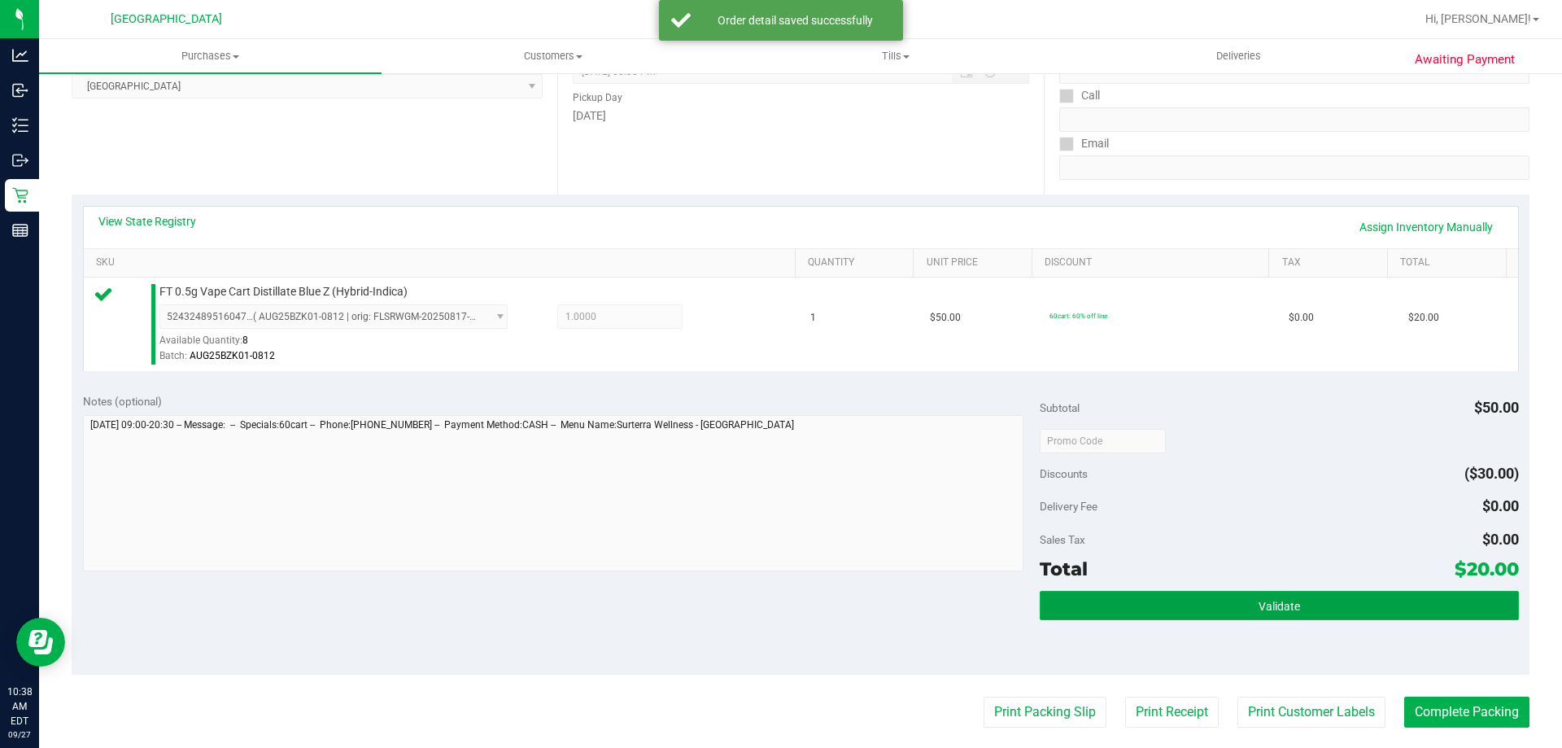
click at [1325, 605] on button "Validate" at bounding box center [1279, 605] width 478 height 29
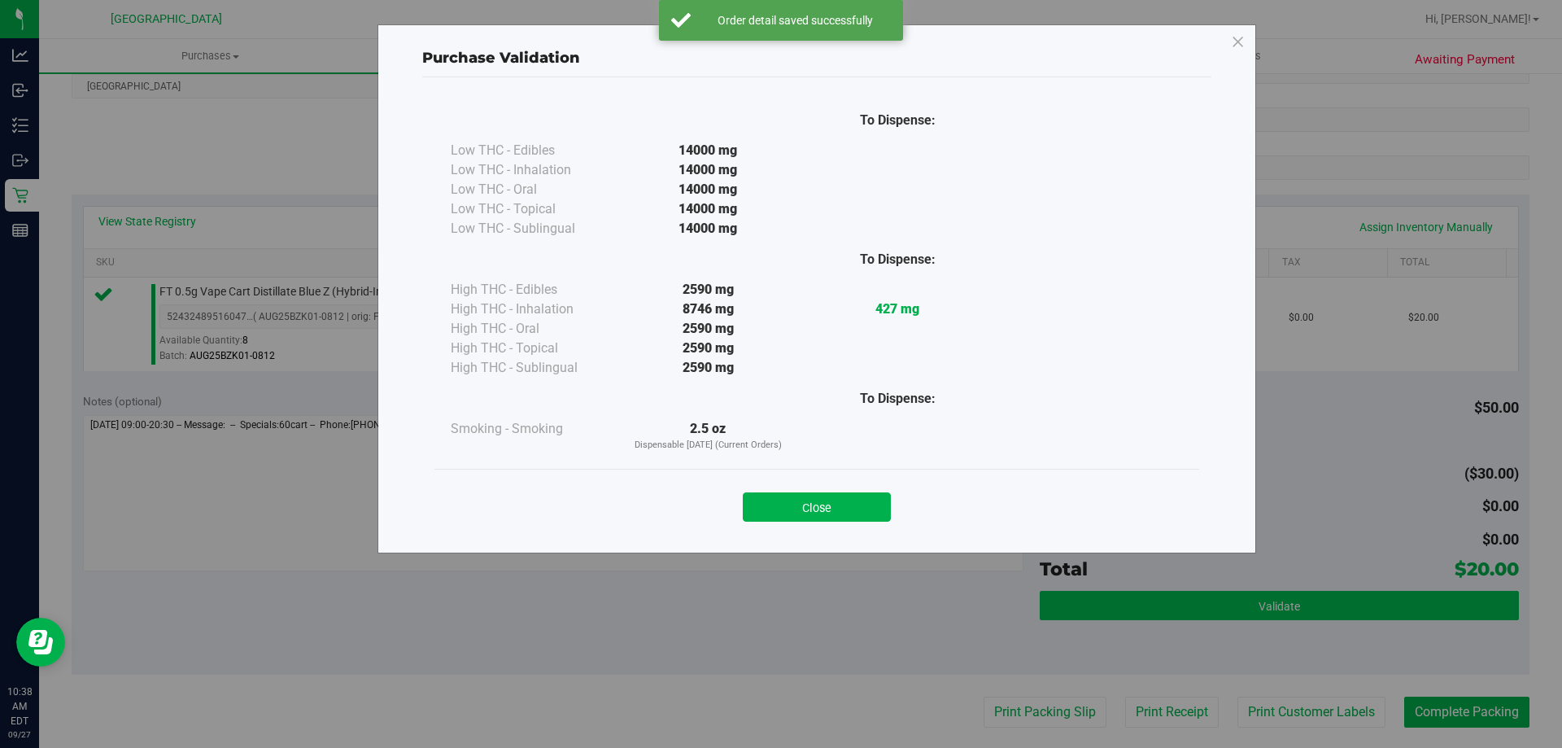
scroll to position [0, 0]
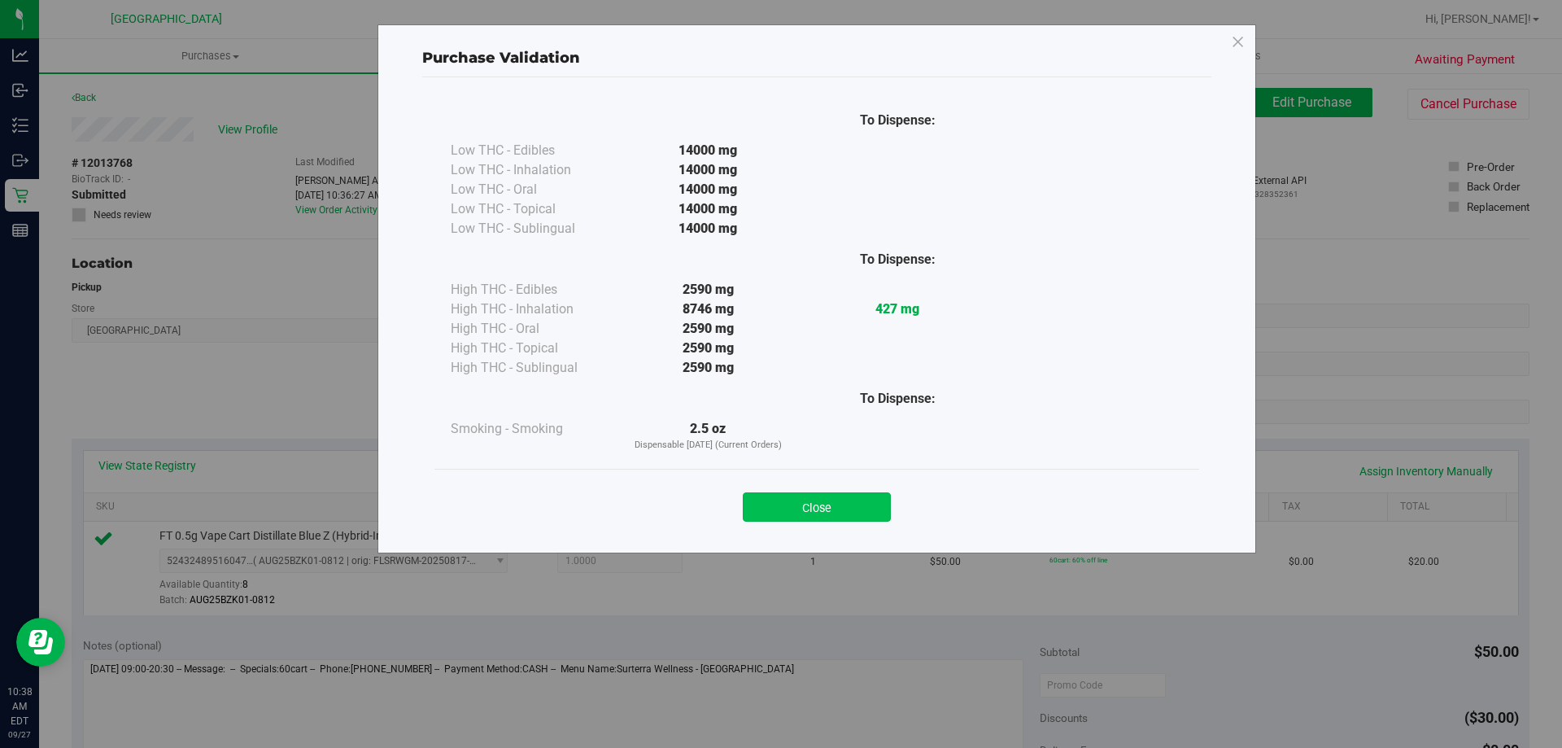
click at [828, 516] on button "Close" at bounding box center [817, 506] width 148 height 29
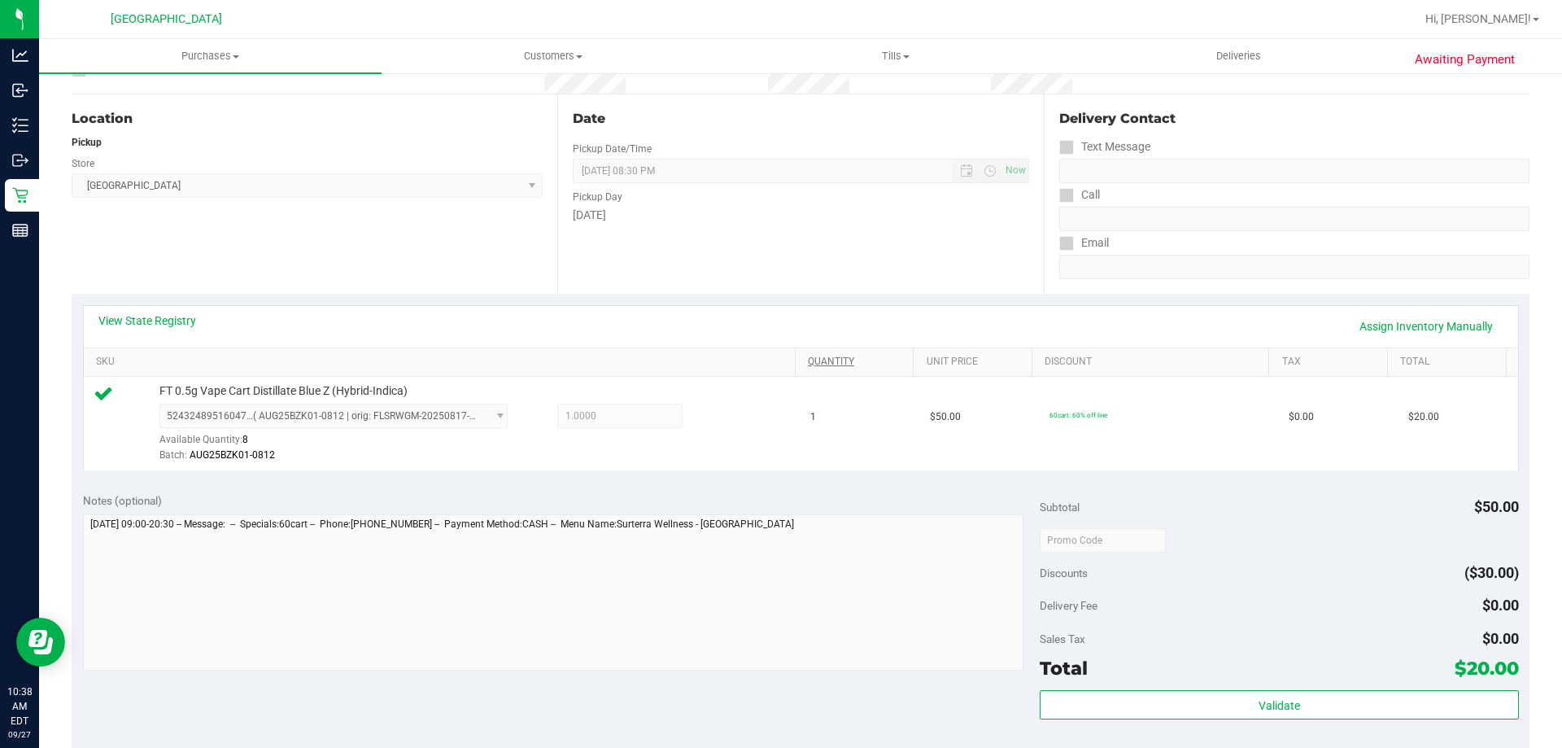
scroll to position [488, 0]
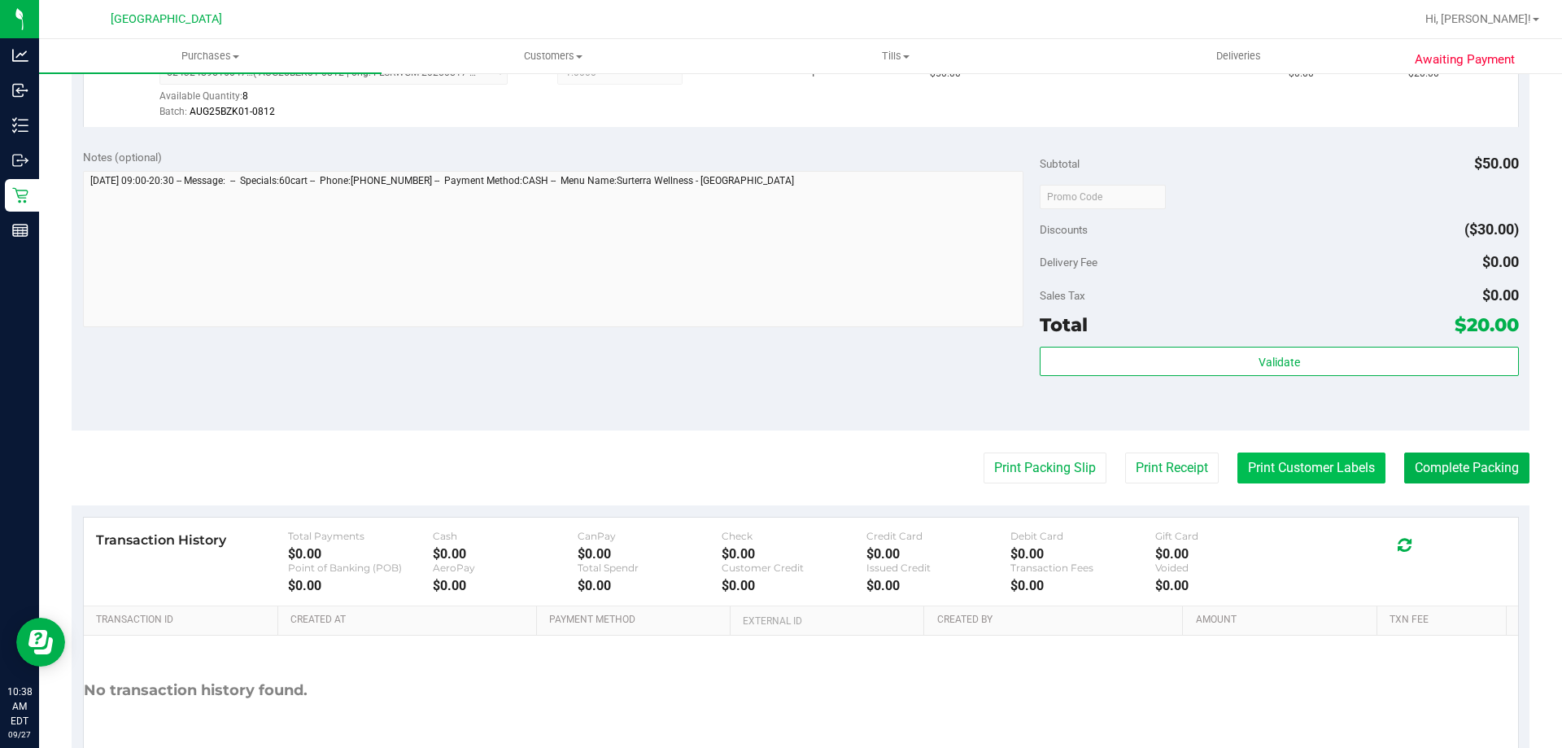
click at [1334, 477] on button "Print Customer Labels" at bounding box center [1312, 467] width 148 height 31
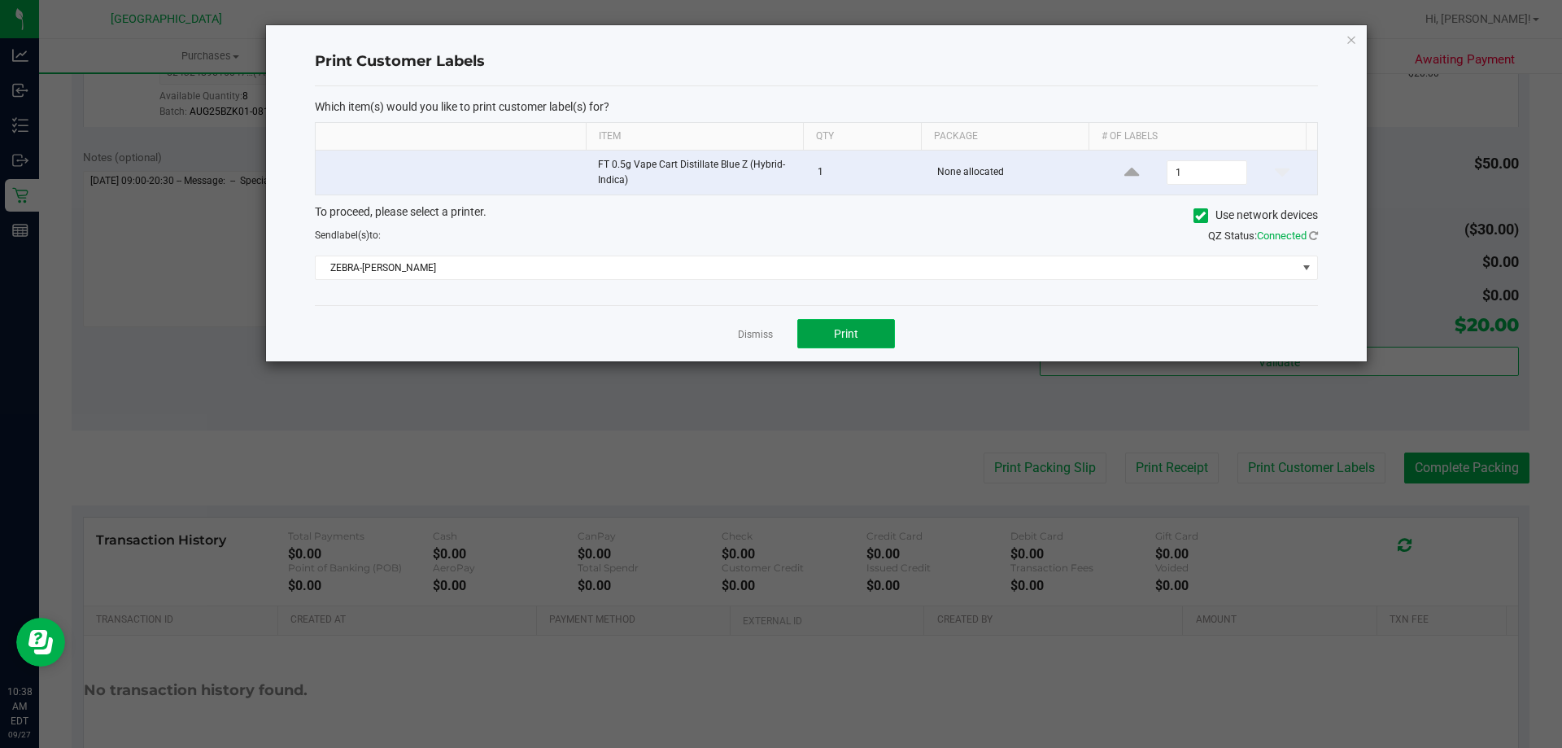
click at [835, 340] on button "Print" at bounding box center [846, 333] width 98 height 29
click at [766, 335] on link "Dismiss" at bounding box center [755, 335] width 35 height 14
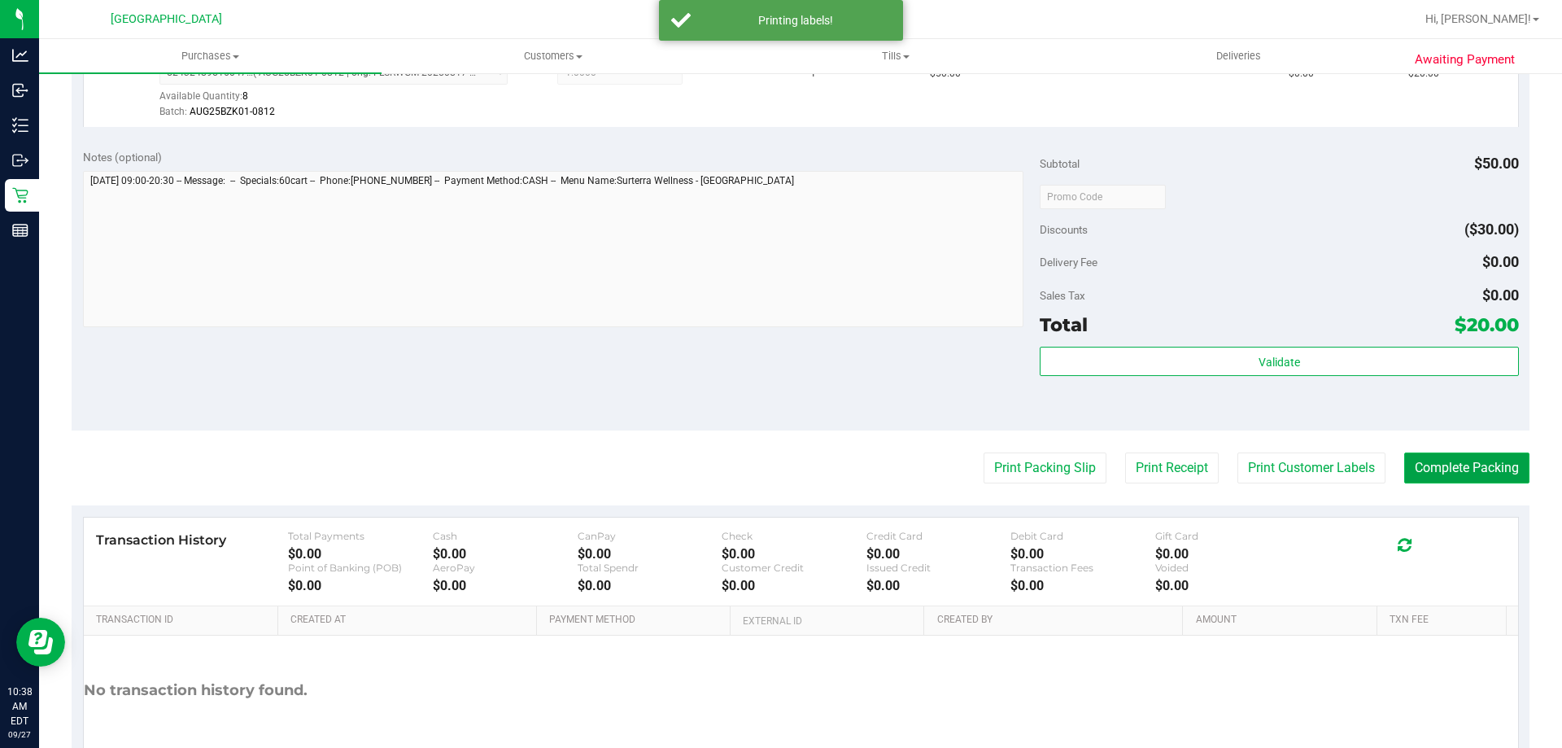
click at [1483, 463] on button "Complete Packing" at bounding box center [1466, 467] width 125 height 31
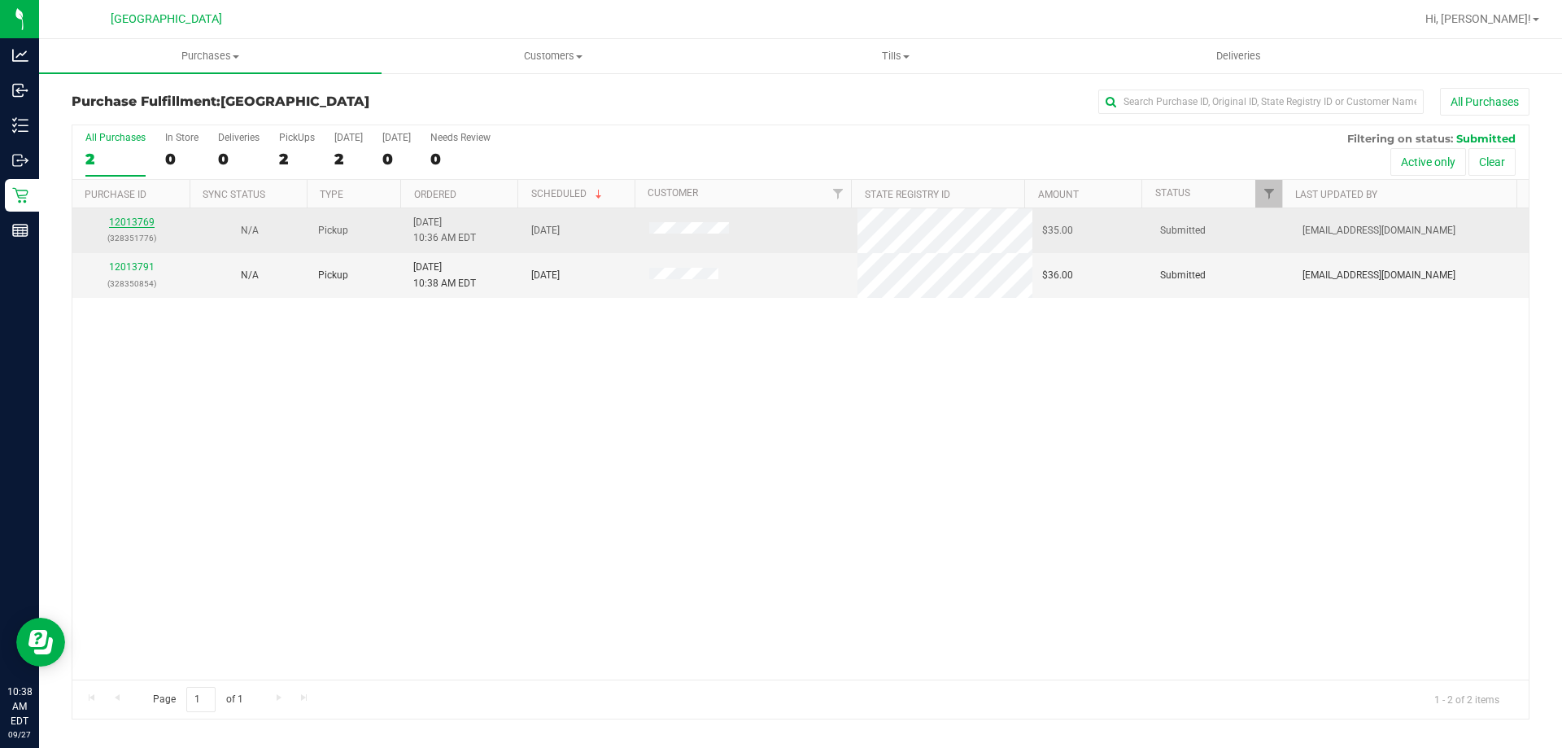
click at [133, 221] on link "12013769" at bounding box center [132, 221] width 46 height 11
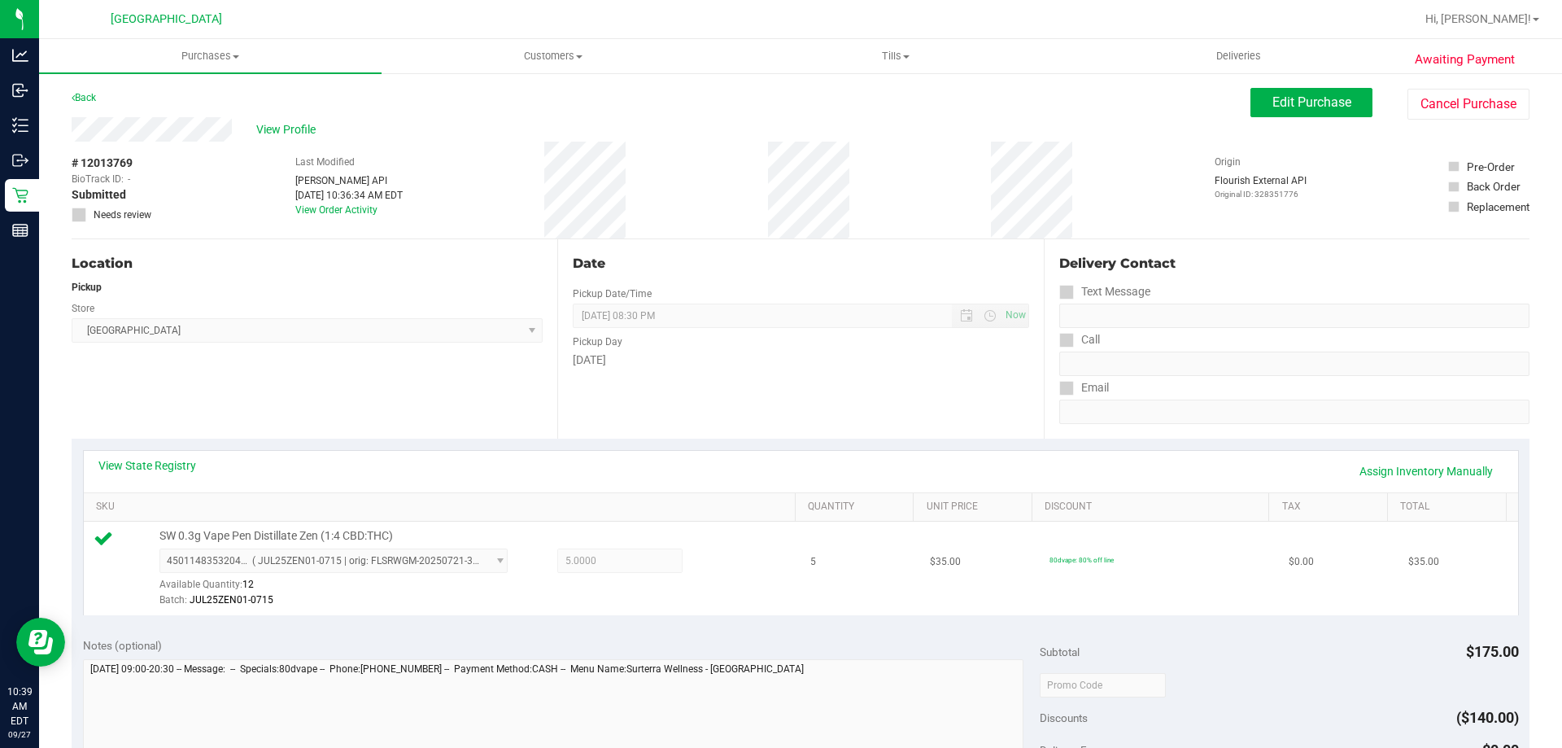
scroll to position [325, 0]
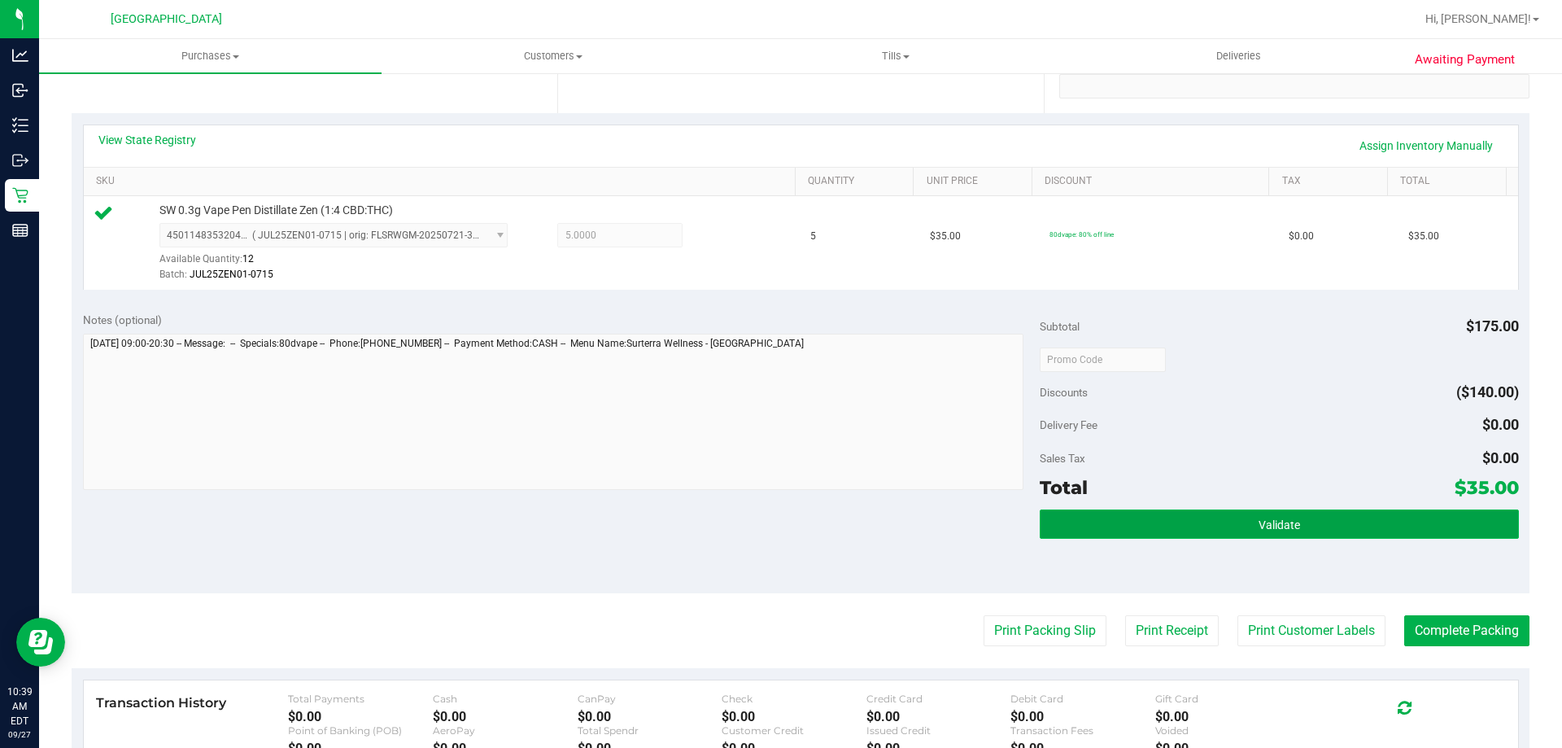
click at [1191, 530] on button "Validate" at bounding box center [1279, 523] width 478 height 29
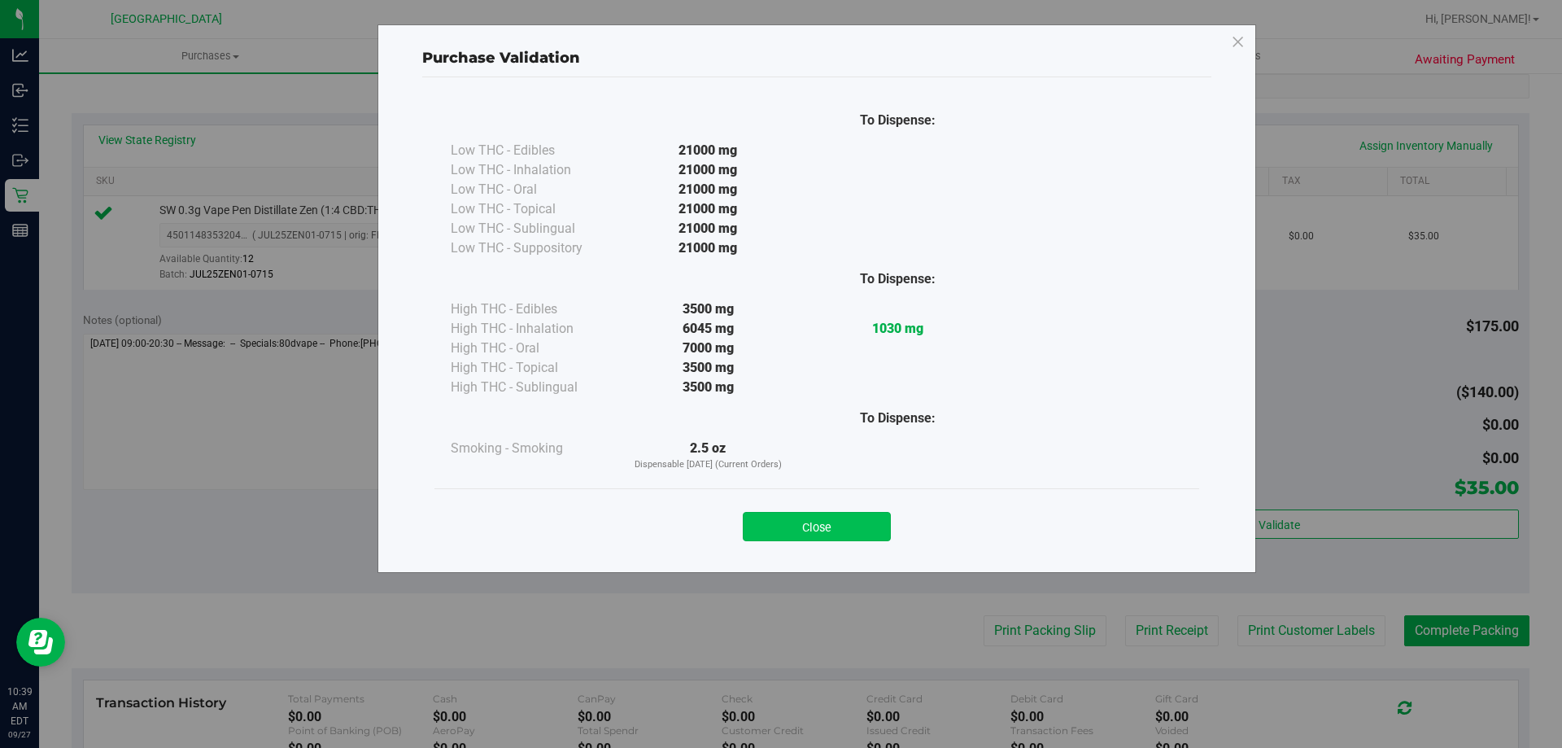
click at [791, 535] on button "Close" at bounding box center [817, 526] width 148 height 29
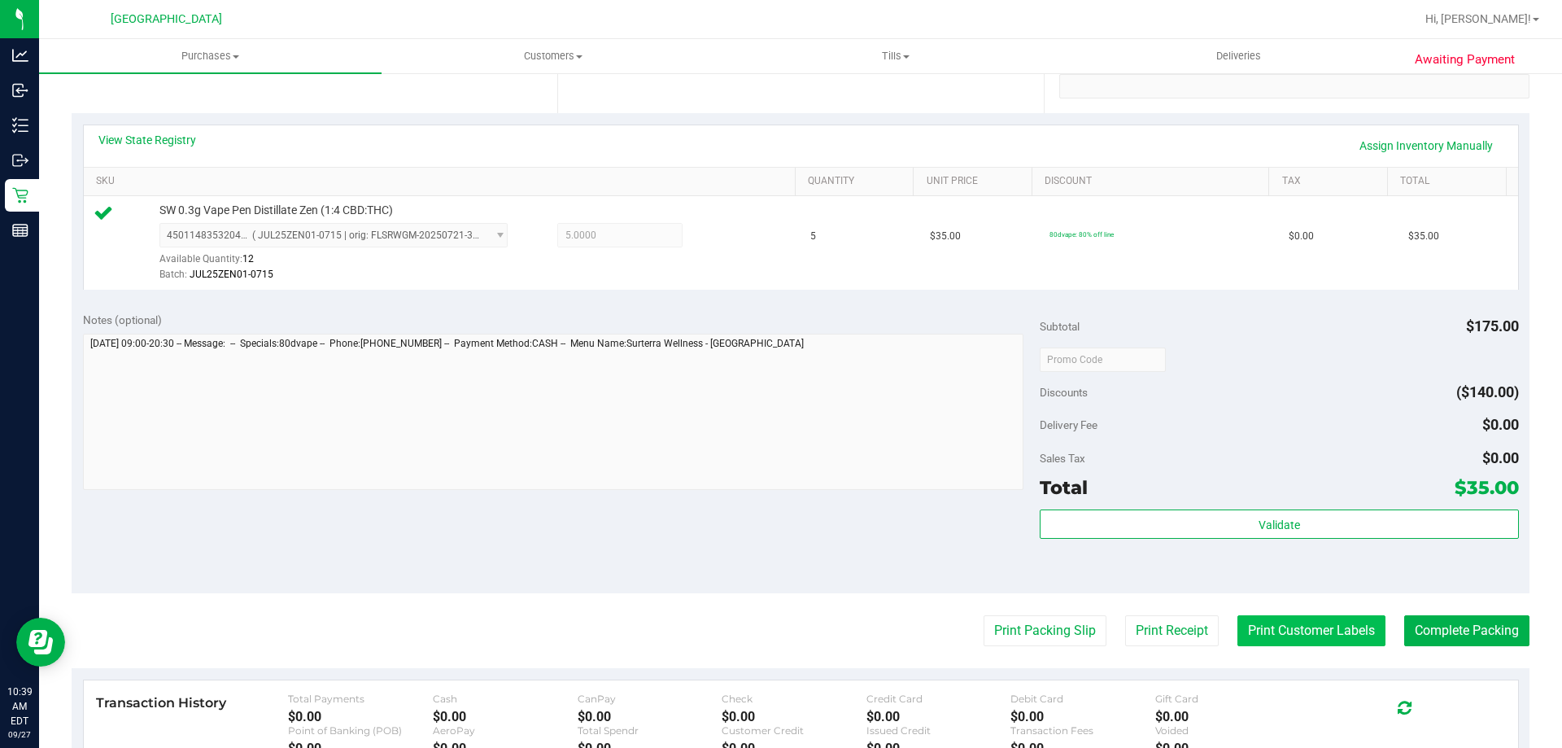
click at [1280, 622] on button "Print Customer Labels" at bounding box center [1312, 630] width 148 height 31
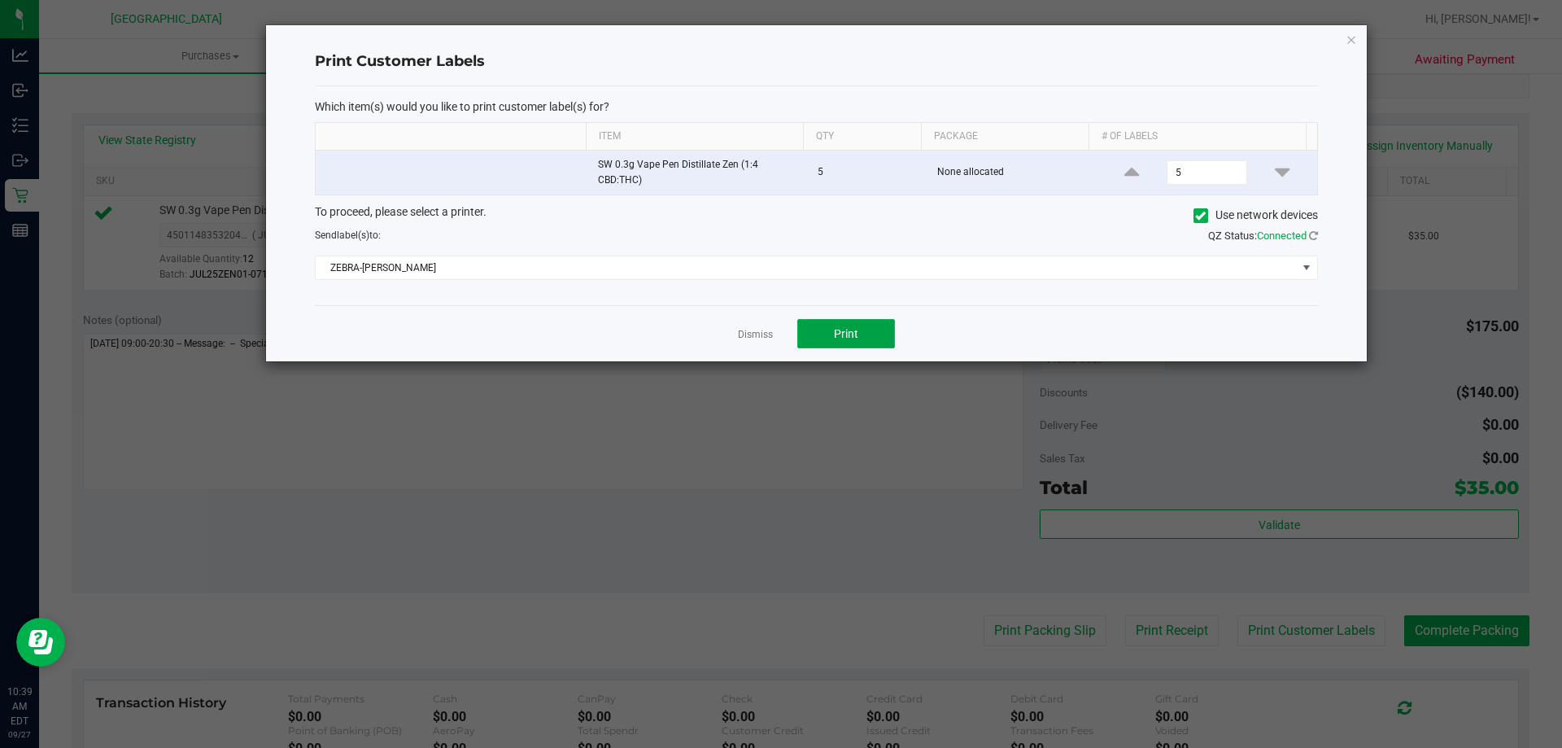
click at [854, 321] on button "Print" at bounding box center [846, 333] width 98 height 29
click at [749, 333] on link "Dismiss" at bounding box center [755, 335] width 35 height 14
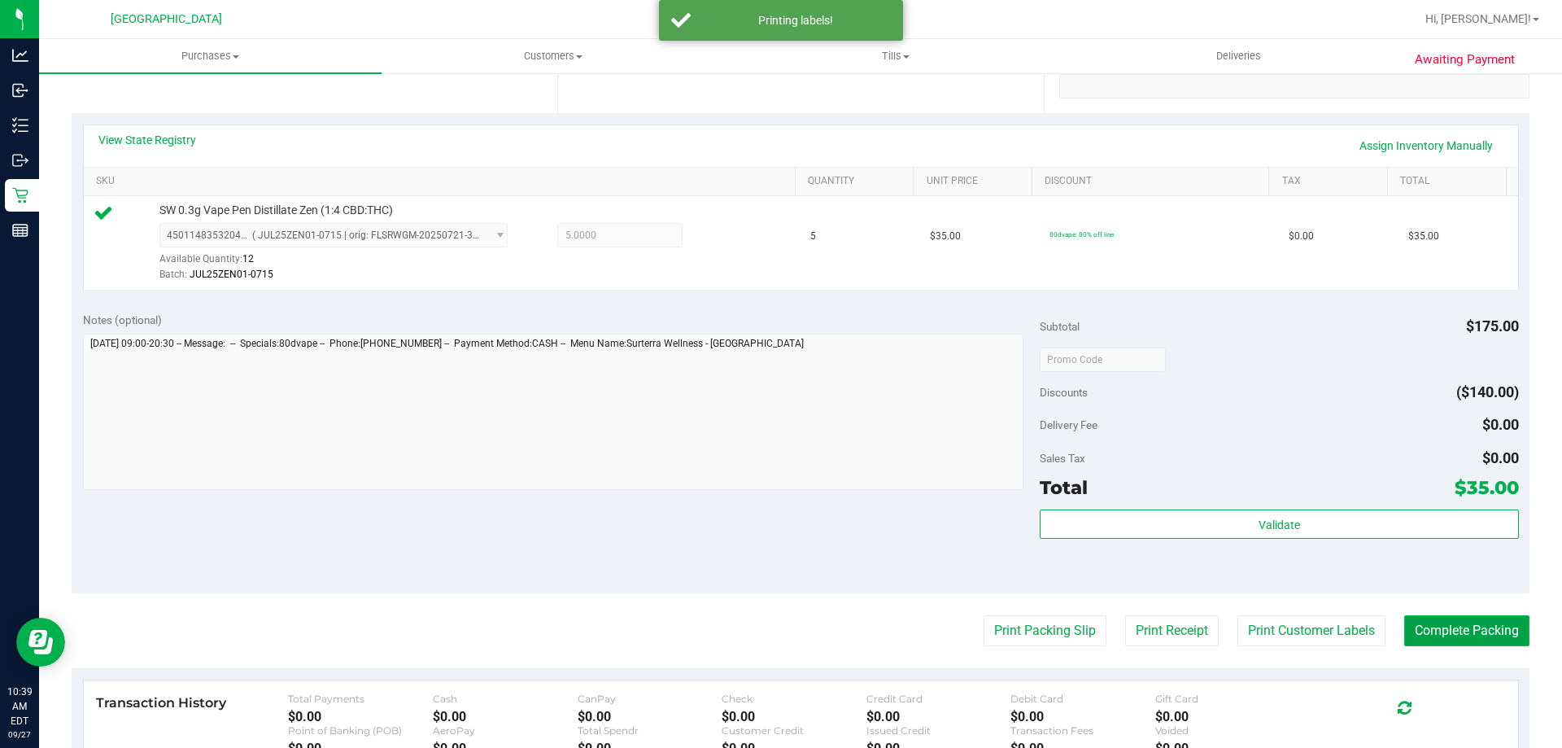
click at [1424, 631] on button "Complete Packing" at bounding box center [1466, 630] width 125 height 31
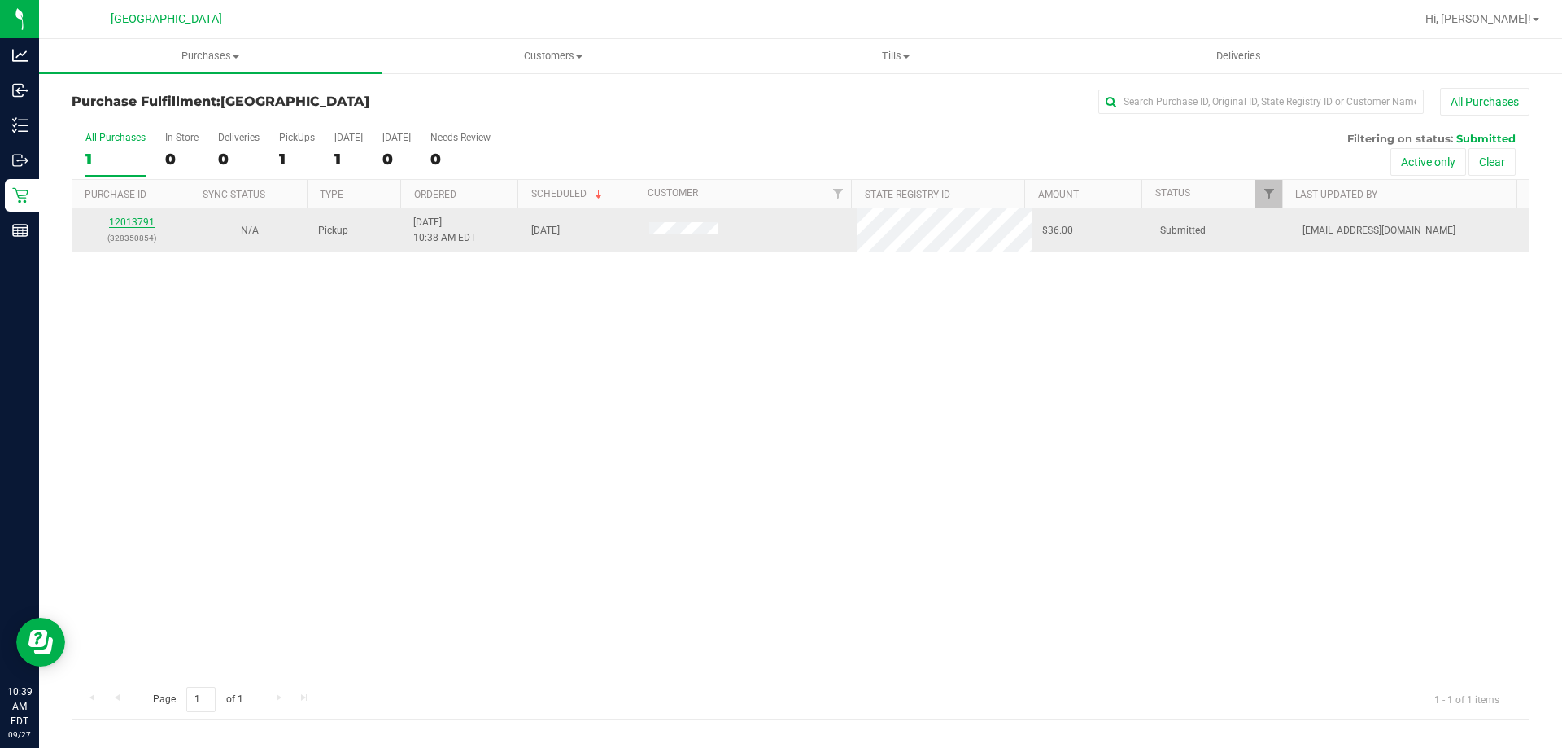
click at [141, 220] on link "12013791" at bounding box center [132, 221] width 46 height 11
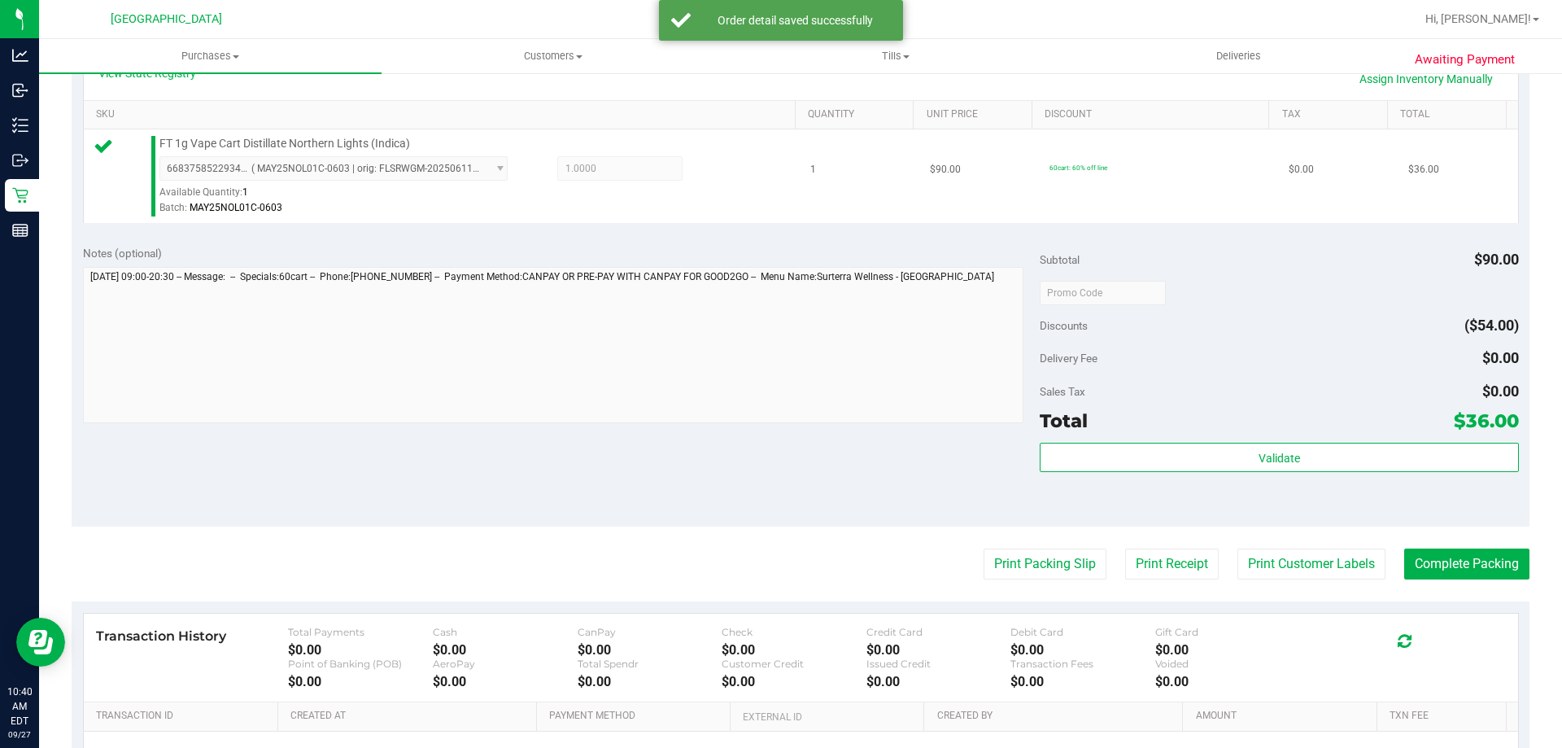
scroll to position [407, 0]
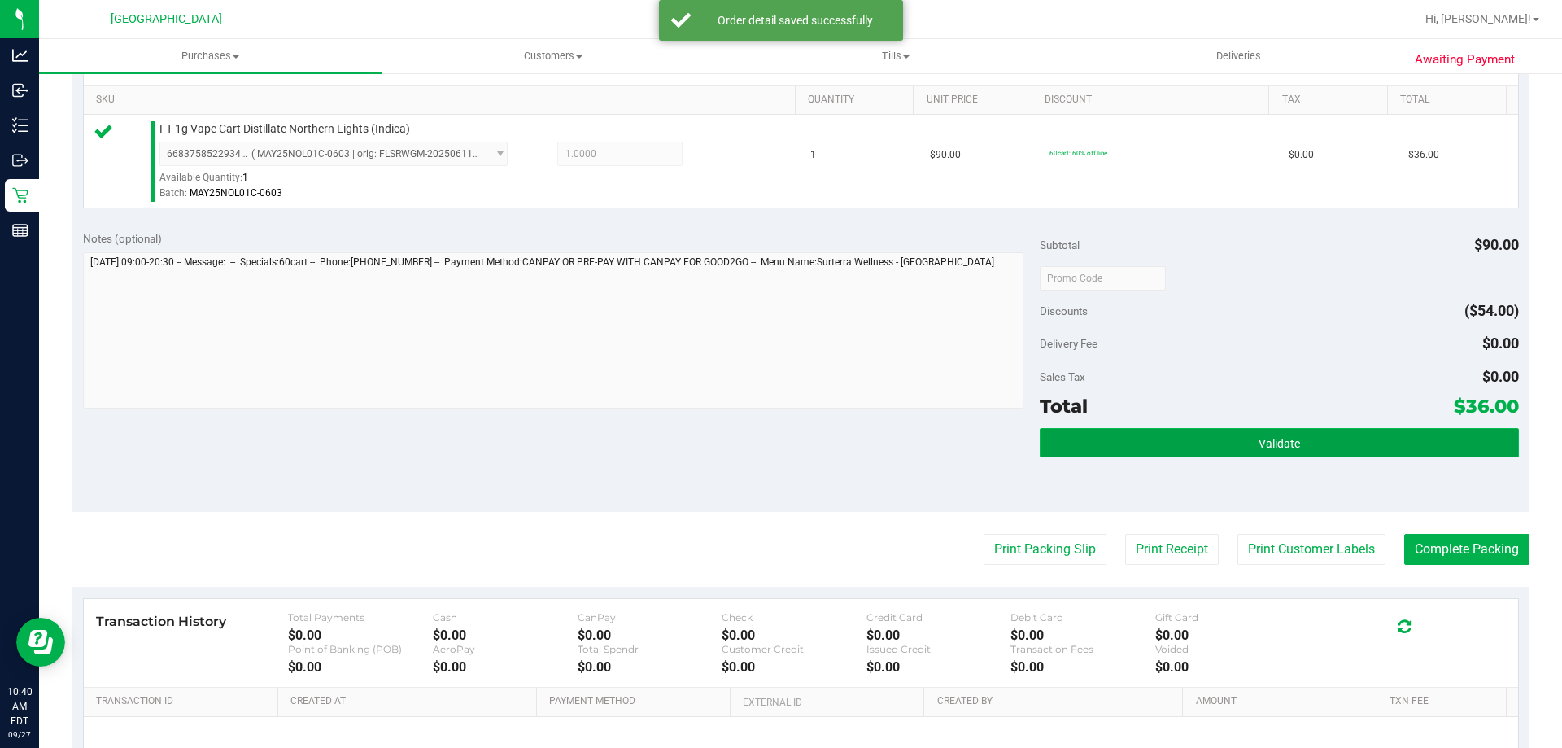
click at [1259, 445] on span "Validate" at bounding box center [1279, 443] width 41 height 13
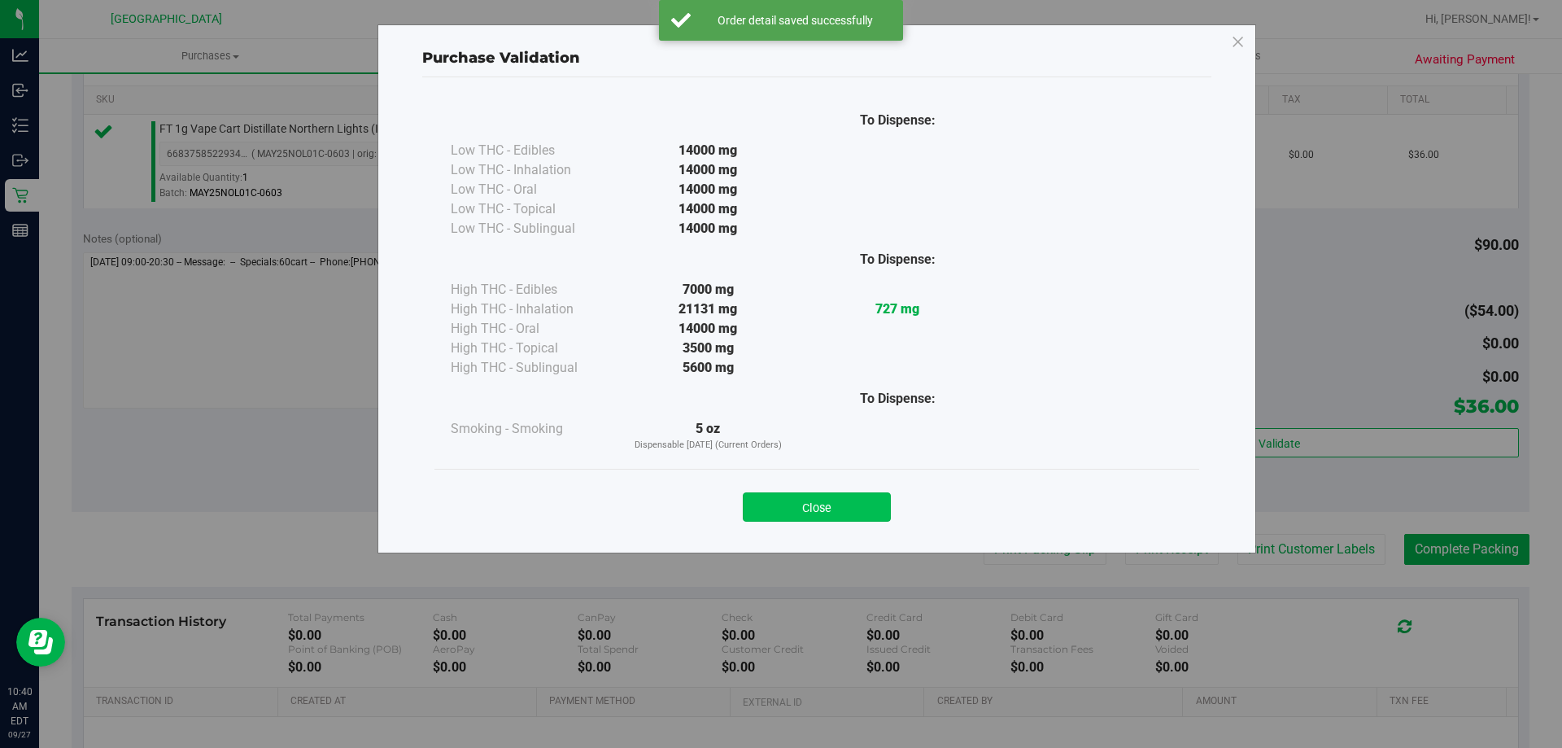
click at [828, 516] on button "Close" at bounding box center [817, 506] width 148 height 29
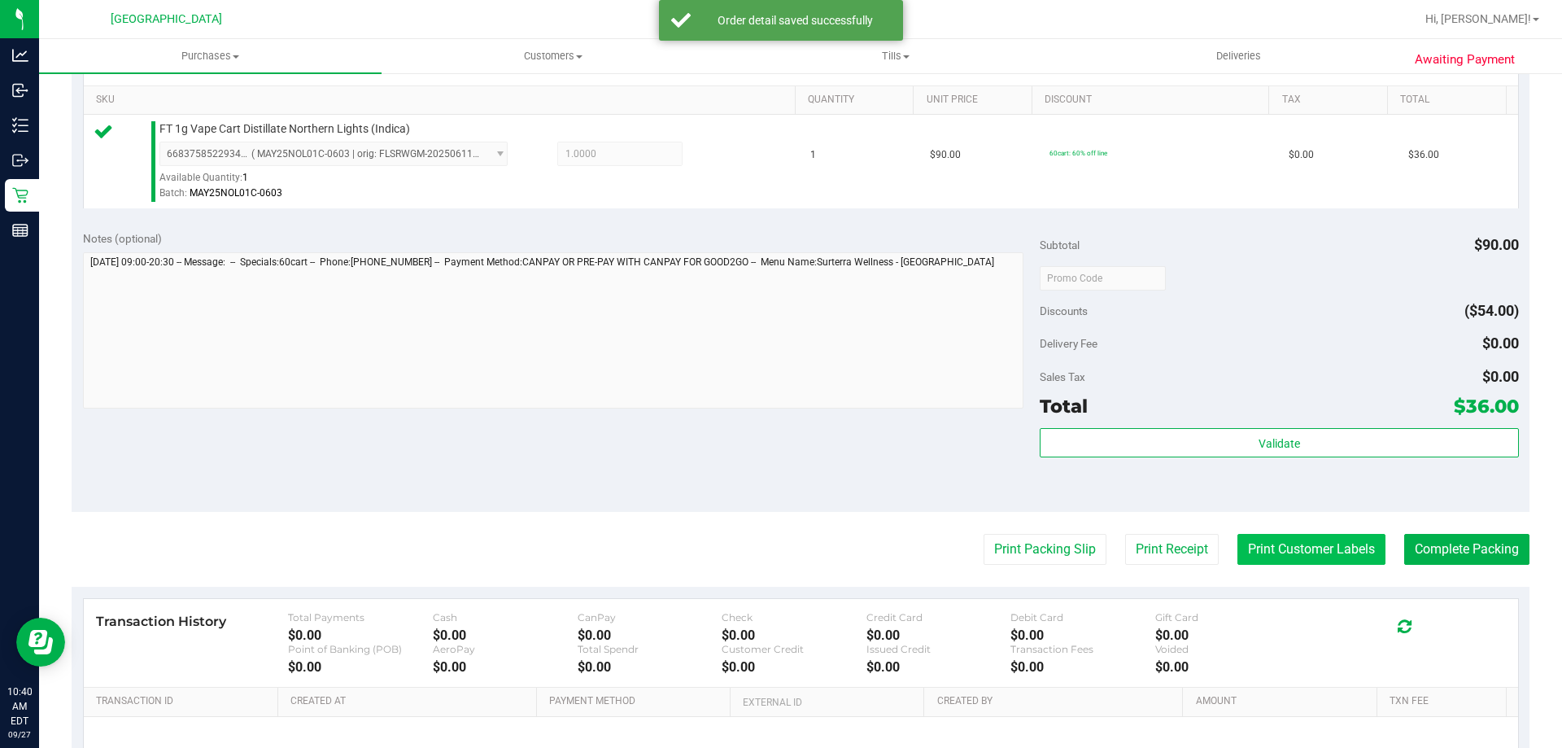
click at [1290, 549] on button "Print Customer Labels" at bounding box center [1312, 549] width 148 height 31
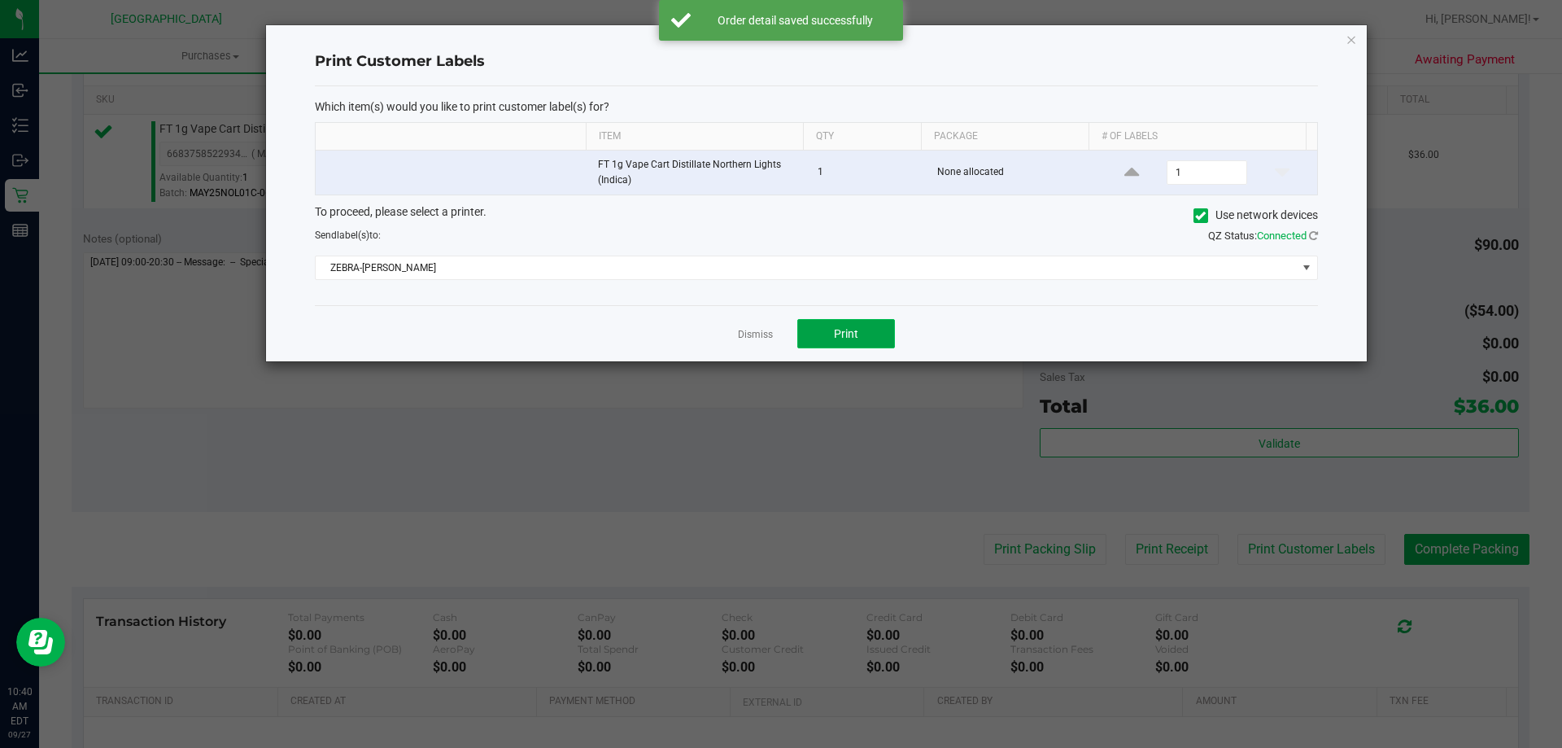
click at [873, 331] on button "Print" at bounding box center [846, 333] width 98 height 29
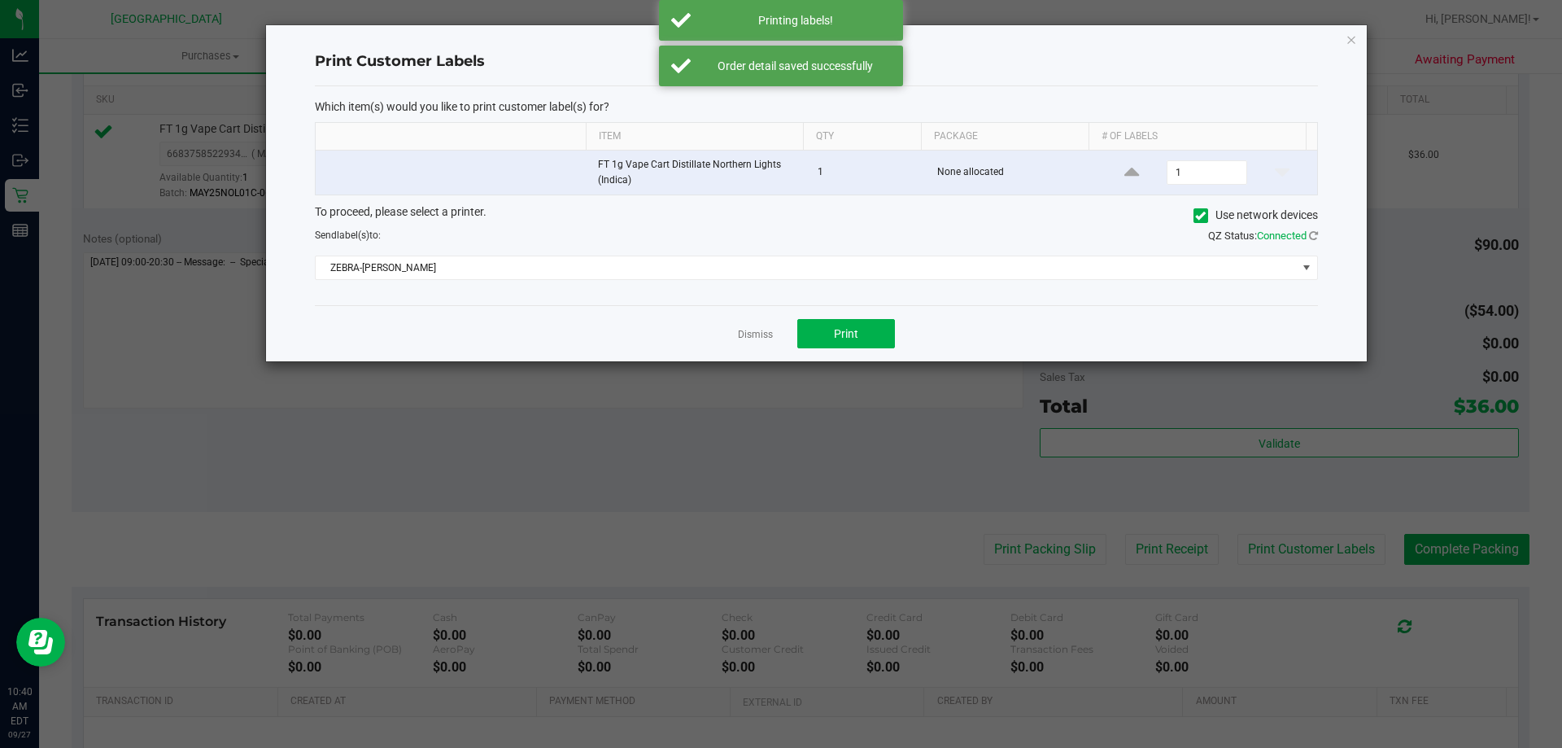
click at [775, 334] on div "Dismiss Print" at bounding box center [816, 333] width 1003 height 56
click at [764, 335] on link "Dismiss" at bounding box center [755, 335] width 35 height 14
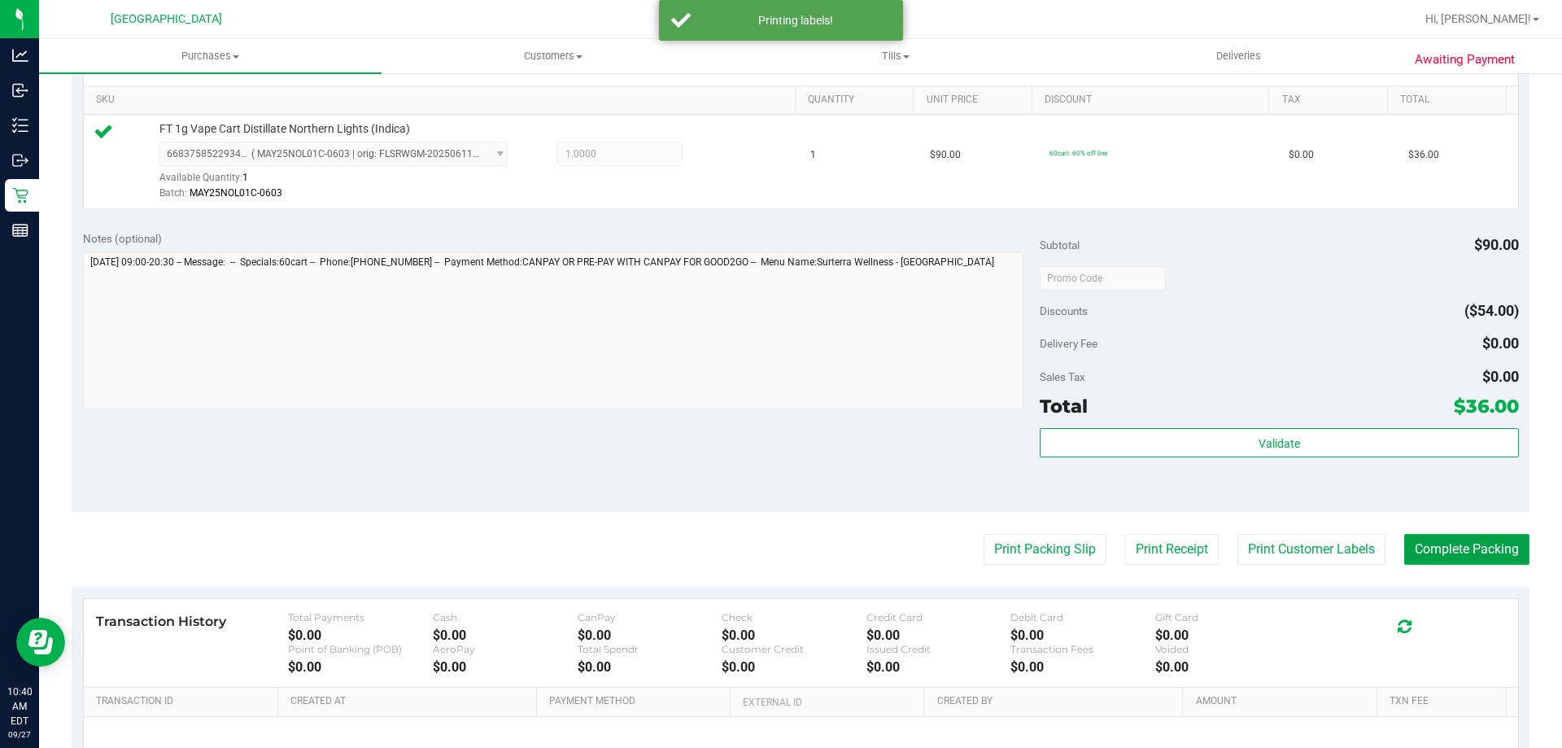
click at [1461, 551] on button "Complete Packing" at bounding box center [1466, 549] width 125 height 31
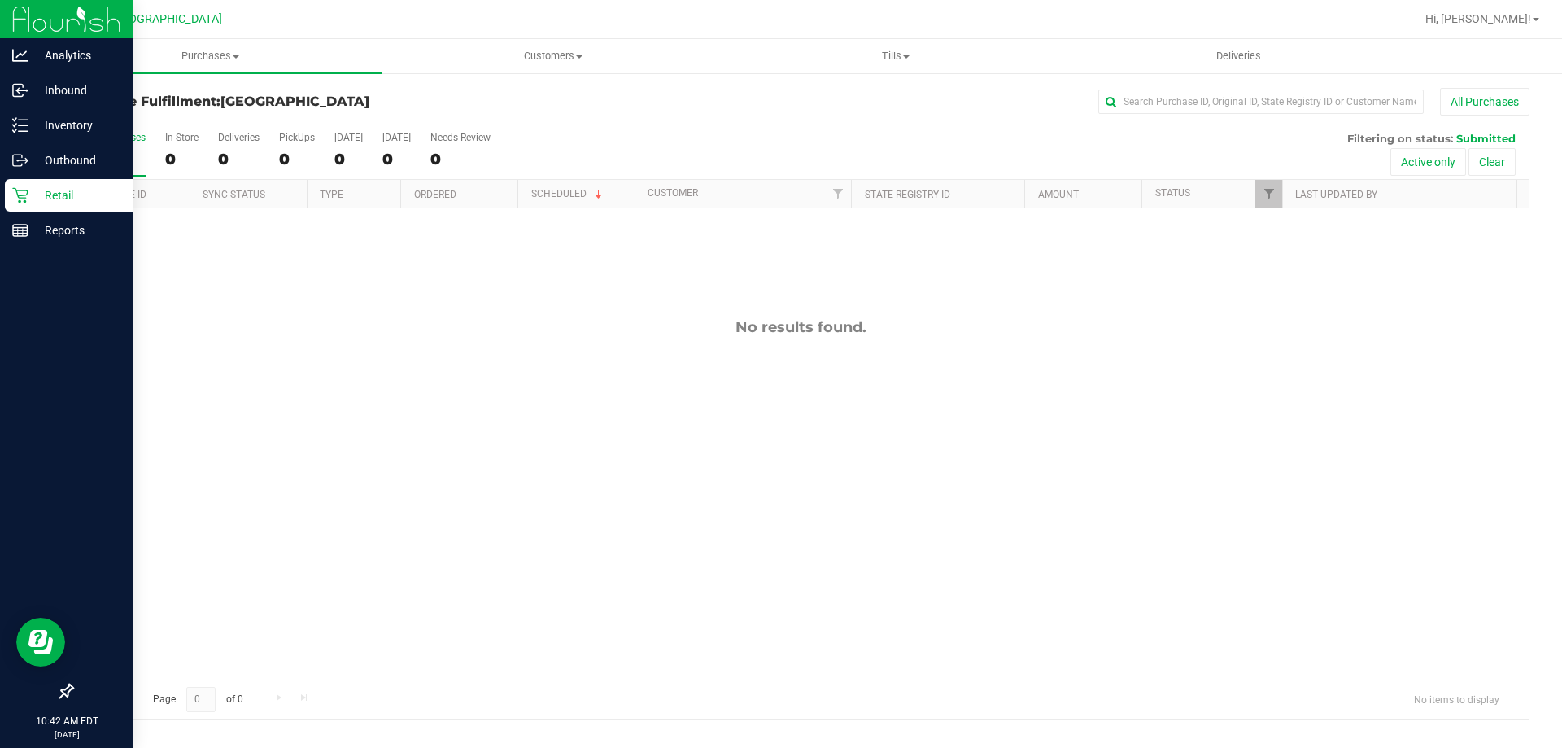
click at [21, 198] on icon at bounding box center [19, 195] width 15 height 15
